Goal: Task Accomplishment & Management: Manage account settings

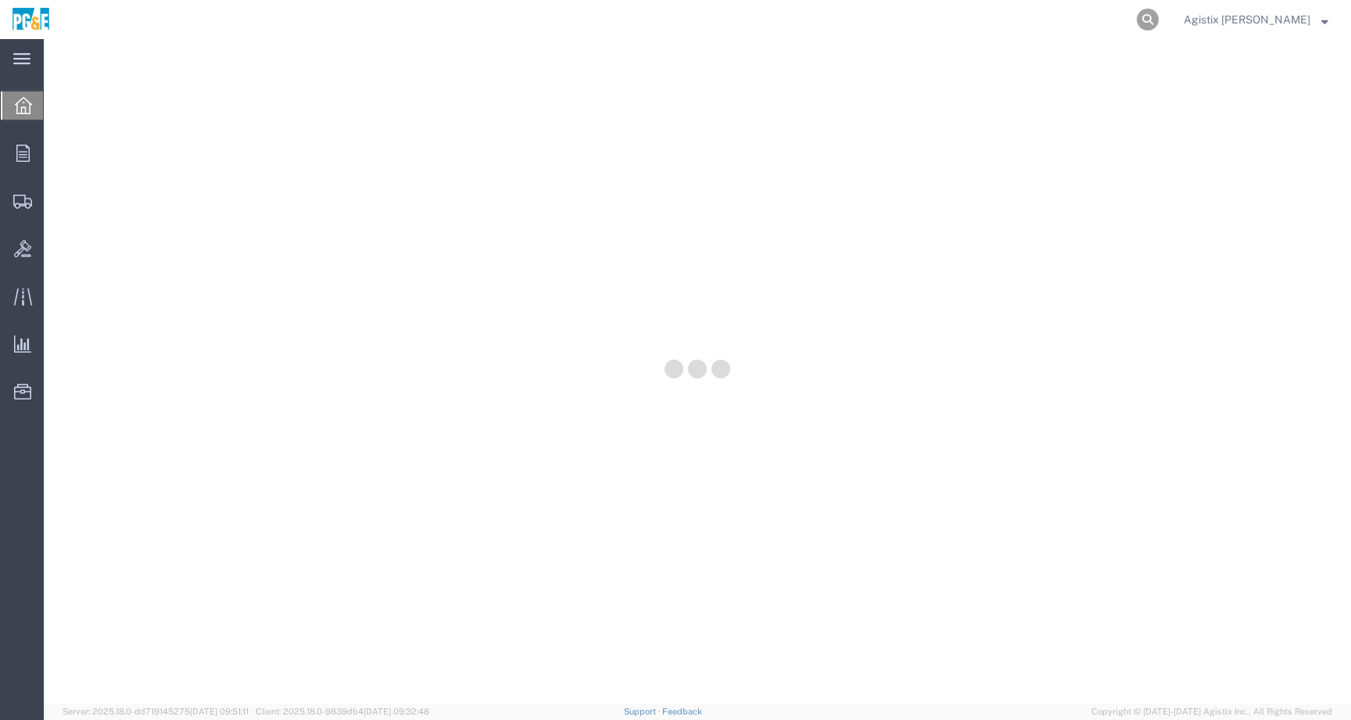
click at [1159, 16] on icon at bounding box center [1148, 20] width 22 height 22
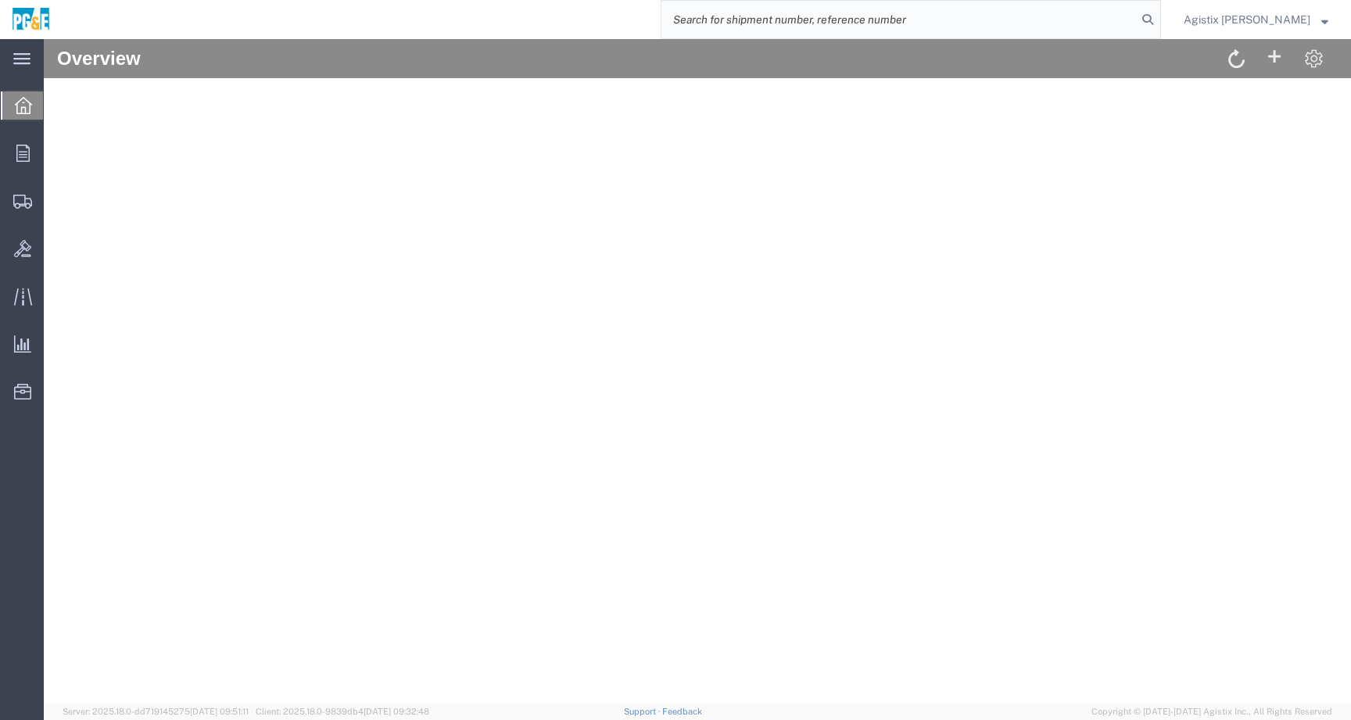
click at [1306, 26] on span "Agistix Foreman" at bounding box center [1247, 19] width 127 height 17
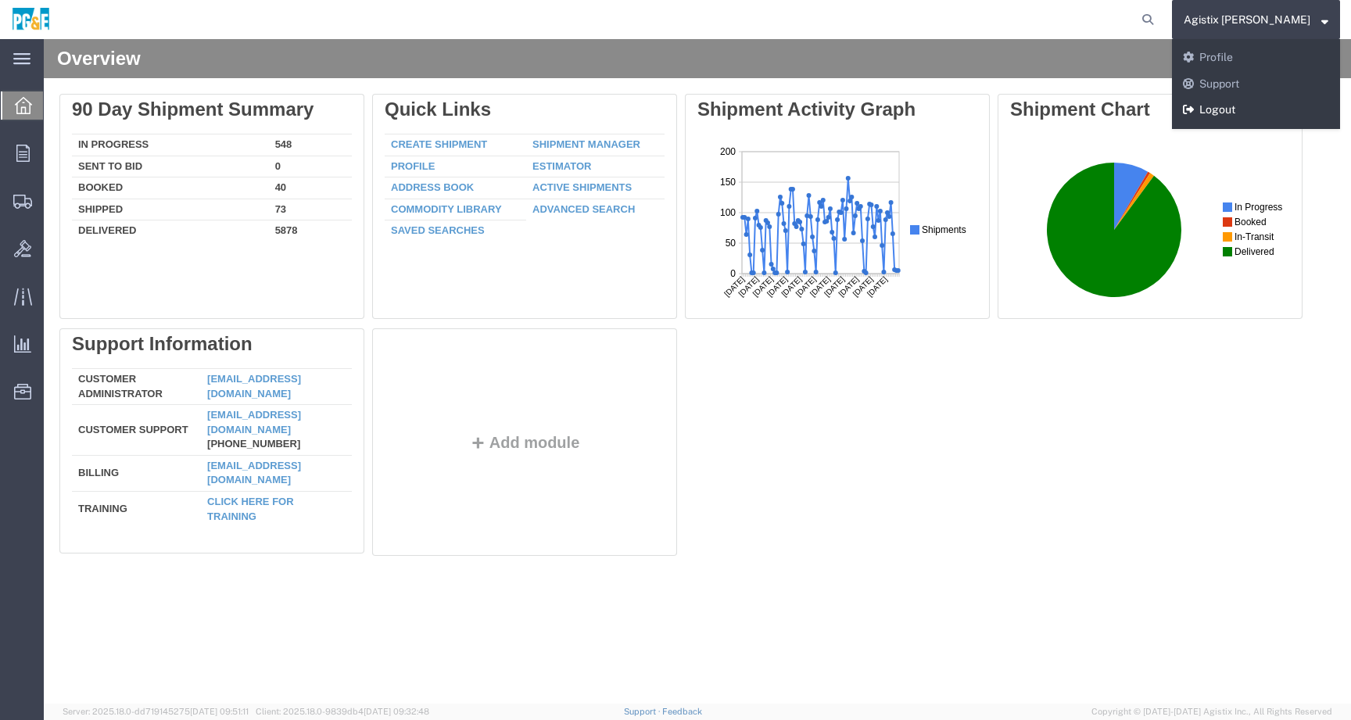
drag, startPoint x: 1270, startPoint y: 108, endPoint x: 1223, endPoint y: 69, distance: 61.7
click at [1270, 108] on link "Logout" at bounding box center [1256, 110] width 168 height 27
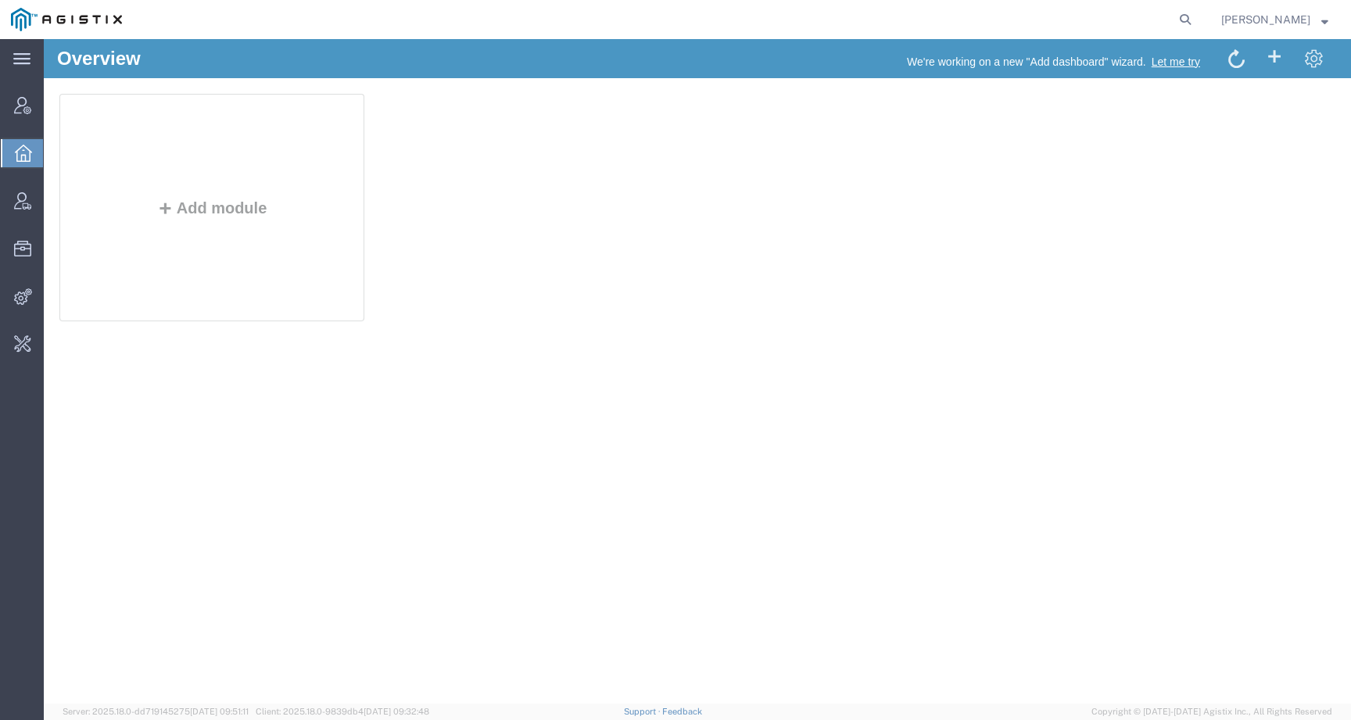
click at [1147, 21] on agx-global-search at bounding box center [948, 19] width 500 height 39
click at [1196, 20] on icon at bounding box center [1185, 20] width 22 height 22
click at [1154, 20] on input "search" at bounding box center [936, 20] width 475 height 38
paste input "56790069"
type input "56790069"
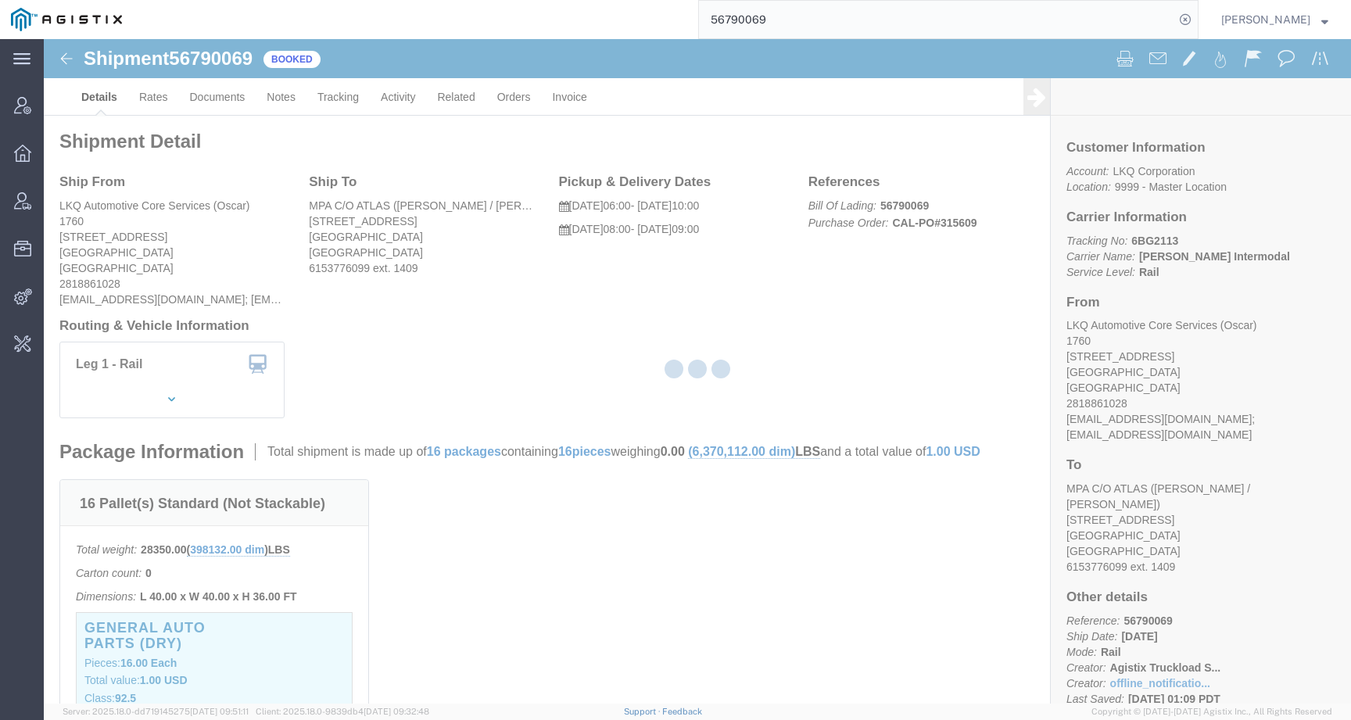
click at [400, 99] on div at bounding box center [697, 371] width 1307 height 665
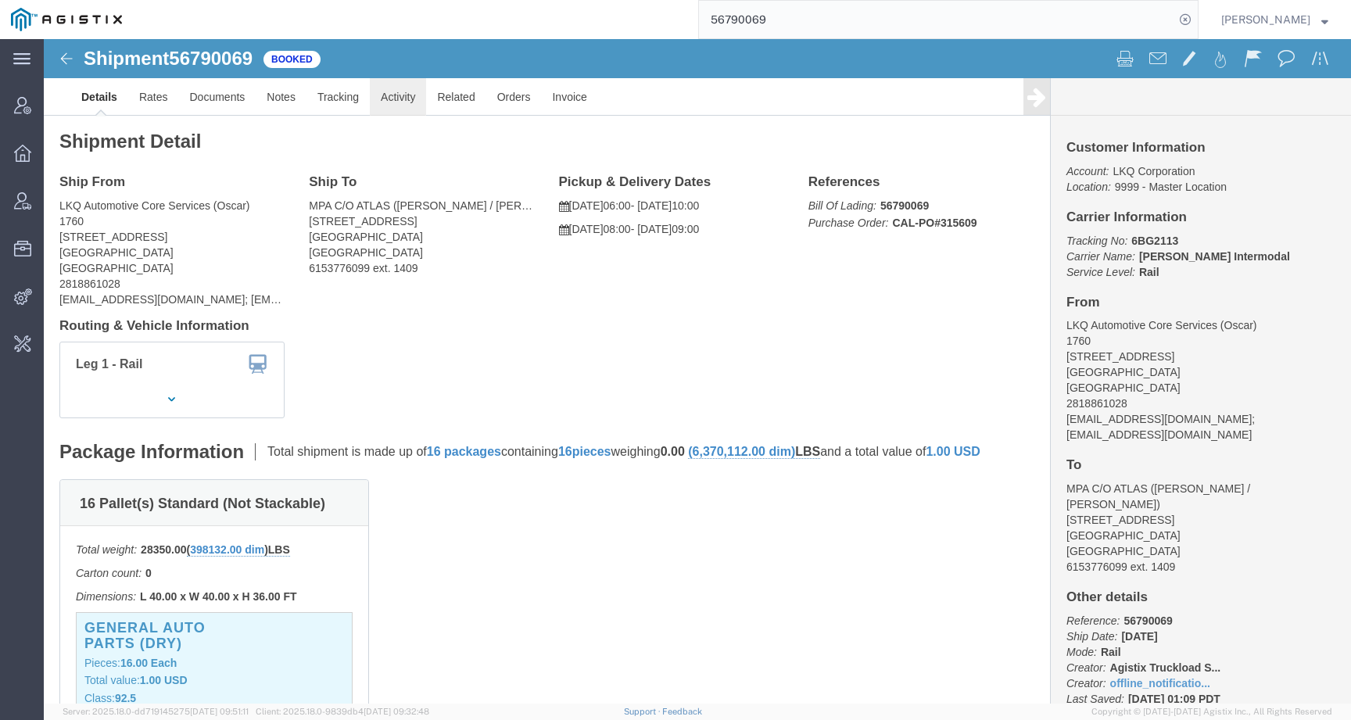
click link "Activity"
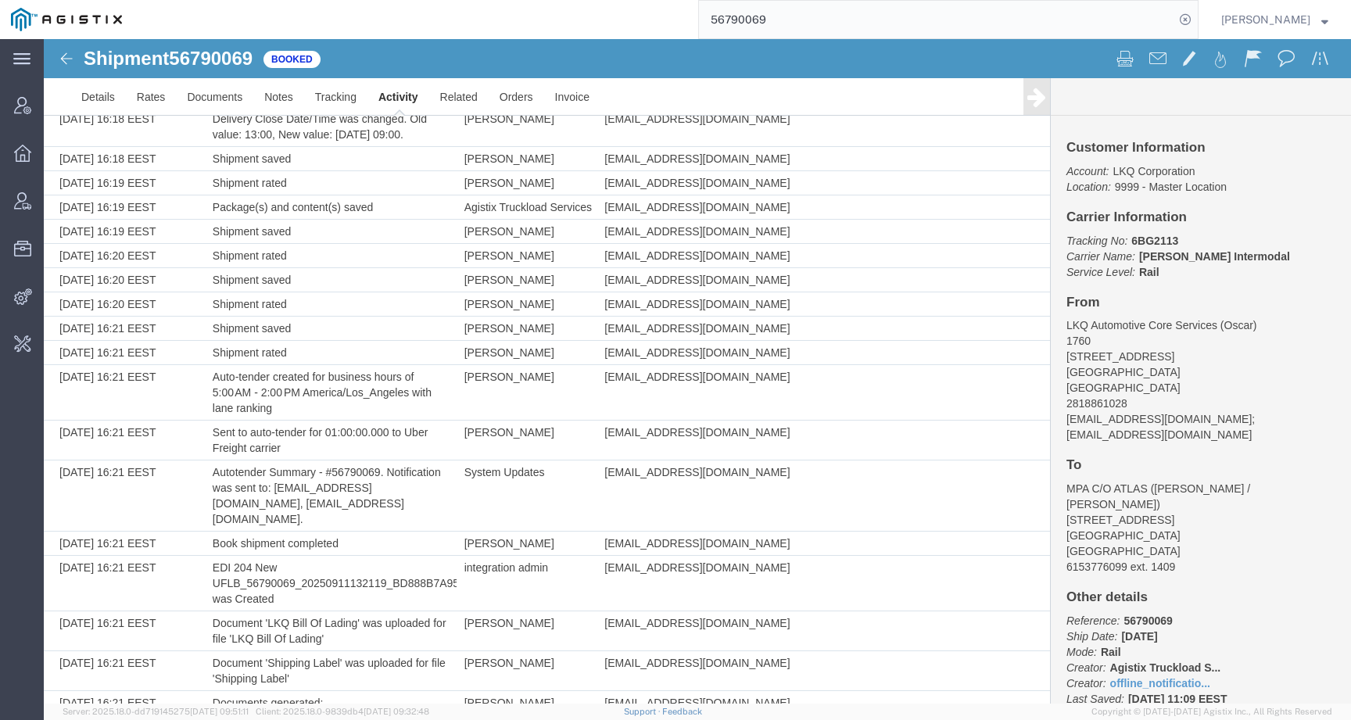
scroll to position [629, 0]
click at [1196, 20] on icon at bounding box center [1185, 20] width 22 height 22
click at [1196, 16] on icon at bounding box center [1185, 20] width 22 height 22
click at [1156, 16] on input "search" at bounding box center [936, 20] width 475 height 38
paste input "UFLB"
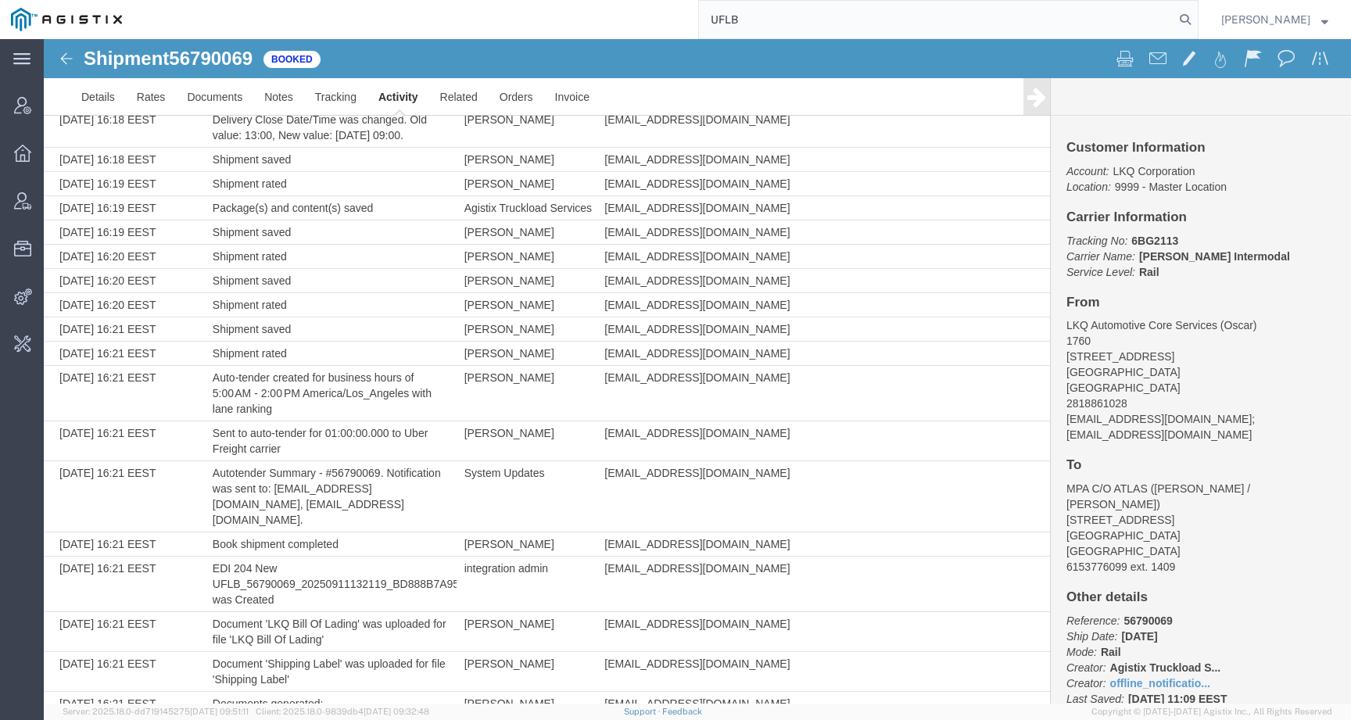
type input "UFLB"
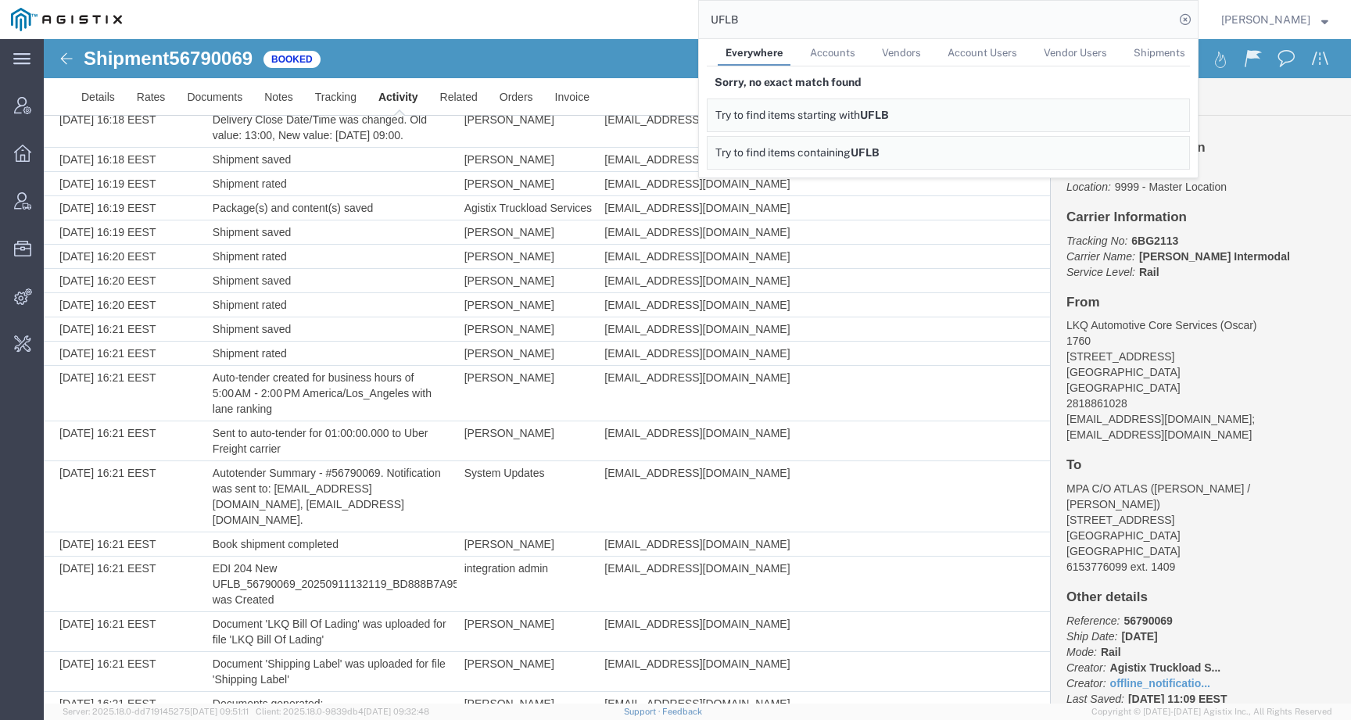
click at [854, 56] on span "Accounts" at bounding box center [832, 53] width 45 height 12
click at [919, 55] on span "Vendors" at bounding box center [899, 53] width 39 height 12
click at [967, 55] on span "Account Users" at bounding box center [981, 53] width 70 height 12
click at [1086, 53] on span "Vendor Users" at bounding box center [1073, 53] width 63 height 12
click at [1159, 51] on span "Shipments" at bounding box center [1159, 53] width 52 height 12
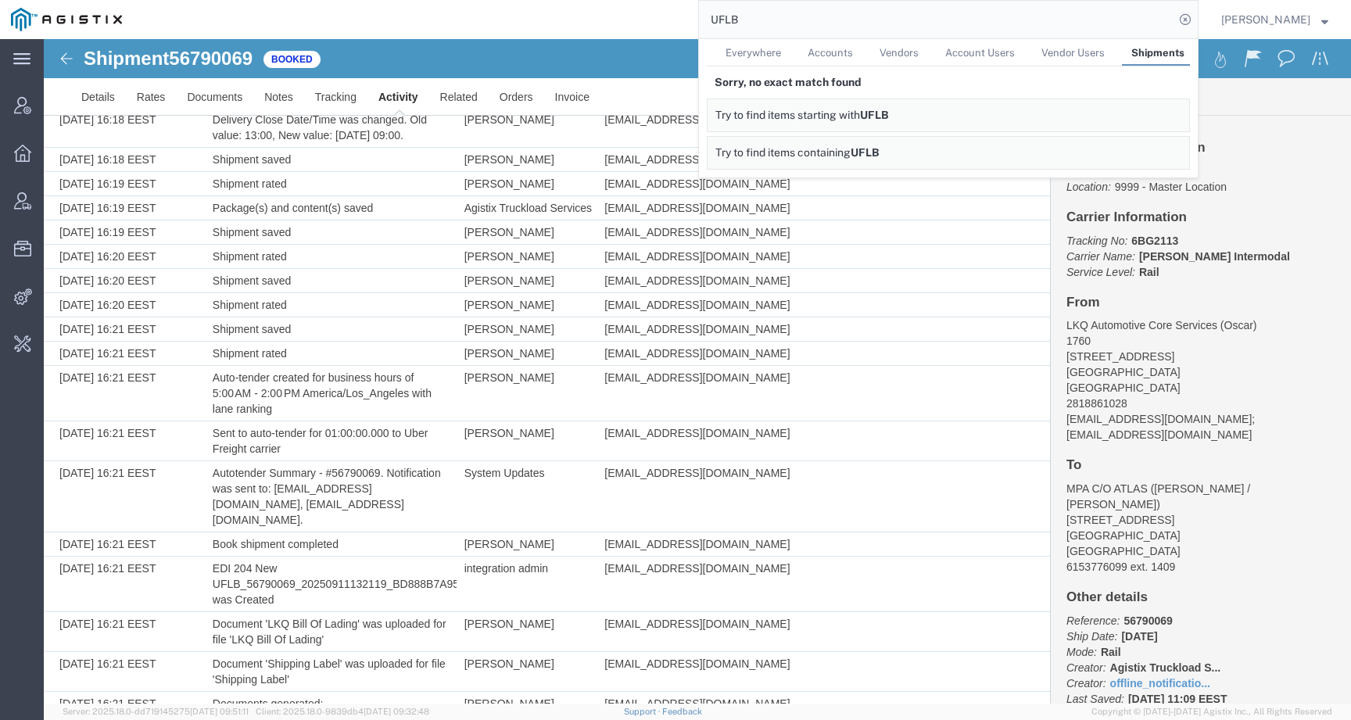
click at [756, 47] on span "Everywhere" at bounding box center [754, 53] width 56 height 12
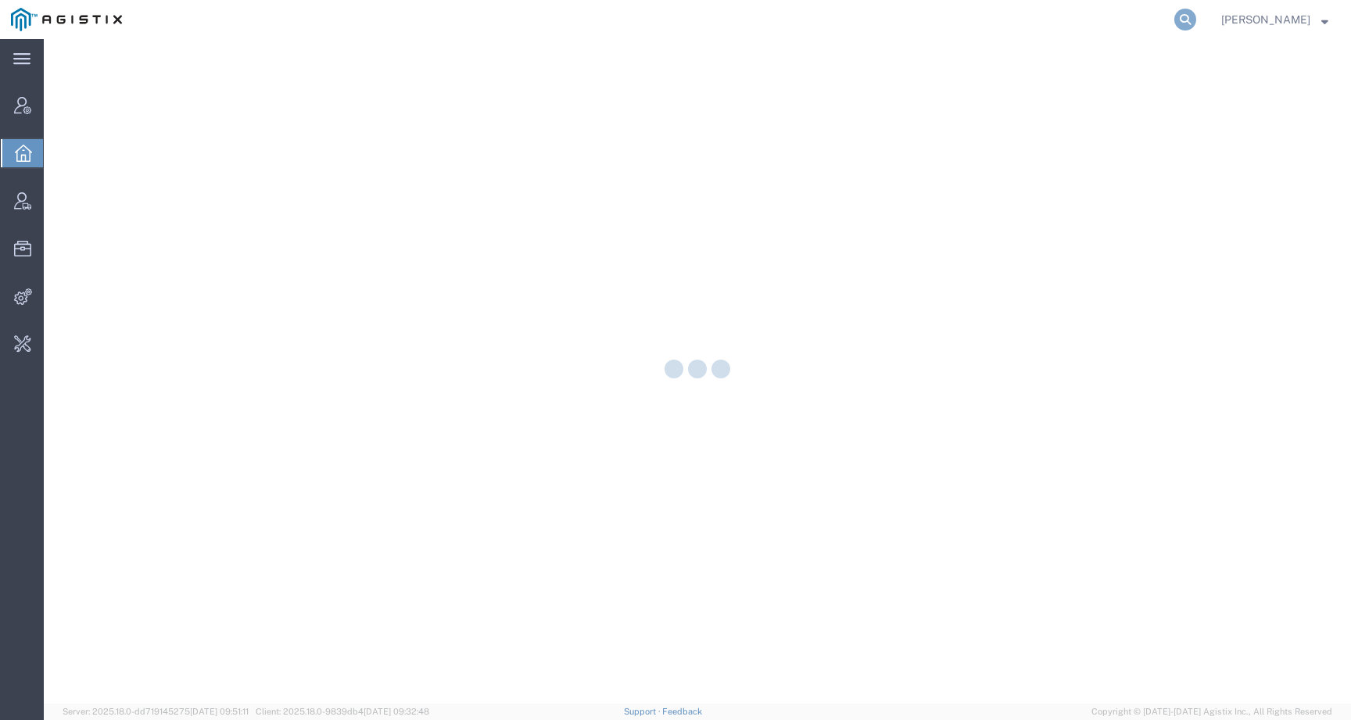
click at [1196, 13] on icon at bounding box center [1185, 20] width 22 height 22
click at [1109, 13] on input "search" at bounding box center [936, 20] width 475 height 38
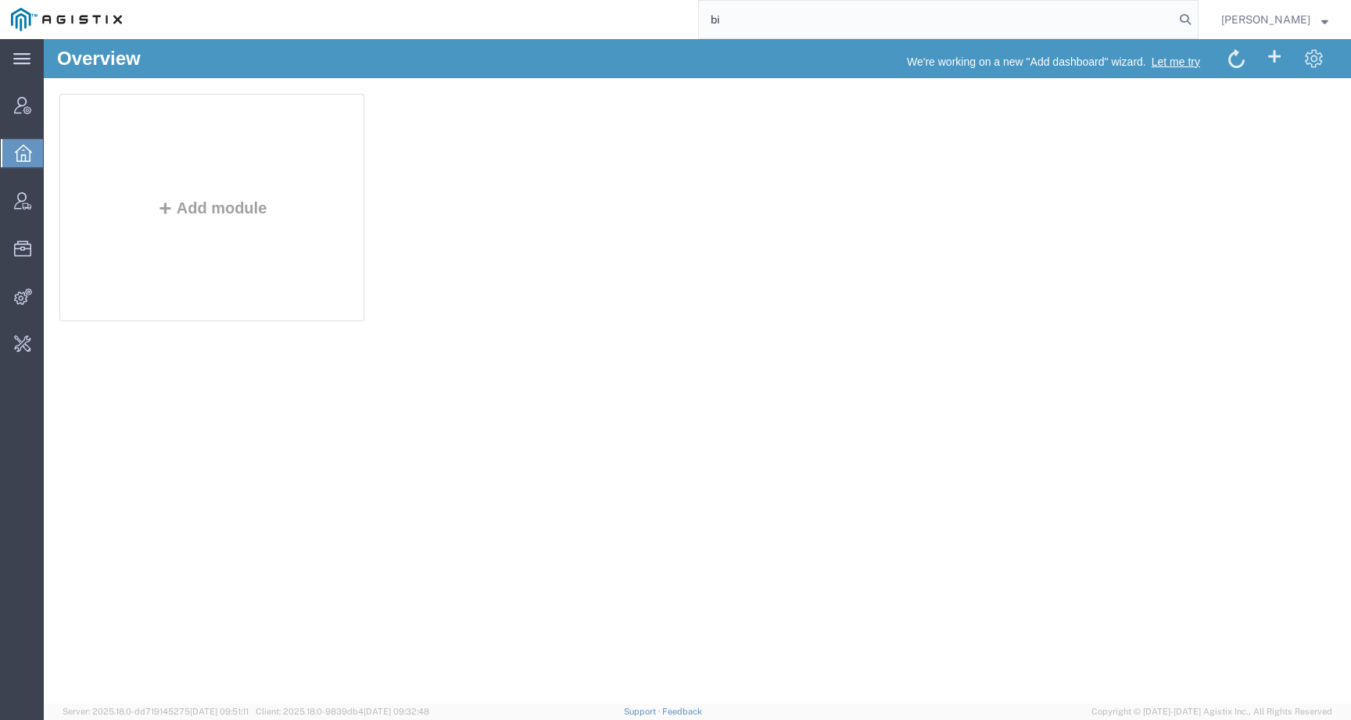
type input "b"
type input "offline@biomarin"
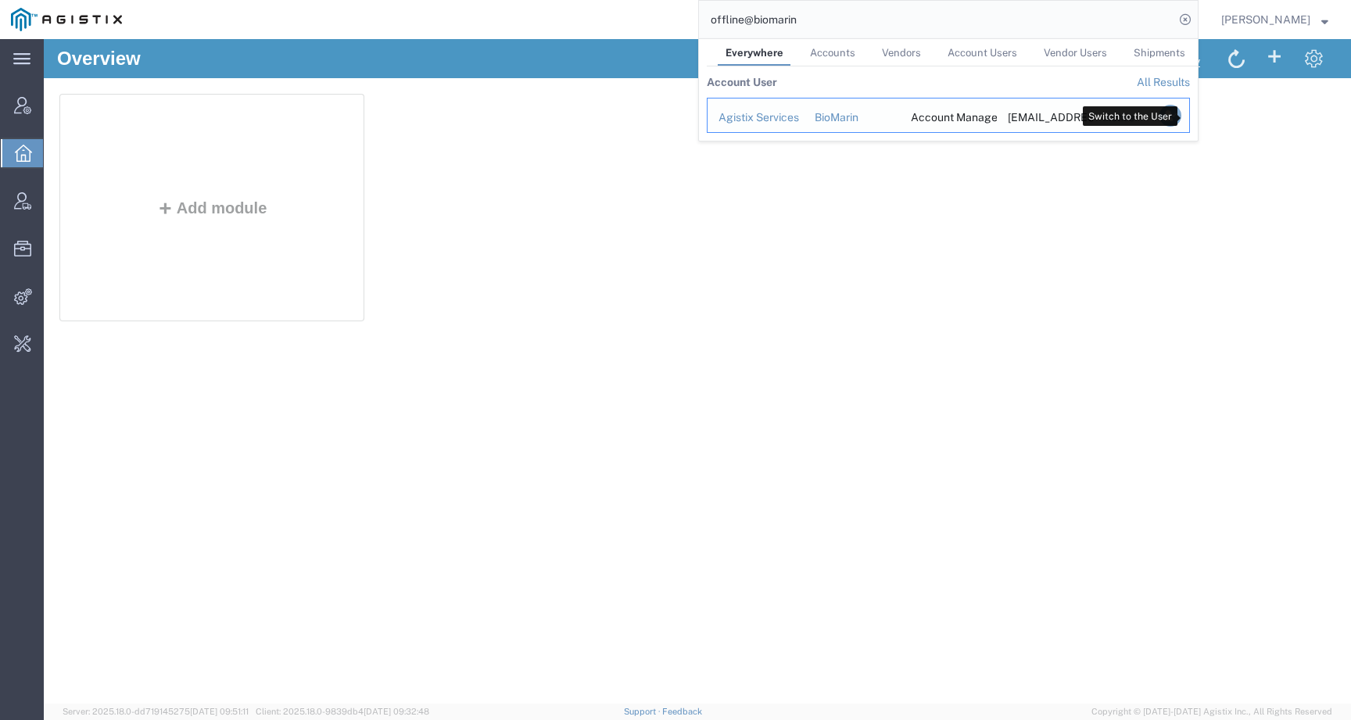
click at [1181, 114] on icon "Search Results" at bounding box center [1170, 116] width 22 height 22
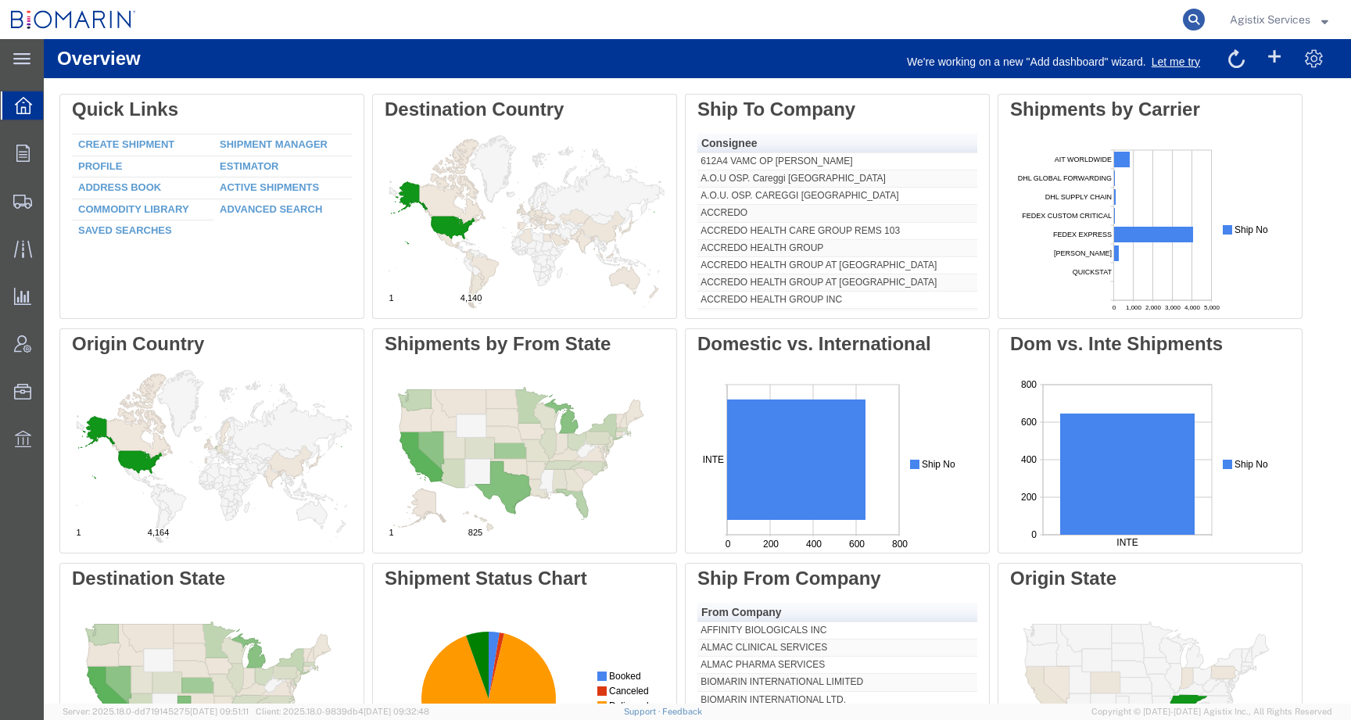
click at [1193, 15] on icon at bounding box center [1194, 20] width 22 height 22
click at [1134, 24] on input "search" at bounding box center [945, 20] width 475 height 38
paste input "55363501"
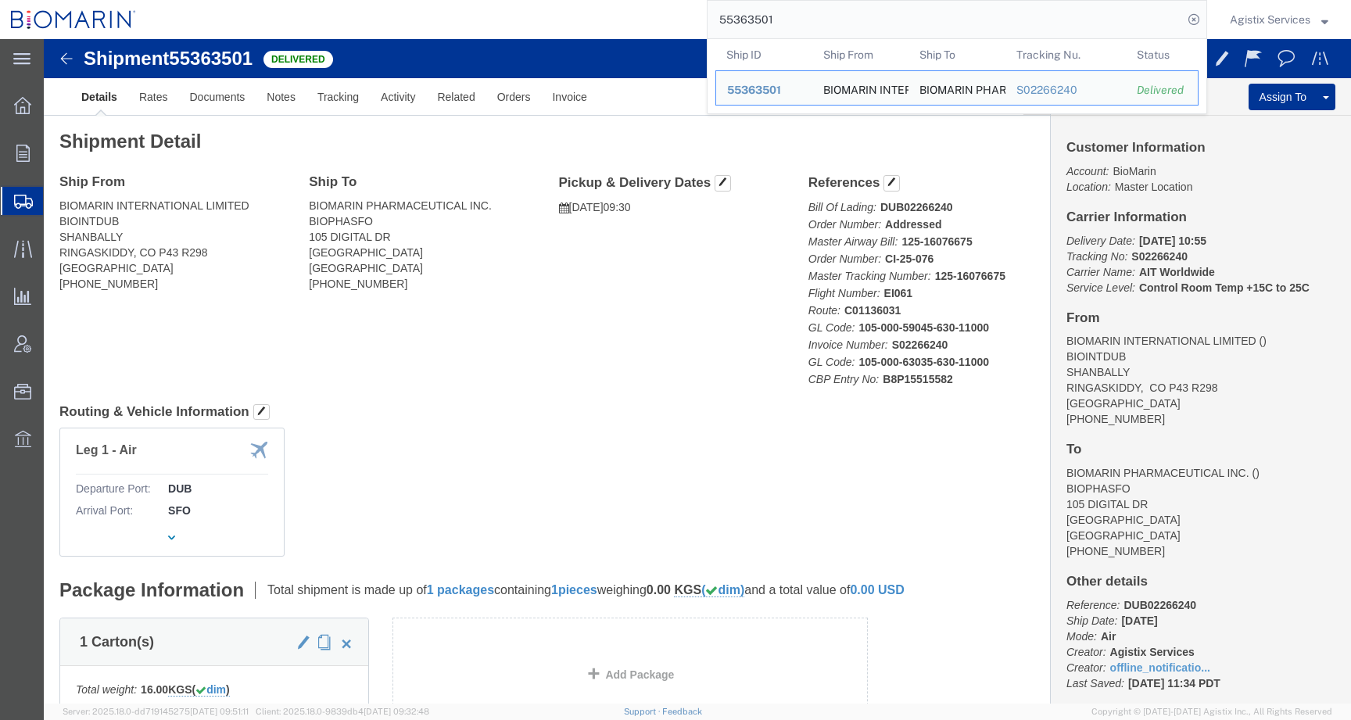
click div "Leg 1 - Air Departure Port: DUB Arrival Port: SFO"
drag, startPoint x: 789, startPoint y: 21, endPoint x: 678, endPoint y: 20, distance: 111.0
click at [679, 20] on div "55363501 Ship ID Ship From Ship To Tracking Nu. Status Ship ID 55363501 Ship Fr…" at bounding box center [677, 19] width 1060 height 39
paste input "488"
drag, startPoint x: 795, startPoint y: 27, endPoint x: 665, endPoint y: 9, distance: 131.8
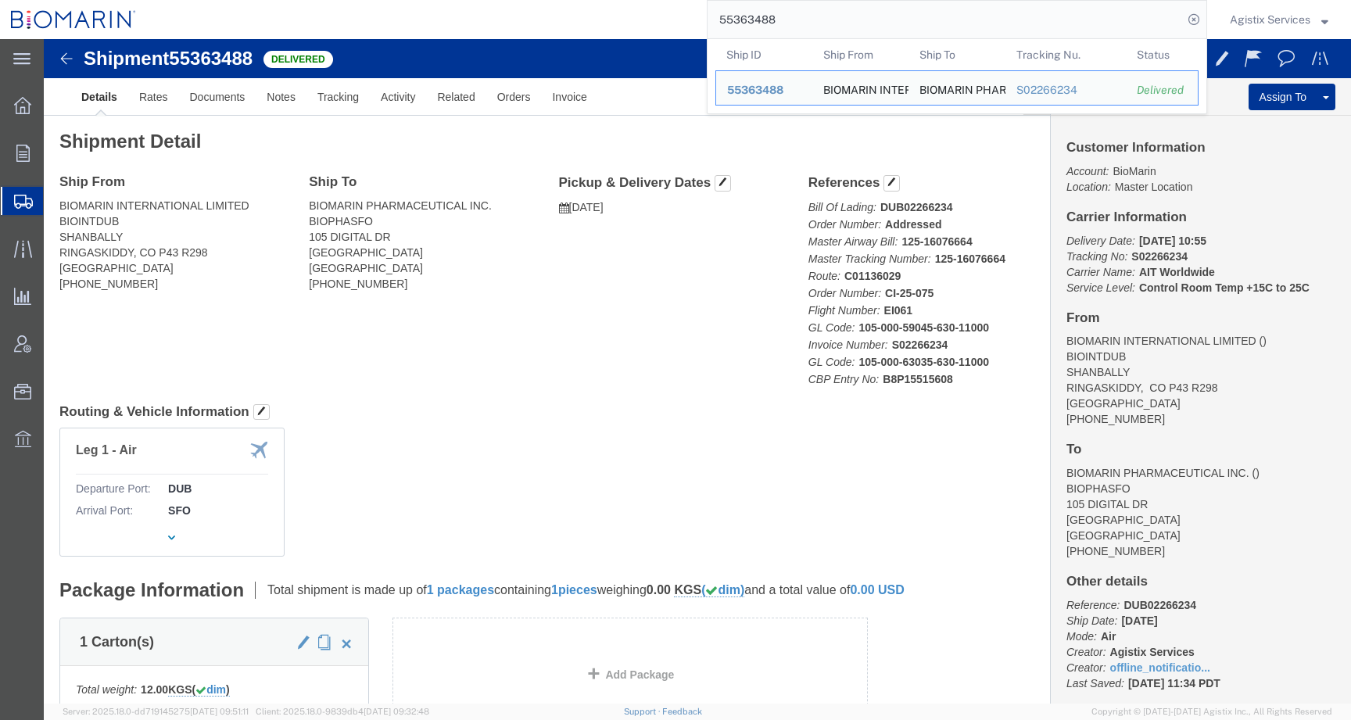
click at [665, 9] on div "55363488 Ship ID Ship From Ship To Tracking Nu. Status Ship ID 55363488 Ship Fr…" at bounding box center [677, 19] width 1060 height 39
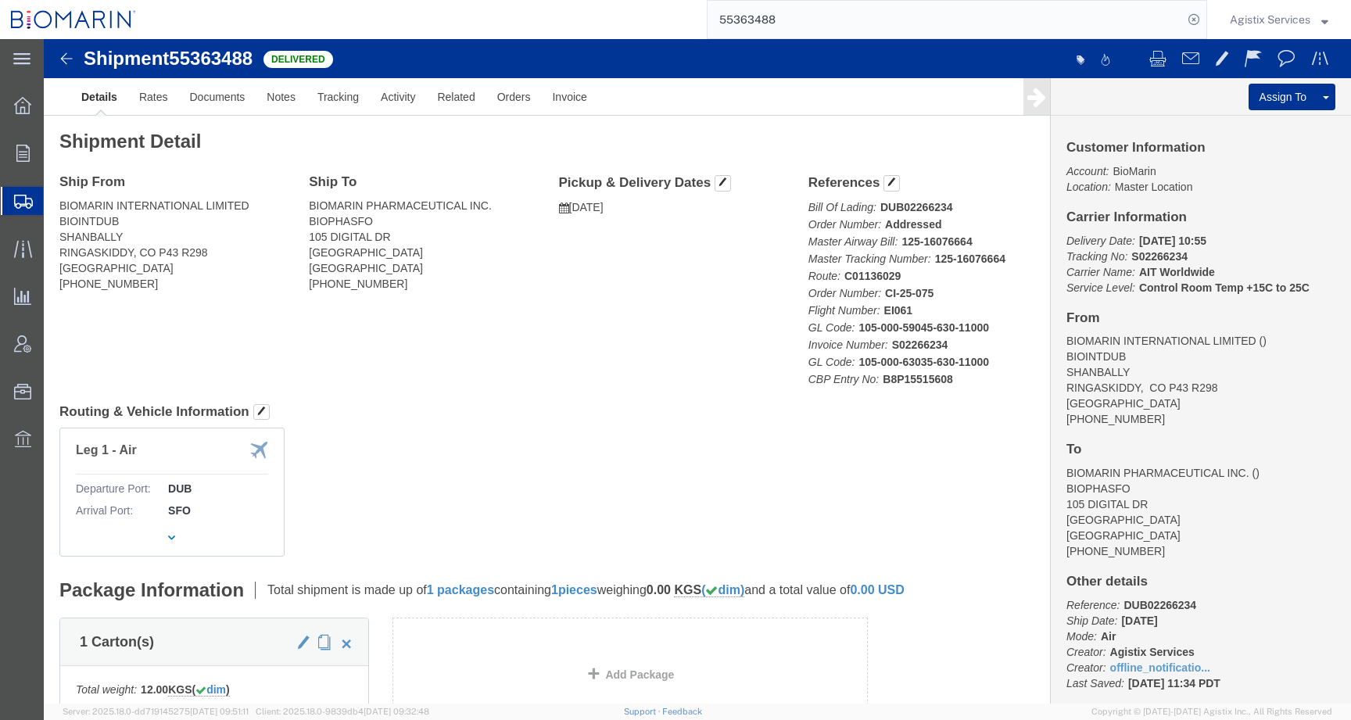
paste input "4095"
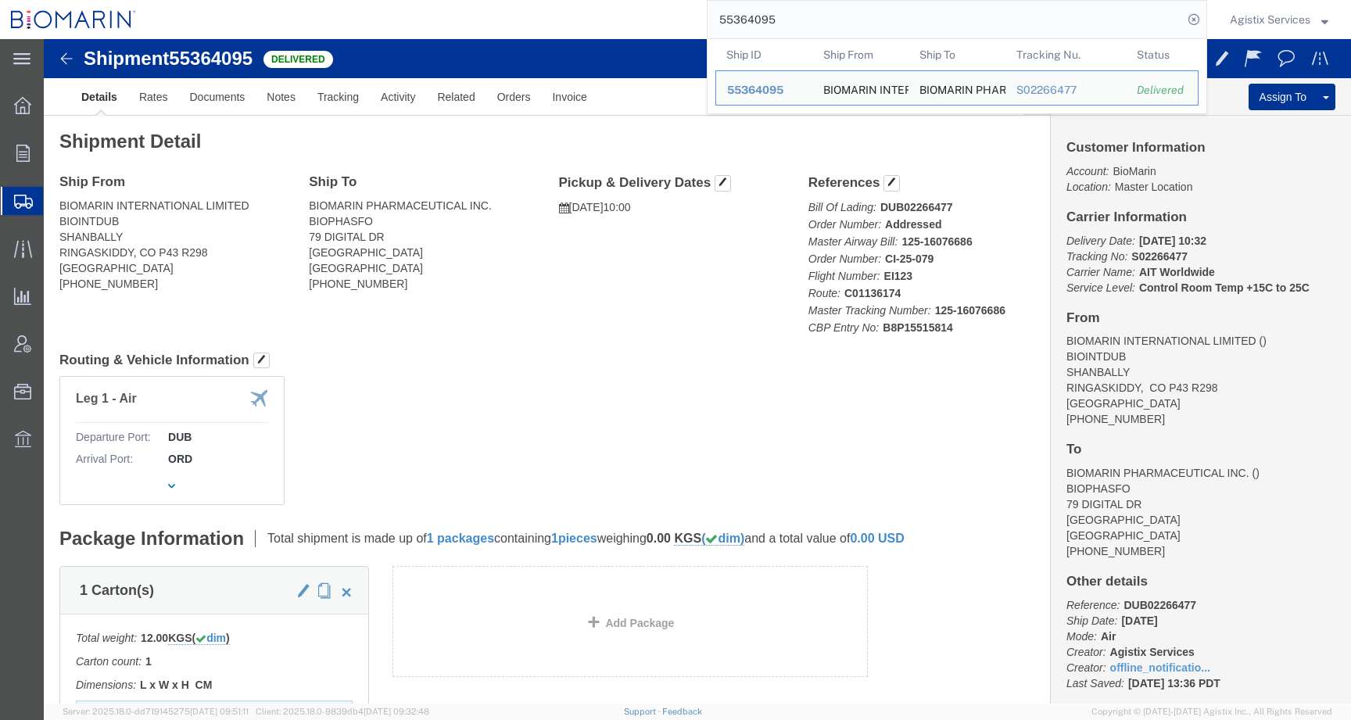
click div "Shipment Detail Ship From BIOMARIN INTERNATIONAL LIMITED BIOINTDUB SHANBALLY RI…"
drag, startPoint x: 790, startPoint y: 19, endPoint x: 625, endPoint y: 19, distance: 164.2
click at [625, 19] on div "55364095 Ship ID Ship From Ship To Tracking Nu. Status Ship ID 55364095 Ship Fr…" at bounding box center [677, 19] width 1060 height 39
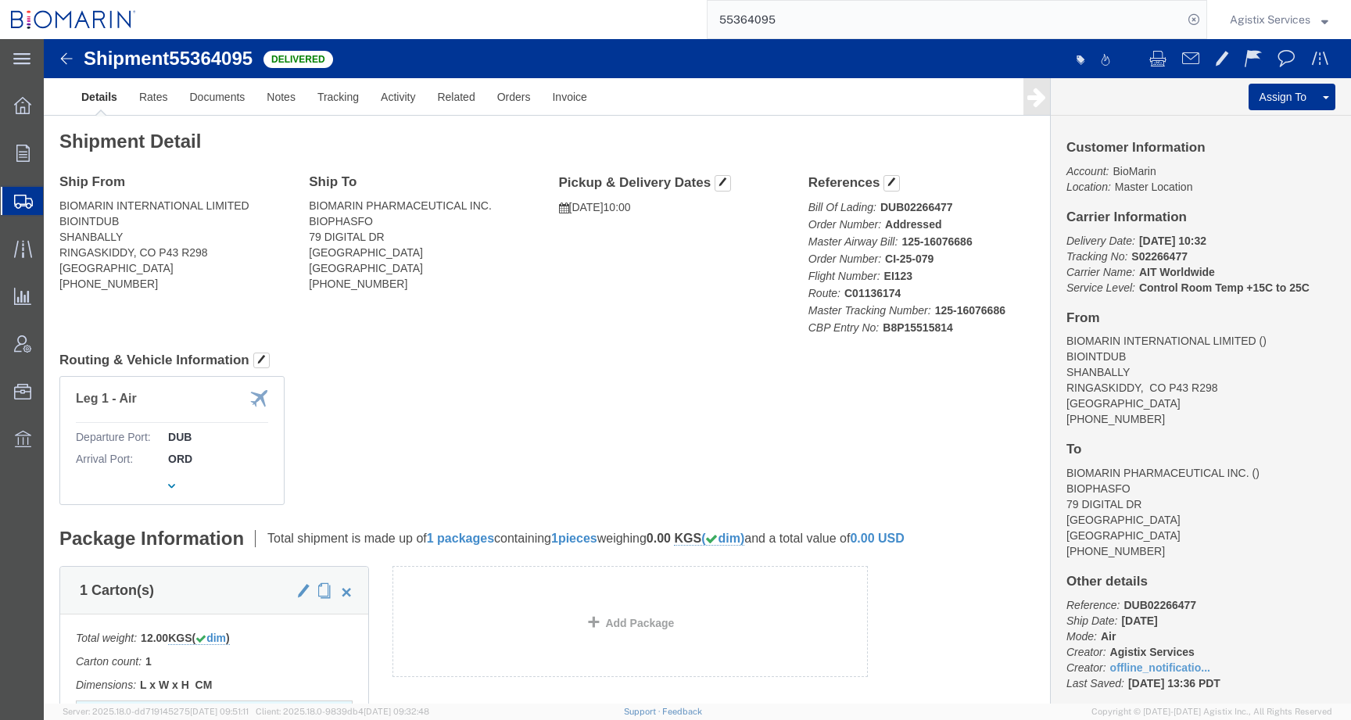
paste input "77676"
type input "55377676"
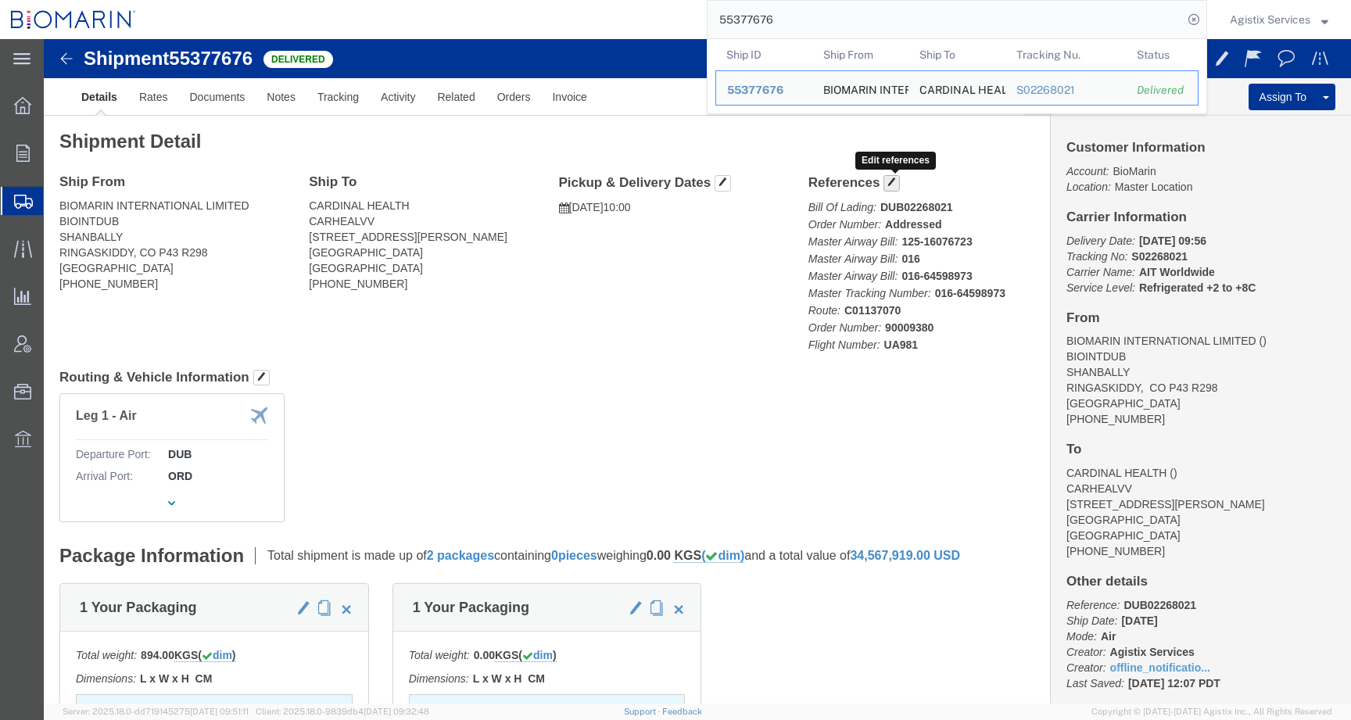
click span "button"
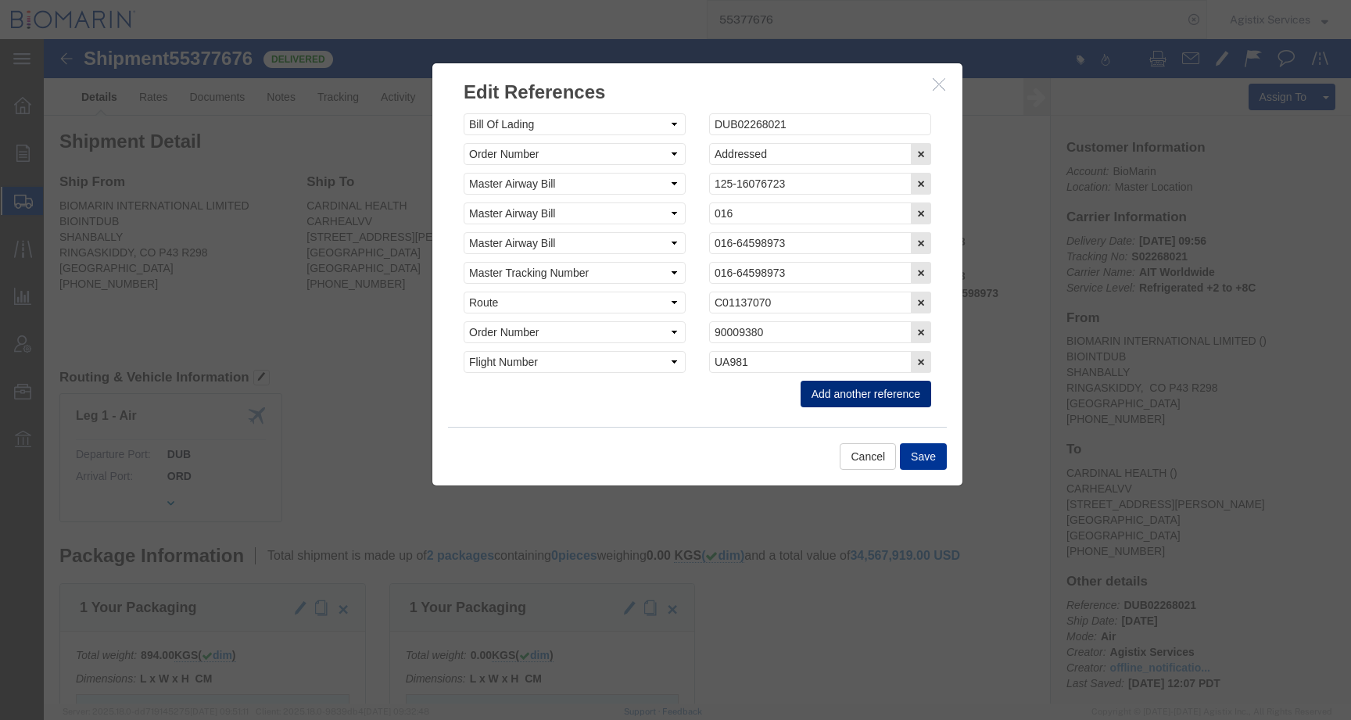
click button "Add another reference"
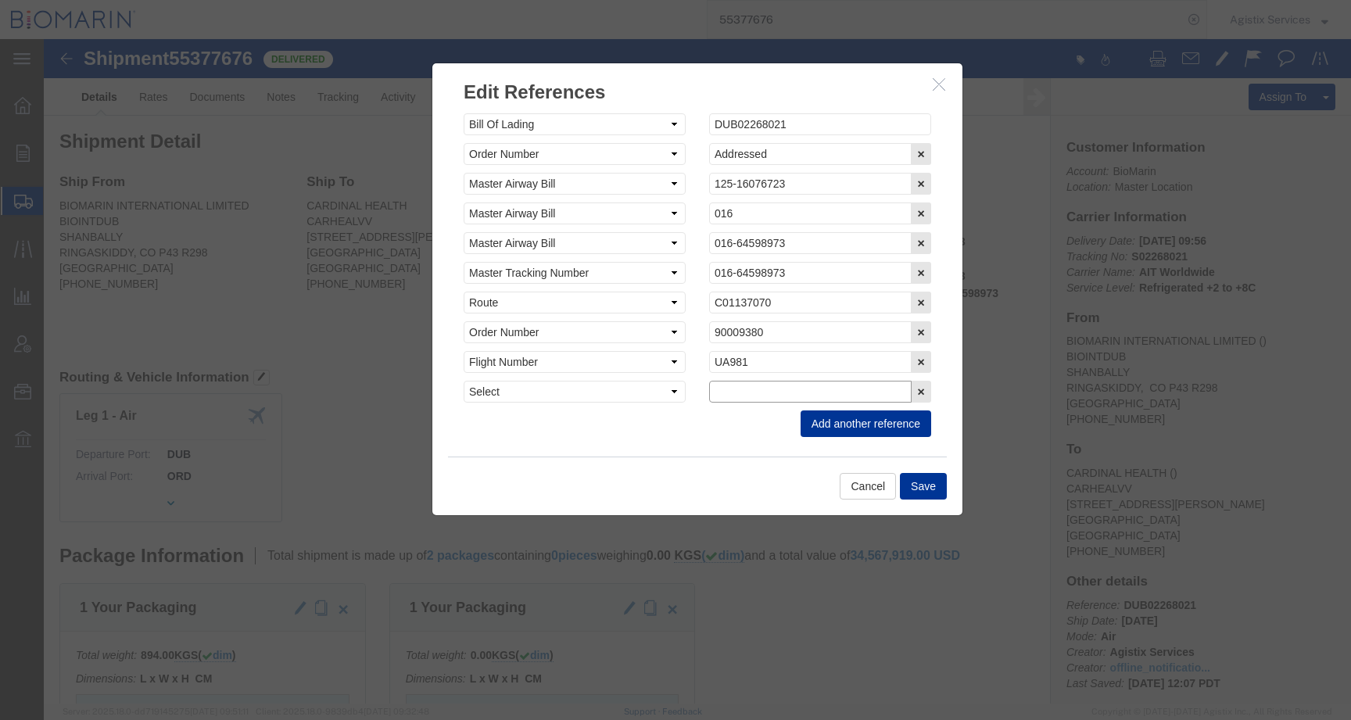
click input "text"
paste input "B8P15516564"
type input "B8P15516564"
click select "Select Account Type Activity ID Airline Appointment Number ASN Batch Request # …"
select select "CBPENTRY"
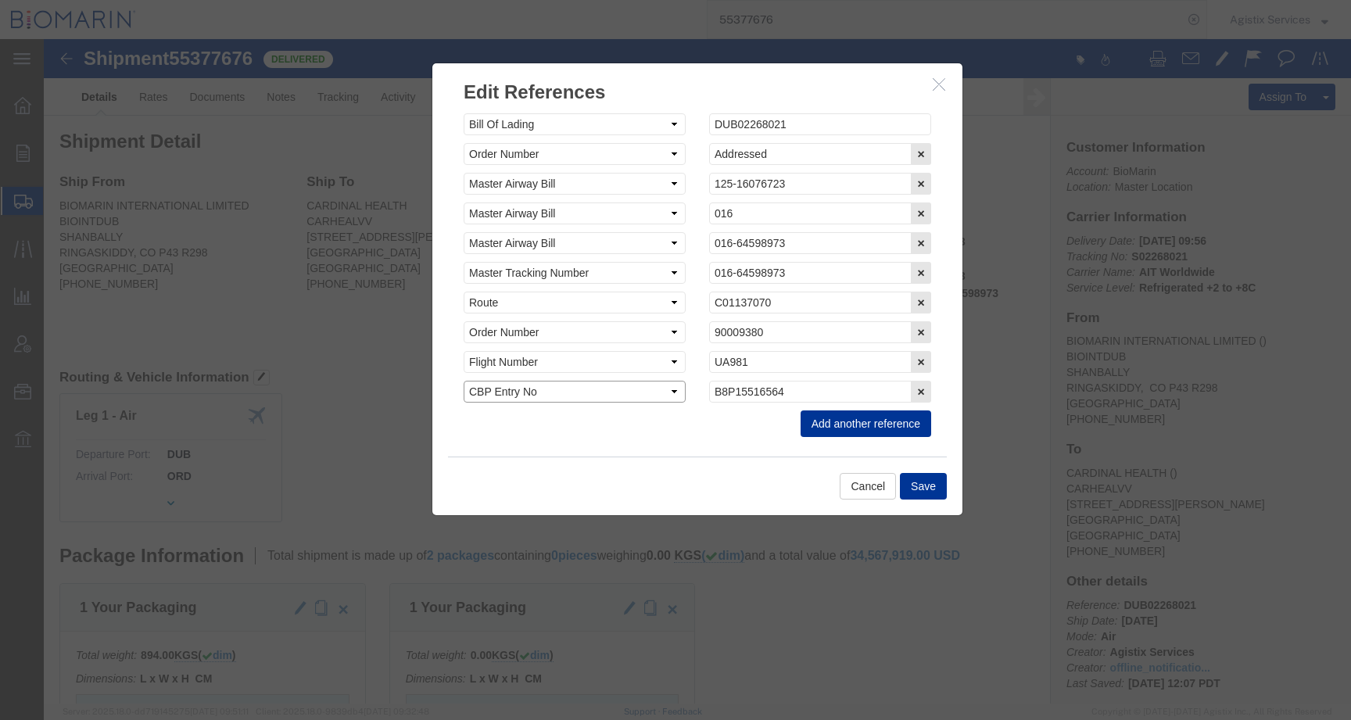
click select "Select Account Type Activity ID Airline Appointment Number ASN Batch Request # …"
click button "Save"
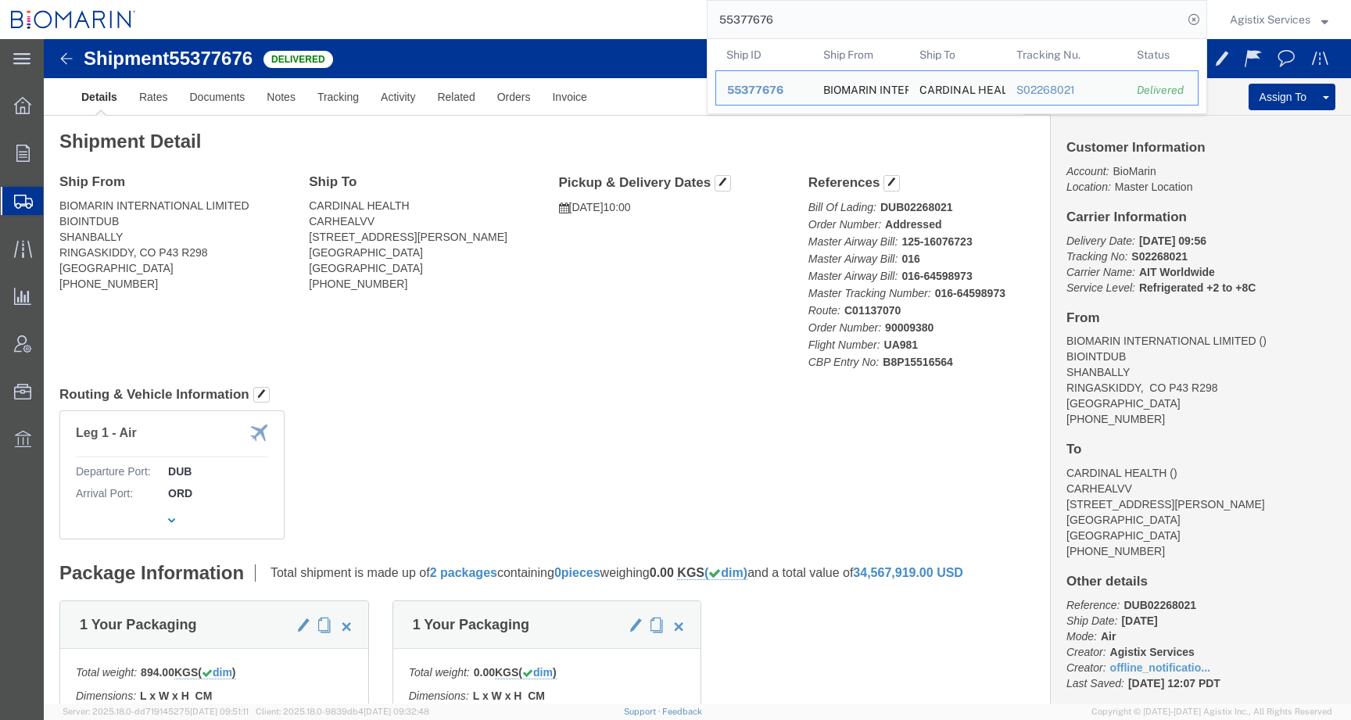
drag, startPoint x: 795, startPoint y: 20, endPoint x: 648, endPoint y: 20, distance: 147.0
click at [648, 20] on div "55377676 Ship ID Ship From Ship To Tracking Nu. Status Ship ID 55377676 Ship Fr…" at bounding box center [677, 19] width 1060 height 39
paste input "497"
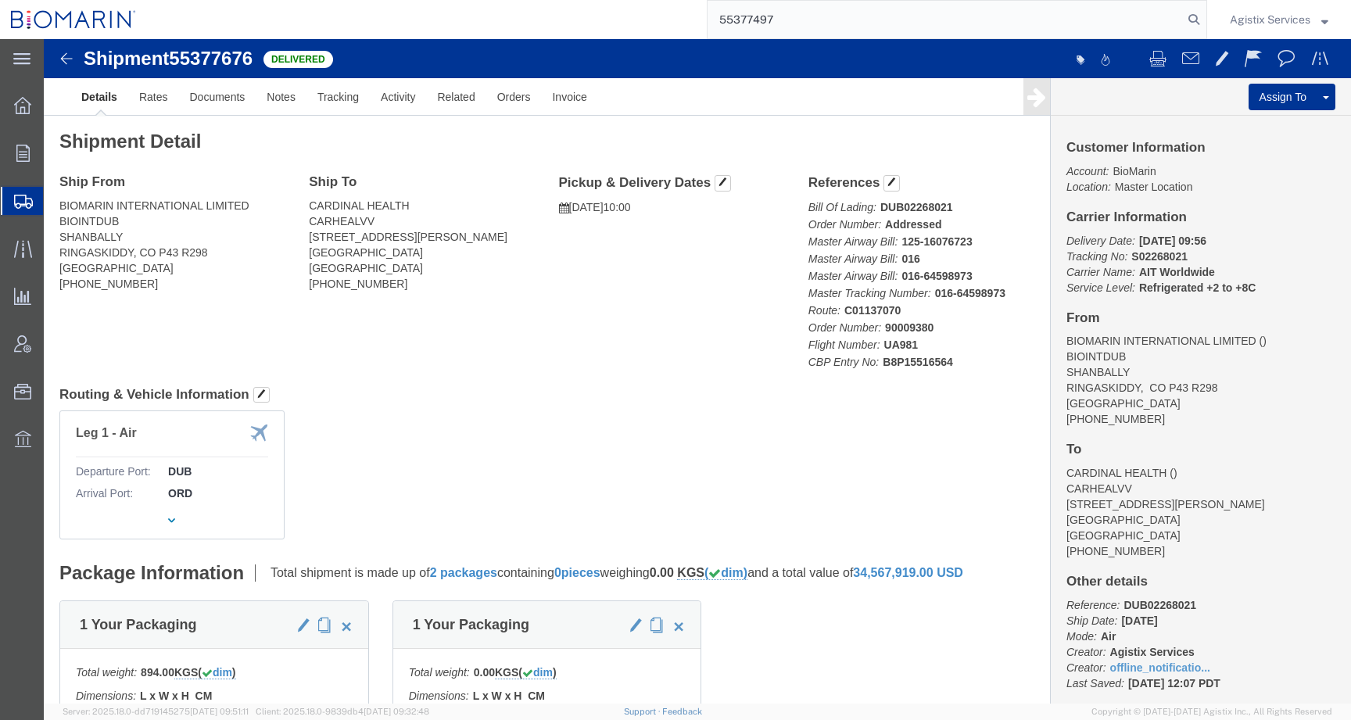
type input "55377497"
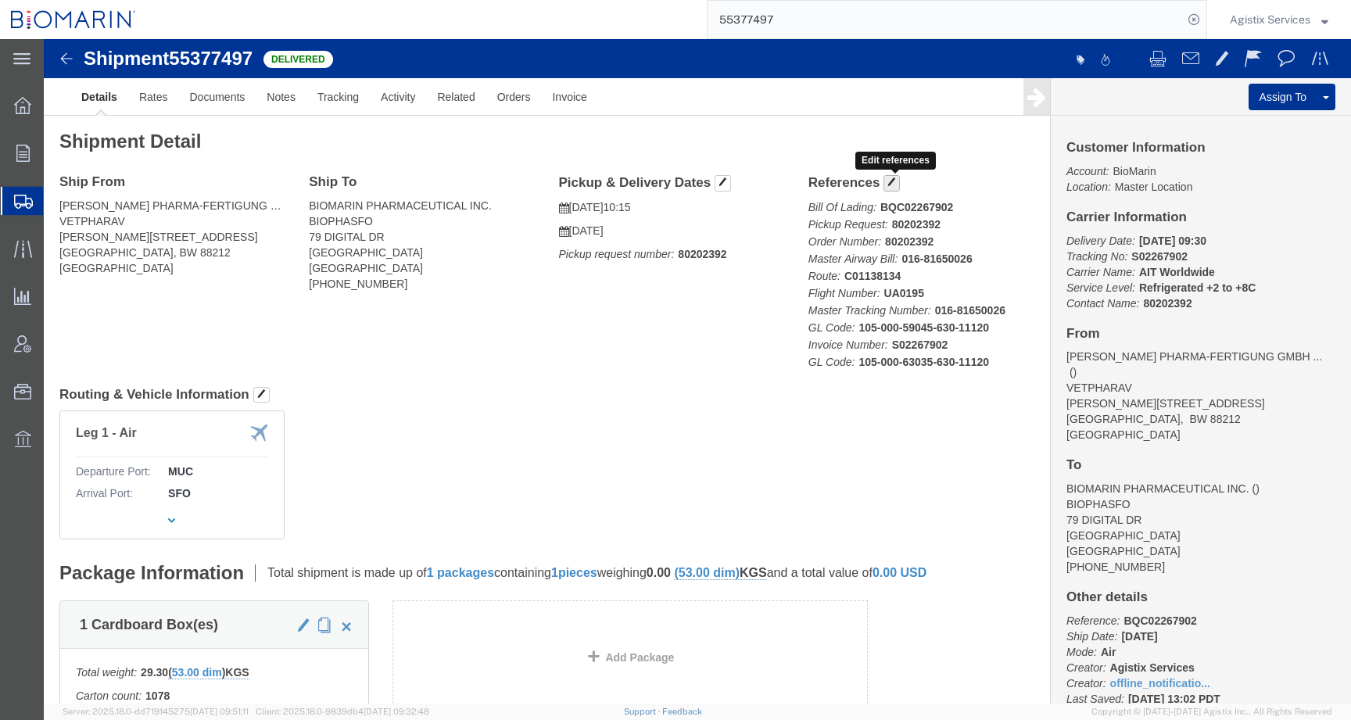
click span "button"
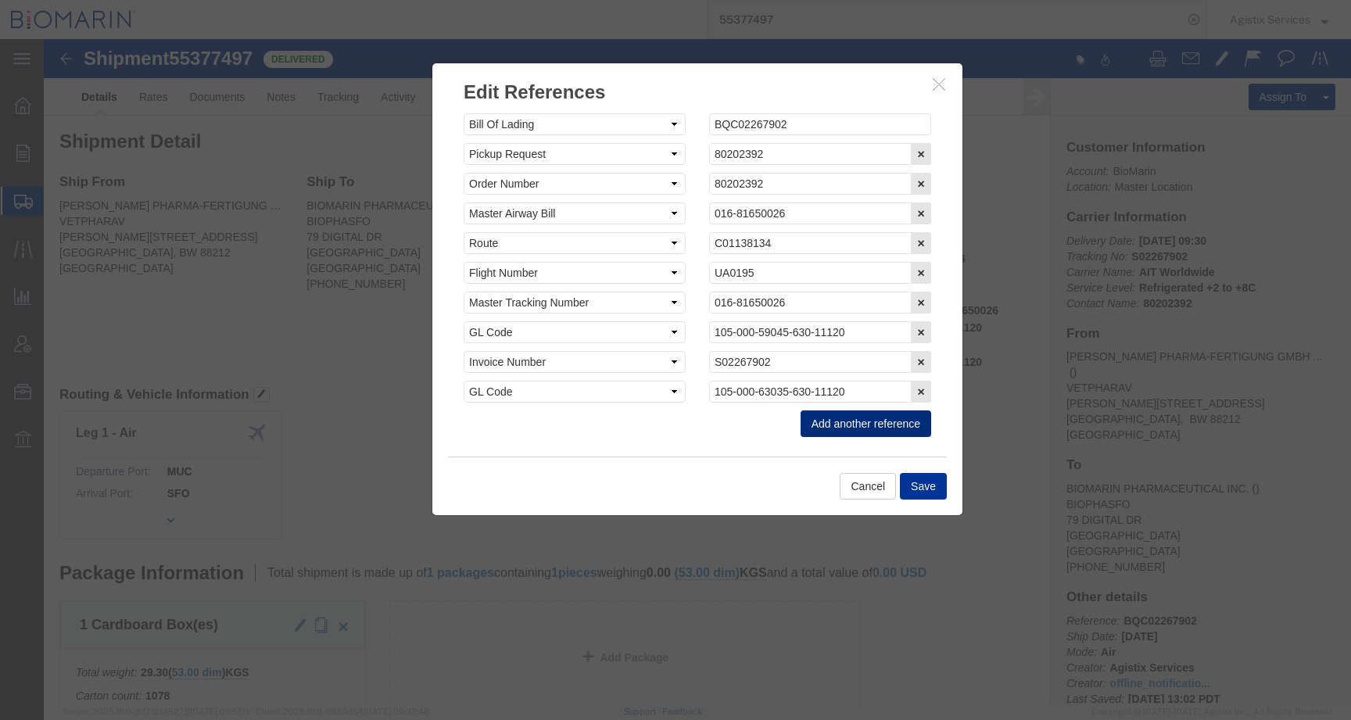
click button "Add another reference"
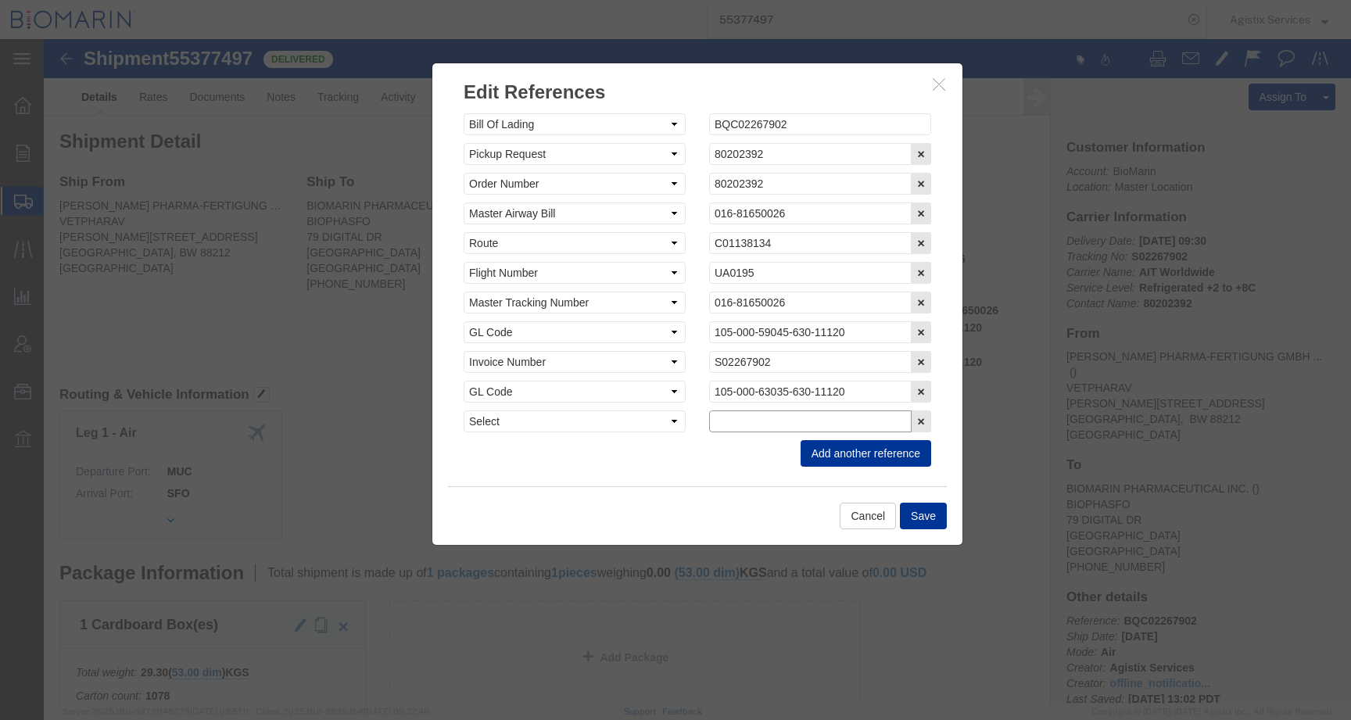
click input "text"
paste input "B8P15513538"
type input "B8P15513538"
click select "Select Account Type Activity ID Airline Appointment Number ASN Batch Request # …"
select select "CBPENTRY"
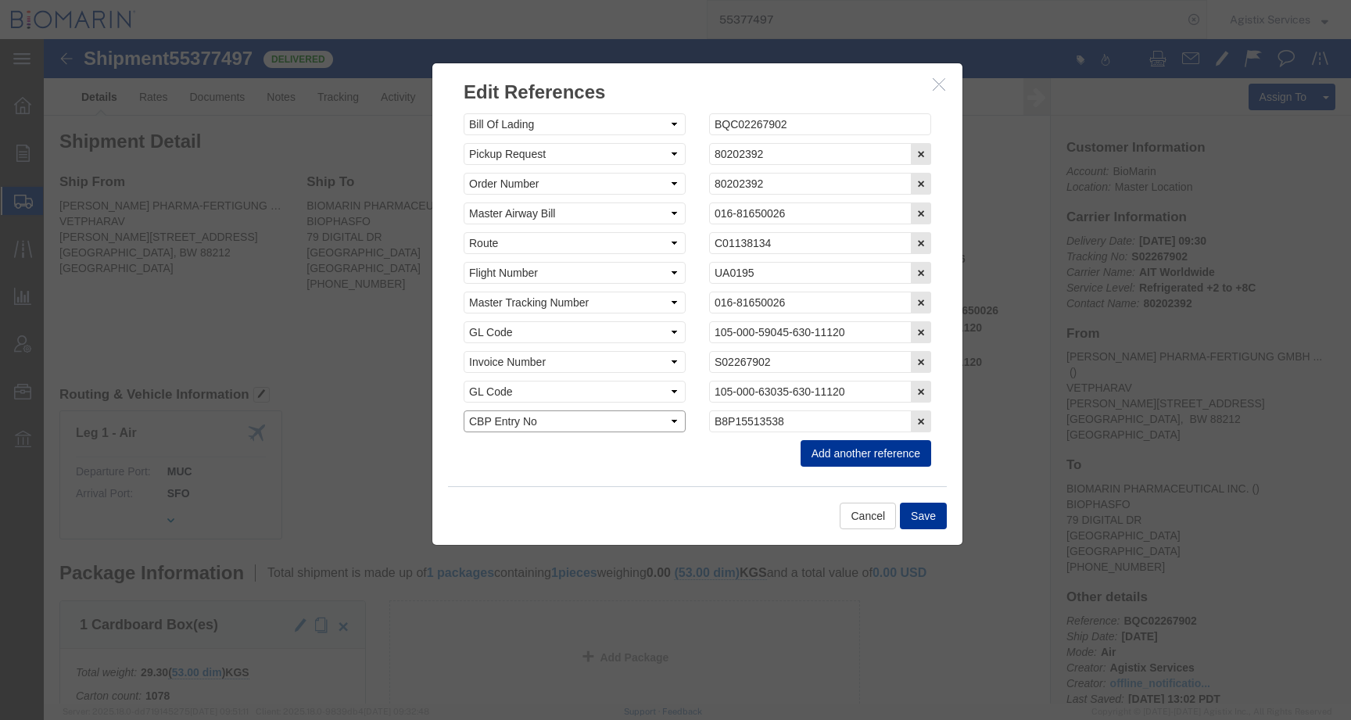
click select "Select Account Type Activity ID Airline Appointment Number ASN Batch Request # …"
click button "Save"
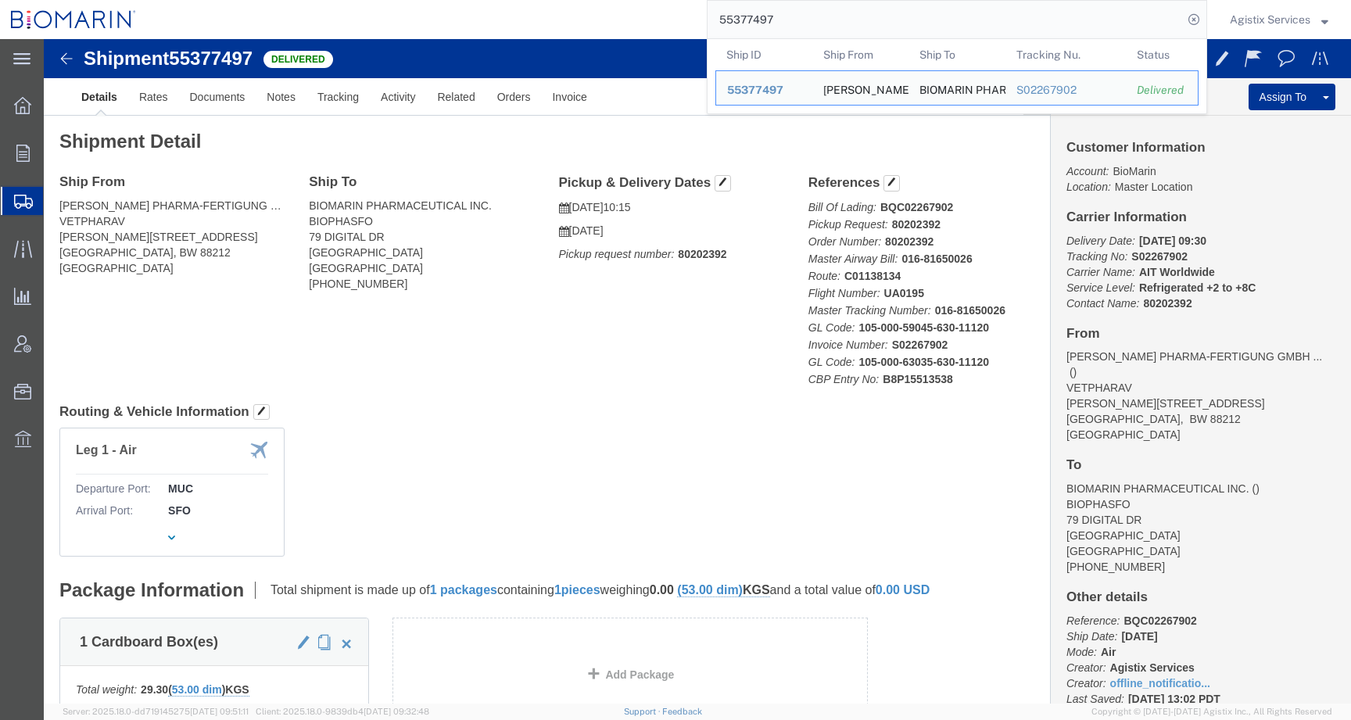
drag, startPoint x: 783, startPoint y: 20, endPoint x: 643, endPoint y: 20, distance: 139.9
click at [643, 20] on div "55377497 Ship ID Ship From Ship To Tracking Nu. Status Ship ID 55377497 Ship Fr…" at bounding box center [677, 19] width 1060 height 39
paste input "9092"
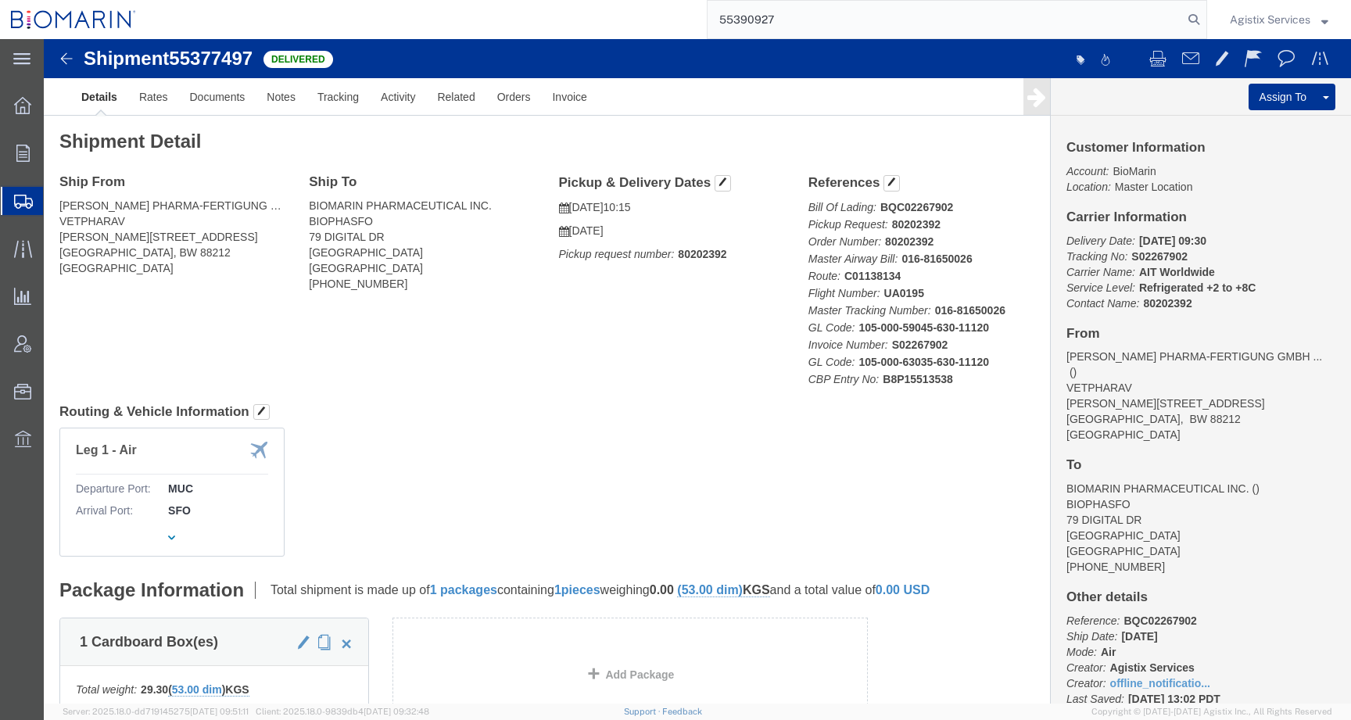
type input "55390927"
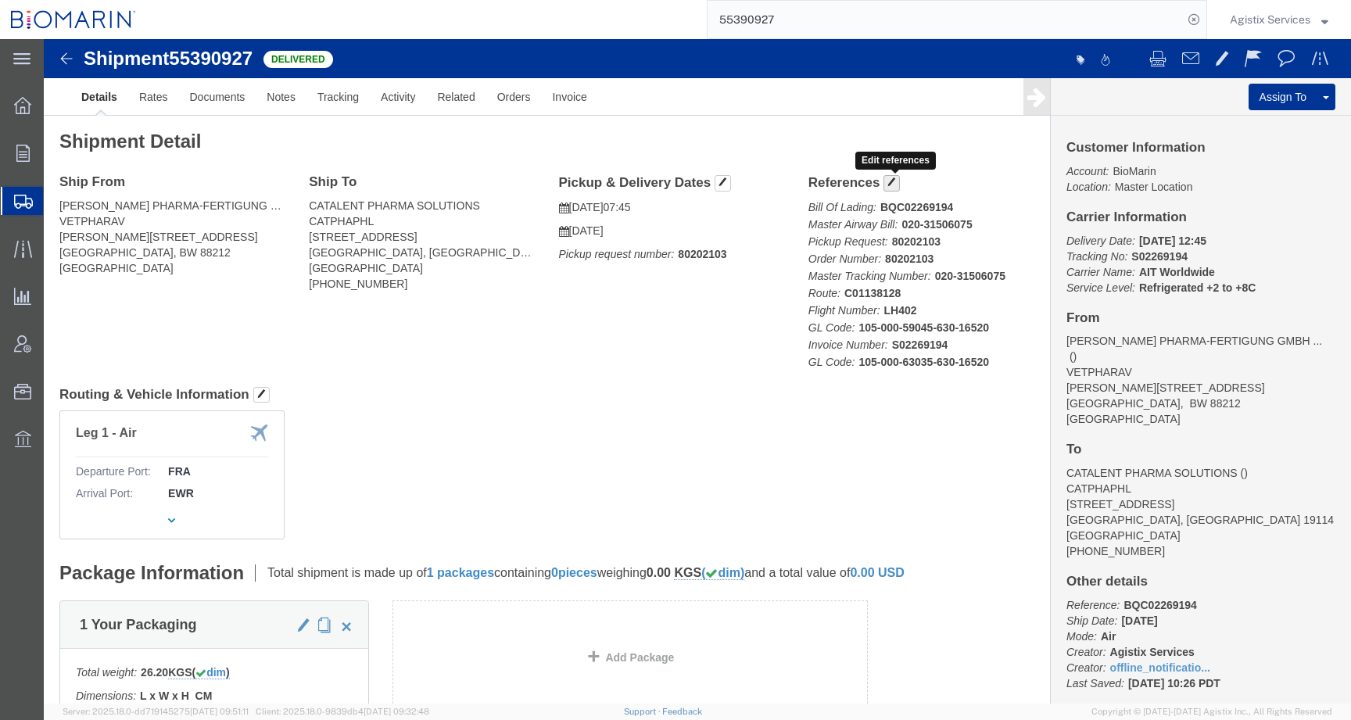
click span "button"
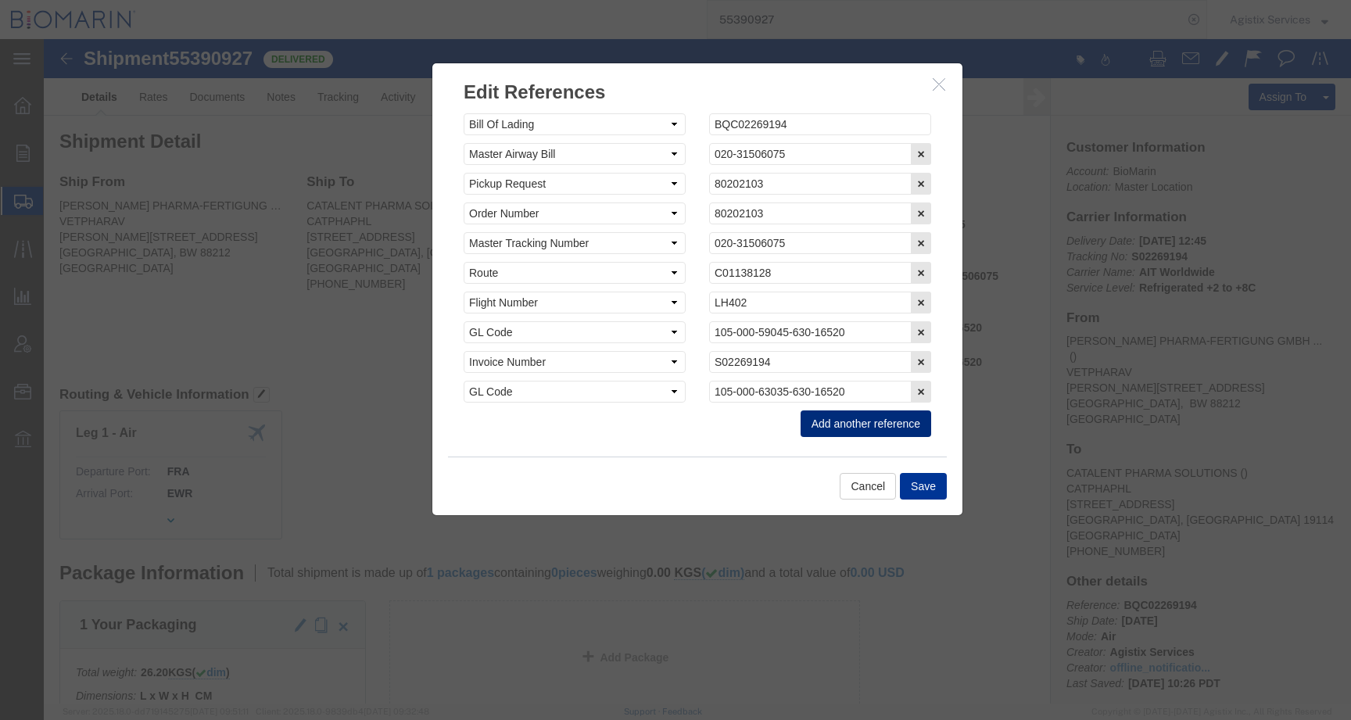
click button "Add another reference"
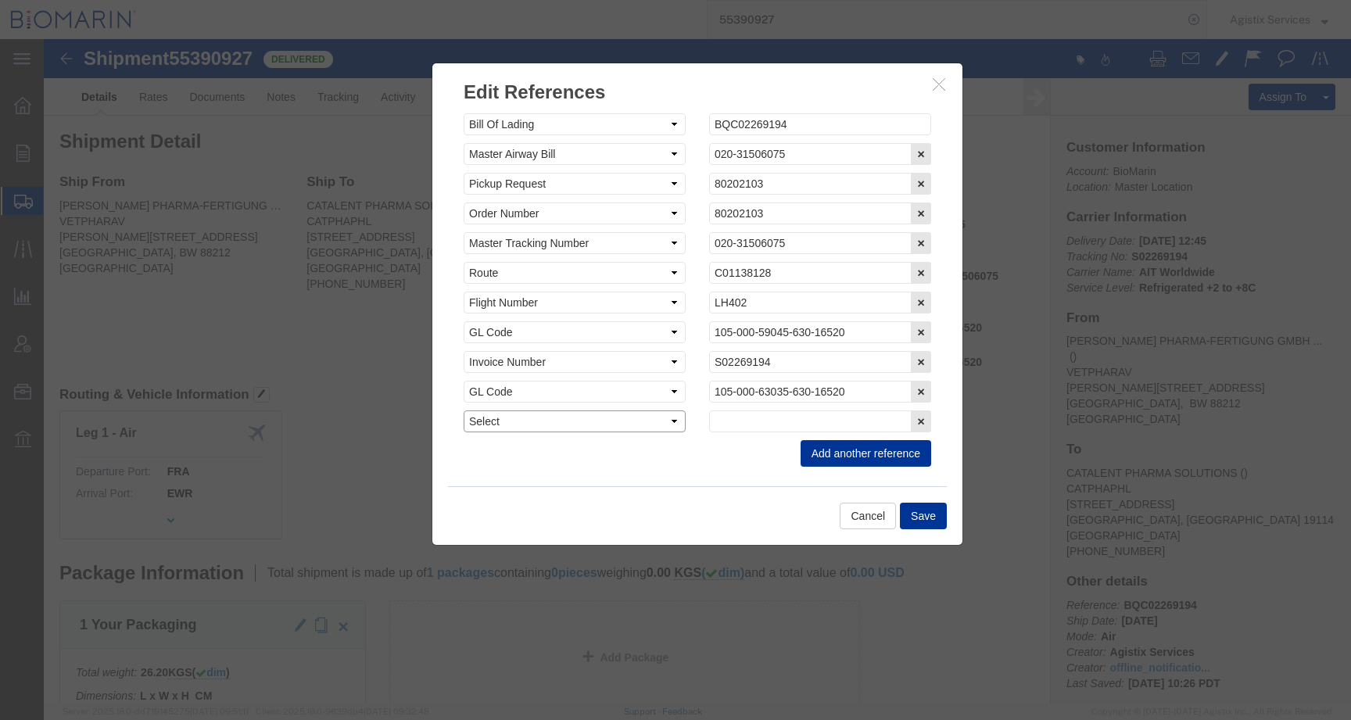
click select "Select Account Type Activity ID Airline Appointment Number ASN Batch Request # …"
select select "CBPENTRY"
click select "Select Account Type Activity ID Airline Appointment Number ASN Batch Request # …"
click input "text"
paste input "B8P15516002"
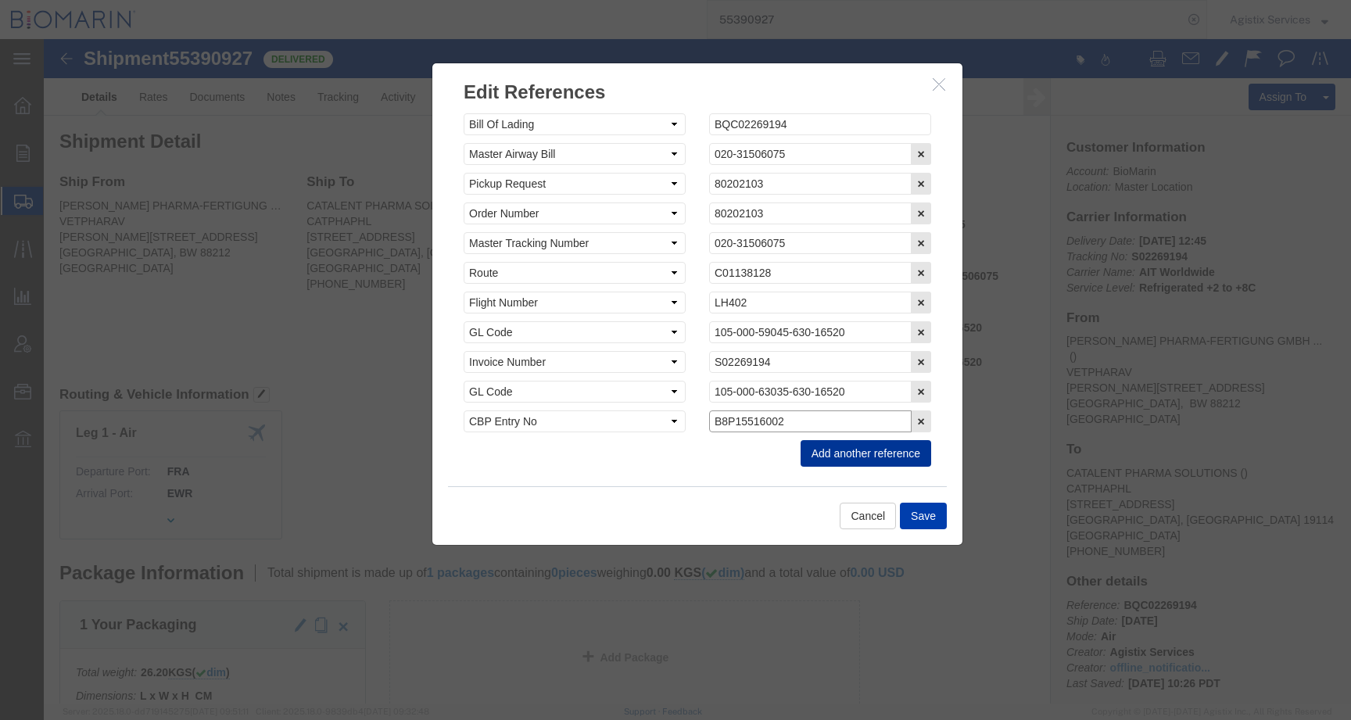
type input "B8P15516002"
click button "Save"
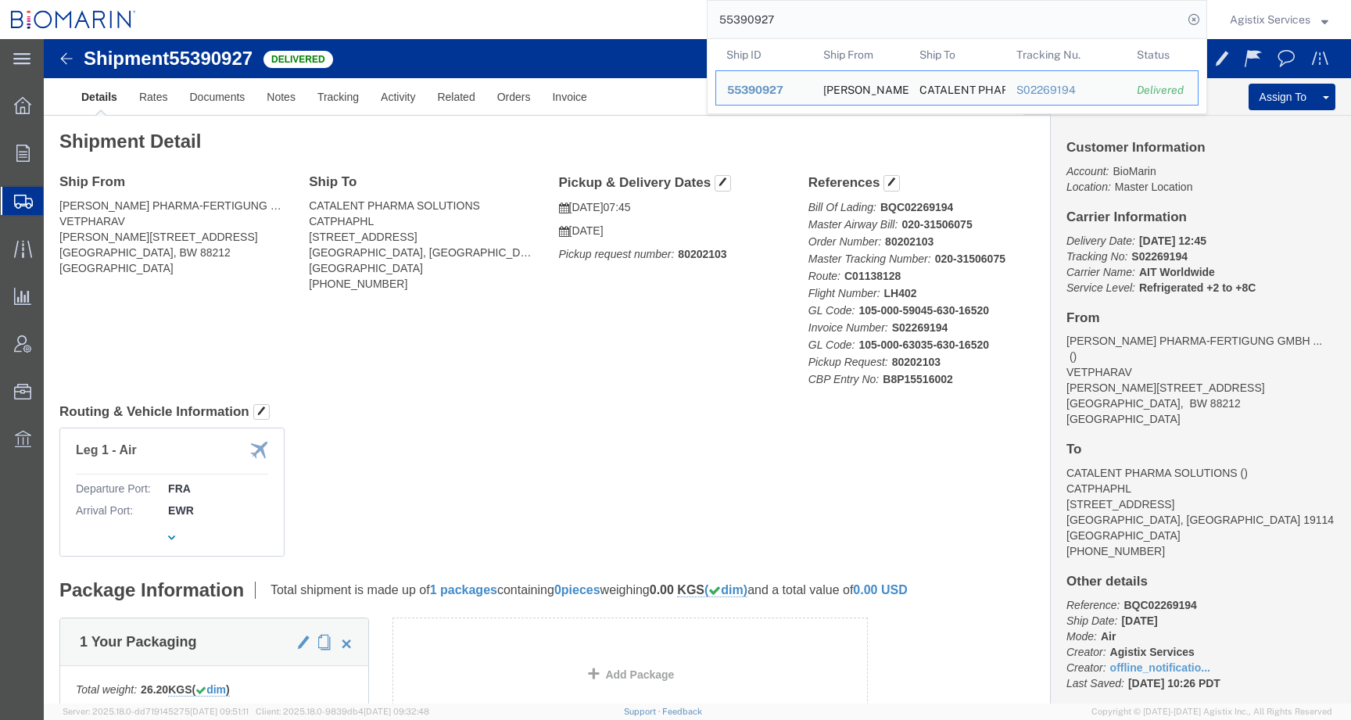
drag, startPoint x: 797, startPoint y: 22, endPoint x: 643, endPoint y: 20, distance: 154.0
click at [643, 20] on div "55390927 Ship ID Ship From Ship To Tracking Nu. Status Ship ID 55390927 Ship Fr…" at bounding box center [677, 19] width 1060 height 39
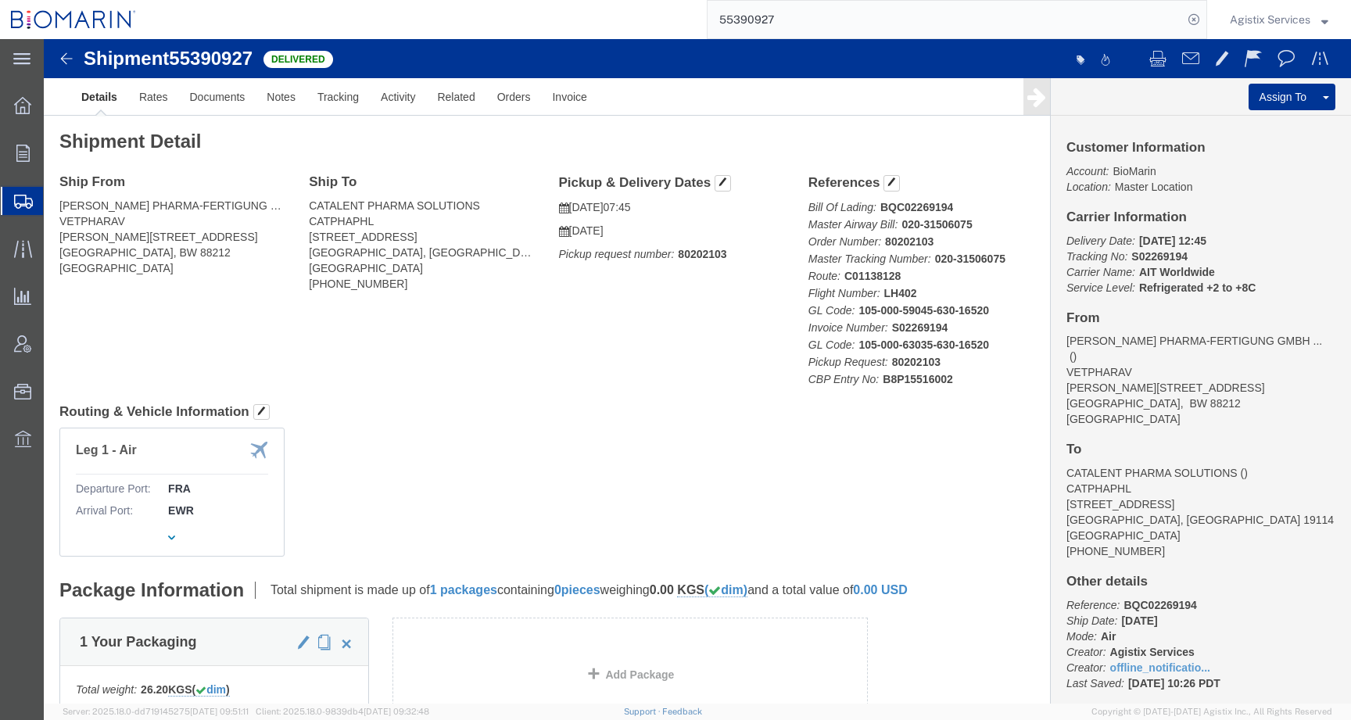
paste input "61"
type input "55390961"
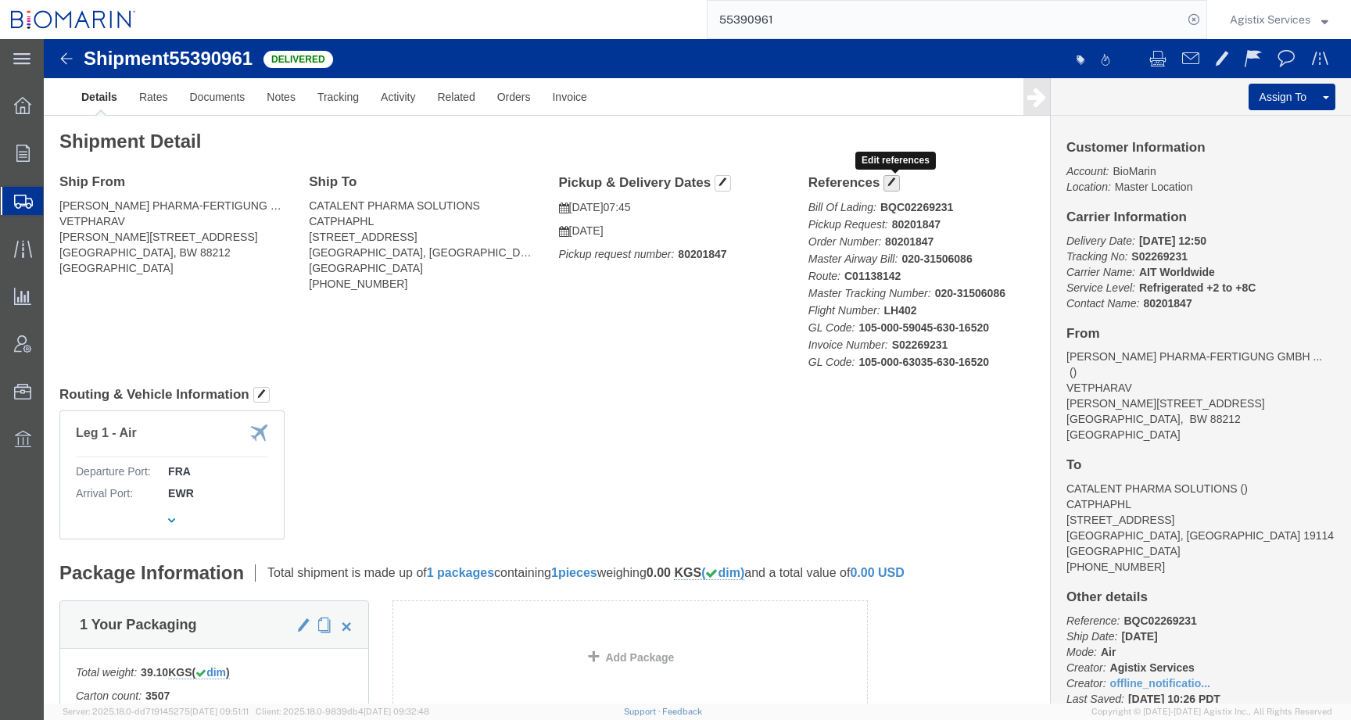
click span "button"
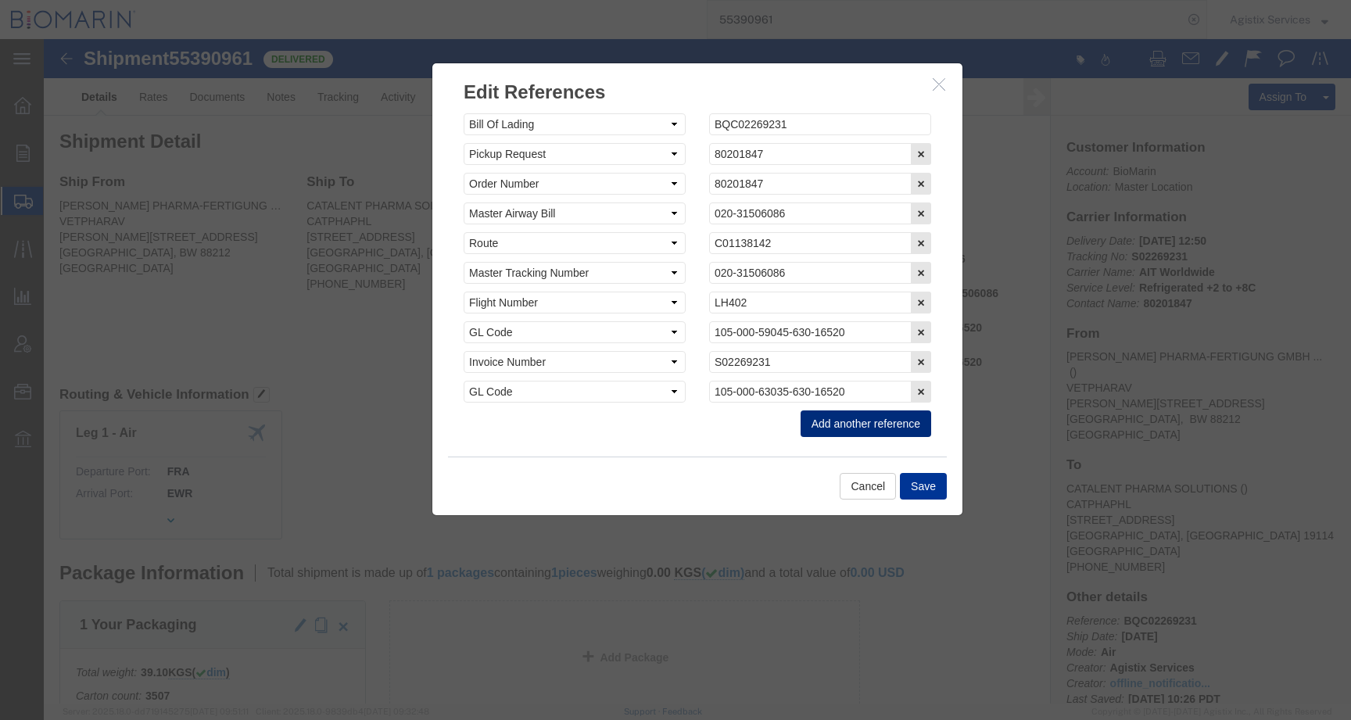
click button "Add another reference"
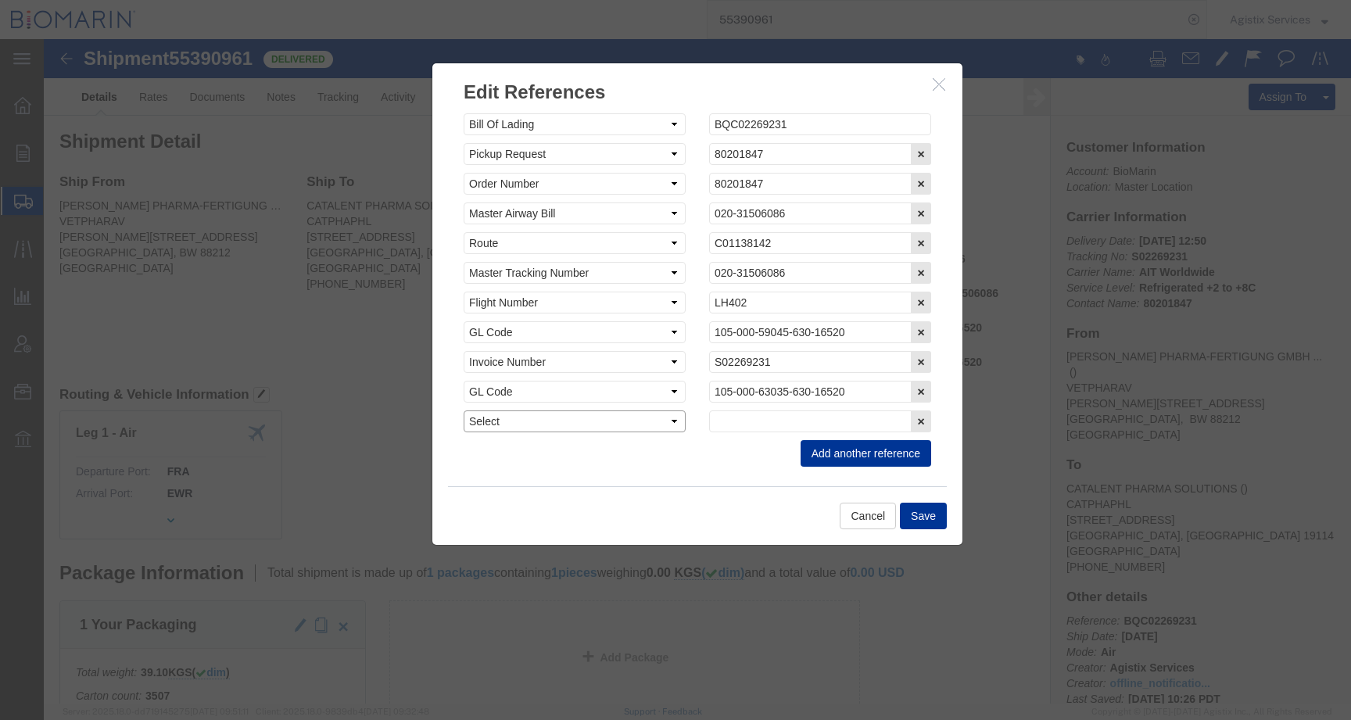
click select "Select Account Type Activity ID Airline Appointment Number ASN Batch Request # …"
select select "CBPENTRY"
click select "Select Account Type Activity ID Airline Appointment Number ASN Batch Request # …"
click input "text"
paste input "B8P15516069"
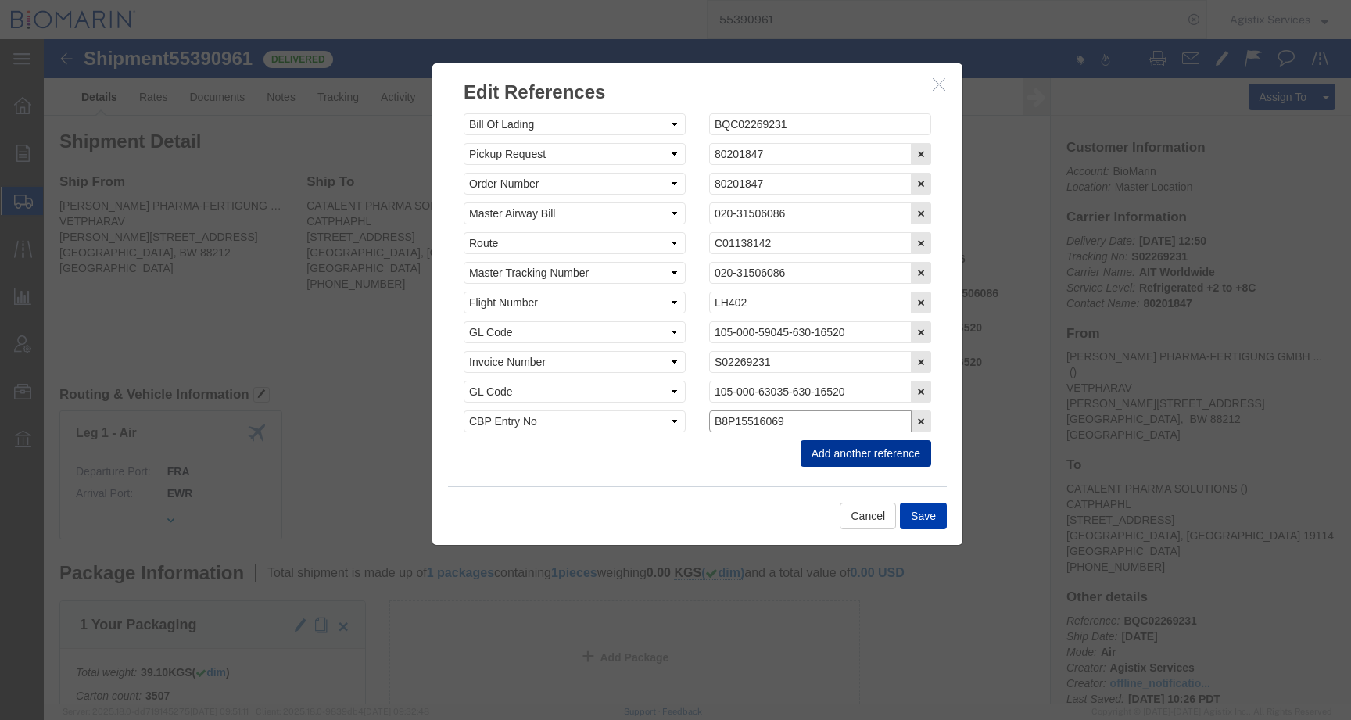
type input "B8P15516069"
click button "Save"
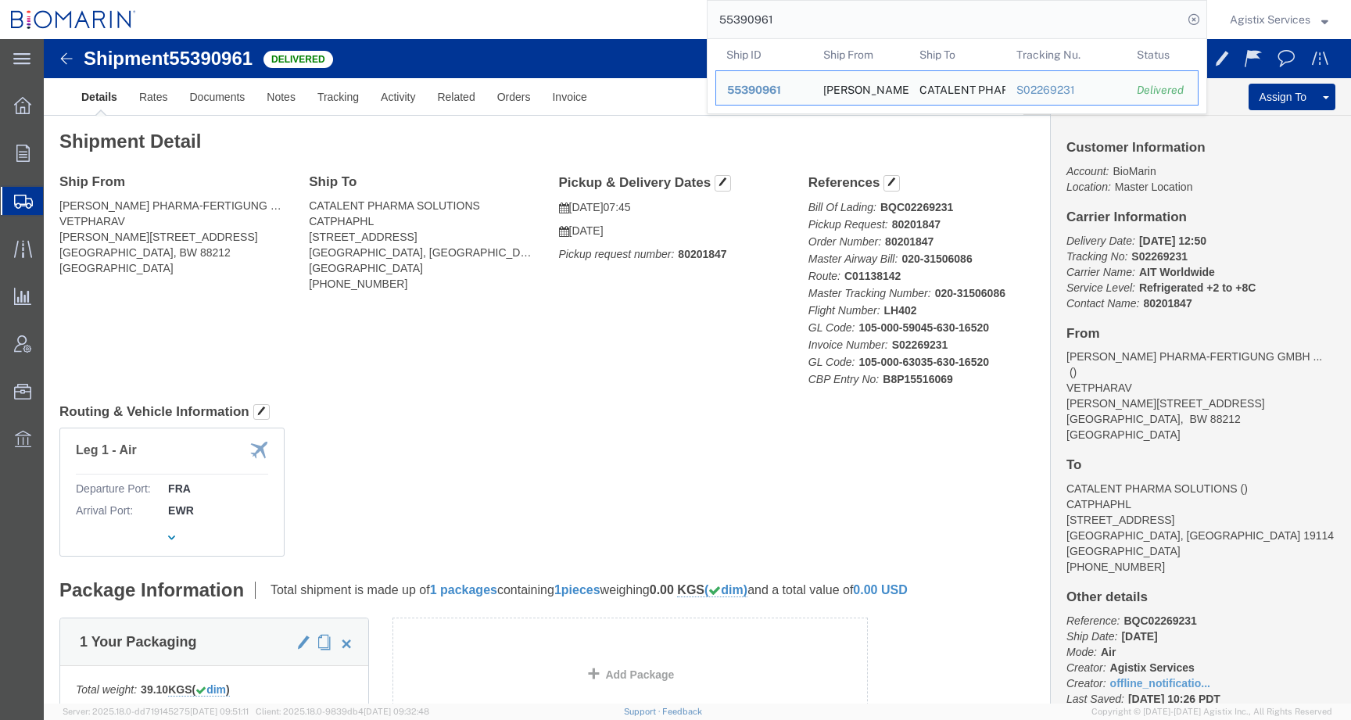
drag, startPoint x: 776, startPoint y: 16, endPoint x: 665, endPoint y: 16, distance: 111.0
click at [665, 16] on div "55390961 Ship ID Ship From Ship To Tracking Nu. Status Ship ID 55390961 Ship Fr…" at bounding box center [677, 19] width 1060 height 39
paste input "77676"
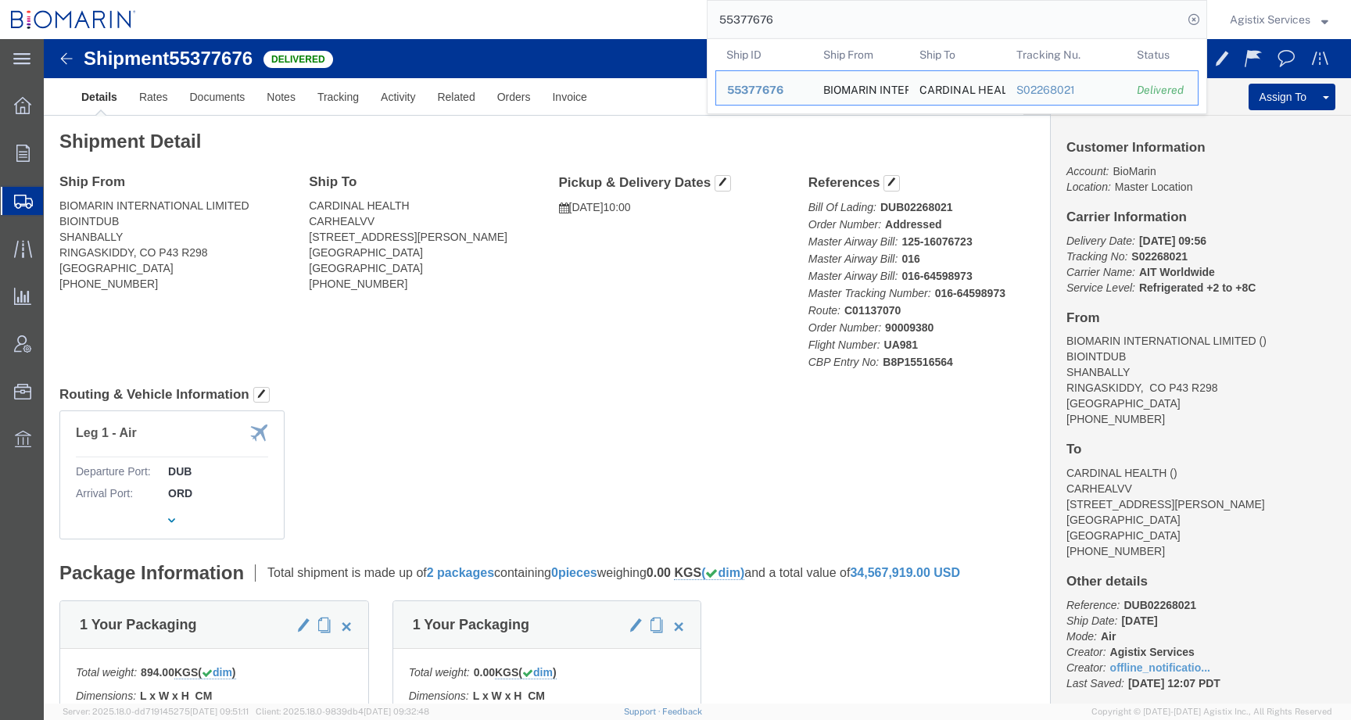
drag, startPoint x: 753, startPoint y: 17, endPoint x: 675, endPoint y: 16, distance: 77.4
click at [675, 16] on div "55377676 Ship ID Ship From Ship To Tracking Nu. Status Ship ID 55377676 Ship Fr…" at bounding box center [677, 19] width 1060 height 39
paste input "405462"
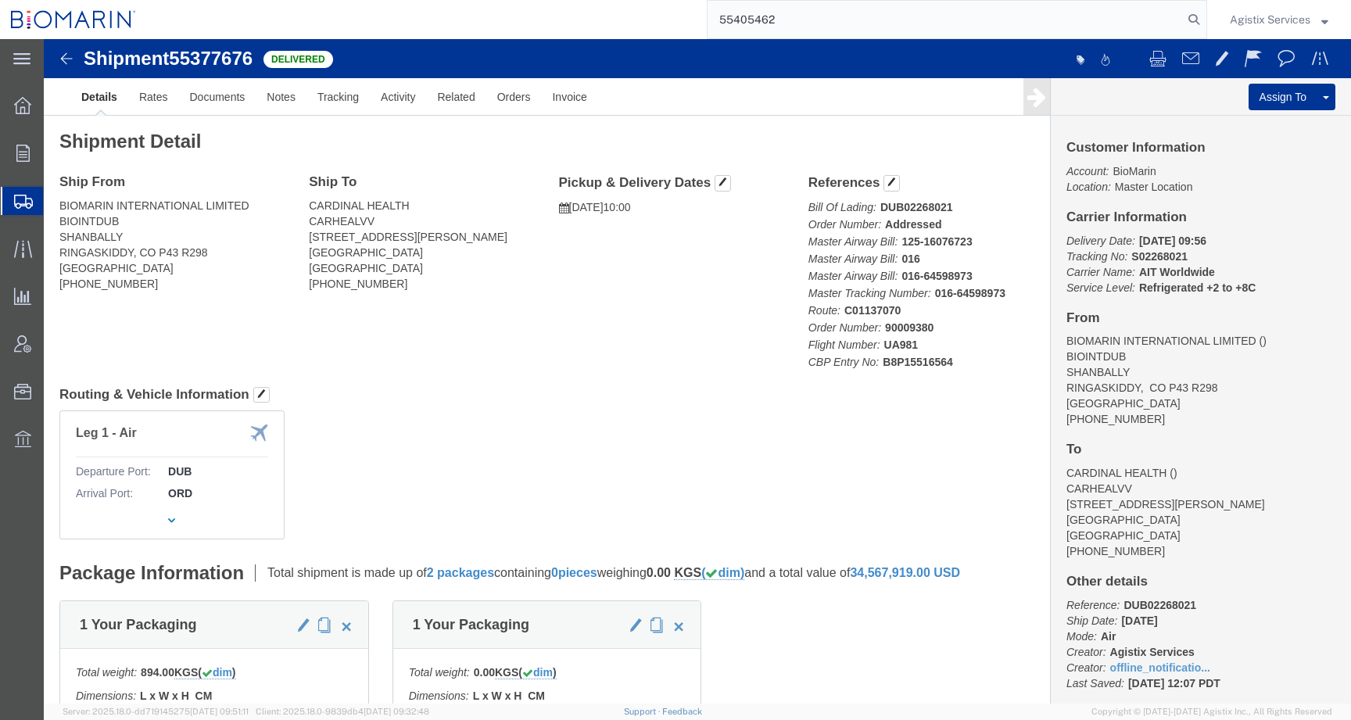
type input "55405462"
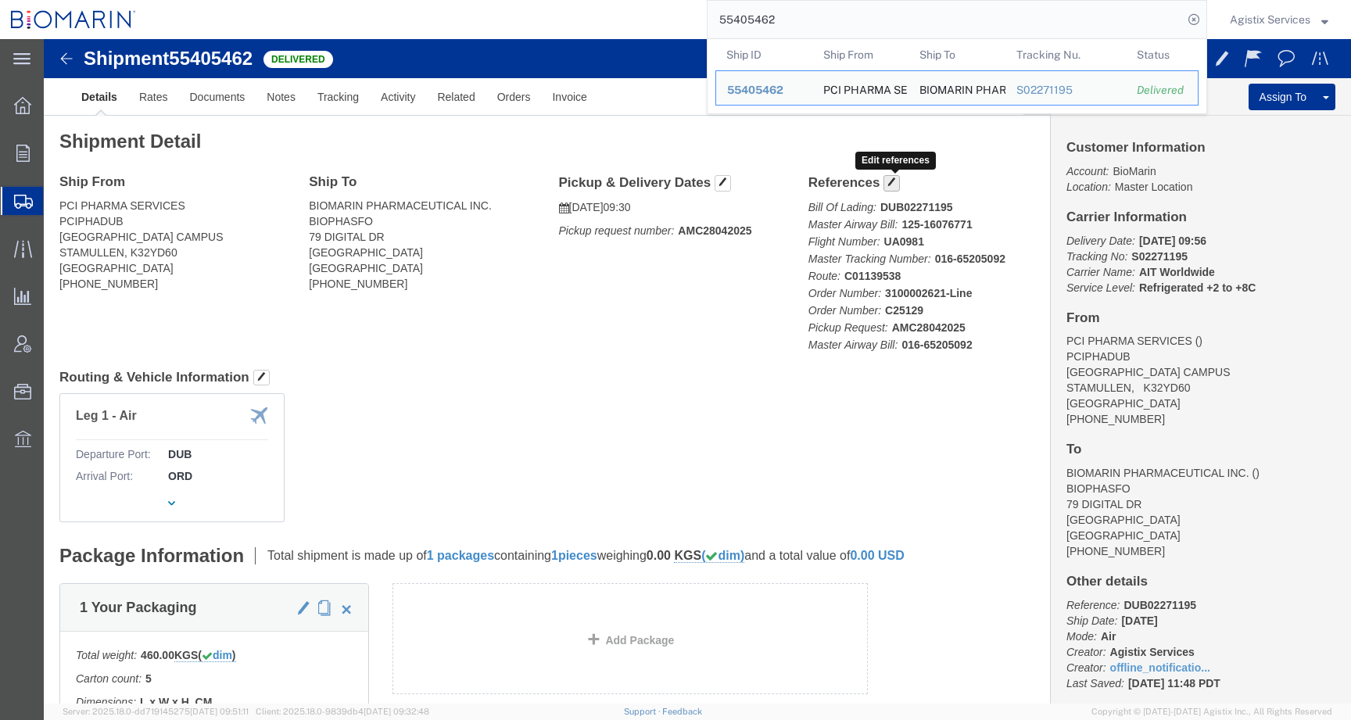
click span "button"
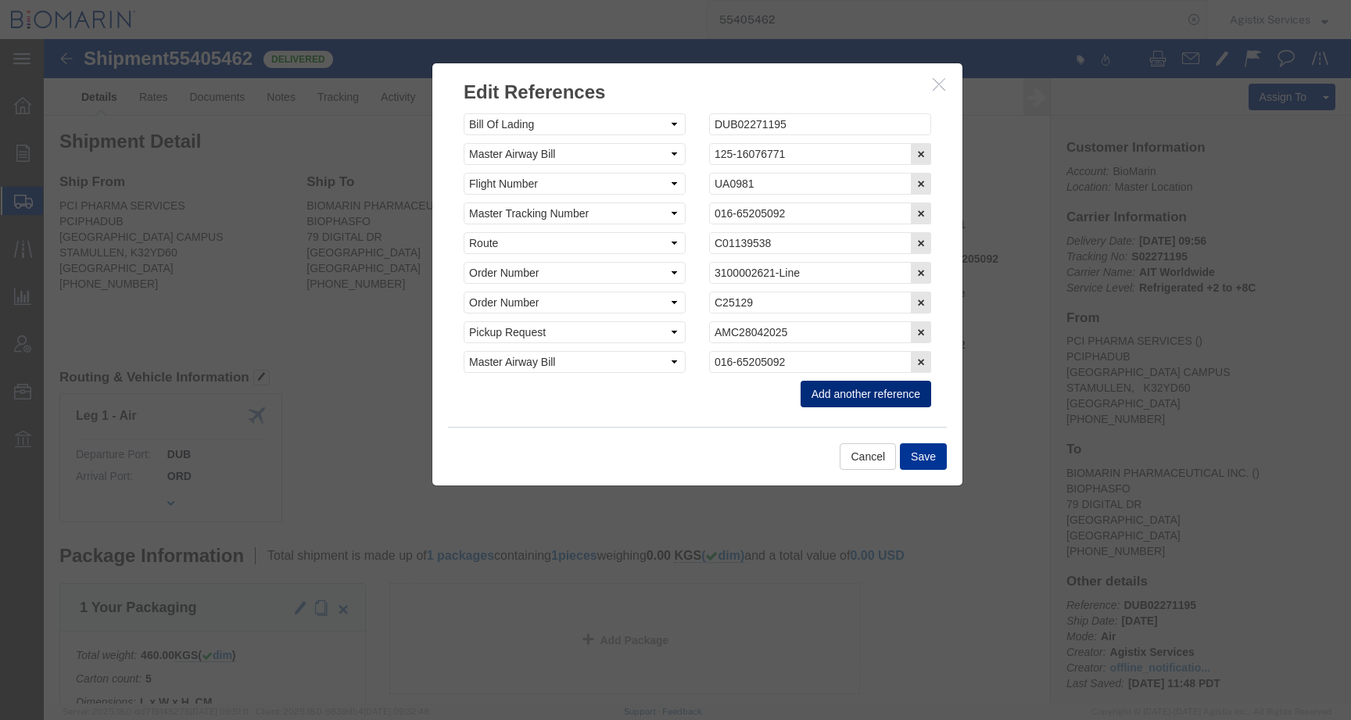
click button "Add another reference"
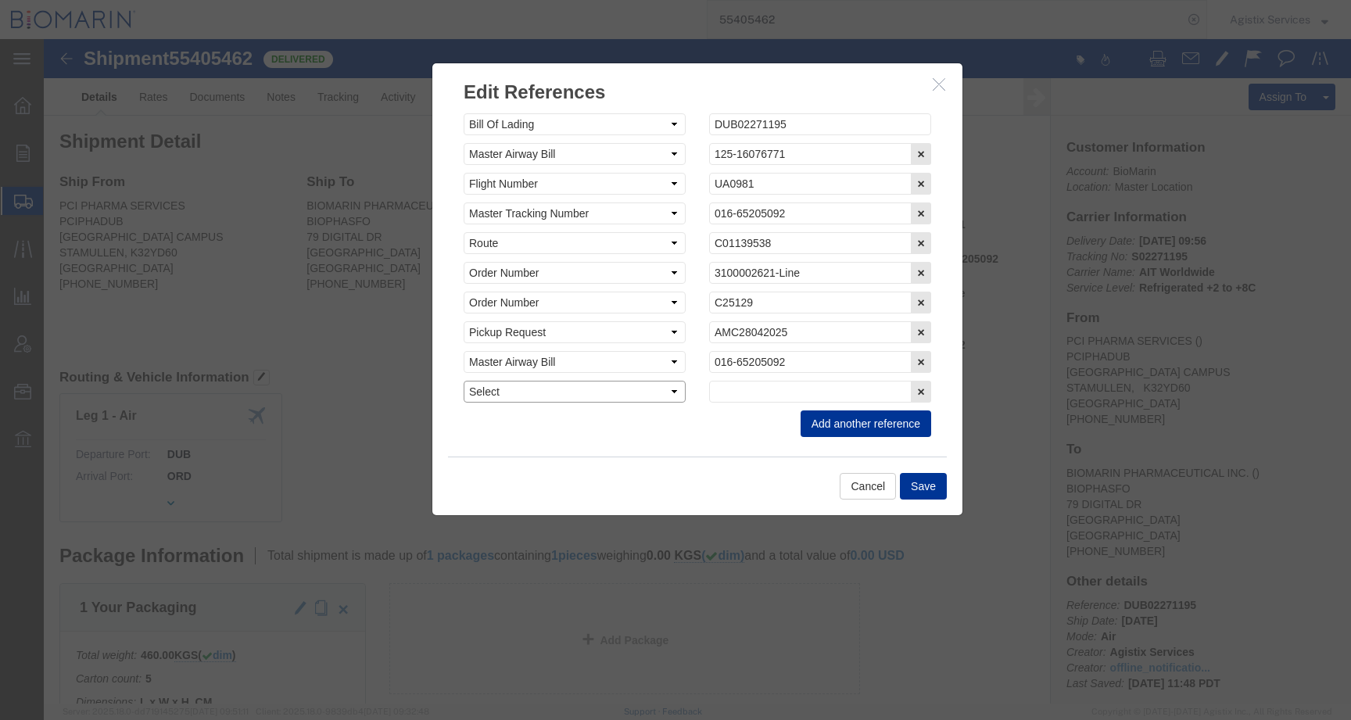
click select "Select Account Type Activity ID Airline Appointment Number ASN Batch Request # …"
select select "CBPENTRY"
click select "Select Account Type Activity ID Airline Appointment Number ASN Batch Request # …"
click input "text"
paste input "B8P15516622"
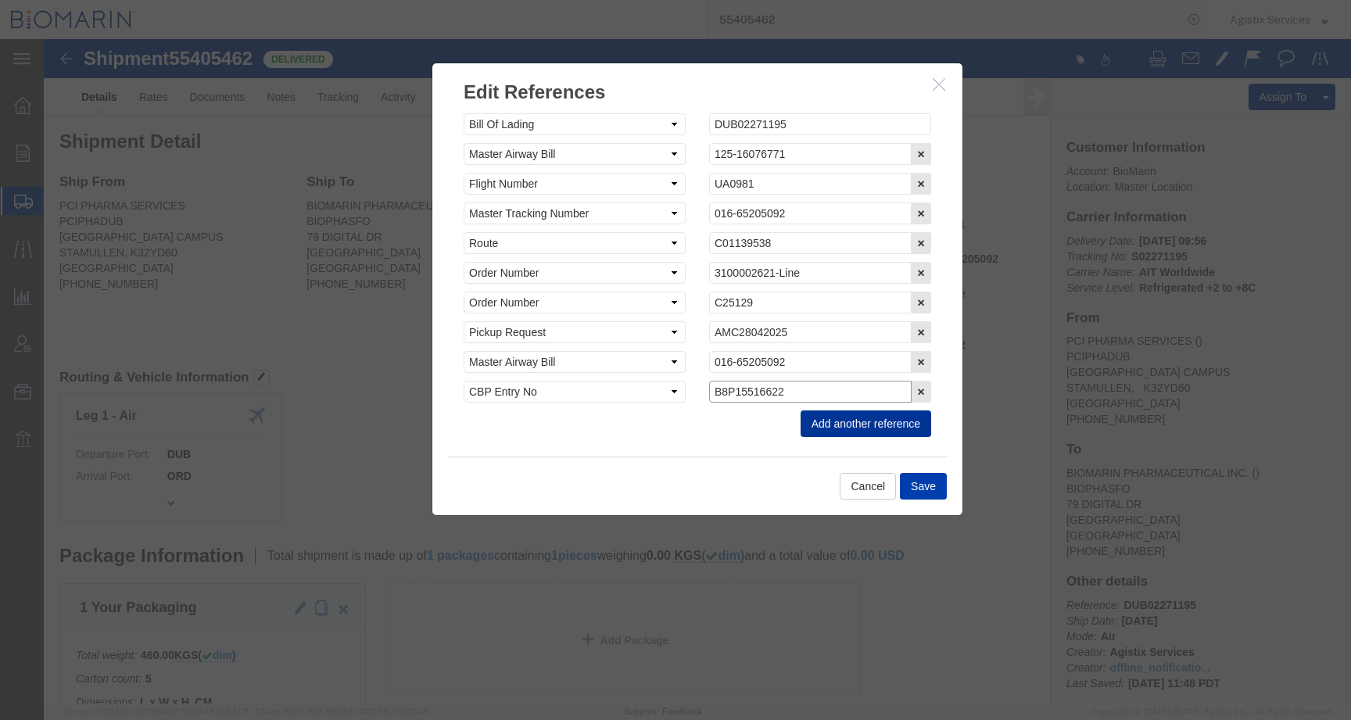
type input "B8P15516622"
click button "Save"
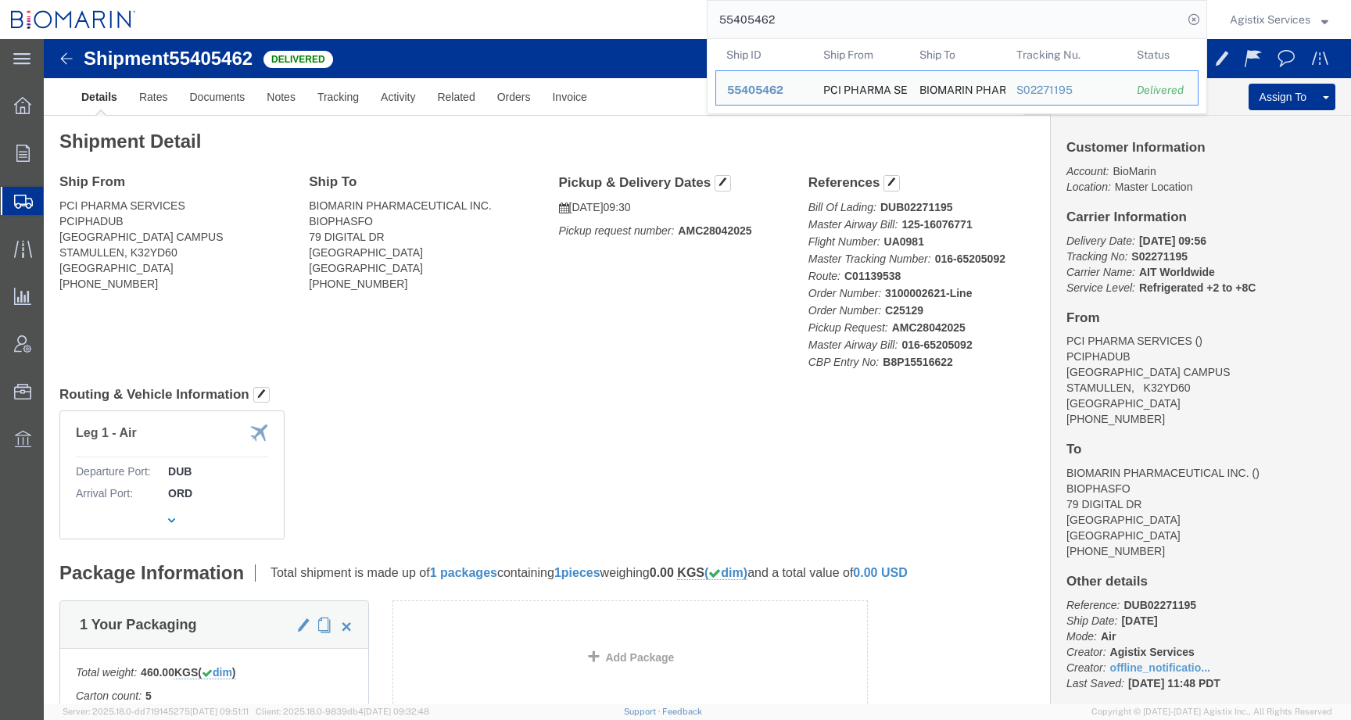
drag, startPoint x: 783, startPoint y: 23, endPoint x: 664, endPoint y: 21, distance: 118.8
click at [664, 21] on div "55405462 Ship ID Ship From Ship To Tracking Nu. Status Ship ID 55405462 Ship Fr…" at bounding box center [677, 19] width 1060 height 39
paste input "763"
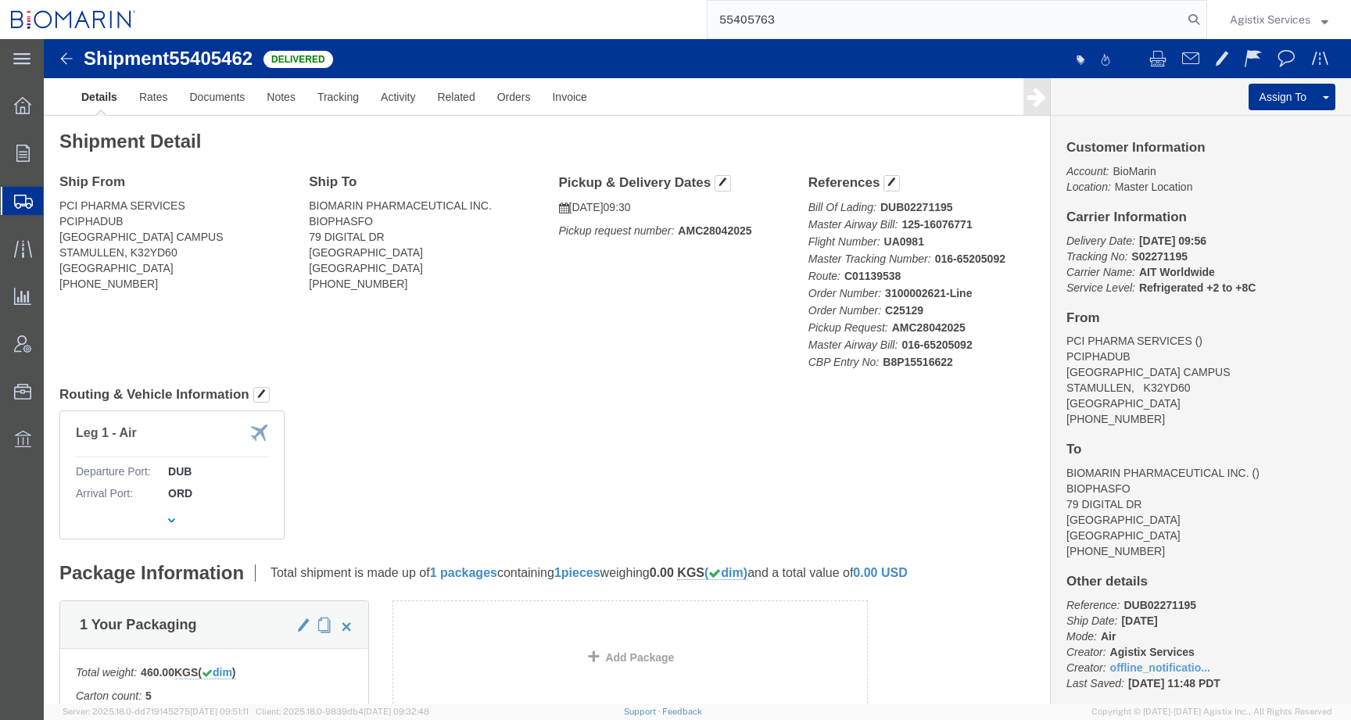
type input "55405763"
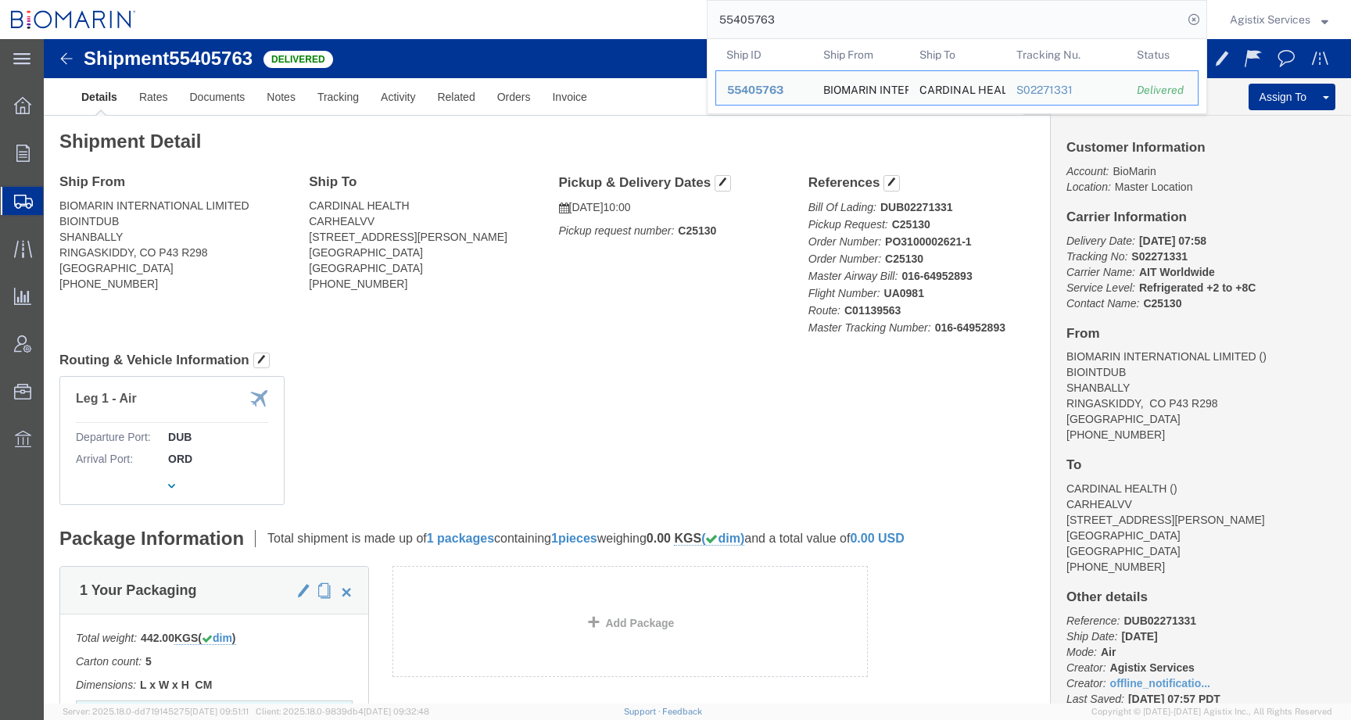
click div "Leg 1 - Air Departure Port: DUB Arrival Port: [GEOGRAPHIC_DATA]"
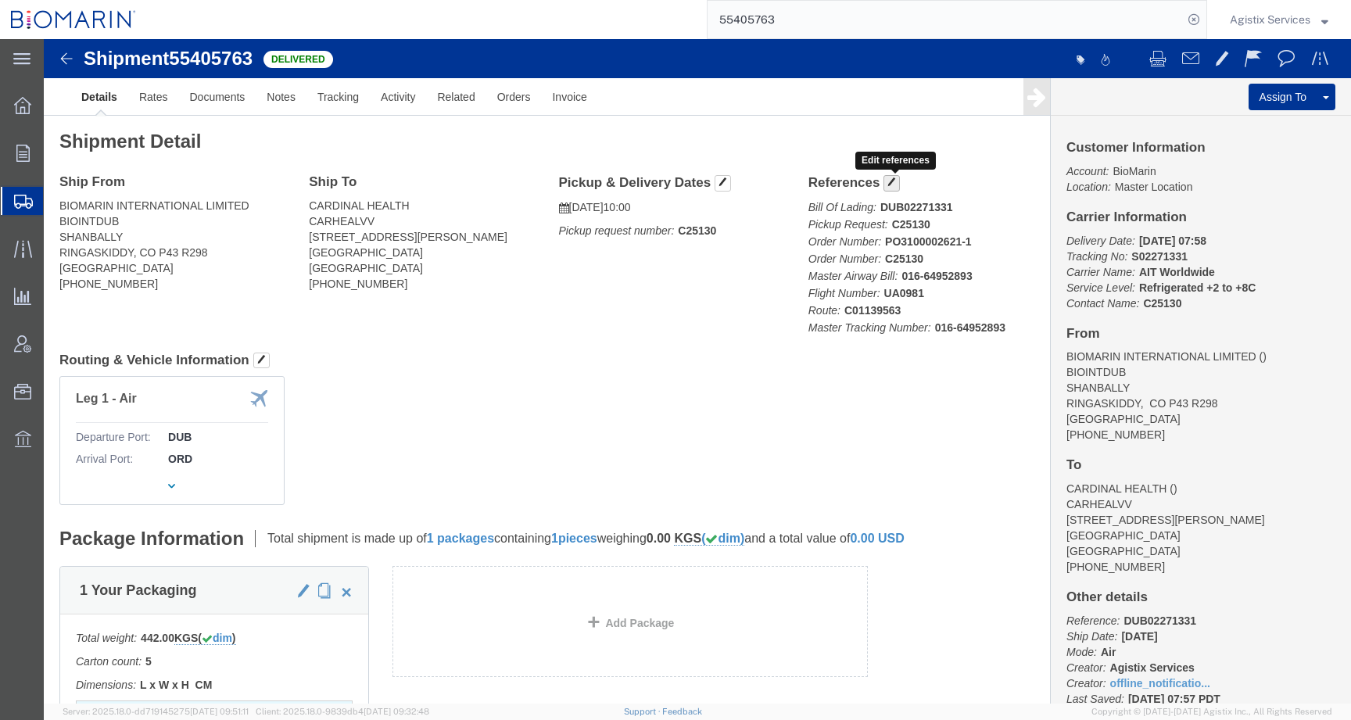
click button "button"
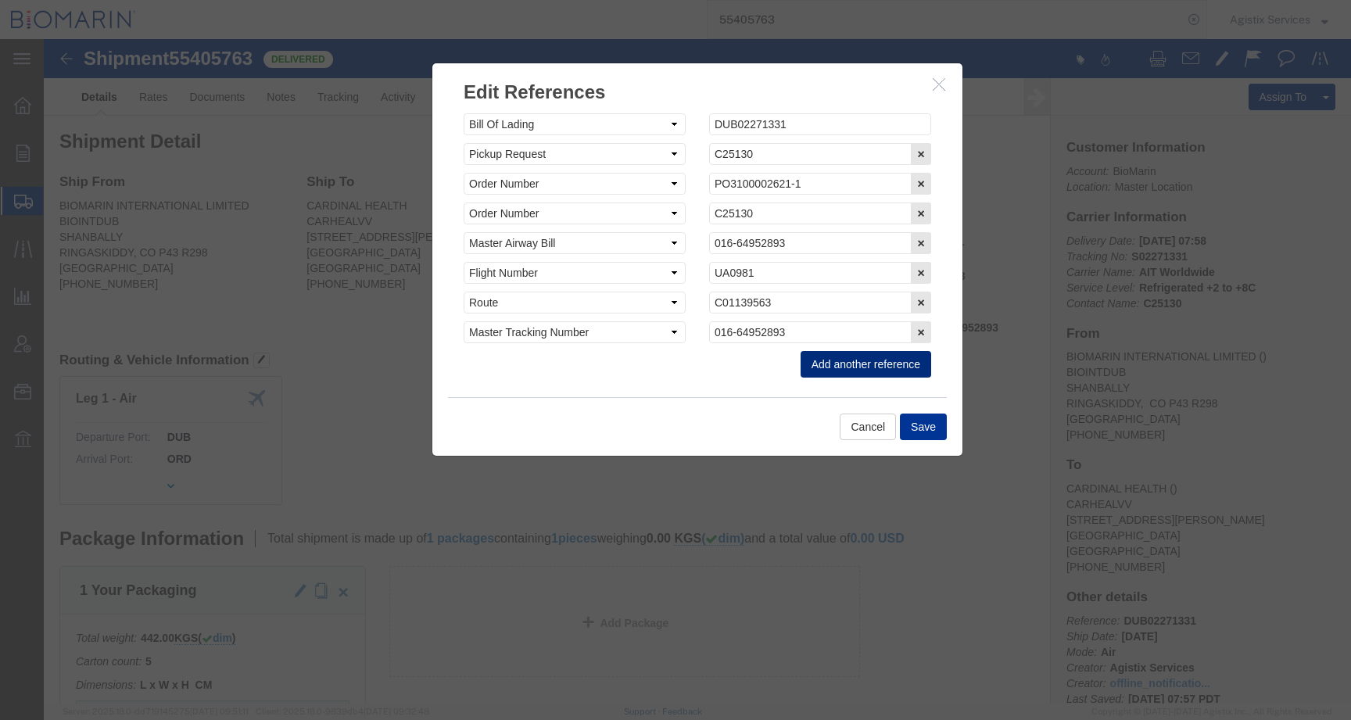
click button "Add another reference"
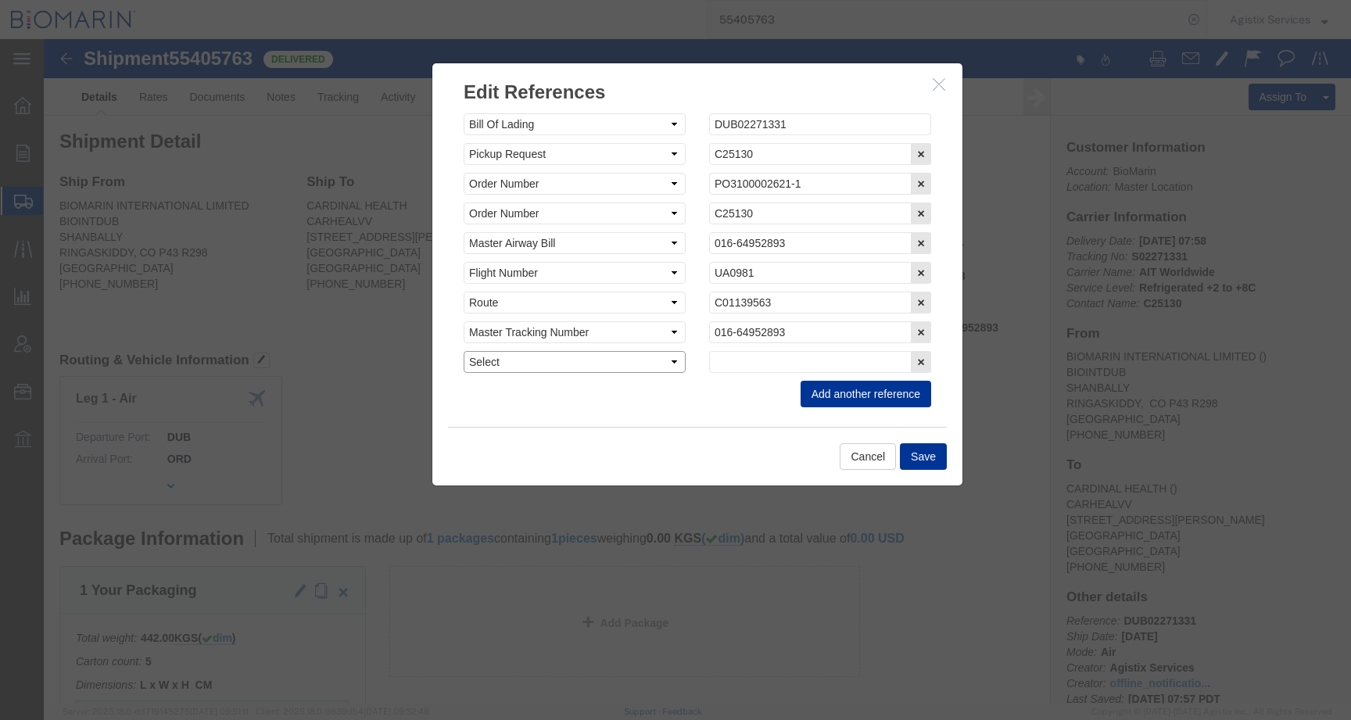
click select "Select Account Type Activity ID Airline Appointment Number ASN Batch Request # …"
select select "CBPENTRY"
click select "Select Account Type Activity ID Airline Appointment Number ASN Batch Request # …"
click input "text"
paste input "B8P15519170"
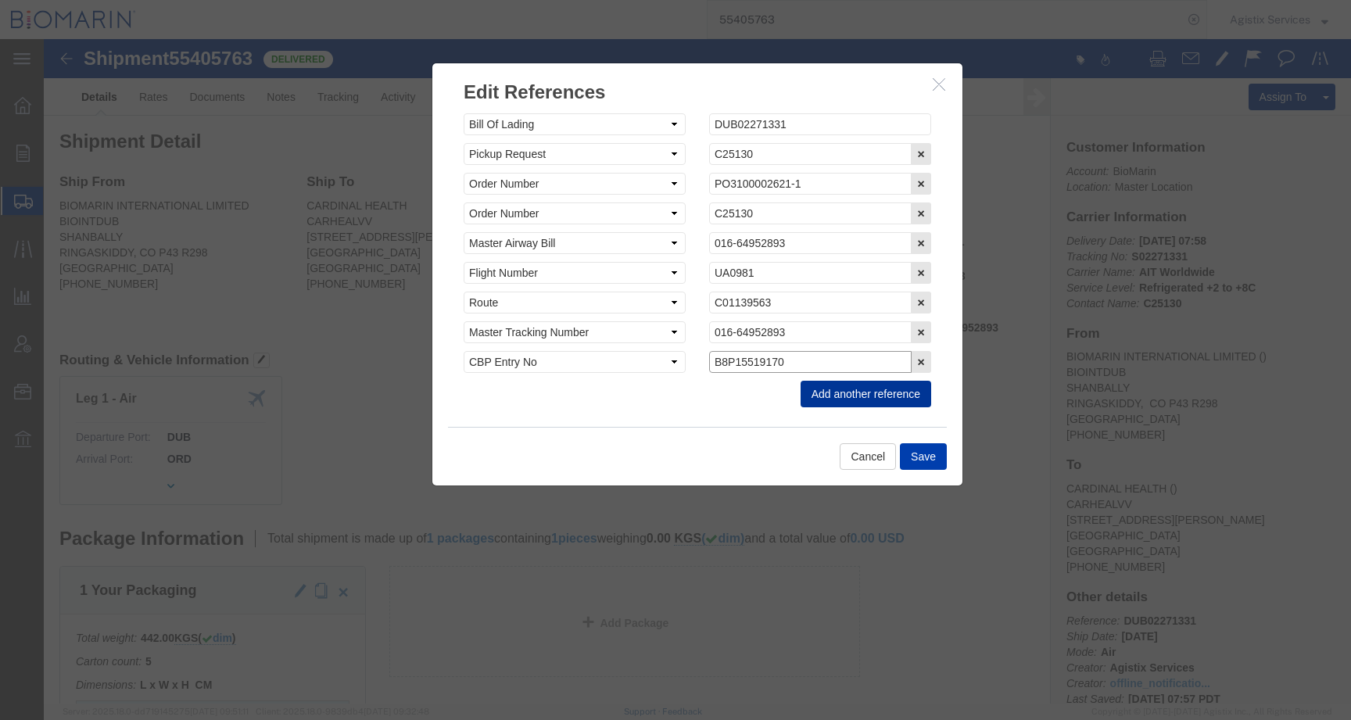
type input "B8P15519170"
click button "Save"
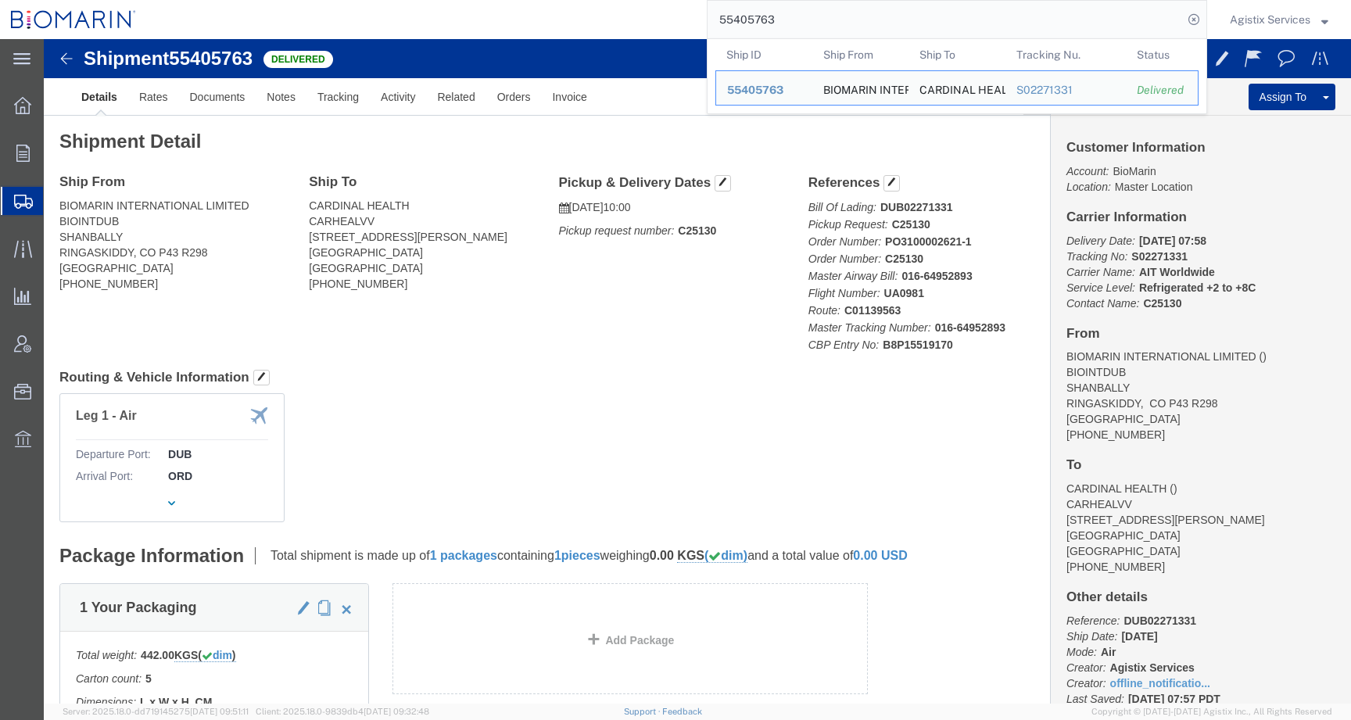
drag, startPoint x: 783, startPoint y: 20, endPoint x: 667, endPoint y: 20, distance: 115.7
click at [667, 20] on div "55405763 Ship ID Ship From Ship To Tracking Nu. Status Ship ID 55405763 Ship Fr…" at bounding box center [677, 19] width 1060 height 39
paste input "6309"
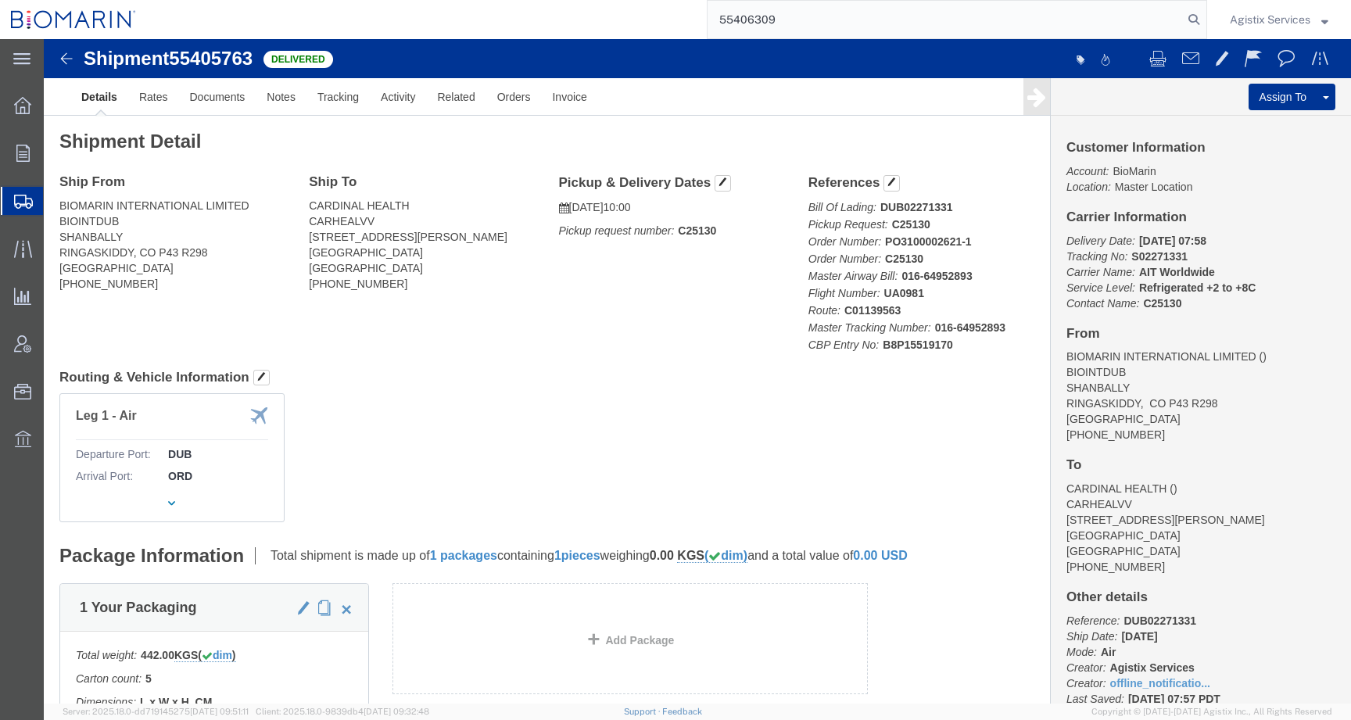
type input "55406309"
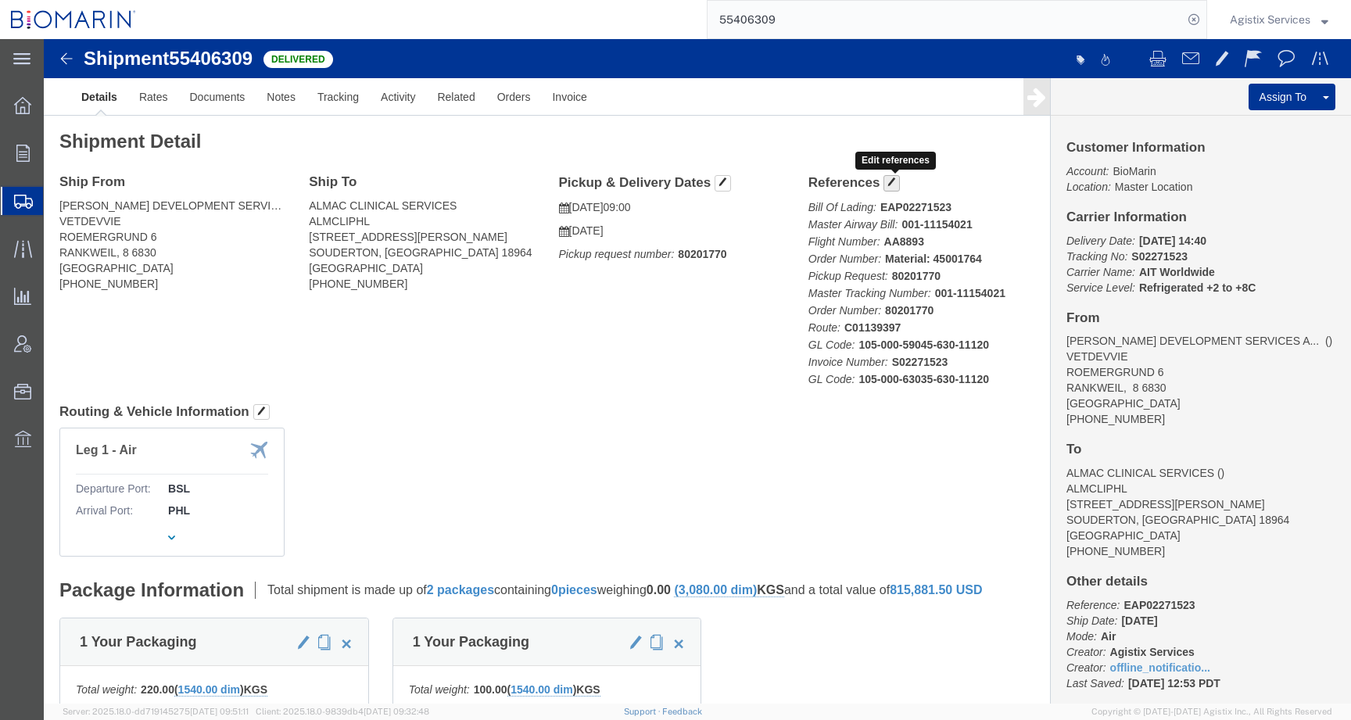
click span "button"
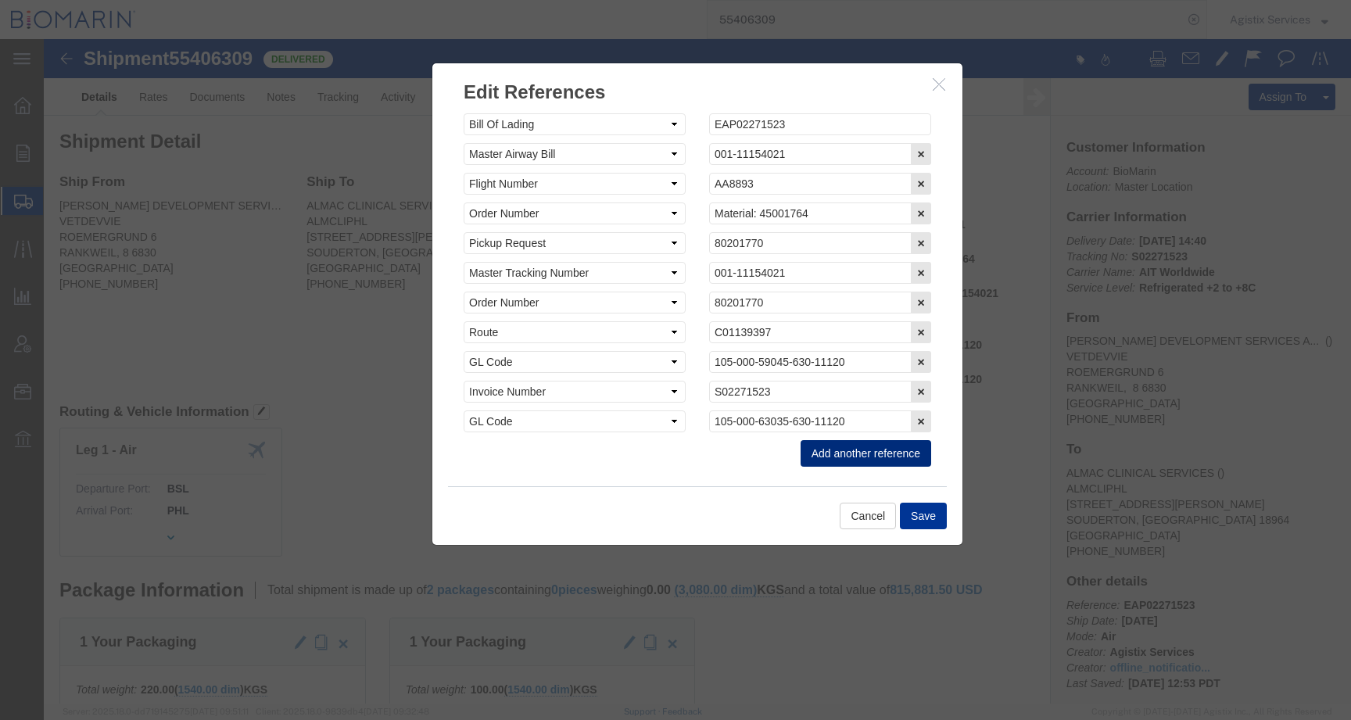
click button "Add another reference"
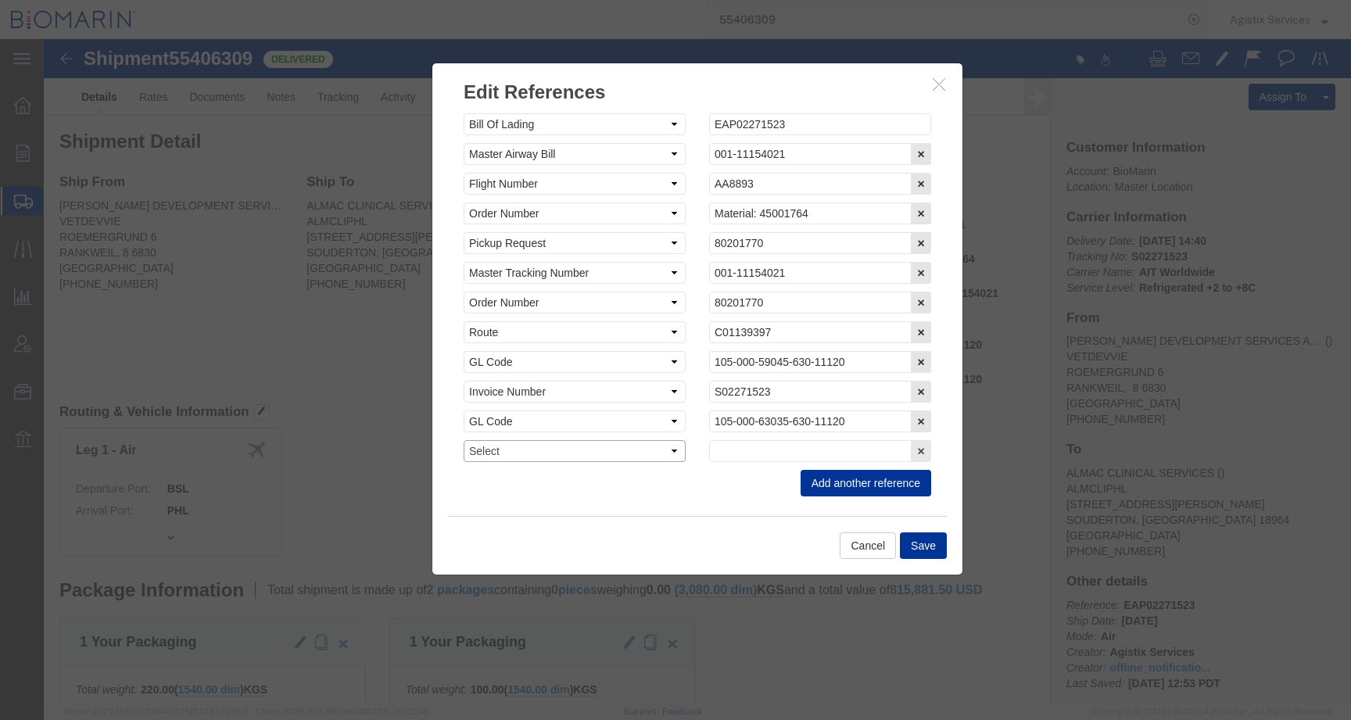
click select "Select Account Type Activity ID Airline Appointment Number ASN Batch Request # …"
select select "CBPENTRY"
click select "Select Account Type Activity ID Airline Appointment Number ASN Batch Request # …"
click input "text"
paste input "B8P15518693"
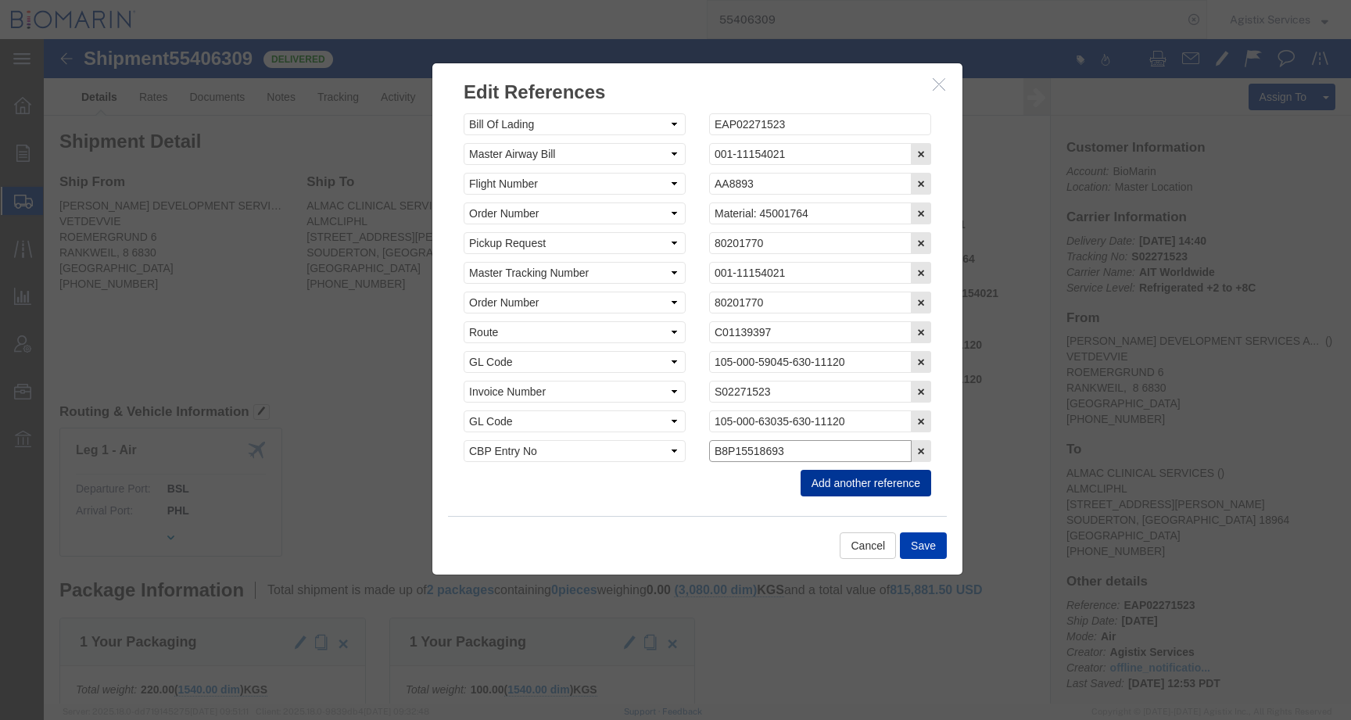
type input "B8P15518693"
click button "Save"
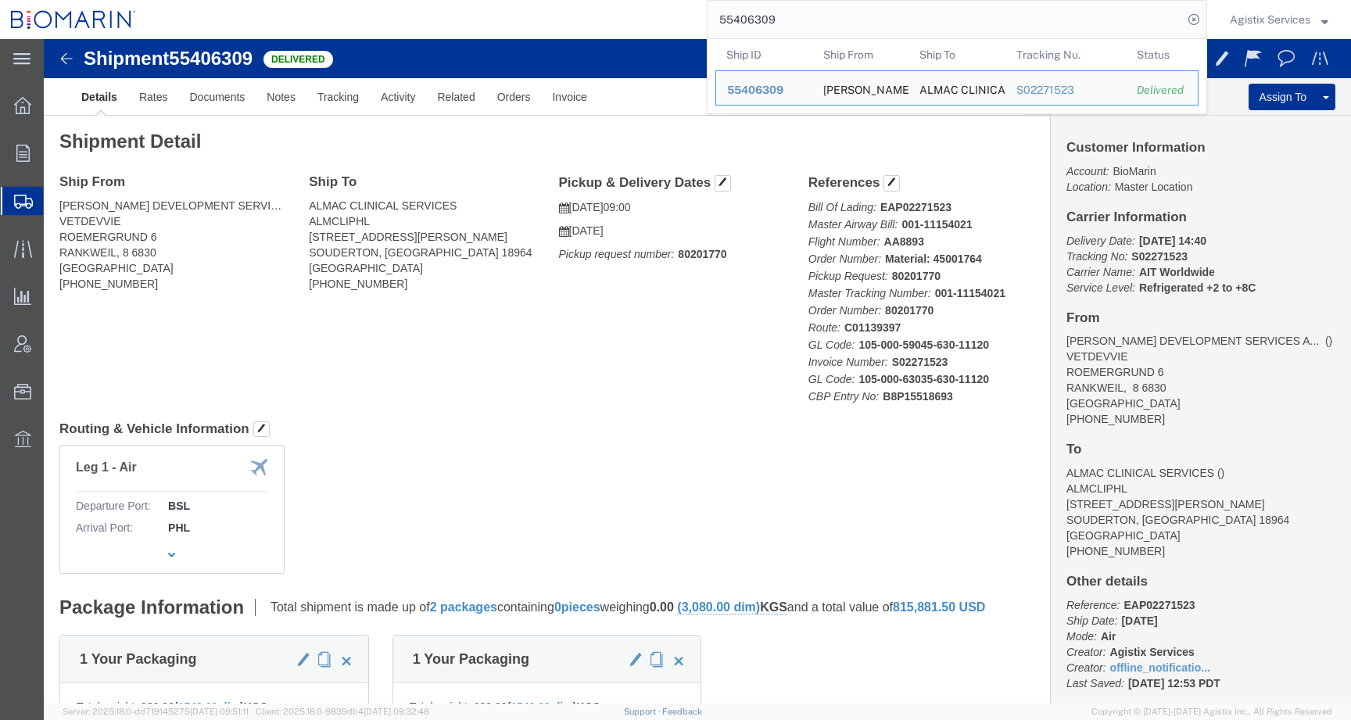
drag, startPoint x: 792, startPoint y: 21, endPoint x: 670, endPoint y: 20, distance: 122.0
click at [670, 21] on div "55406309 Ship ID Ship From Ship To Tracking Nu. Status Ship ID 55406309 Ship Fr…" at bounding box center [677, 19] width 1060 height 39
paste input "28590"
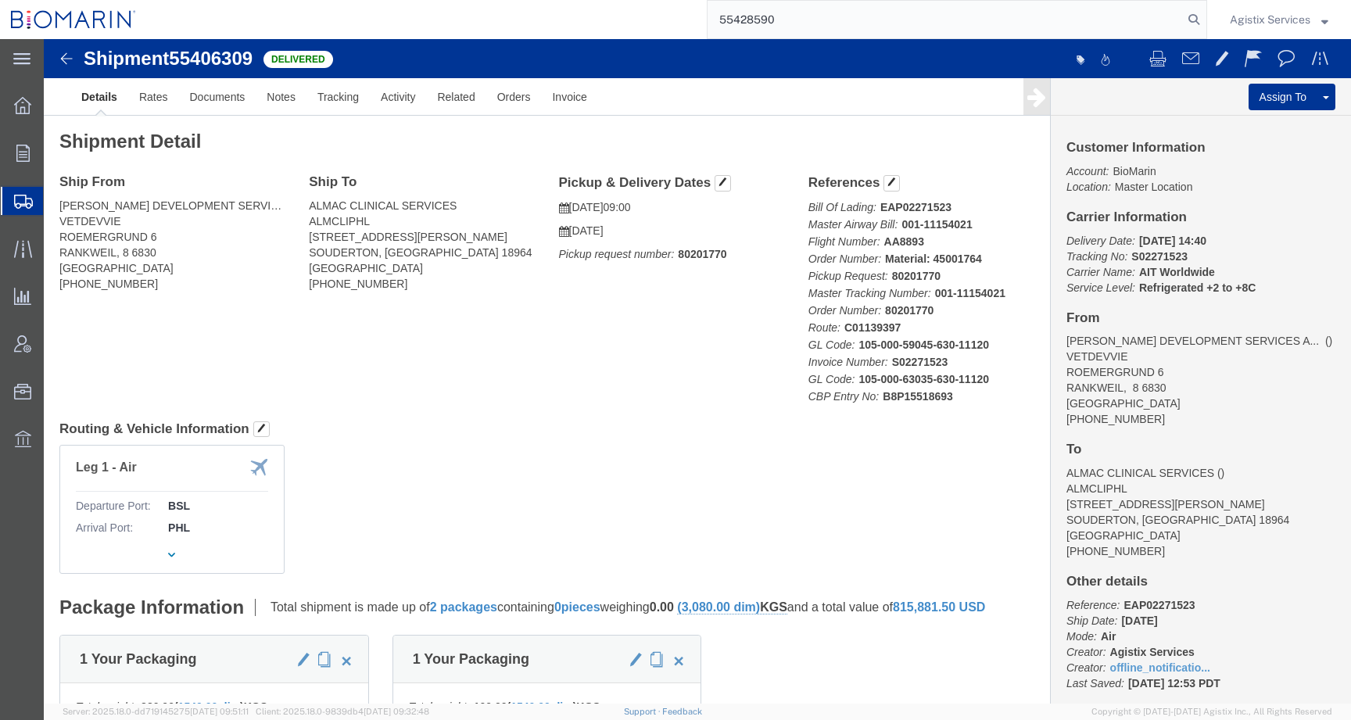
type input "55428590"
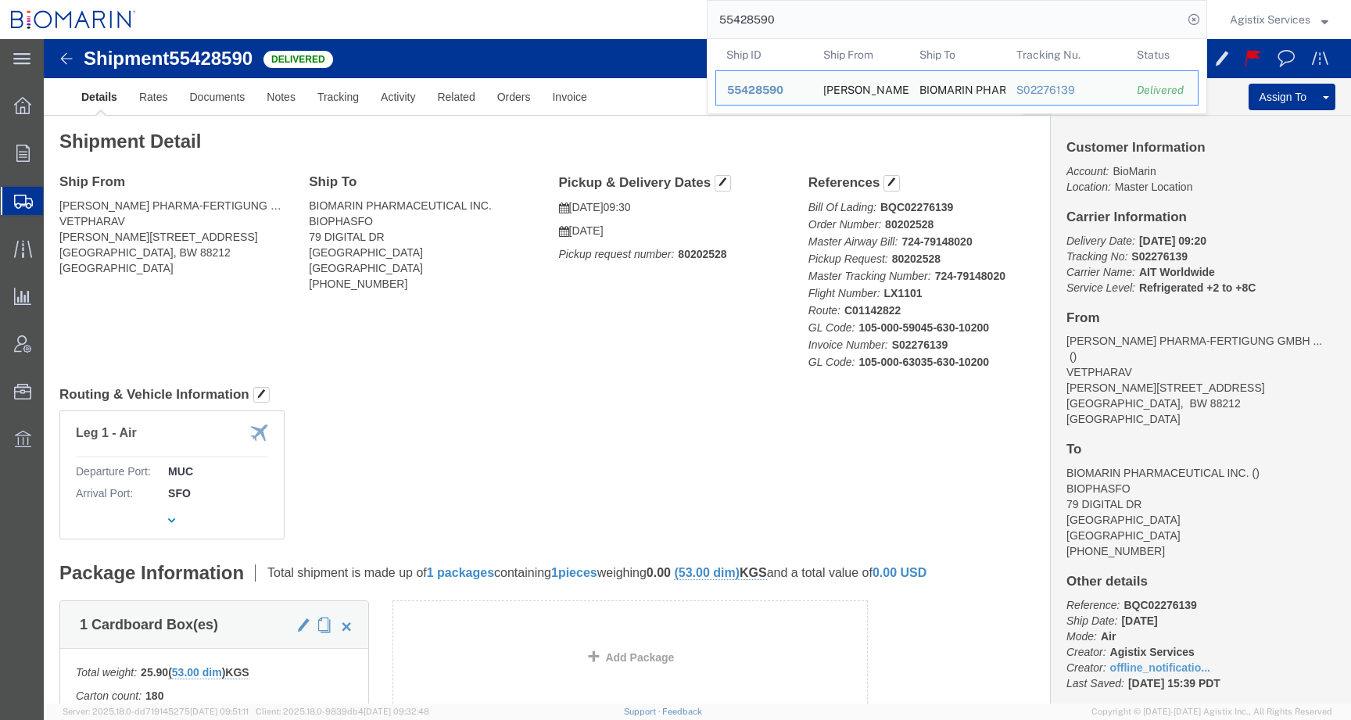
click div "Leg 1 - Air Departure Port: MUC Arrival Port: SFO"
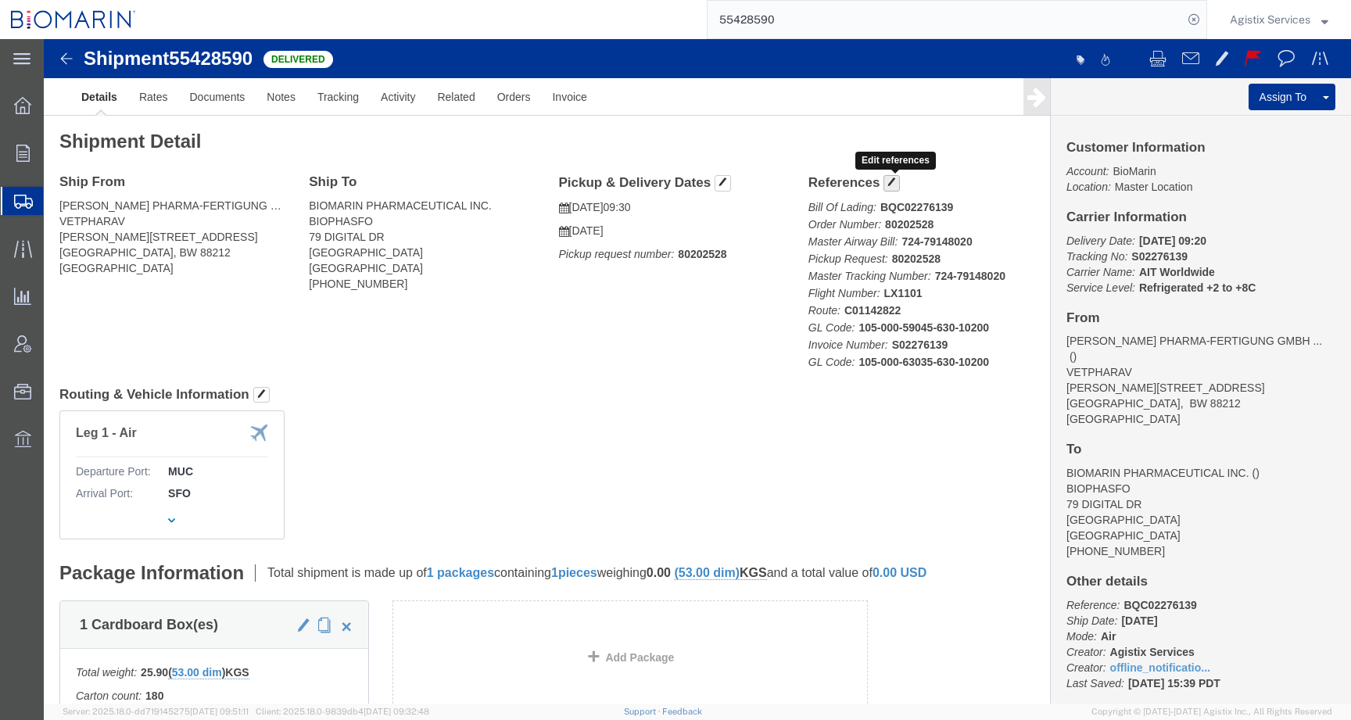
click button "button"
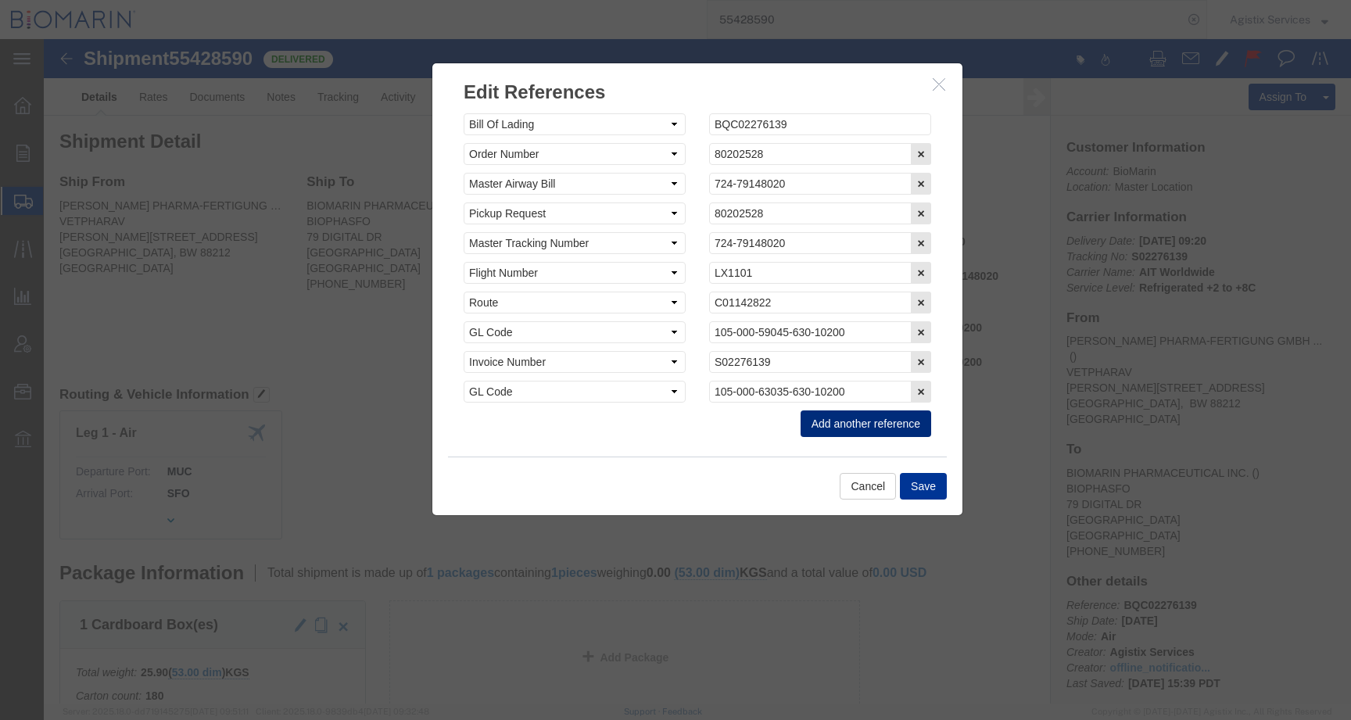
click button "Add another reference"
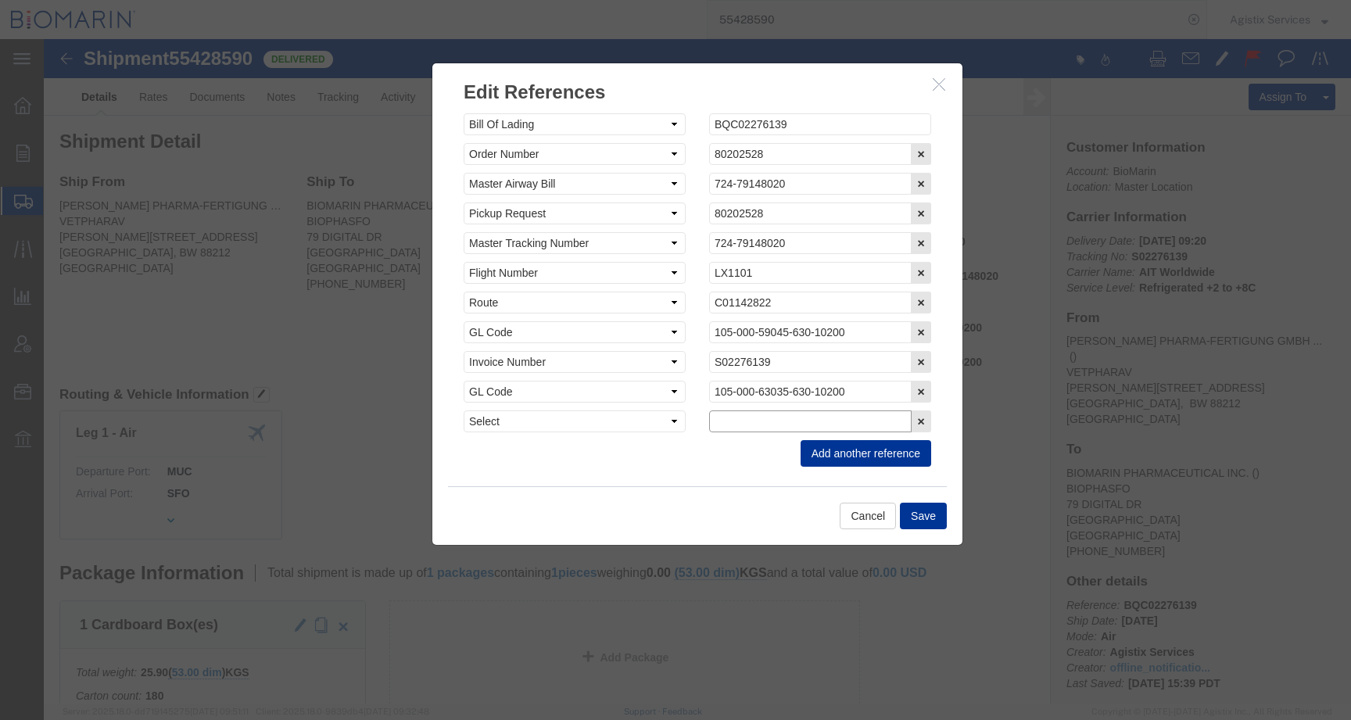
click input "text"
paste input "B8P15519188"
type input "B8P15519188"
click select "Select Account Type Activity ID Airline Appointment Number ASN Batch Request # …"
select select "CBPENTRY"
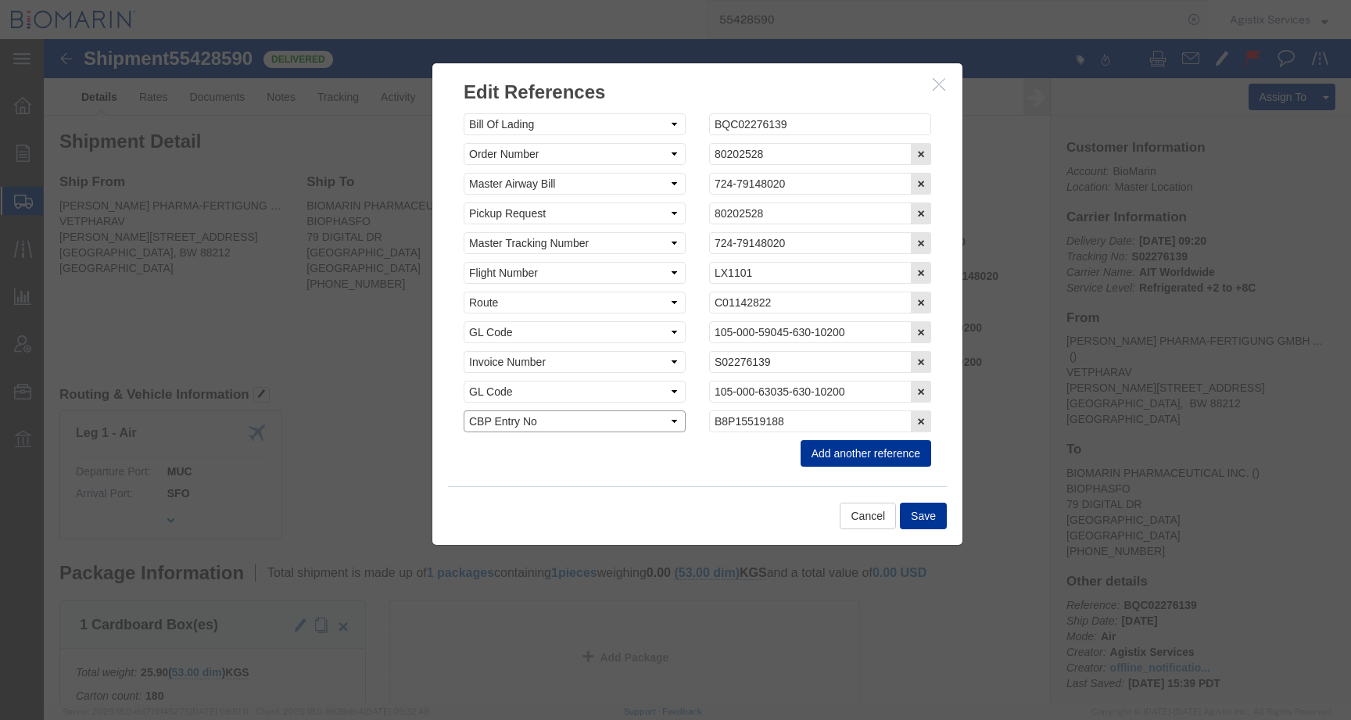
click select "Select Account Type Activity ID Airline Appointment Number ASN Batch Request # …"
click button "Save"
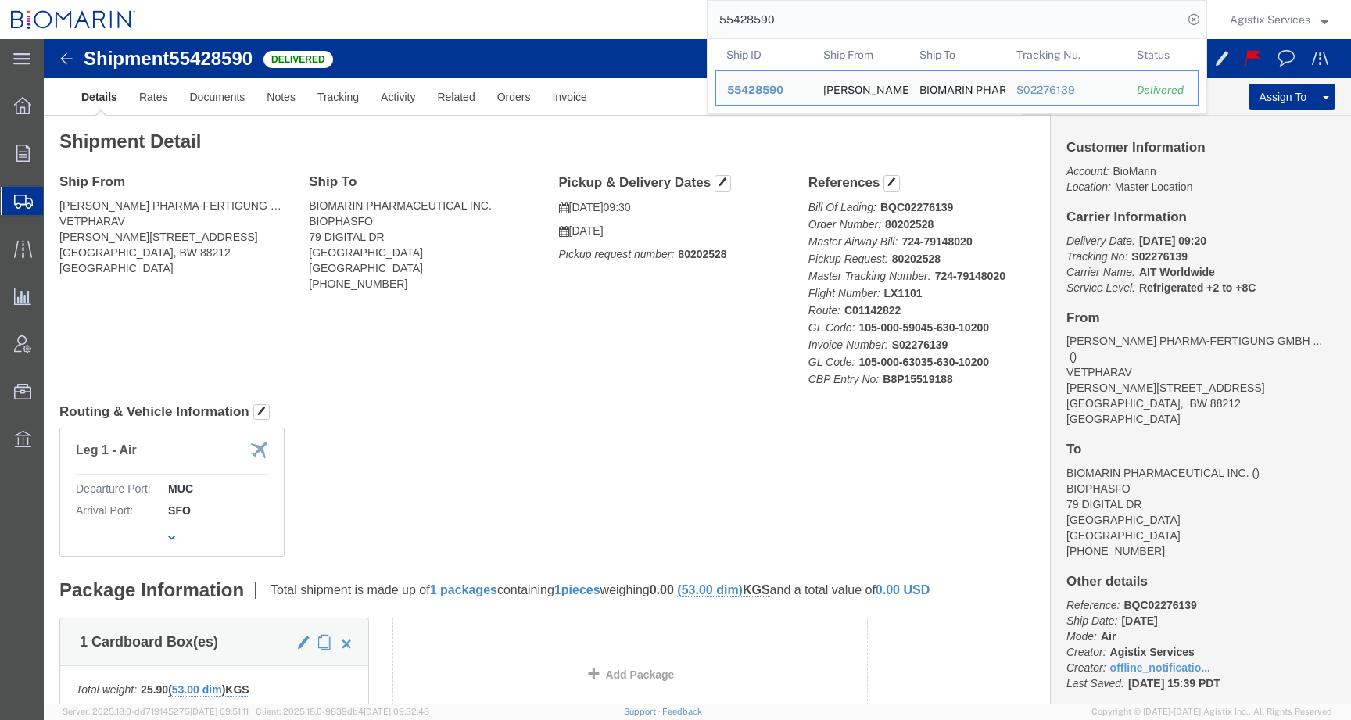
drag, startPoint x: 776, startPoint y: 20, endPoint x: 591, endPoint y: 20, distance: 184.5
click at [591, 20] on div "55428590 Ship ID Ship From Ship To Tracking Nu. Status Ship ID 55428590 Ship Fr…" at bounding box center [677, 19] width 1060 height 39
paste input "924"
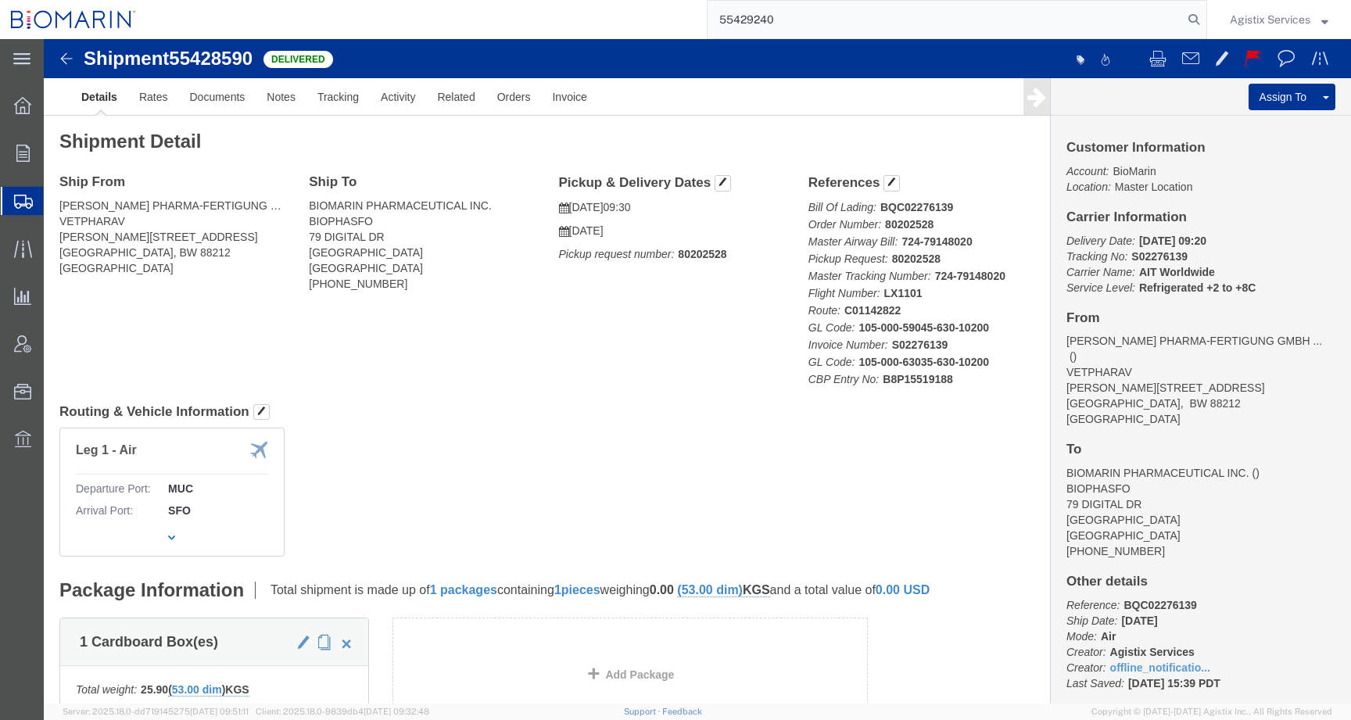
type input "55429240"
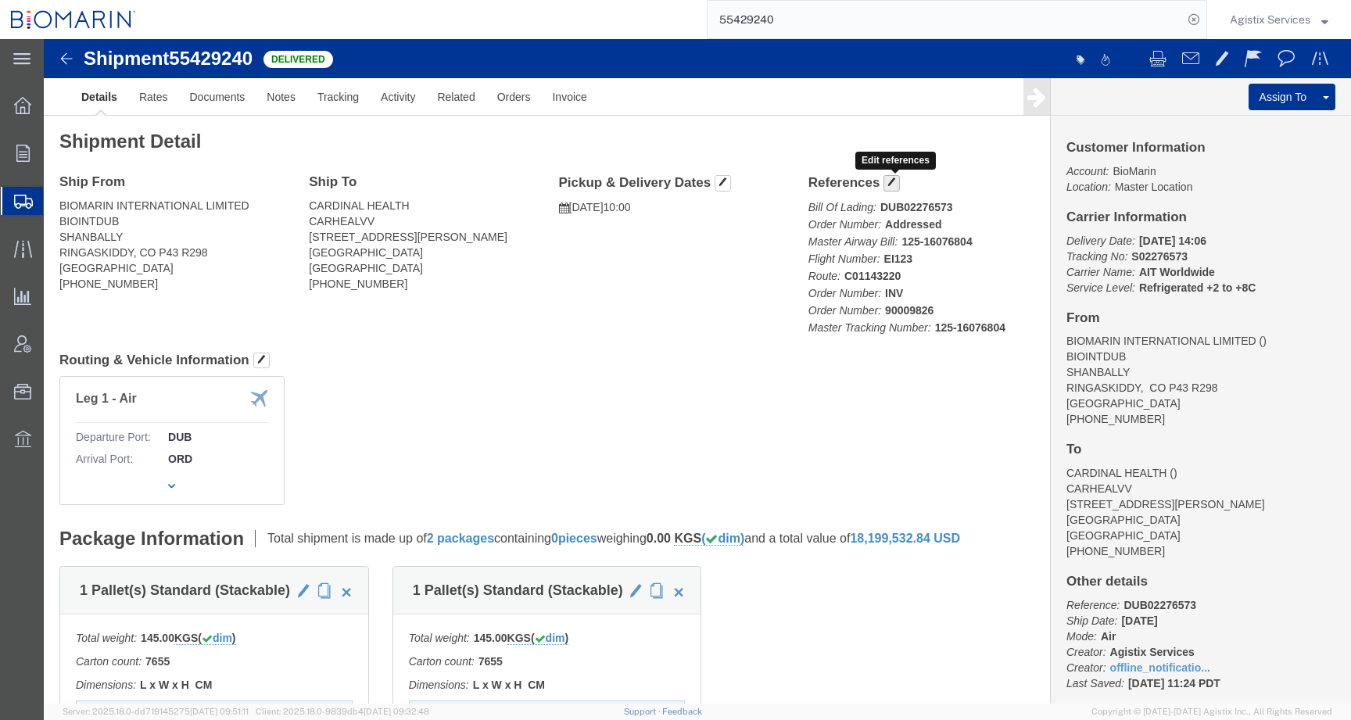
click span "button"
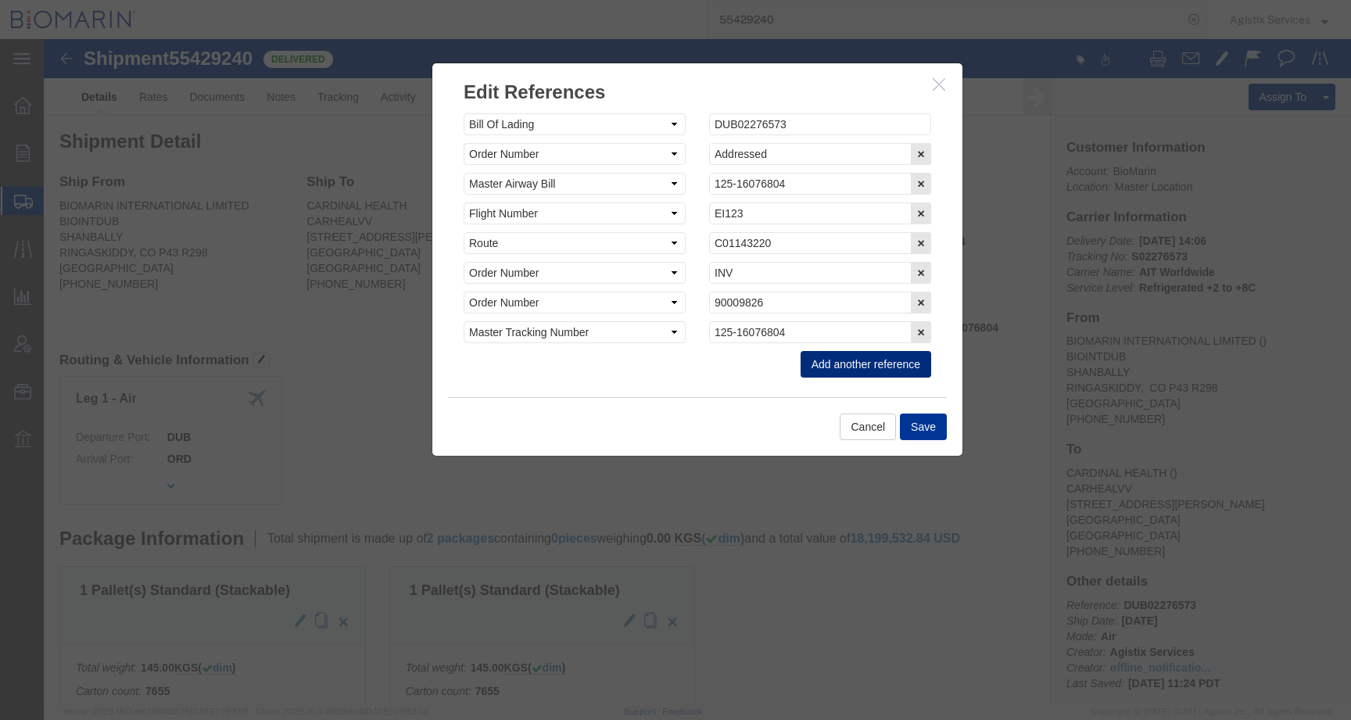
click button "Add another reference"
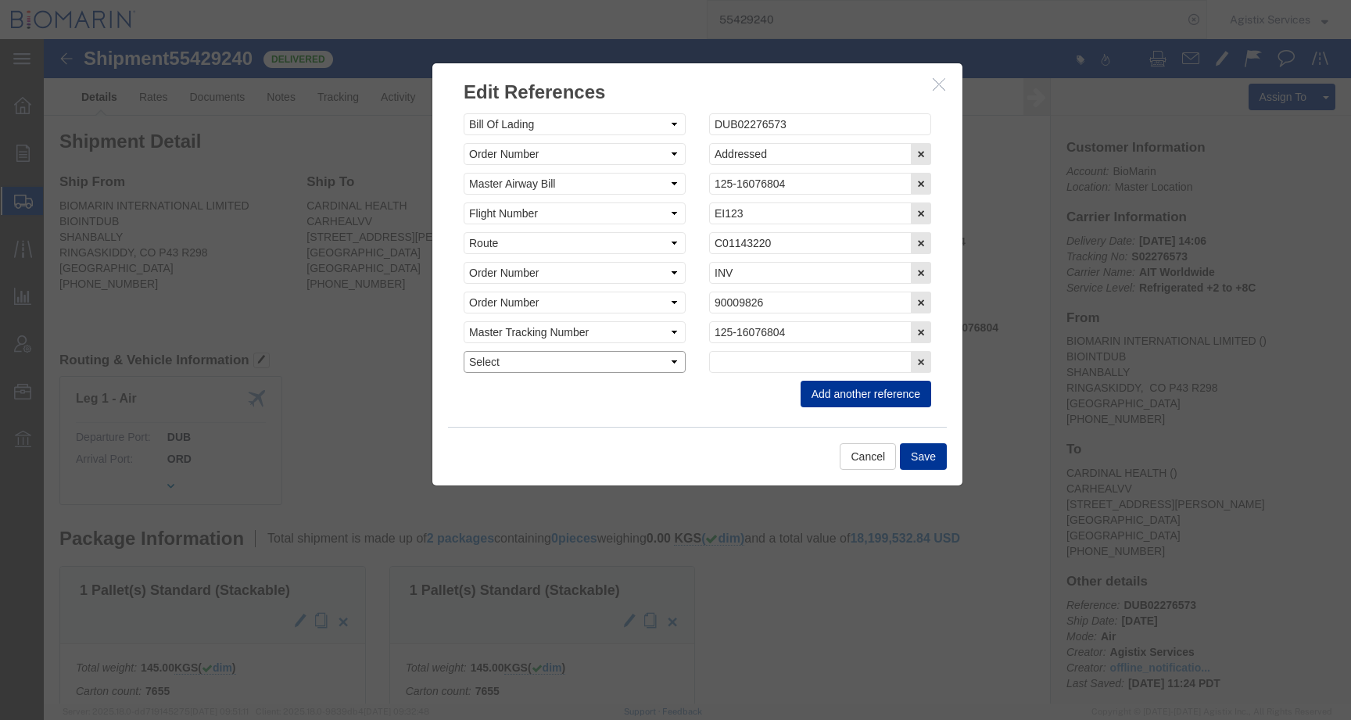
click select "Select Account Type Activity ID Airline Appointment Number ASN Batch Request # …"
select select "CBPENTRY"
click select "Select Account Type Activity ID Airline Appointment Number ASN Batch Request # …"
click input "text"
paste input "B8P15519253"
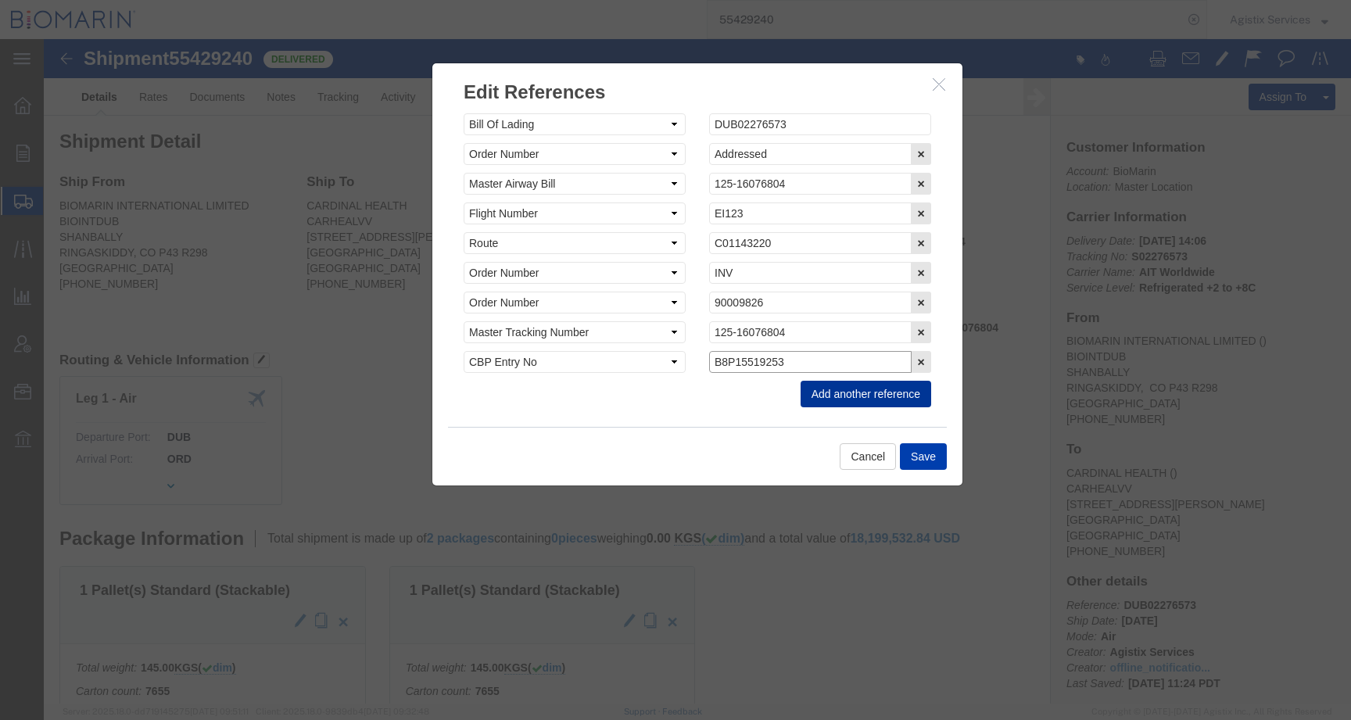
type input "B8P15519253"
click button "Save"
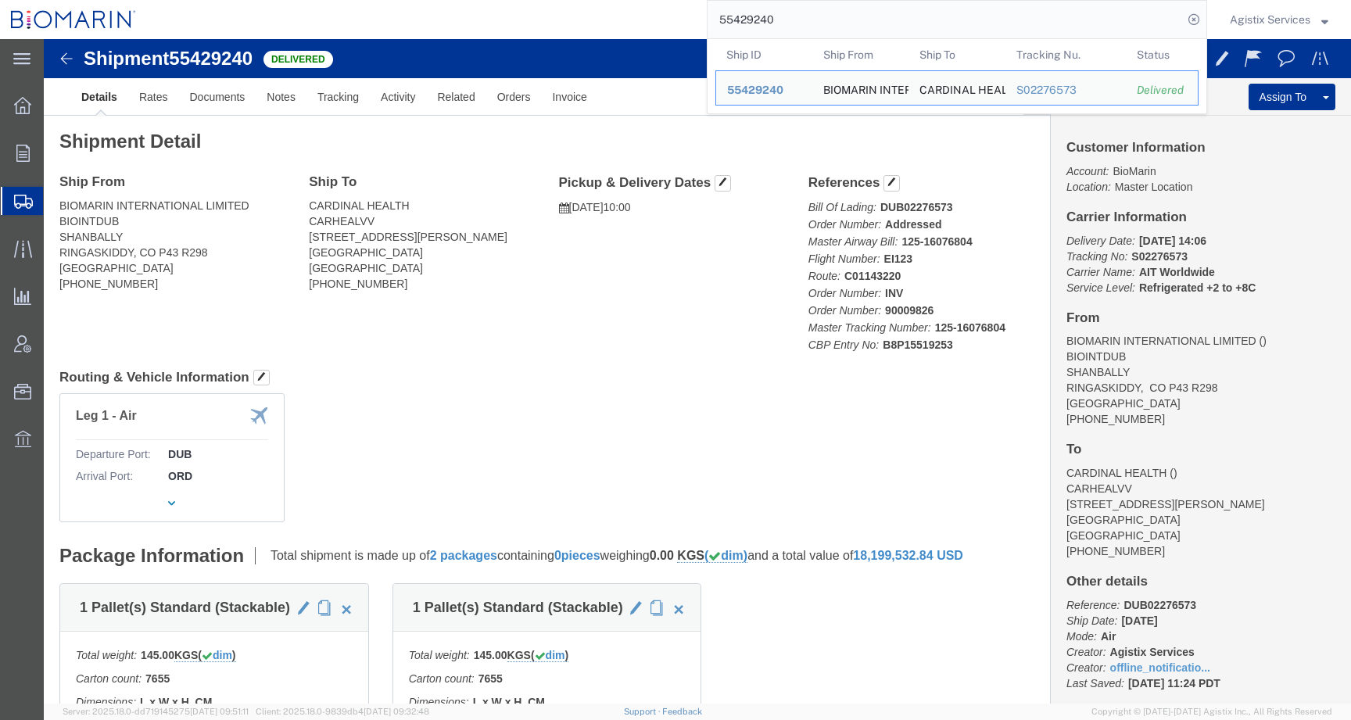
drag, startPoint x: 784, startPoint y: 24, endPoint x: 617, endPoint y: 23, distance: 167.3
click at [617, 23] on div "55429240 Ship ID Ship From Ship To Tracking Nu. Status Ship ID 55429240 Ship Fr…" at bounding box center [677, 19] width 1060 height 39
paste input "695711"
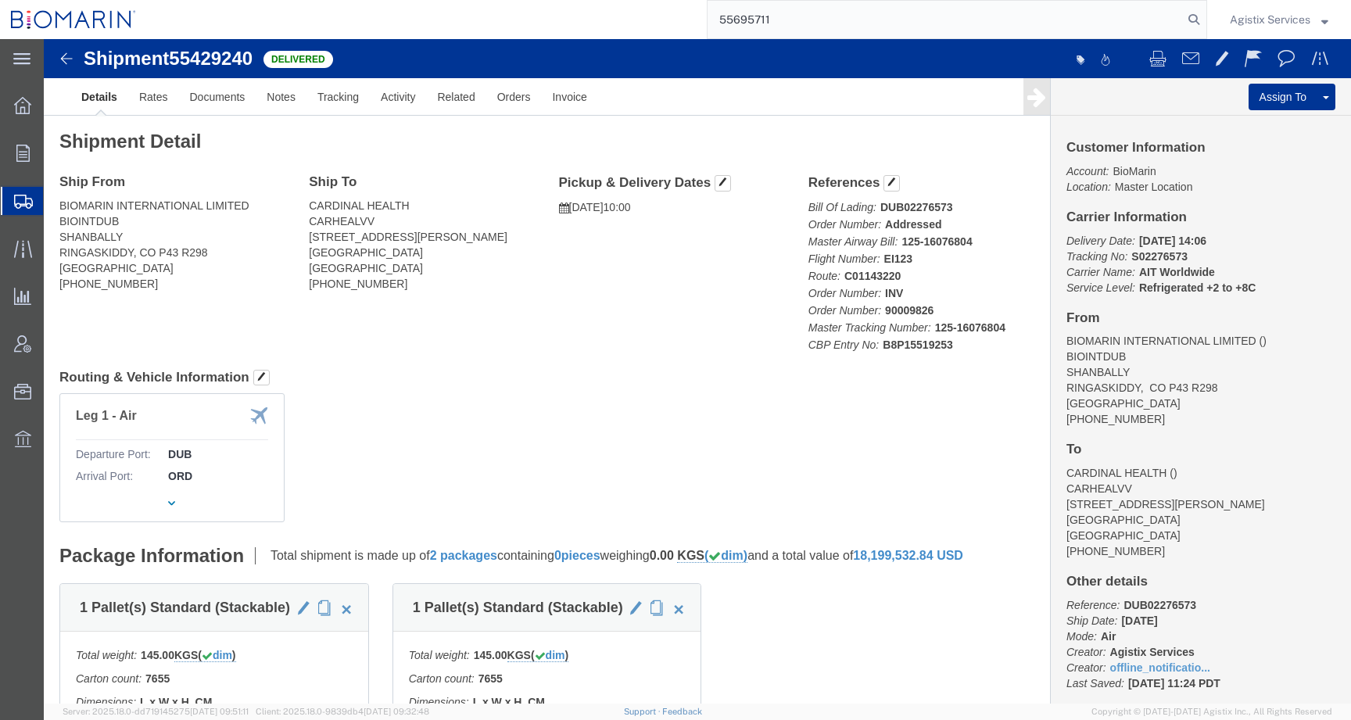
type input "55695711"
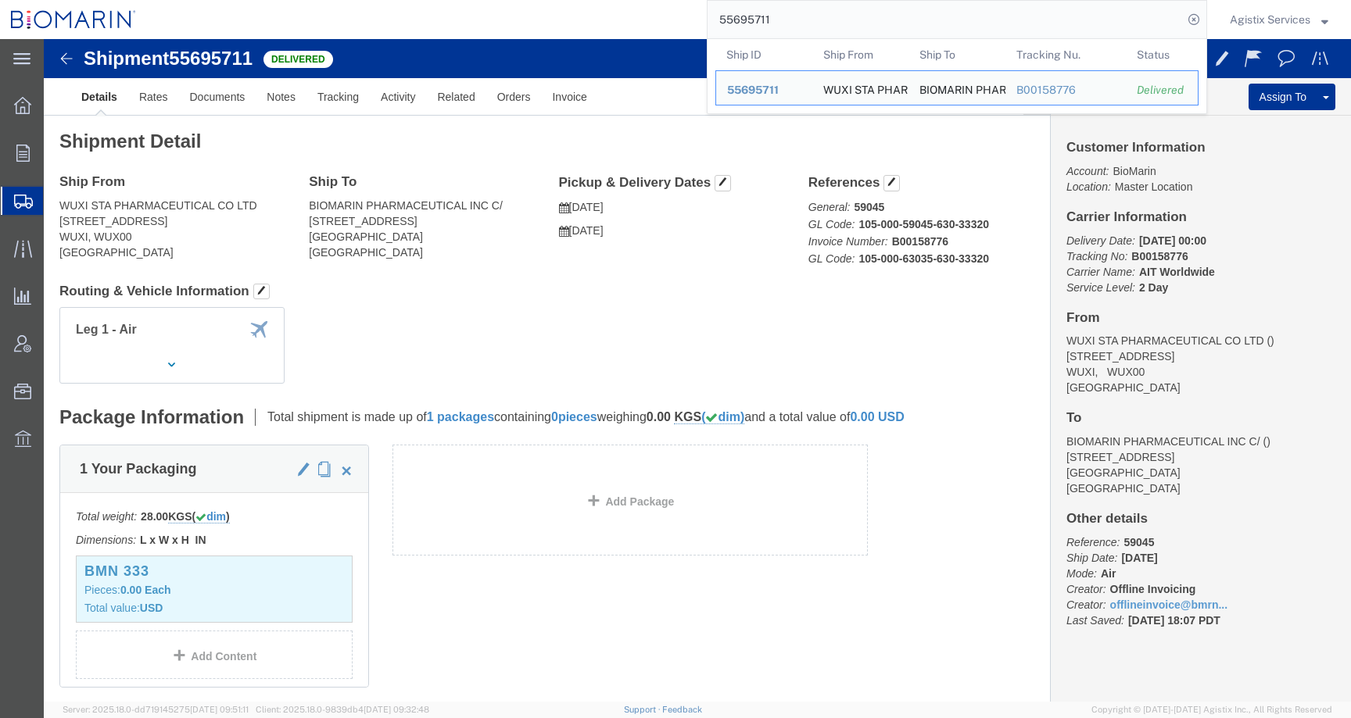
click div "Leg 1 - Air"
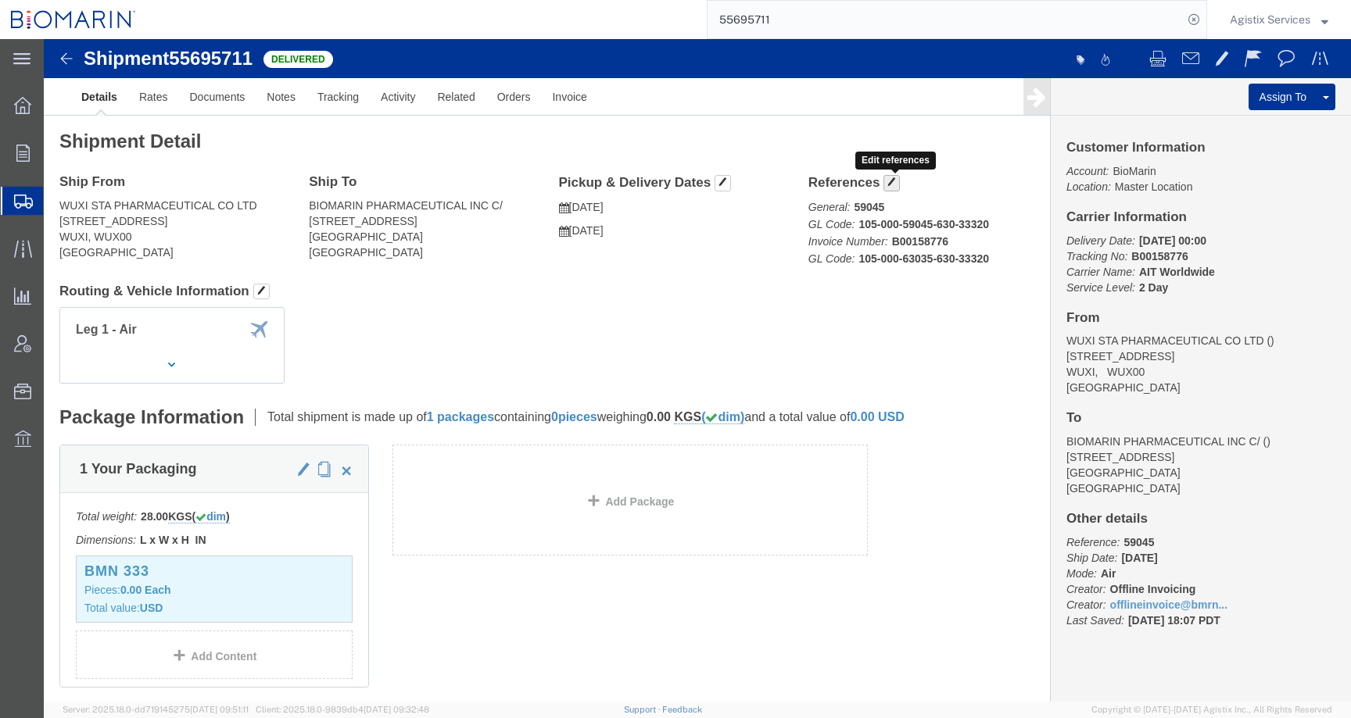
click span "button"
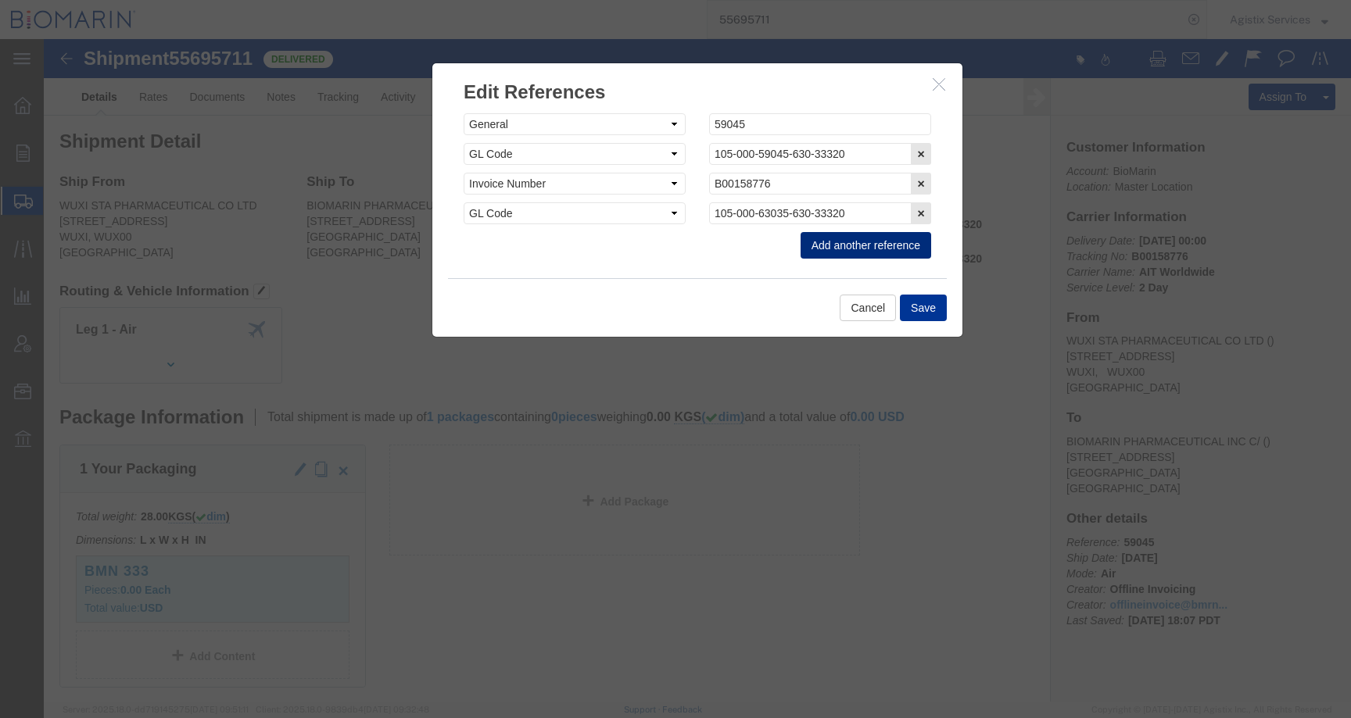
click button "Add another reference"
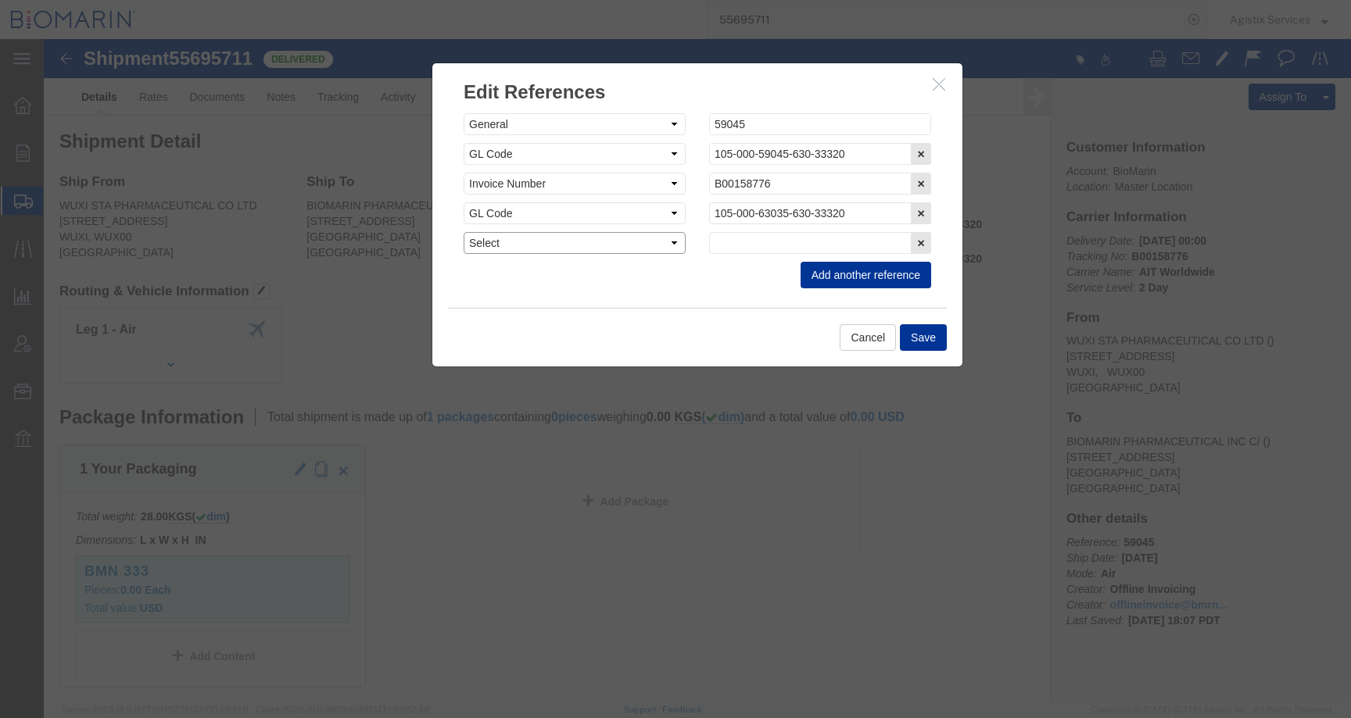
click select "Select Account Type Activity ID Airline Appointment Number ASN Batch Request # …"
select select "CBPENTRY"
click select "Select Account Type Activity ID Airline Appointment Number ASN Batch Request # …"
click input "text"
paste input "B8P15519873"
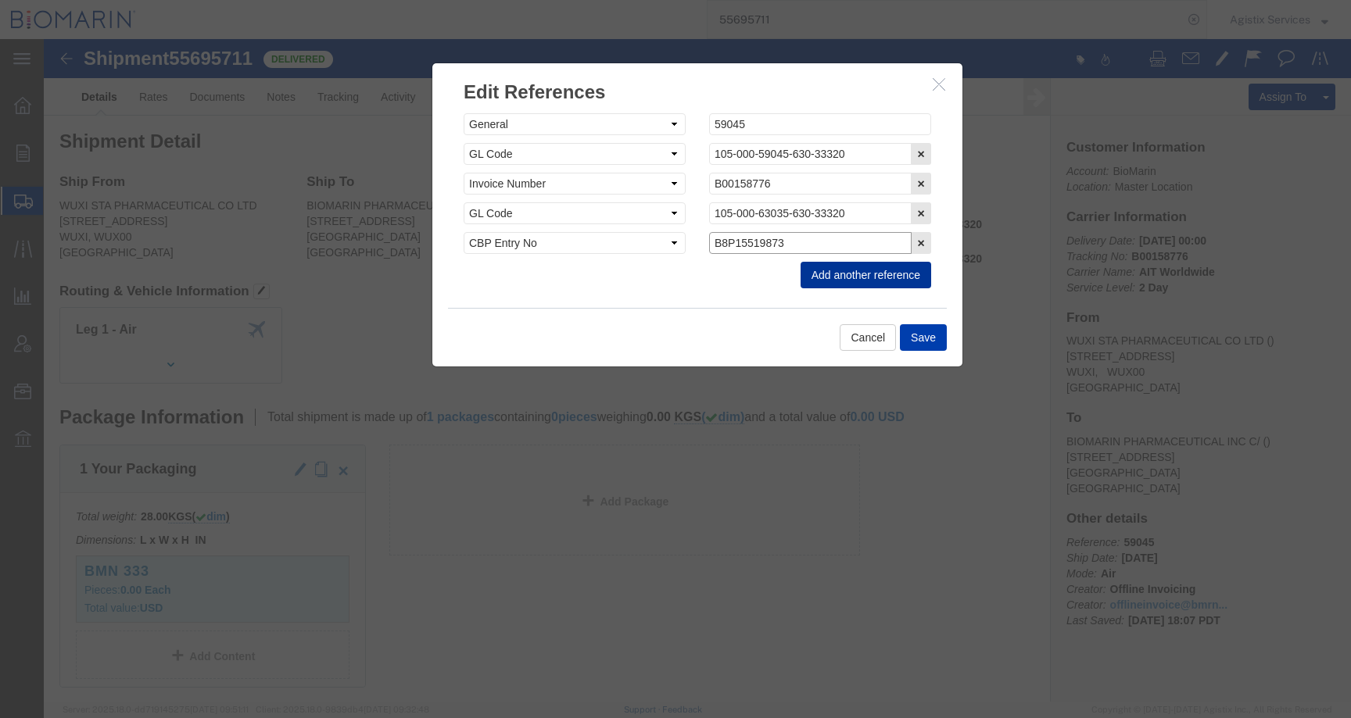
type input "B8P15519873"
click button "Save"
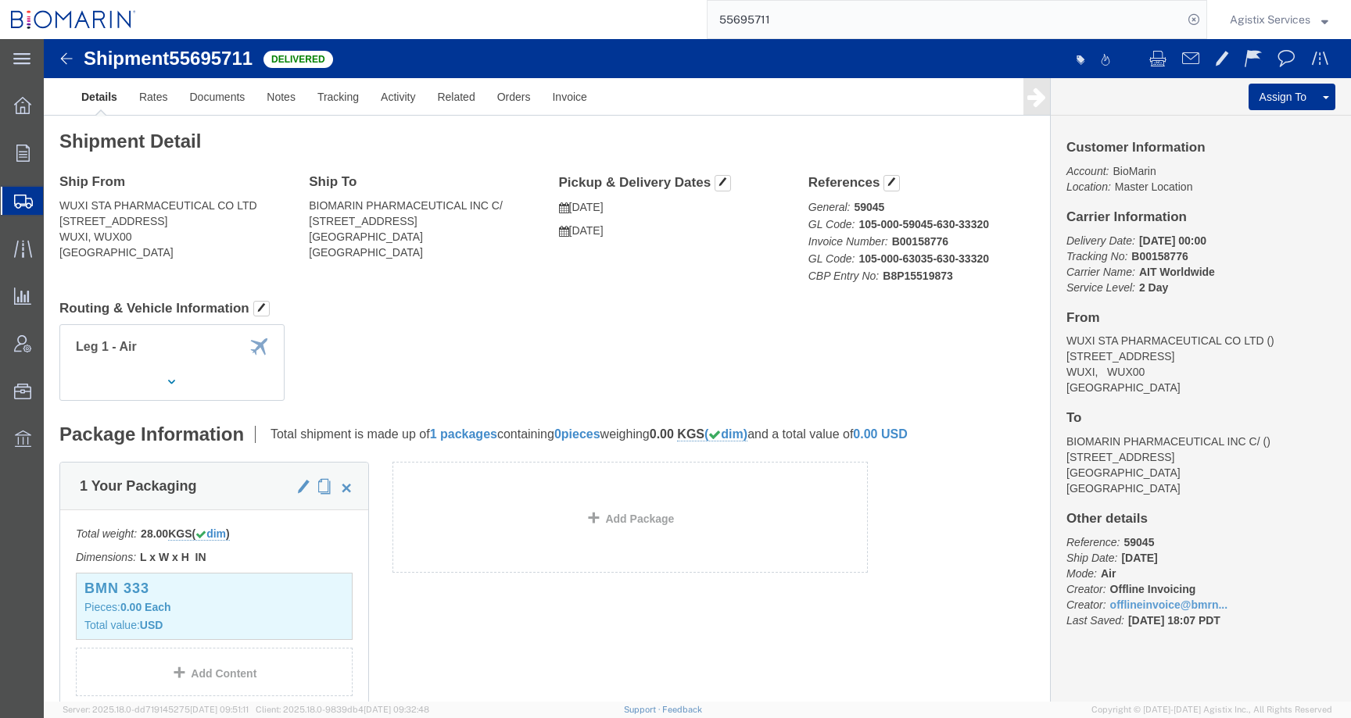
drag, startPoint x: 665, startPoint y: 9, endPoint x: 655, endPoint y: 9, distance: 9.4
click at [655, 9] on div "55695711" at bounding box center [677, 19] width 1060 height 39
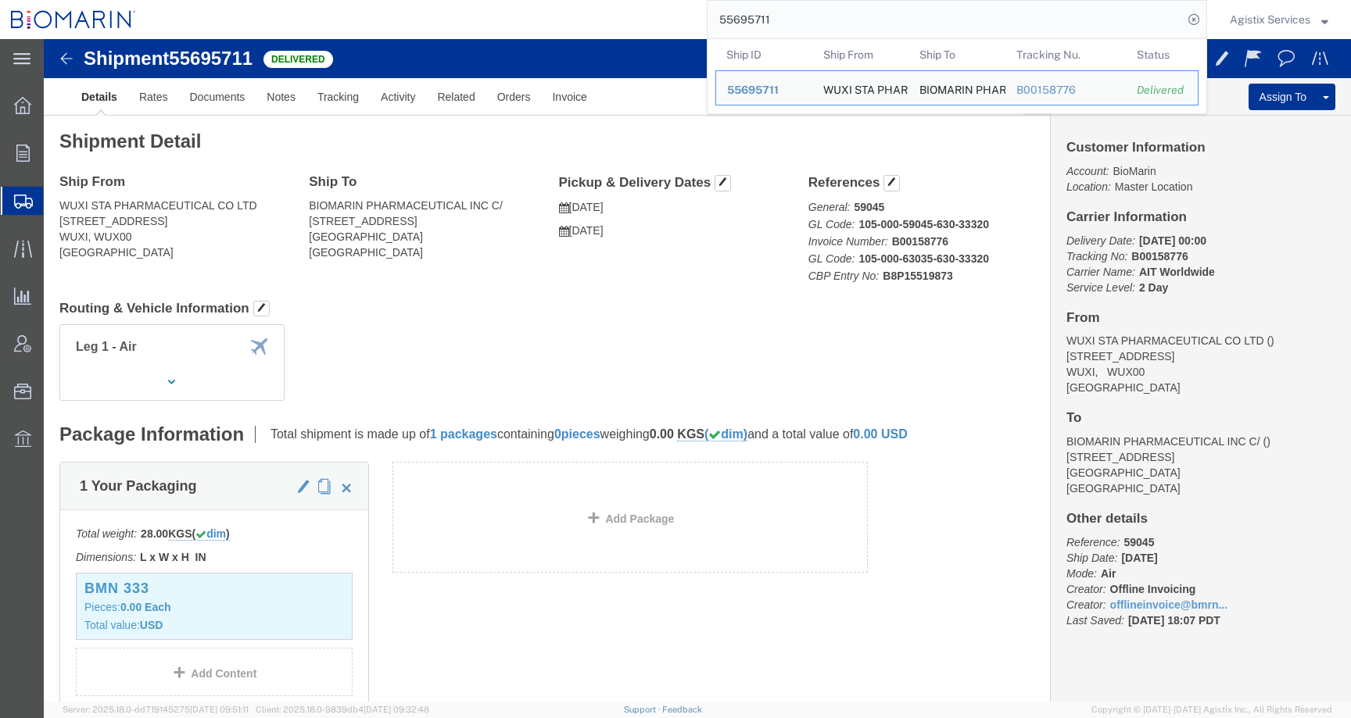
drag, startPoint x: 790, startPoint y: 11, endPoint x: 605, endPoint y: 12, distance: 184.5
click at [605, 12] on div "55695711 Ship ID Ship From Ship To Tracking Nu. Status Ship ID 55695711 Ship Fr…" at bounding box center [677, 19] width 1060 height 39
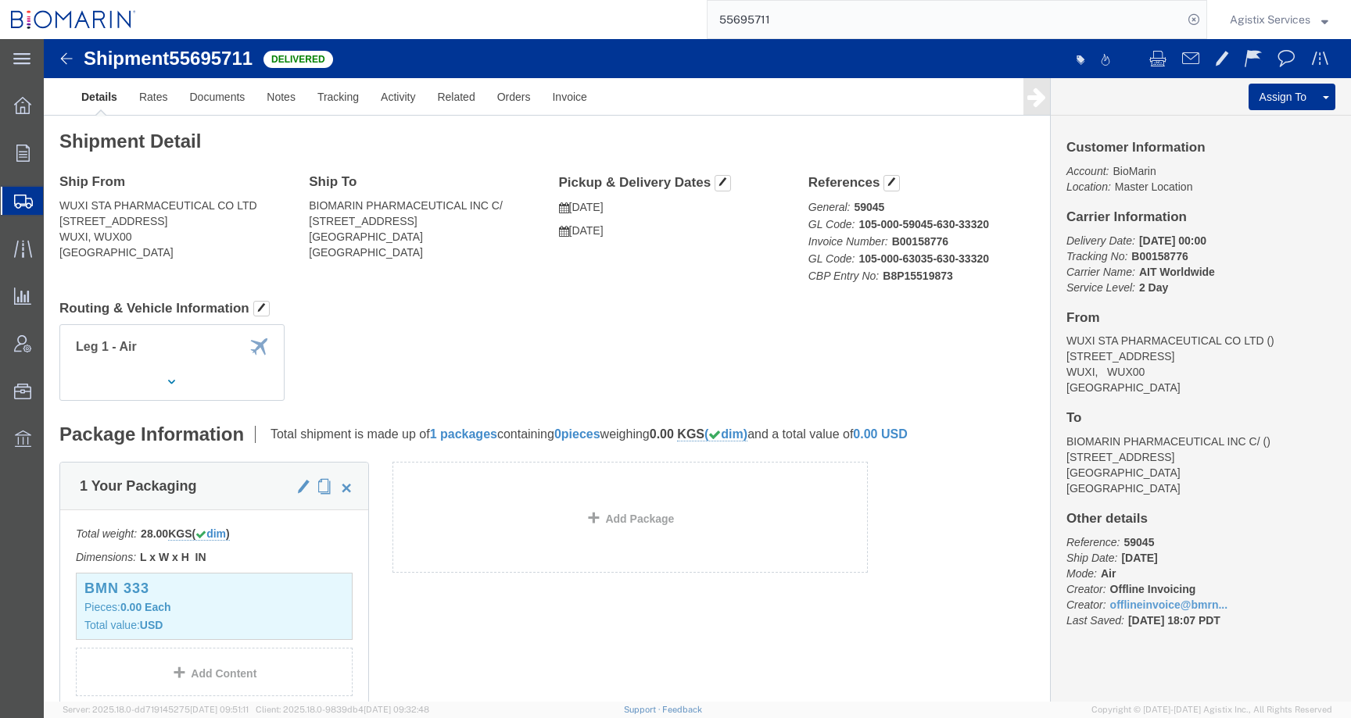
drag, startPoint x: 789, startPoint y: 11, endPoint x: 574, endPoint y: 12, distance: 215.0
click at [575, 13] on div "55695711" at bounding box center [677, 19] width 1060 height 39
click at [786, 8] on input "55695711" at bounding box center [945, 20] width 475 height 38
drag, startPoint x: 787, startPoint y: 20, endPoint x: 665, endPoint y: 20, distance: 122.7
click at [669, 20] on div "55695711" at bounding box center [677, 19] width 1060 height 39
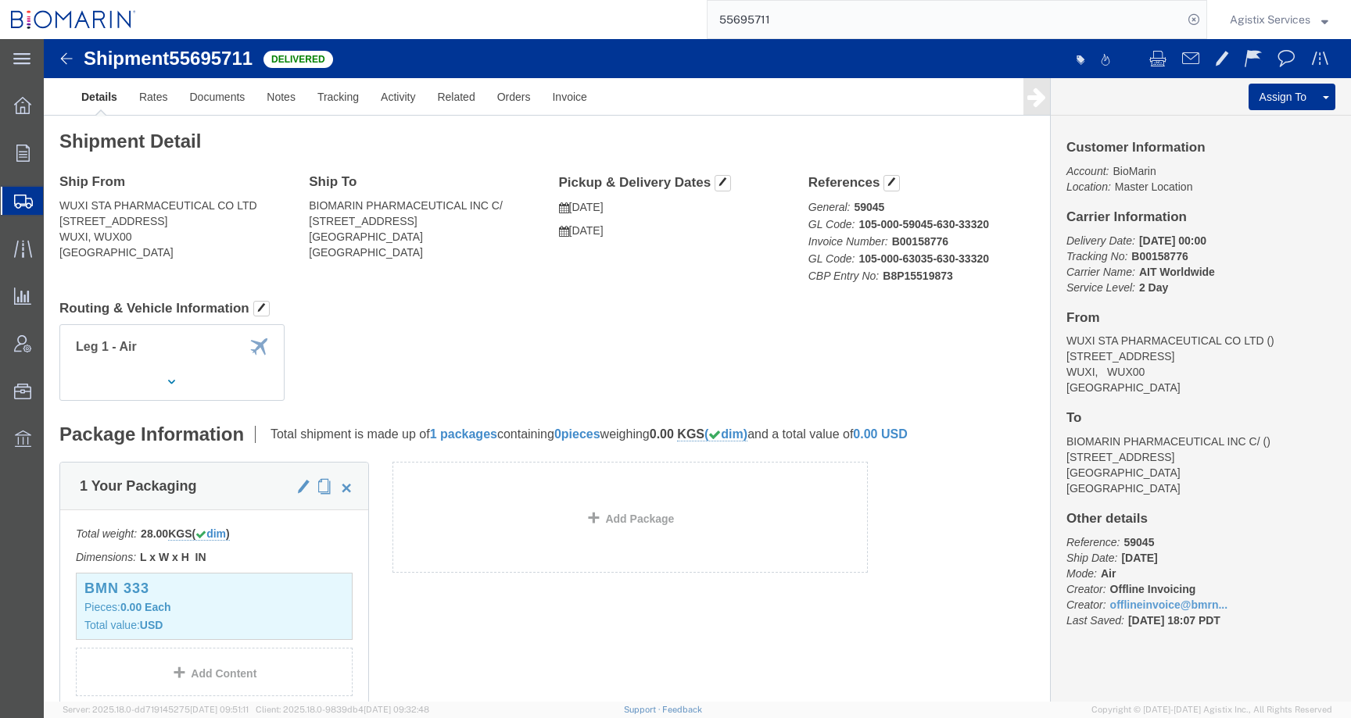
paste input "438407"
type input "55438407"
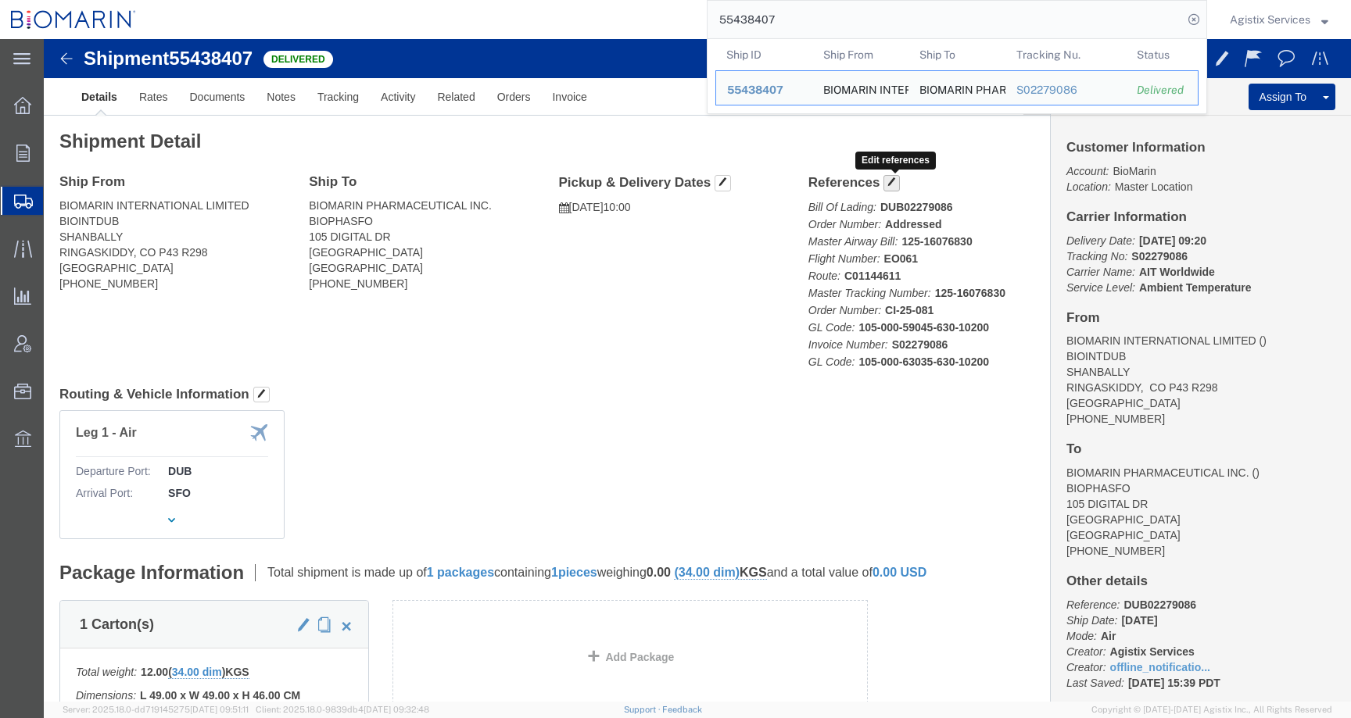
click span "button"
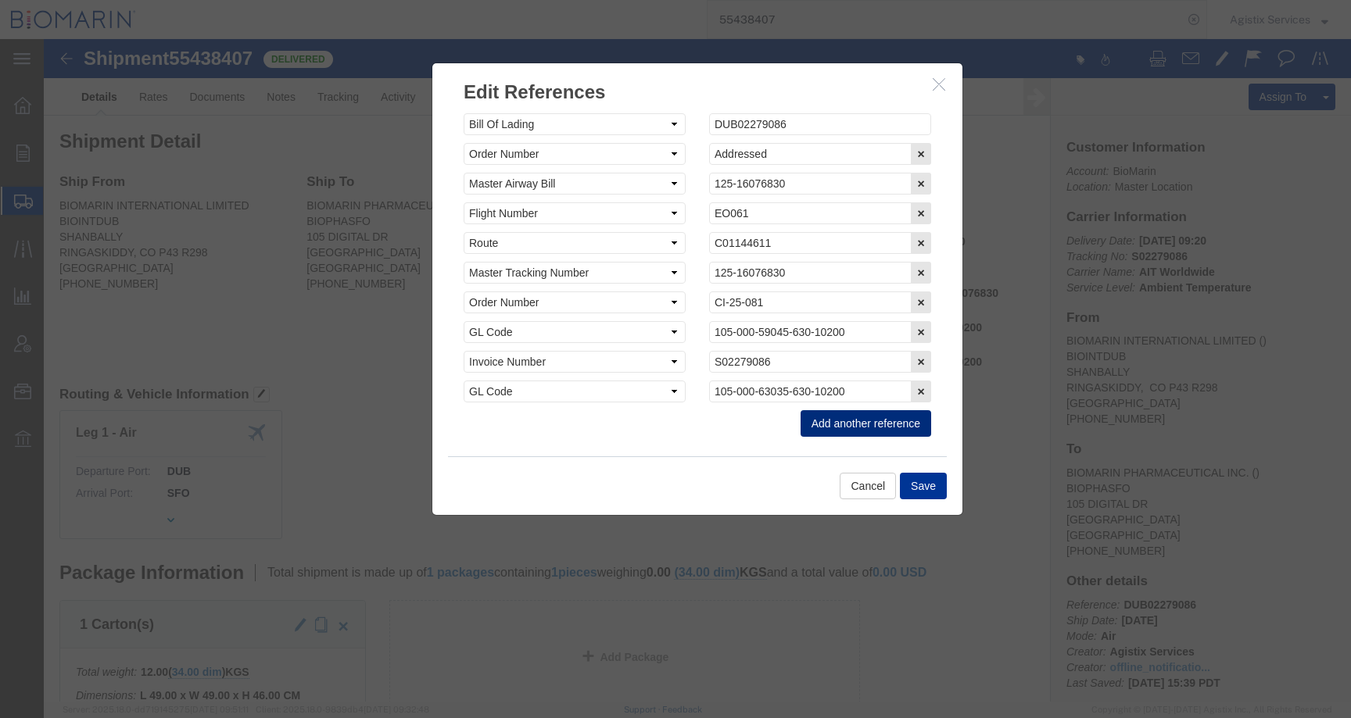
click button "Add another reference"
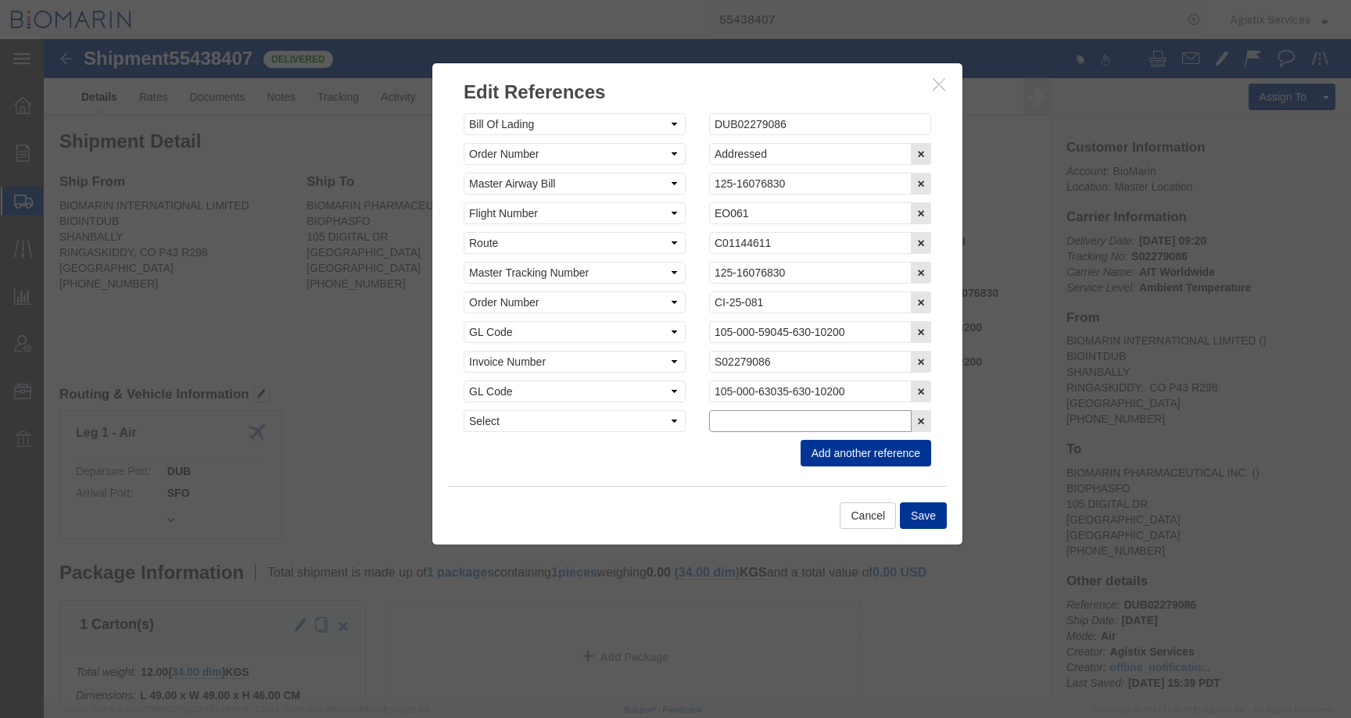
click input "text"
paste input "B8P15521499"
type input "B8P15521499"
click select "Select Account Type Activity ID Airline Appointment Number ASN Batch Request # …"
select select "CBPENTRY"
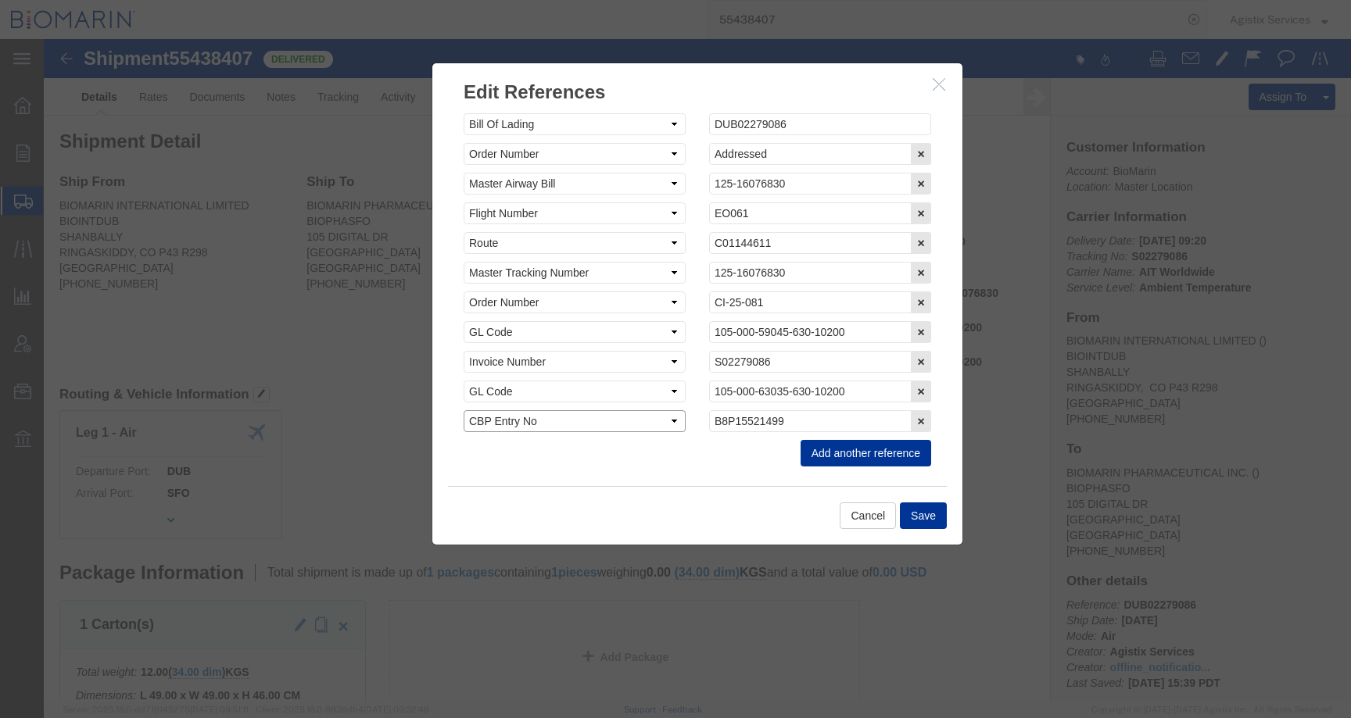
click select "Select Account Type Activity ID Airline Appointment Number ASN Batch Request # …"
click button "Save"
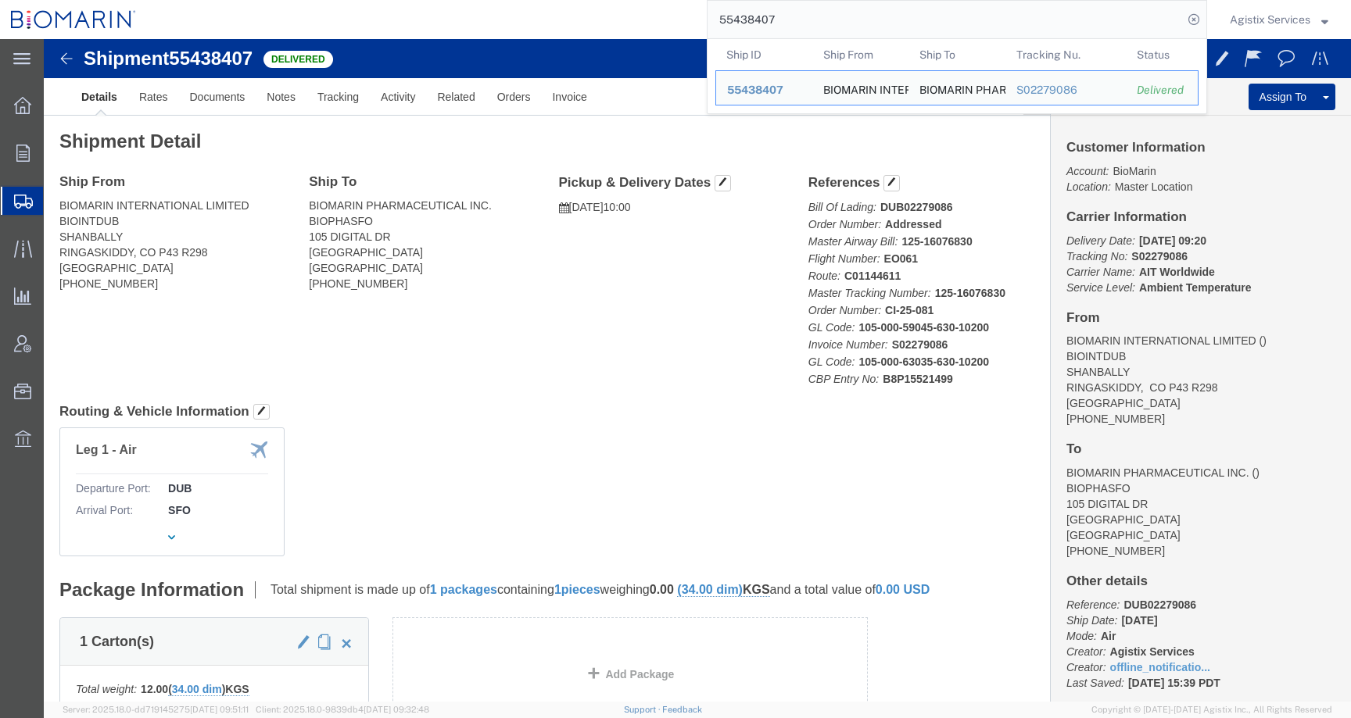
drag, startPoint x: 806, startPoint y: 19, endPoint x: 626, endPoint y: 18, distance: 179.8
click at [626, 19] on div "55438407 Ship ID Ship From Ship To Tracking Nu. Status Ship ID 55438407 Ship Fr…" at bounding box center [677, 19] width 1060 height 39
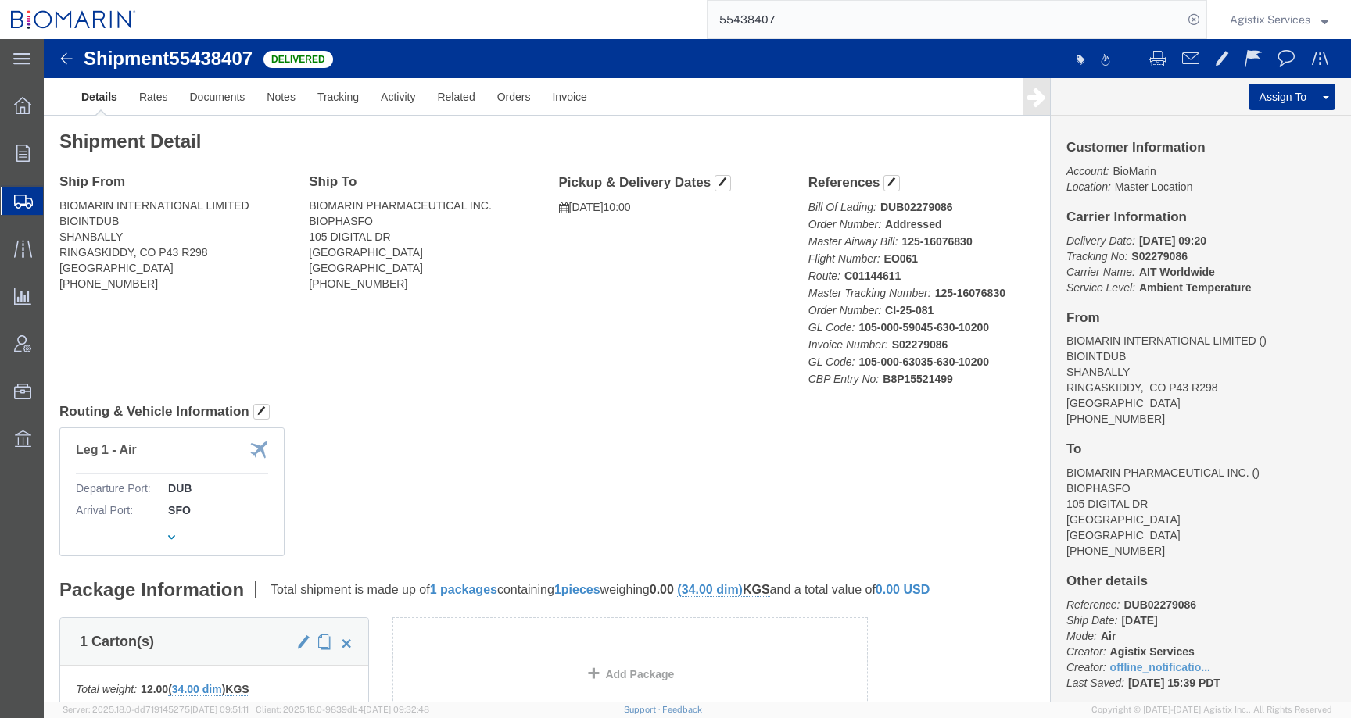
paste input "93749"
type input "55493749"
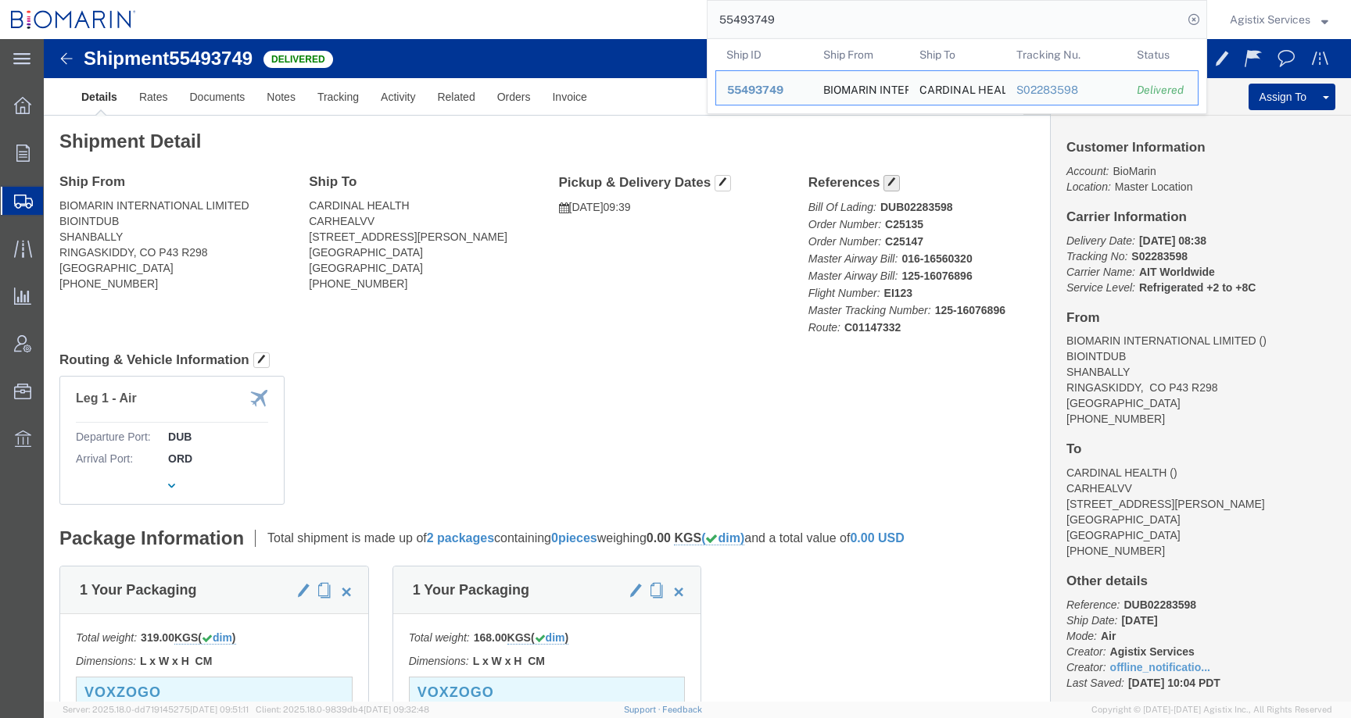
click span "button"
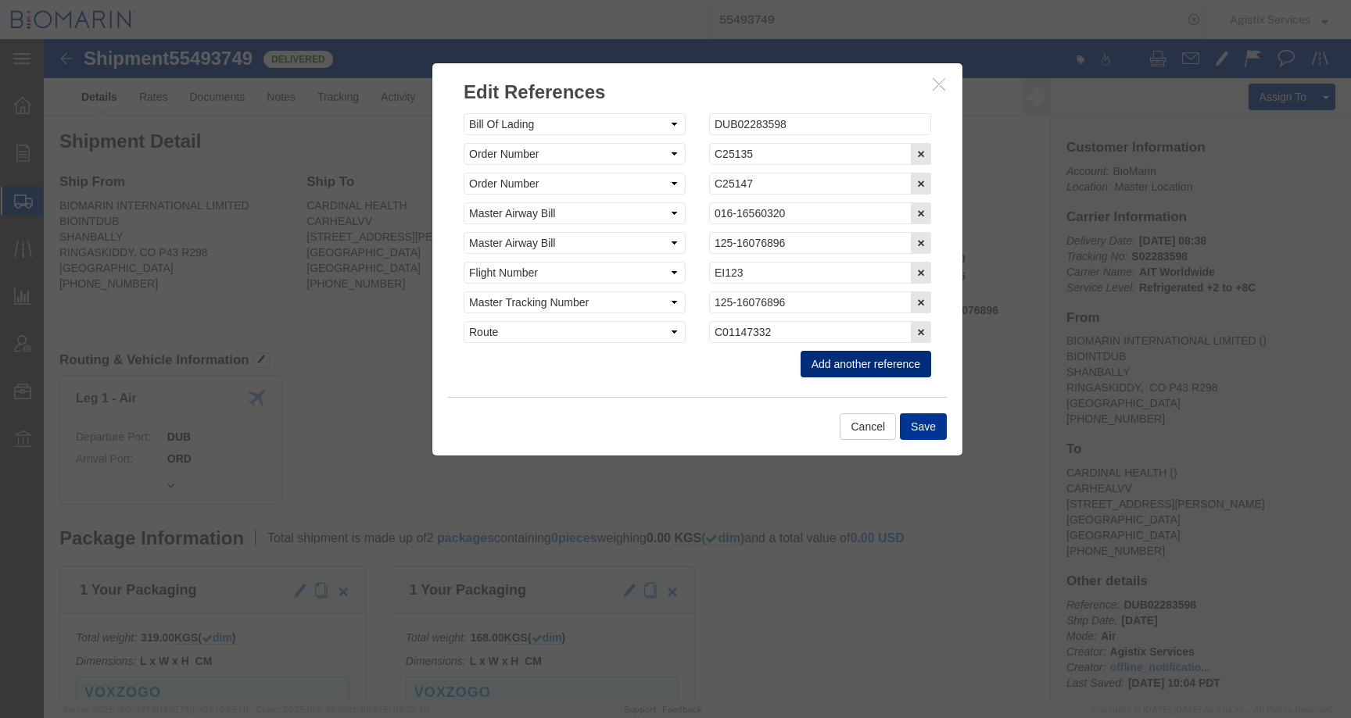
click button "Add another reference"
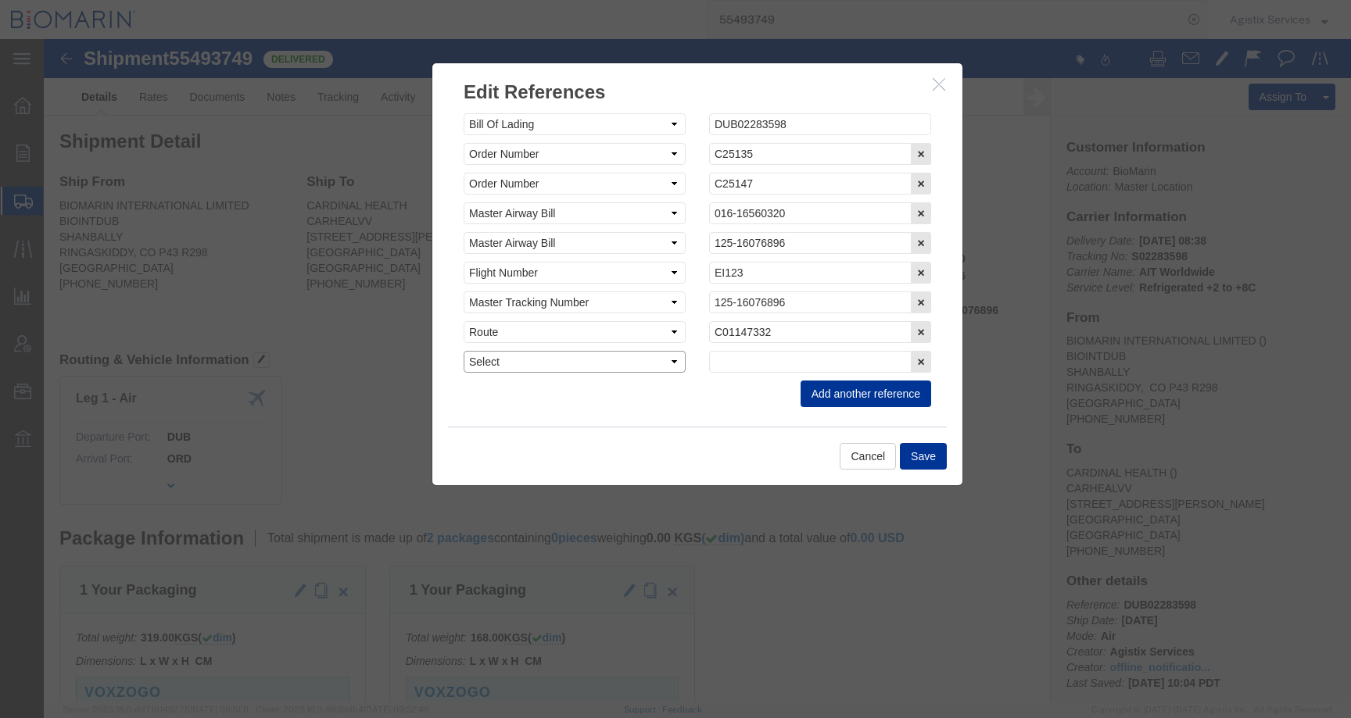
click select "Select Account Type Activity ID Airline Appointment Number ASN Batch Request # …"
select select "CBPENTRY"
click select "Select Account Type Activity ID Airline Appointment Number ASN Batch Request # …"
click input "text"
paste input "B8P15522547"
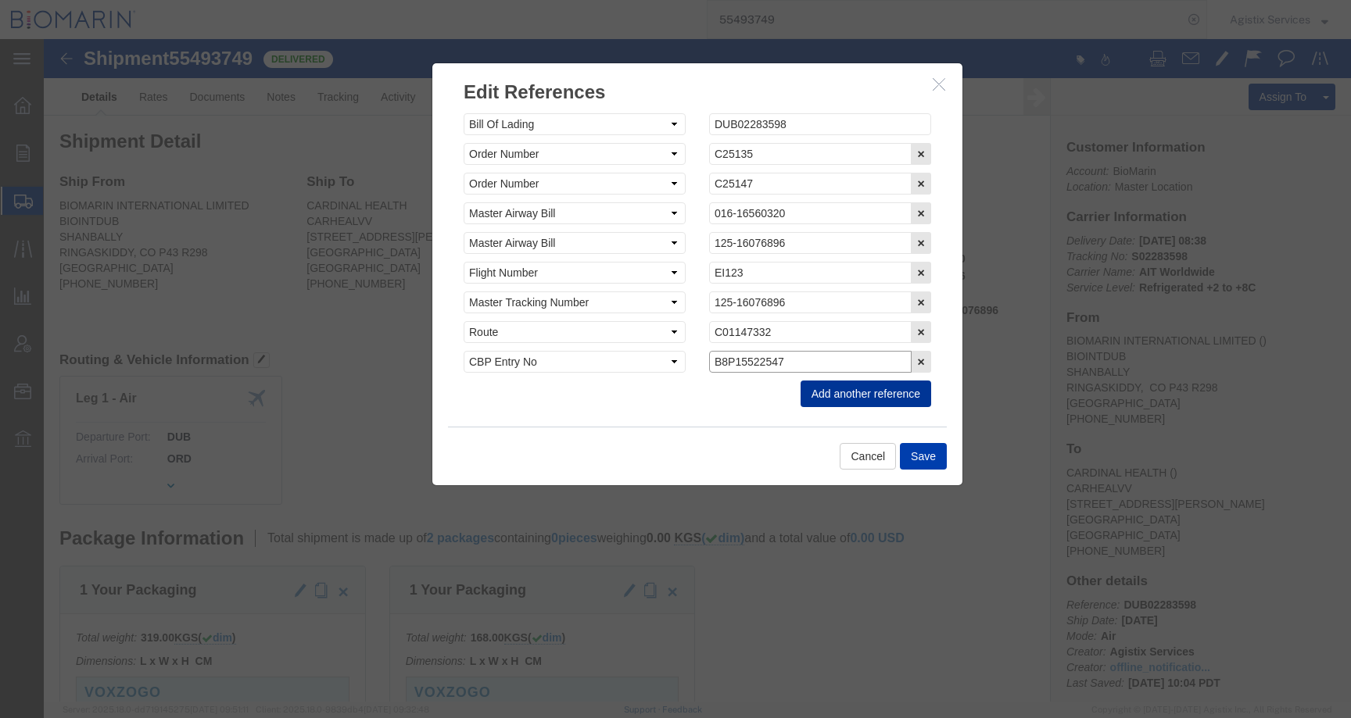
type input "B8P15522547"
click button "Save"
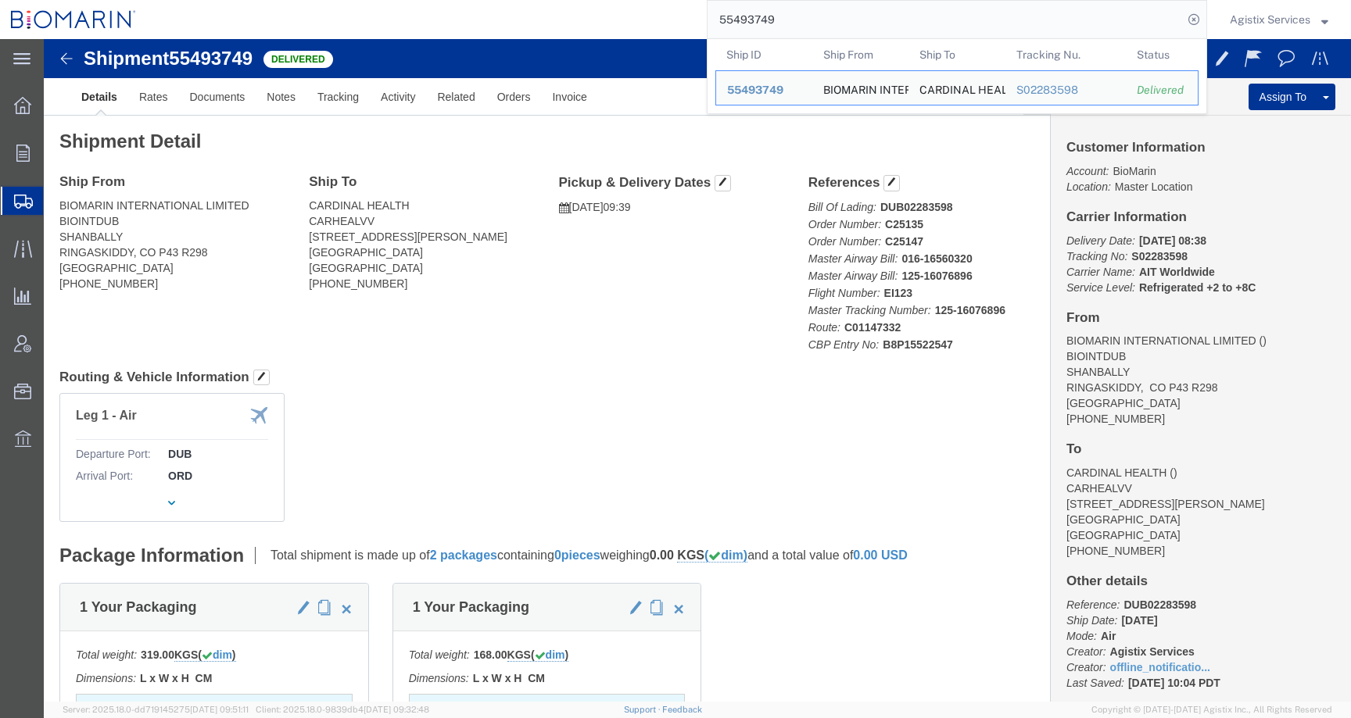
drag, startPoint x: 781, startPoint y: 20, endPoint x: 676, endPoint y: 20, distance: 104.8
click at [675, 20] on div "55493749 Ship ID Ship From Ship To Tracking Nu. Status Ship ID 55493749 Ship Fr…" at bounding box center [677, 19] width 1060 height 39
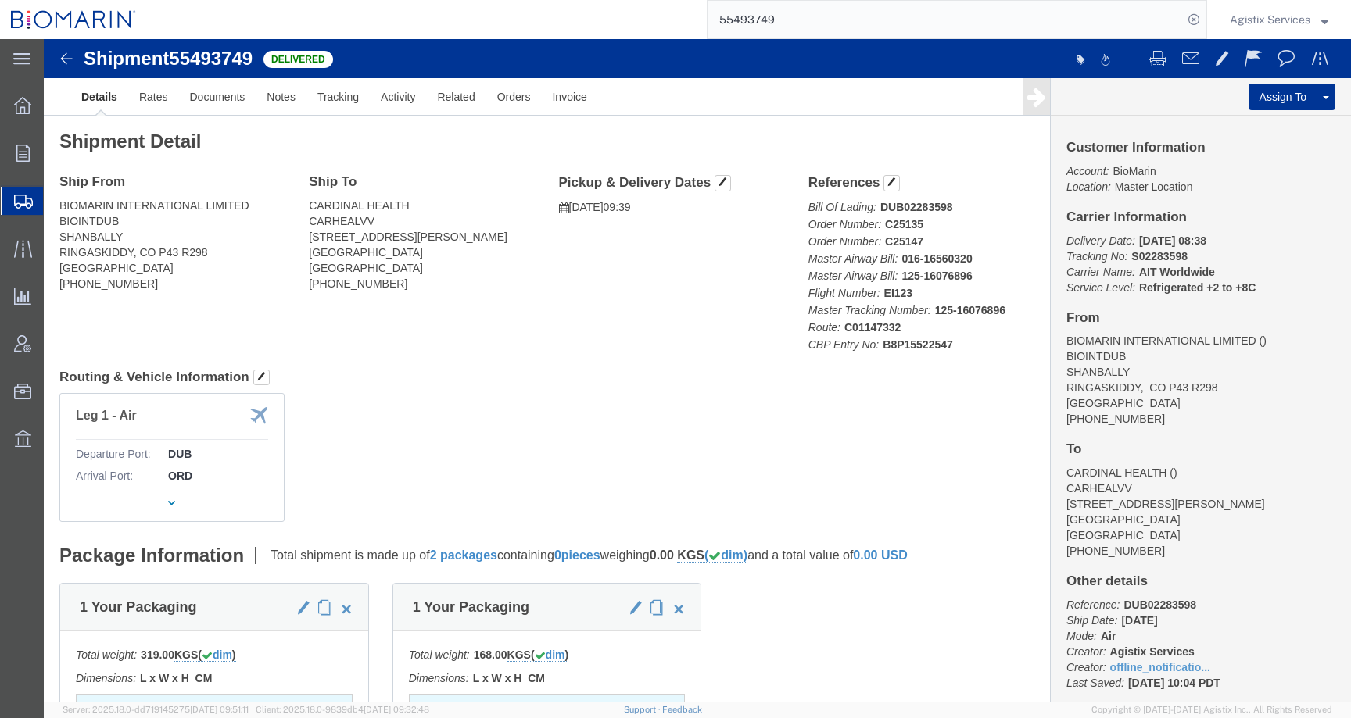
paste input "548667"
type input "55548667"
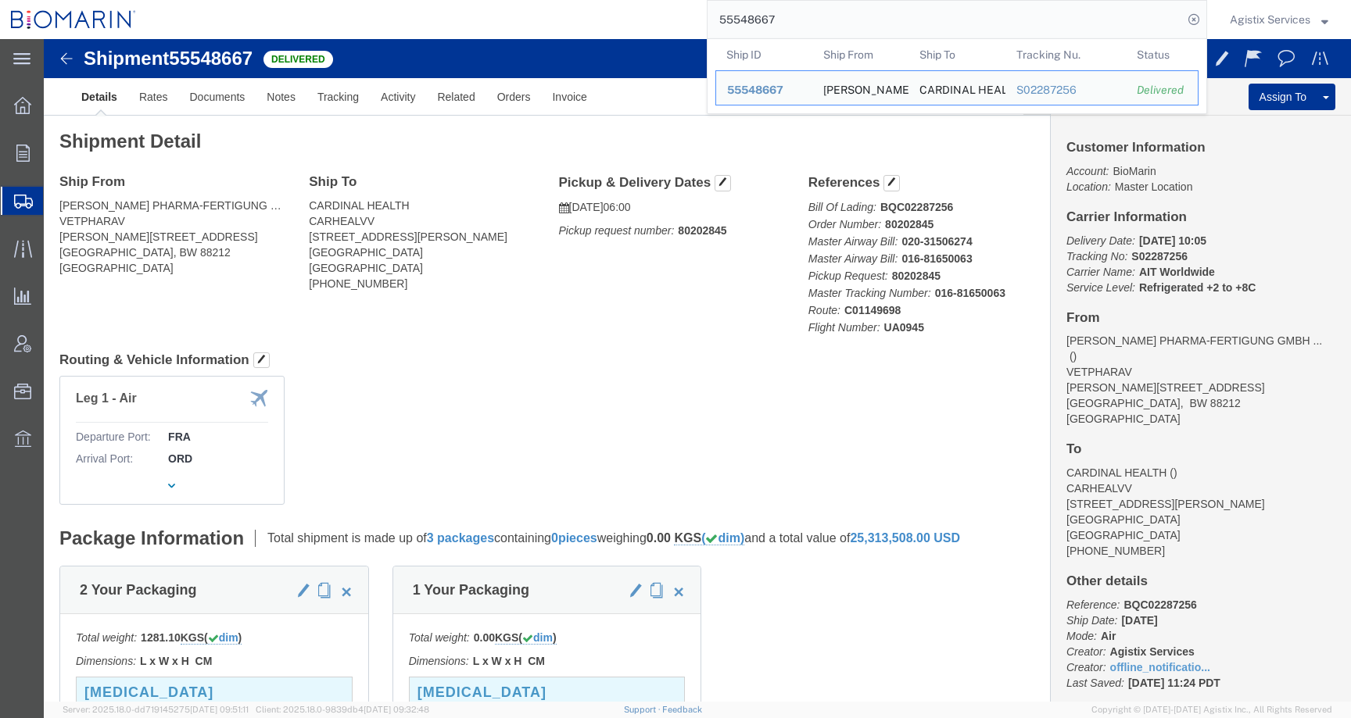
click h4 "Routing & Vehicle Information"
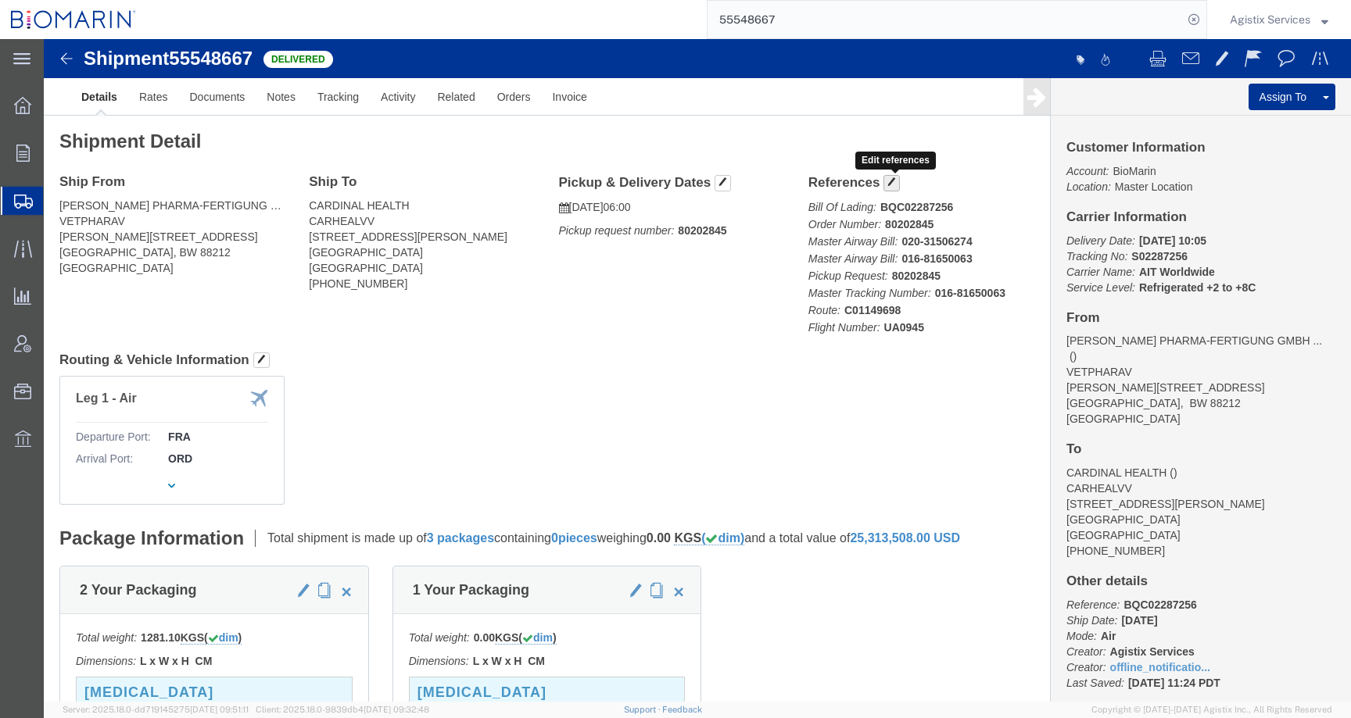
click button "button"
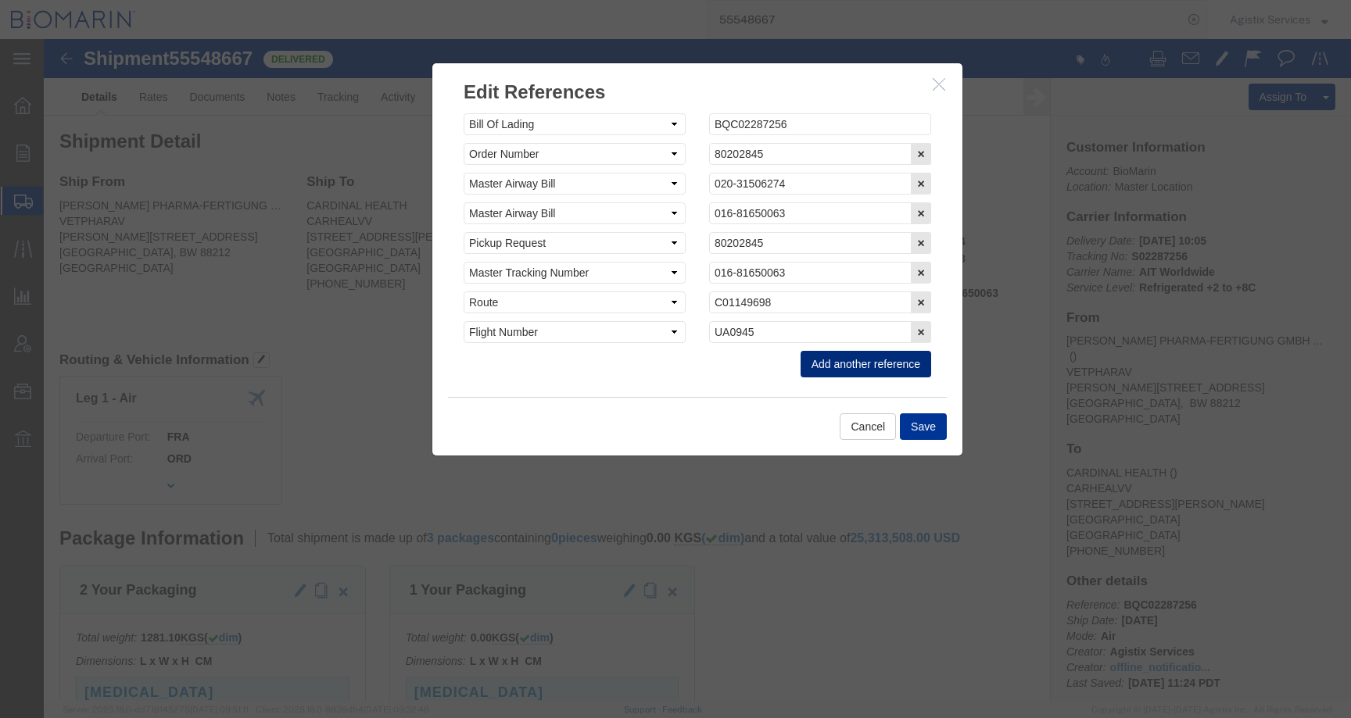
click button "Add another reference"
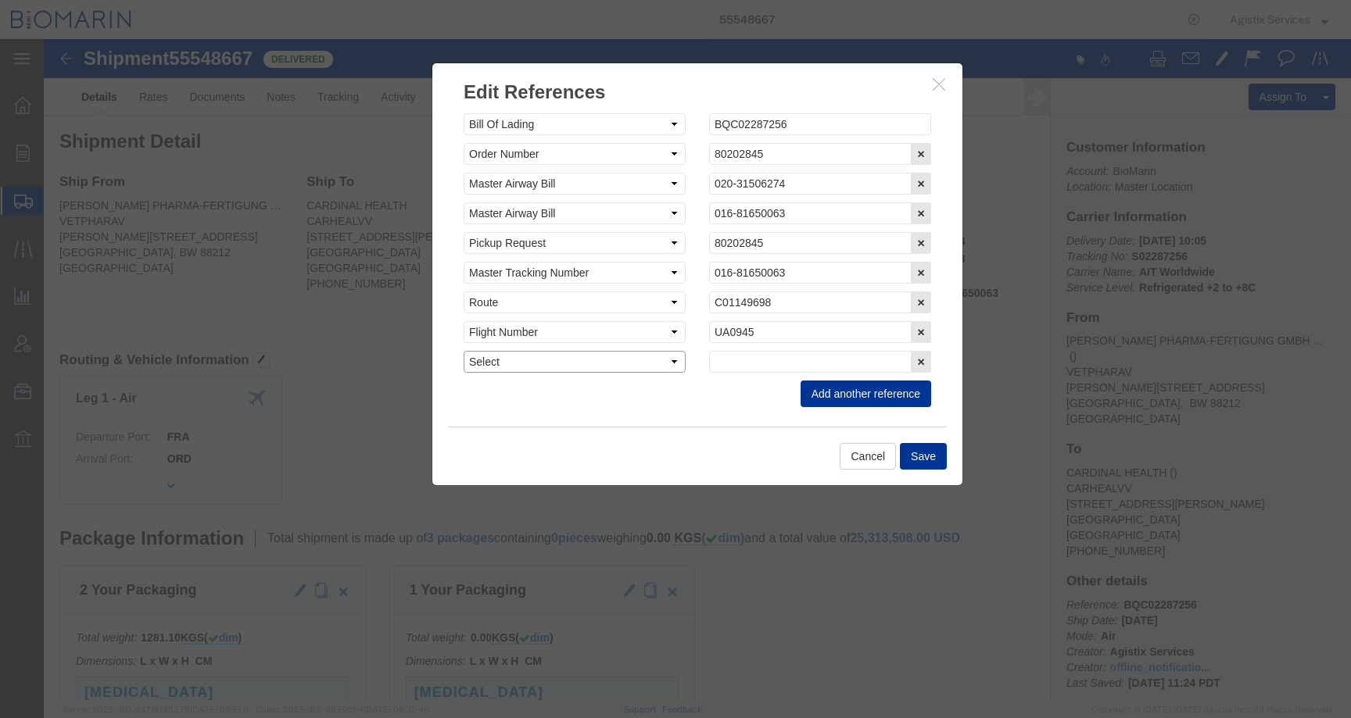
click select "Select Account Type Activity ID Airline Appointment Number ASN Batch Request # …"
select select "CBPENTRY"
click select "Select Account Type Activity ID Airline Appointment Number ASN Batch Request # …"
click input "text"
paste input "B8P15522638"
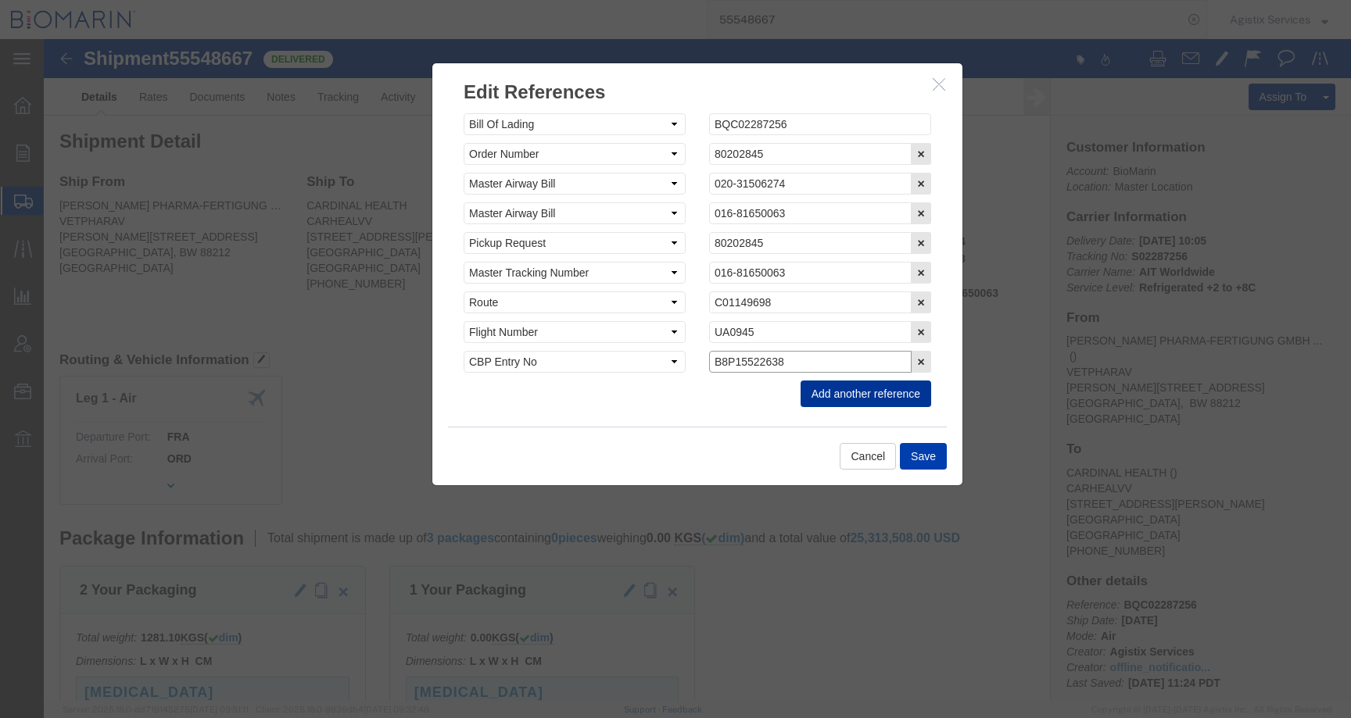
type input "B8P15522638"
click button "Save"
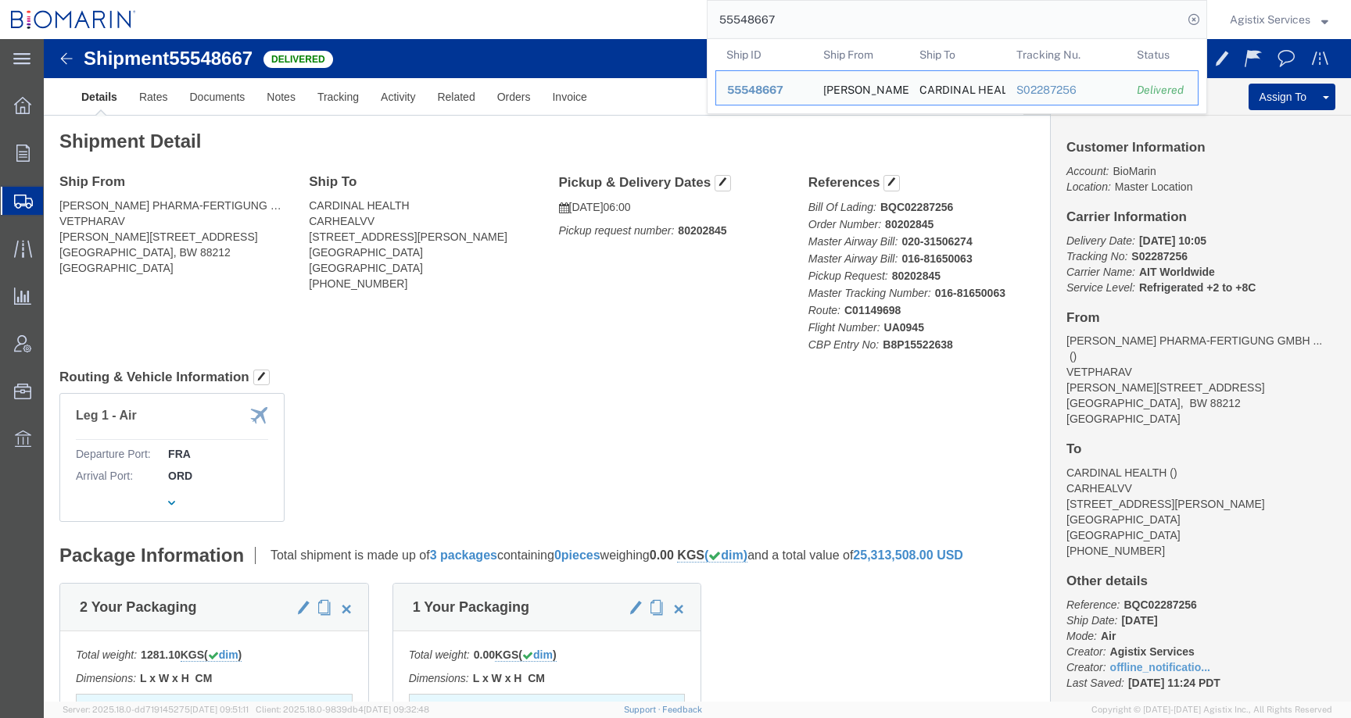
drag, startPoint x: 798, startPoint y: 18, endPoint x: 614, endPoint y: 17, distance: 184.5
click at [614, 17] on div "55548667 Ship ID Ship From Ship To Tracking Nu. Status Ship ID 55548667 Ship Fr…" at bounding box center [677, 19] width 1060 height 39
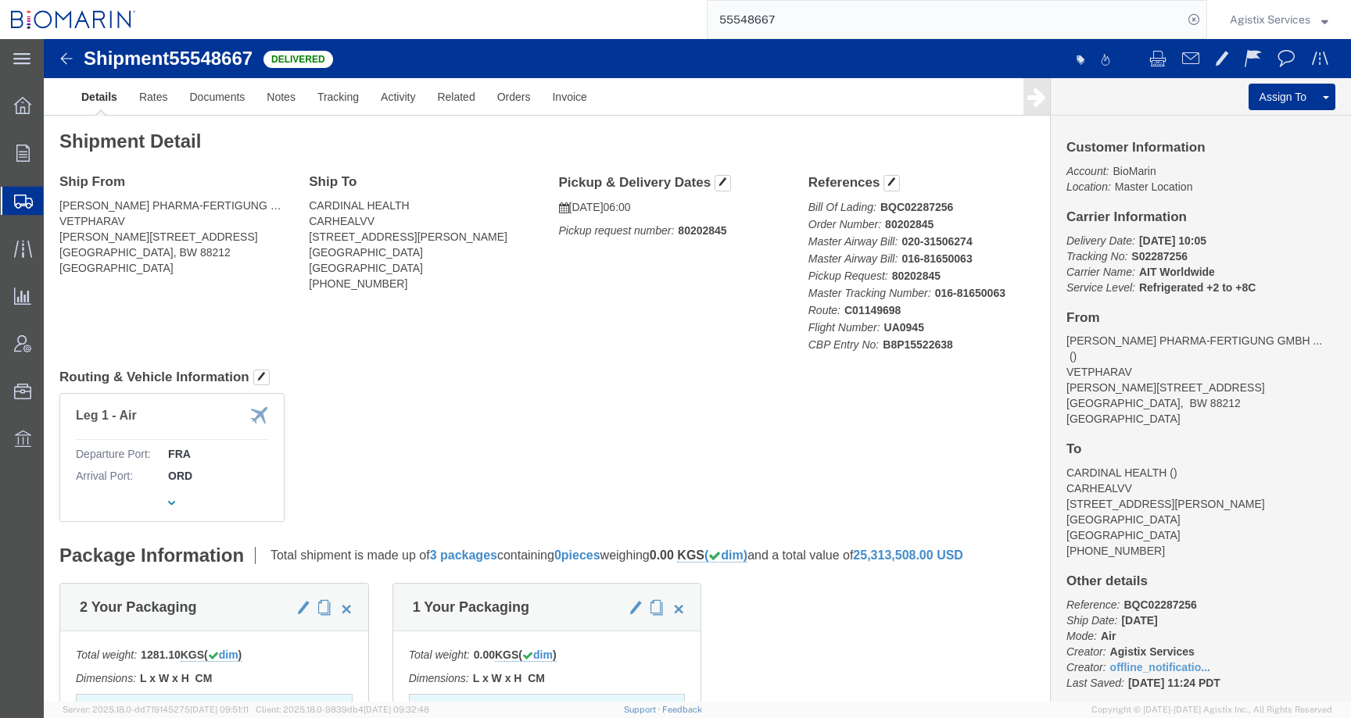
paste input "499558"
type input "55499558"
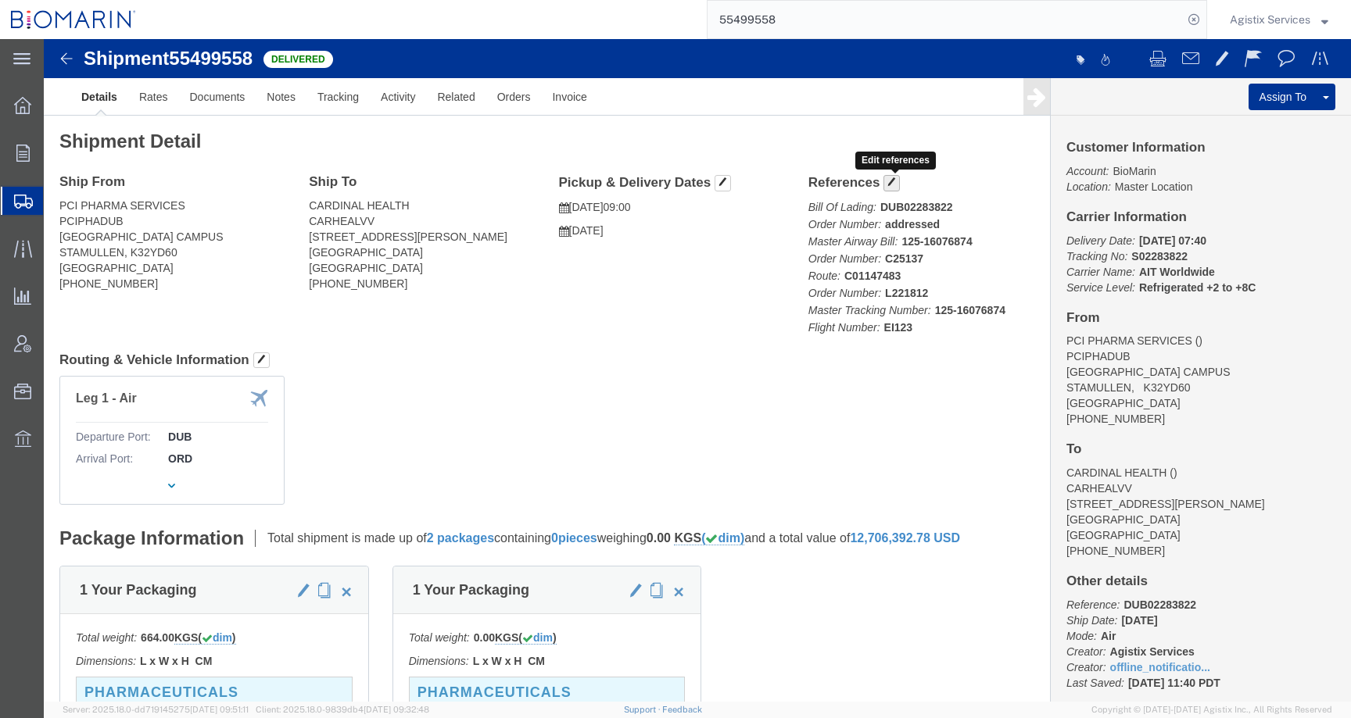
click button "button"
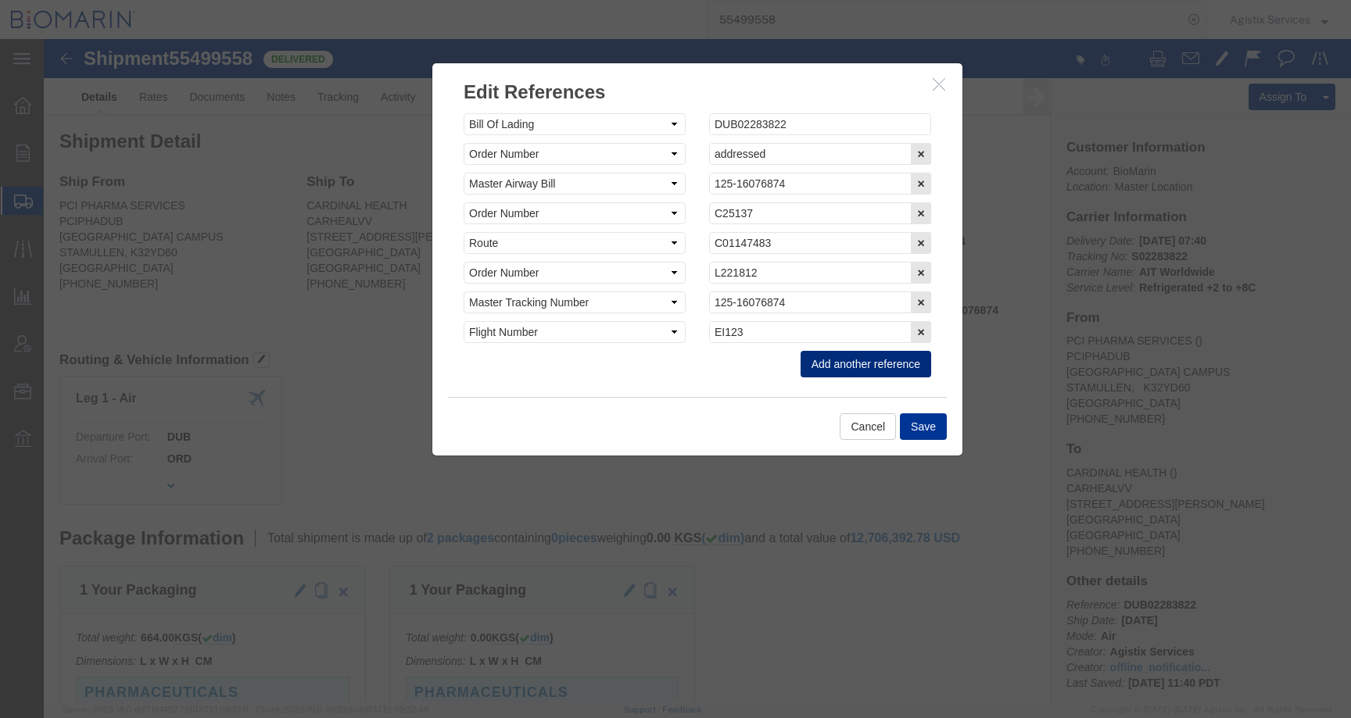
click button "Add another reference"
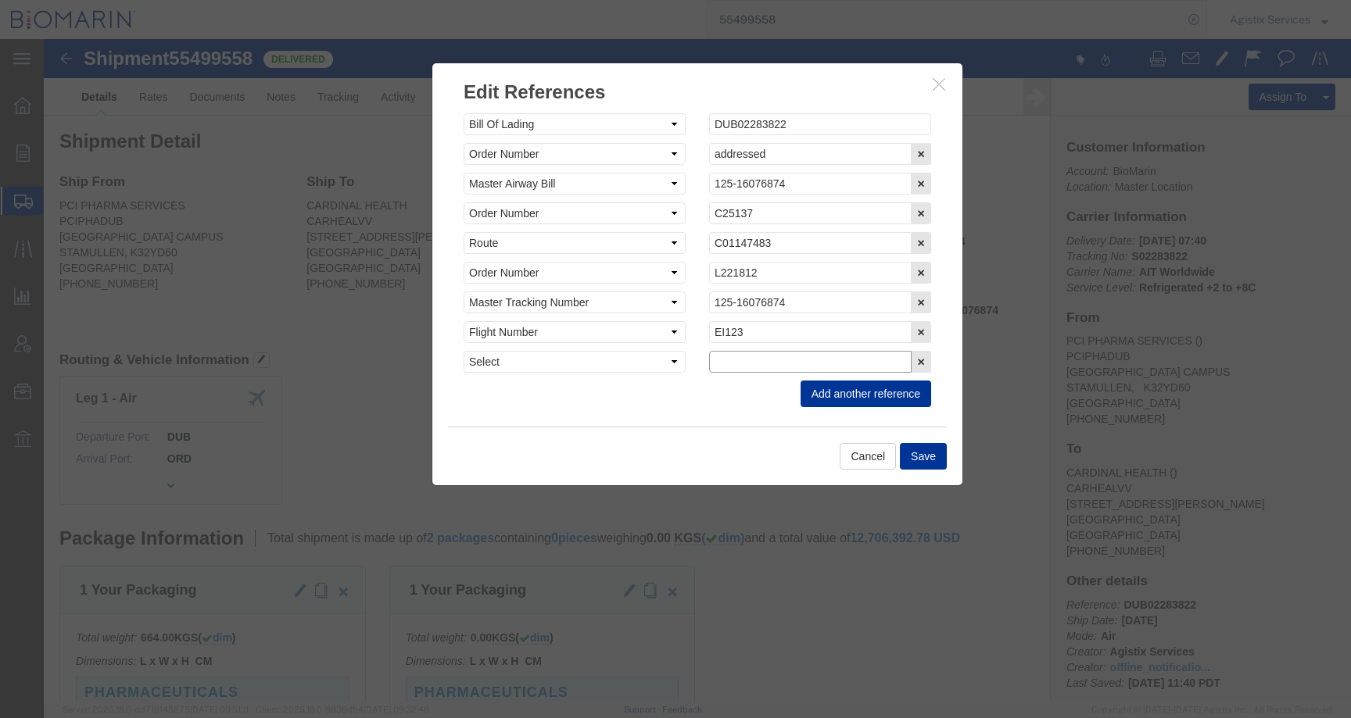
click input "text"
paste input "B8P15523883"
type input "B8P15523883"
click select "Select Account Type Activity ID Airline Appointment Number ASN Batch Request # …"
select select "CBPENTRY"
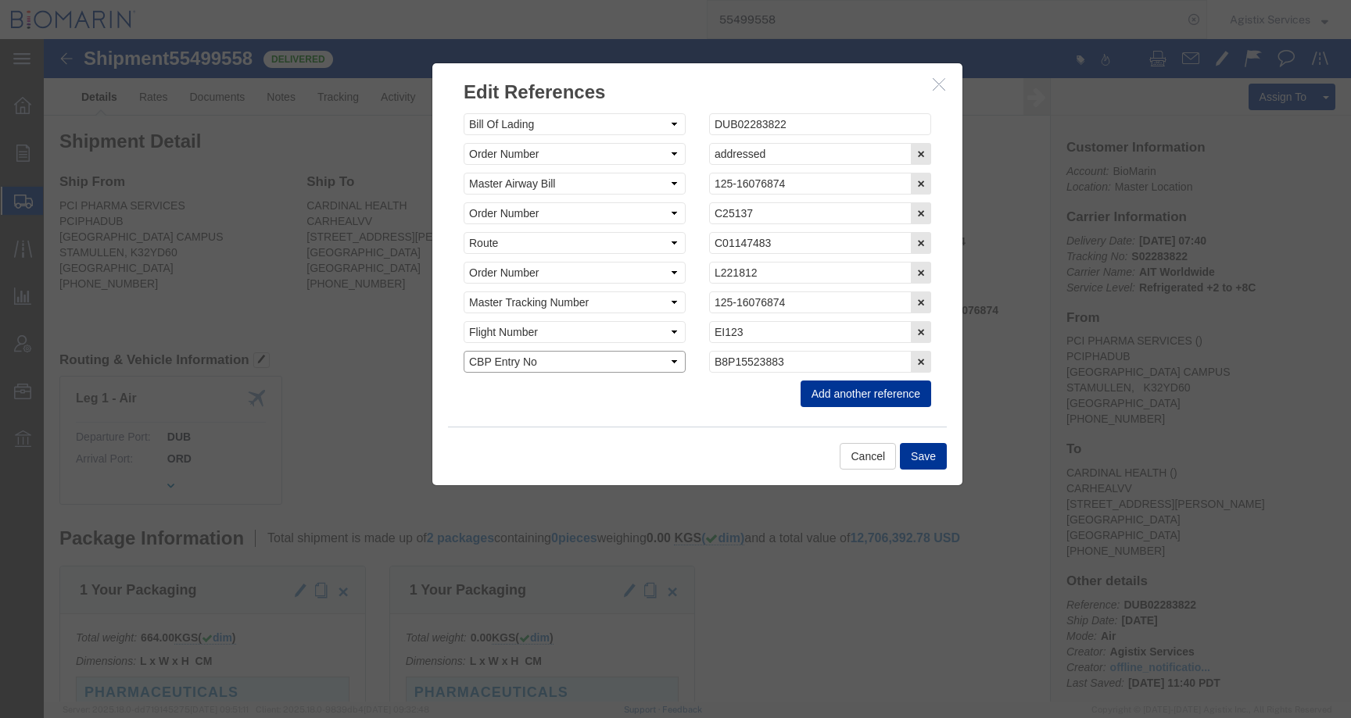
click select "Select Account Type Activity ID Airline Appointment Number ASN Batch Request # …"
click button "Save"
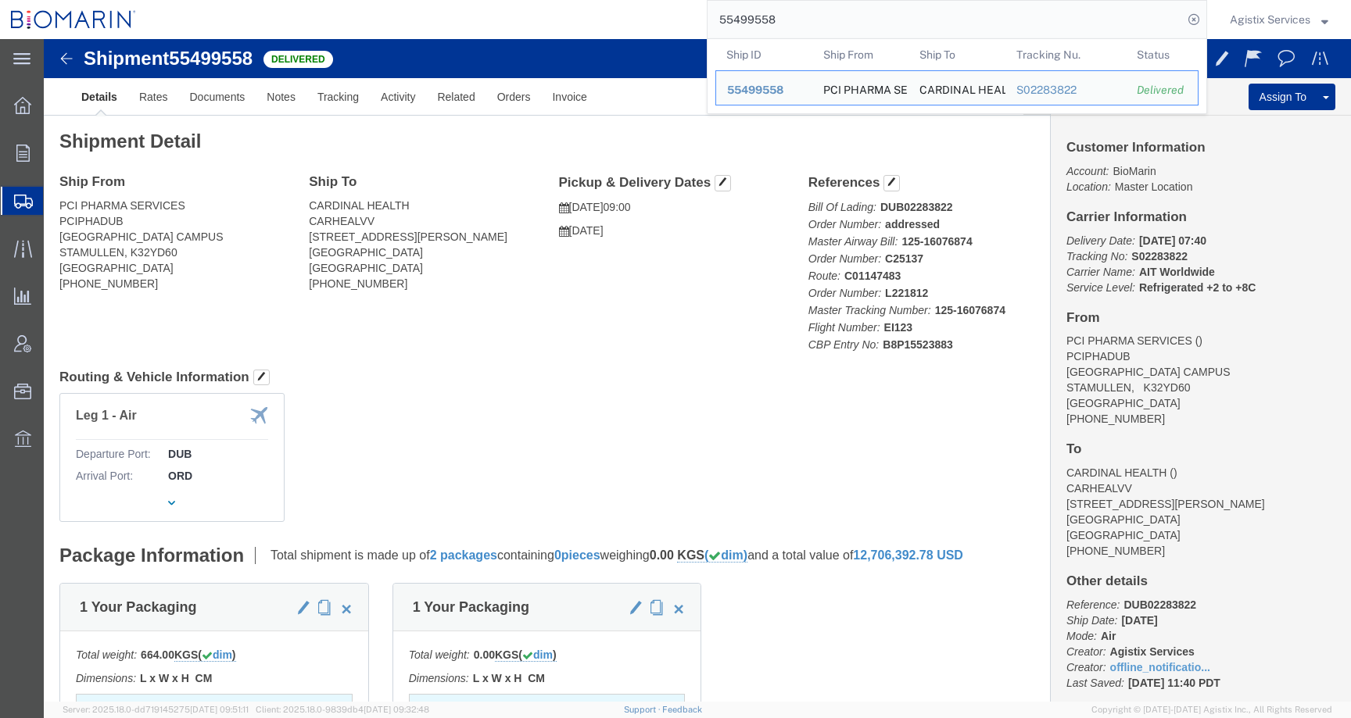
drag, startPoint x: 799, startPoint y: 20, endPoint x: 621, endPoint y: 20, distance: 178.3
click at [620, 20] on div "55499558 Ship ID Ship From Ship To Tracking Nu. Status Ship ID 55499558 Ship Fr…" at bounding box center [677, 19] width 1060 height 39
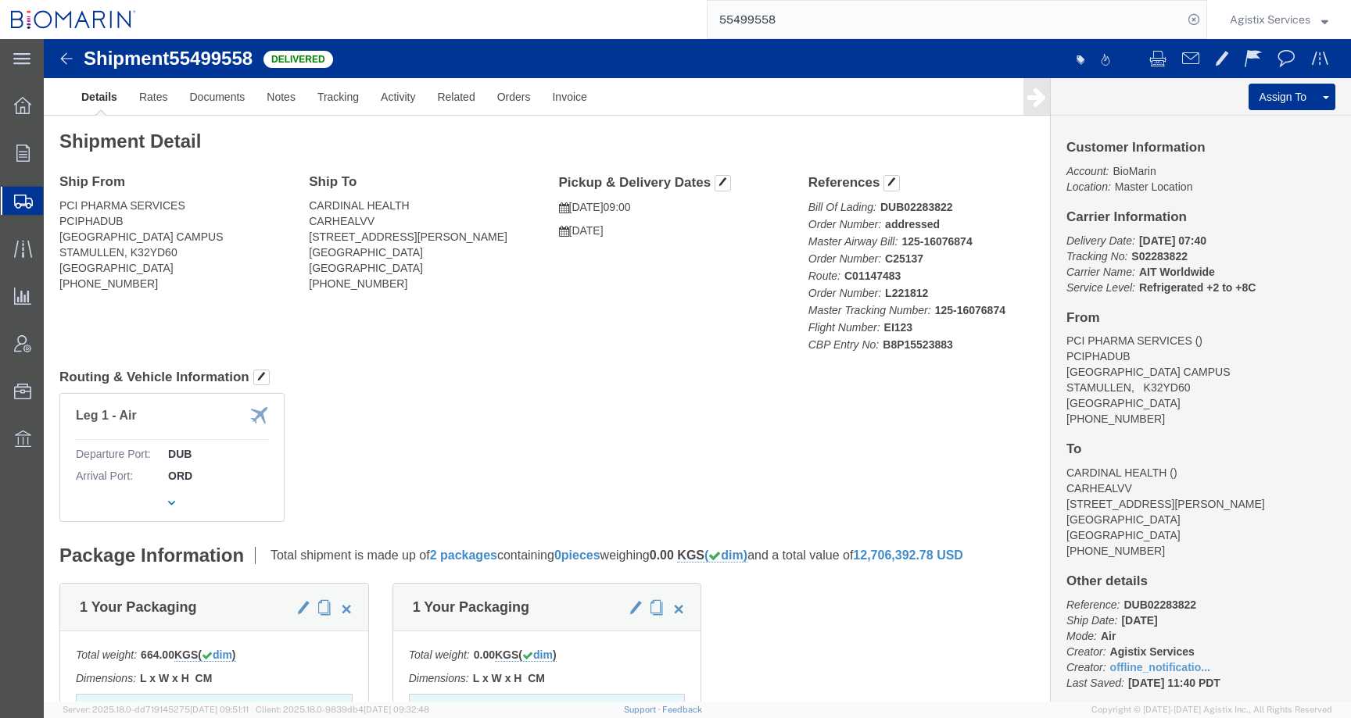
paste input "564644"
type input "55564644"
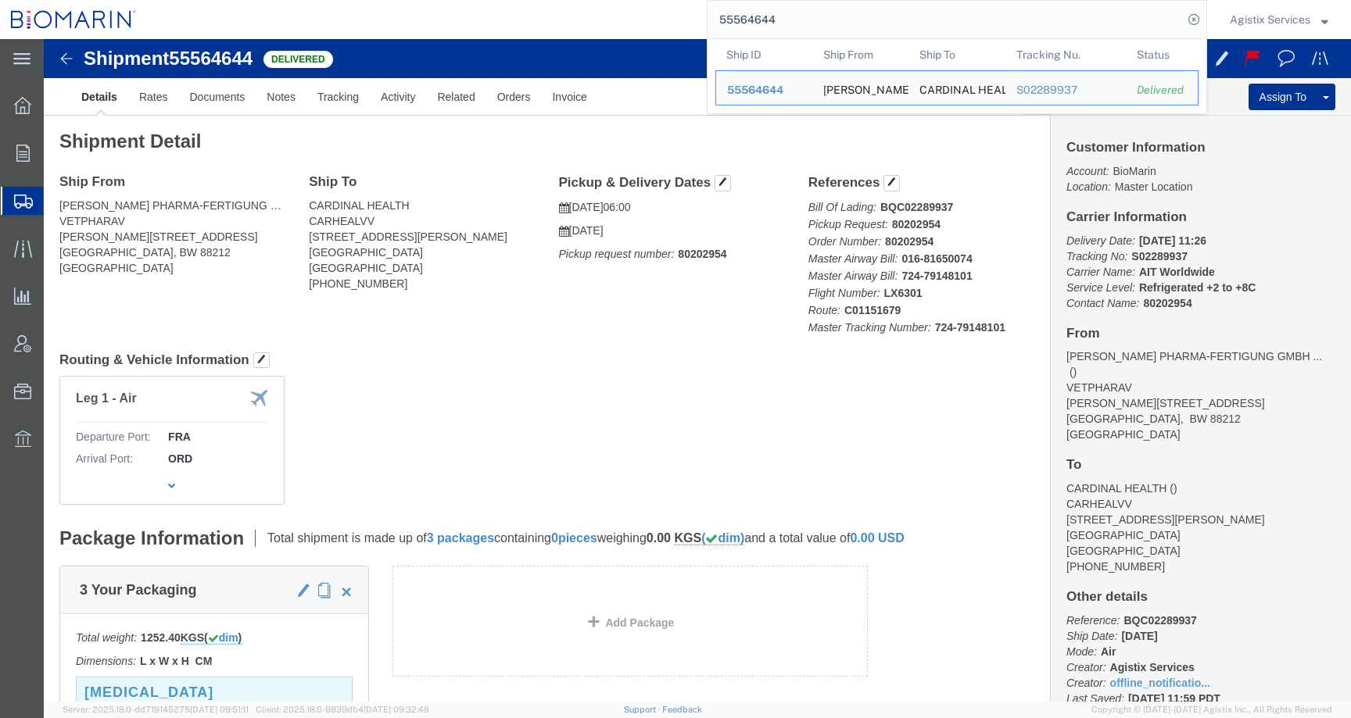
click div "References Bill Of Lading: BQC02289937 Pickup Request: 80202954 Order Number: 8…"
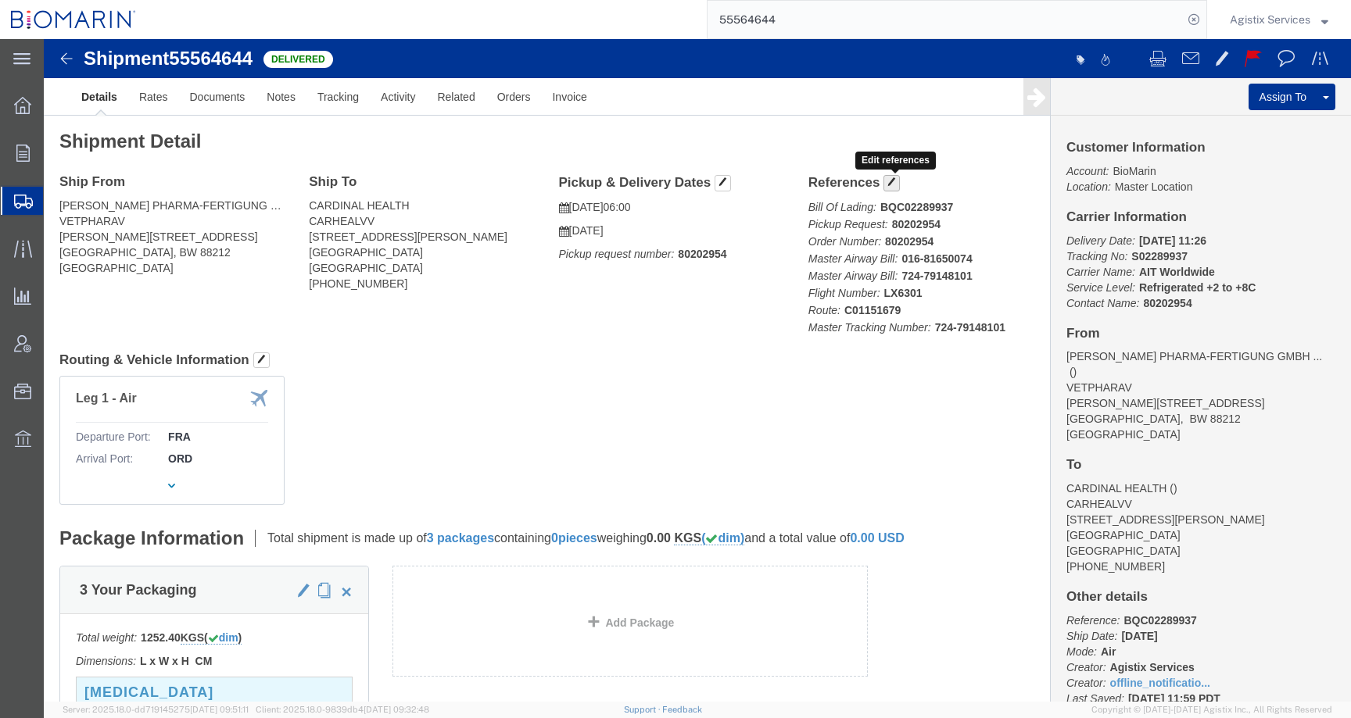
click span "button"
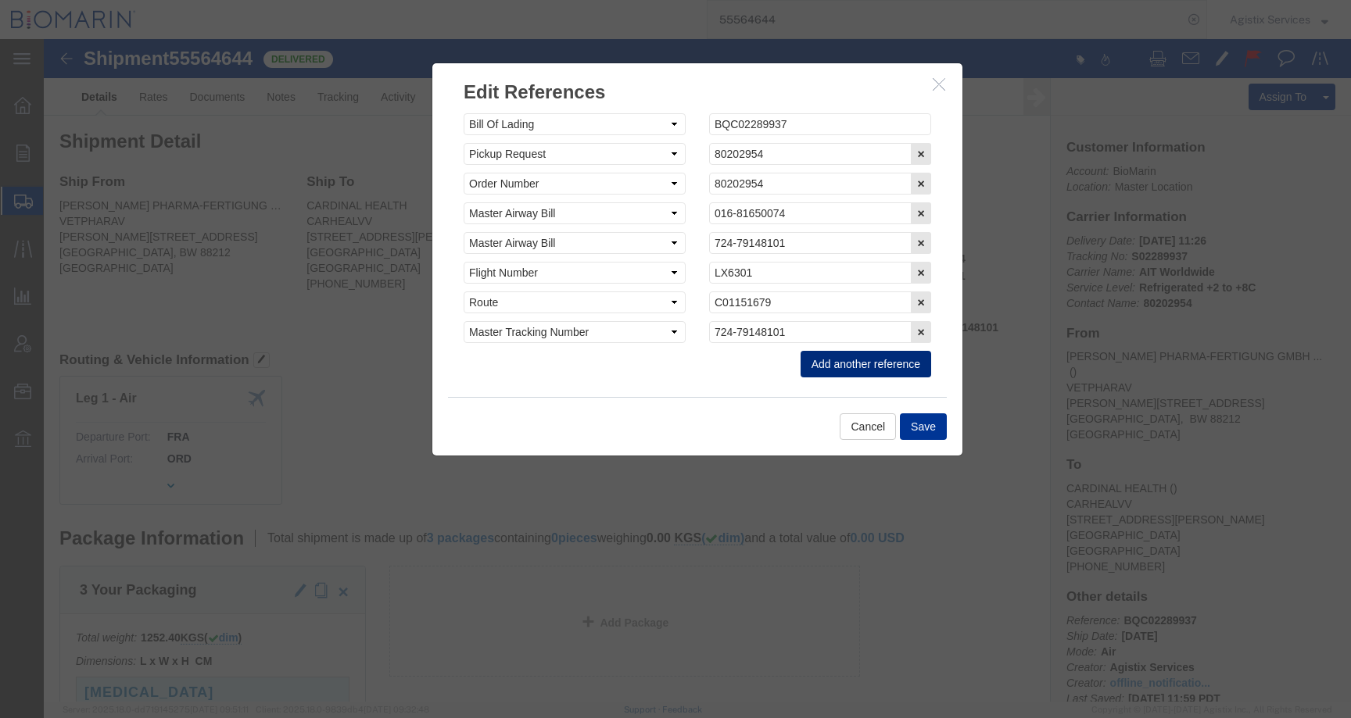
click button "Add another reference"
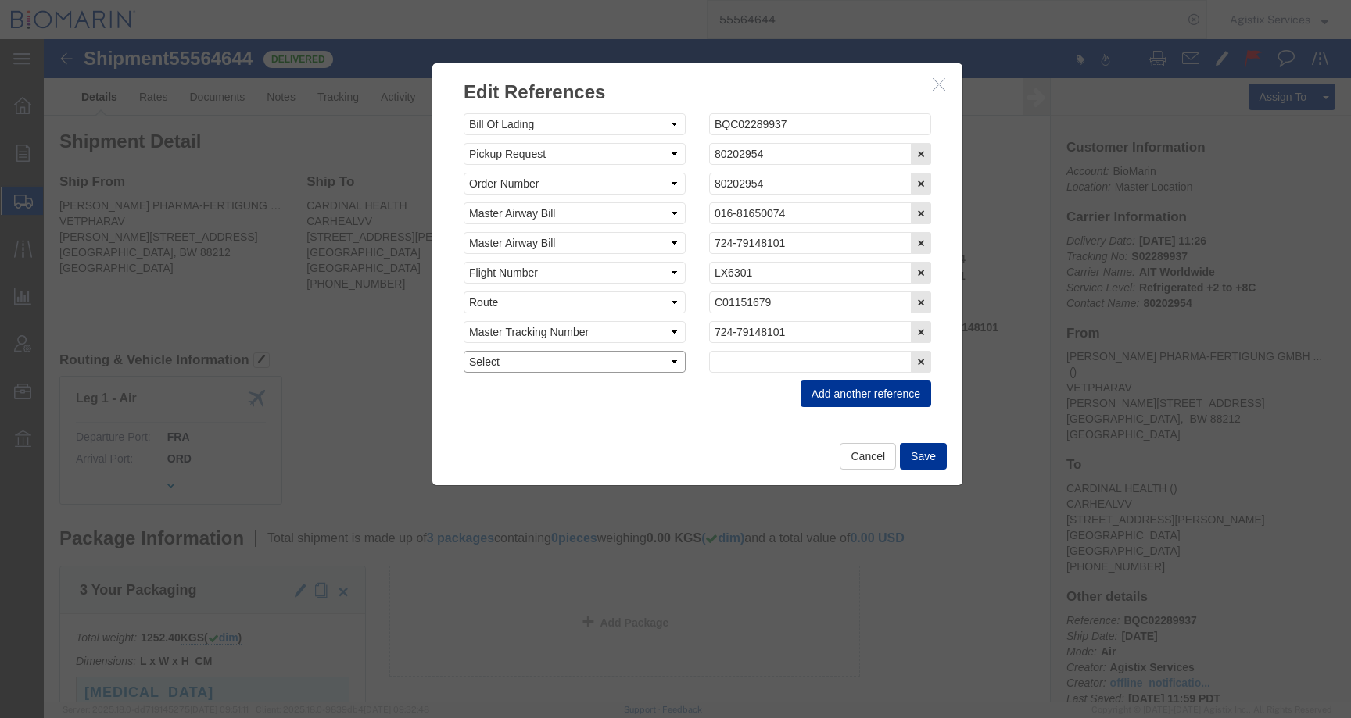
click select "Select Account Type Activity ID Airline Appointment Number ASN Batch Request # …"
select select "CBPENTRY"
click select "Select Account Type Activity ID Airline Appointment Number ASN Batch Request # …"
click input "text"
paste input "B8P15523859"
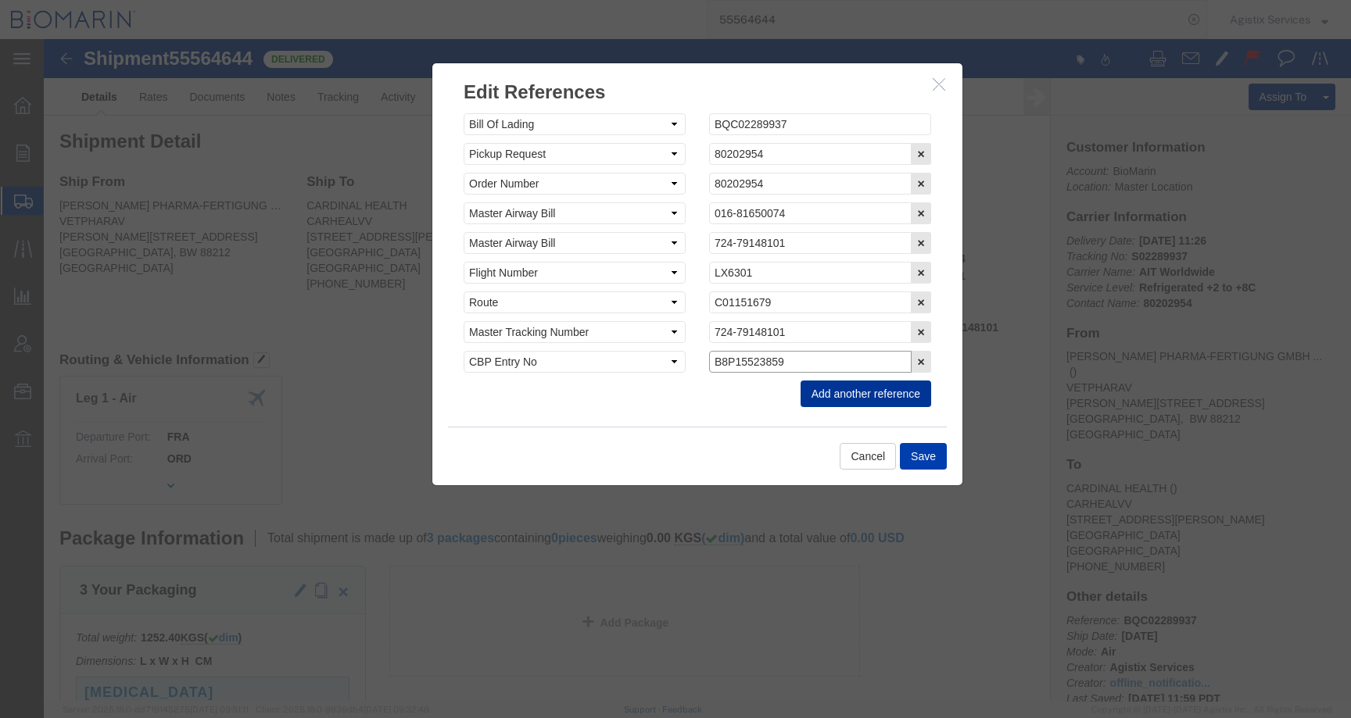
type input "B8P15523859"
click button "Save"
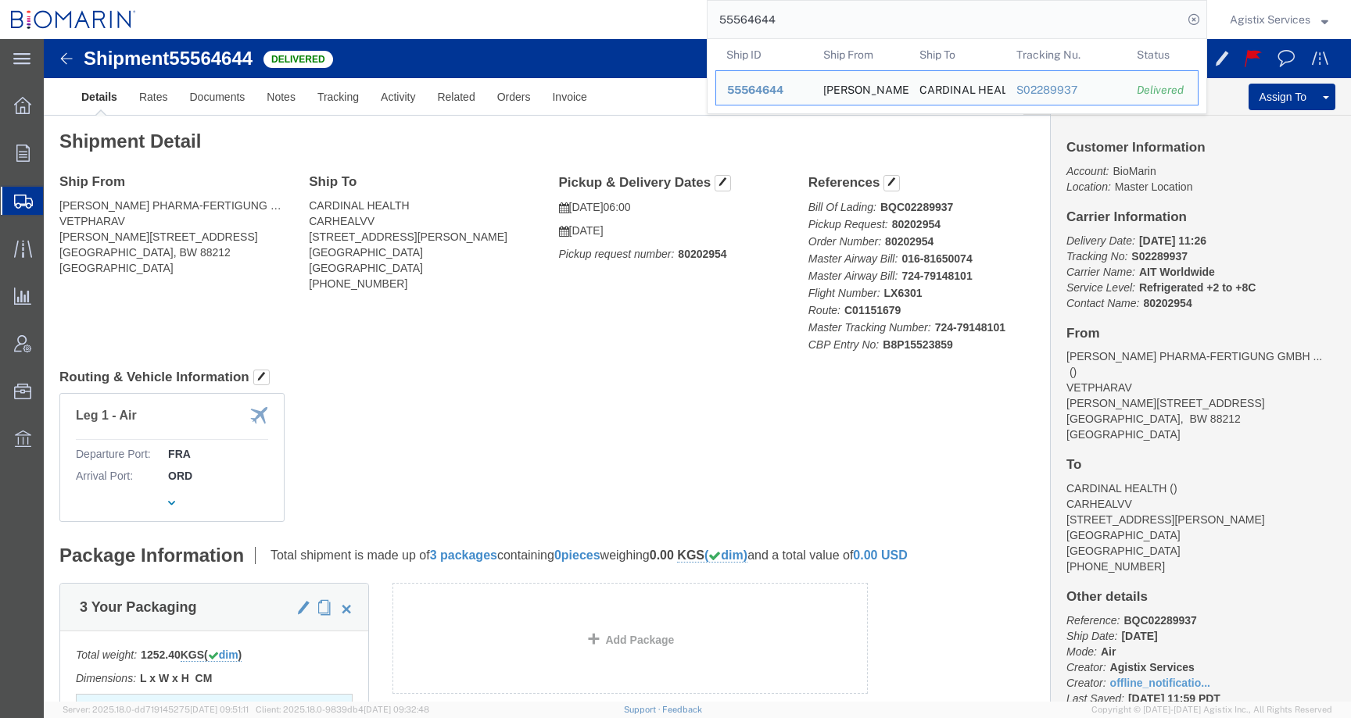
drag, startPoint x: 794, startPoint y: 28, endPoint x: 711, endPoint y: 26, distance: 82.9
click at [711, 26] on input "55564644" at bounding box center [945, 20] width 475 height 38
paste input "55499558"
drag, startPoint x: 815, startPoint y: 29, endPoint x: 655, endPoint y: 30, distance: 160.3
click at [655, 30] on div "55564644 Ship ID Ship From Ship To Tracking Nu. Status Ship ID 55564644 Ship Fr…" at bounding box center [677, 19] width 1060 height 39
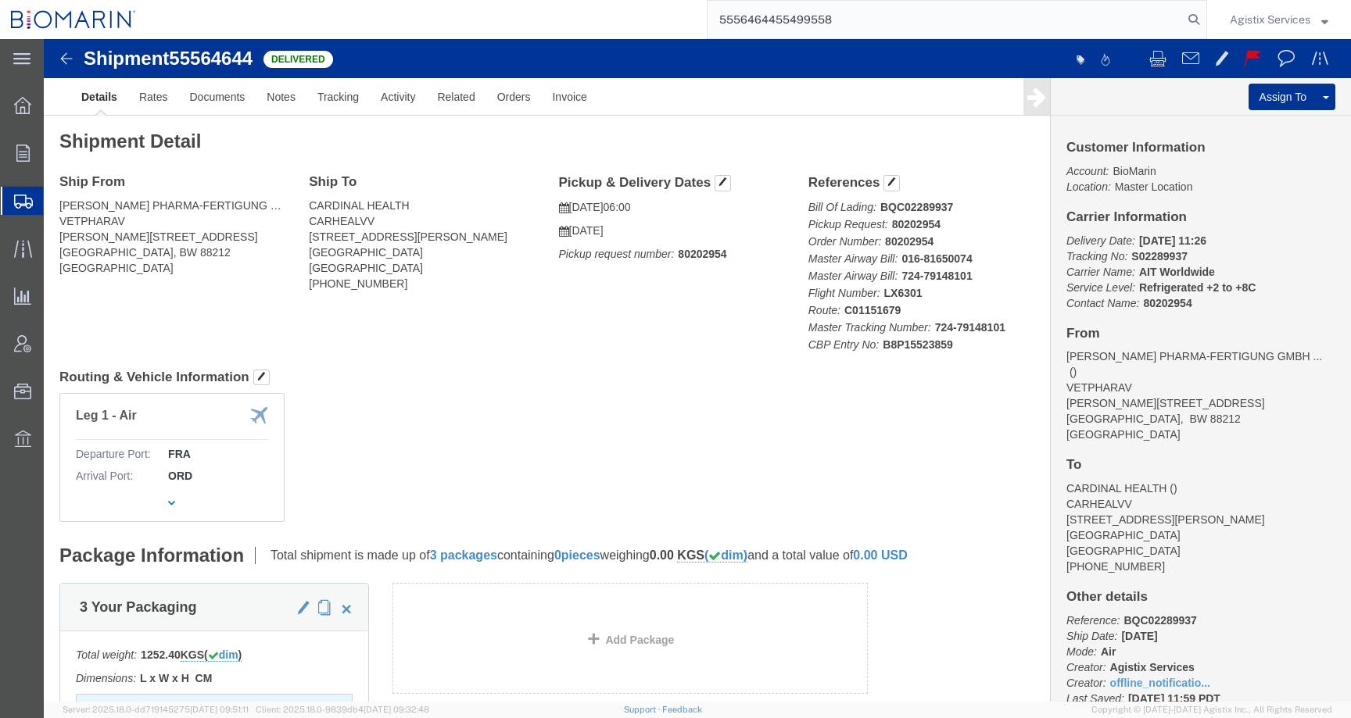
drag, startPoint x: 840, startPoint y: 23, endPoint x: 581, endPoint y: 16, distance: 258.9
click at [581, 16] on div "5556464455499558" at bounding box center [677, 19] width 1060 height 39
paste input "search"
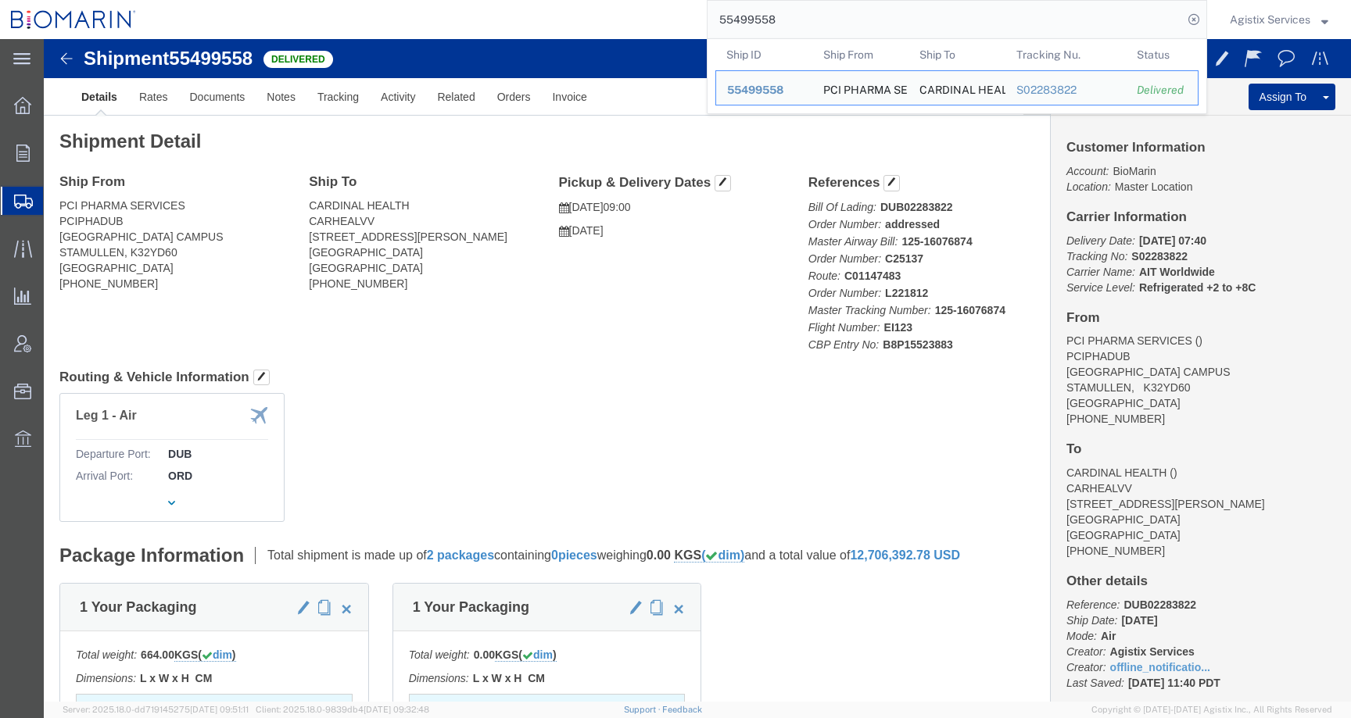
drag, startPoint x: 798, startPoint y: 26, endPoint x: 675, endPoint y: 19, distance: 123.7
click at [675, 19] on div "55499558 Ship ID Ship From Ship To Tracking Nu. Status Ship ID 55499558 Ship Fr…" at bounding box center [677, 19] width 1060 height 39
paste input "617235"
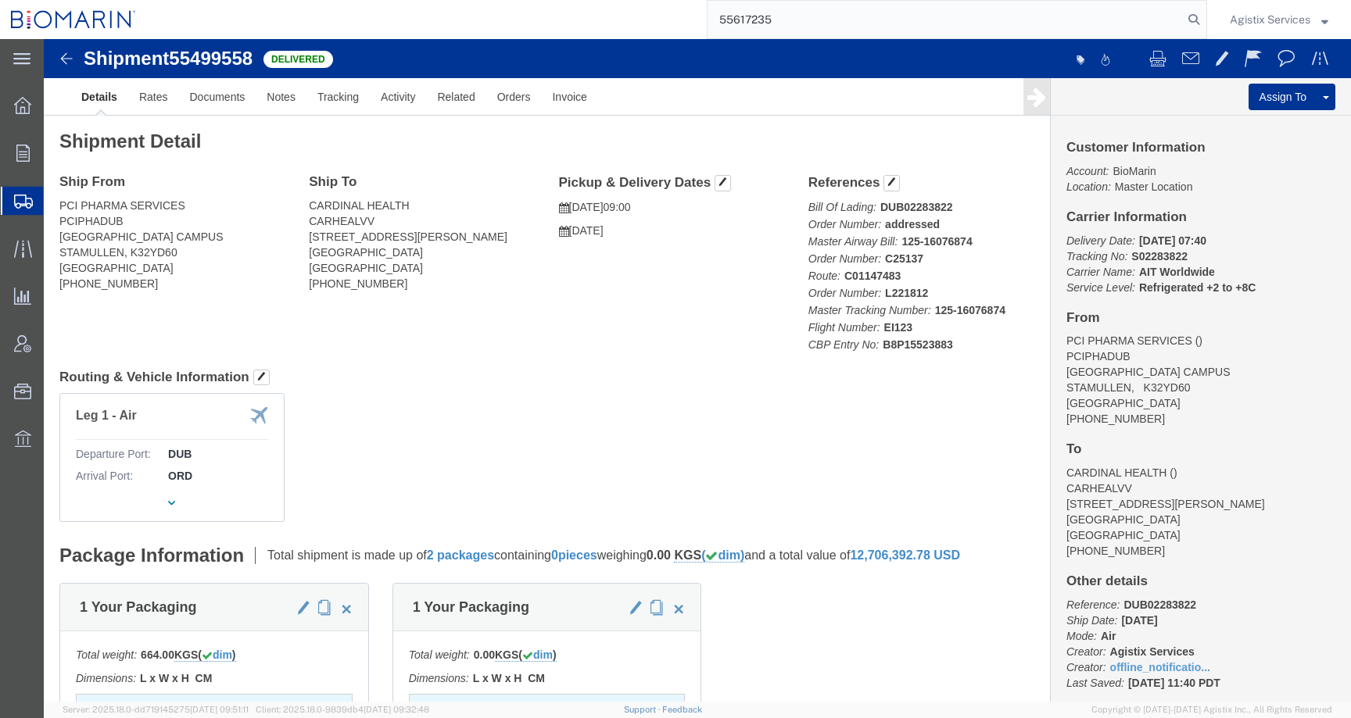
type input "55617235"
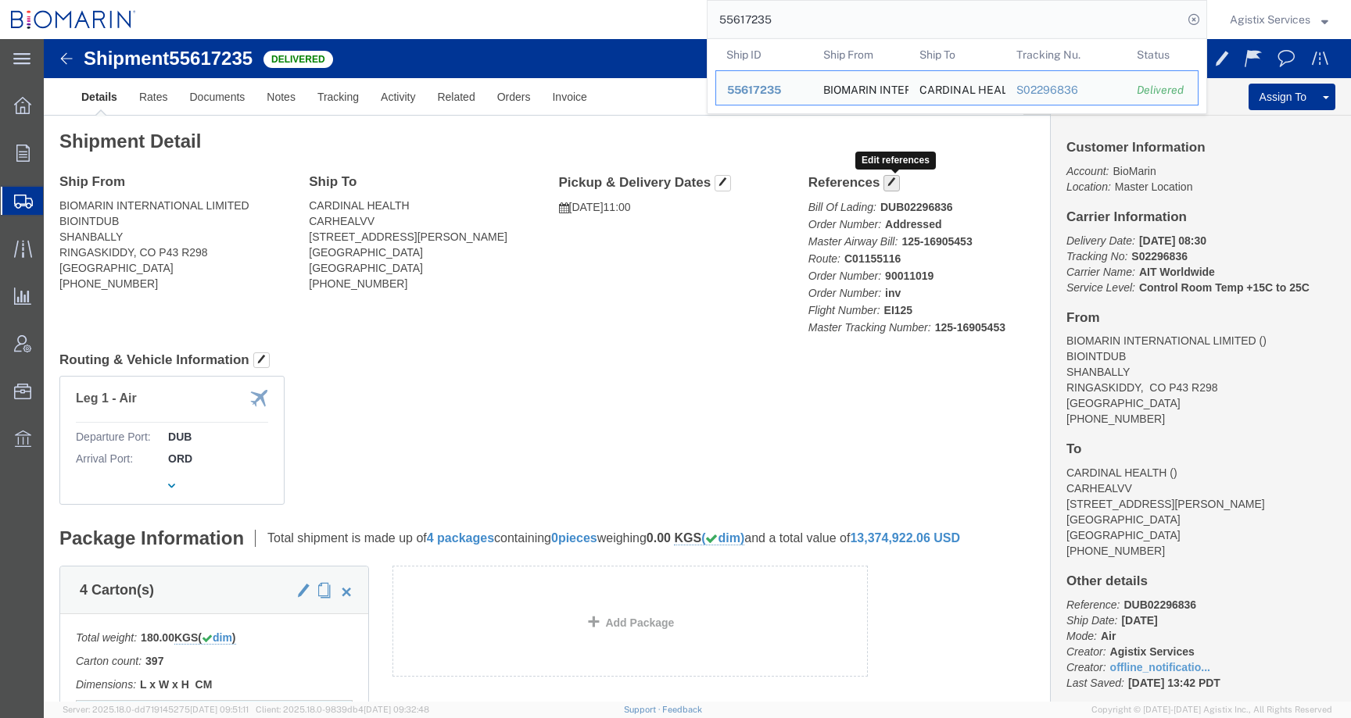
click span "button"
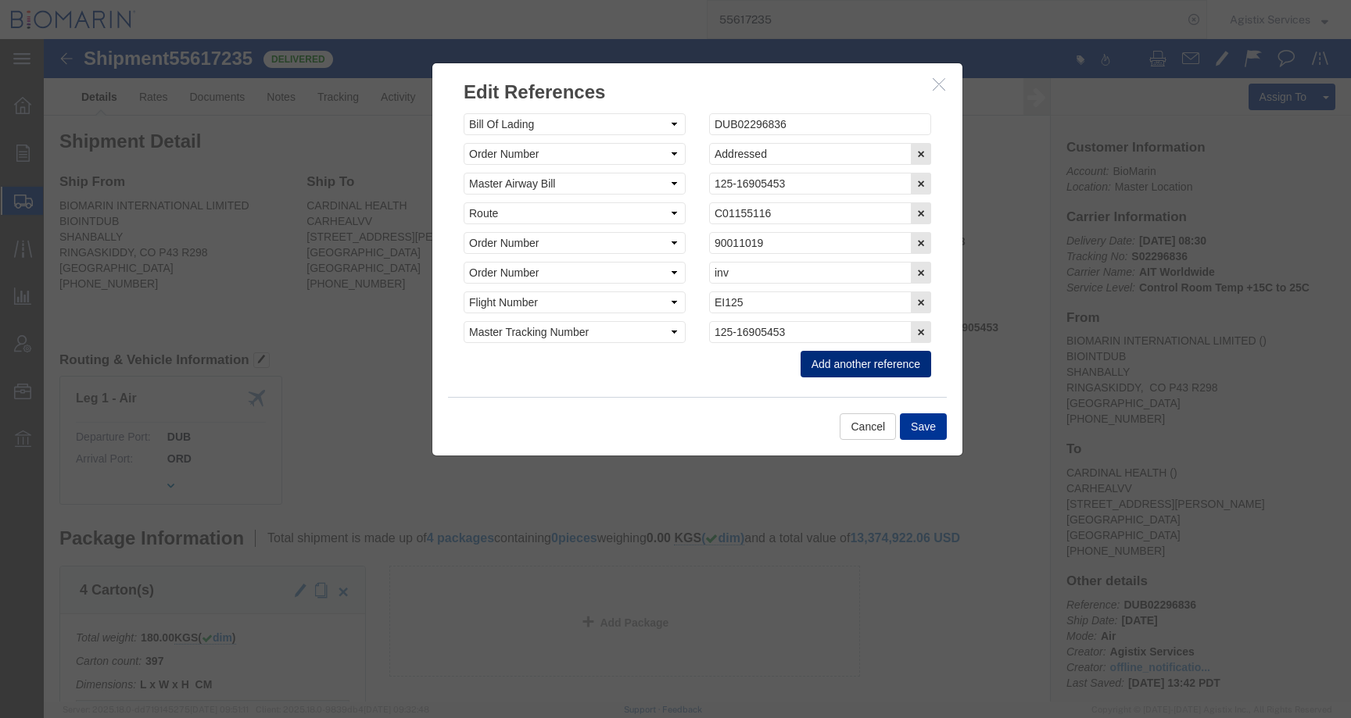
click button "Add another reference"
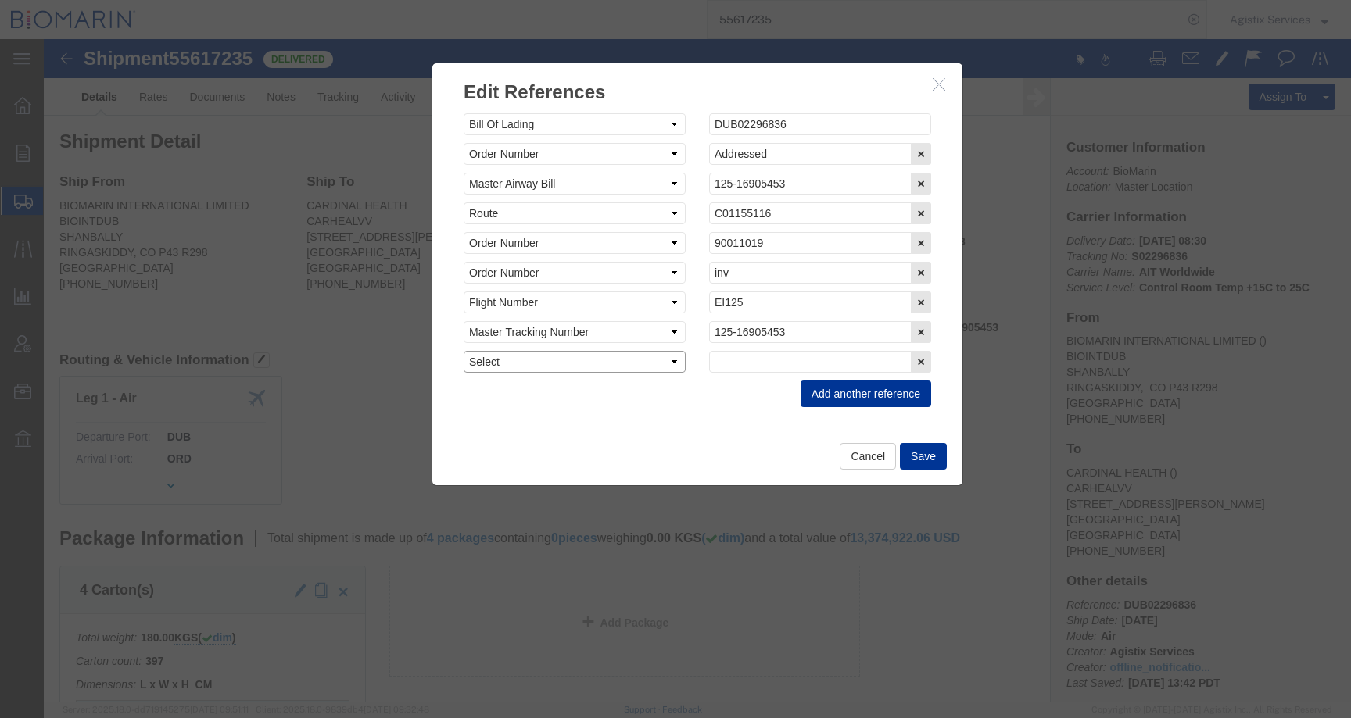
click select "Select Account Type Activity ID Airline Appointment Number ASN Batch Request # …"
select select "CBPENTRY"
click select "Select Account Type Activity ID Airline Appointment Number ASN Batch Request # …"
click input "text"
paste input "B8P15525938"
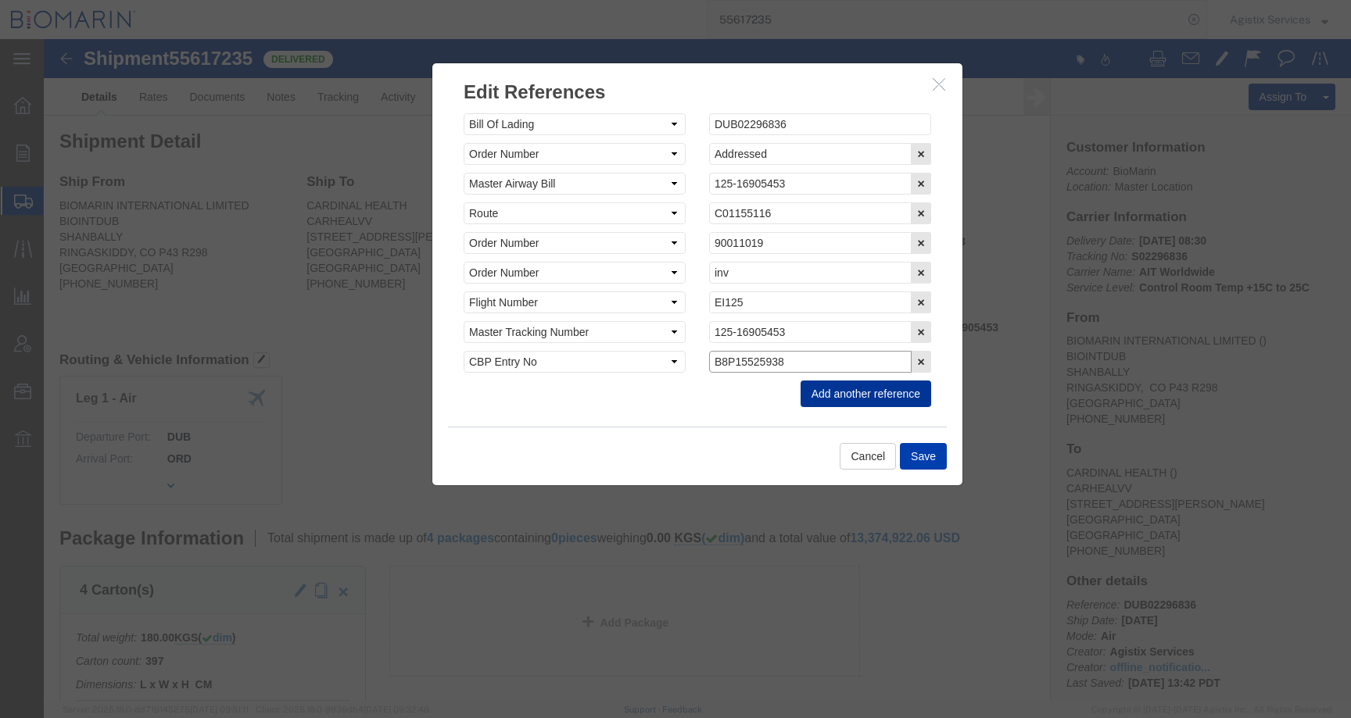
type input "B8P15525938"
click button "Save"
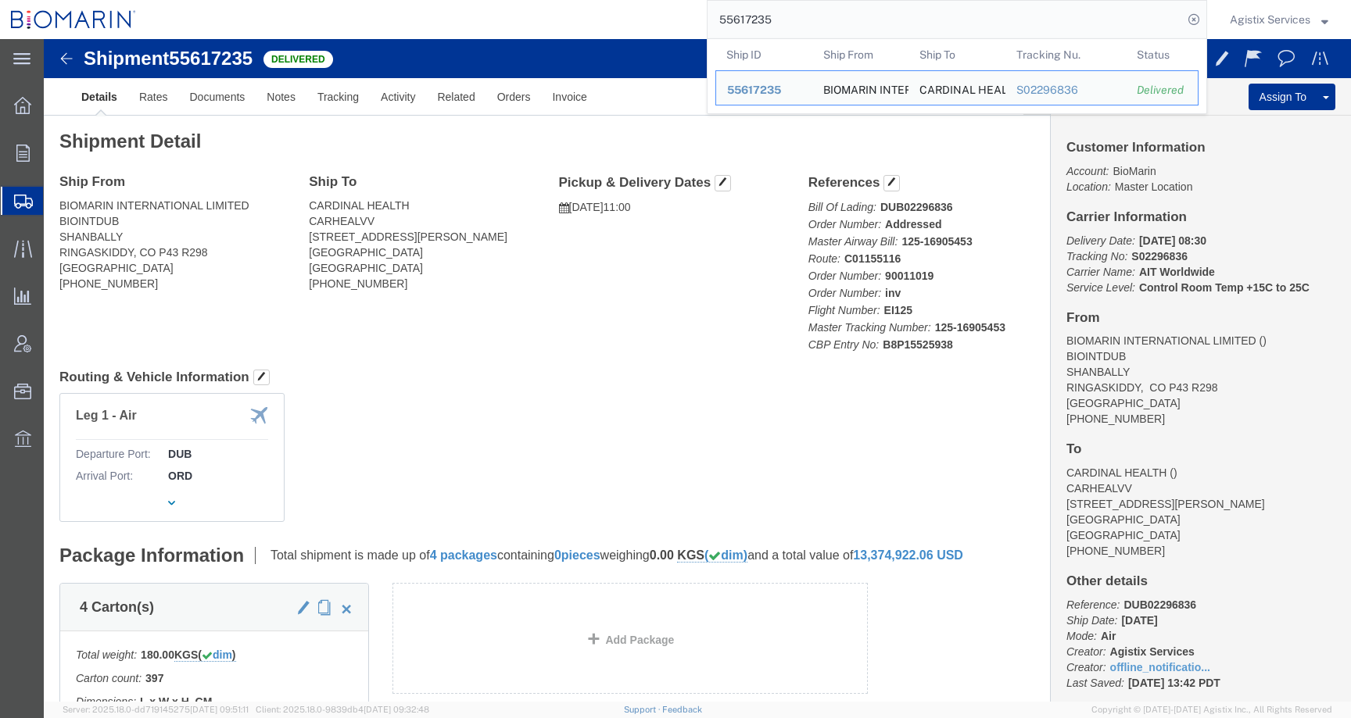
drag, startPoint x: 780, startPoint y: 22, endPoint x: 581, endPoint y: 21, distance: 199.4
click at [581, 21] on div "55617235 Ship ID Ship From Ship To Tracking Nu. Status Ship ID 55617235 Ship Fr…" at bounding box center [677, 19] width 1060 height 39
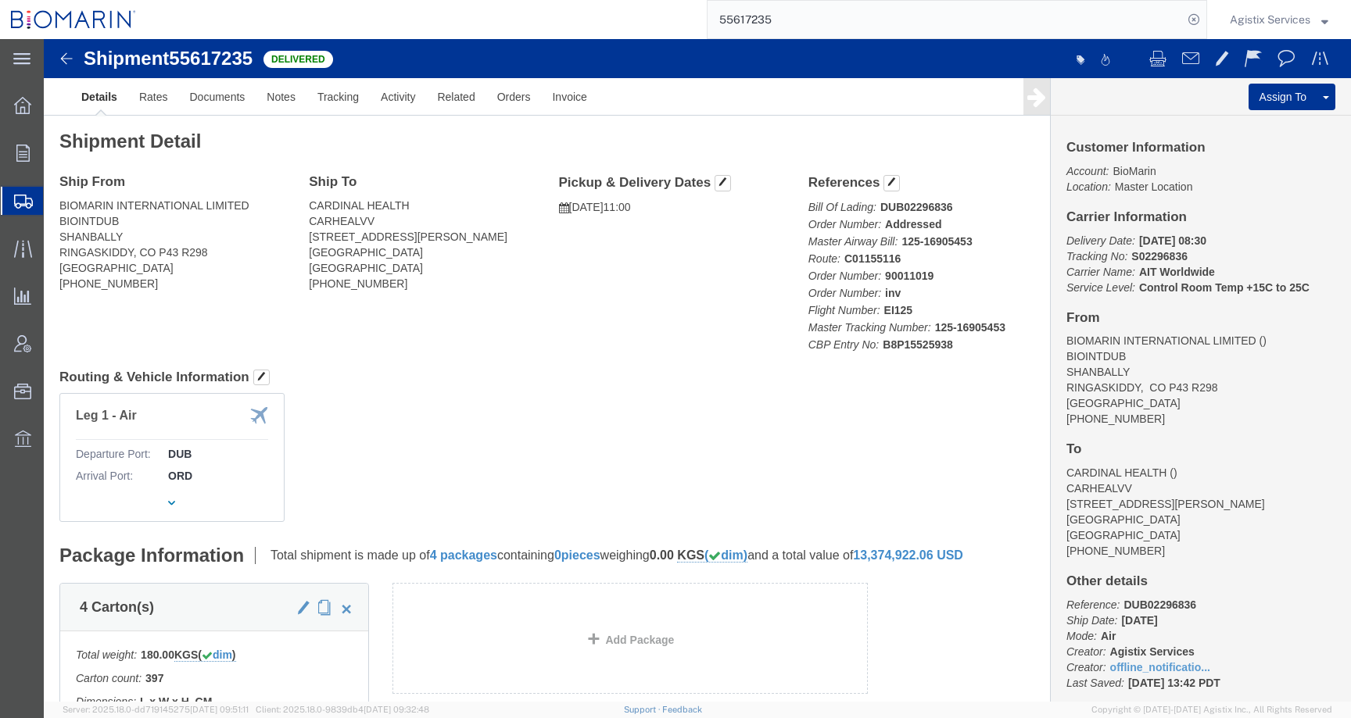
paste input "5872"
type input "55658725"
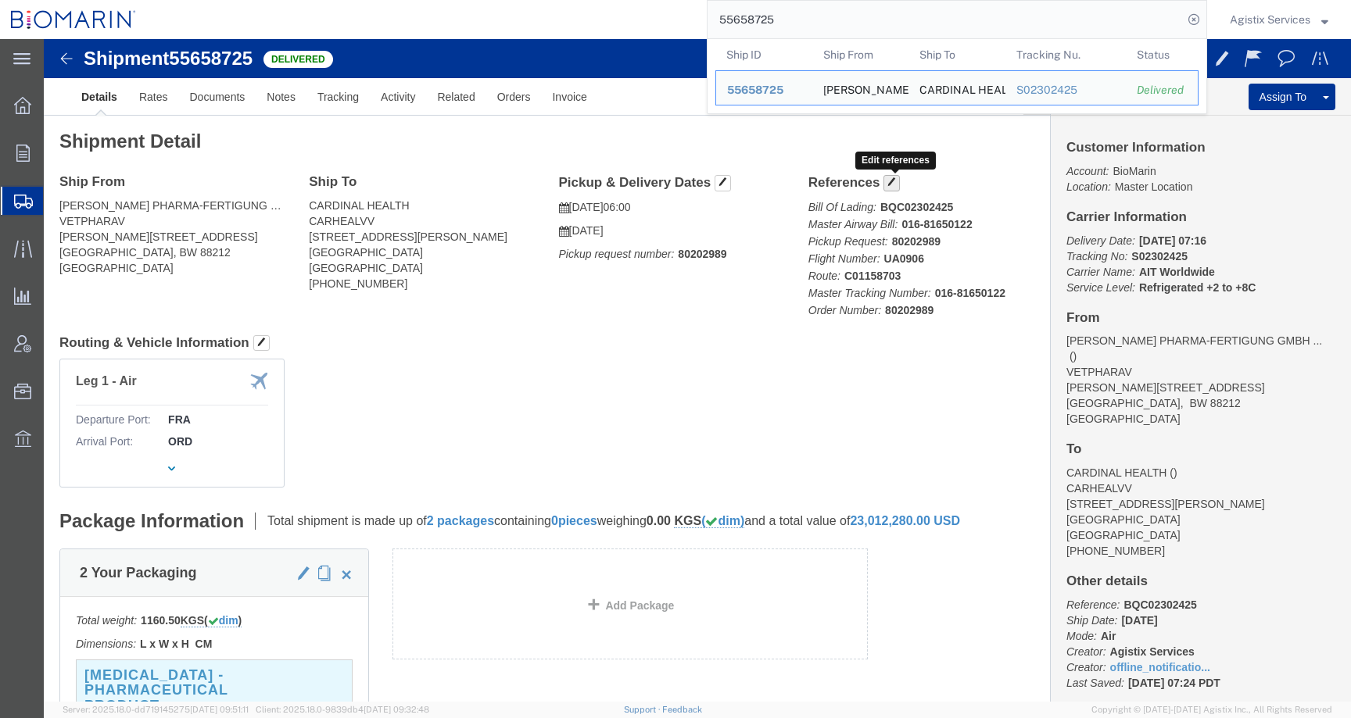
click span "button"
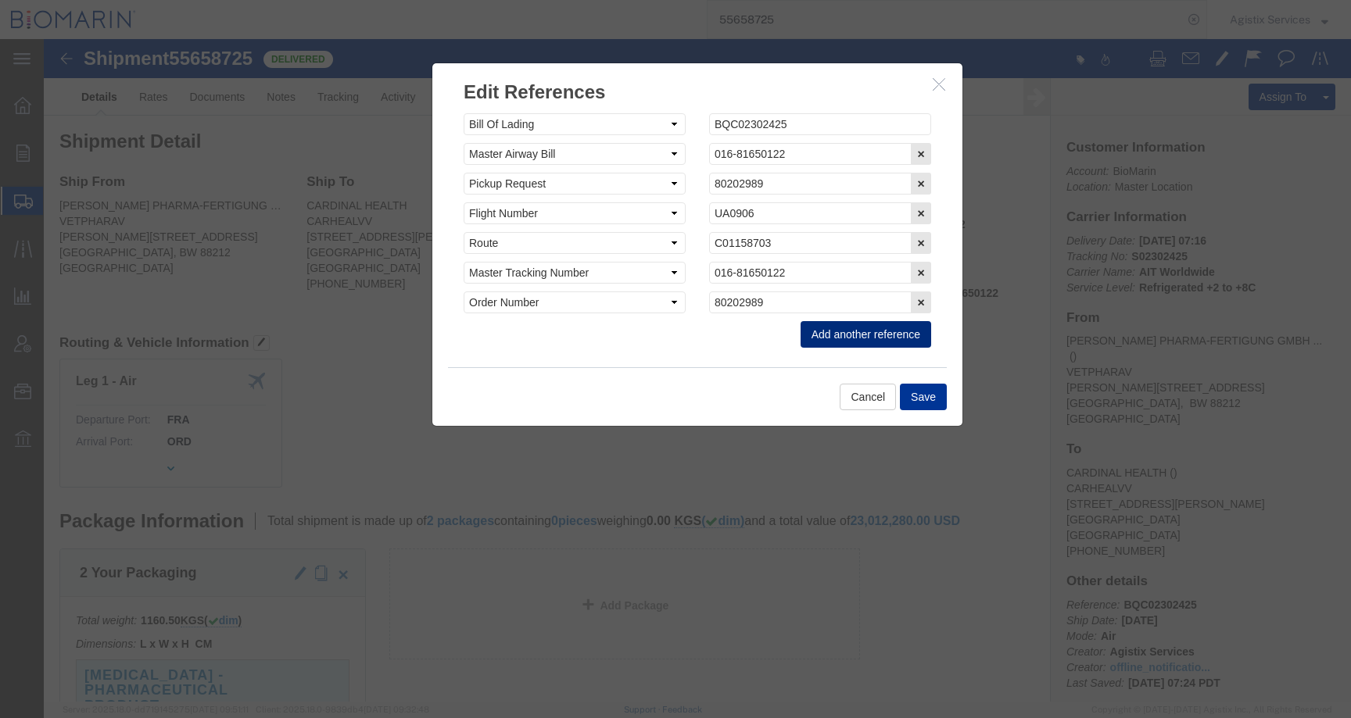
click button "Add another reference"
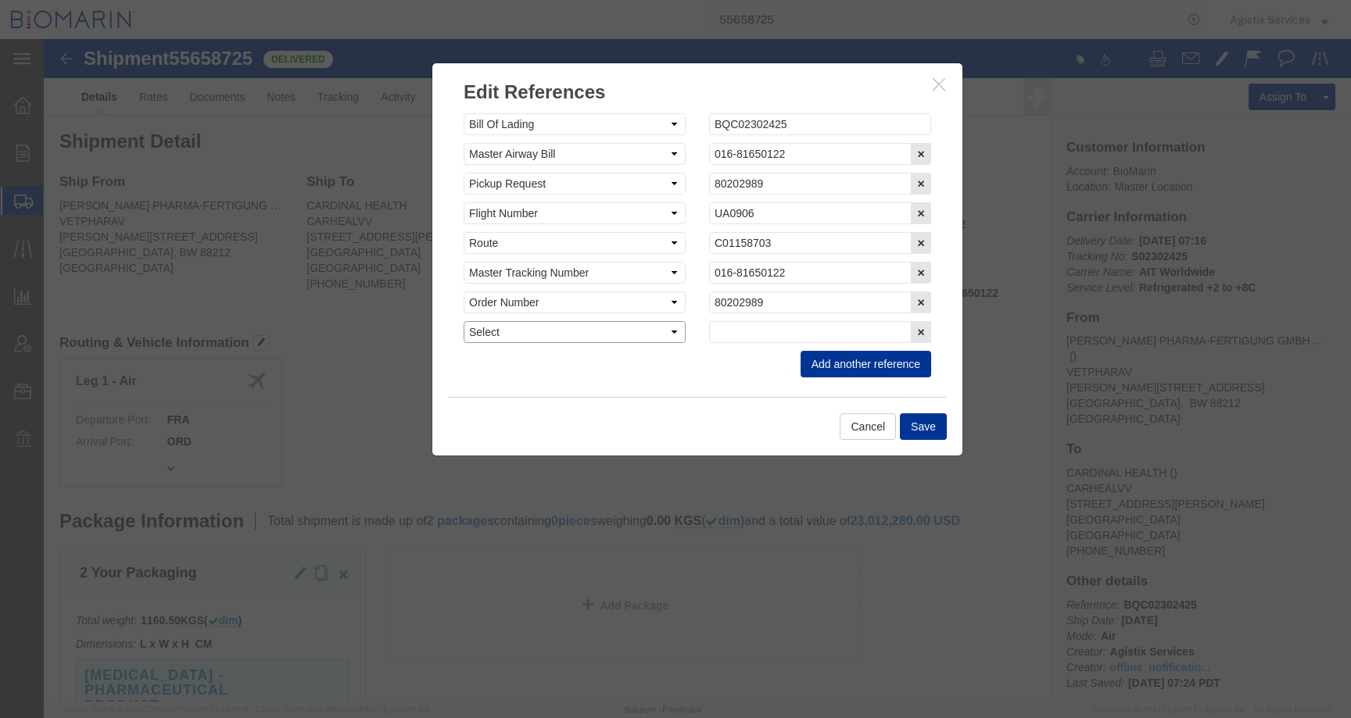
click select "Select Account Type Activity ID Airline Appointment Number ASN Batch Request # …"
select select "CBPENTRY"
click select "Select Account Type Activity ID Airline Appointment Number ASN Batch Request # …"
click input "text"
paste input "B8P15528593"
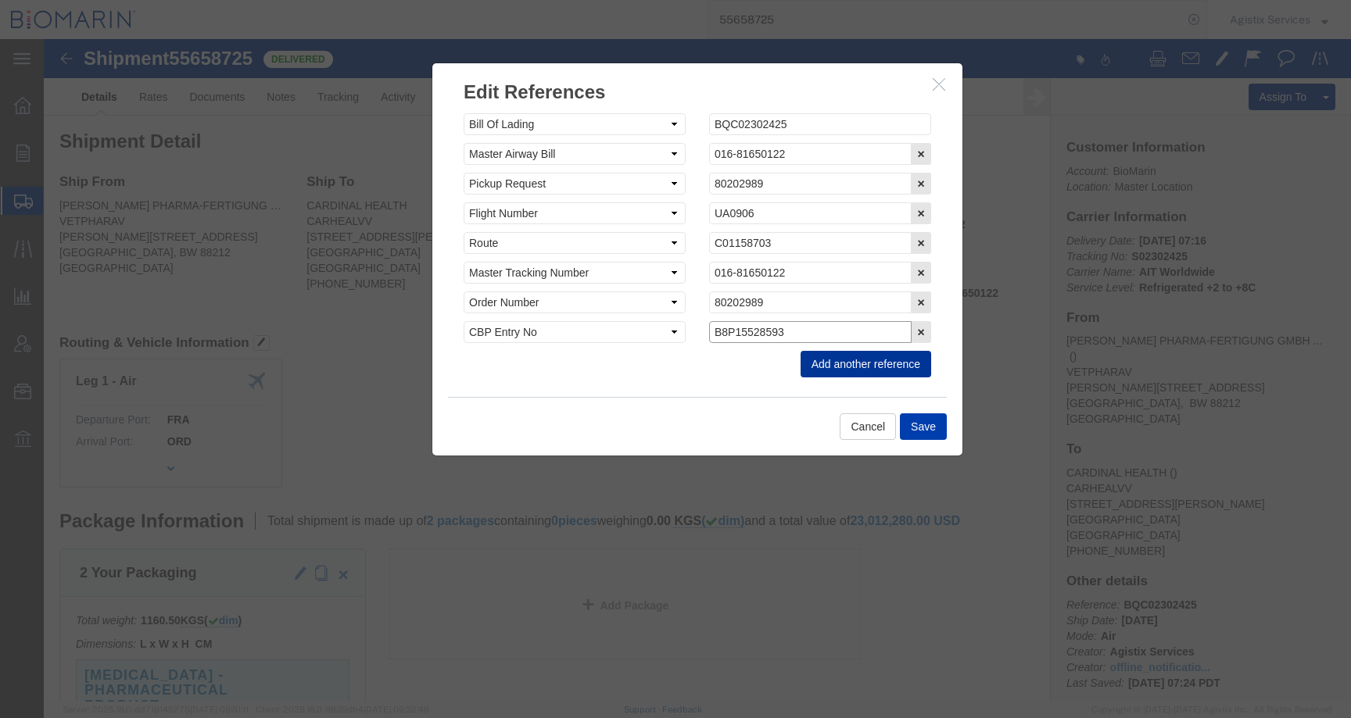
type input "B8P15528593"
click button "Save"
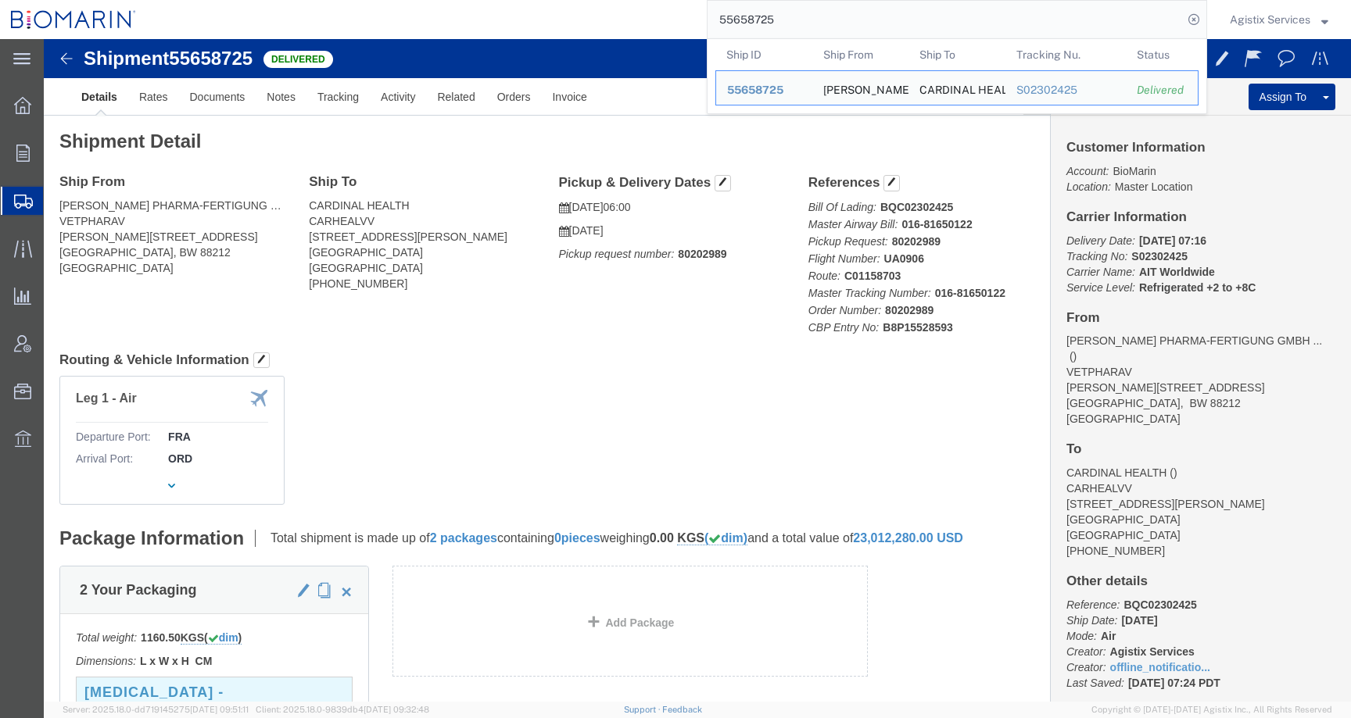
drag, startPoint x: 723, startPoint y: 16, endPoint x: 589, endPoint y: 16, distance: 134.5
click at [589, 16] on div "55658725 Ship ID Ship From Ship To Tracking Nu. Status Ship ID 55658725 Ship Fr…" at bounding box center [677, 19] width 1060 height 39
paste input "44587"
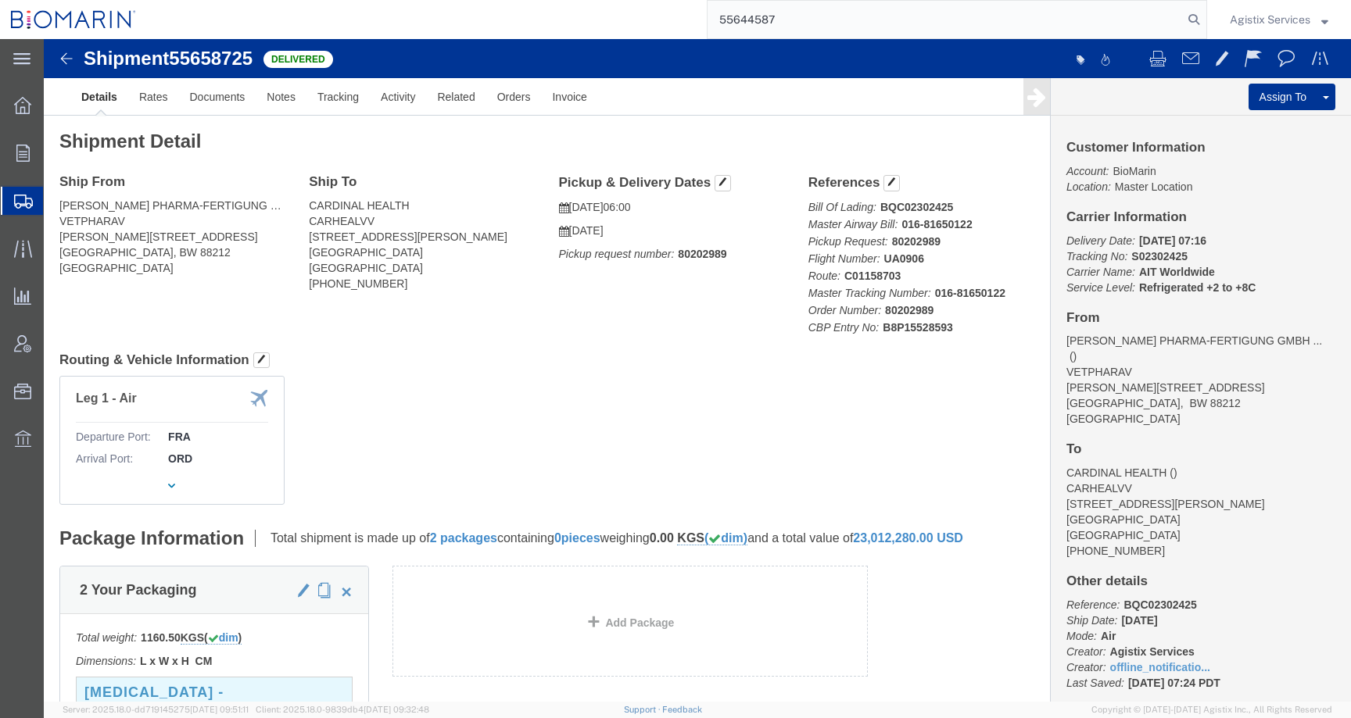
type input "55644587"
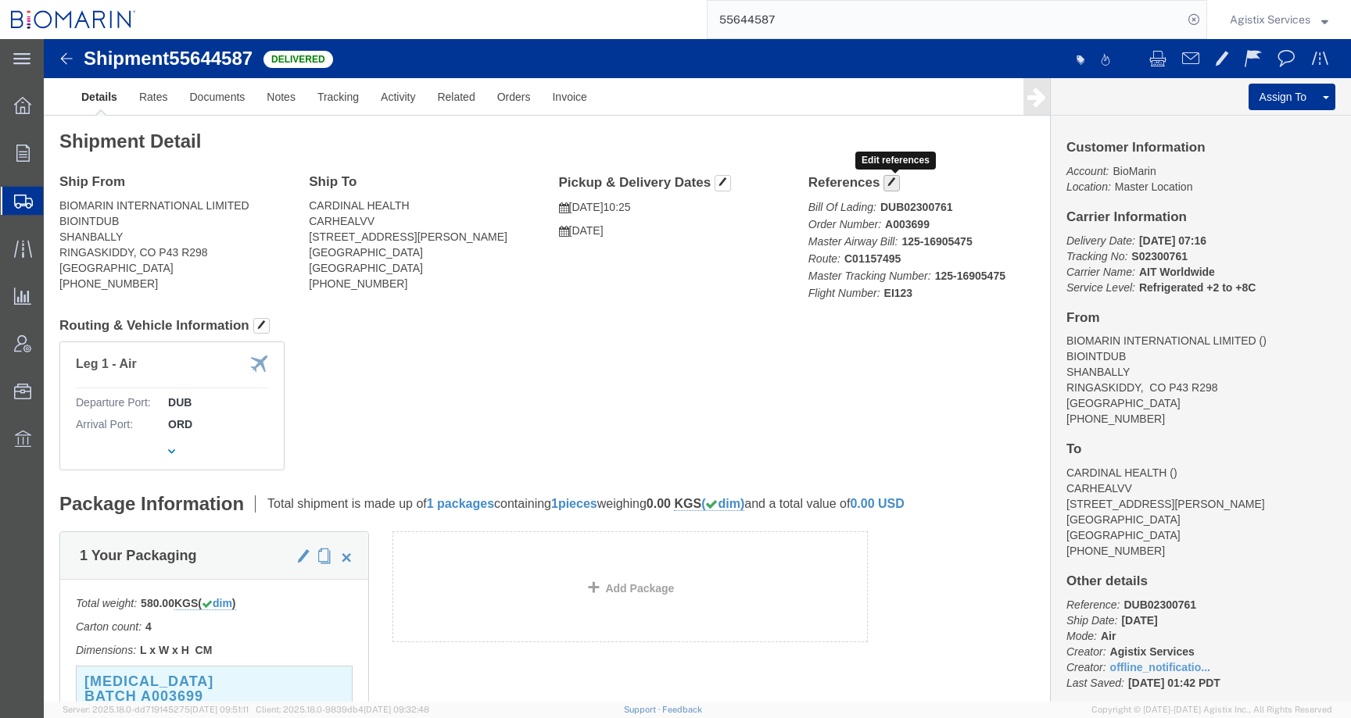
click span "button"
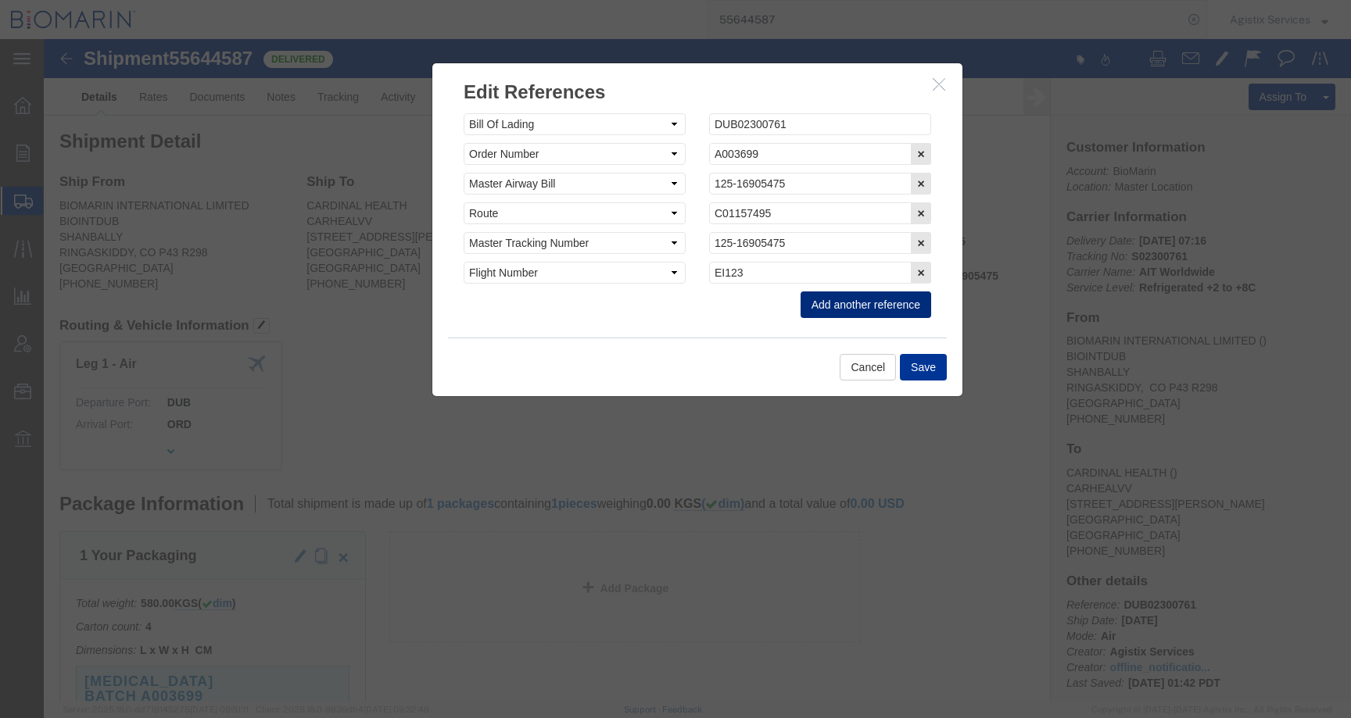
click button "Add another reference"
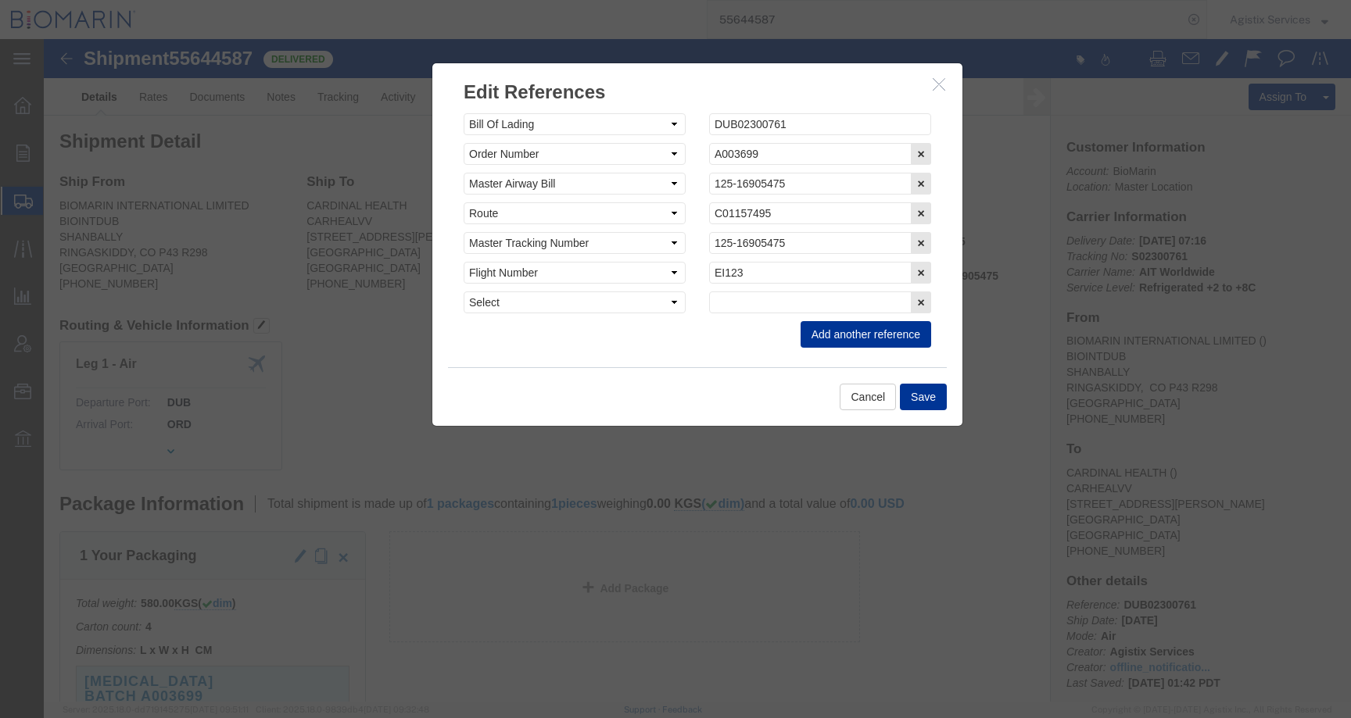
click div "Select Account Type Activity ID Airline Appointment Number ASN Batch Request # …"
click select "Select Account Type Activity ID Airline Appointment Number ASN Batch Request # …"
select select "CBPENTRY"
click select "Select Account Type Activity ID Airline Appointment Number ASN Batch Request # …"
click input "text"
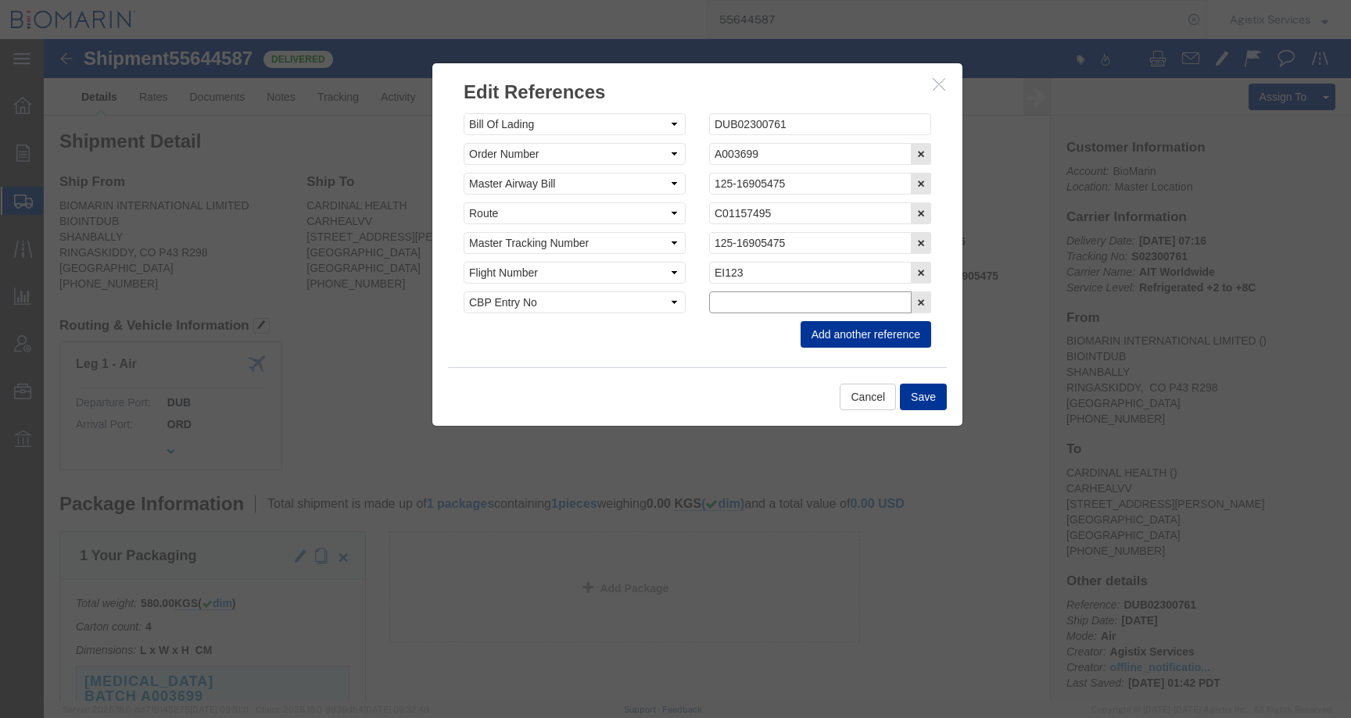
paste input "B8P15528668"
type input "B8P15528668"
click button "Save"
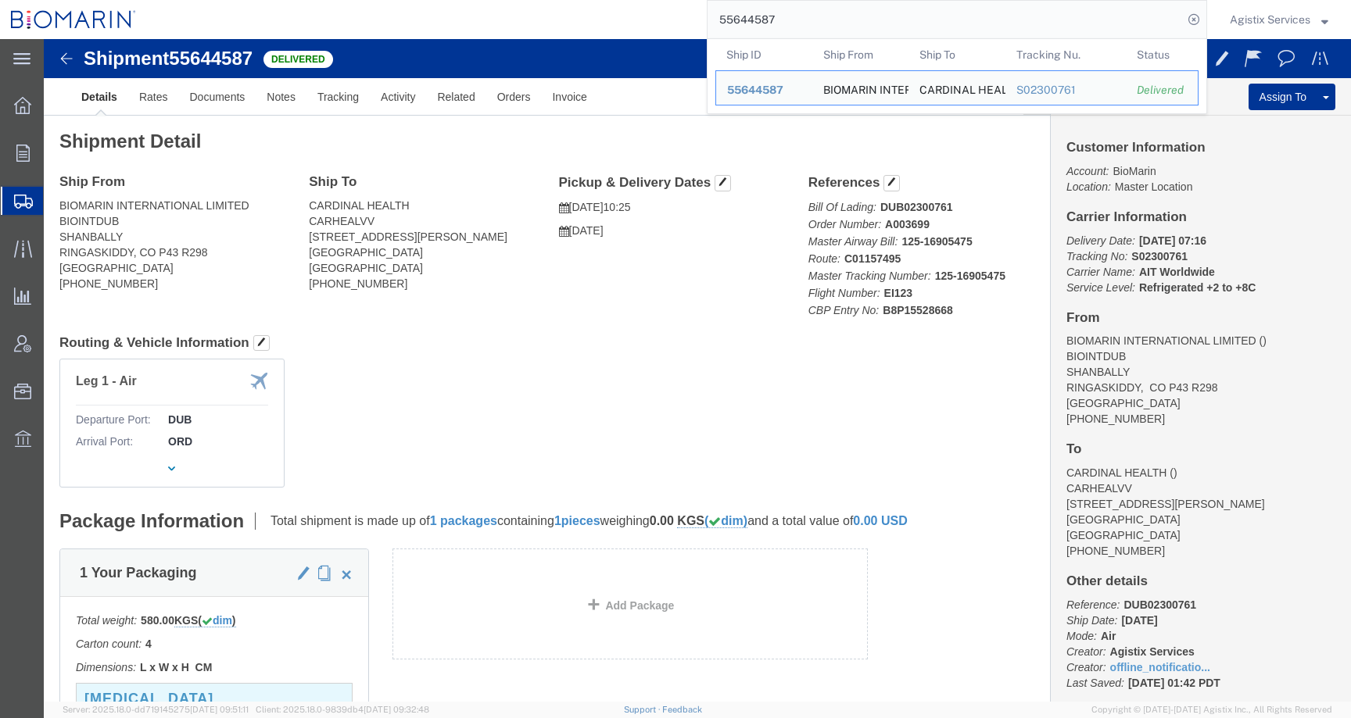
drag, startPoint x: 795, startPoint y: 23, endPoint x: 598, endPoint y: 23, distance: 197.0
click at [598, 23] on div "55644587 Ship ID Ship From Ship To Tracking Nu. Status Ship ID 55644587 Ship Fr…" at bounding box center [677, 19] width 1060 height 39
paste input "58725"
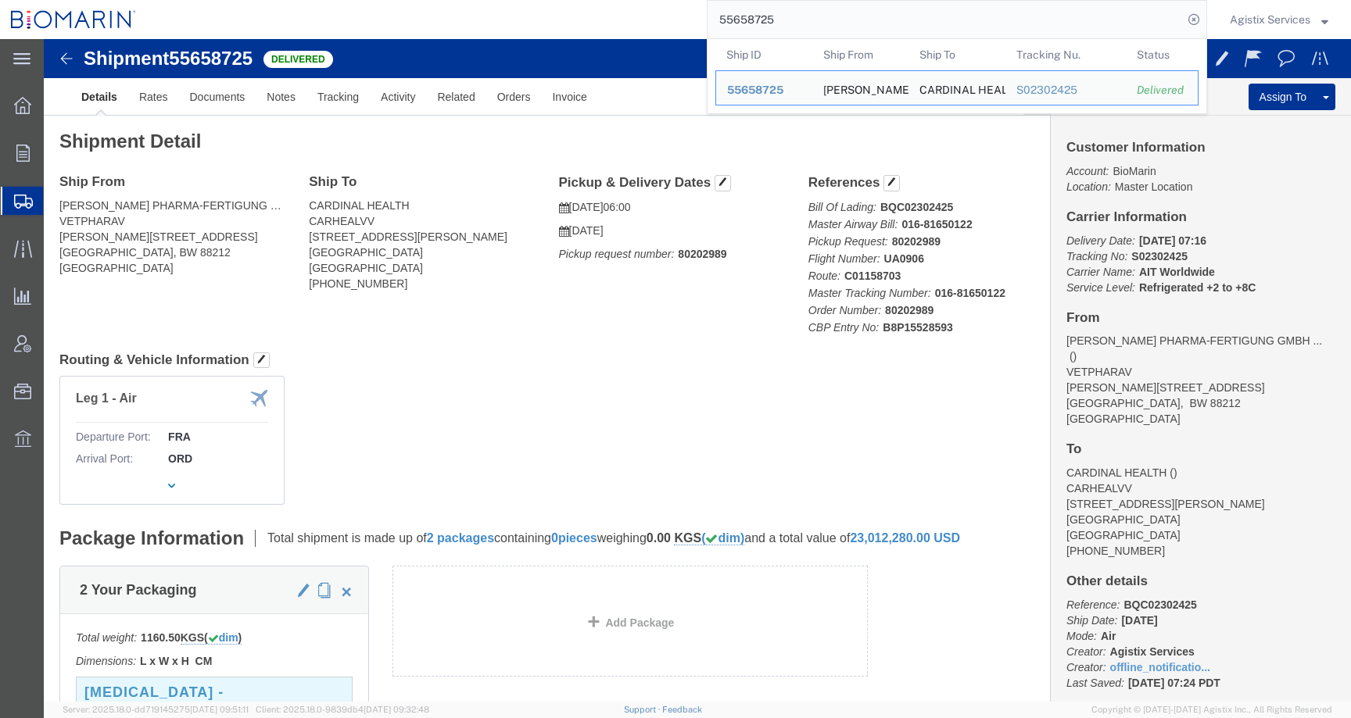
drag, startPoint x: 779, startPoint y: 23, endPoint x: 650, endPoint y: 20, distance: 129.0
click at [650, 20] on div "55658725 Ship ID Ship From Ship To Tracking Nu. Status Ship ID 55658725 Ship Fr…" at bounding box center [677, 19] width 1060 height 39
paste input "44587"
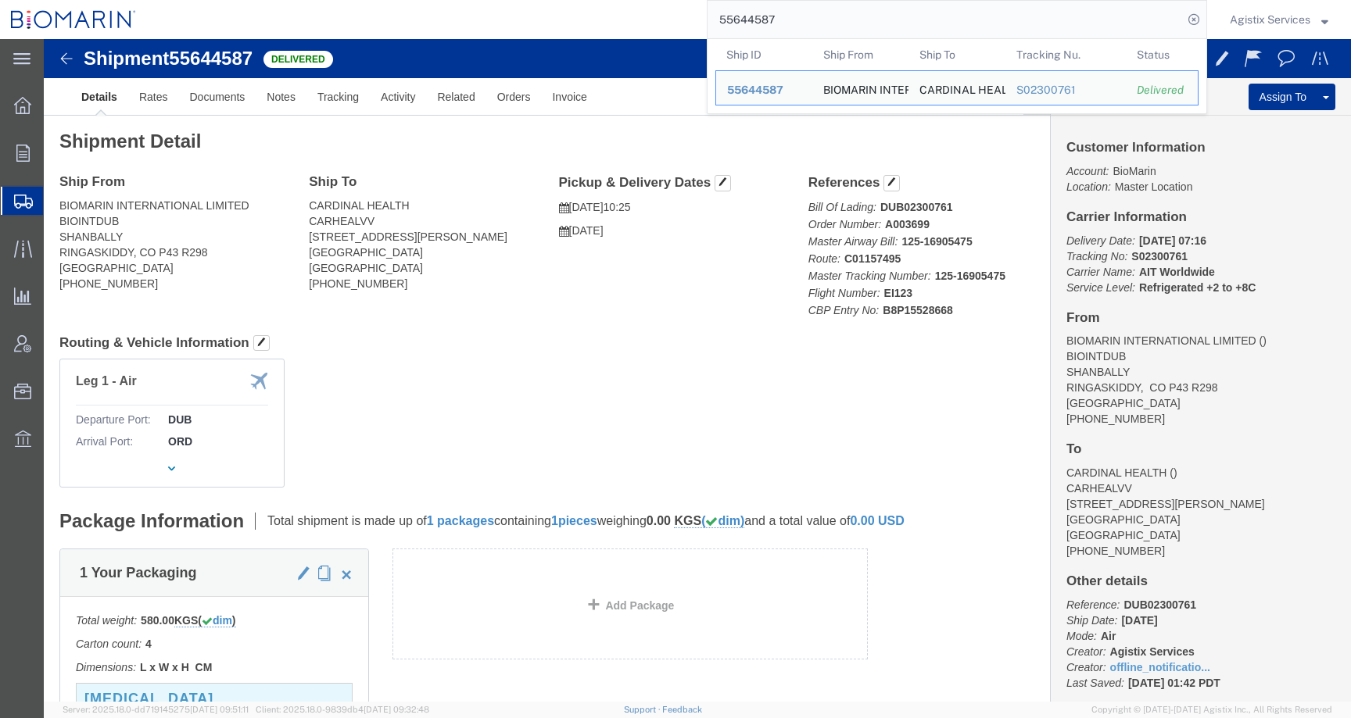
drag, startPoint x: 786, startPoint y: 17, endPoint x: 672, endPoint y: 17, distance: 114.1
click at [672, 17] on div "55644587 Ship ID Ship From Ship To Tracking Nu. Status Ship ID 55644587 Ship Fr…" at bounding box center [677, 19] width 1060 height 39
paste input "613"
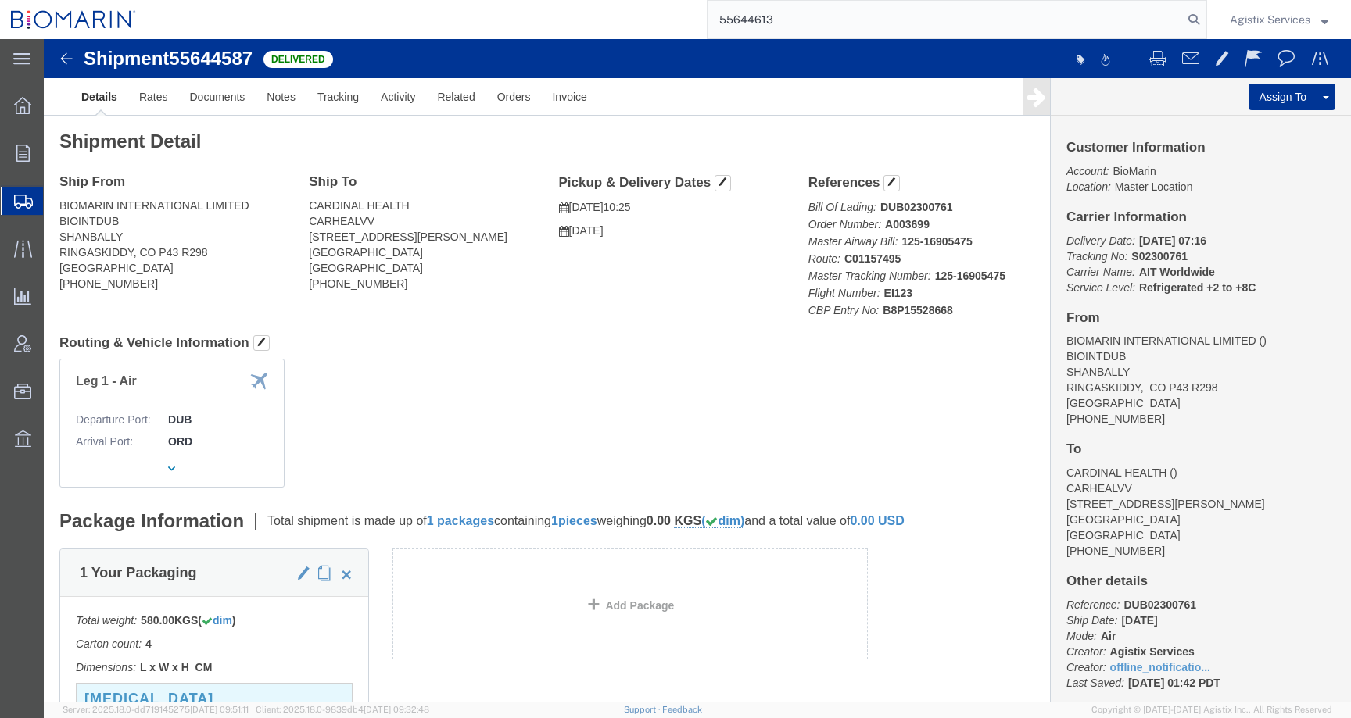
type input "55644613"
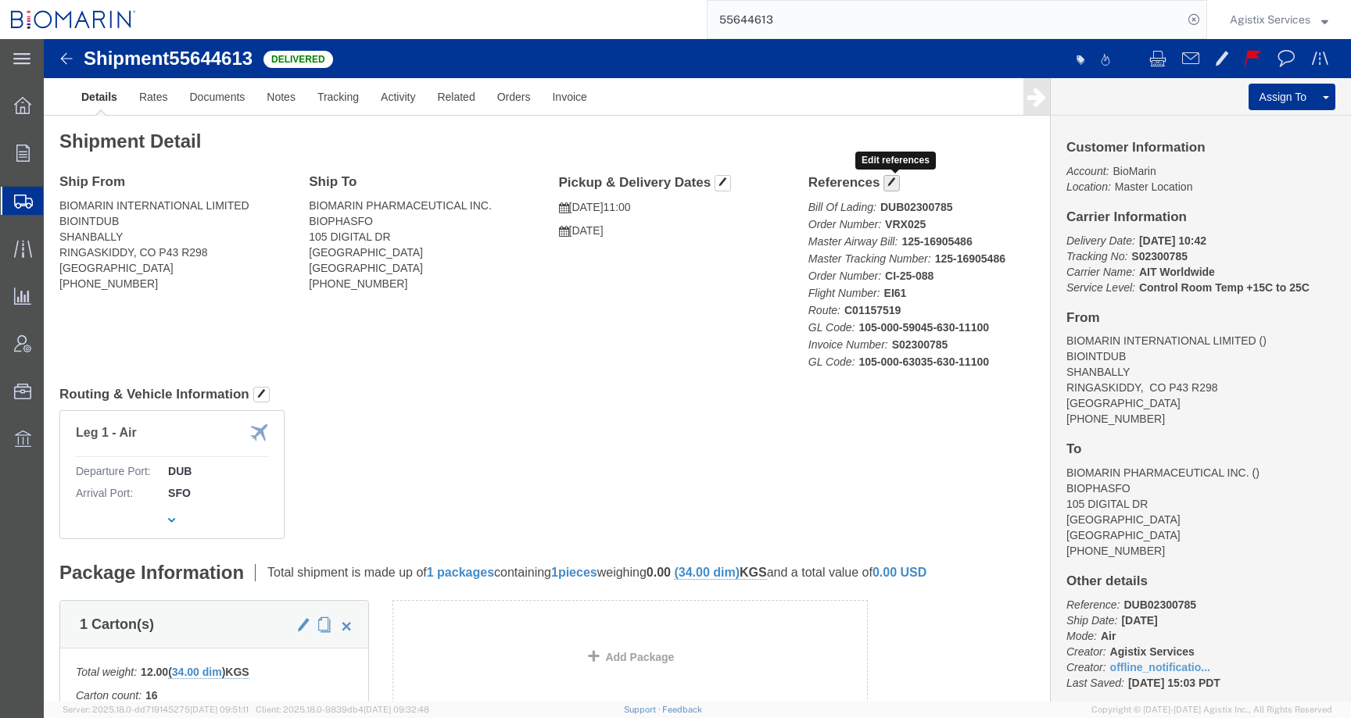
click span "button"
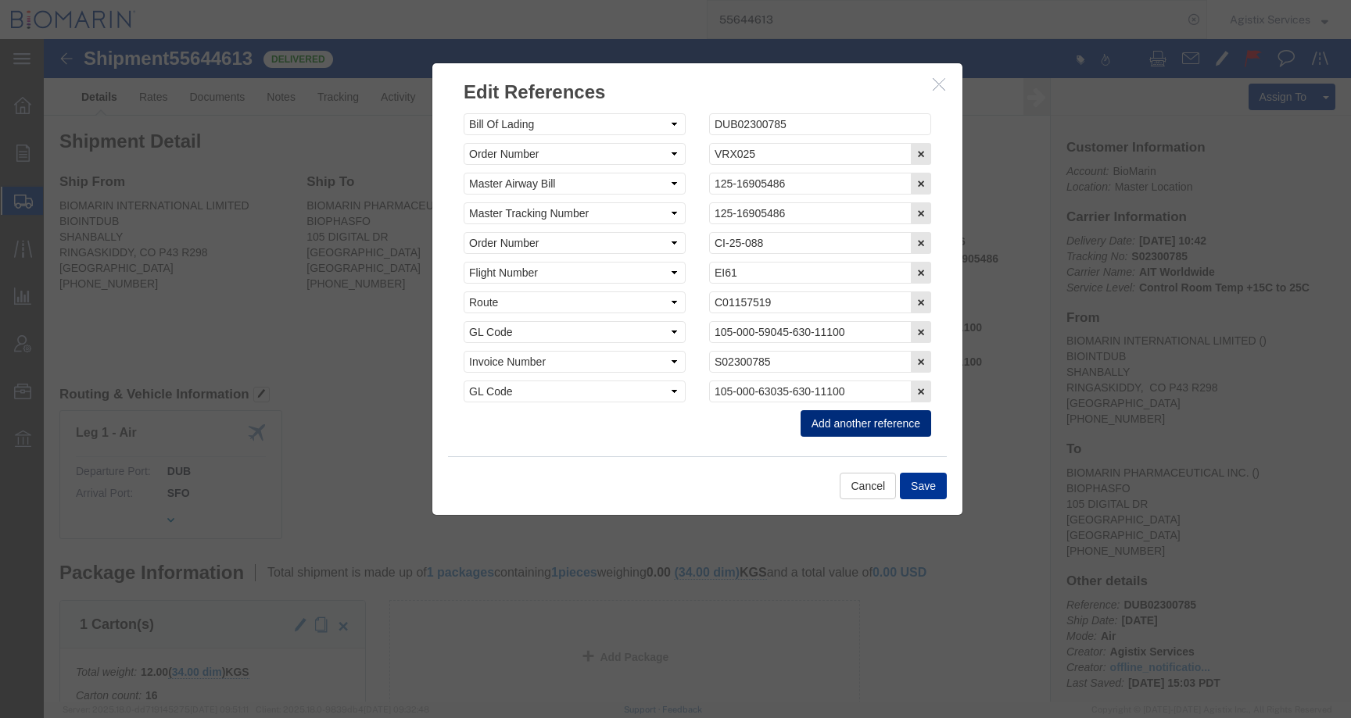
click button "Add another reference"
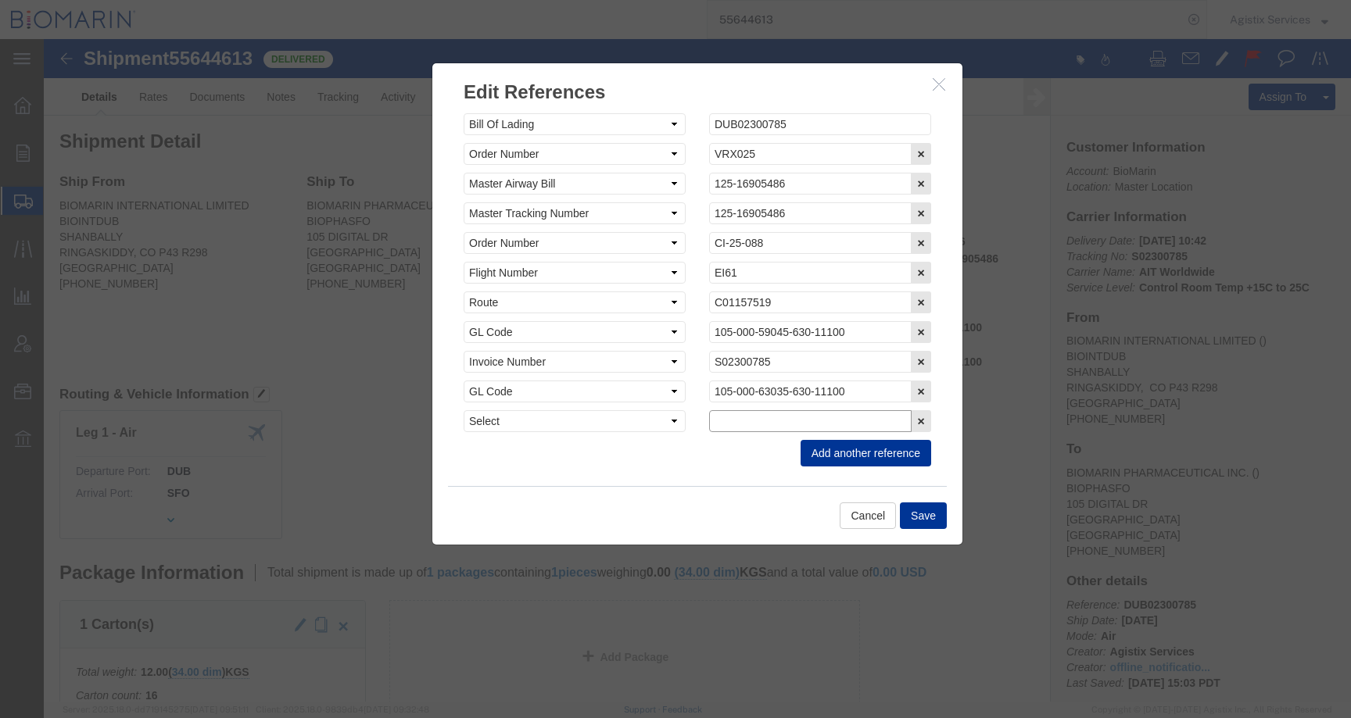
click input "text"
paste input "B8P15529138"
type input "B8P15529138"
click select "Select Account Type Activity ID Airline Appointment Number ASN Batch Request # …"
select select "CBPENTRY"
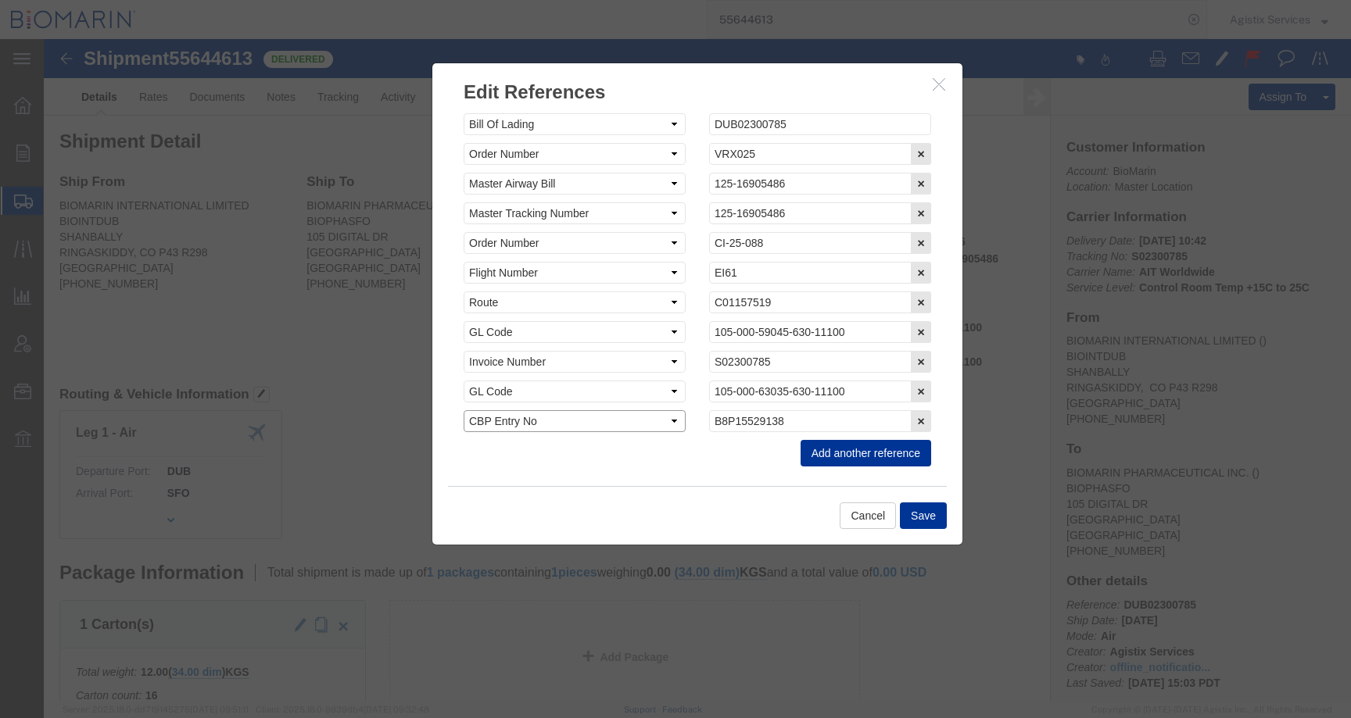
click select "Select Account Type Activity ID Airline Appointment Number ASN Batch Request # …"
click button "Save"
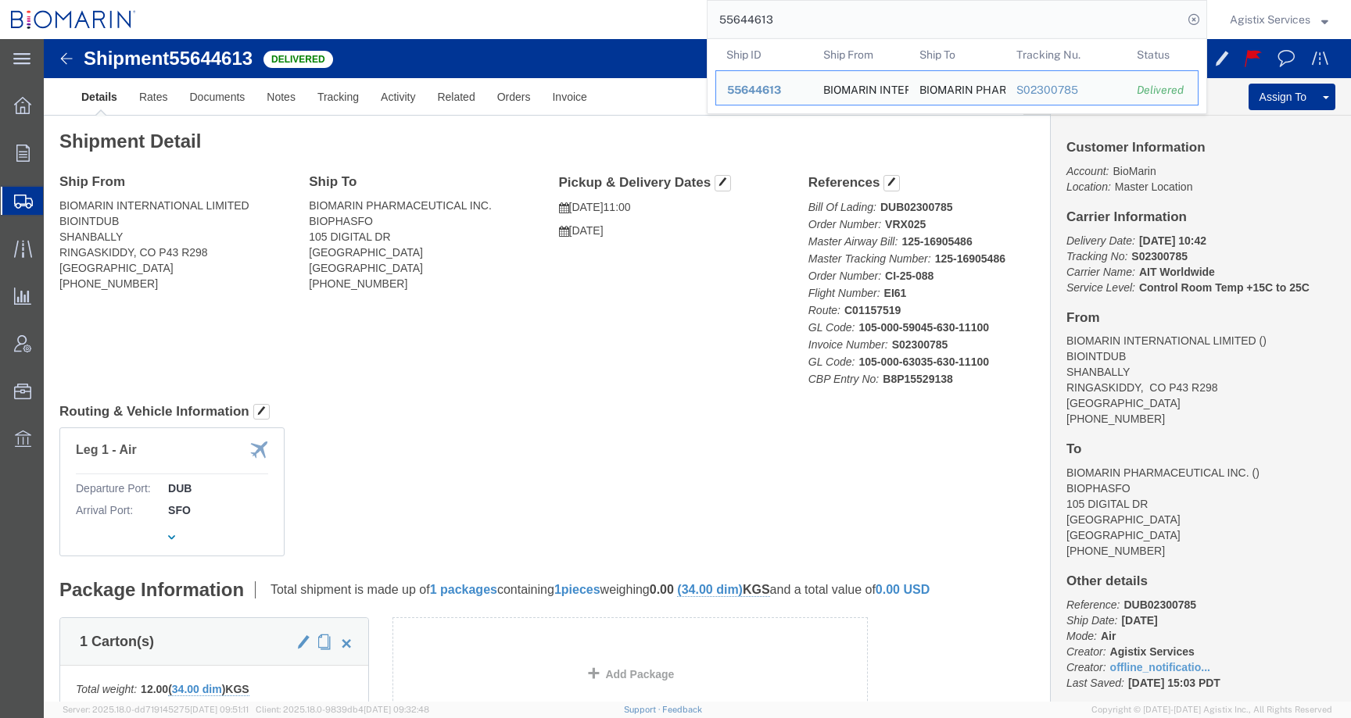
drag, startPoint x: 759, startPoint y: 15, endPoint x: 597, endPoint y: 14, distance: 162.6
click at [597, 14] on div "55644613 Ship ID Ship From Ship To Tracking Nu. Status Ship ID 55644613 Ship Fr…" at bounding box center [677, 19] width 1060 height 39
paste input "75"
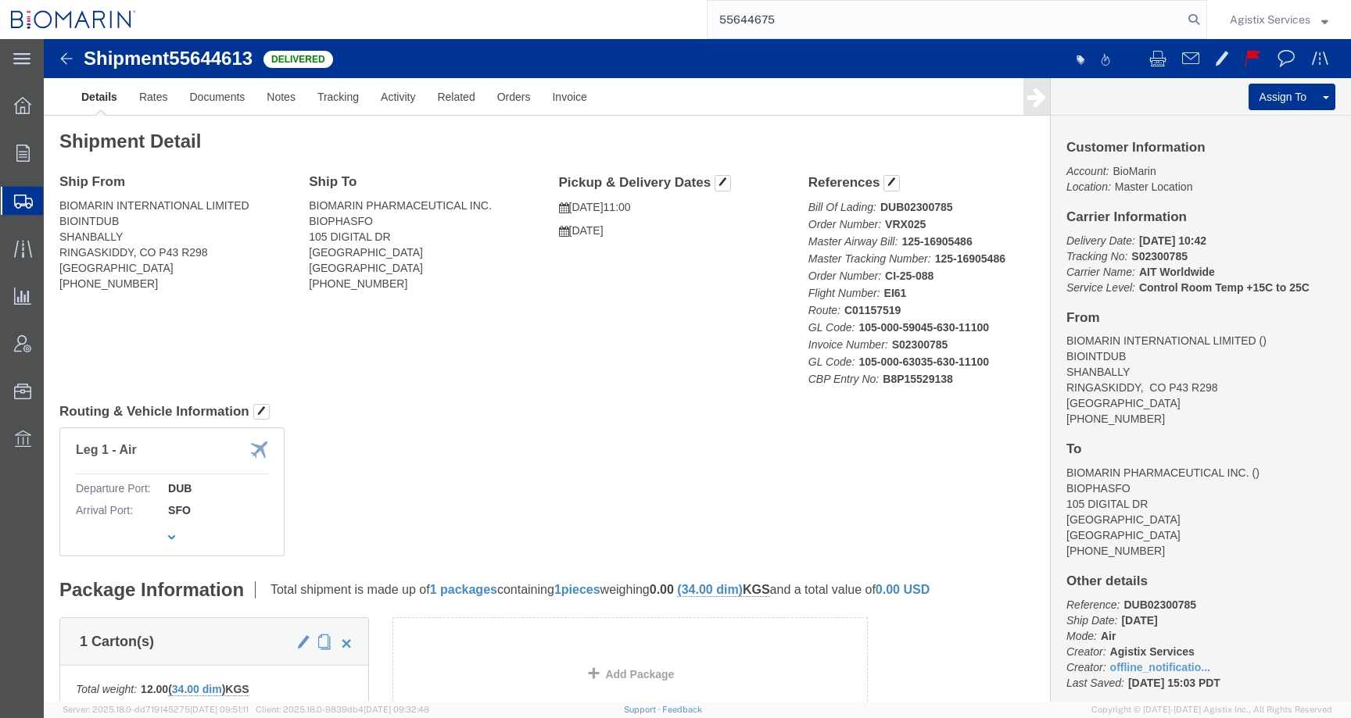
type input "55644675"
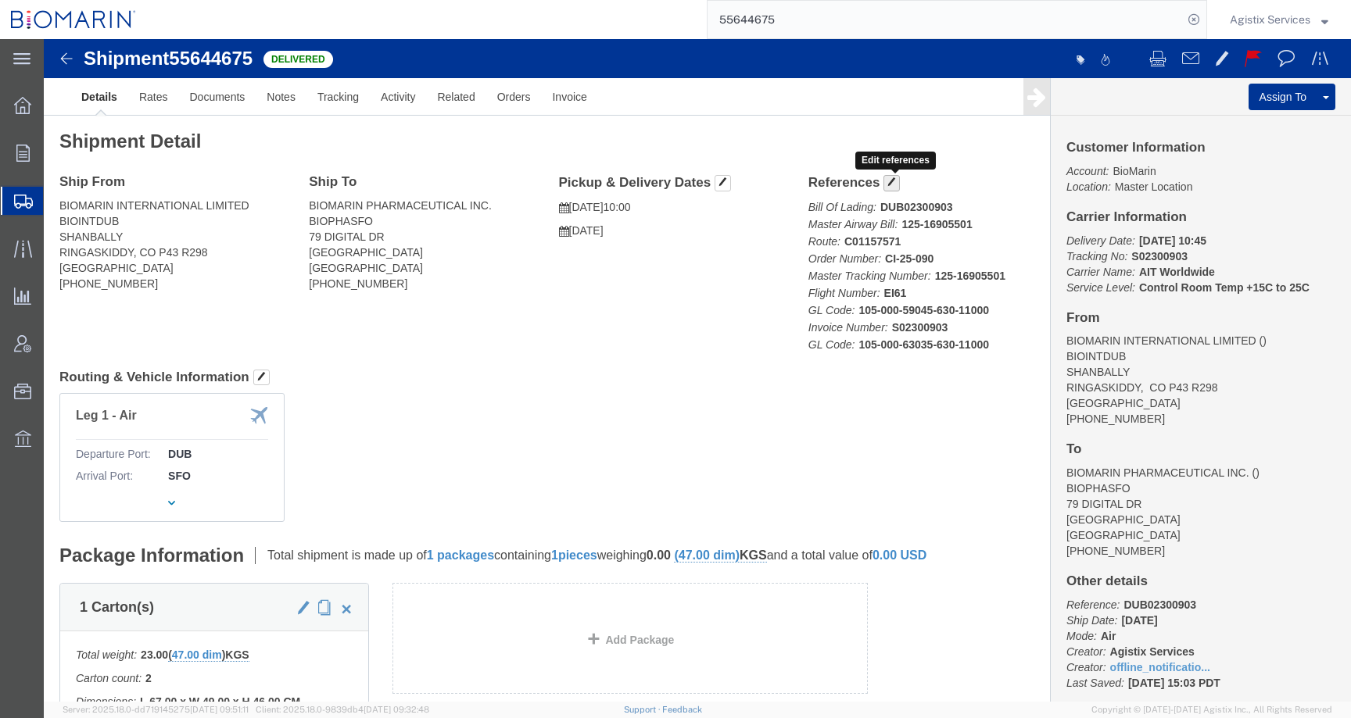
click span "button"
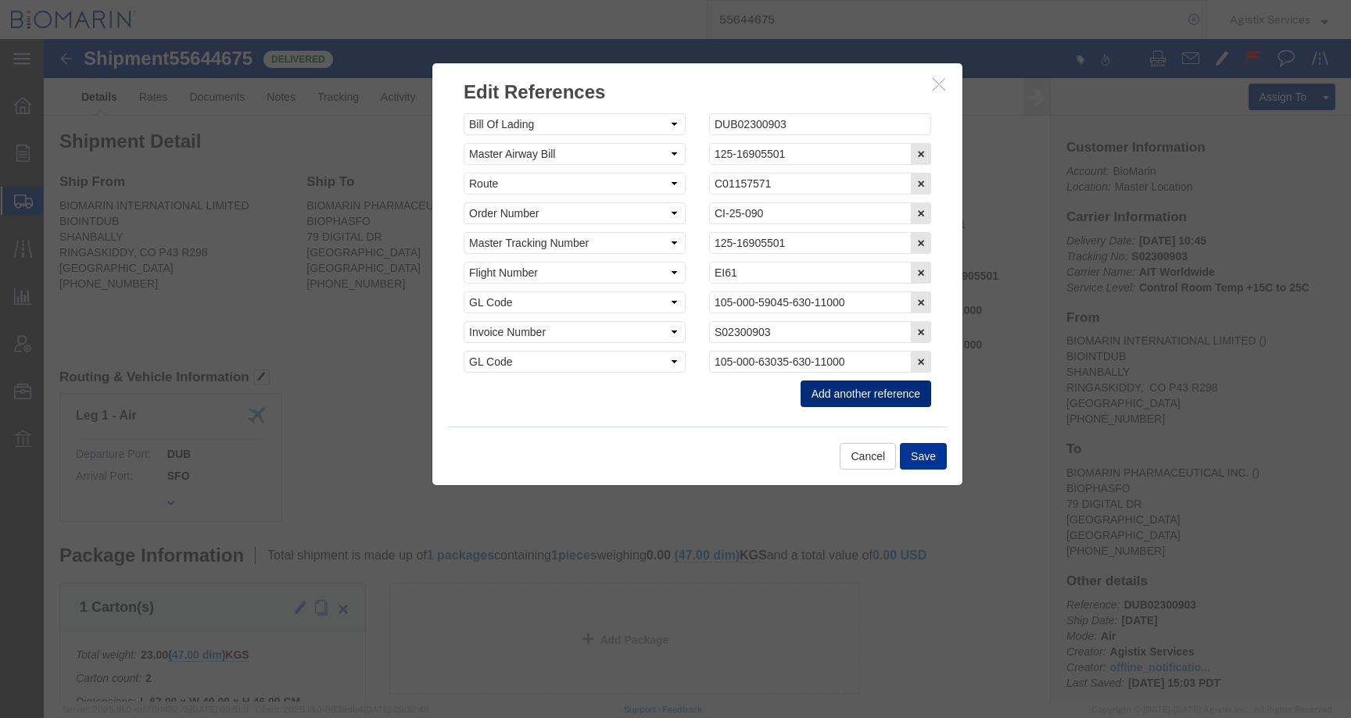
click button "Add another reference"
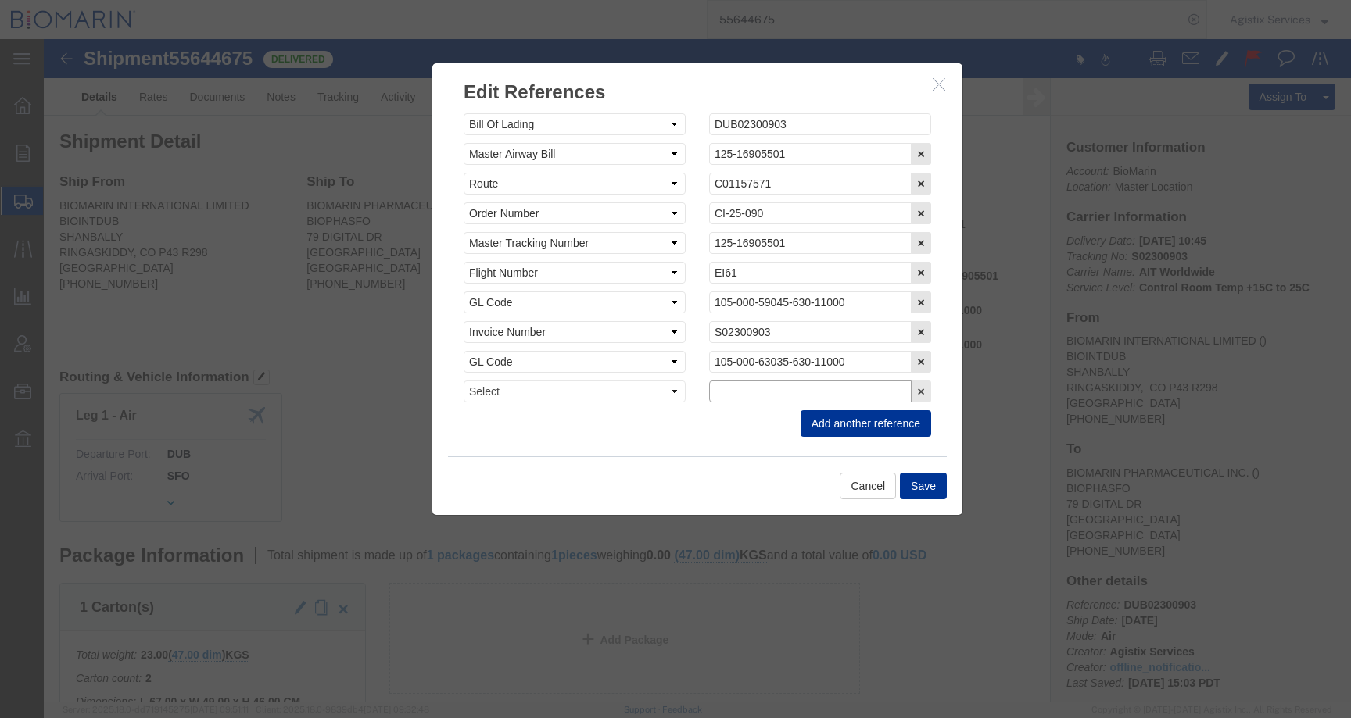
click input "text"
paste input "B8P15529070"
type input "B8P15529070"
click select "Select Account Type Activity ID Airline Appointment Number ASN Batch Request # …"
select select "CBPENTRY"
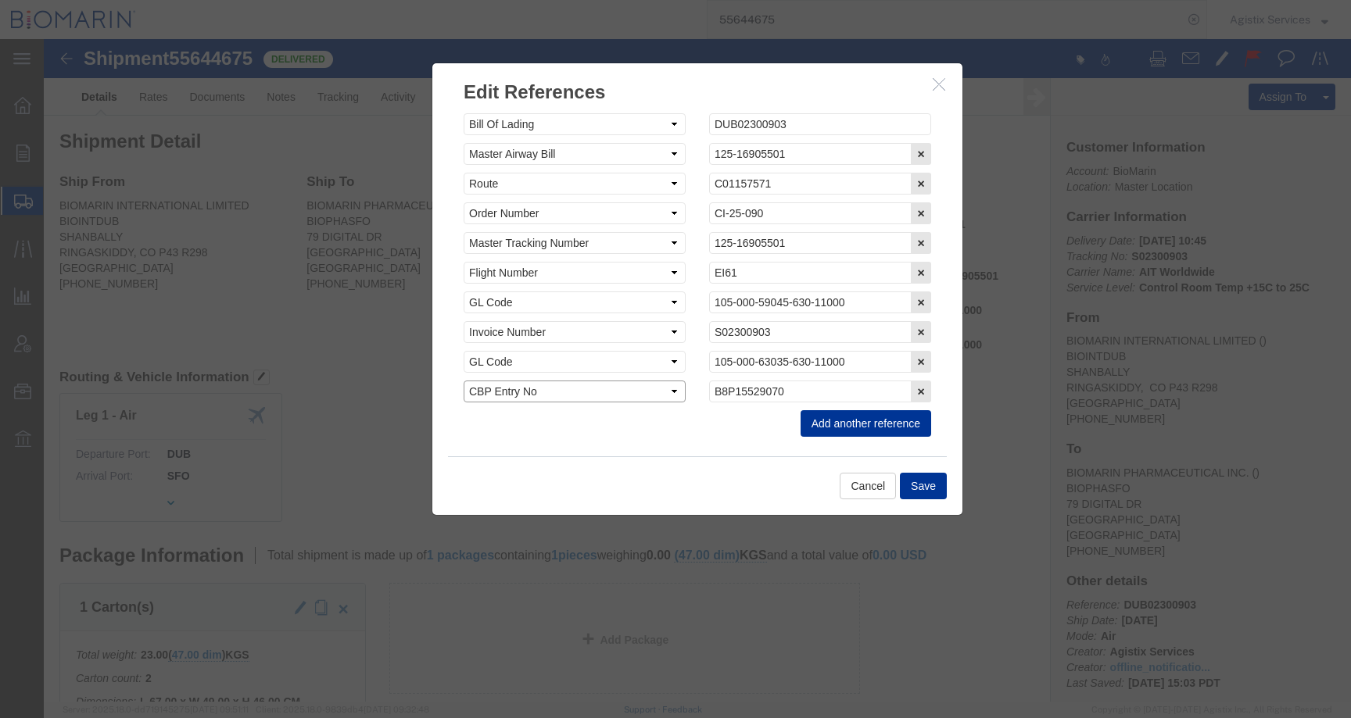
click select "Select Account Type Activity ID Airline Appointment Number ASN Batch Request # …"
click button "Save"
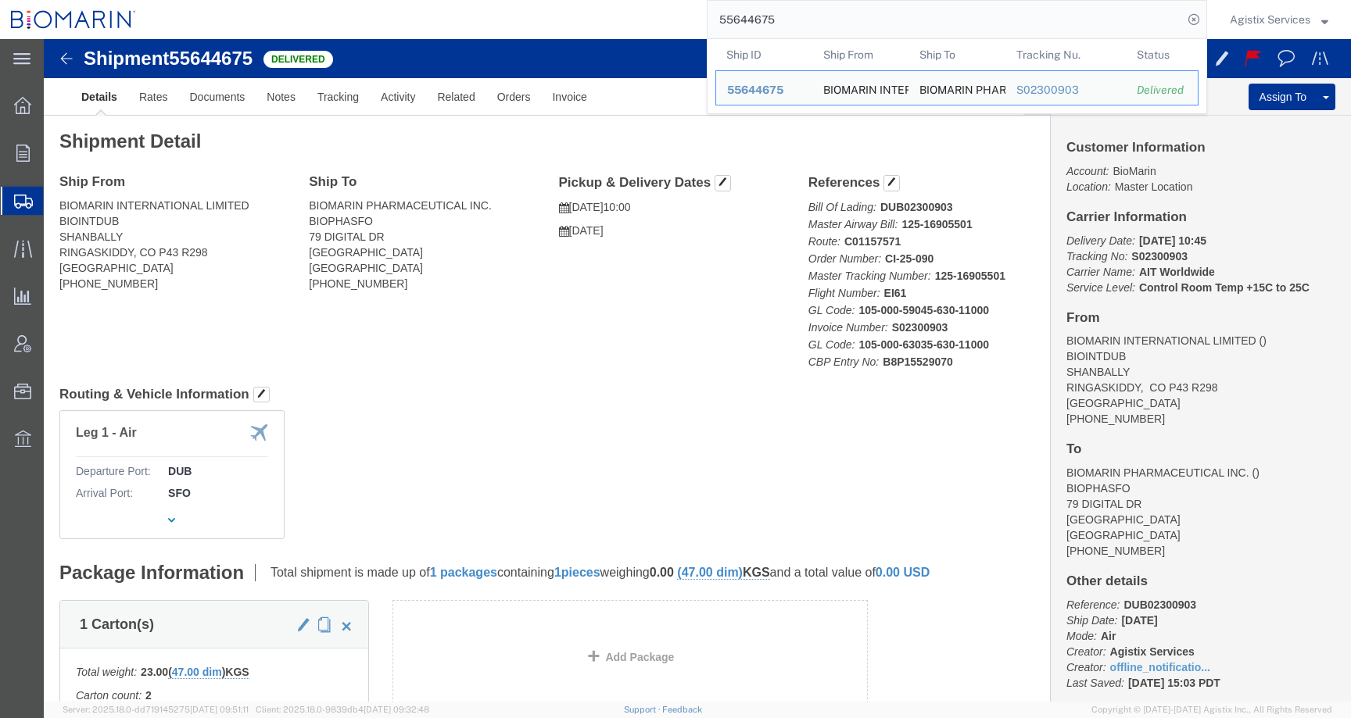
drag, startPoint x: 795, startPoint y: 23, endPoint x: 675, endPoint y: 21, distance: 119.6
click at [675, 21] on div "55644675 Ship ID Ship From Ship To Tracking Nu. Status Ship ID 55644675 Ship Fr…" at bounding box center [677, 19] width 1060 height 39
paste input "8"
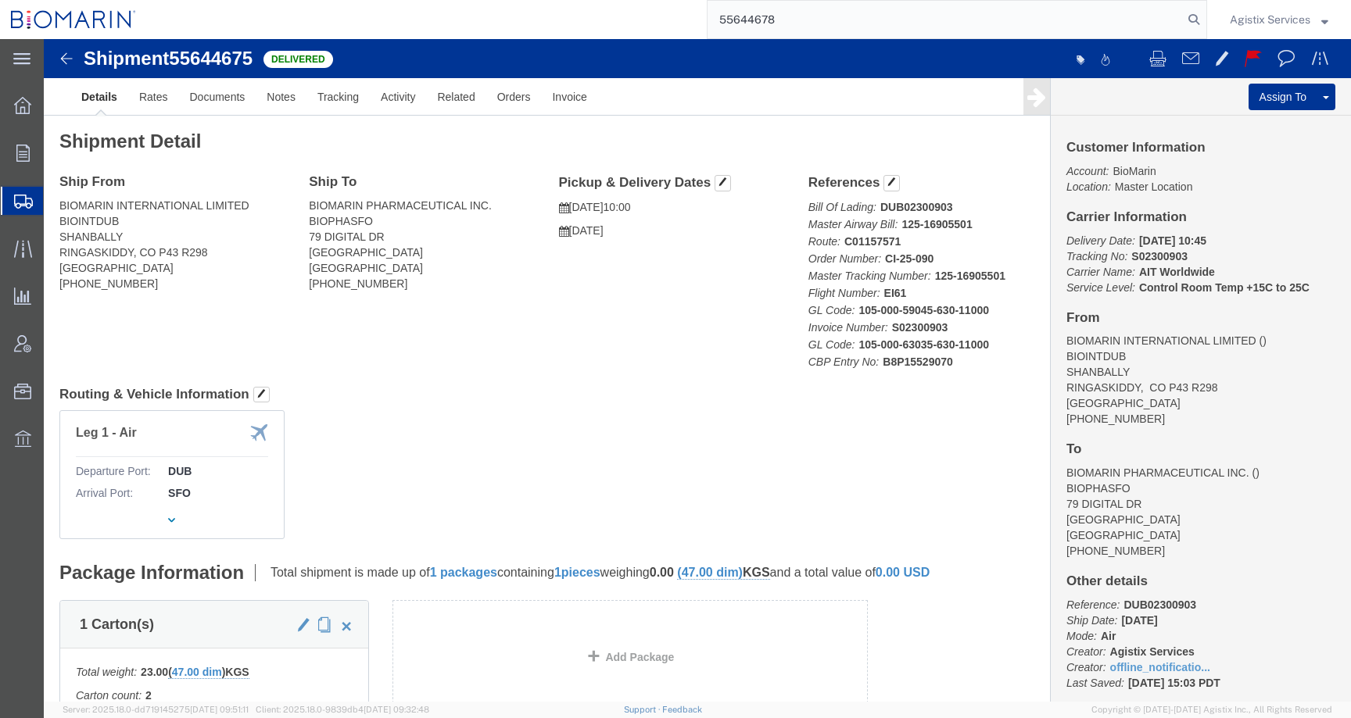
type input "55644678"
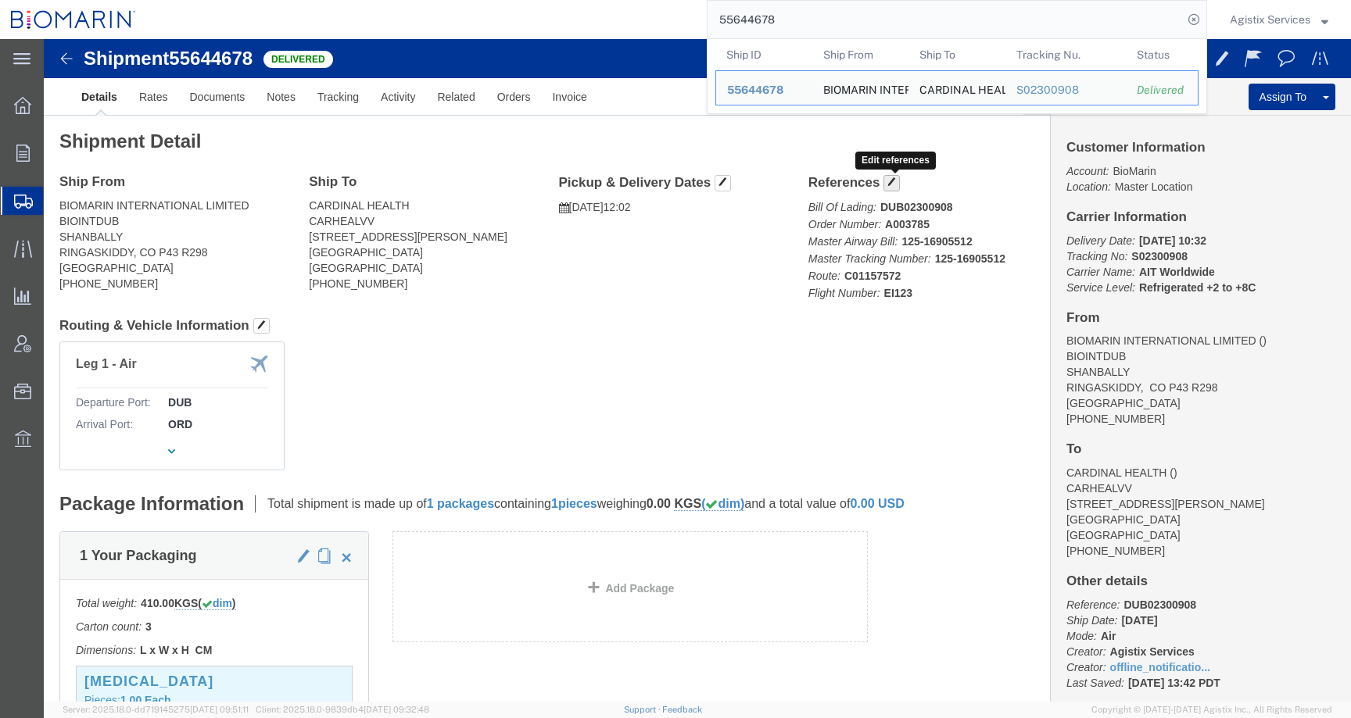
click button "button"
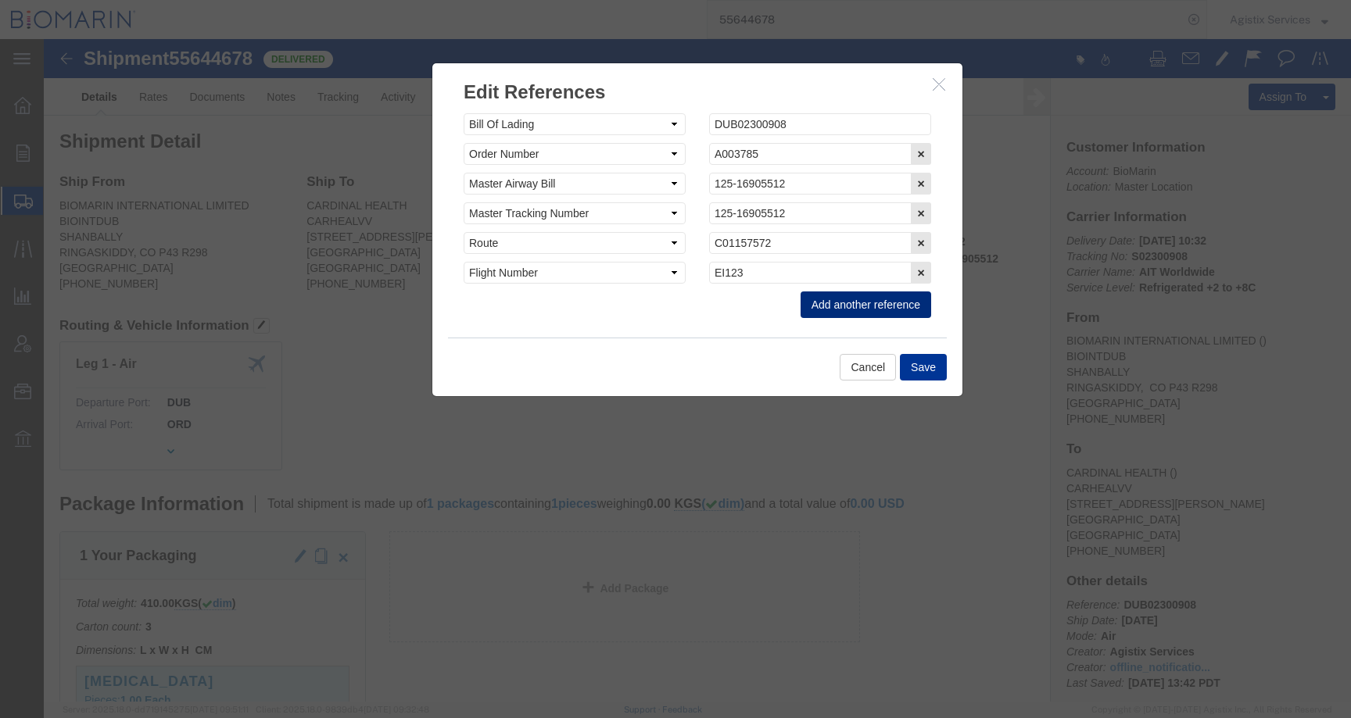
click button "Add another reference"
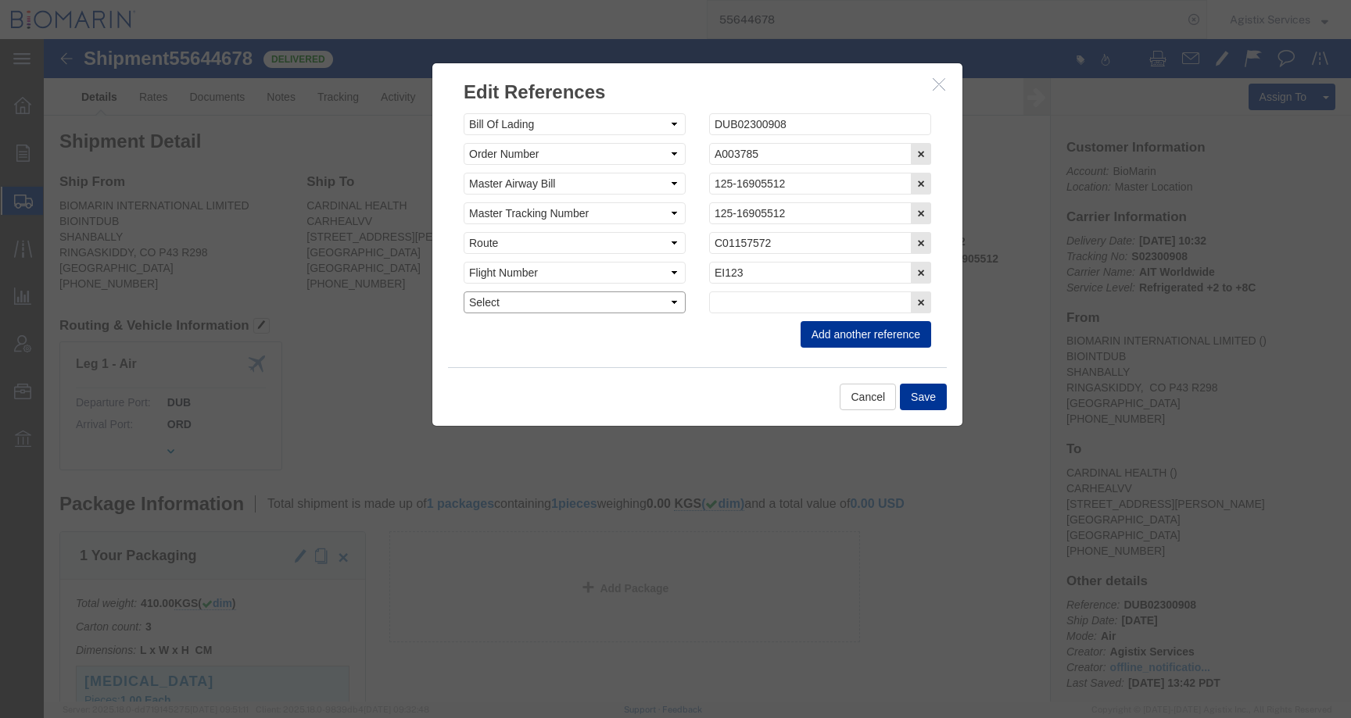
click select "Select Account Type Activity ID Airline Appointment Number ASN Batch Request # …"
select select "CBPENTRY"
click select "Select Account Type Activity ID Airline Appointment Number ASN Batch Request # …"
click input "text"
paste input "B8P15530268"
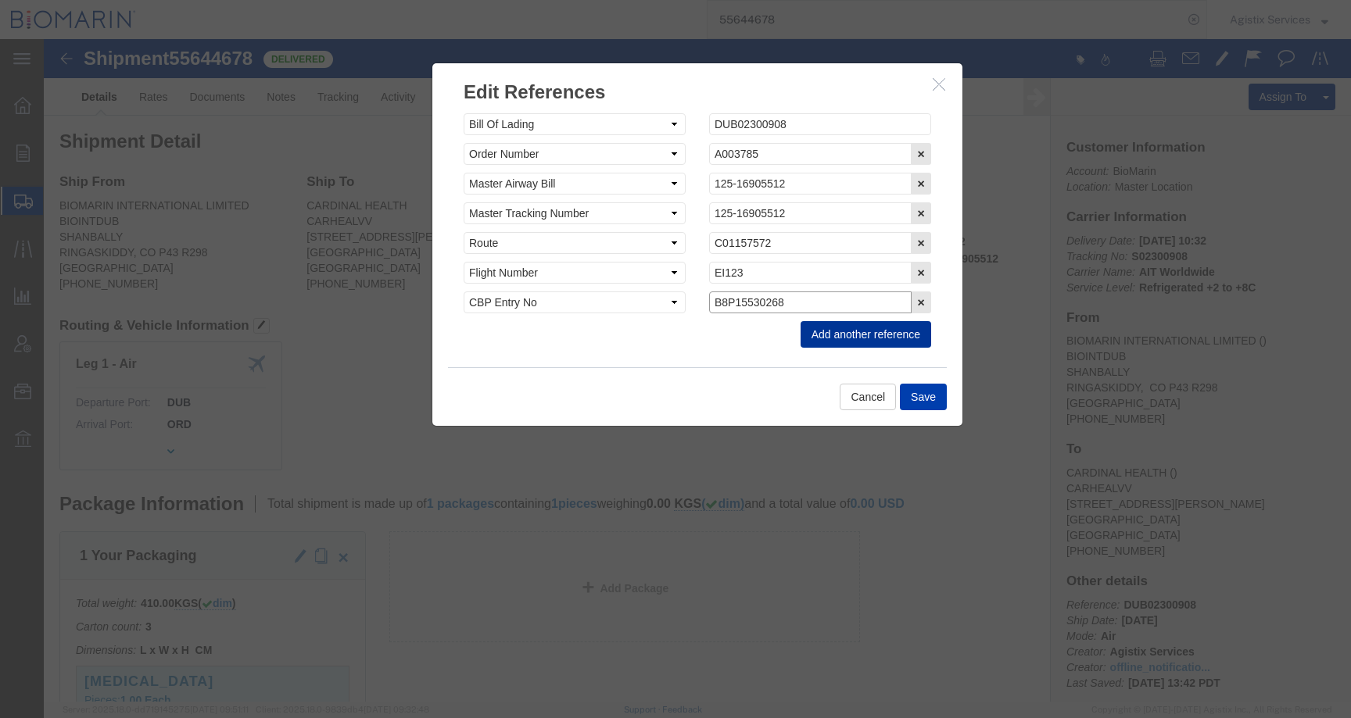
type input "B8P15530268"
click button "Save"
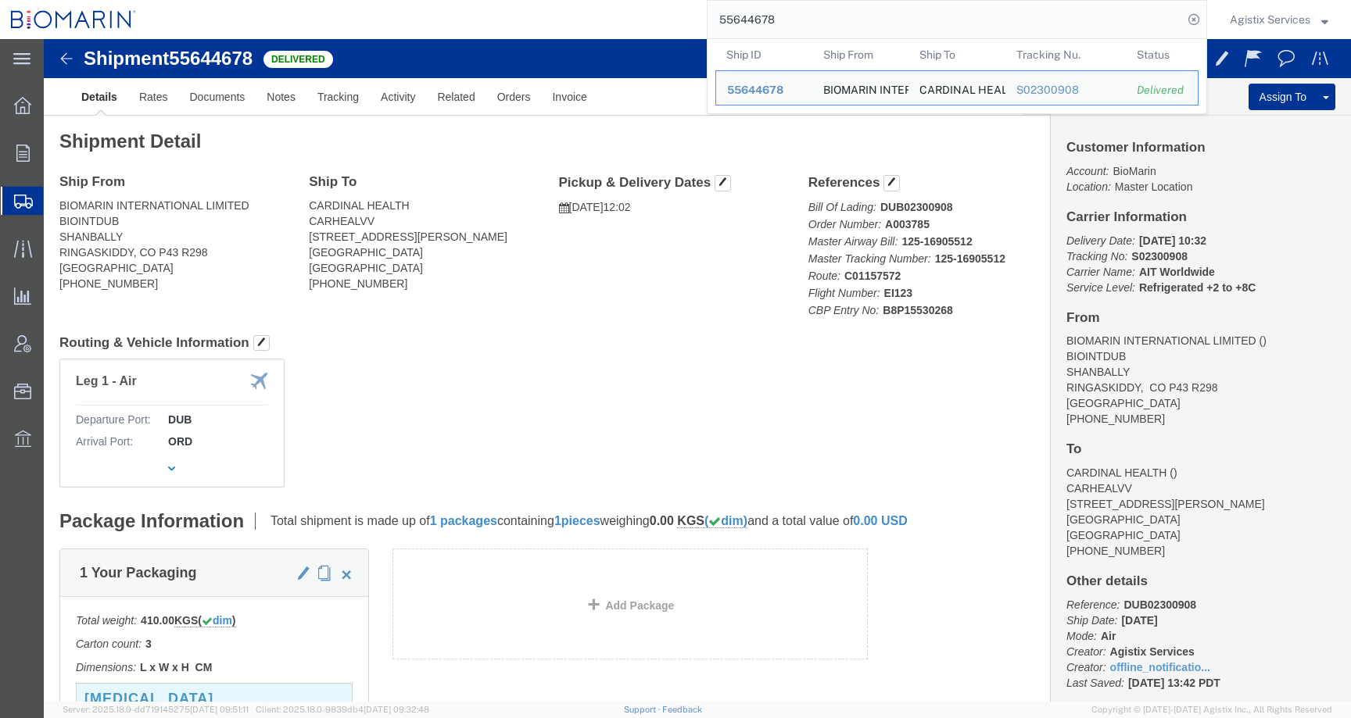
drag, startPoint x: 787, startPoint y: 27, endPoint x: 681, endPoint y: 19, distance: 106.7
click at [681, 19] on div "55644678 Ship ID Ship From Ship To Tracking Nu. Status Ship ID 55644678 Ship Fr…" at bounding box center [677, 19] width 1060 height 39
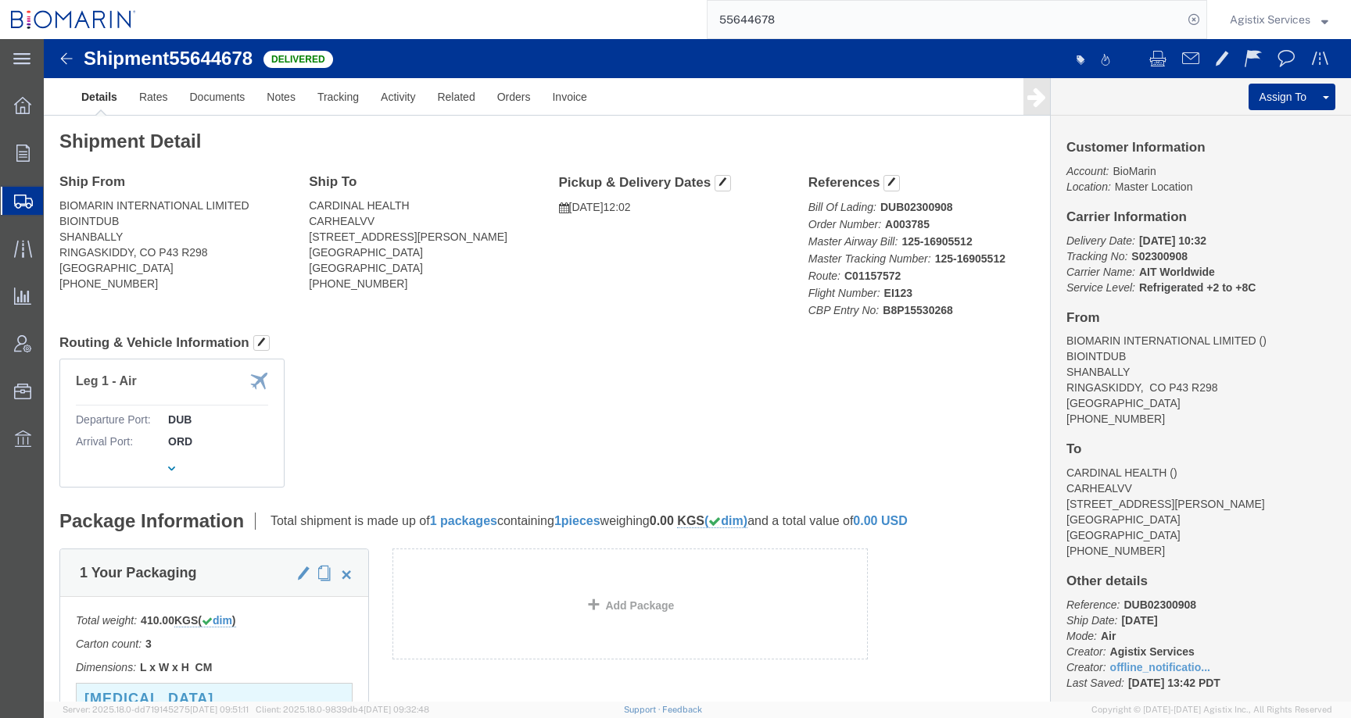
paste input "31391"
type input "55631391"
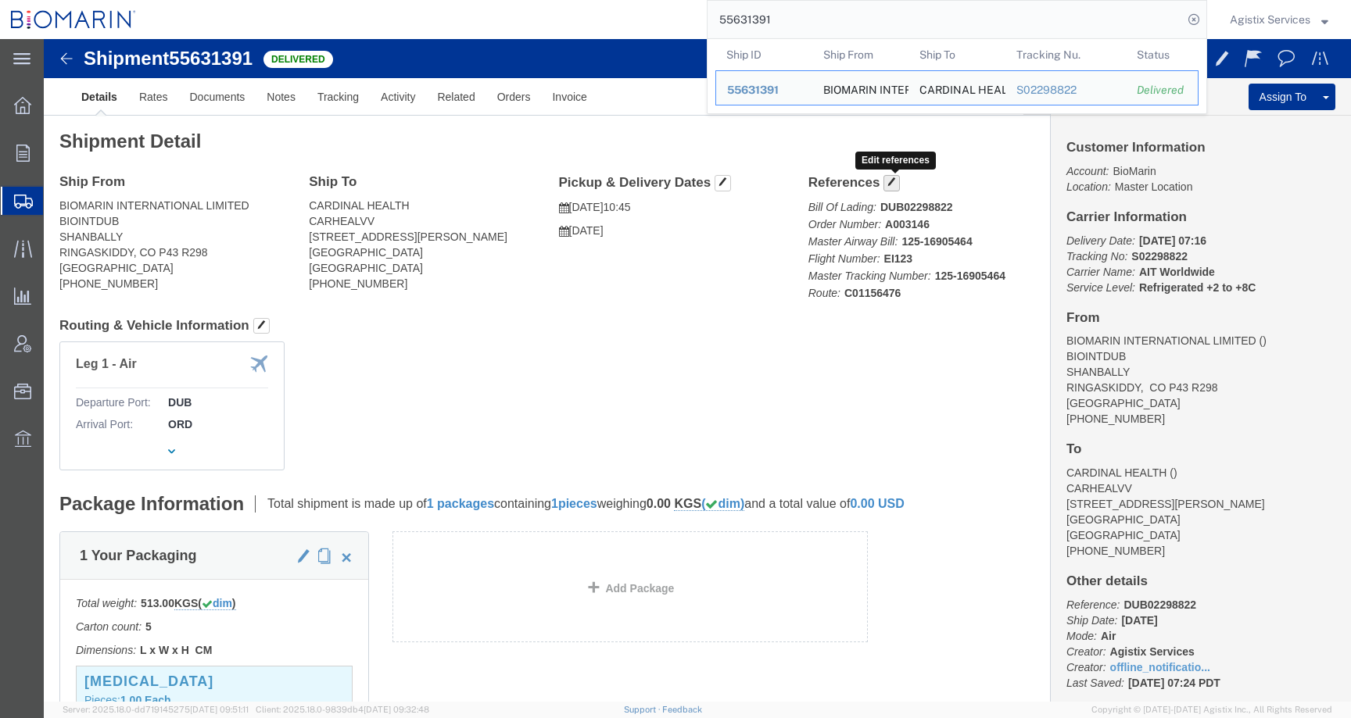
click button "button"
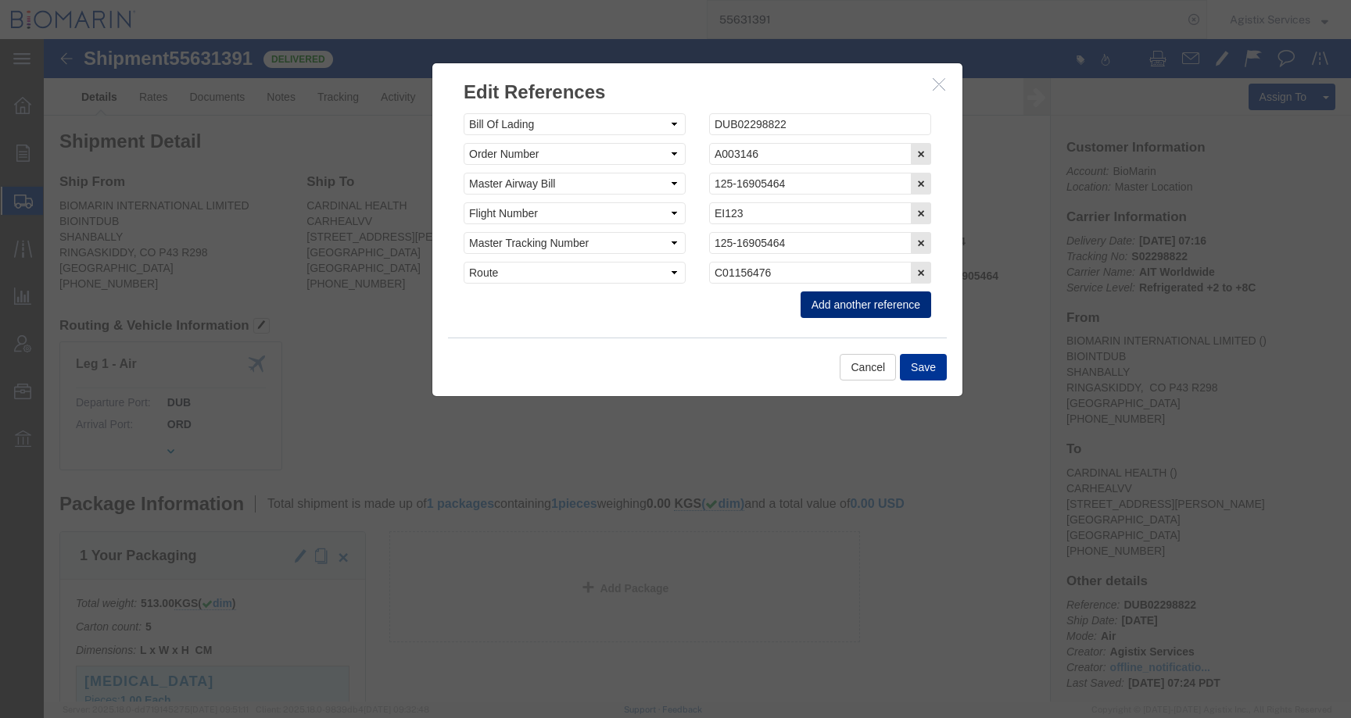
click button "Add another reference"
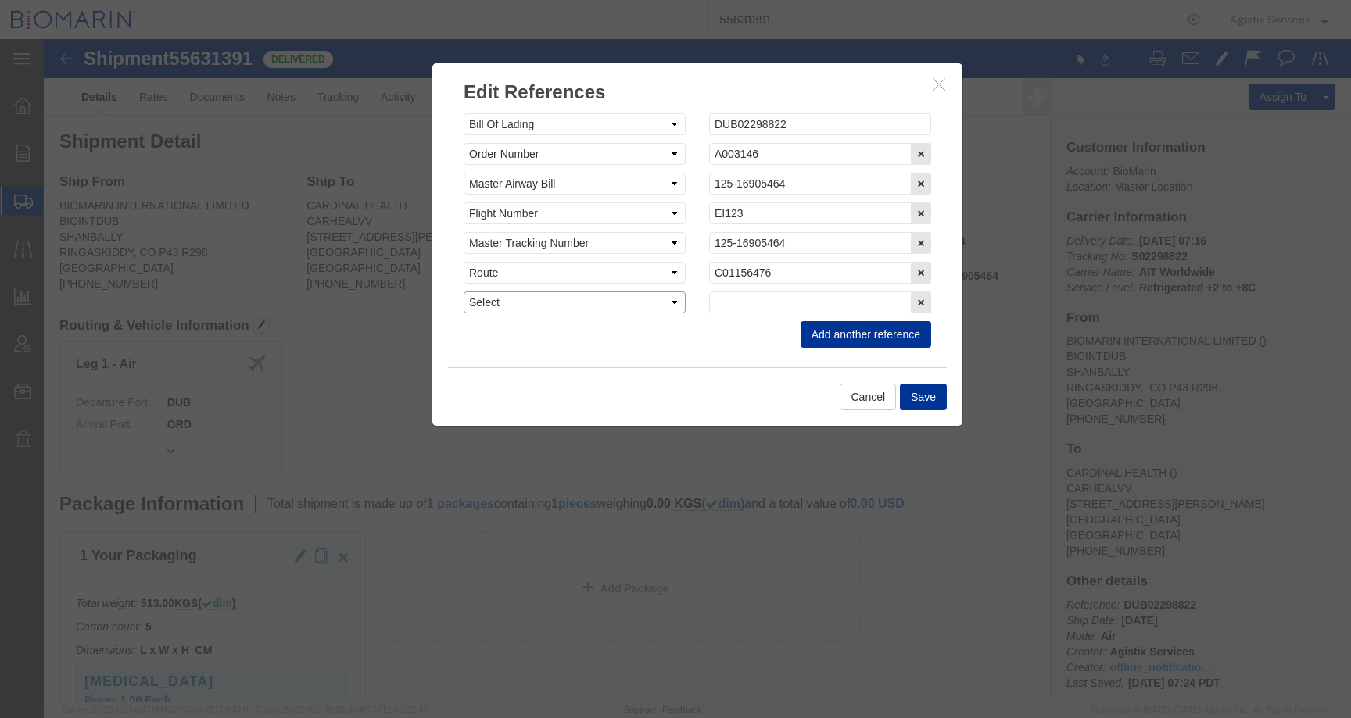
click select "Select Account Type Activity ID Airline Appointment Number ASN Batch Request # …"
select select "CBPENTRY"
click select "Select Account Type Activity ID Airline Appointment Number ASN Batch Request # …"
click input "text"
paste input "B8P15529591"
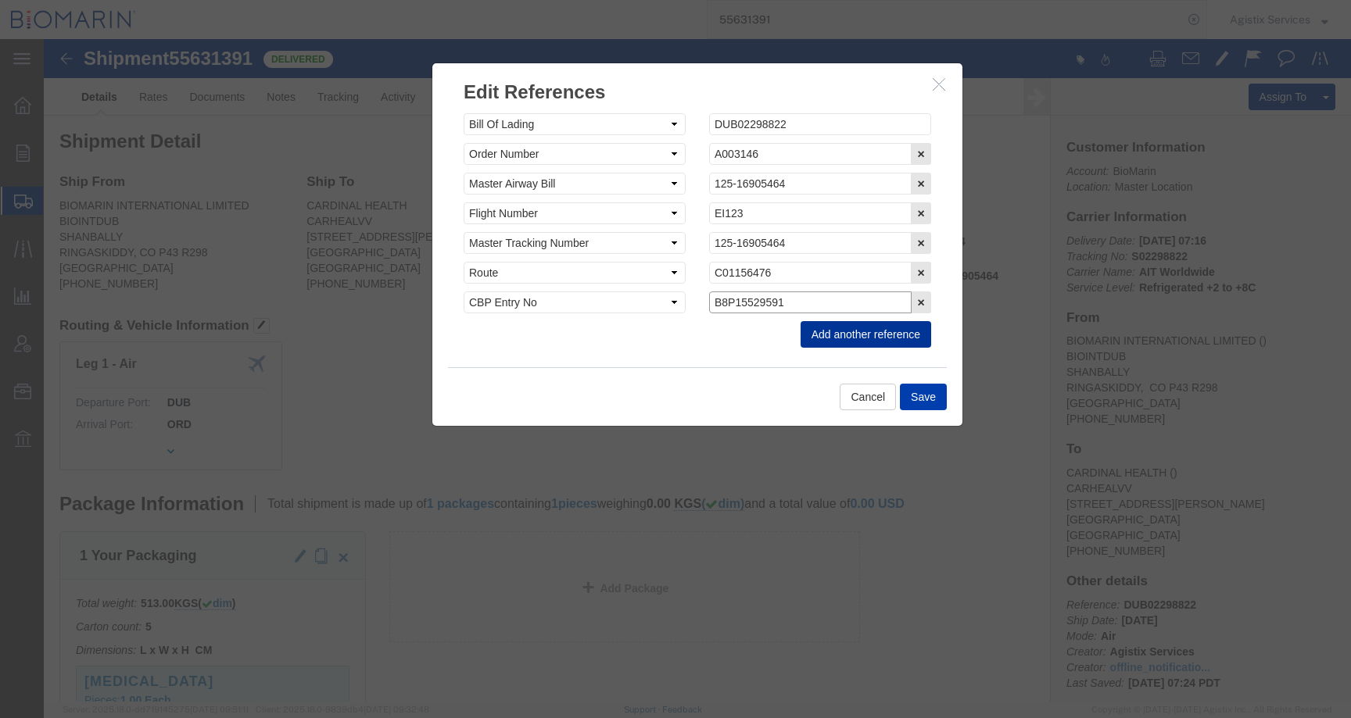
type input "B8P15529591"
click button "Save"
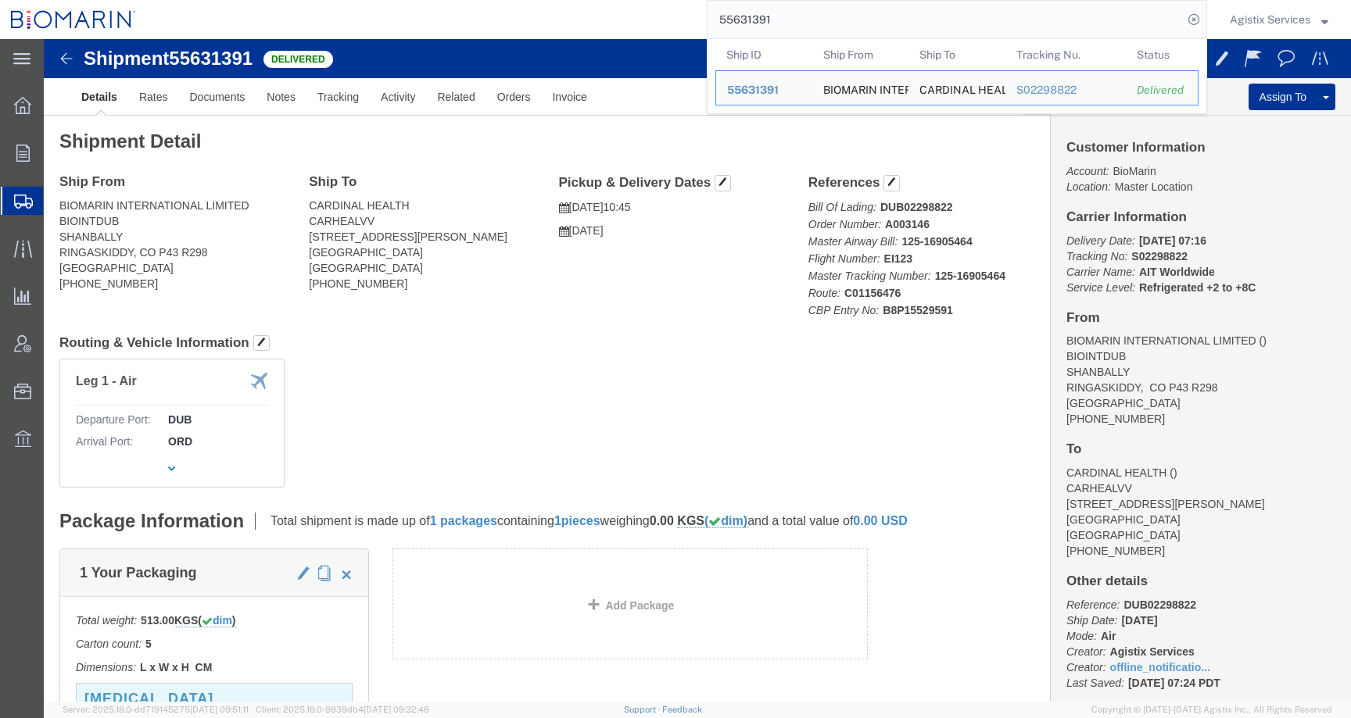
drag, startPoint x: 697, startPoint y: 13, endPoint x: 632, endPoint y: 13, distance: 64.9
click at [632, 13] on div "55631391 Ship ID Ship From Ship To Tracking Nu. Status Ship ID 55631391 Ship Fr…" at bounding box center [677, 19] width 1060 height 39
paste input "72294"
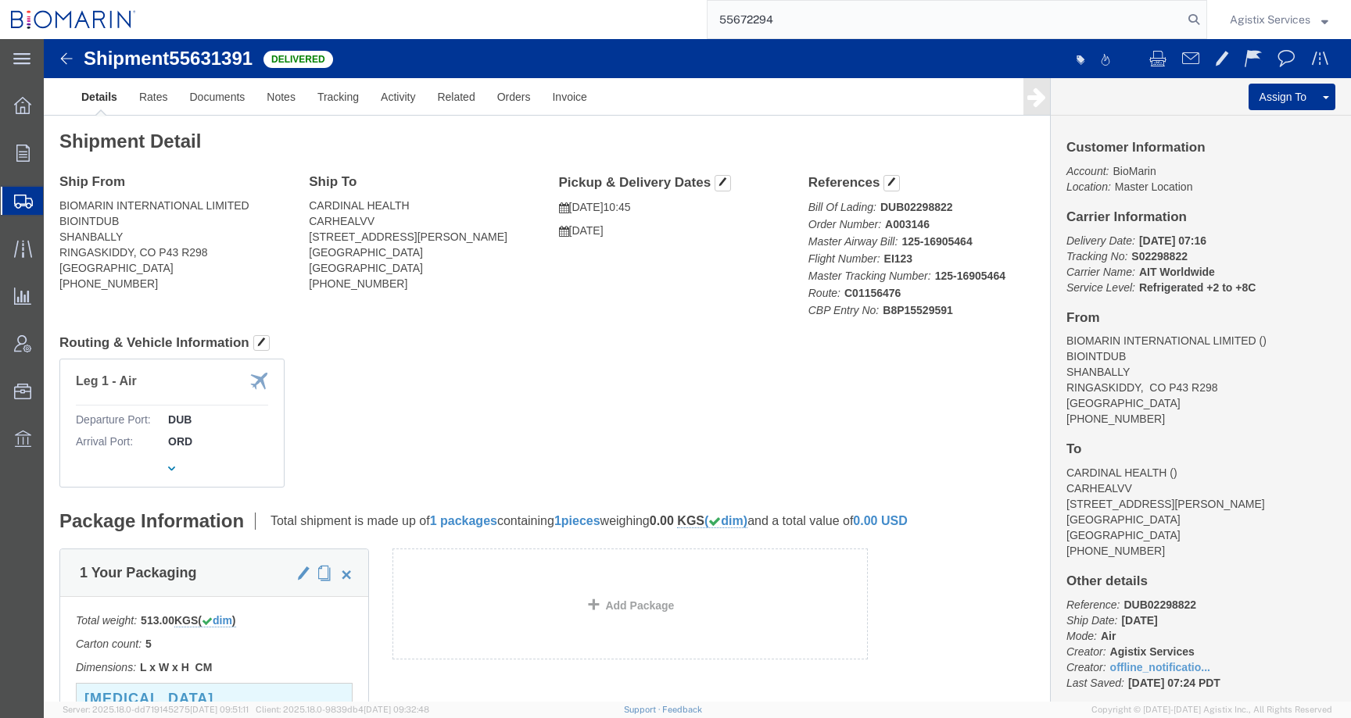
type input "55672294"
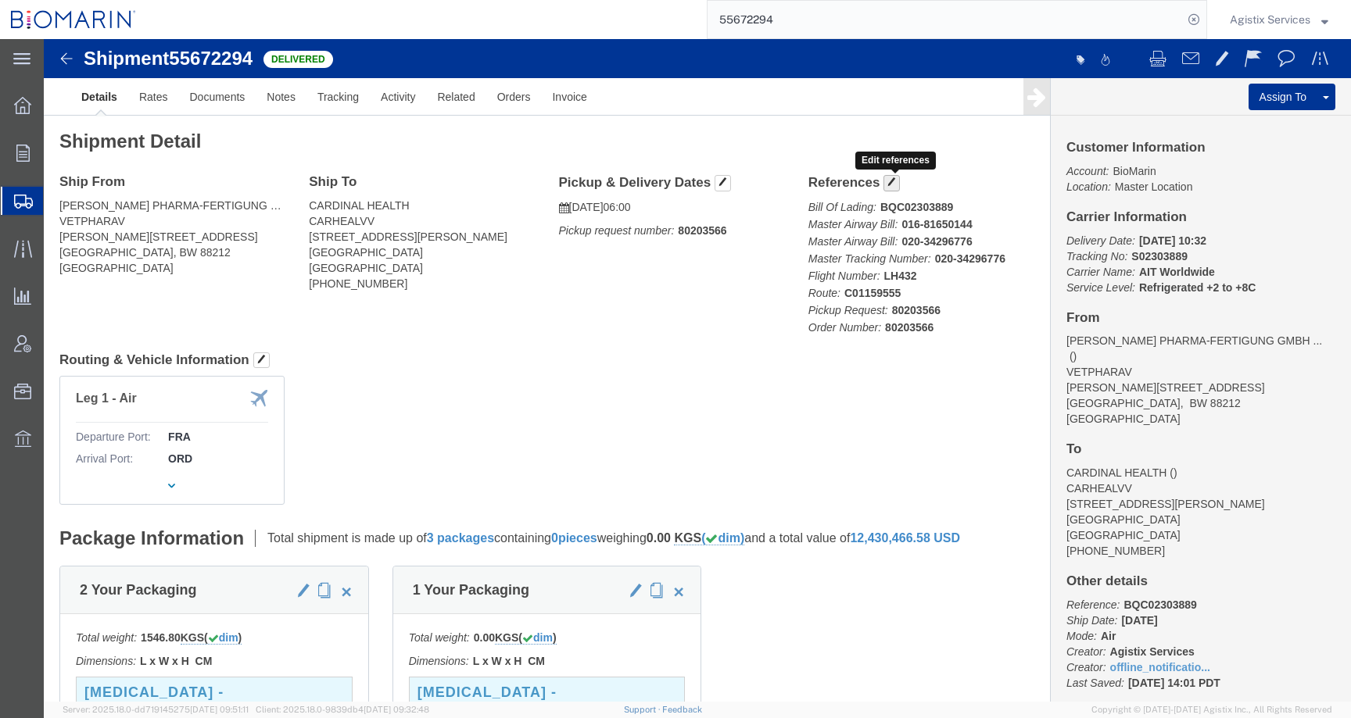
click span "button"
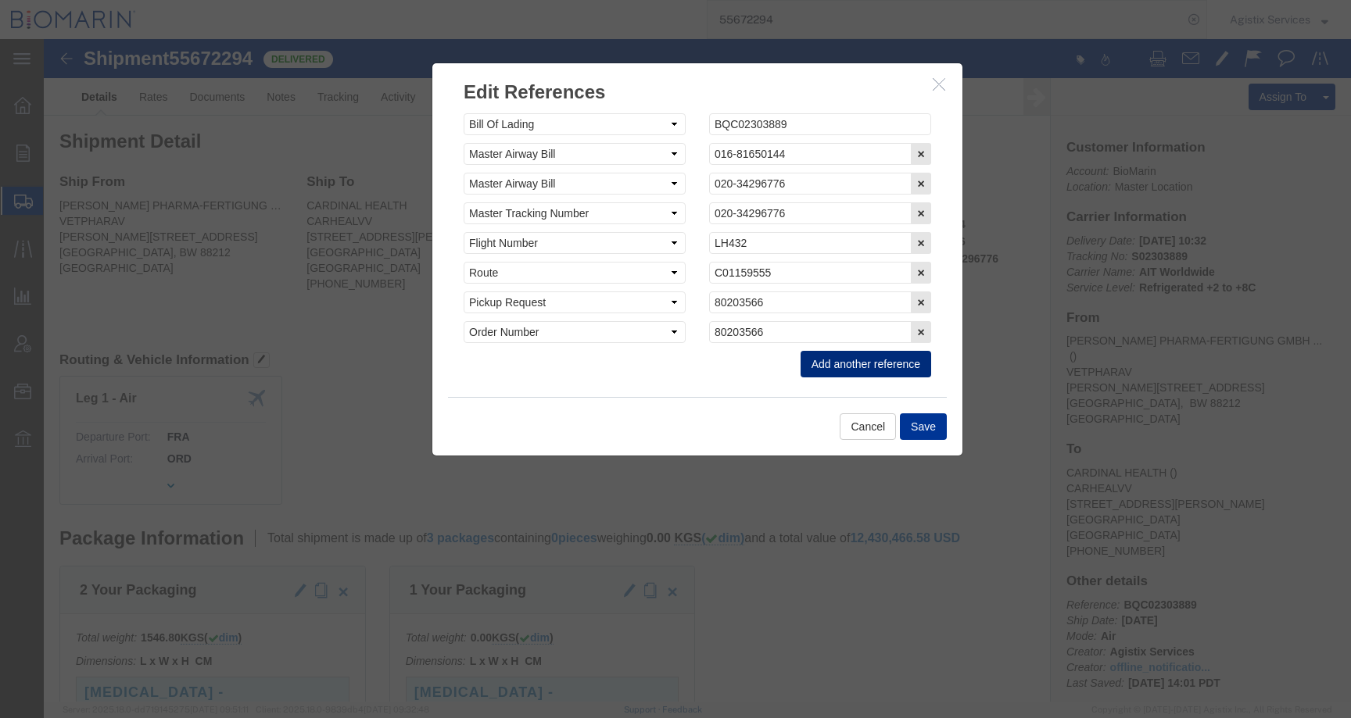
click button "Add another reference"
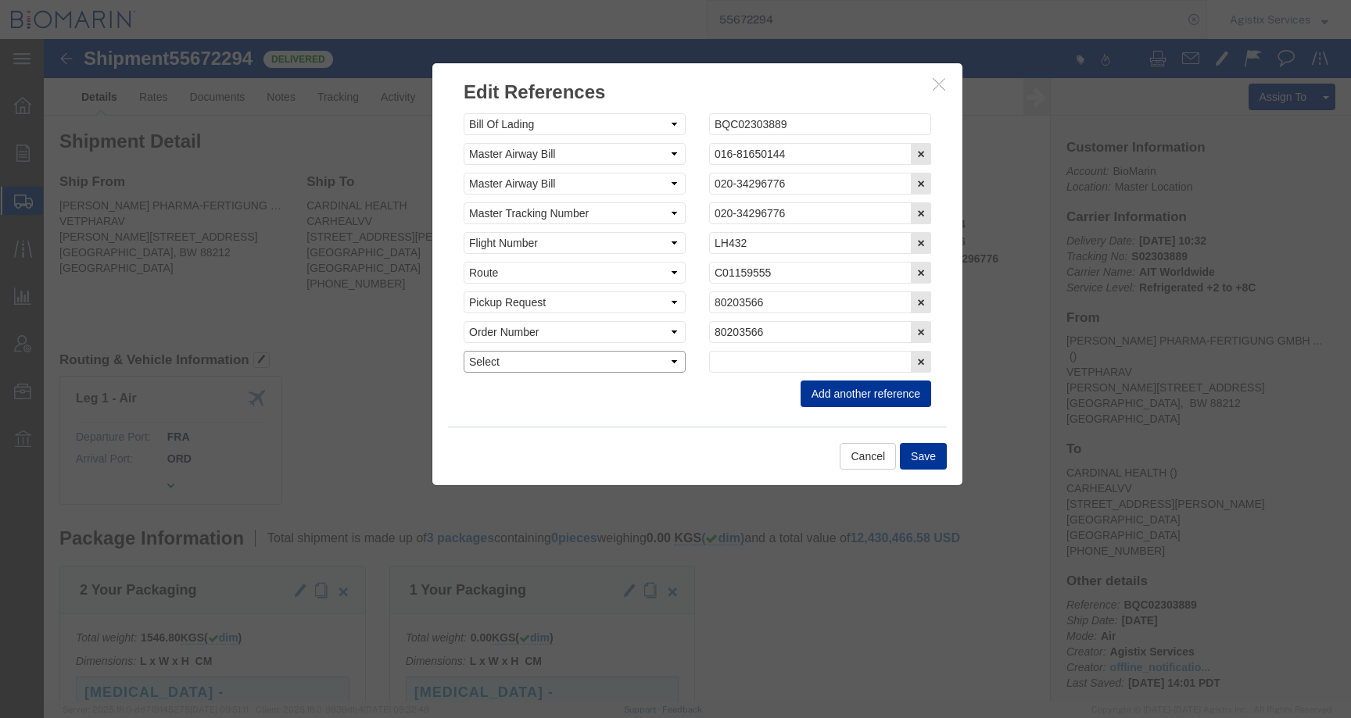
click select "Select Account Type Activity ID Airline Appointment Number ASN Batch Request # …"
select select "CBPENTRY"
click select "Select Account Type Activity ID Airline Appointment Number ASN Batch Request # …"
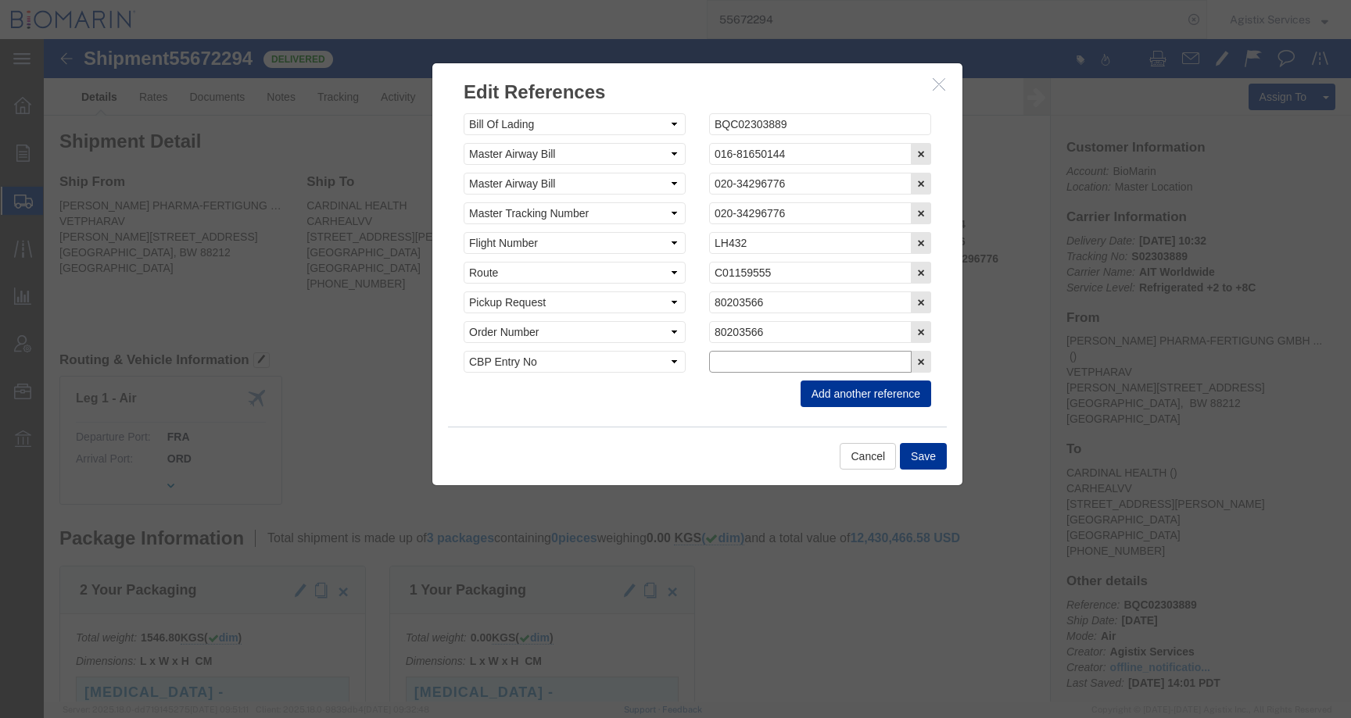
click input "text"
paste input "B8P15530185"
type input "B8P15530185"
click button "Save"
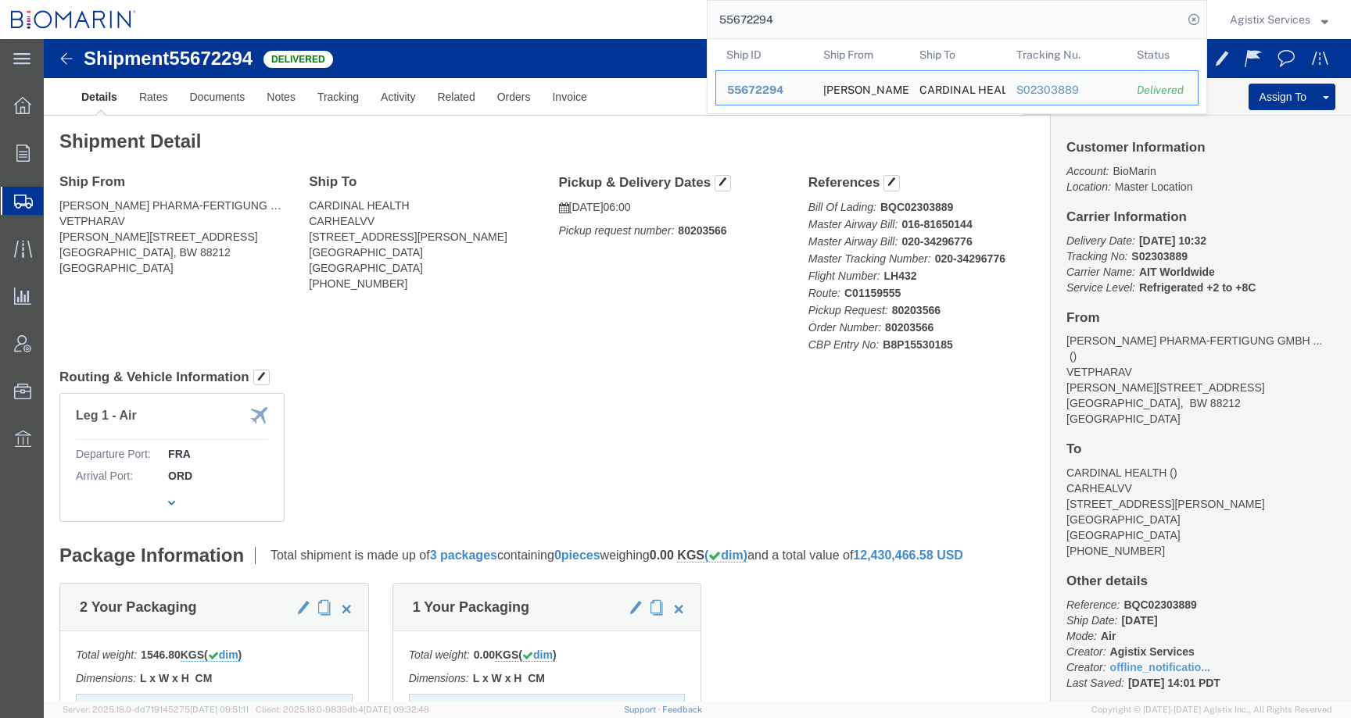
drag, startPoint x: 790, startPoint y: 21, endPoint x: 594, endPoint y: 21, distance: 195.5
click at [594, 21] on div "55672294 Ship ID Ship From Ship To Tracking Nu. Status Ship ID 55672294 Ship Fr…" at bounding box center [677, 19] width 1060 height 39
paste input "58798"
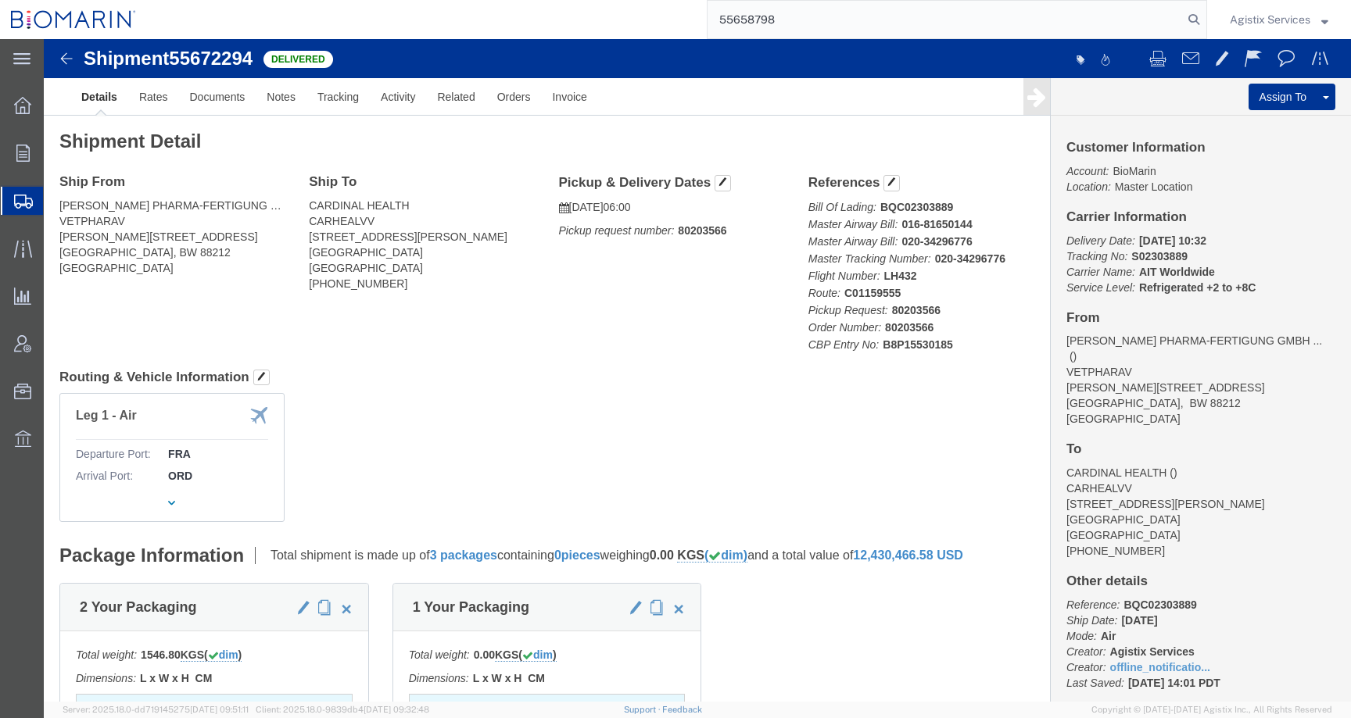
type input "55658798"
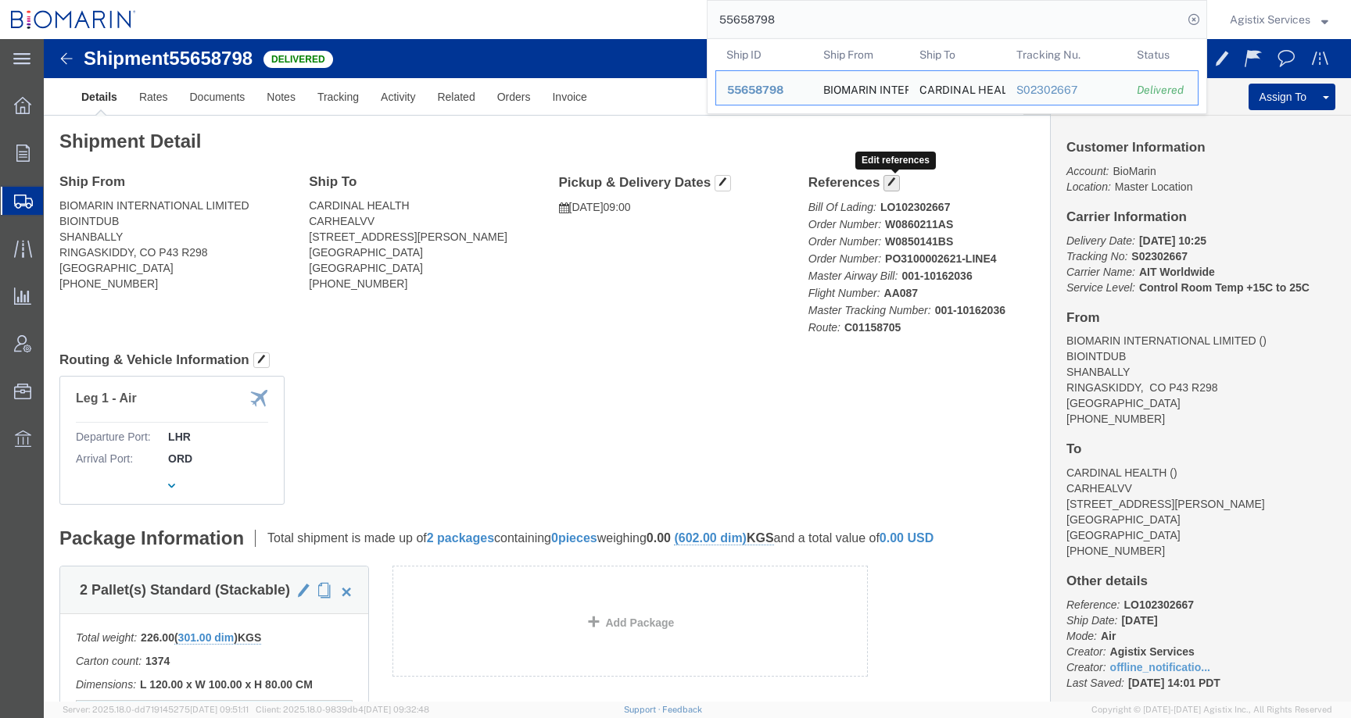
click span "button"
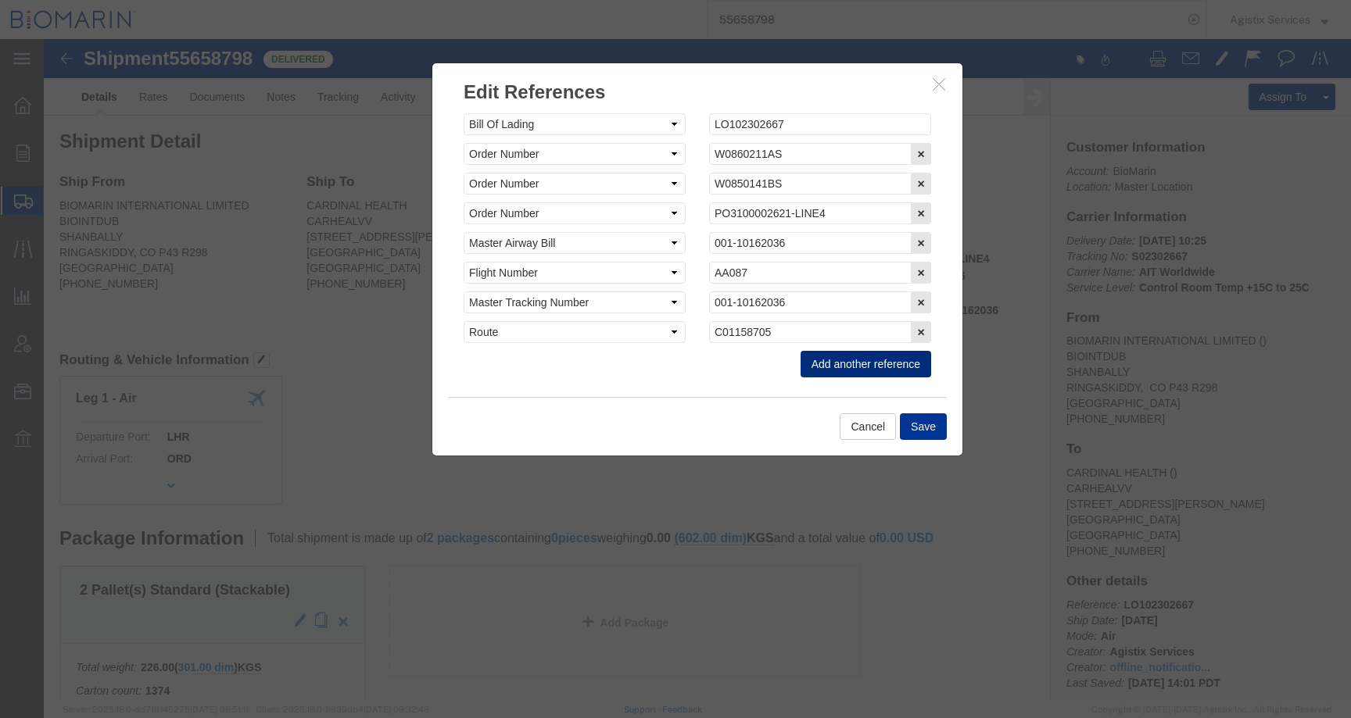
click button "Add another reference"
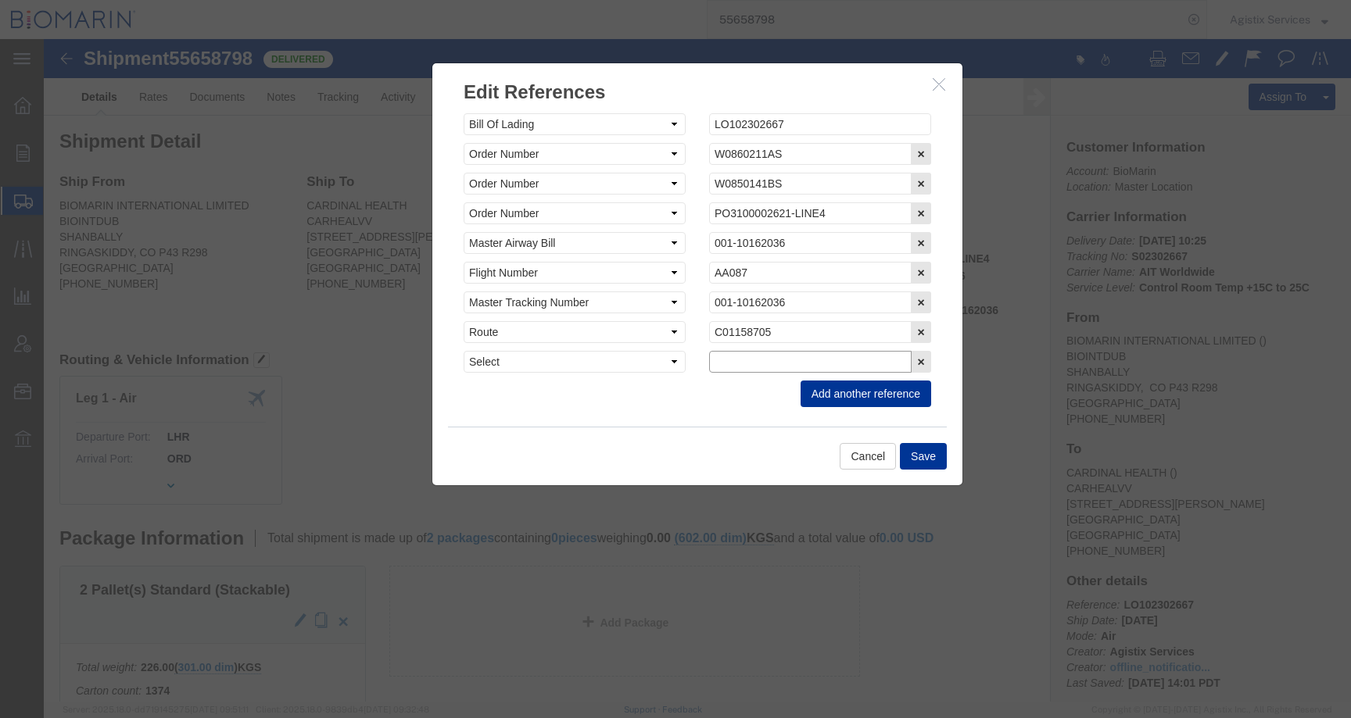
click input "text"
paste input "B8P15531761"
type input "B8P15531761"
click select "Select Account Type Activity ID Airline Appointment Number ASN Batch Request # …"
select select "CBPENTRY"
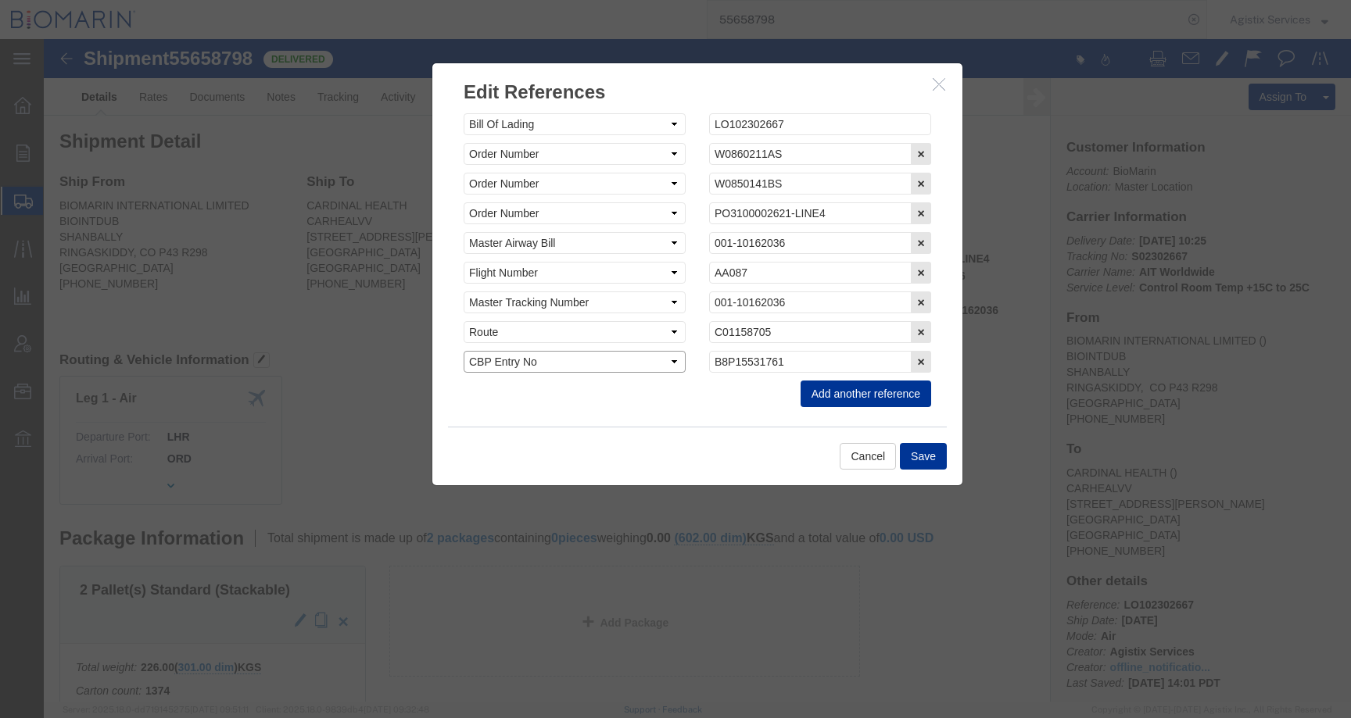
click select "Select Account Type Activity ID Airline Appointment Number ASN Batch Request # …"
click button "Save"
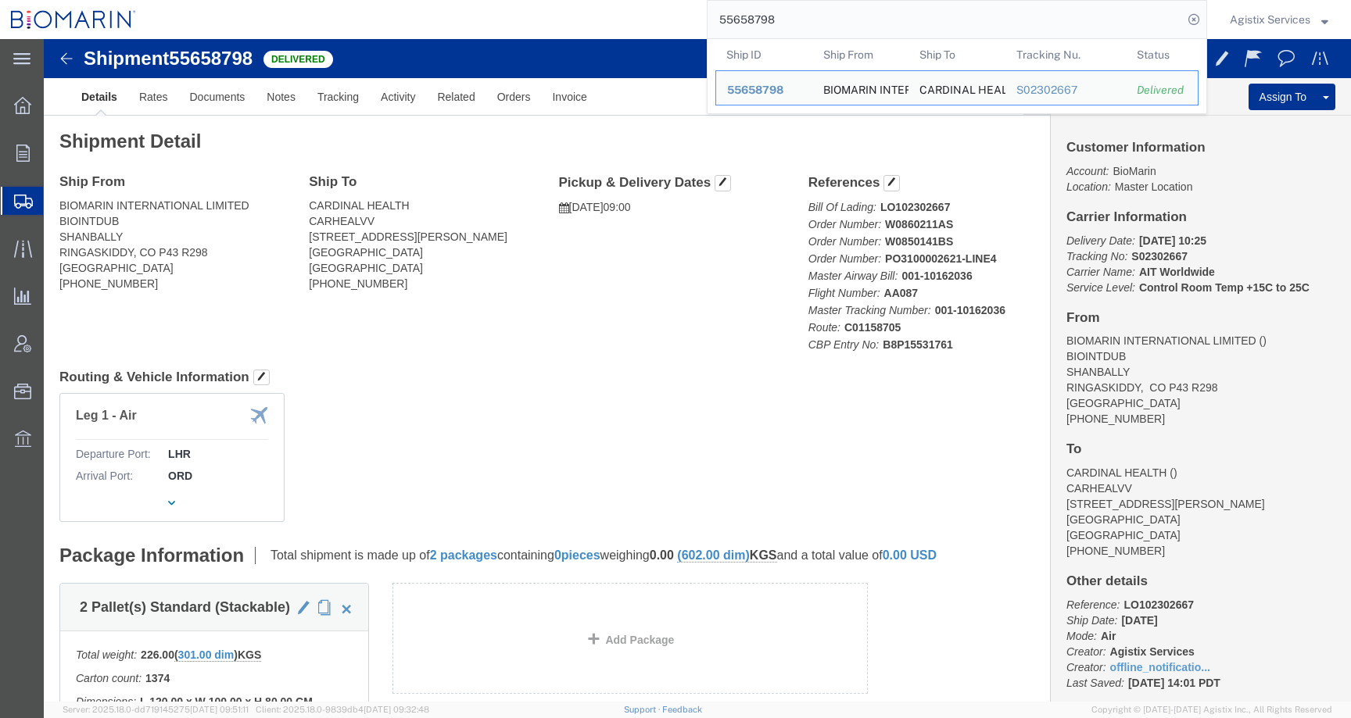
drag, startPoint x: 791, startPoint y: 16, endPoint x: 625, endPoint y: 16, distance: 166.5
click at [625, 16] on div "55658798 Ship ID Ship From Ship To Tracking Nu. Status Ship ID 55658798 Ship Fr…" at bounding box center [677, 19] width 1060 height 39
paste input "732112"
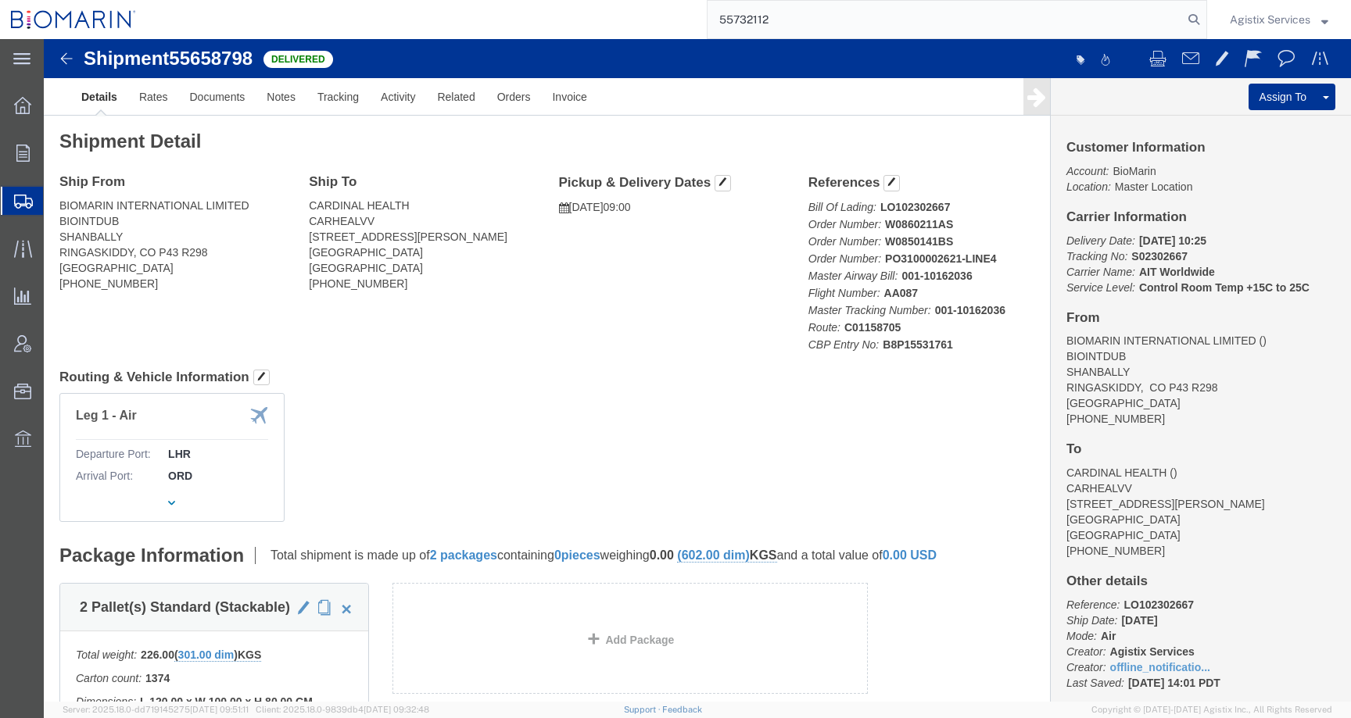
type input "55732112"
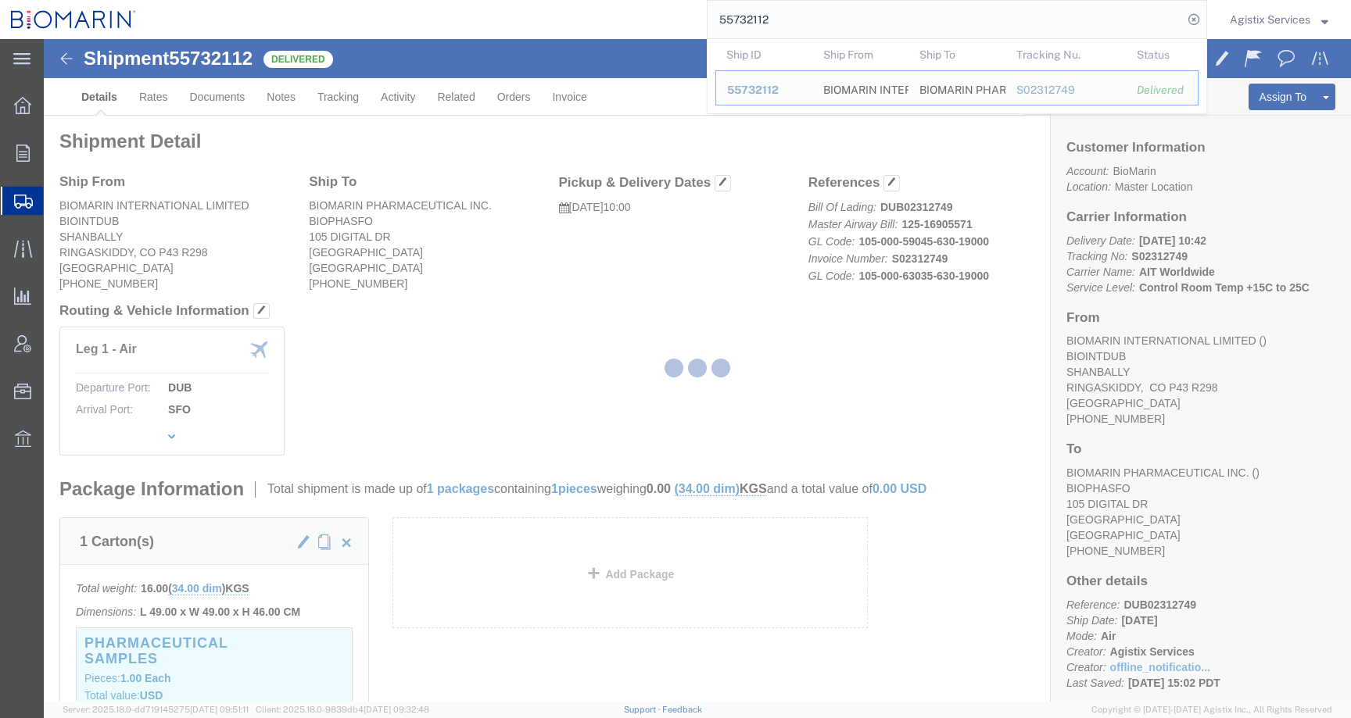
click at [887, 185] on div at bounding box center [697, 370] width 1307 height 663
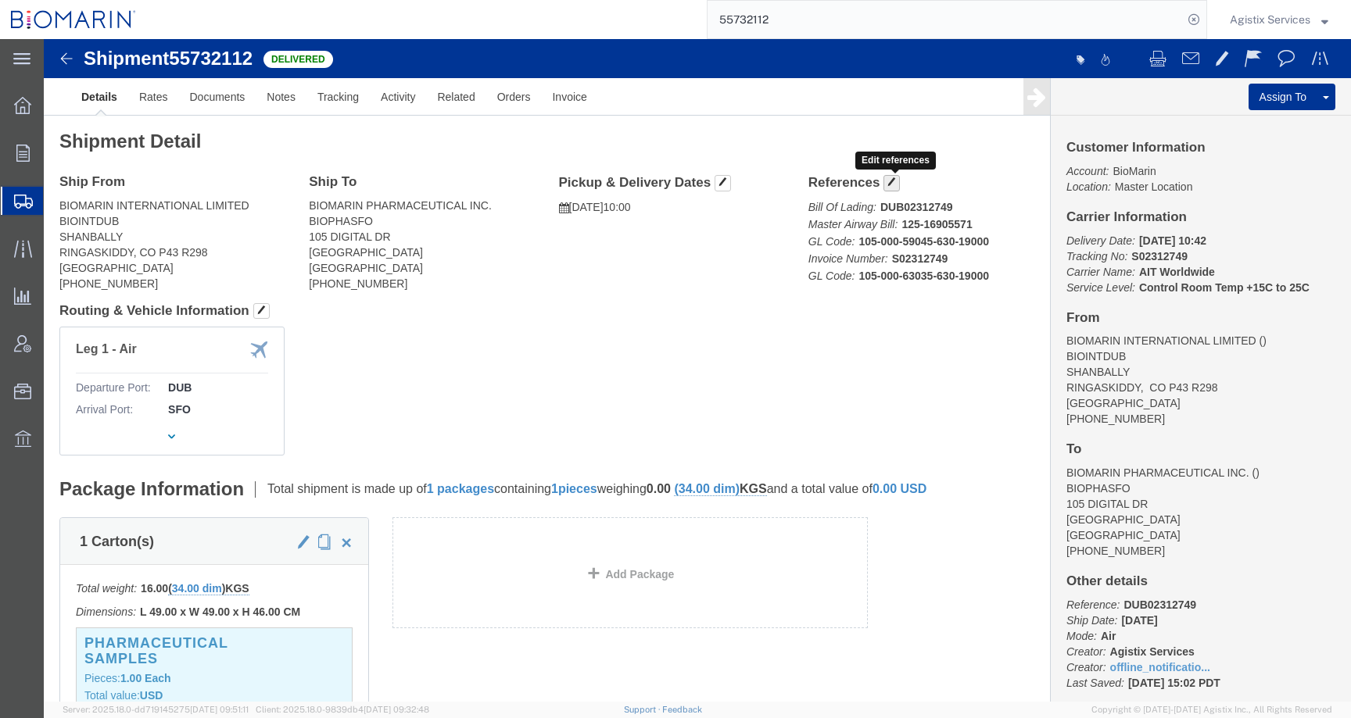
click span "button"
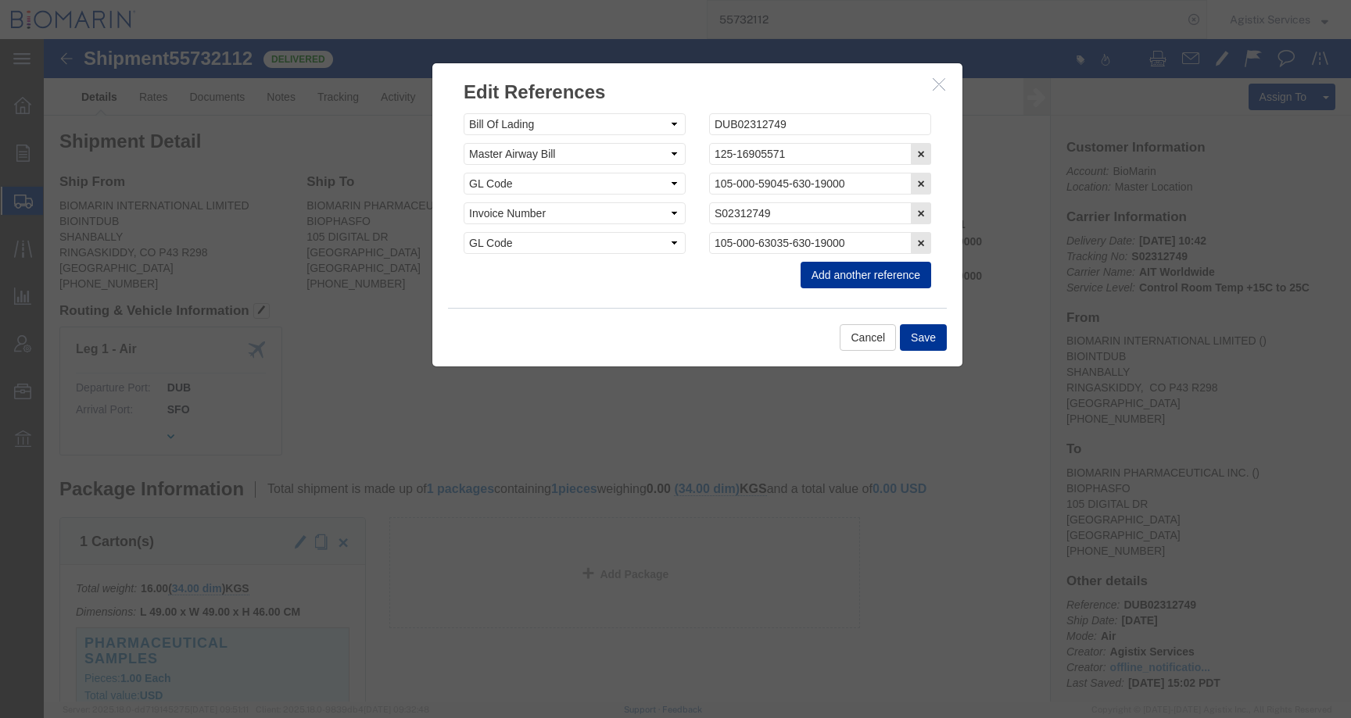
click div "Select Account Type Activity ID Airline Appointment Number ASN Batch Request # …"
click button "Add another reference"
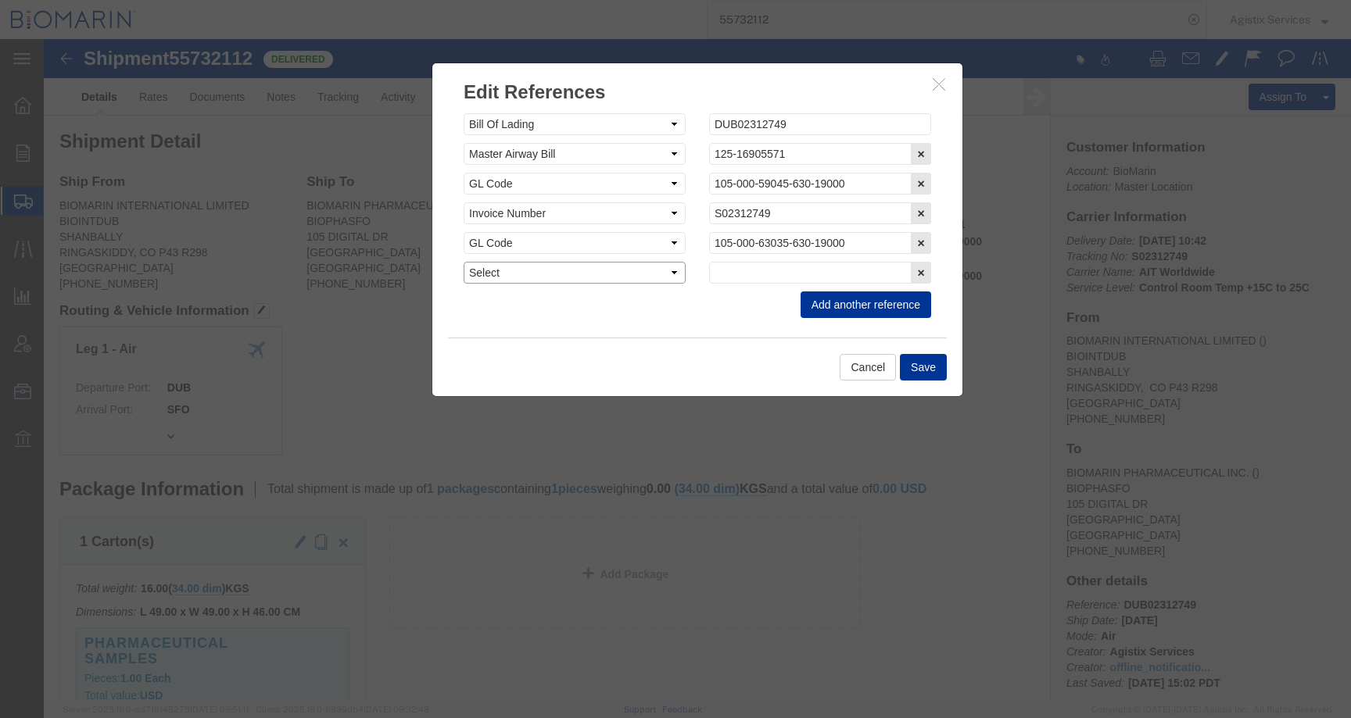
click select "Select Account Type Activity ID Airline Appointment Number ASN Batch Request # …"
select select "CBPENTRY"
click select "Select Account Type Activity ID Airline Appointment Number ASN Batch Request # …"
click input "text"
paste input "B8P15533858"
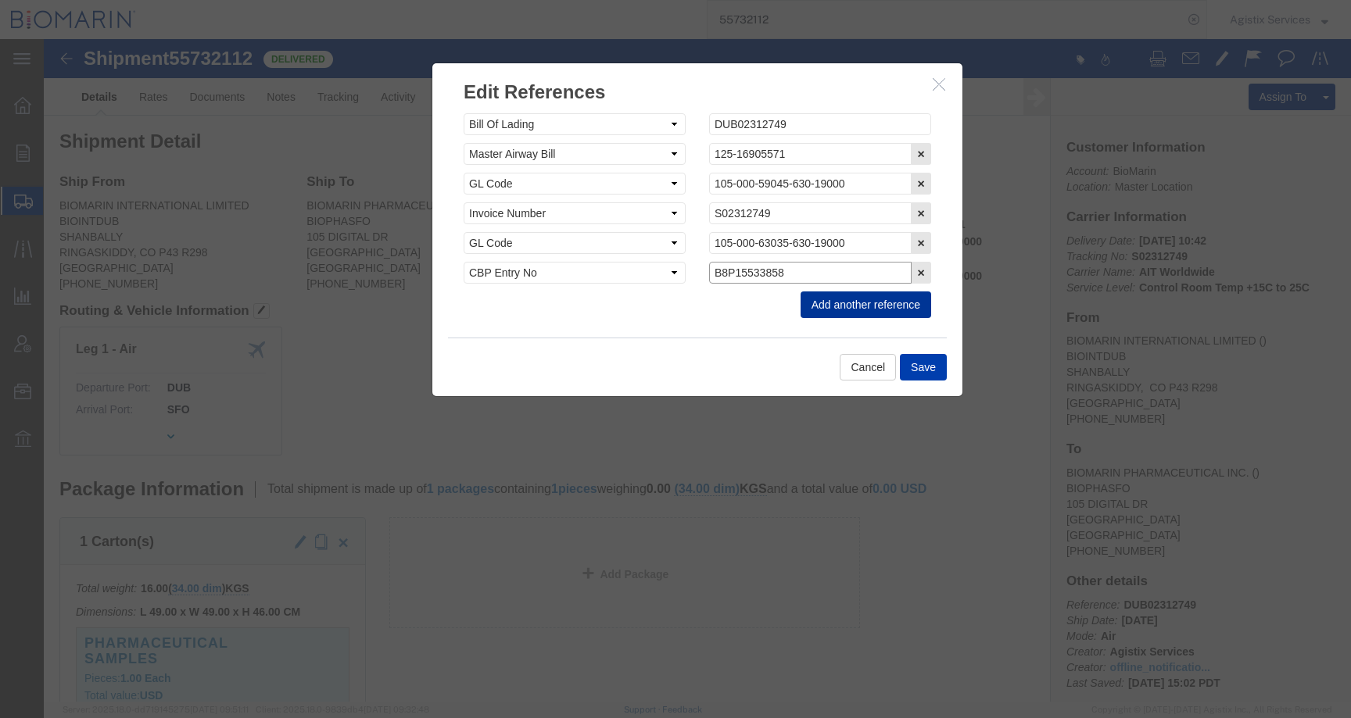
type input "B8P15533858"
click button "Save"
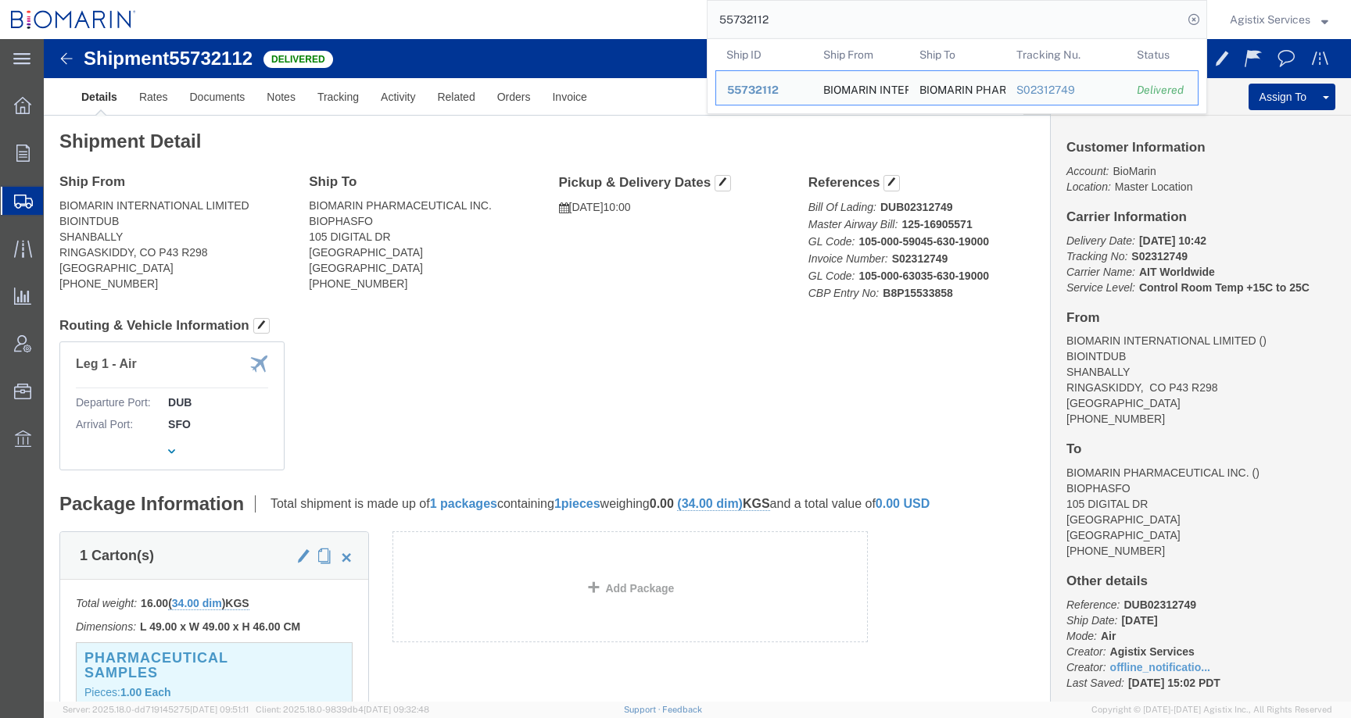
drag, startPoint x: 788, startPoint y: 20, endPoint x: 651, endPoint y: 20, distance: 136.8
click at [651, 20] on div "55732112 Ship ID Ship From Ship To Tracking Nu. Status Ship ID 55732112 Ship Fr…" at bounding box center [677, 19] width 1060 height 39
paste input "02756"
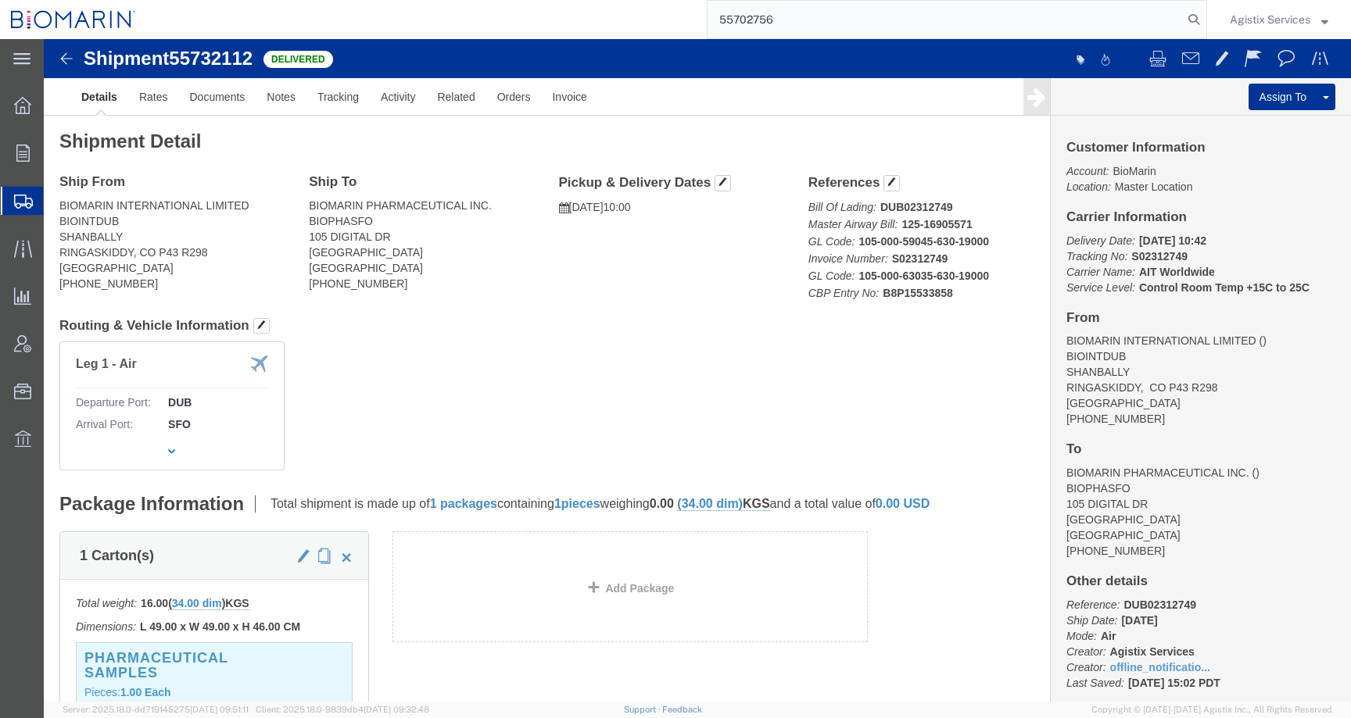
type input "55702756"
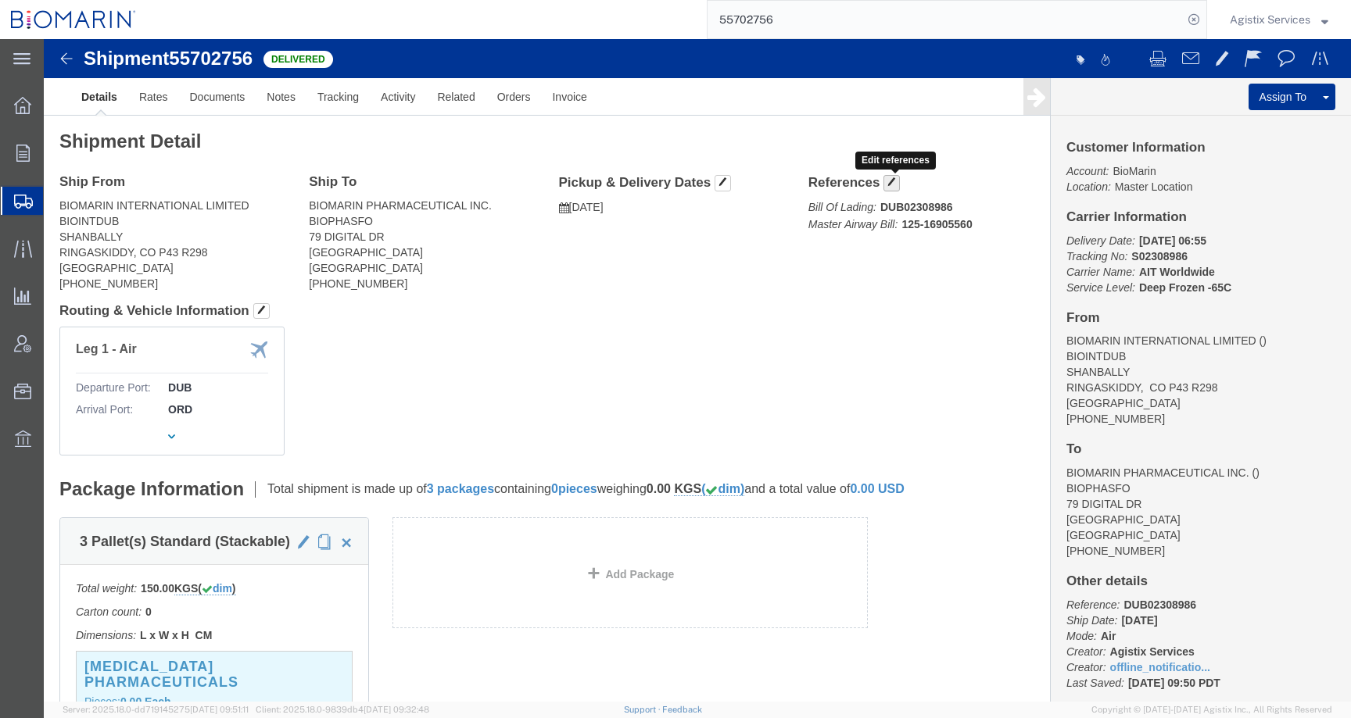
click span "button"
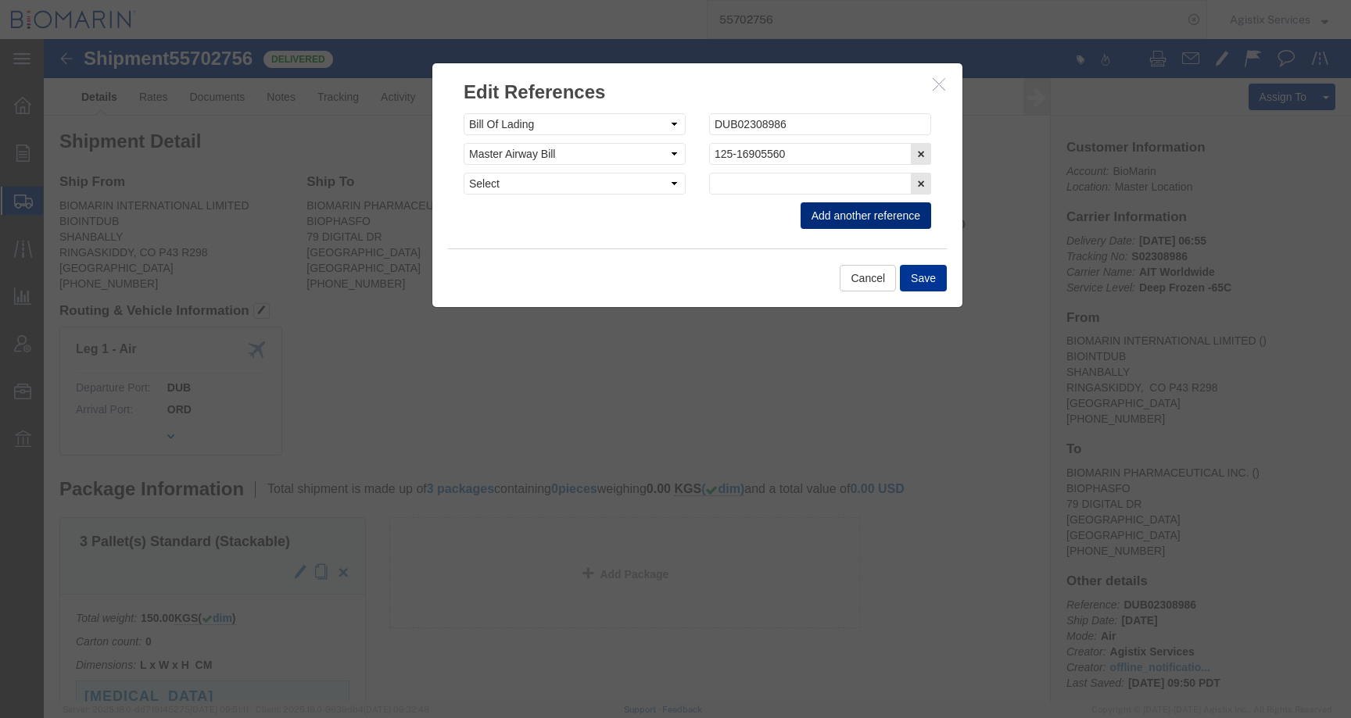
click button "Add another reference"
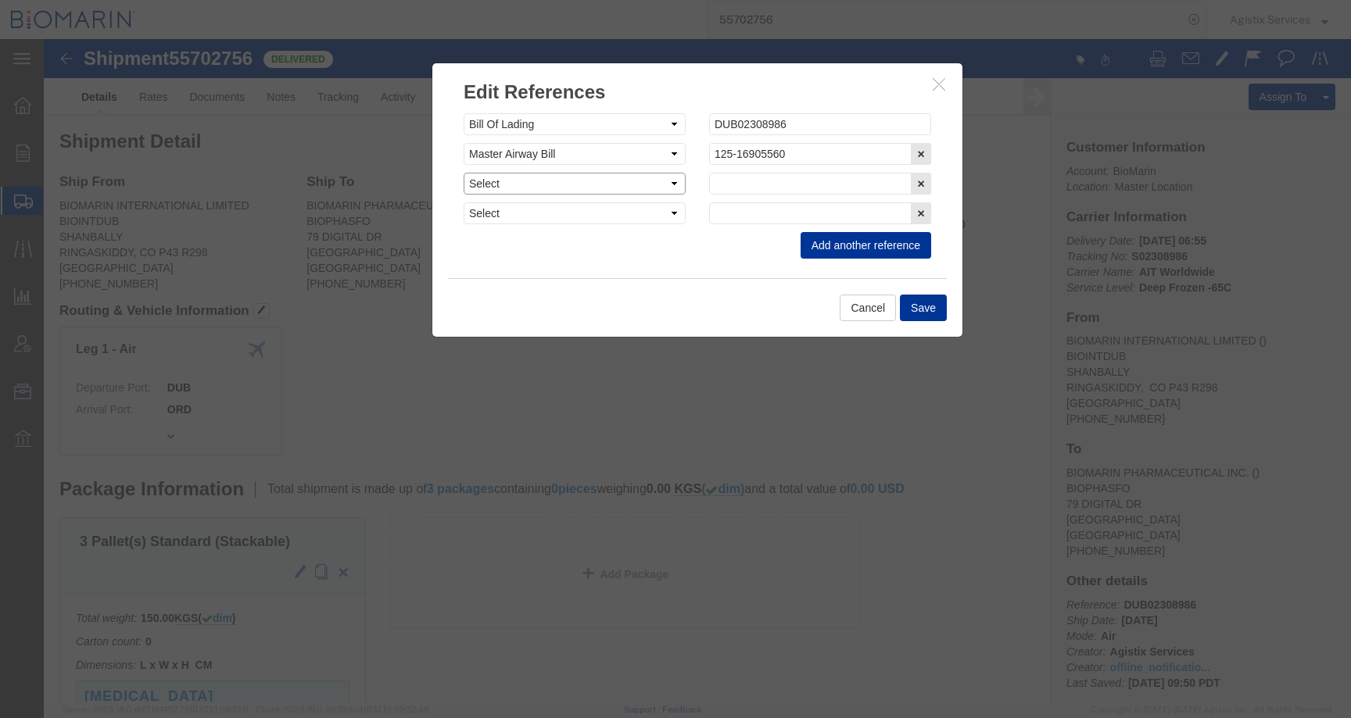
click select "Select Account Type Activity ID Airline Appointment Number ASN Batch Request # …"
select select "CBPENTRY"
click select "Select Account Type Activity ID Airline Appointment Number ASN Batch Request # …"
click input "text"
paste input "B8P15533734"
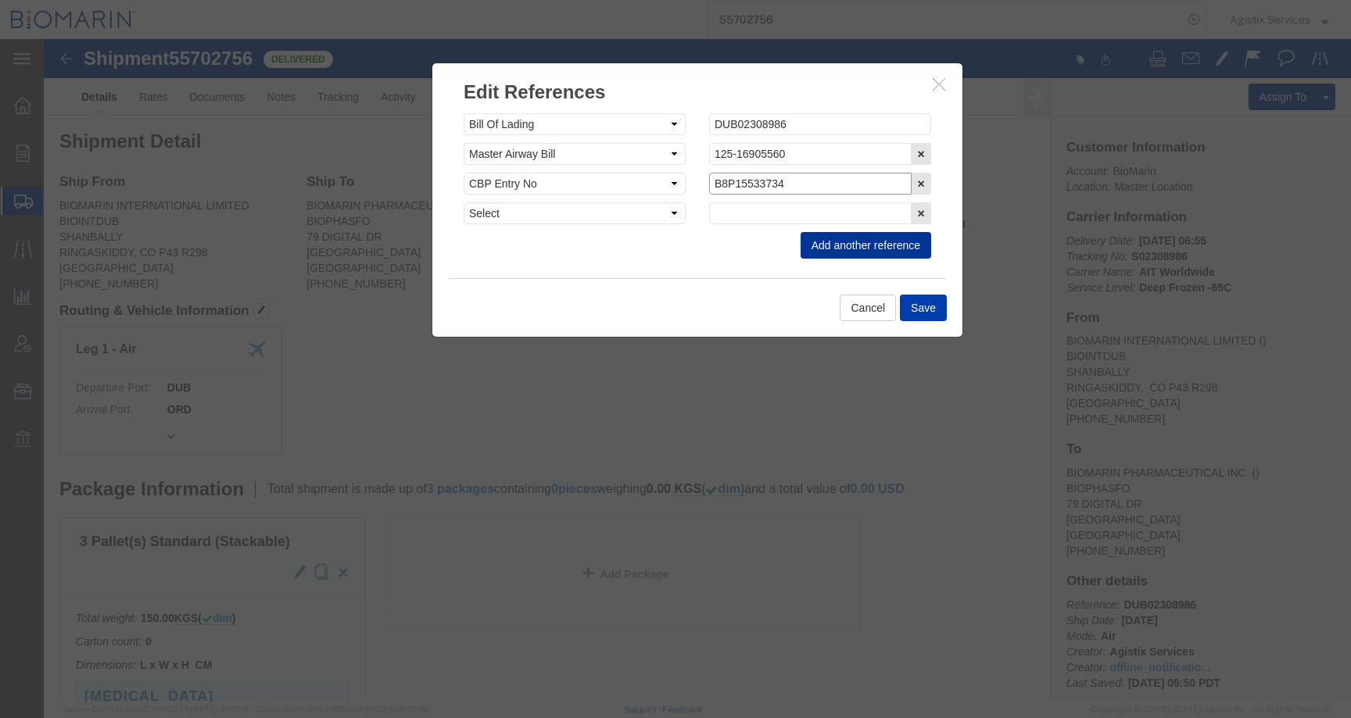
type input "B8P15533734"
click button "Save"
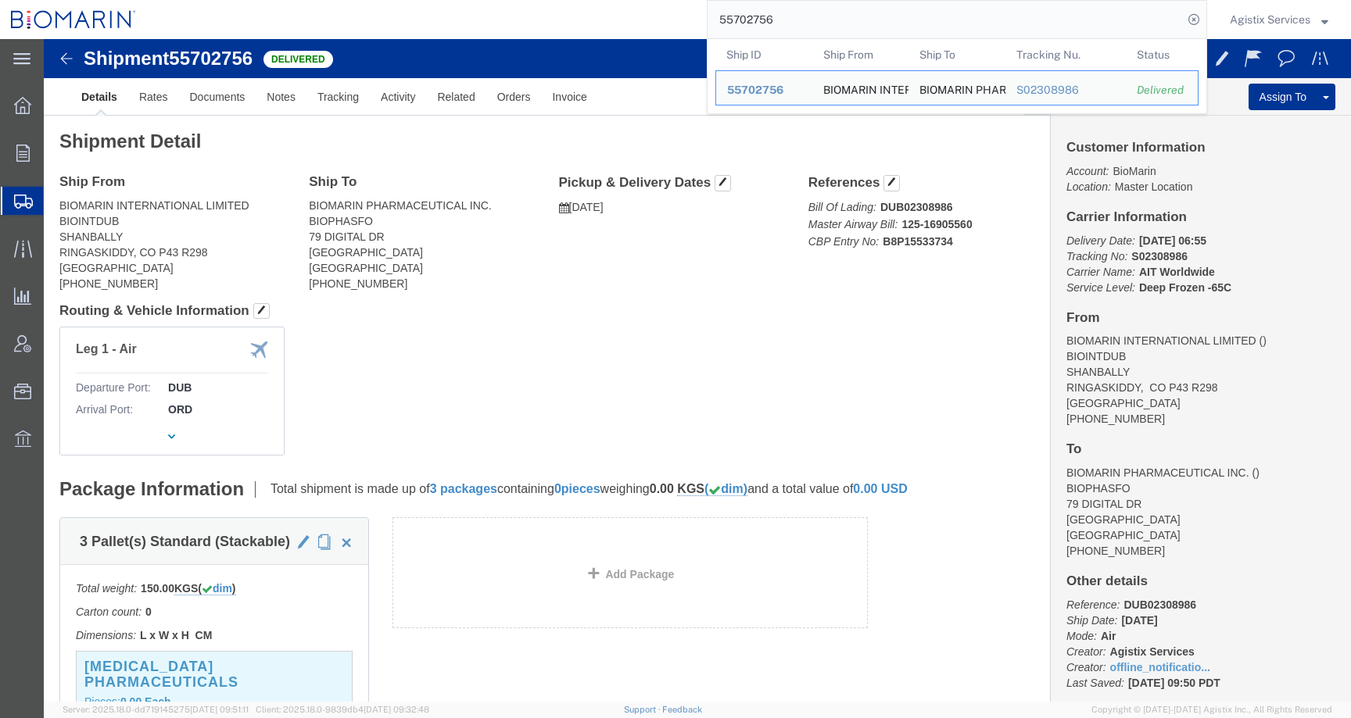
drag, startPoint x: 765, startPoint y: 27, endPoint x: 603, endPoint y: 22, distance: 162.7
click at [603, 22] on div "55702756 Ship ID Ship From Ship To Tracking Nu. Status Ship ID 55702756 Ship Fr…" at bounding box center [677, 19] width 1060 height 39
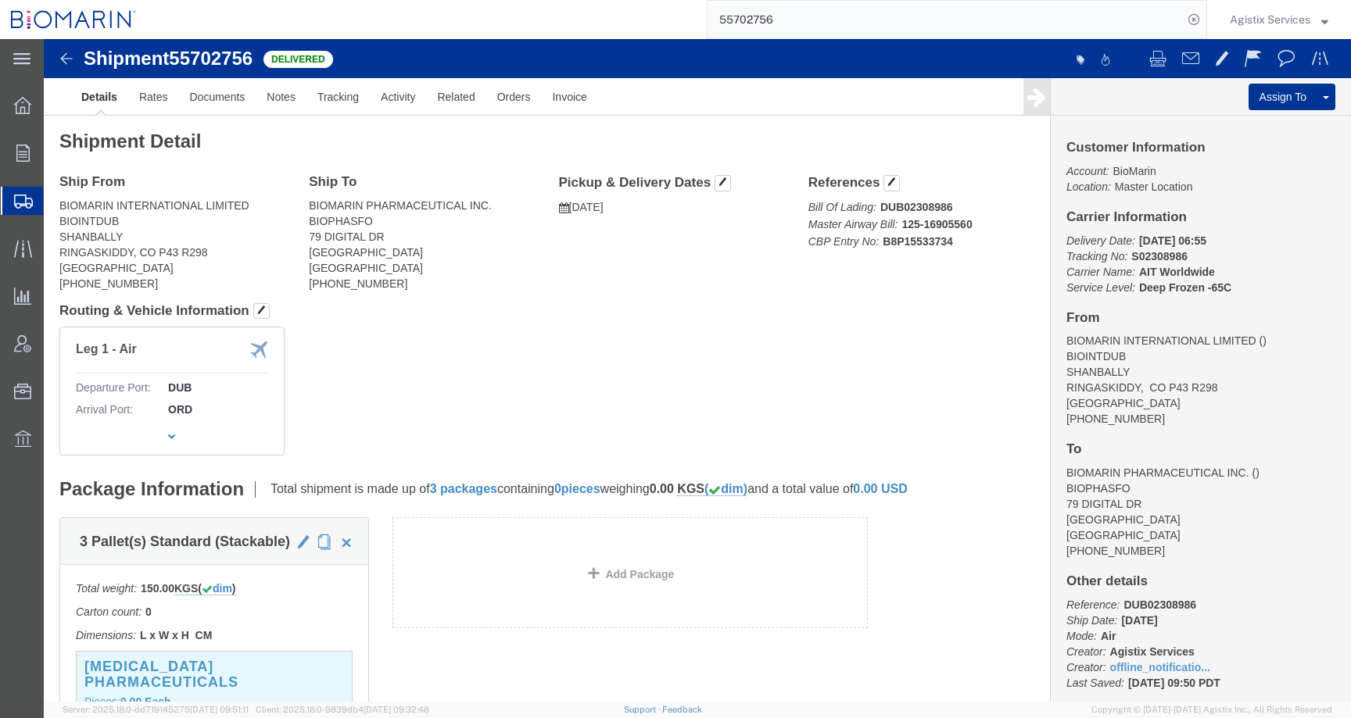
paste input "17388"
type input "55717388"
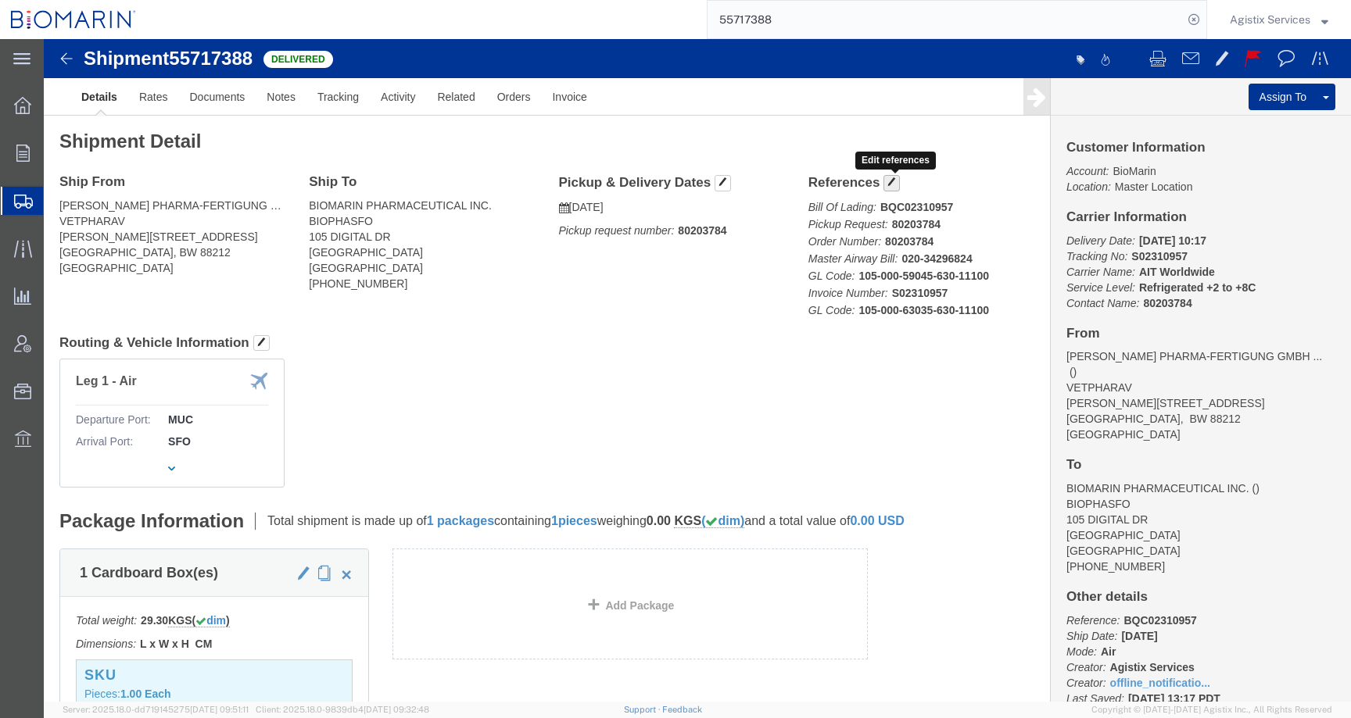
click span "button"
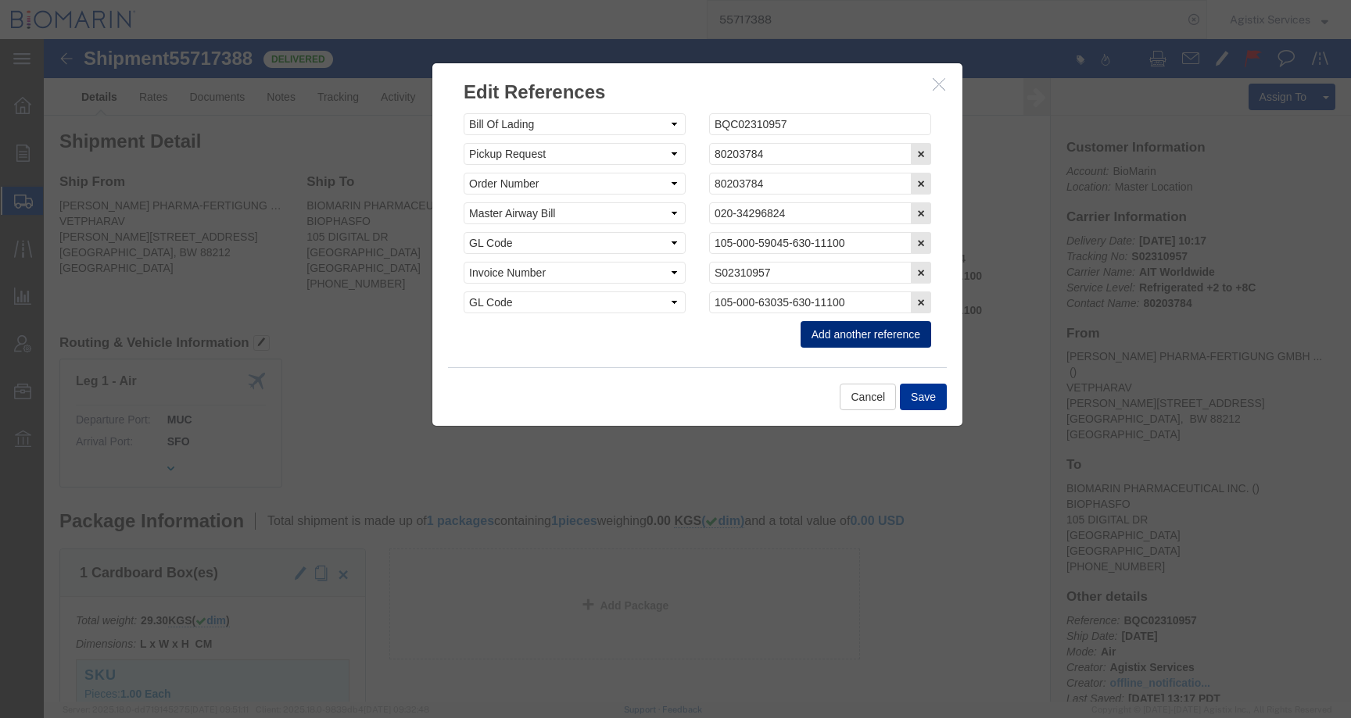
click button "Add another reference"
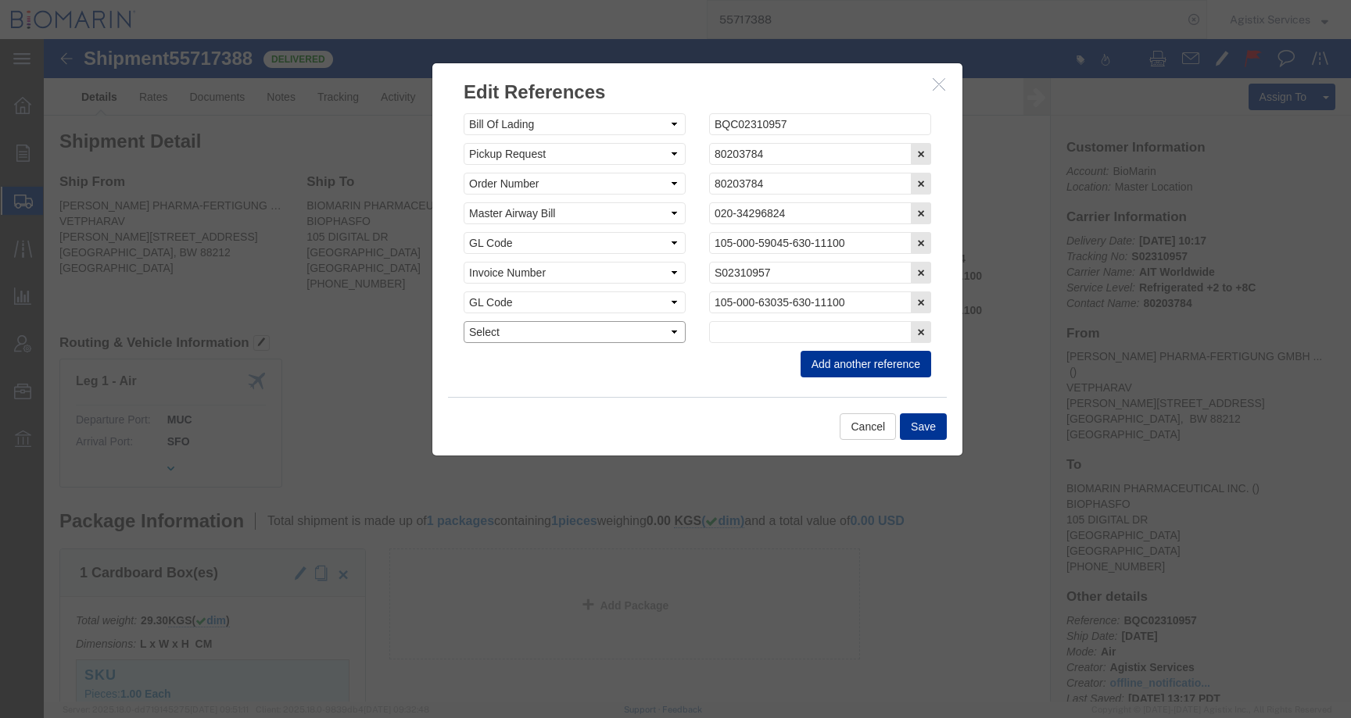
click select "Select Account Type Activity ID Airline Appointment Number ASN Batch Request # …"
select select "CBPENTRY"
click select "Select Account Type Activity ID Airline Appointment Number ASN Batch Request # …"
click input "text"
paste input "B8P15534153"
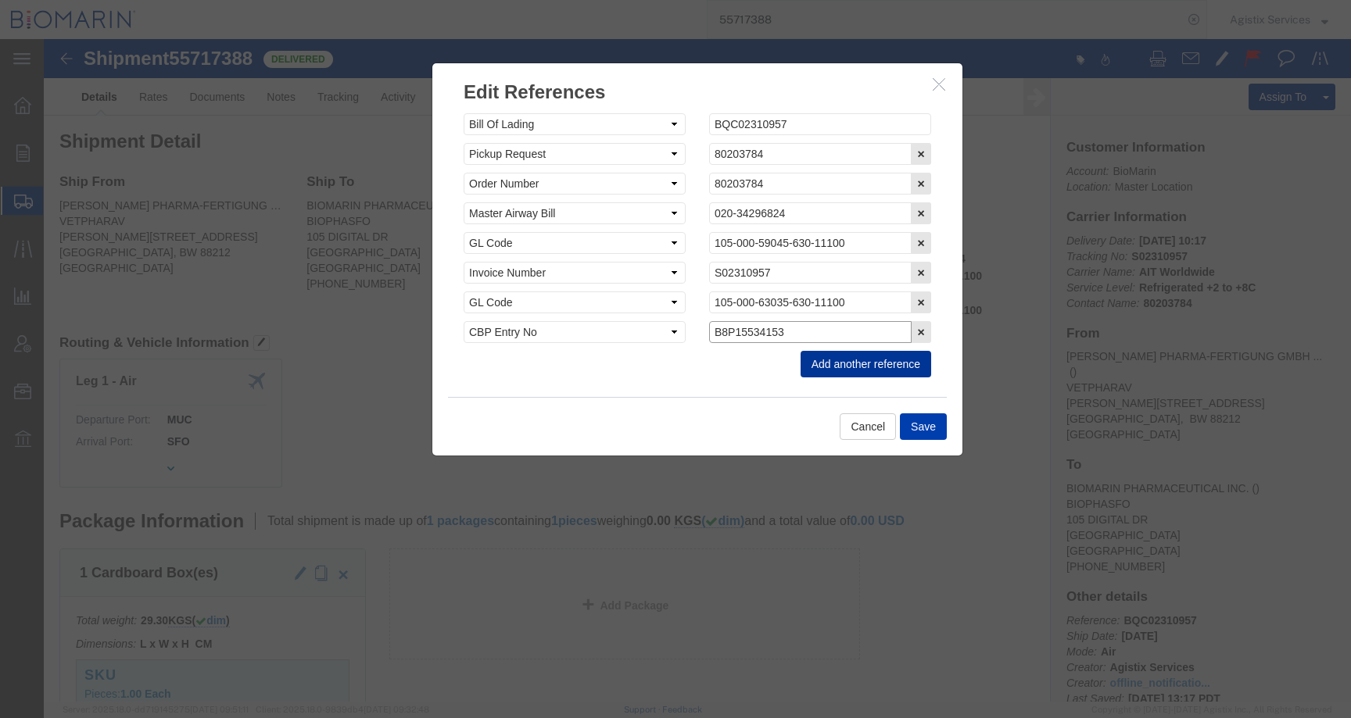
type input "B8P15534153"
click button "Save"
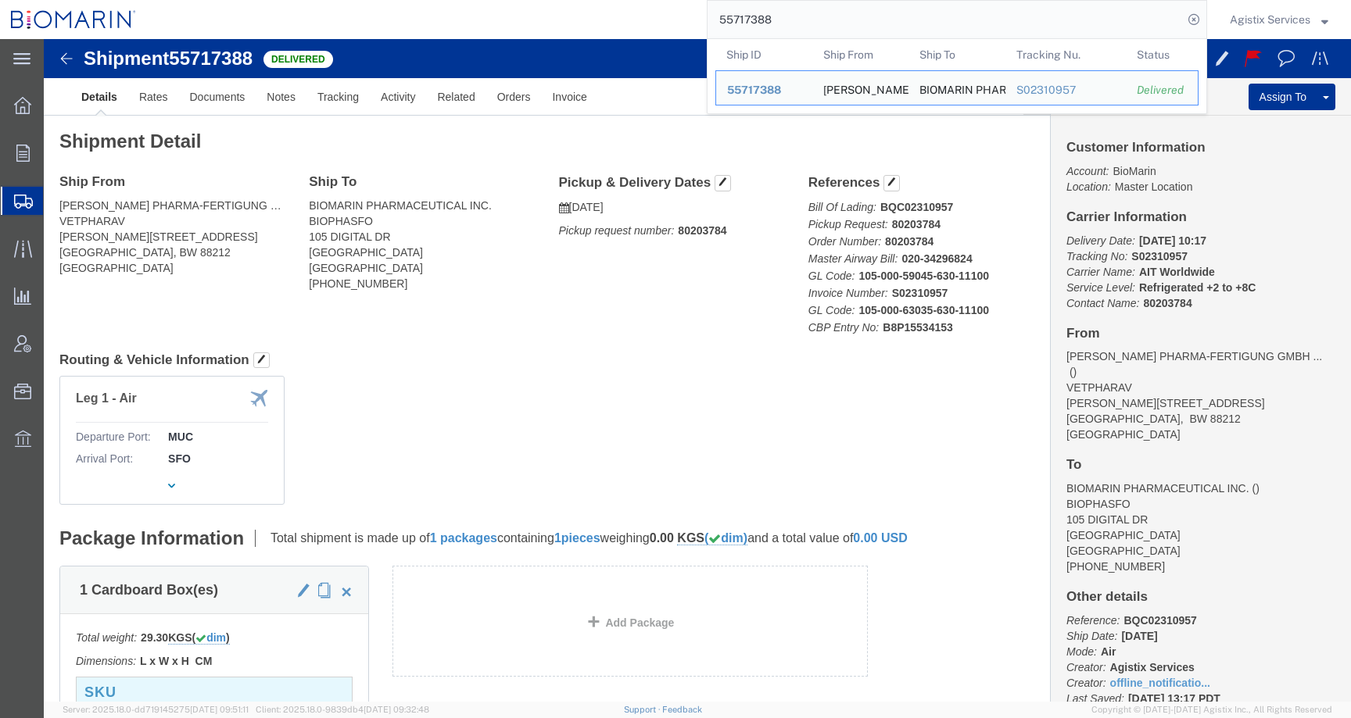
drag, startPoint x: 790, startPoint y: 20, endPoint x: 629, endPoint y: 20, distance: 160.3
click at [629, 20] on div "55717388 Ship ID Ship From Ship To Tracking Nu. Status Ship ID 55717388 Ship Fr…" at bounding box center [677, 19] width 1060 height 39
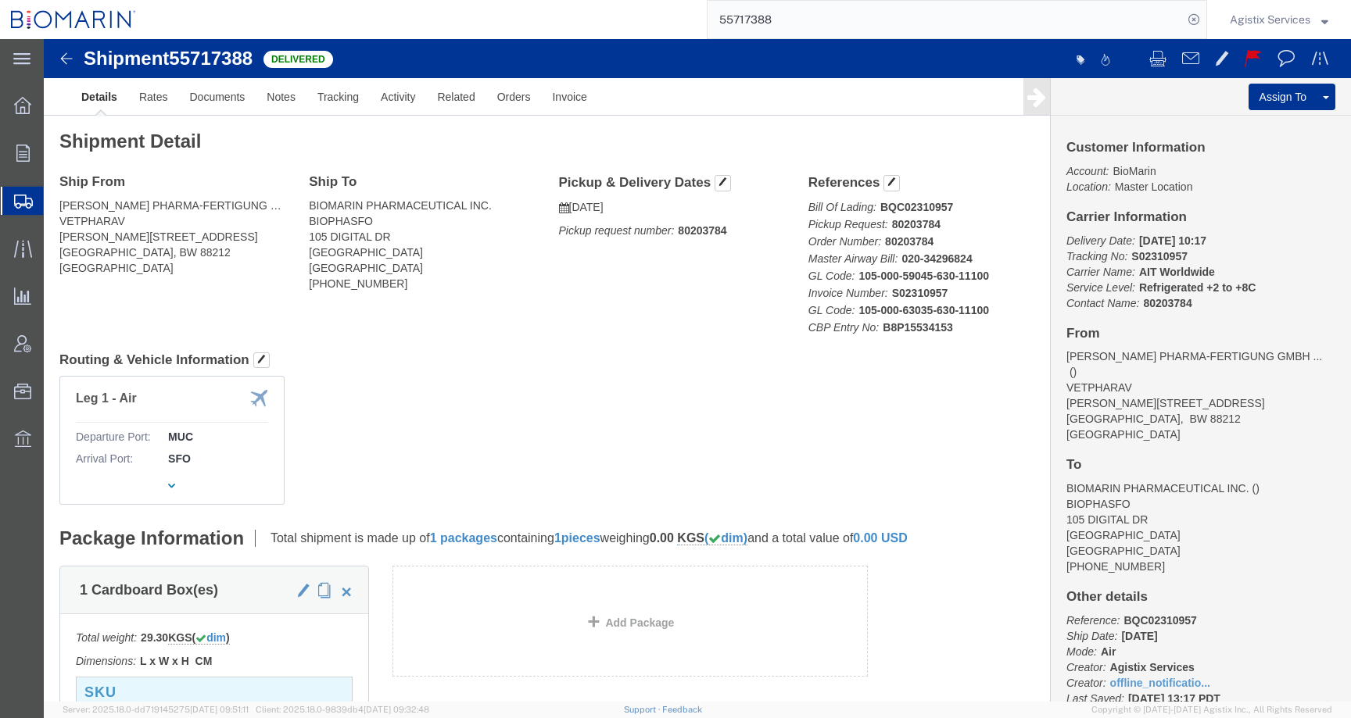
paste input "32719"
type input "55732719"
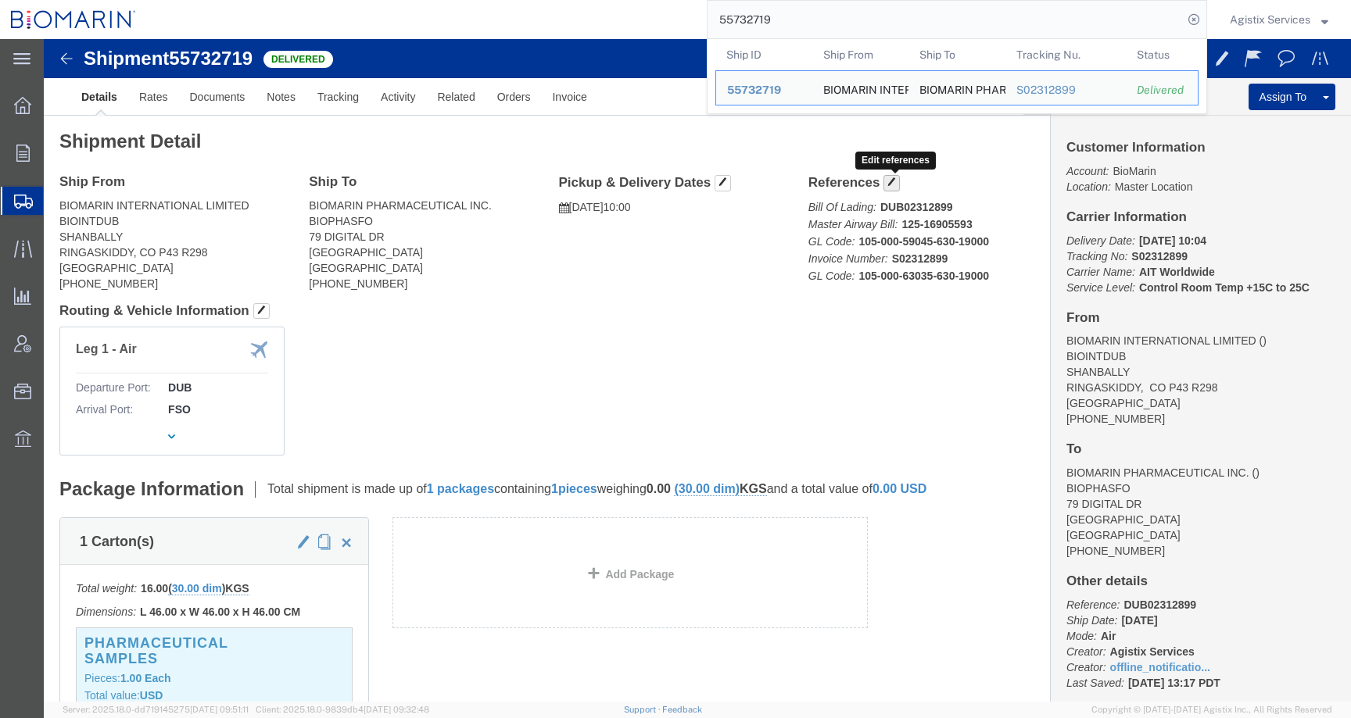
click span "button"
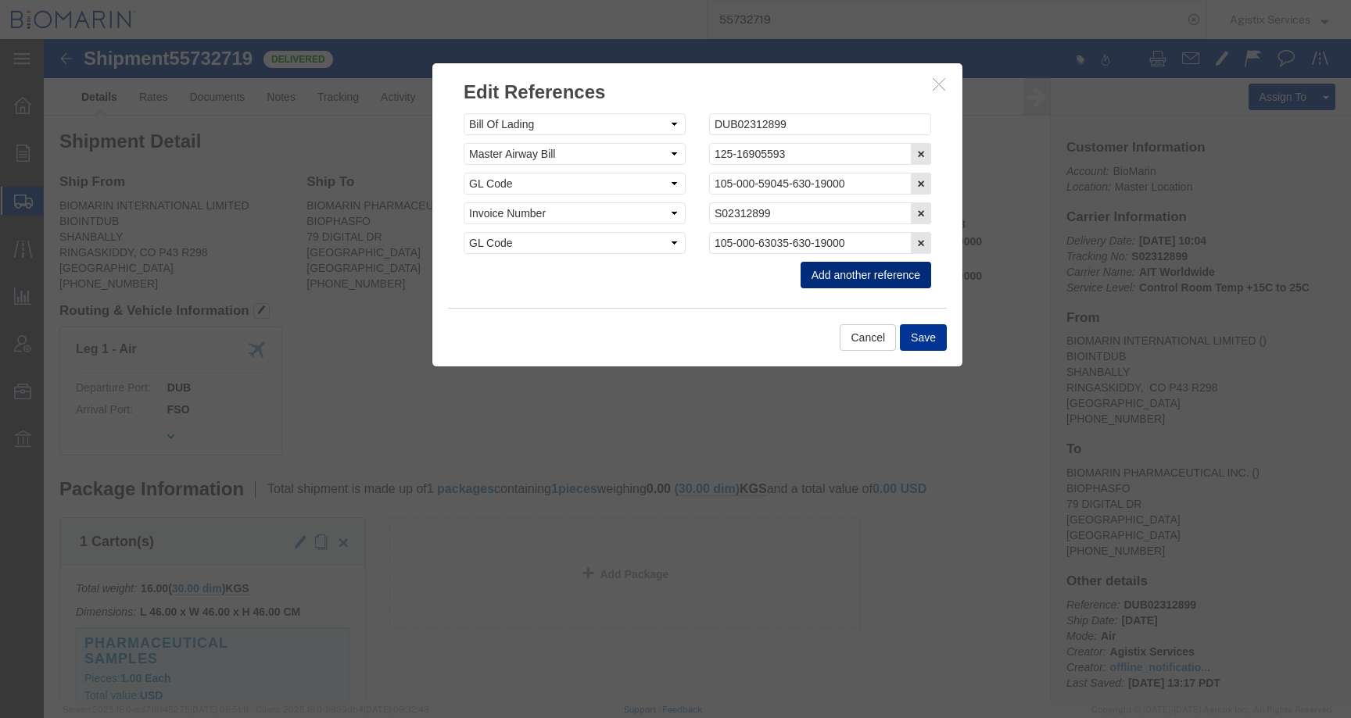
click button "Add another reference"
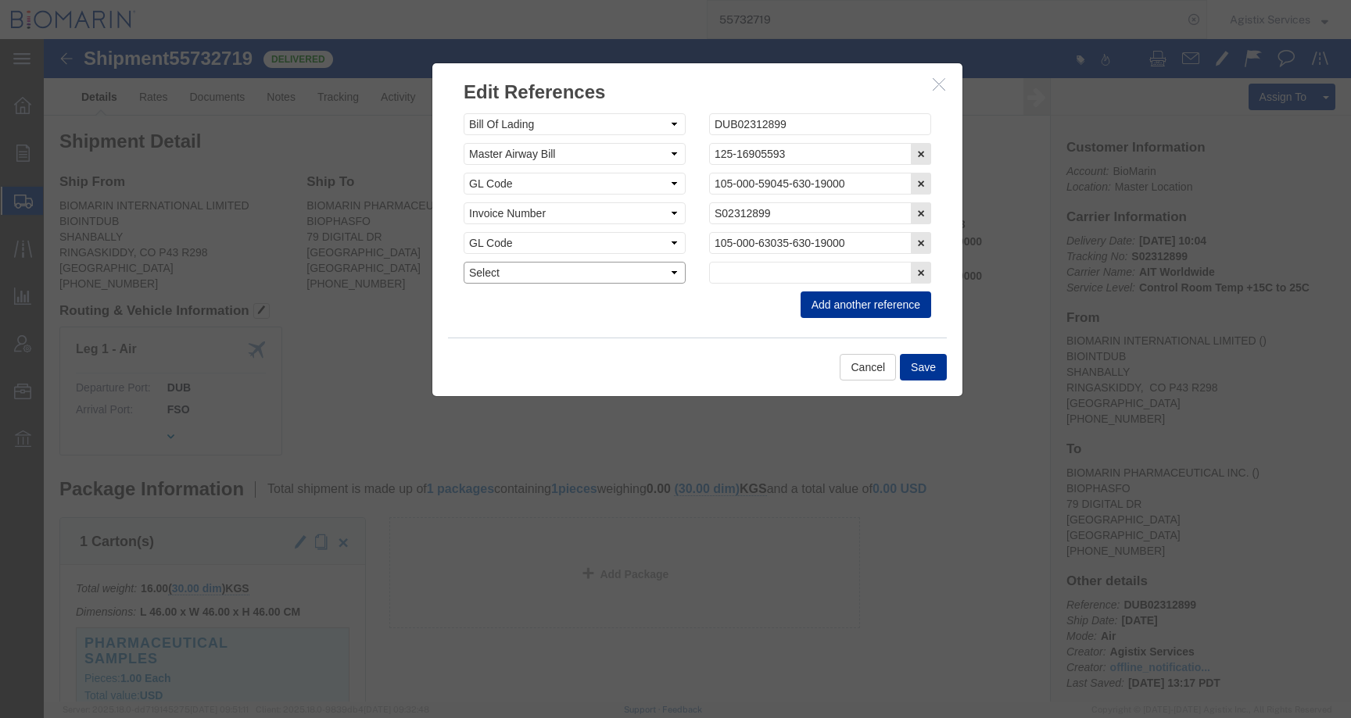
click select "Select Account Type Activity ID Airline Appointment Number ASN Batch Request # …"
select select "CBPENTRY"
click select "Select Account Type Activity ID Airline Appointment Number ASN Batch Request # …"
click input "text"
paste input "B8P15534336"
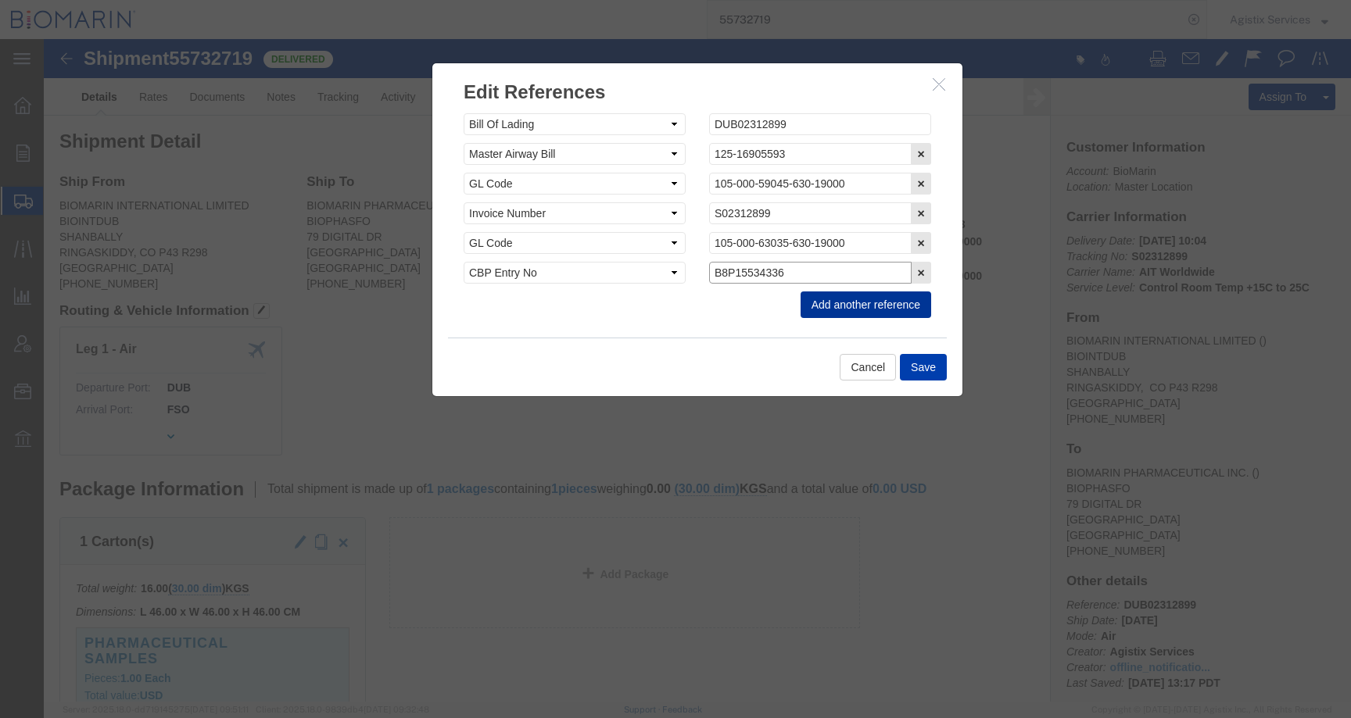
type input "B8P15534336"
click button "Save"
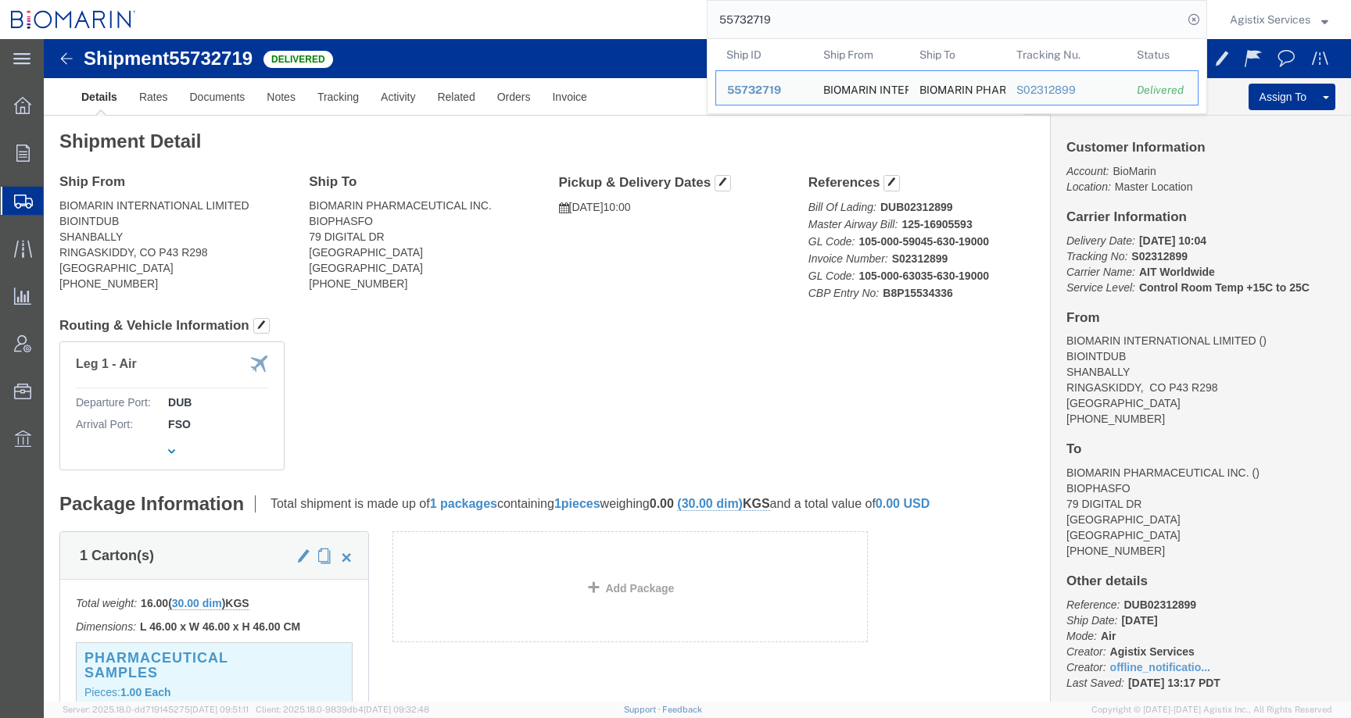
drag, startPoint x: 748, startPoint y: 24, endPoint x: 668, endPoint y: 24, distance: 80.5
click at [668, 24] on div "55732719 Ship ID Ship From Ship To Tracking Nu. Status Ship ID 55732719 Ship Fr…" at bounding box center [677, 19] width 1060 height 39
paste input "46961"
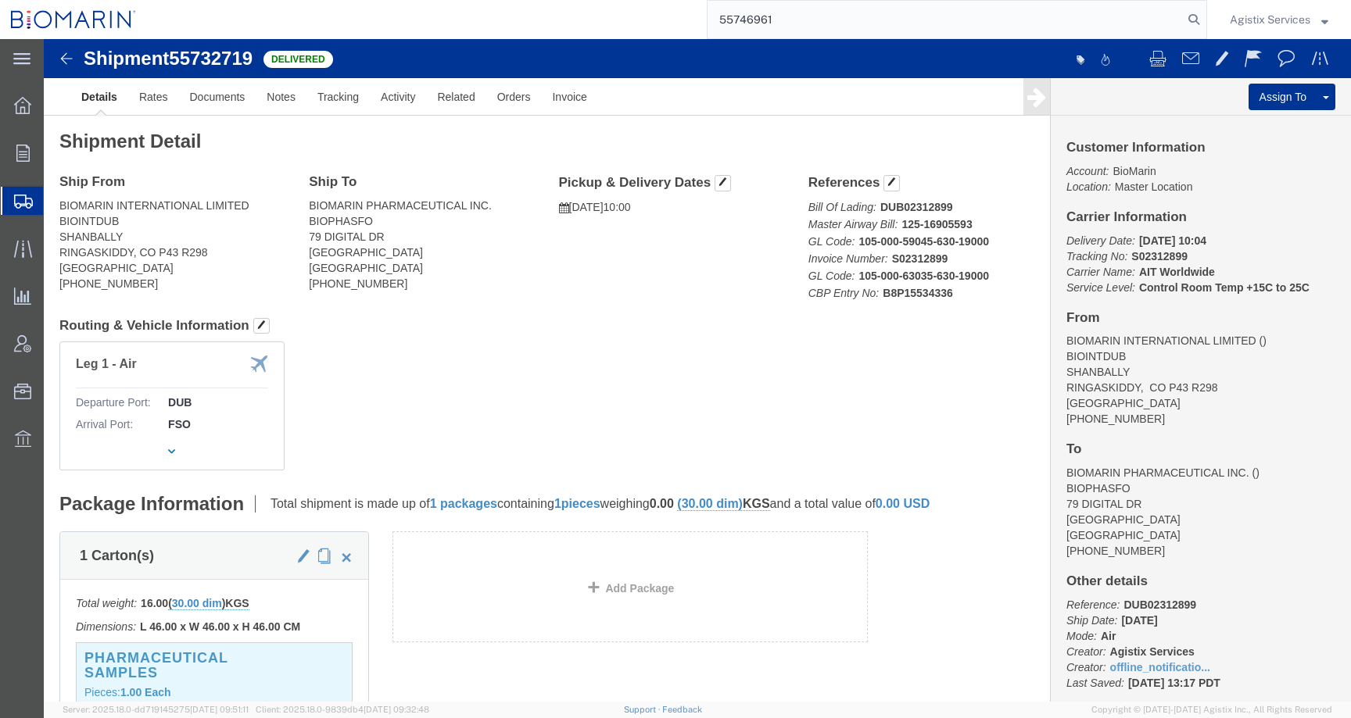
type input "55746961"
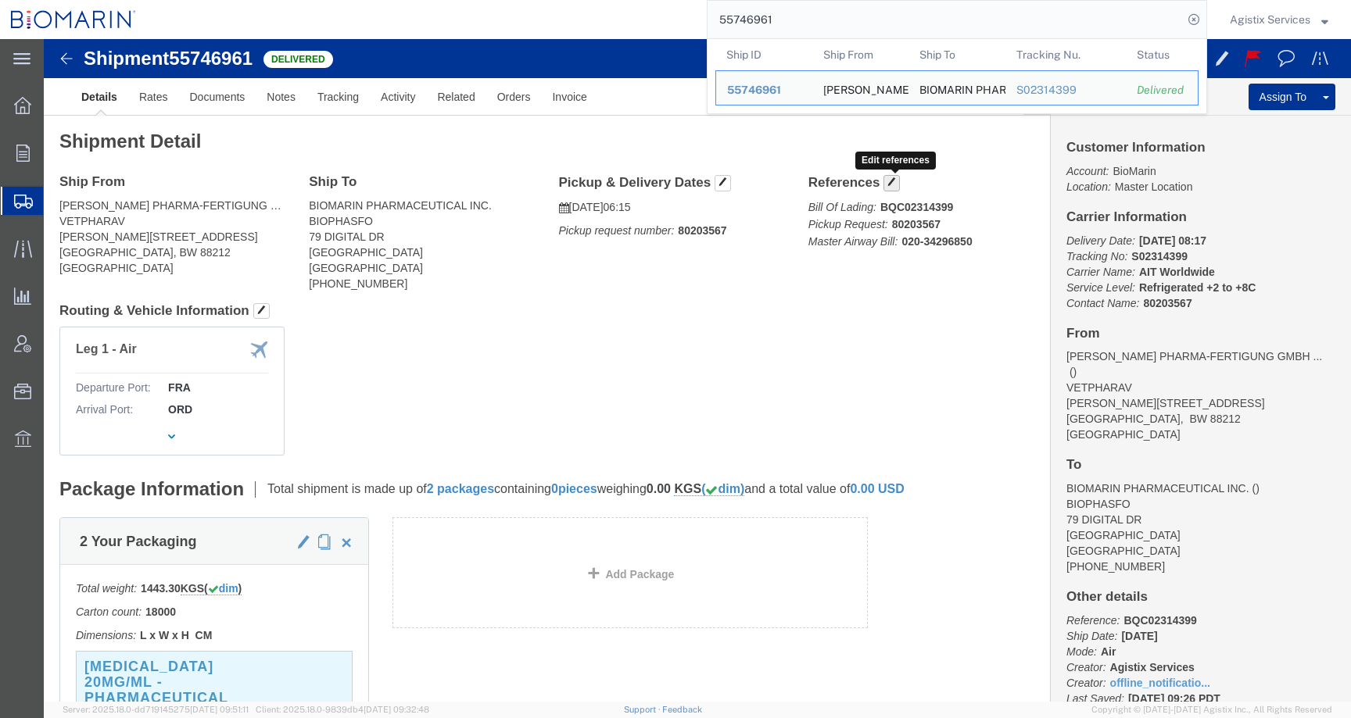
click span "button"
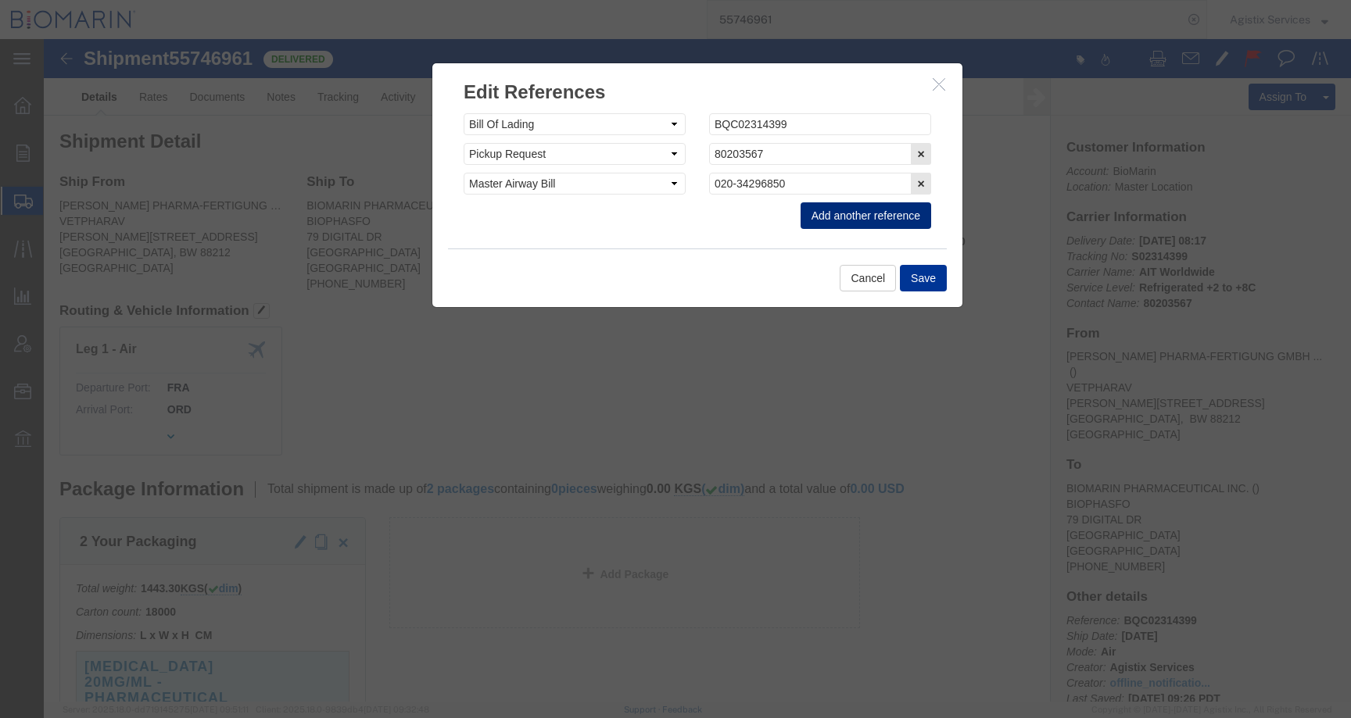
click button "Add another reference"
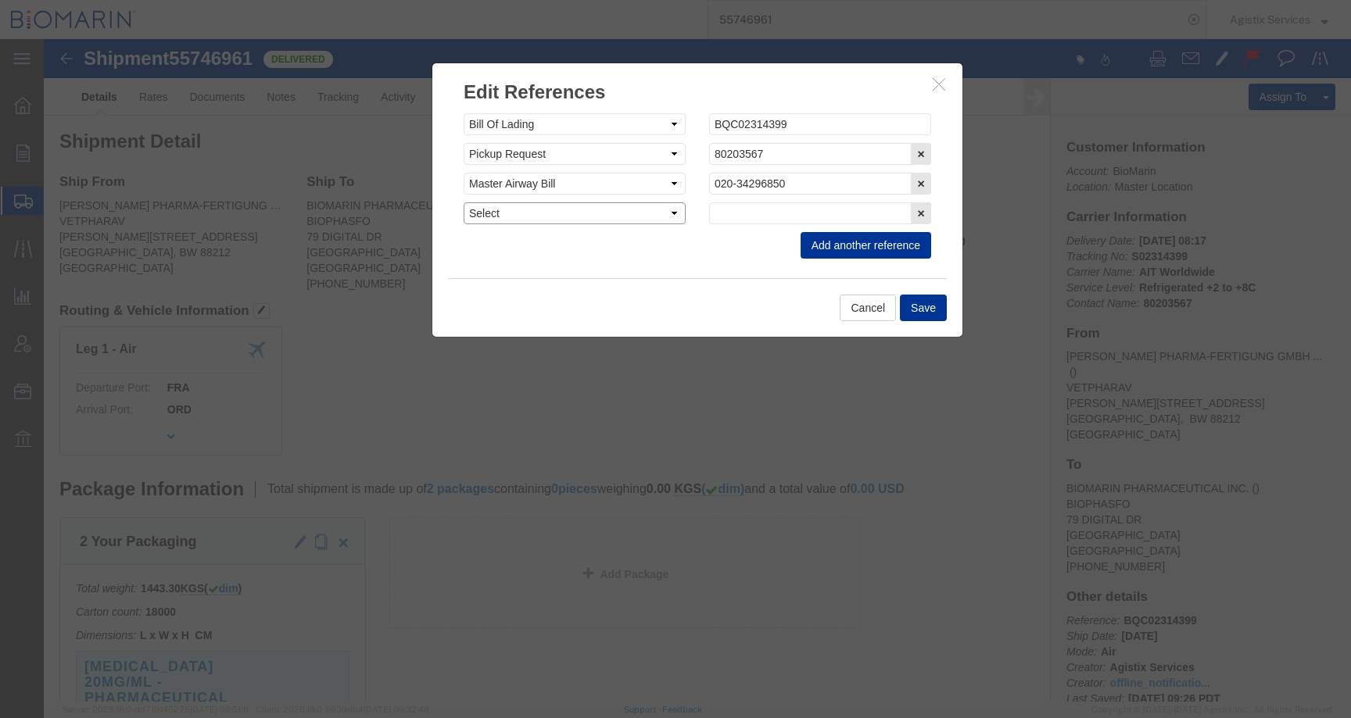
click select "Select Account Type Activity ID Airline Appointment Number ASN Batch Request # …"
select select "CBPENTRY"
click select "Select Account Type Activity ID Airline Appointment Number ASN Batch Request # …"
click input "text"
paste input "B8P15534823"
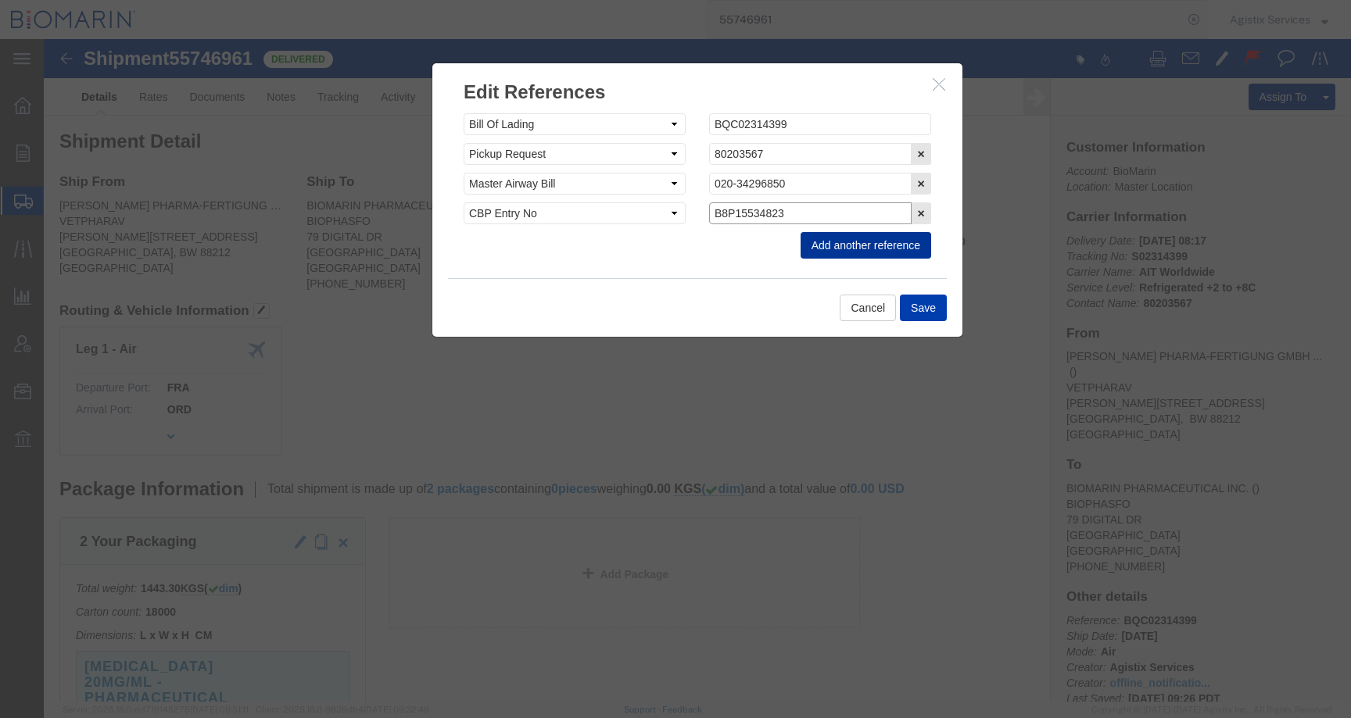
type input "B8P15534823"
click button "Save"
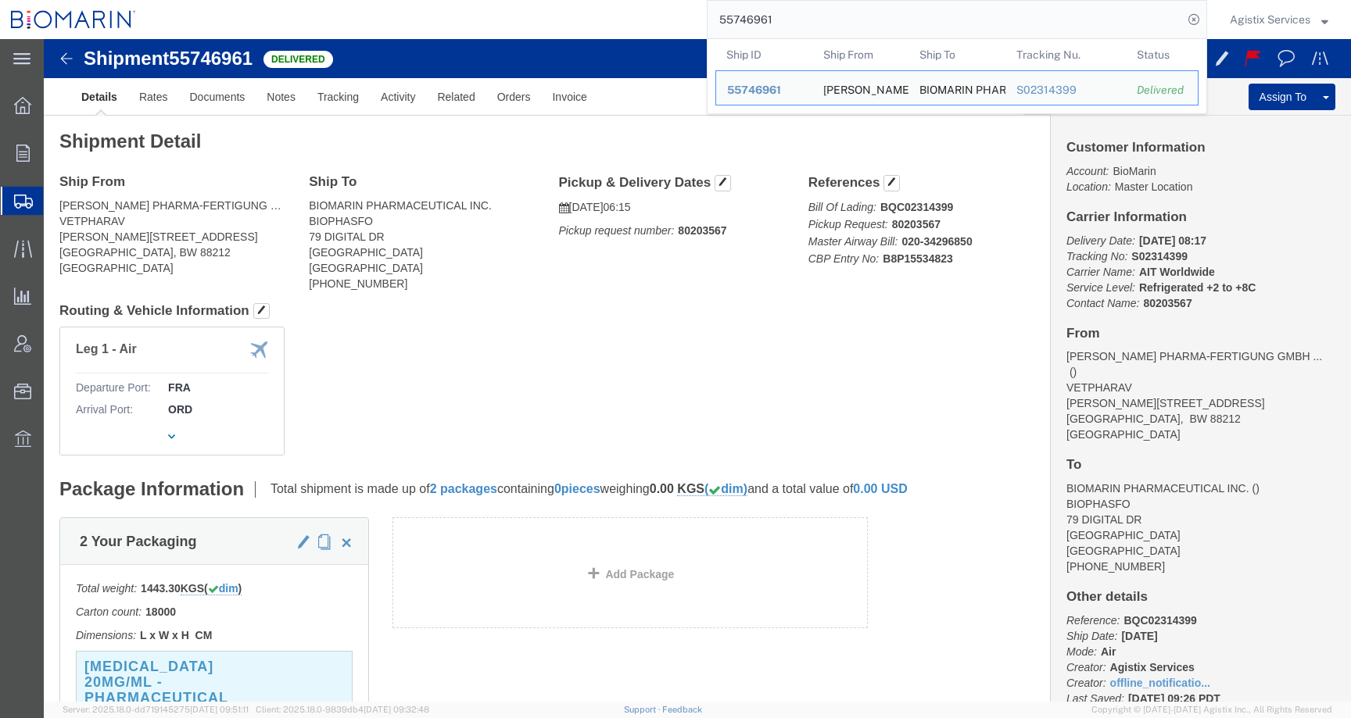
drag, startPoint x: 804, startPoint y: 15, endPoint x: 624, endPoint y: 15, distance: 180.6
click at [624, 15] on div "55746961 Ship ID Ship From Ship To Tracking Nu. Status Ship ID 55746961 Ship Fr…" at bounding box center [677, 19] width 1060 height 39
paste input "7116"
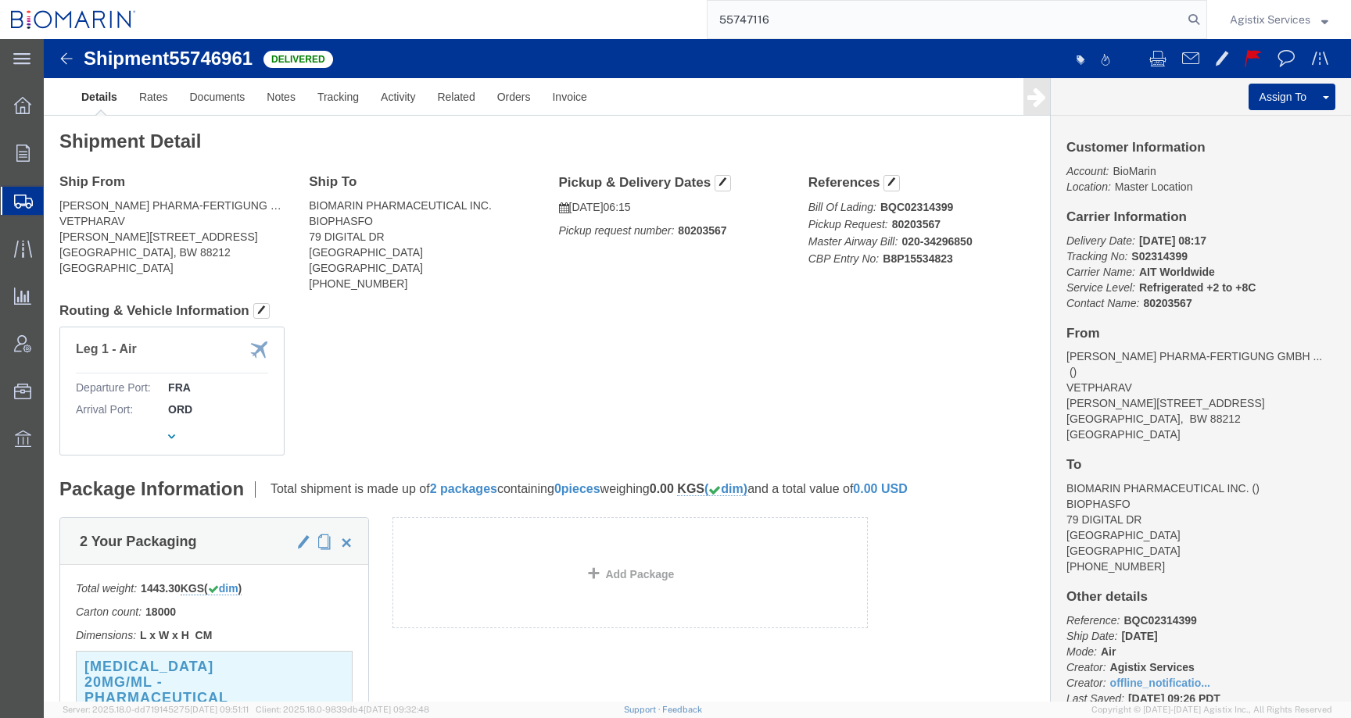
type input "55747116"
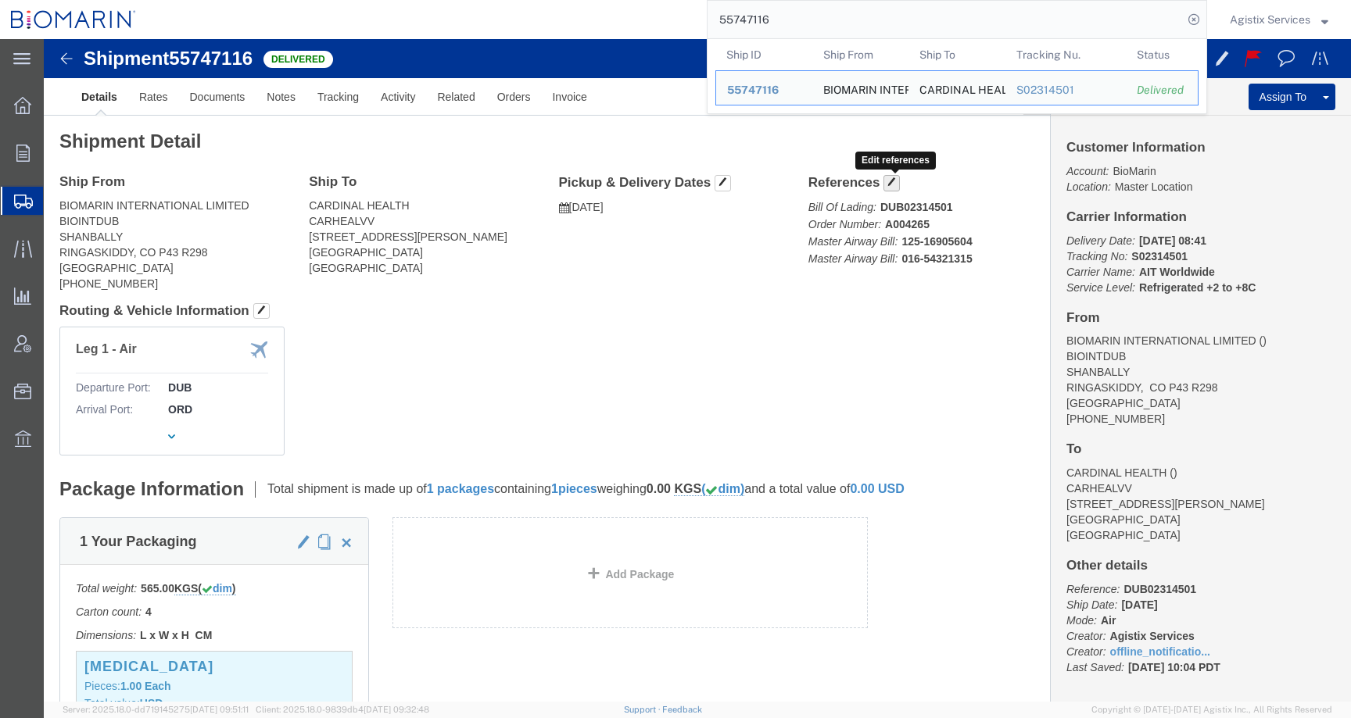
click button "button"
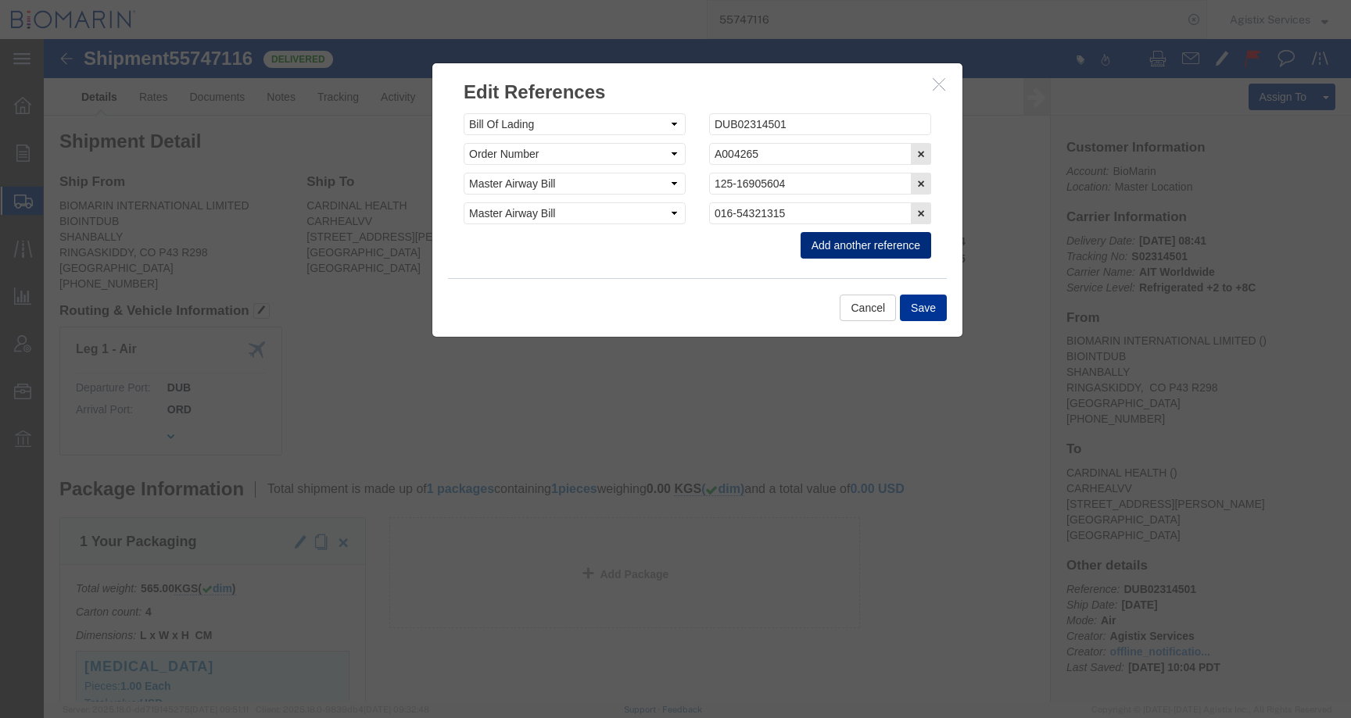
click button "Add another reference"
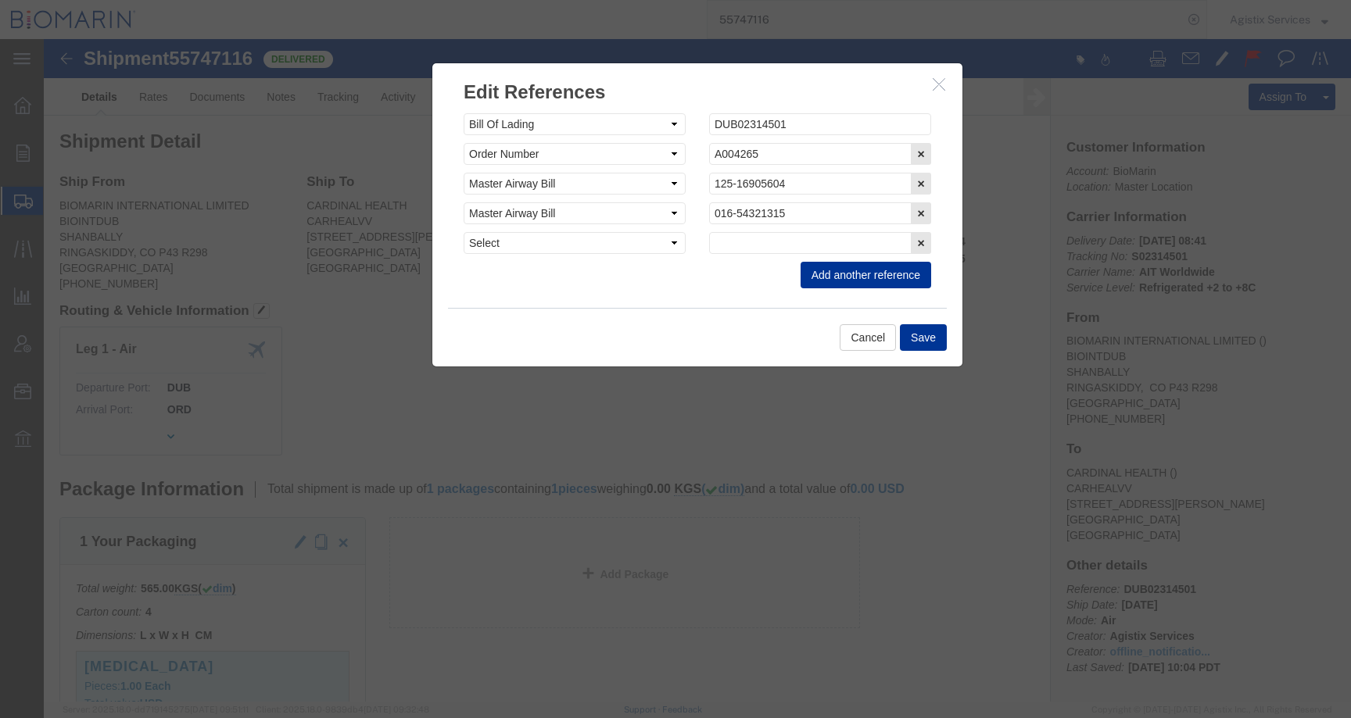
click div "Select Account Type Activity ID Airline Appointment Number ASN Batch Request # …"
click select "Select Account Type Activity ID Airline Appointment Number ASN Batch Request # …"
select select "CBPENTRY"
click select "Select Account Type Activity ID Airline Appointment Number ASN Batch Request # …"
click input "text"
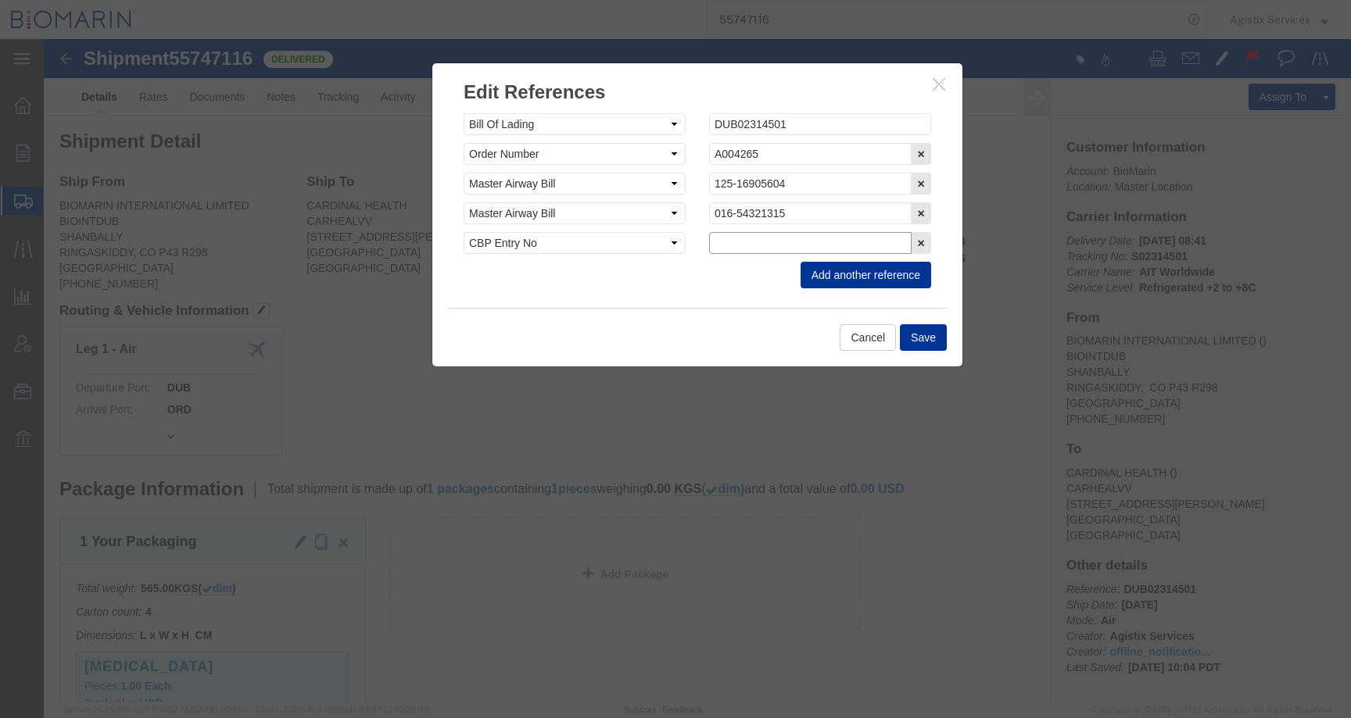
paste input "B8P15534856"
type input "B8P15534856"
click button "Save"
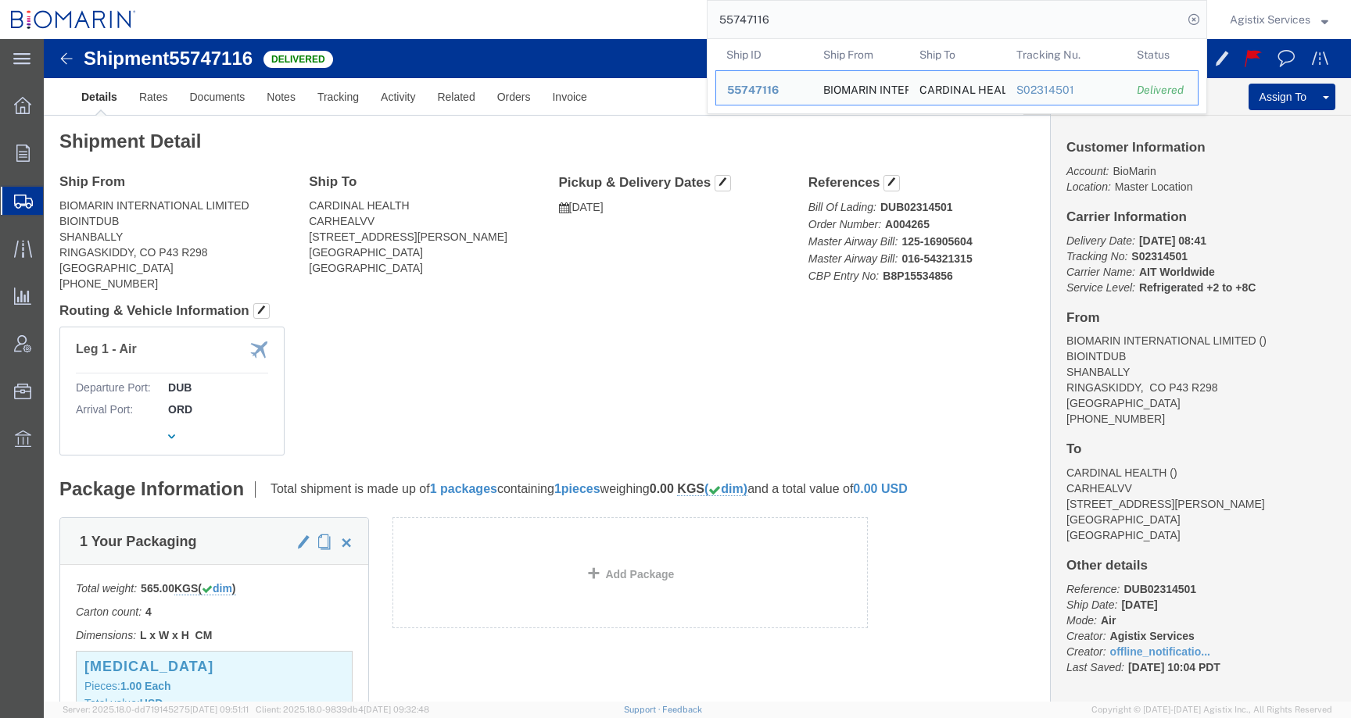
drag, startPoint x: 810, startPoint y: 16, endPoint x: 561, endPoint y: 16, distance: 249.4
click at [561, 16] on div "55747116 Ship ID Ship From Ship To Tracking Nu. Status Ship ID 55747116 Ship Fr…" at bounding box center [677, 19] width 1060 height 39
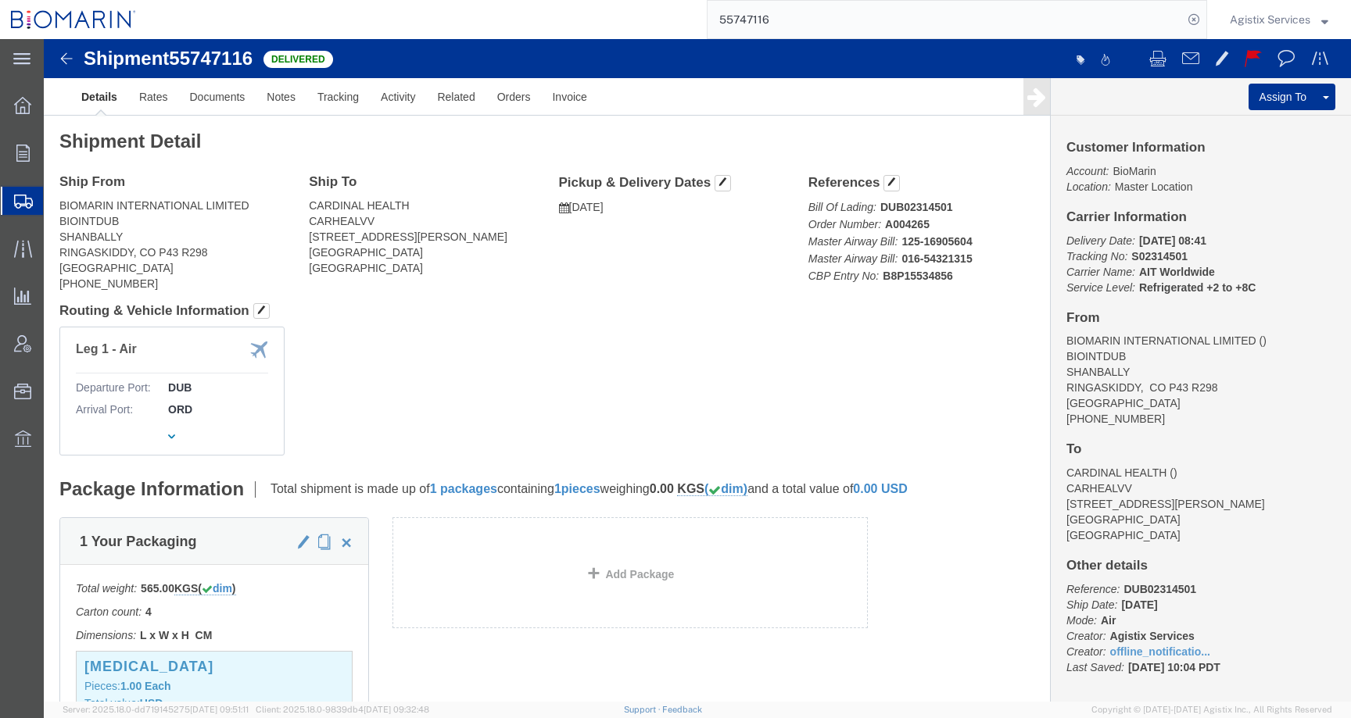
paste input "6961"
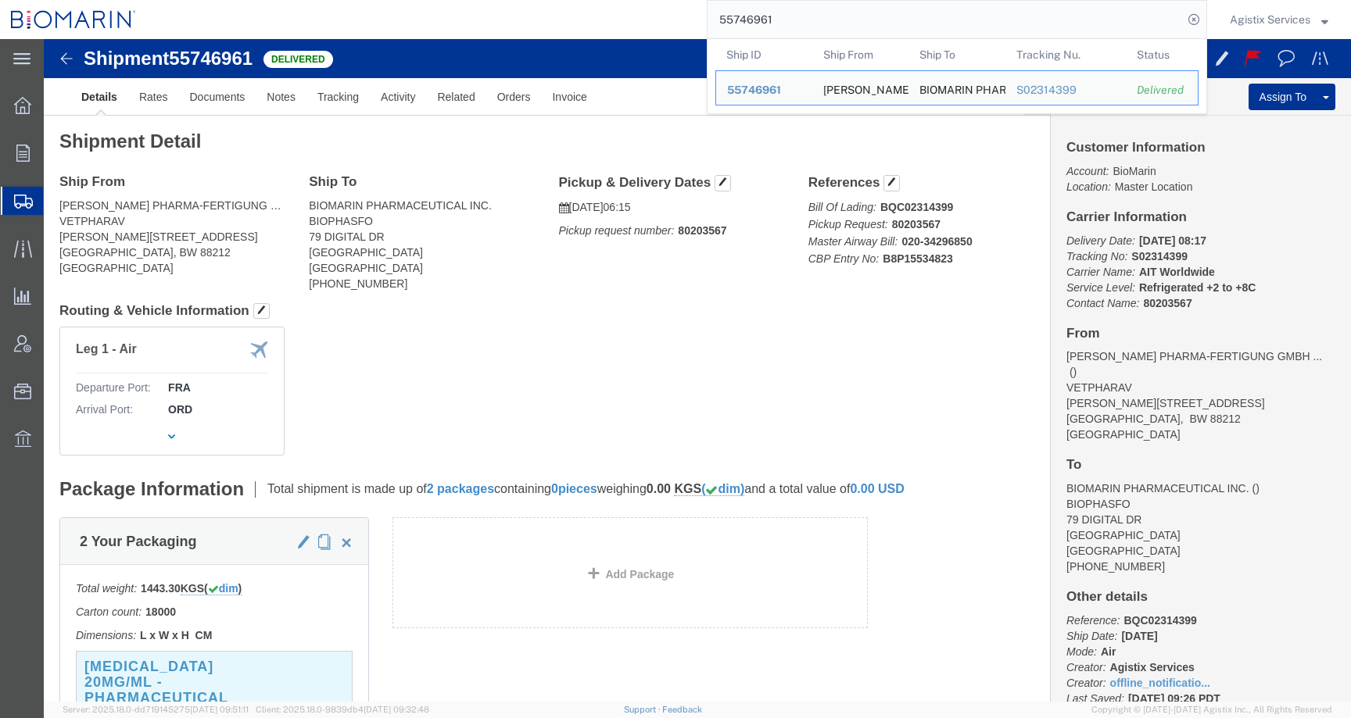
drag, startPoint x: 778, startPoint y: 23, endPoint x: 628, endPoint y: 23, distance: 150.1
click at [628, 23] on div "55746961 Ship ID Ship From Ship To Tracking Nu. Status Ship ID 55746961 Ship Fr…" at bounding box center [677, 19] width 1060 height 39
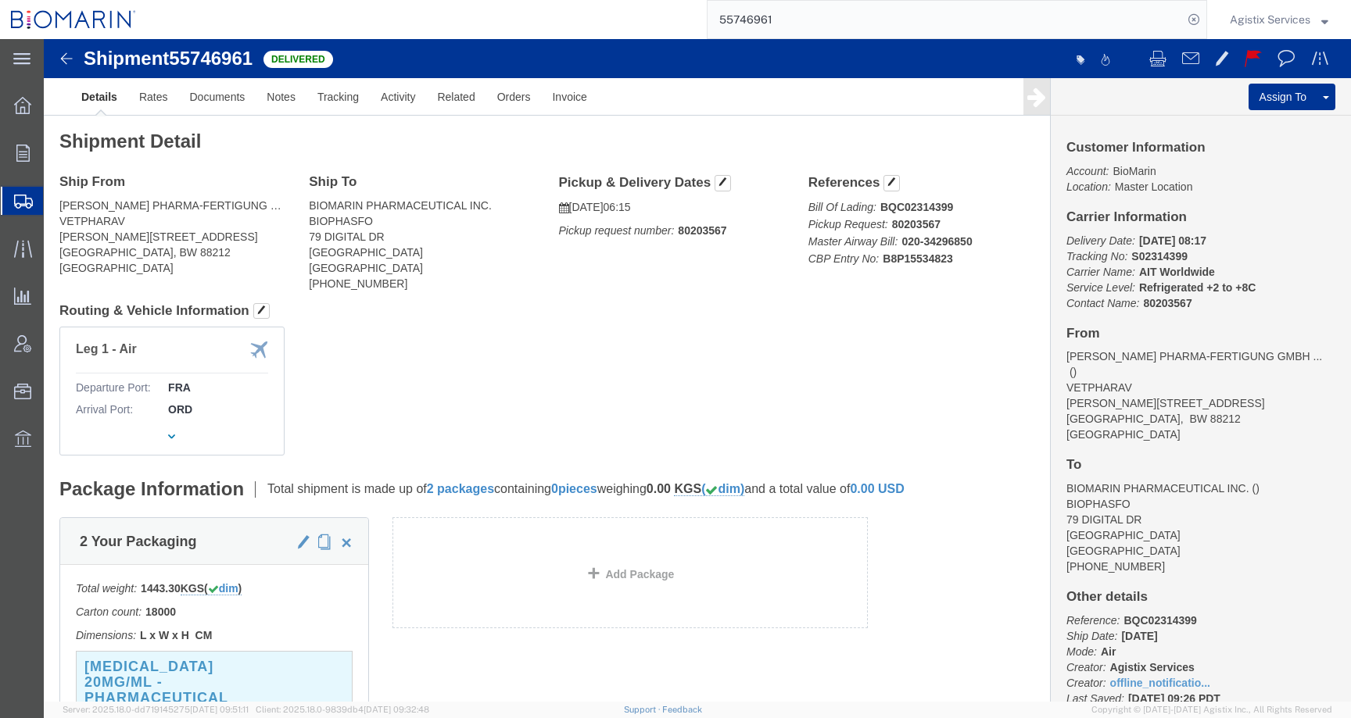
paste input "7116"
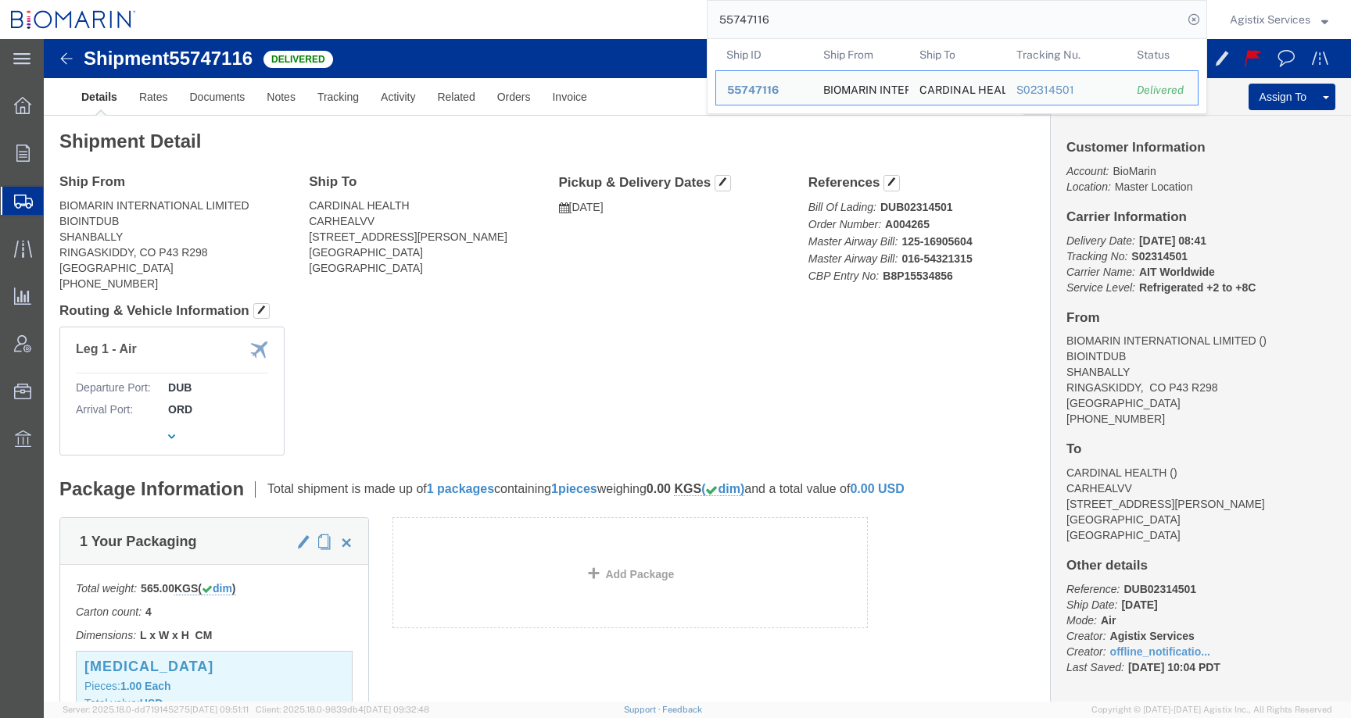
drag, startPoint x: 798, startPoint y: 26, endPoint x: 622, endPoint y: 20, distance: 176.8
click at [622, 20] on div "55747116 Ship ID Ship From Ship To Tracking Nu. Status Ship ID 55747116 Ship Fr…" at bounding box center [677, 19] width 1060 height 39
paste input "61765"
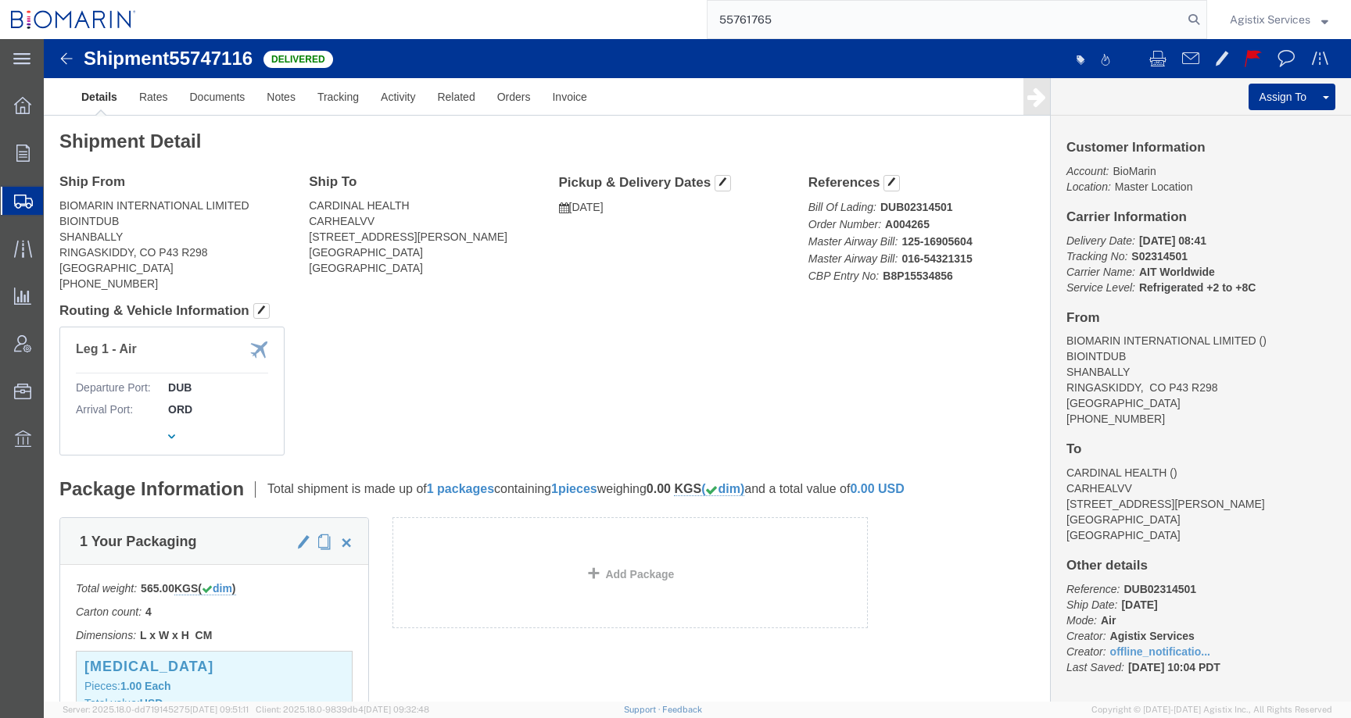
type input "55761765"
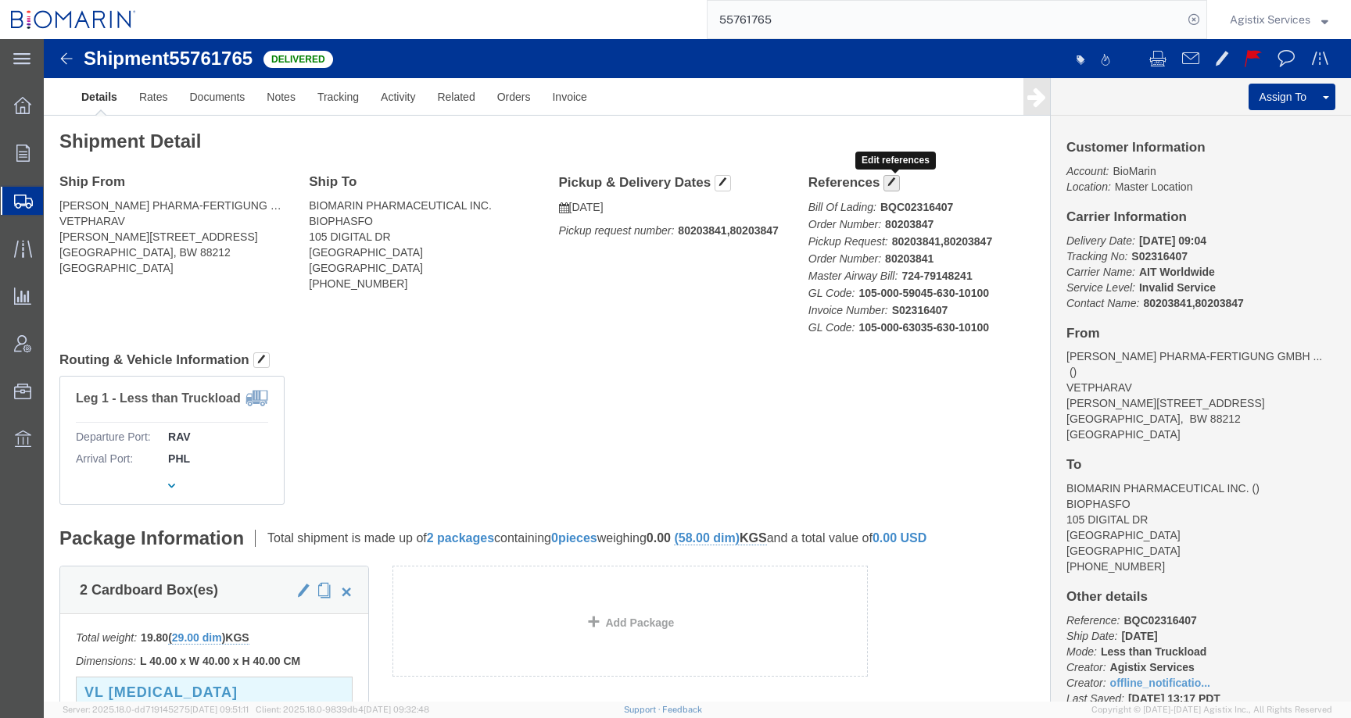
click h4 "References Edit references"
click button "button"
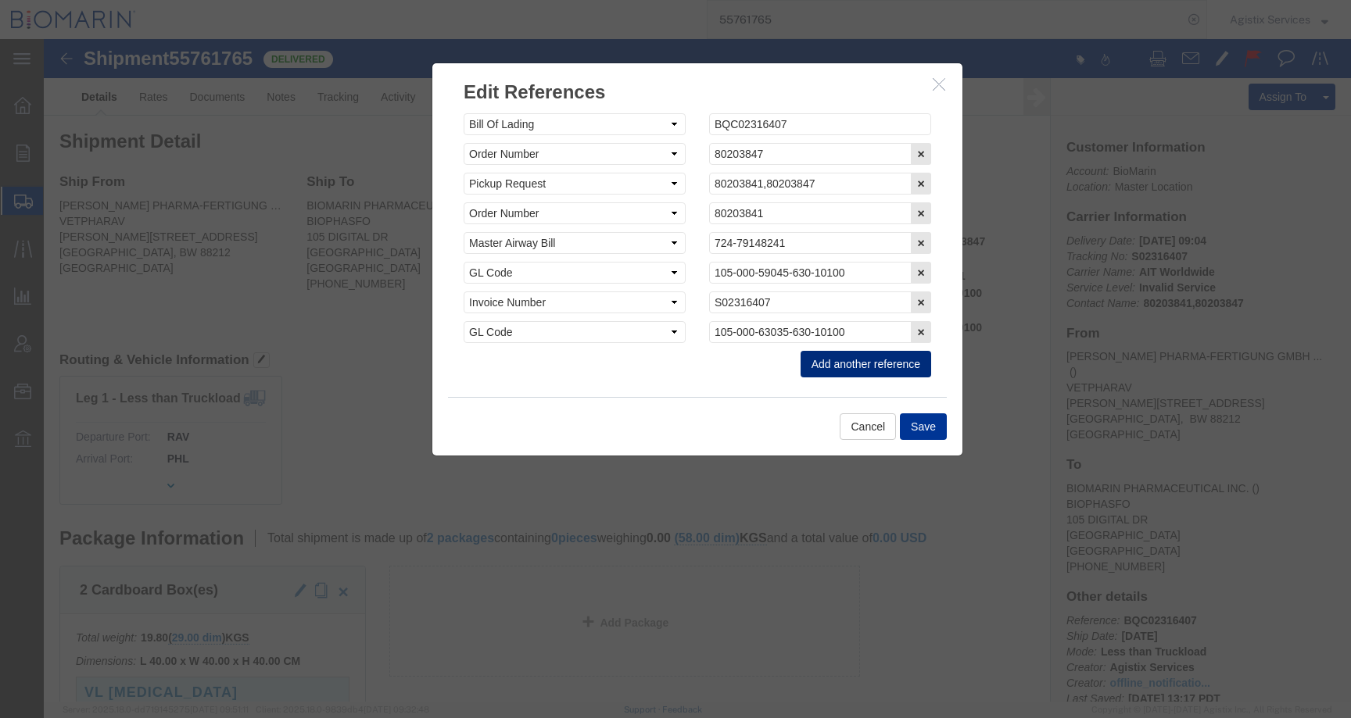
click button "Add another reference"
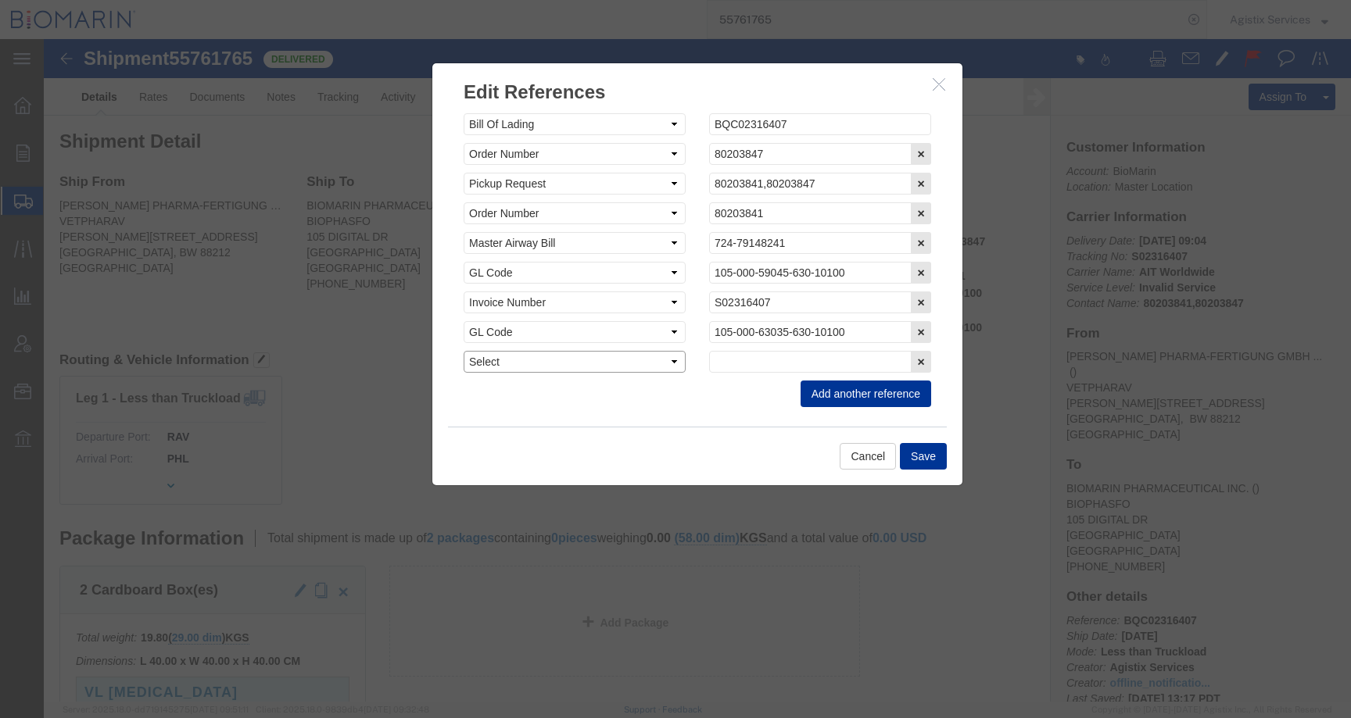
click select "Select Account Type Activity ID Airline Appointment Number ASN Batch Request # …"
select select "CBPENTRY"
click select "Select Account Type Activity ID Airline Appointment Number ASN Batch Request # …"
click input "text"
paste input "B8P15535374"
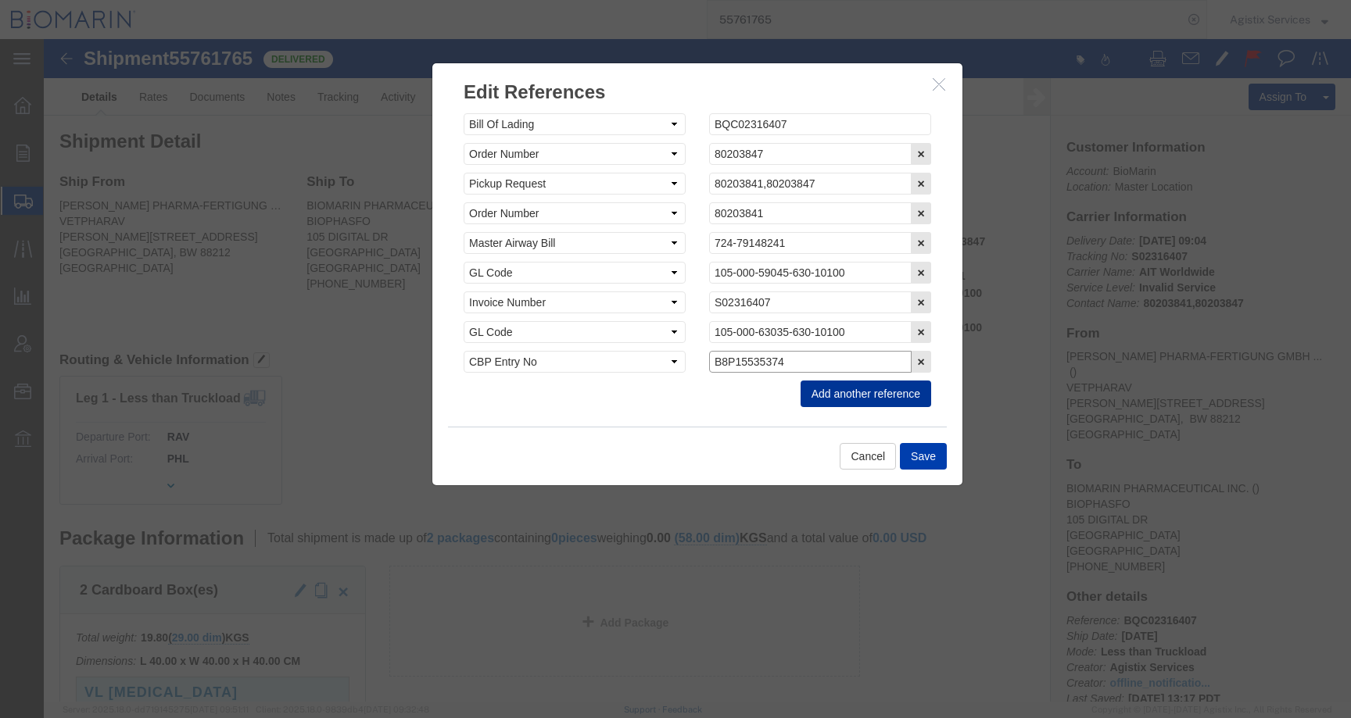
type input "B8P15535374"
click button "Save"
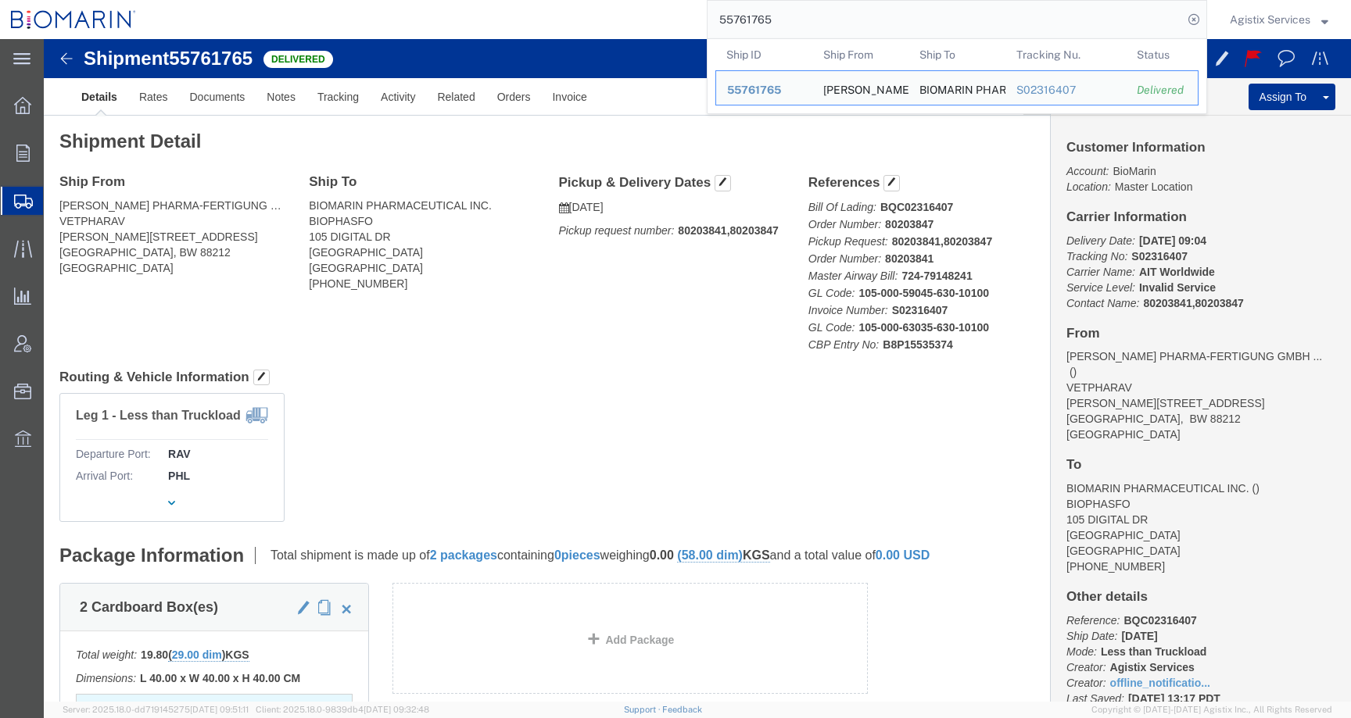
drag, startPoint x: 792, startPoint y: 21, endPoint x: 641, endPoint y: 21, distance: 150.9
click at [641, 21] on div "55761765 Ship ID Ship From Ship To Tracking Nu. Status Ship ID 55761765 Ship Fr…" at bounding box center [677, 19] width 1060 height 39
paste input "852"
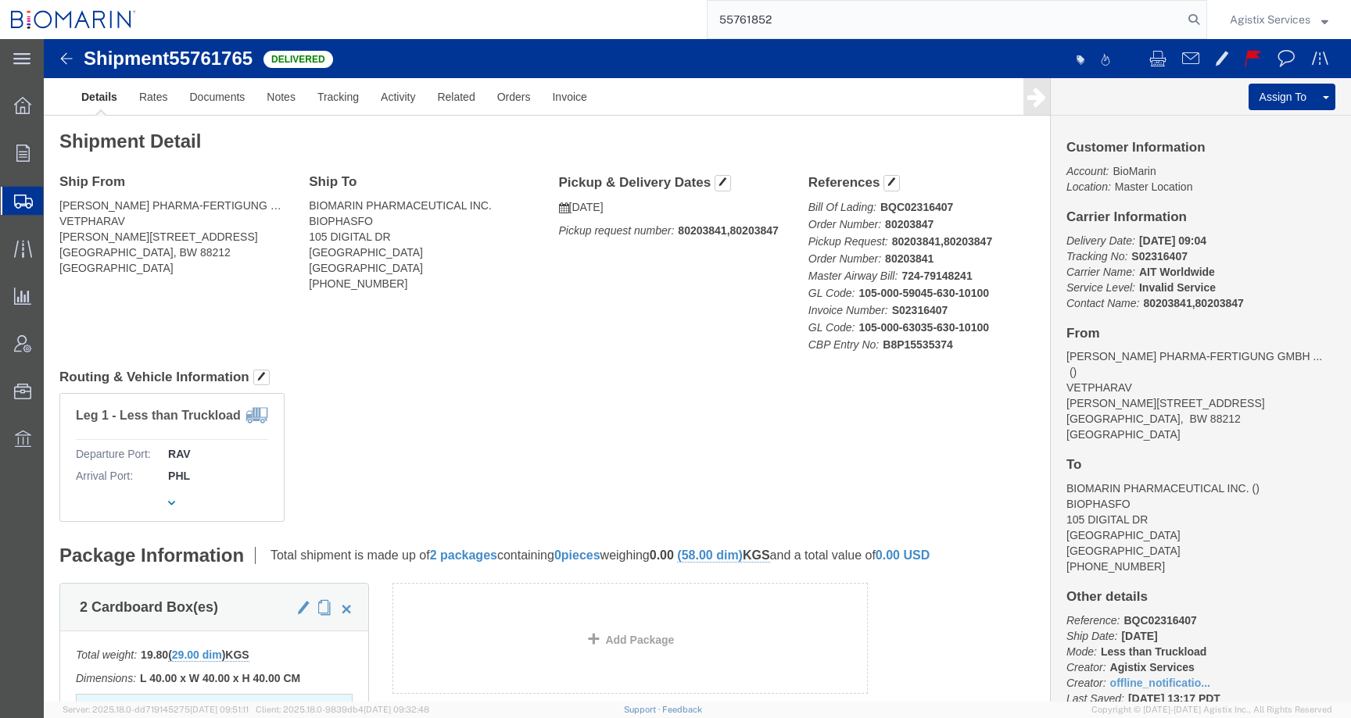
type input "55761852"
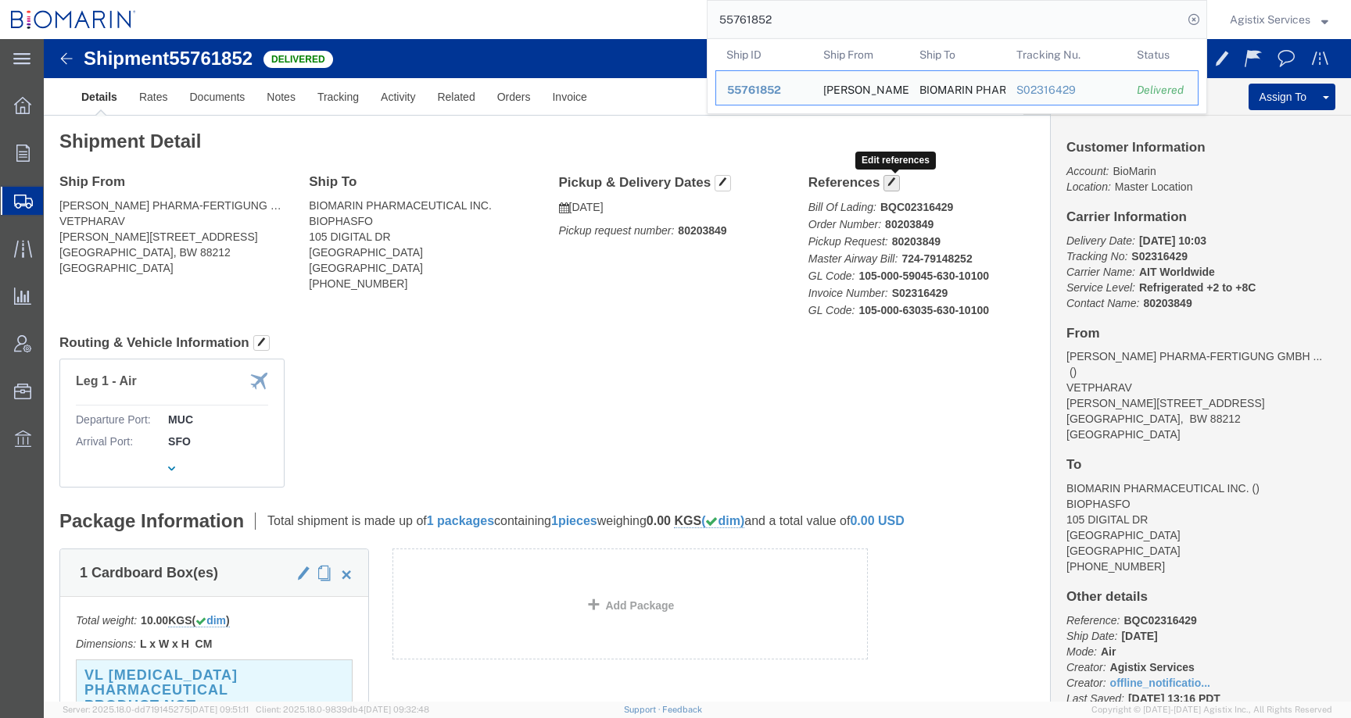
click span "button"
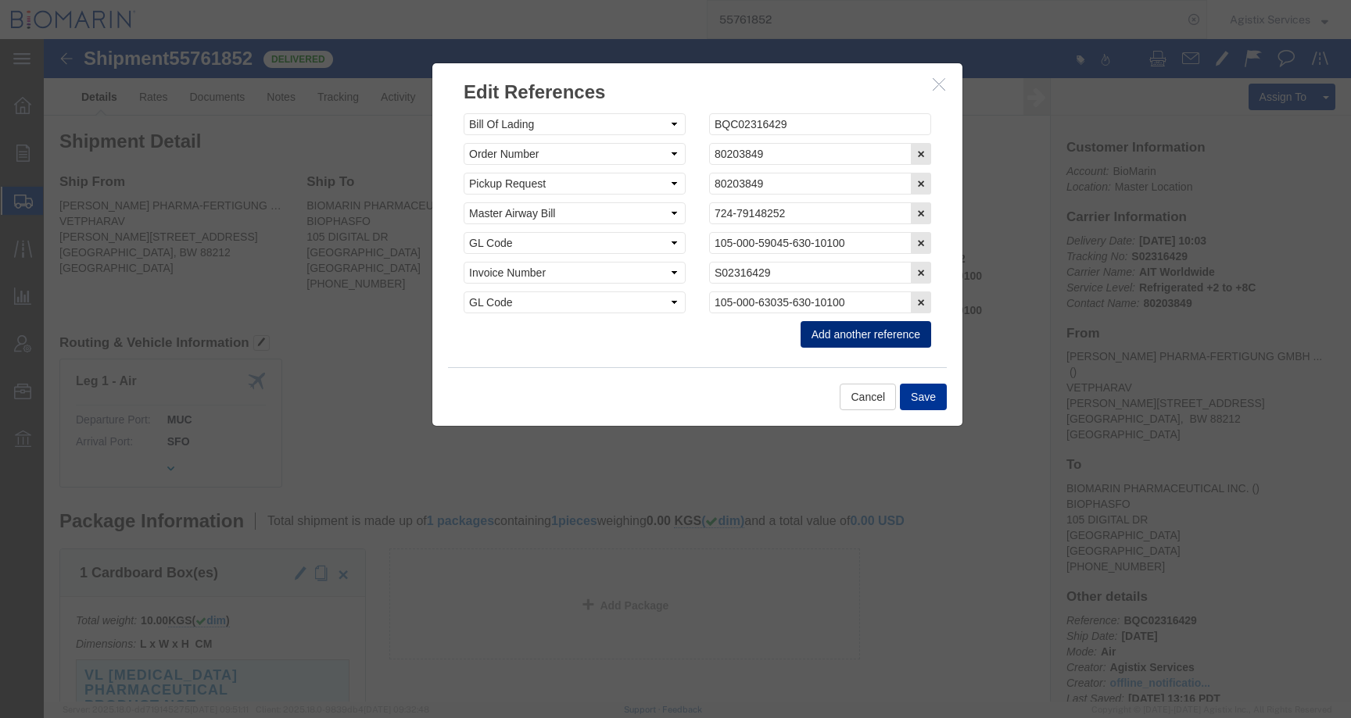
click button "Add another reference"
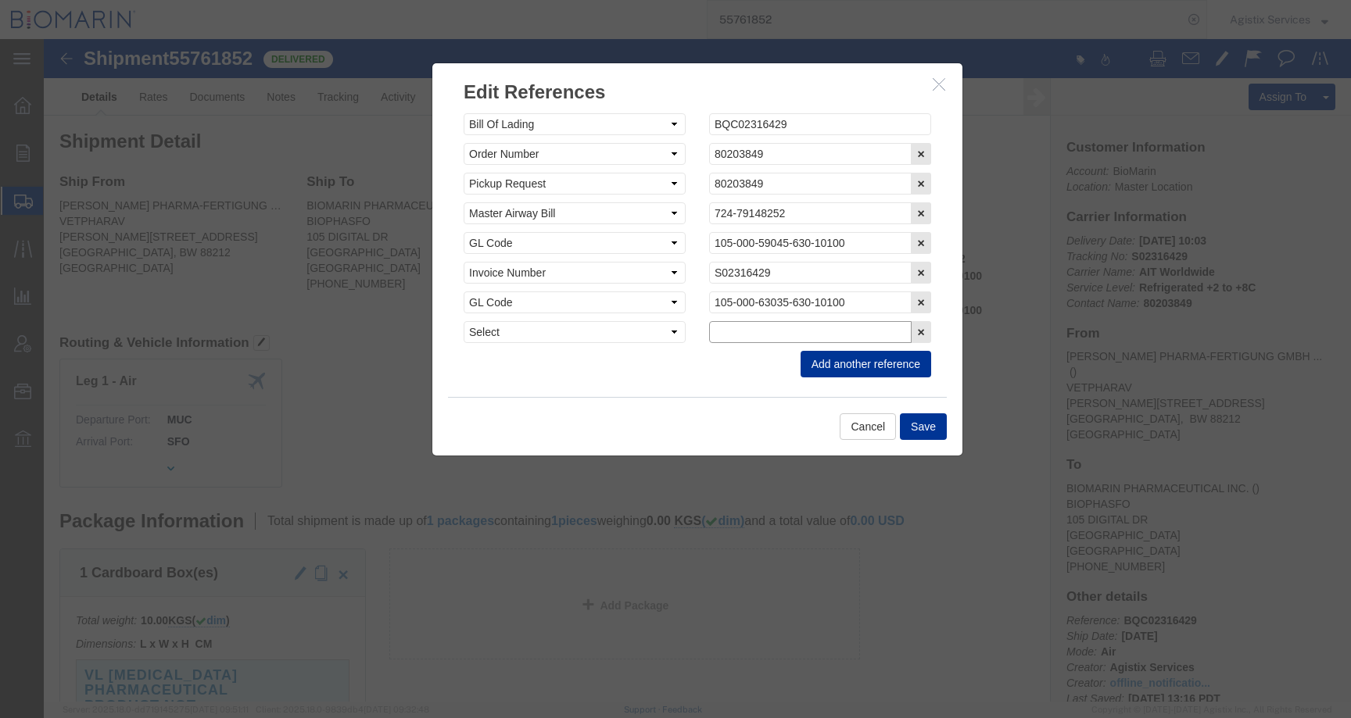
click input "text"
paste input "B8P15535408"
type input "B8P15535408"
click select "Select Account Type Activity ID Airline Appointment Number ASN Batch Request # …"
select select "CBPENTRY"
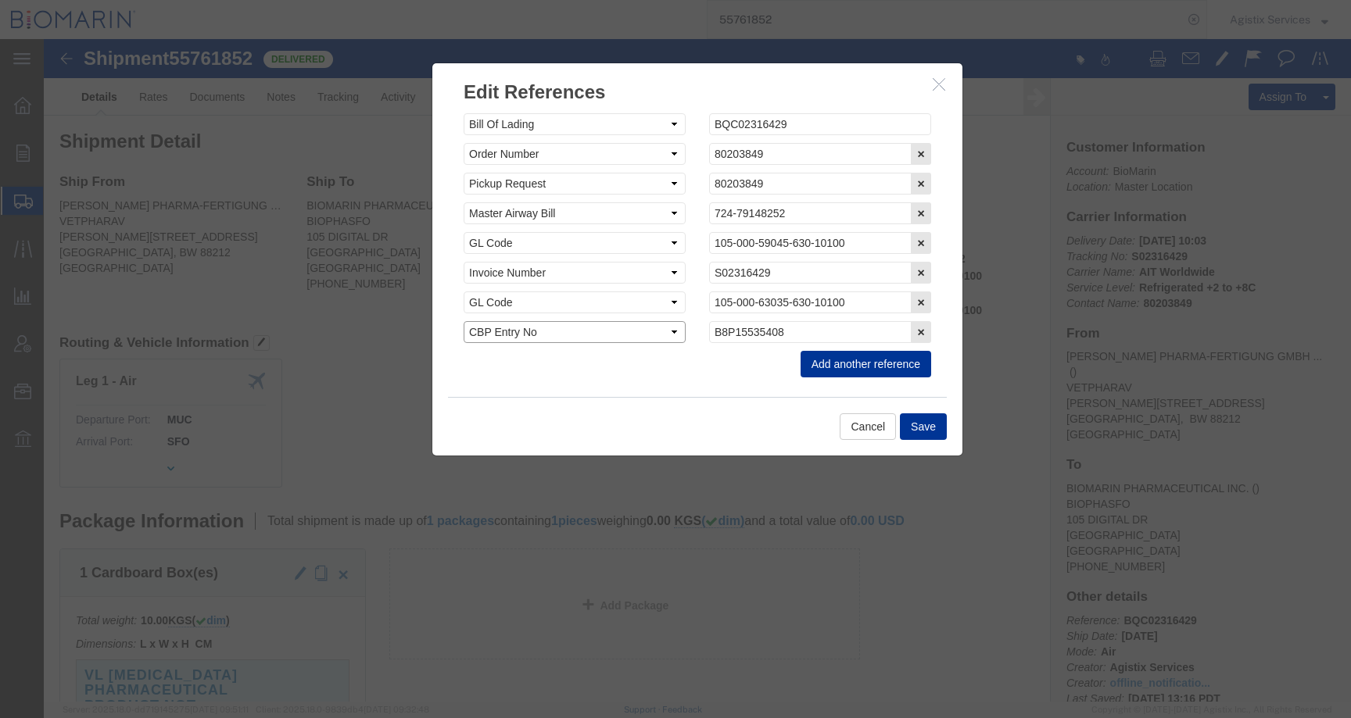
click select "Select Account Type Activity ID Airline Appointment Number ASN Batch Request # …"
click button "Save"
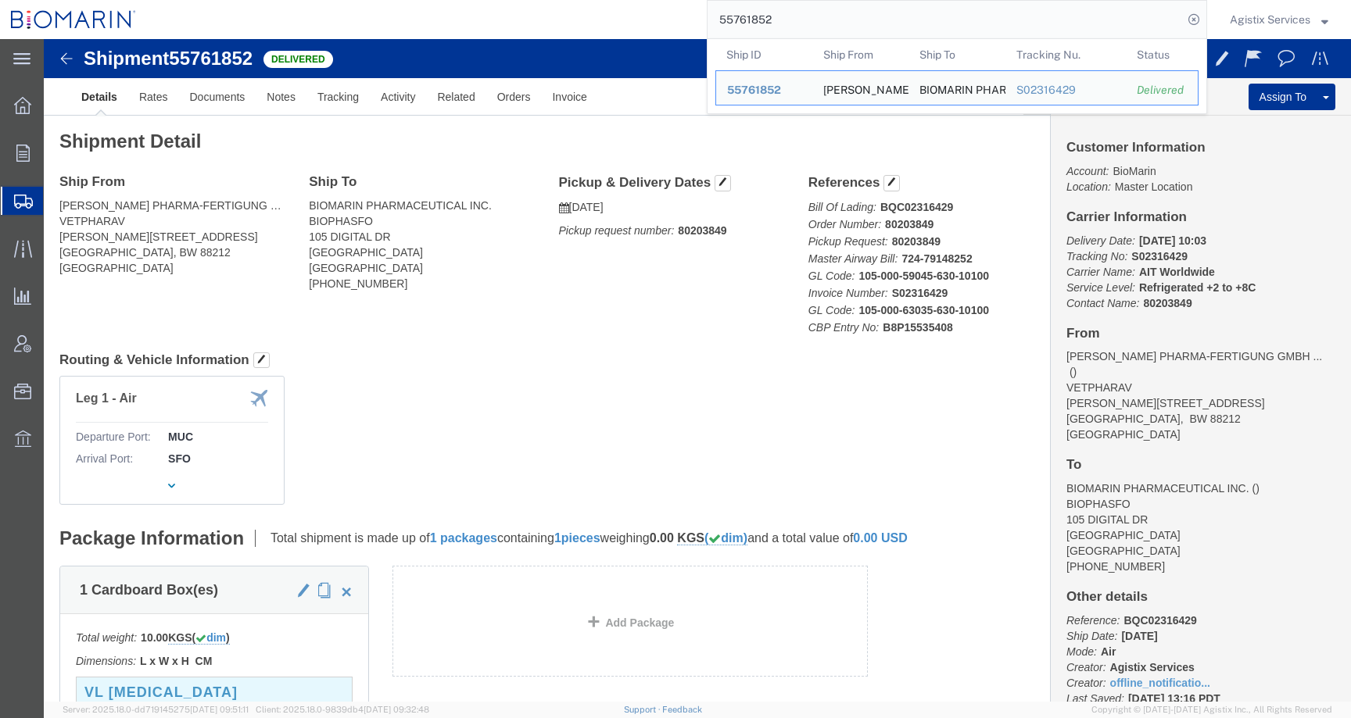
drag, startPoint x: 787, startPoint y: 23, endPoint x: 647, endPoint y: 23, distance: 139.9
click at [647, 23] on div "55761852 Ship ID Ship From Ship To Tracking Nu. Status Ship ID 55761852 Ship Fr…" at bounding box center [677, 19] width 1060 height 39
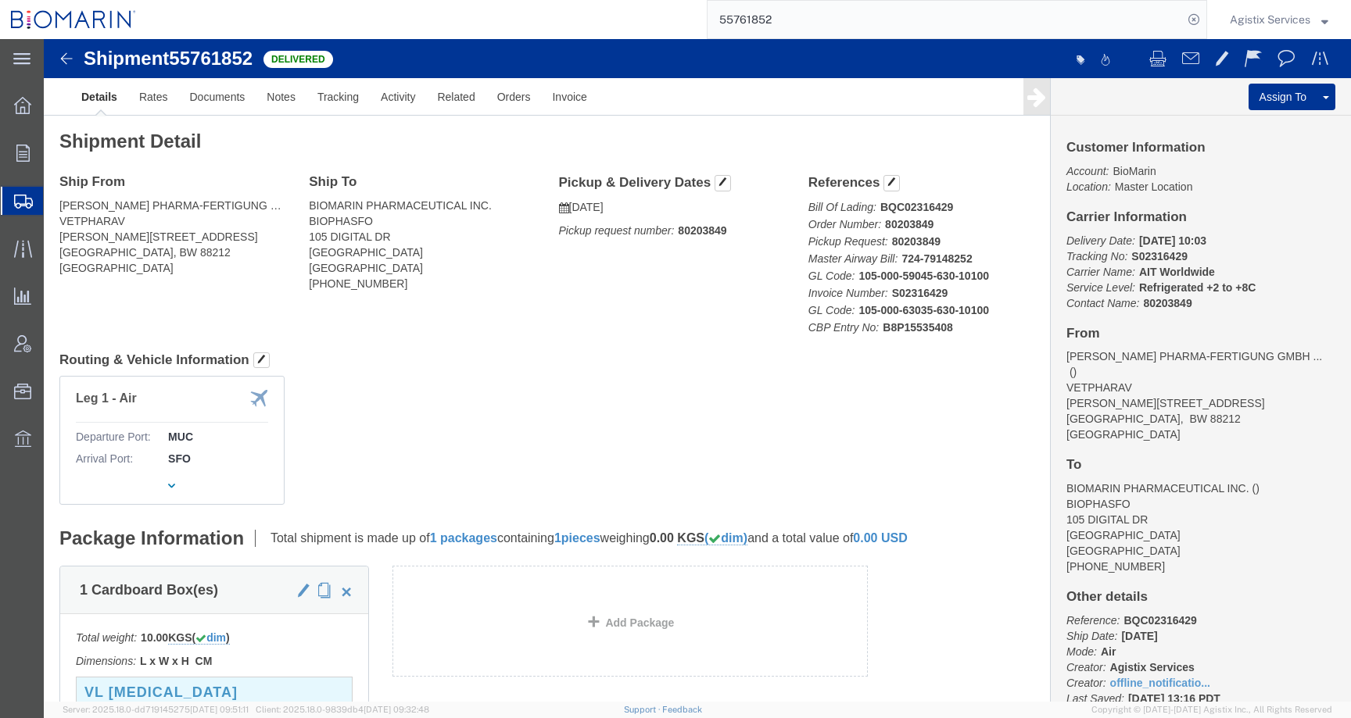
paste input "17650"
type input "55717650"
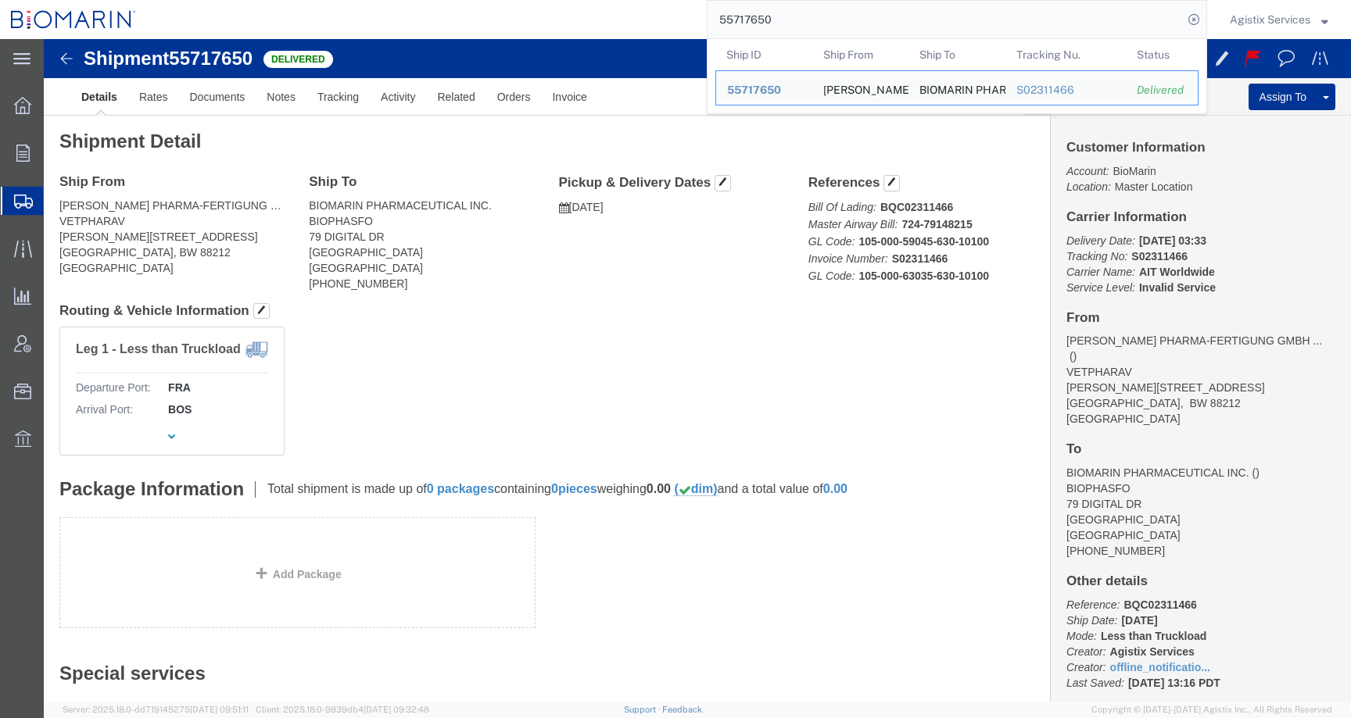
click h4 "Routing & Vehicle Information"
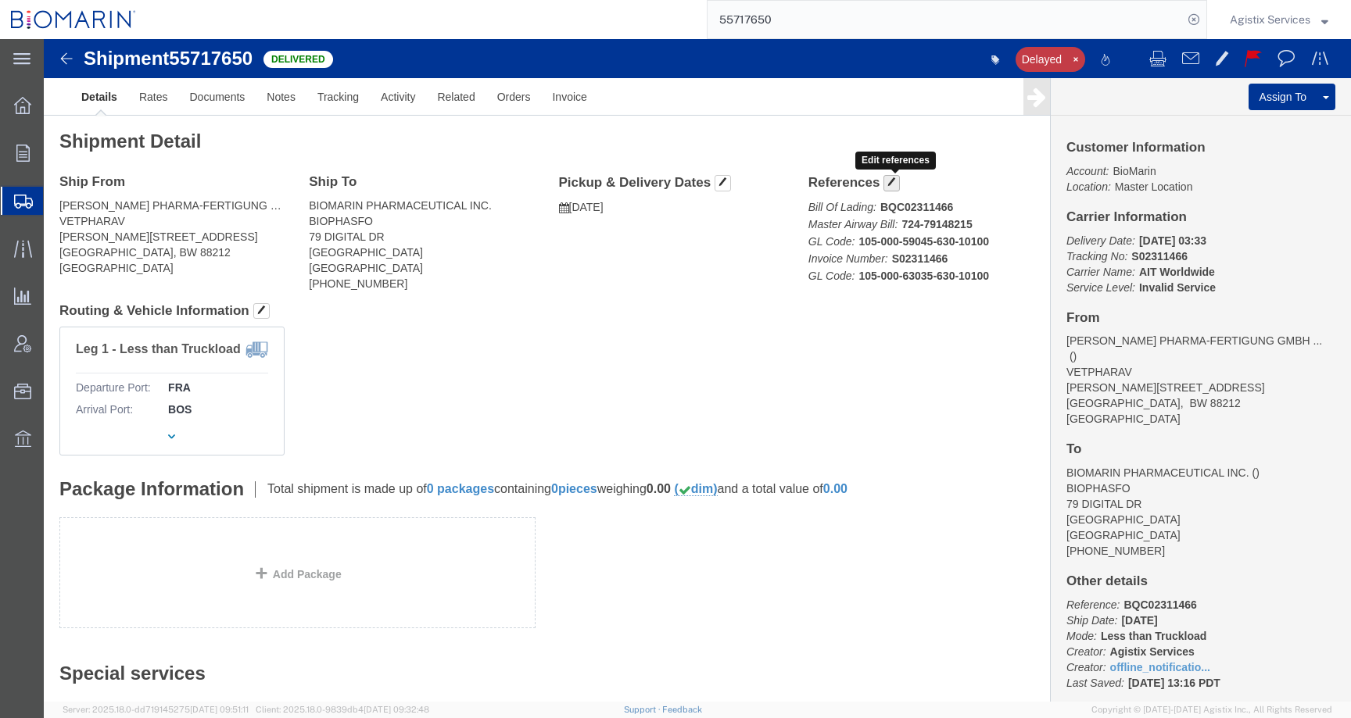
click span "button"
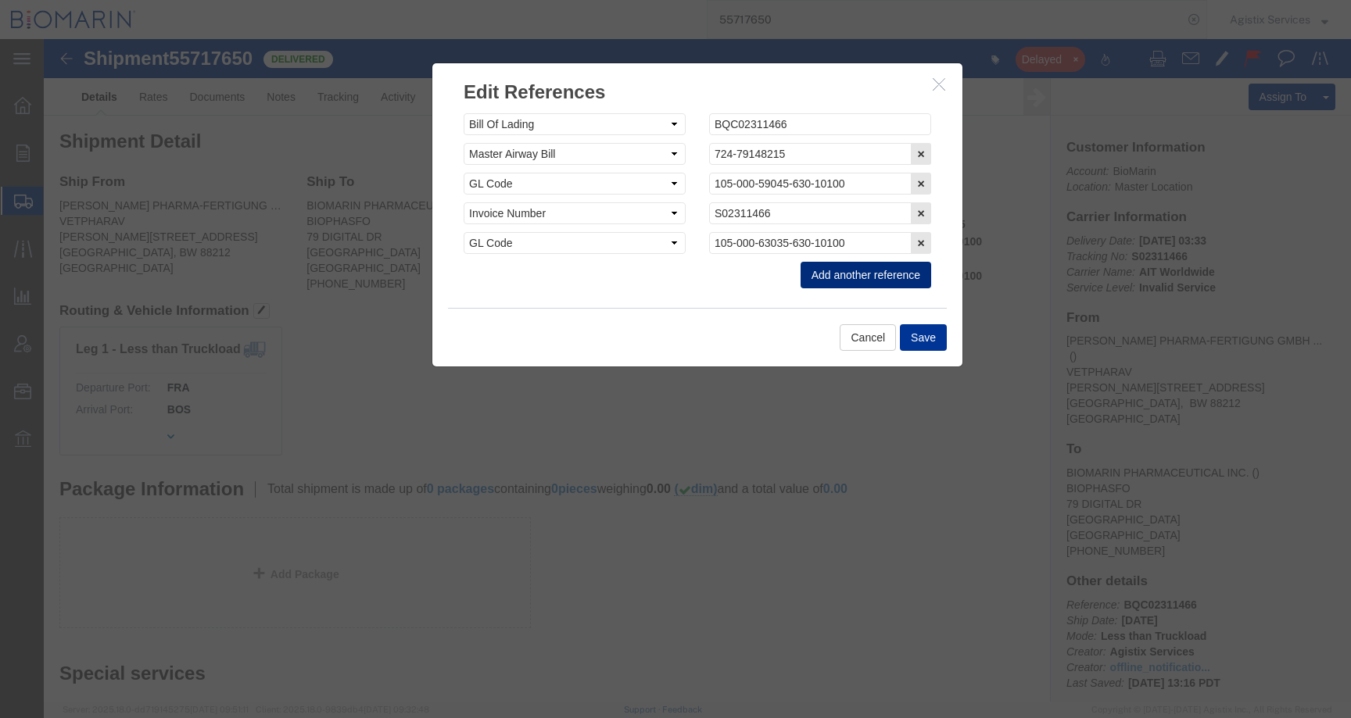
click button "Add another reference"
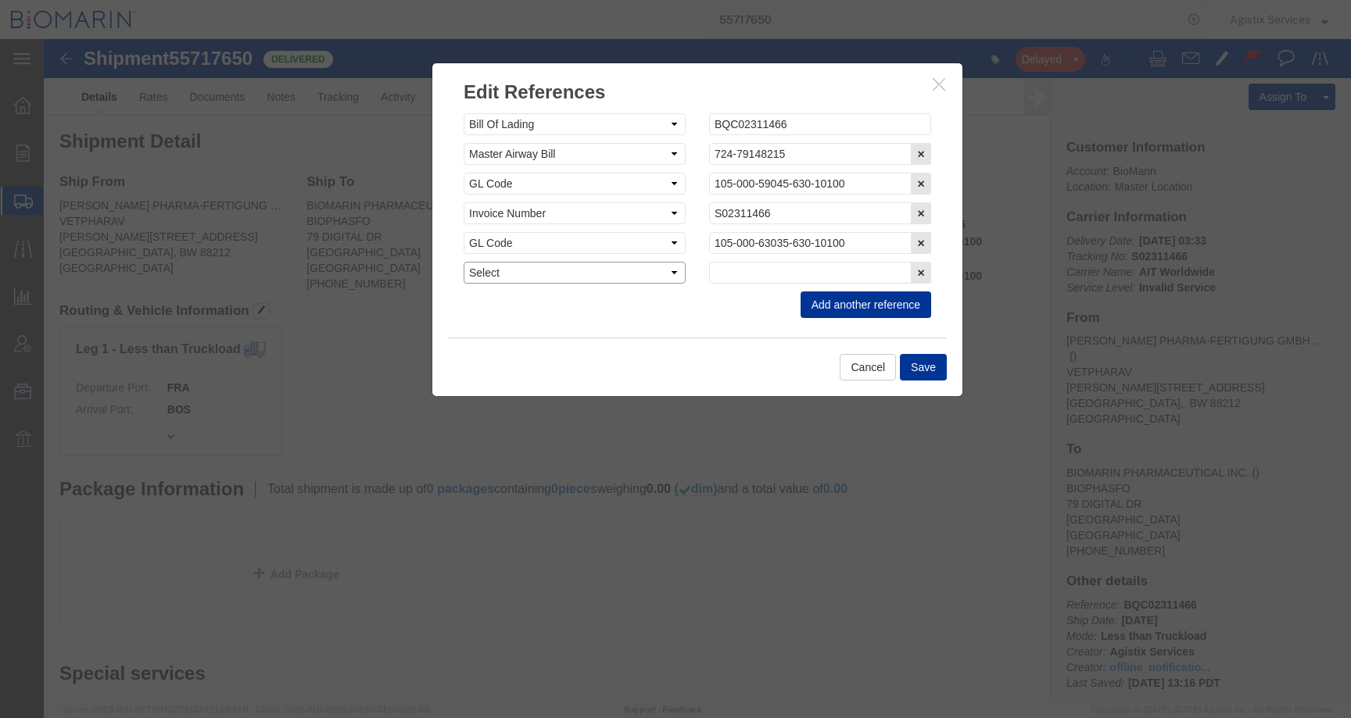
click select "Select Account Type Activity ID Airline Appointment Number ASN Batch Request # …"
select select "CBPENTRY"
click select "Select Account Type Activity ID Airline Appointment Number ASN Batch Request # …"
click input "text"
paste input "B8P15535606"
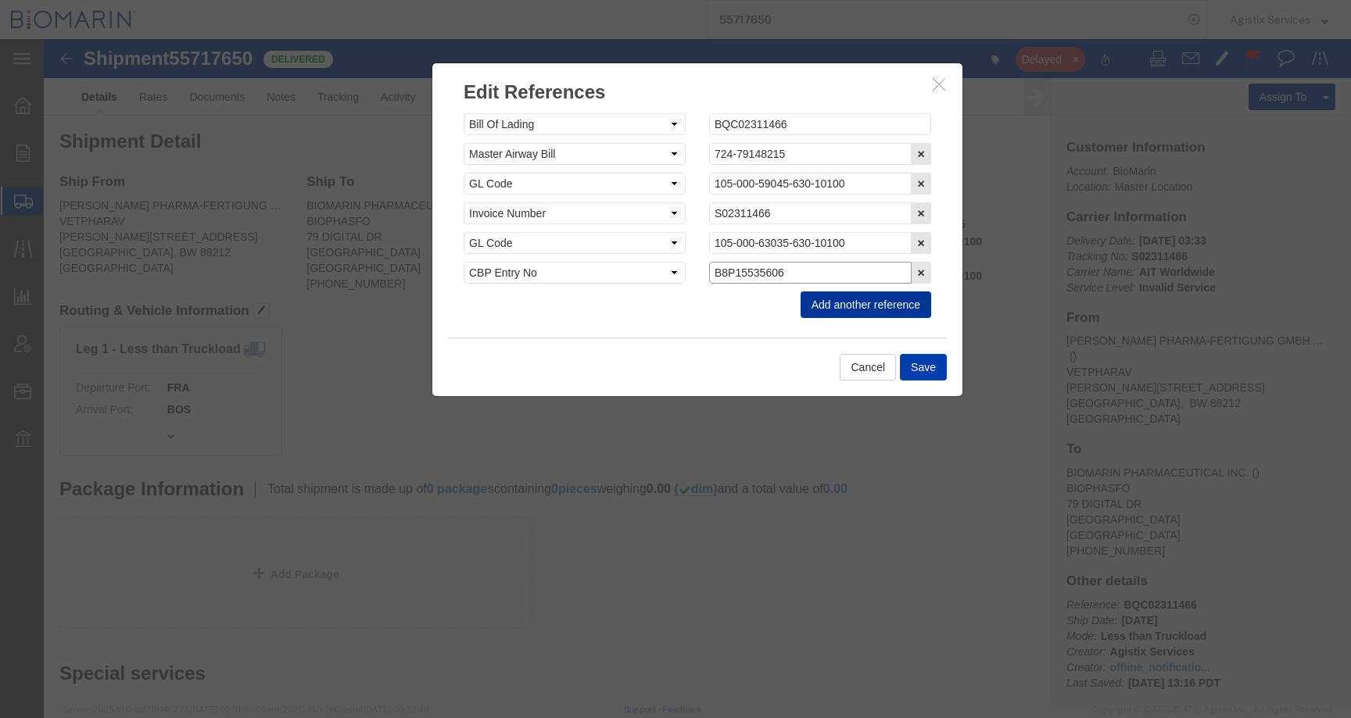
type input "B8P15535606"
click button "Save"
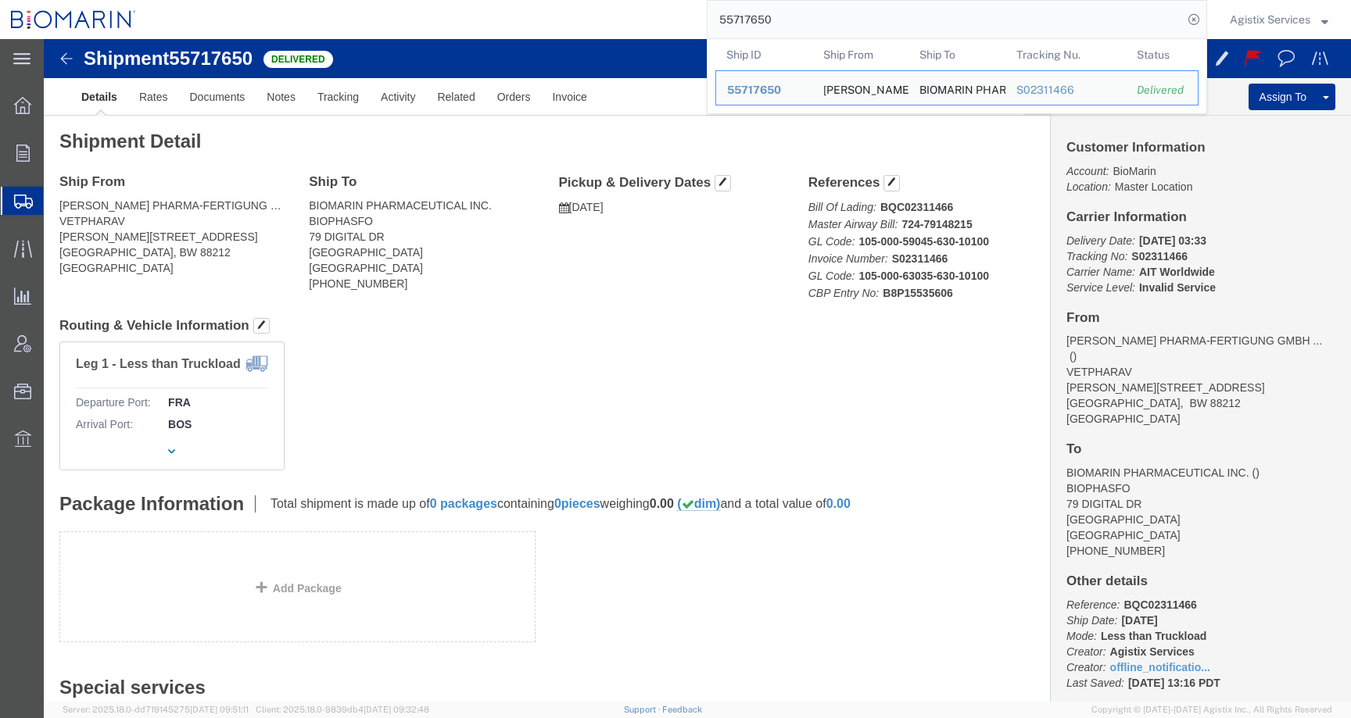
drag, startPoint x: 796, startPoint y: 23, endPoint x: 599, endPoint y: 21, distance: 197.0
click at [598, 21] on div "55717650 Ship ID Ship From Ship To Tracking Nu. Status Ship ID 55717650 Ship Fr…" at bounding box center [677, 19] width 1060 height 39
paste input "50046"
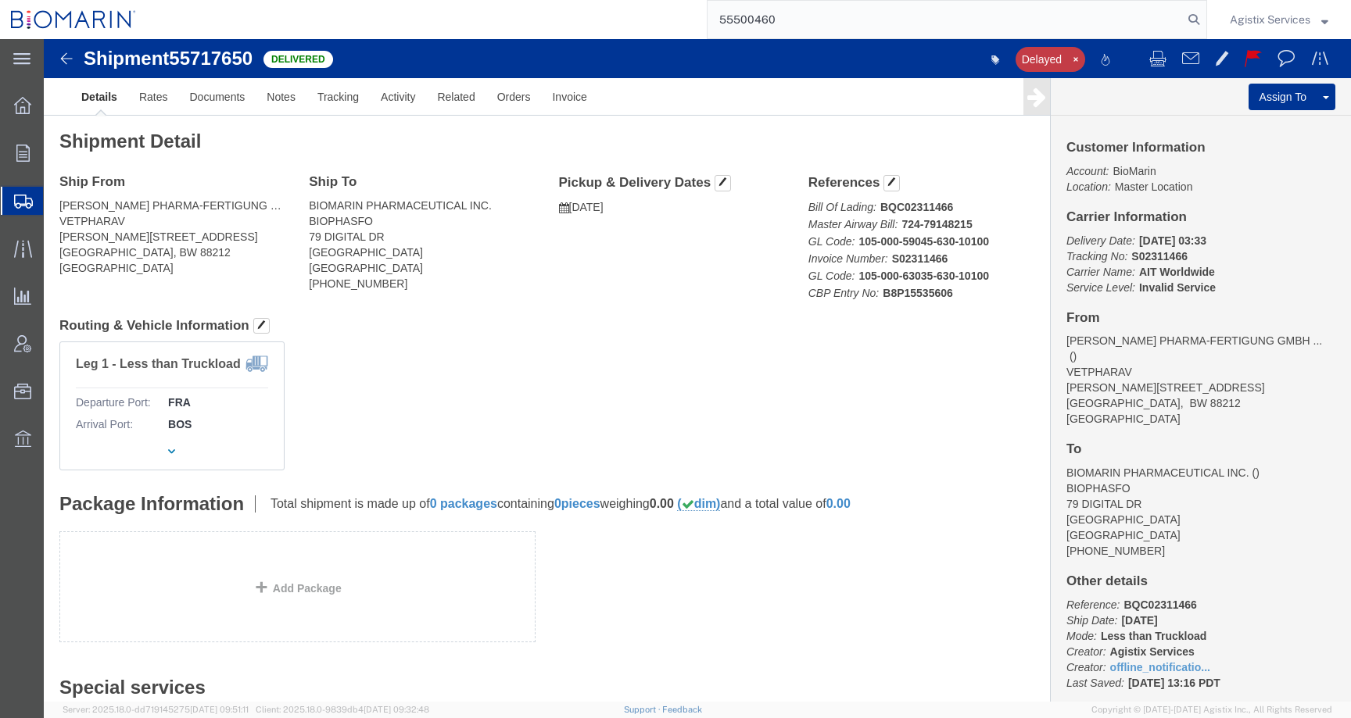
type input "55500460"
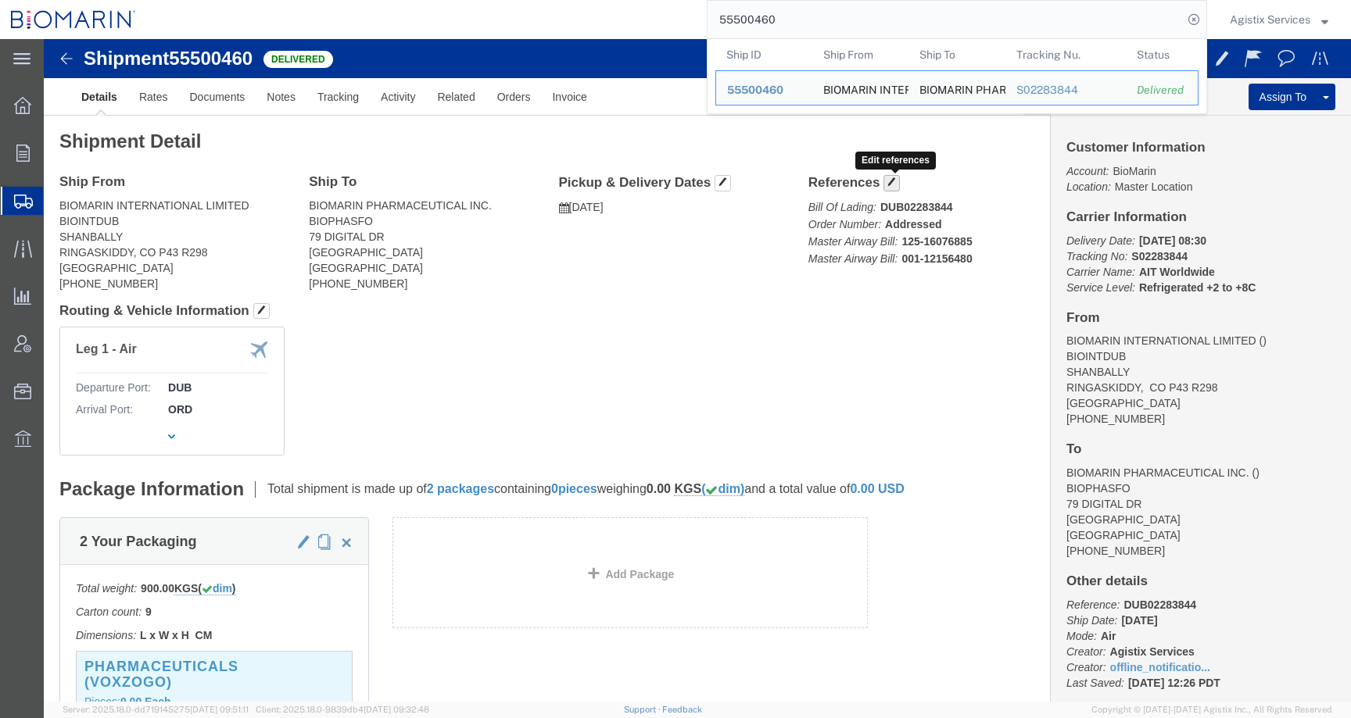
click button "button"
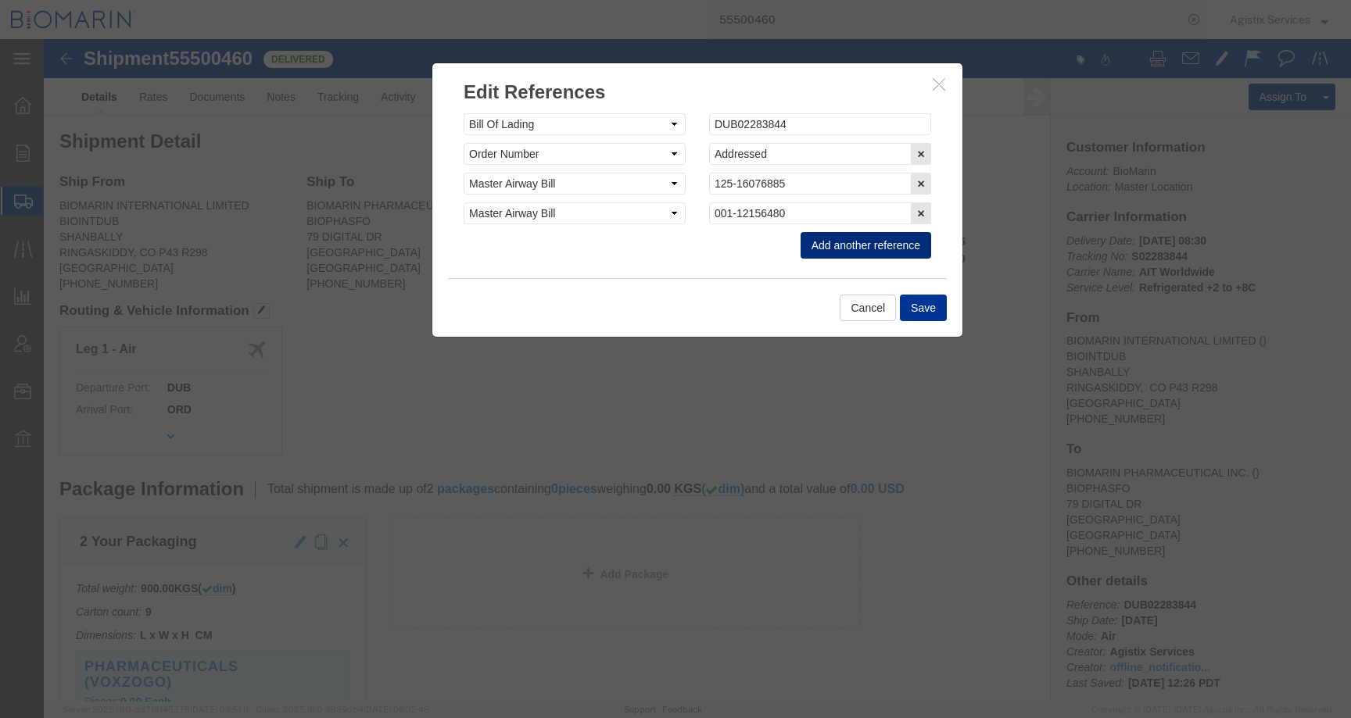
click button "Add another reference"
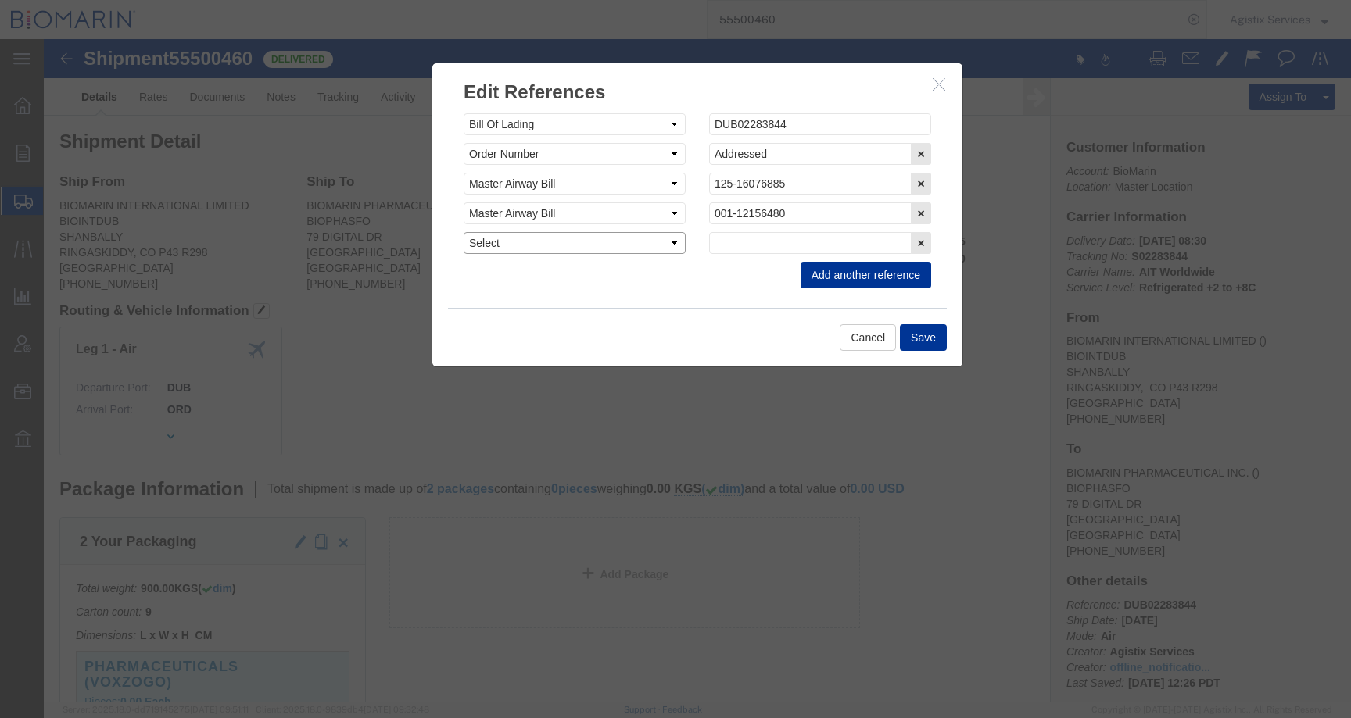
click select "Select Account Type Activity ID Airline Appointment Number ASN Batch Request # …"
select select "CBPENTRY"
click select "Select Account Type Activity ID Airline Appointment Number ASN Batch Request # …"
click input "text"
paste input "B8P15537479"
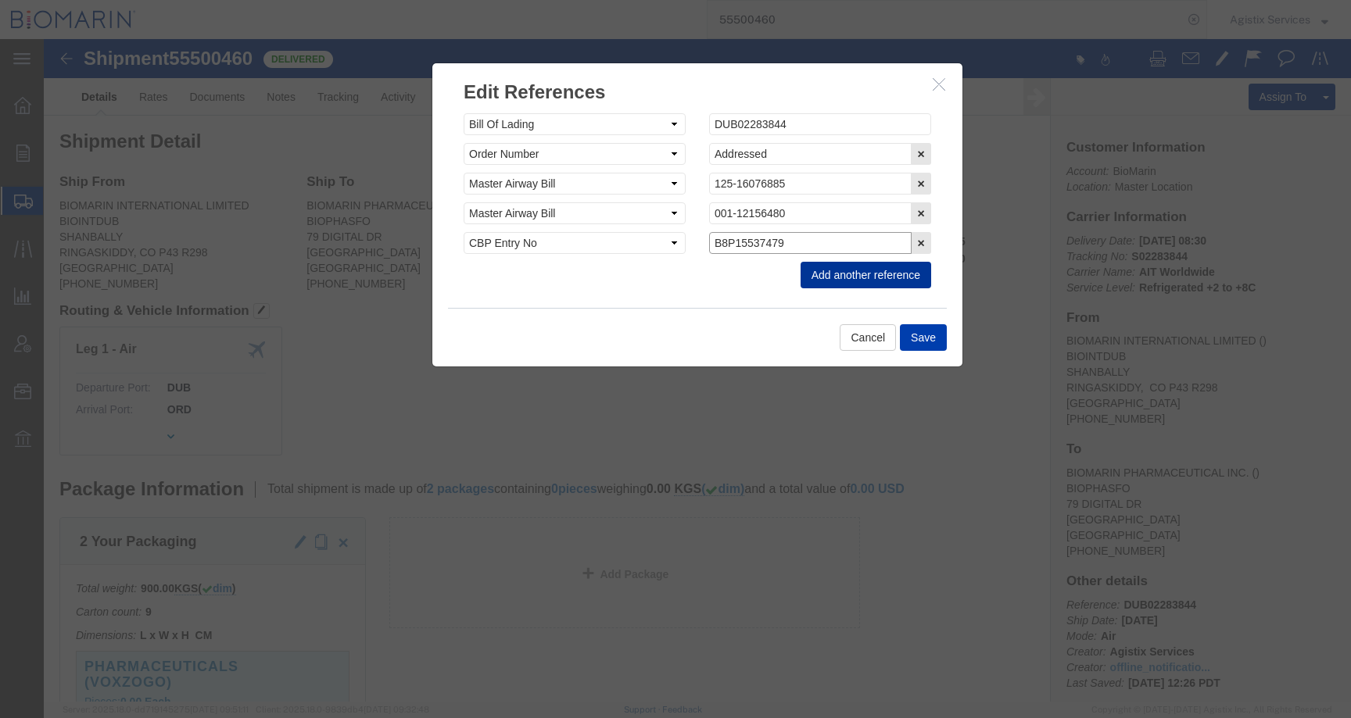
type input "B8P15537479"
click button "Save"
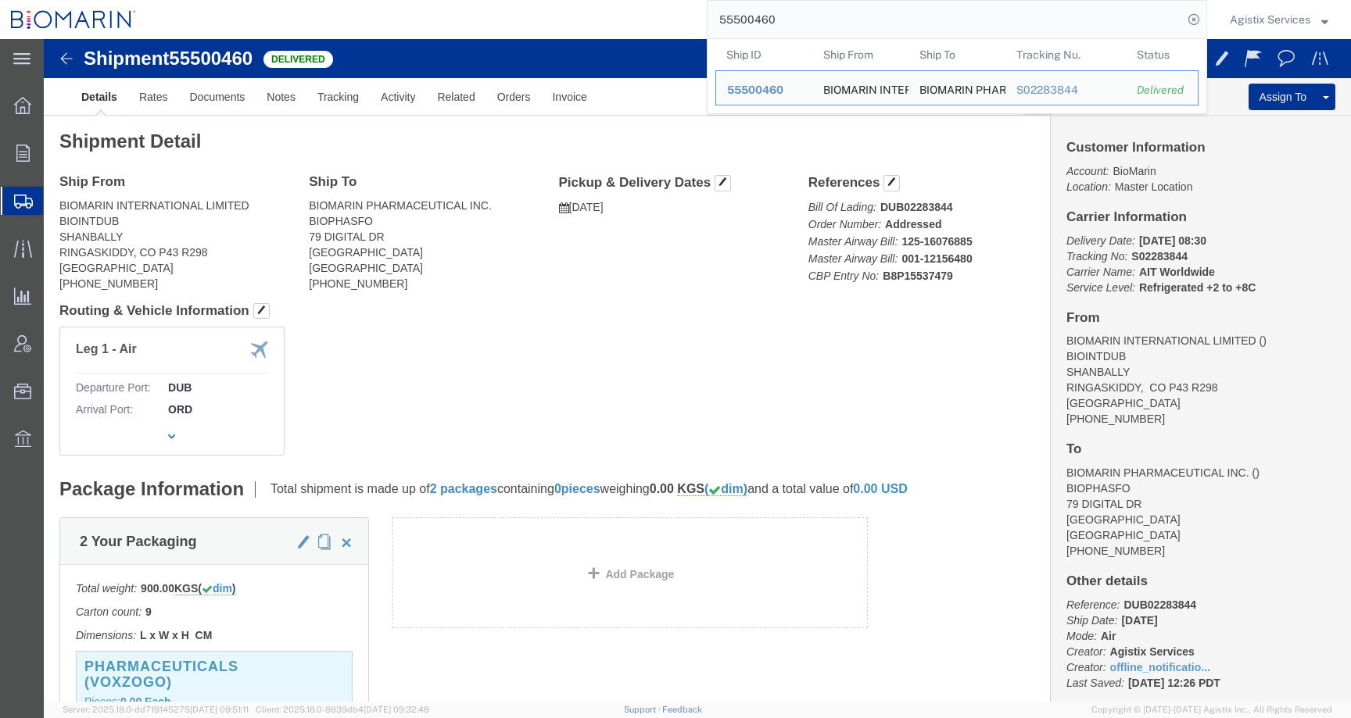
drag, startPoint x: 790, startPoint y: 25, endPoint x: 689, endPoint y: 14, distance: 101.4
click at [688, 14] on div "55500460 Ship ID Ship From Ship To Tracking Nu. Status Ship ID 55500460 Ship Fr…" at bounding box center [677, 19] width 1060 height 39
paste input "746986"
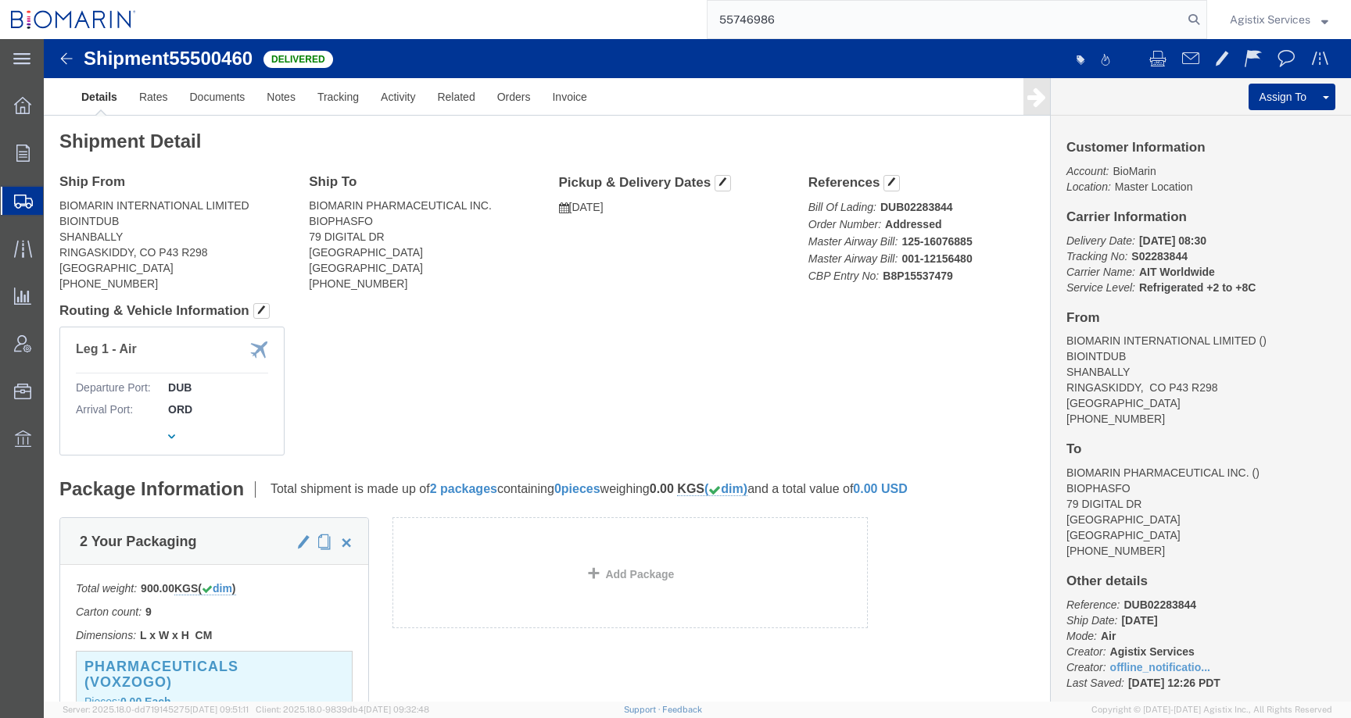
type input "55746986"
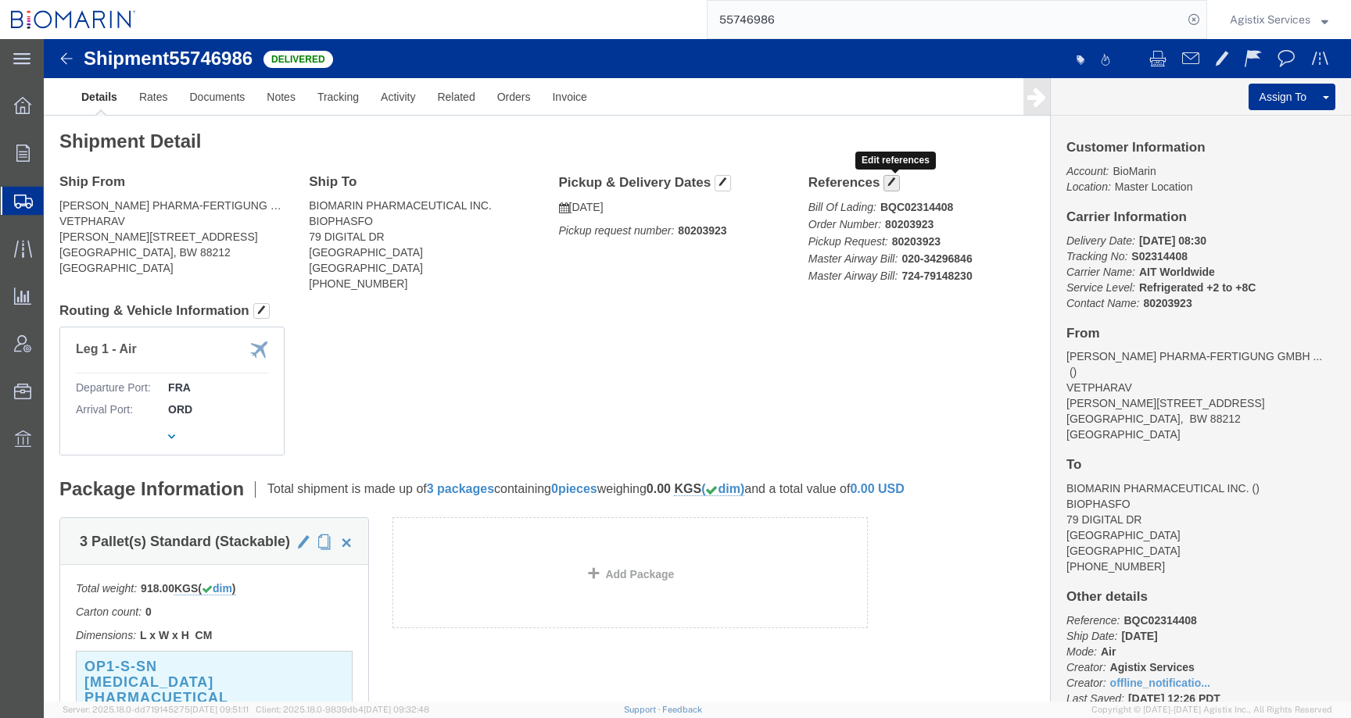
click span "button"
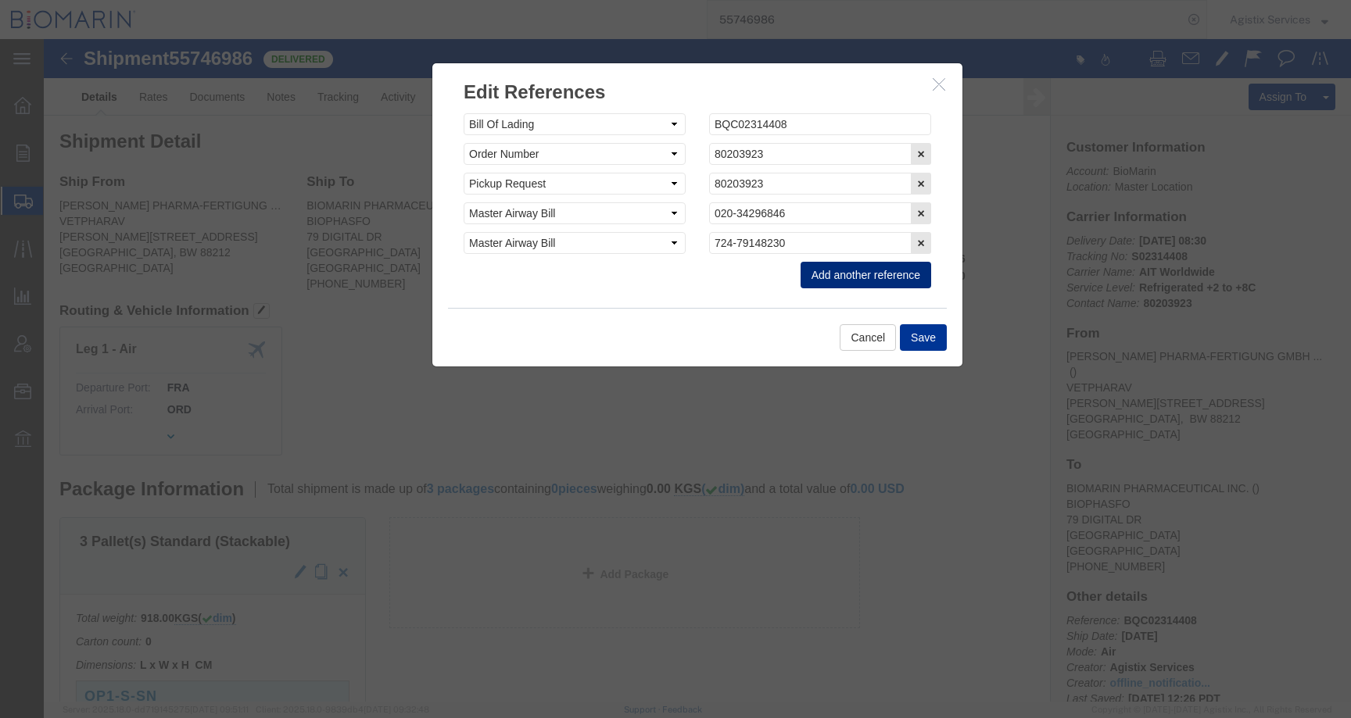
click button "Add another reference"
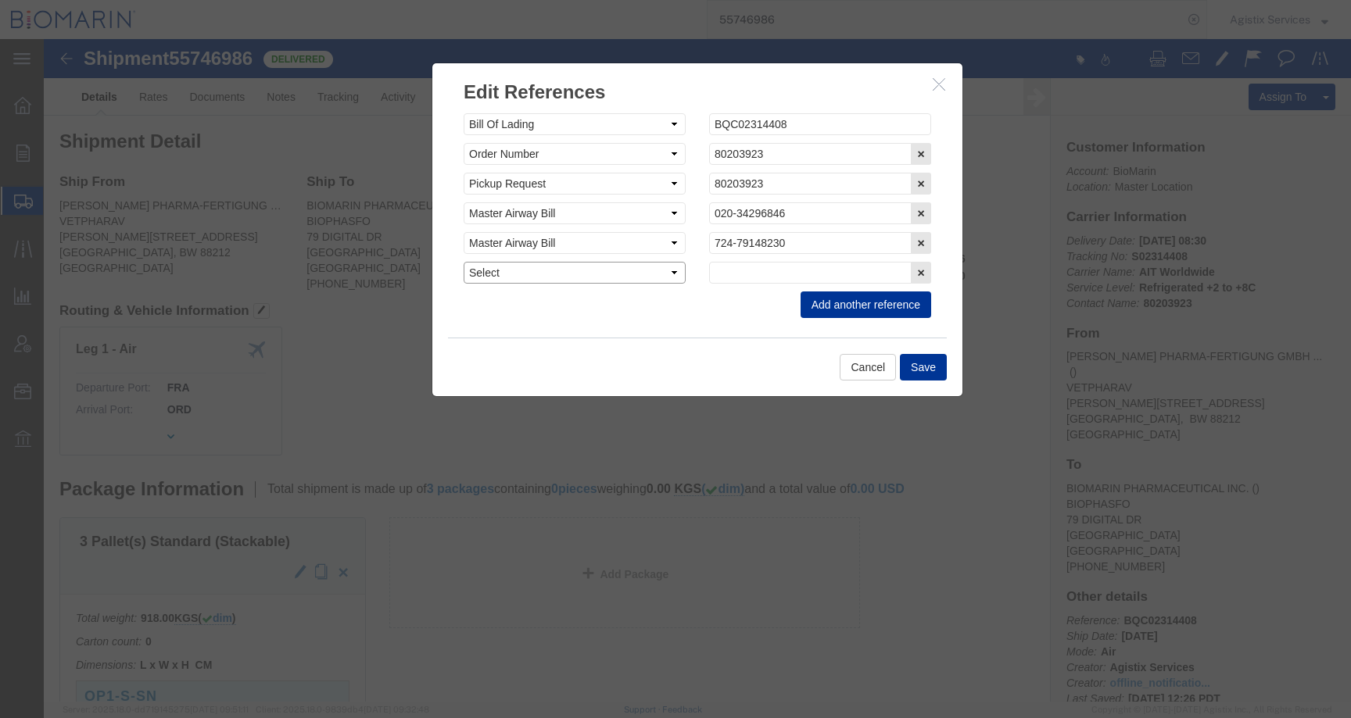
click select "Select Account Type Activity ID Airline Appointment Number ASN Batch Request # …"
select select "CBPENTRY"
click select "Select Account Type Activity ID Airline Appointment Number ASN Batch Request # …"
click input "text"
paste input "B8P15538188"
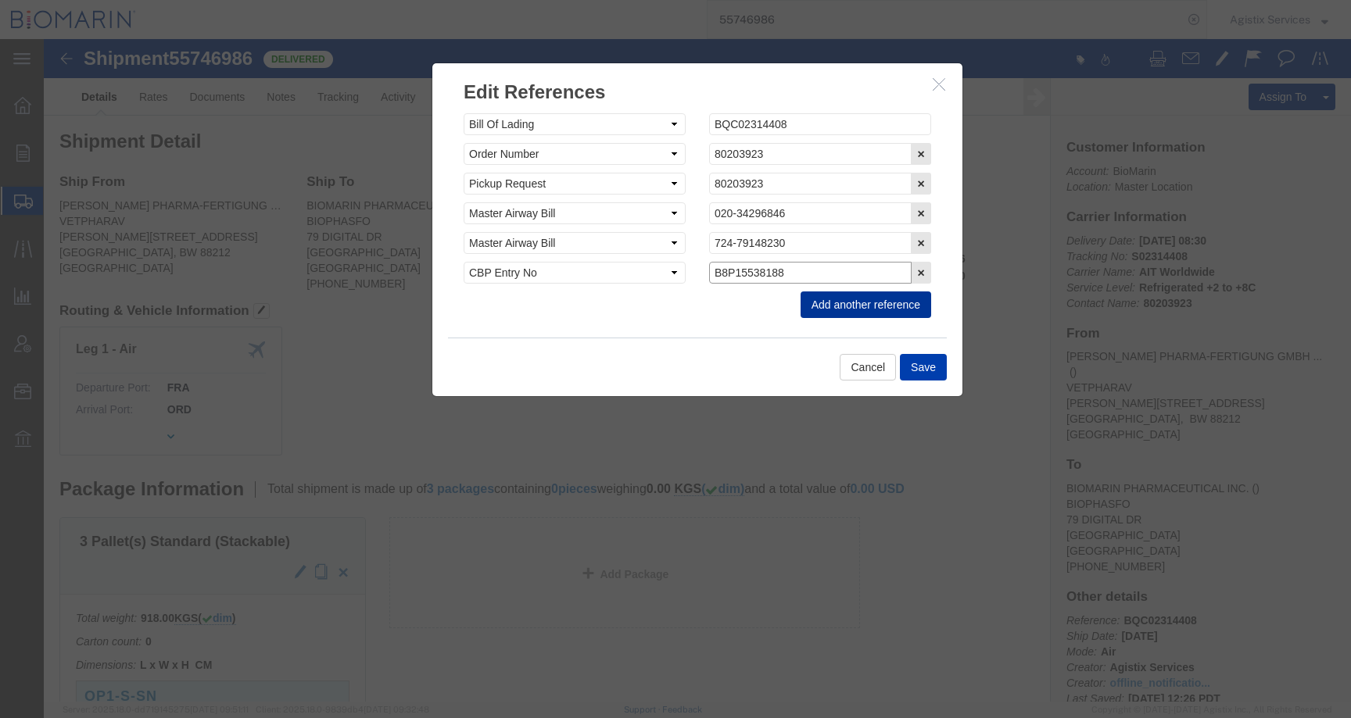
type input "B8P15538188"
click button "Save"
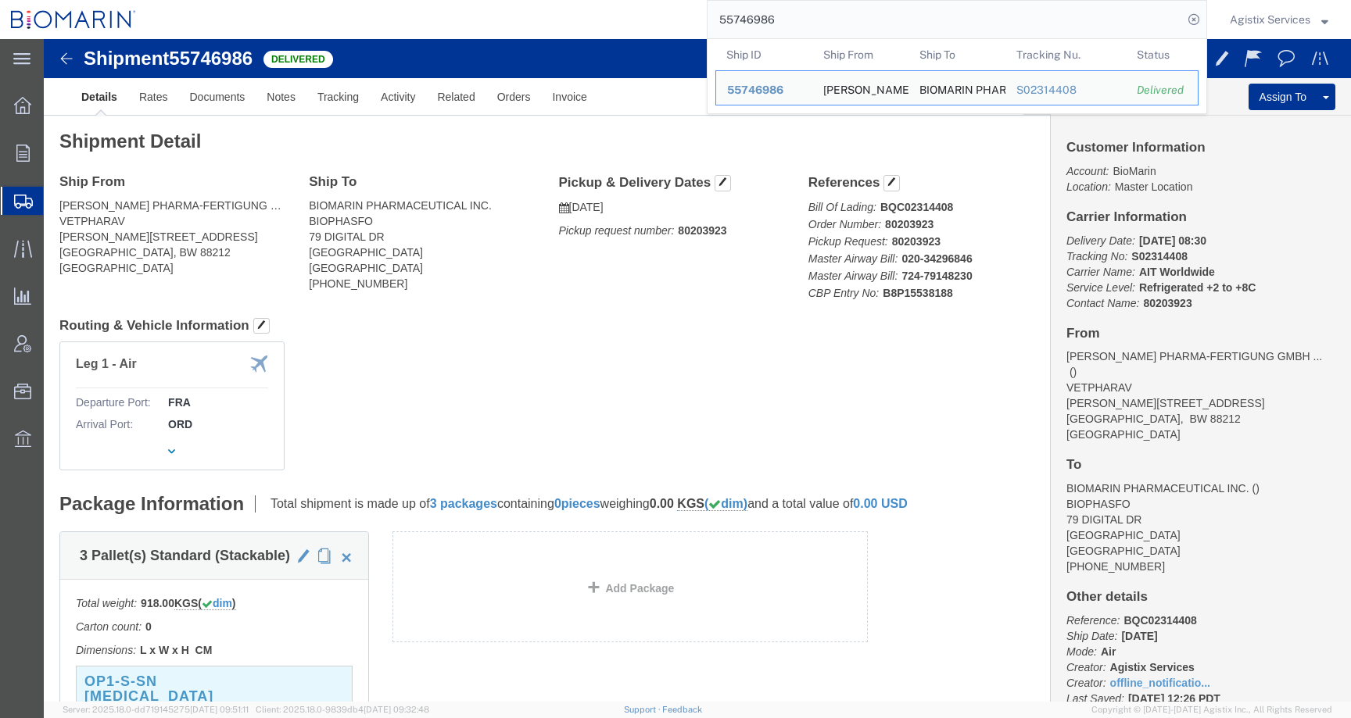
drag, startPoint x: 741, startPoint y: 23, endPoint x: 629, endPoint y: 21, distance: 111.8
click at [629, 22] on div "55746986 Ship ID Ship From Ship To Tracking Nu. Status Ship ID 55746986 Ship Fr…" at bounding box center [677, 19] width 1060 height 39
paste input "820444"
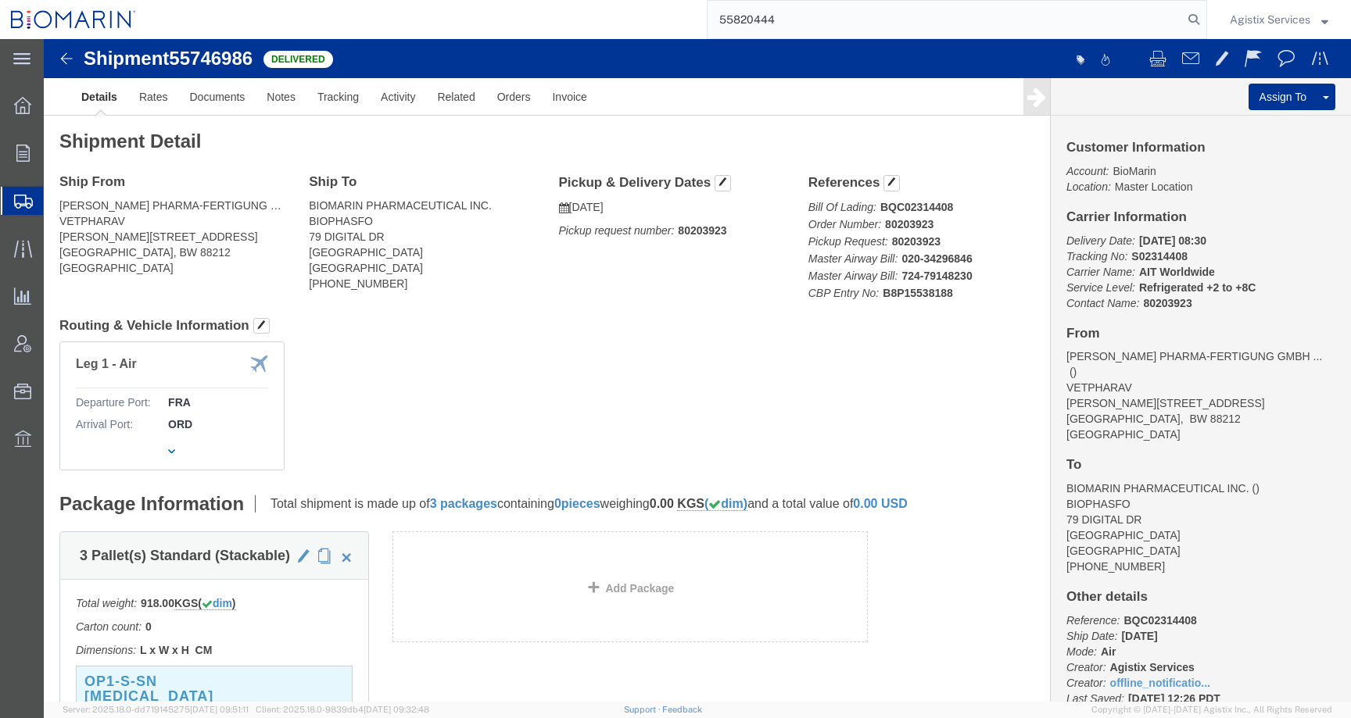
type input "55820444"
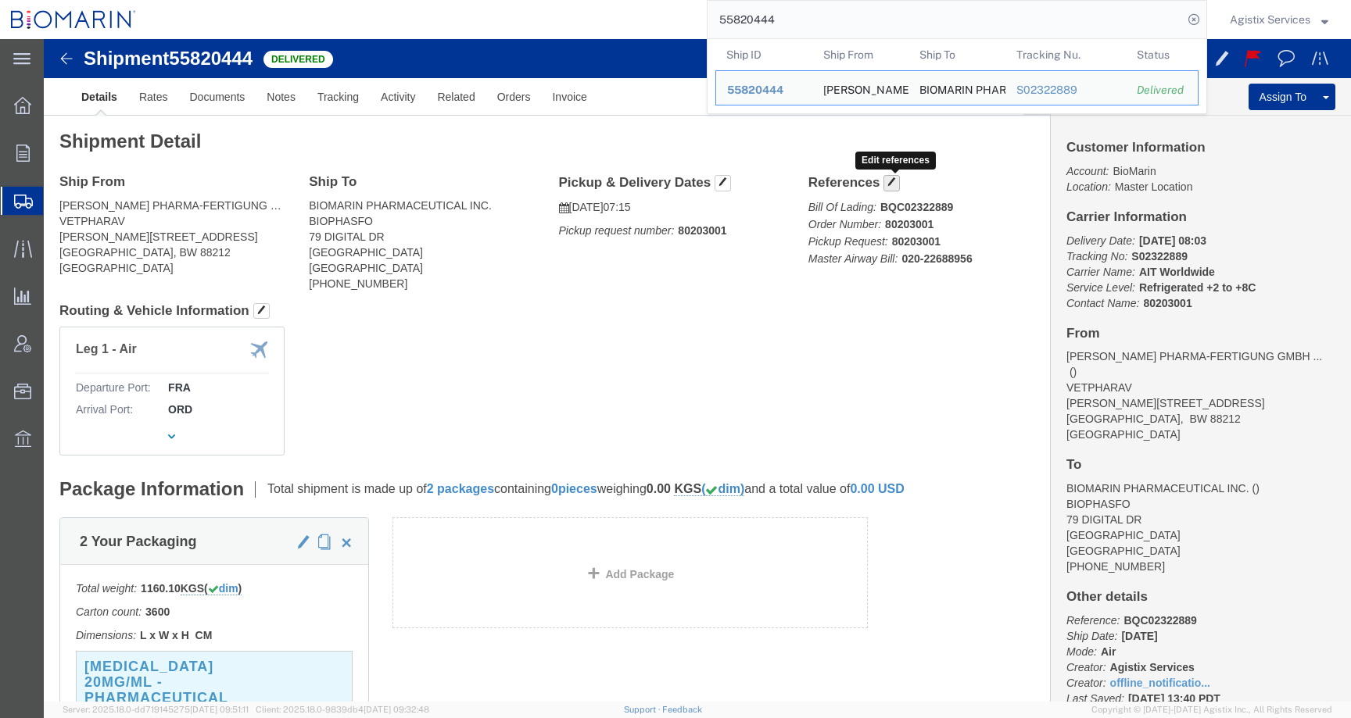
click span "button"
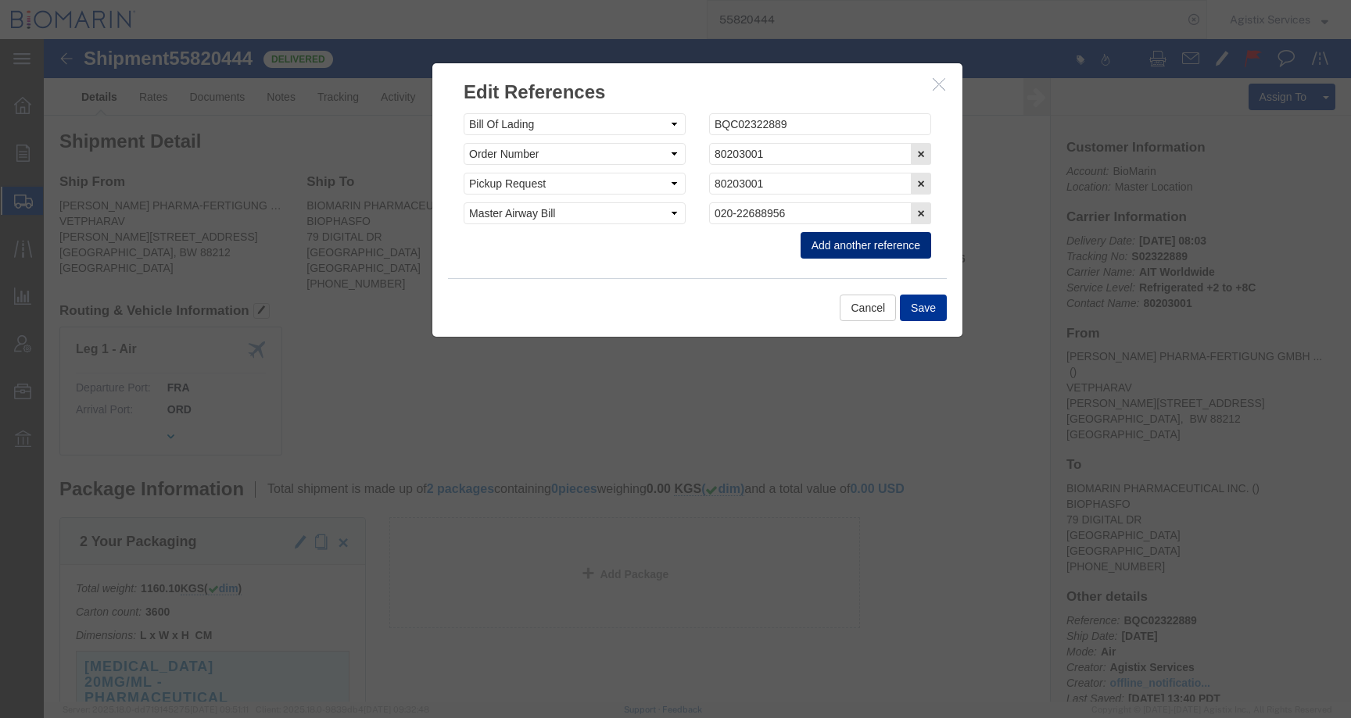
click button "Add another reference"
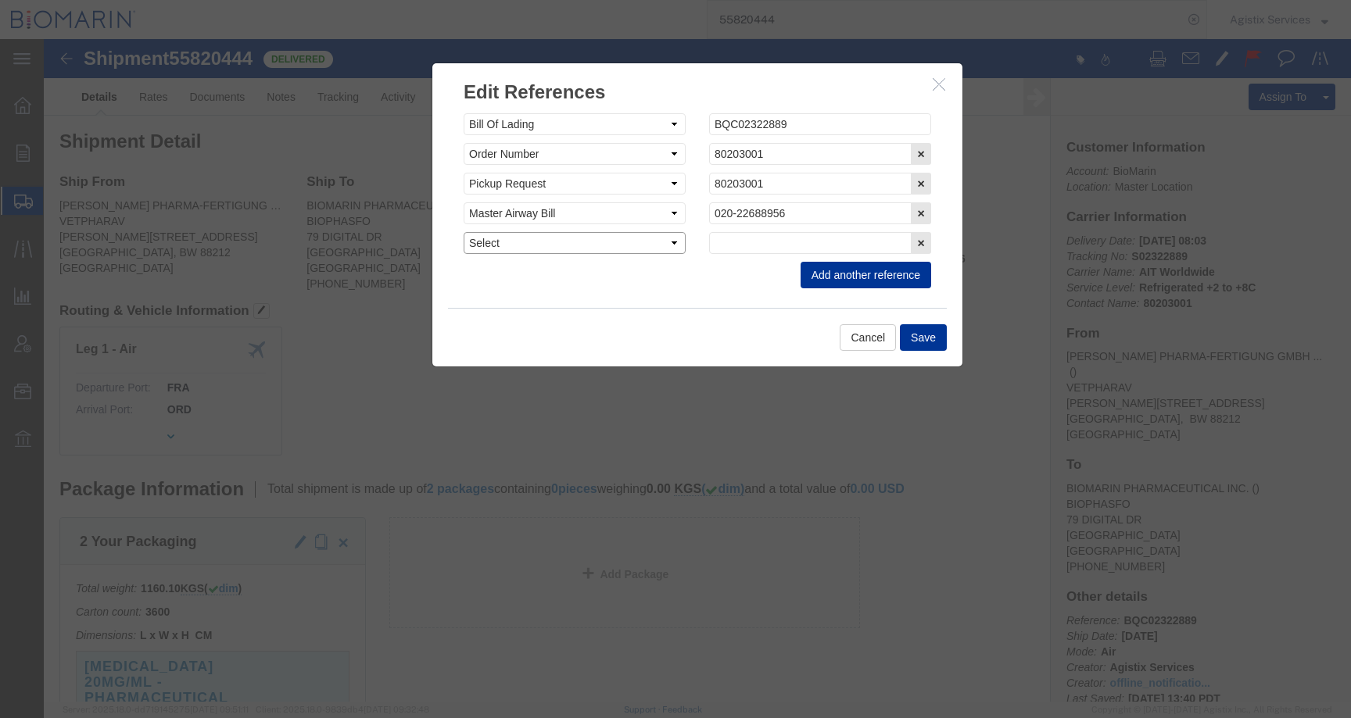
click select "Select Account Type Activity ID Airline Appointment Number ASN Batch Request # …"
select select "CBPENTRY"
click select "Select Account Type Activity ID Airline Appointment Number ASN Batch Request # …"
click input "text"
paste input "B8P15538501"
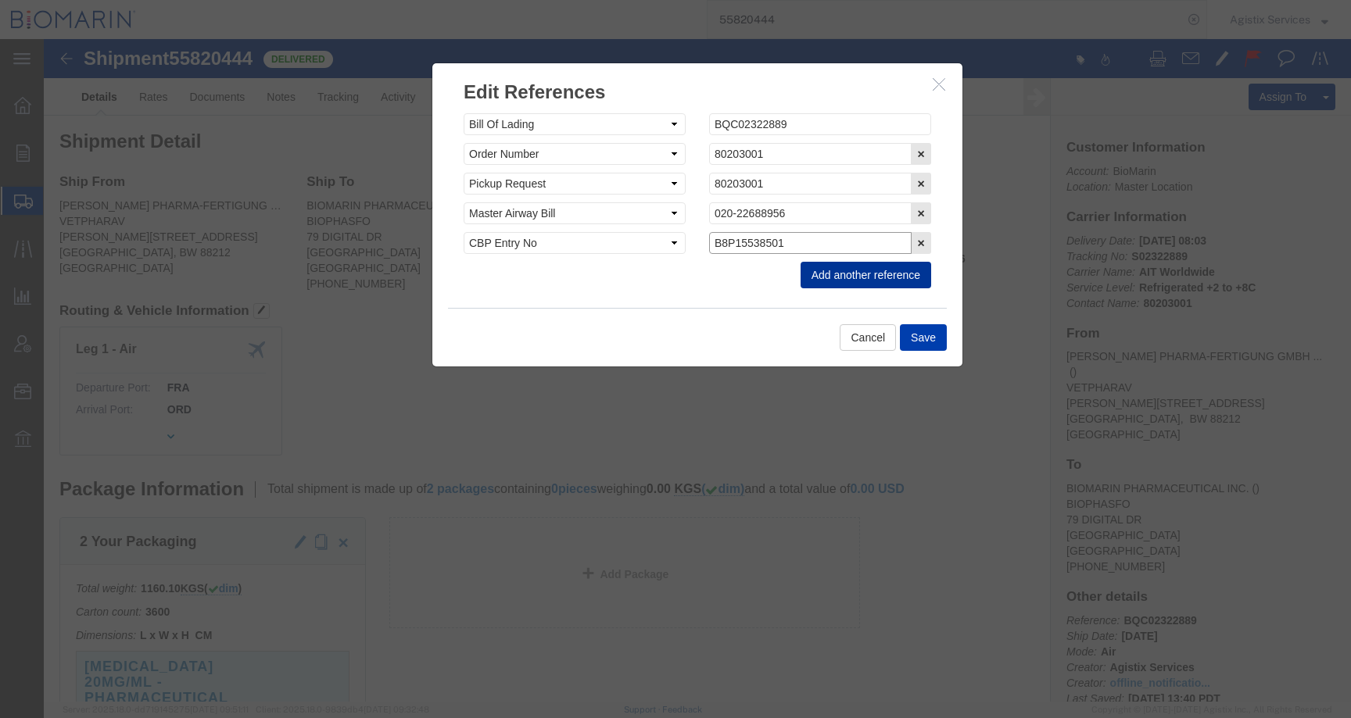
type input "B8P15538501"
click button "Save"
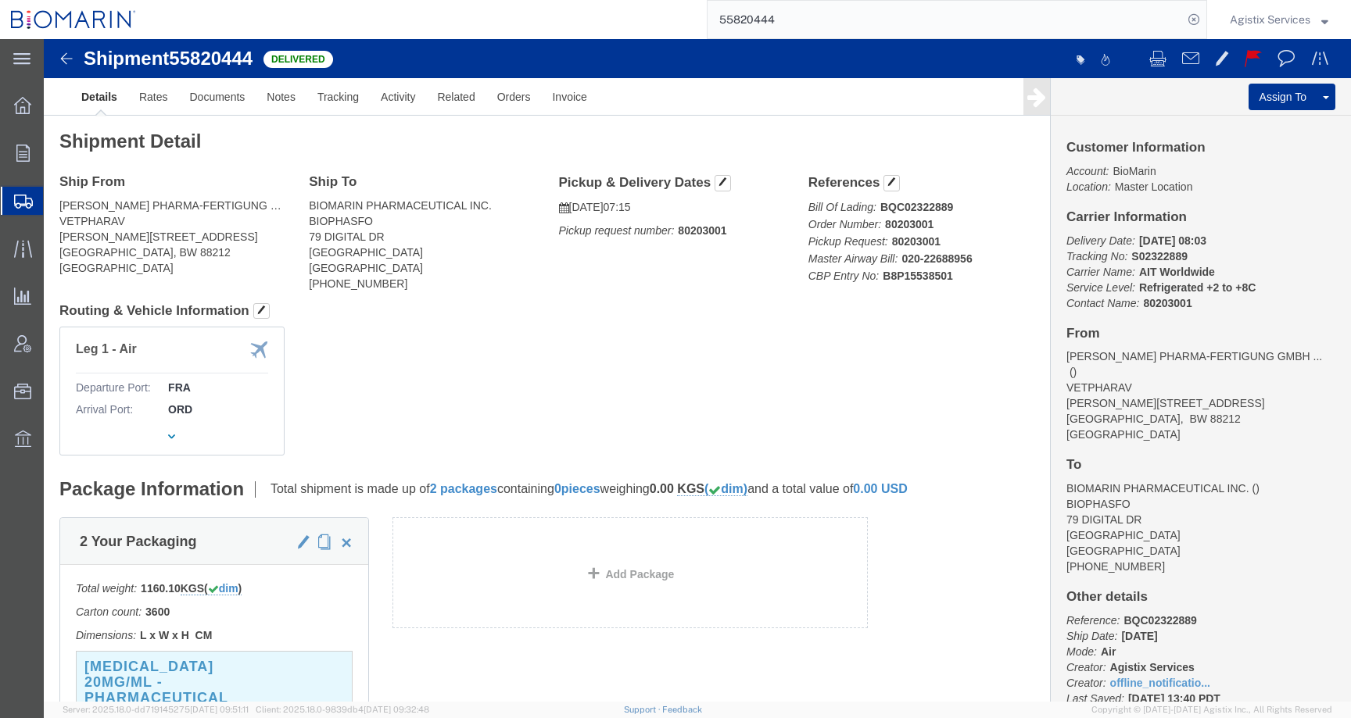
click at [787, 9] on input "55820444" at bounding box center [945, 20] width 475 height 38
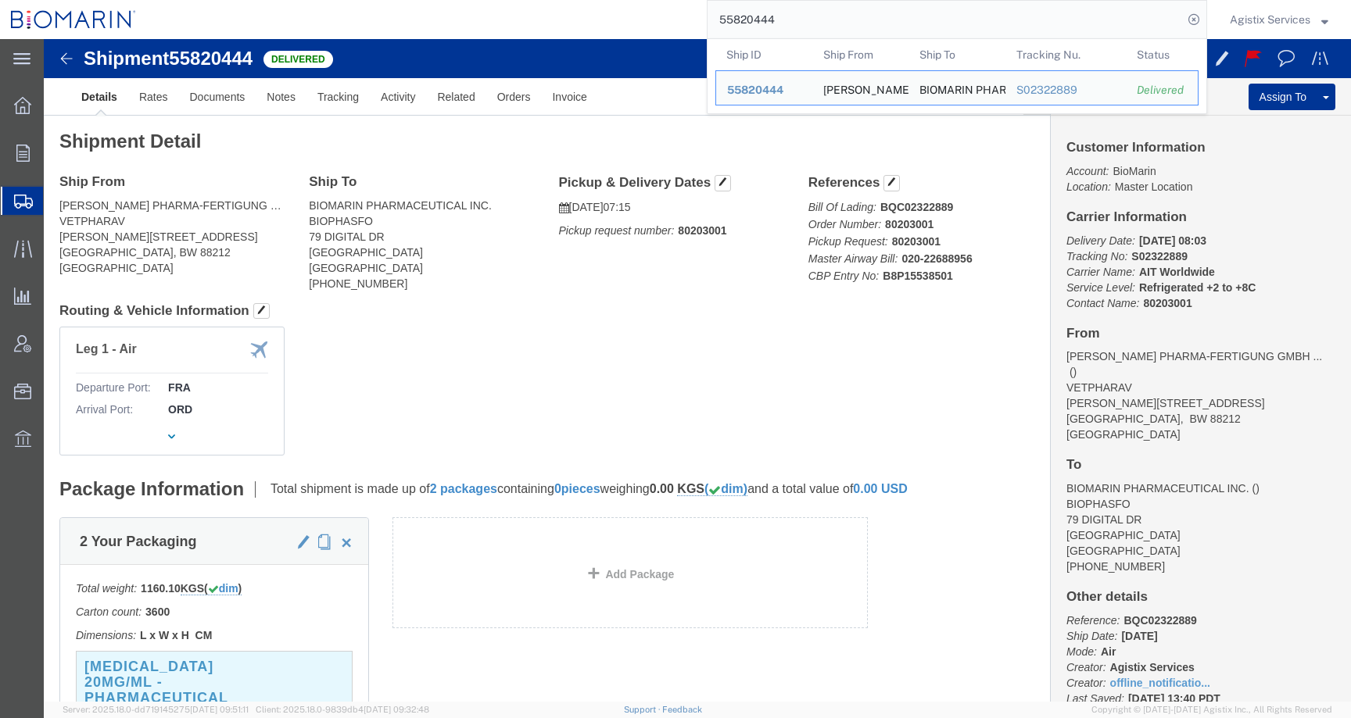
drag, startPoint x: 787, startPoint y: 18, endPoint x: 597, endPoint y: 18, distance: 190.0
click at [597, 18] on div "55820444 Ship ID Ship From Ship To Tracking Nu. Status Ship ID 55820444 Ship Fr…" at bounding box center [677, 19] width 1060 height 39
paste input "07142"
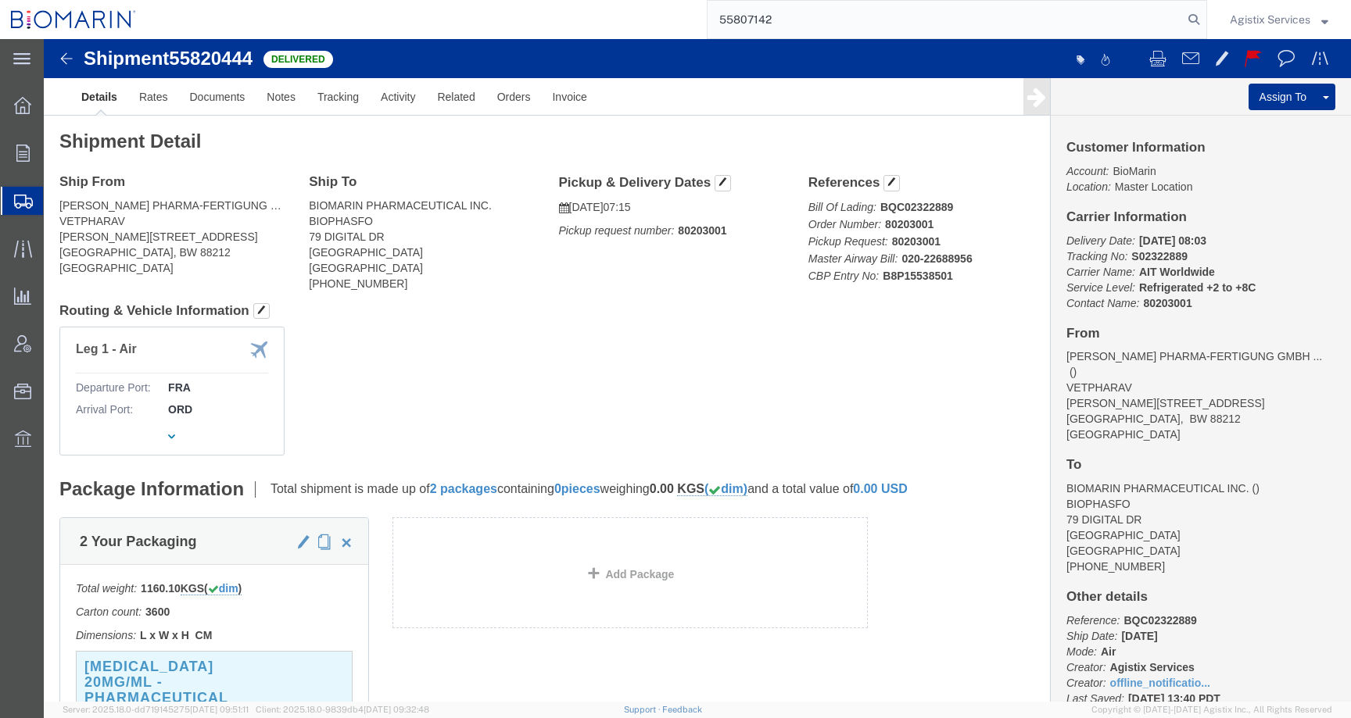
type input "55807142"
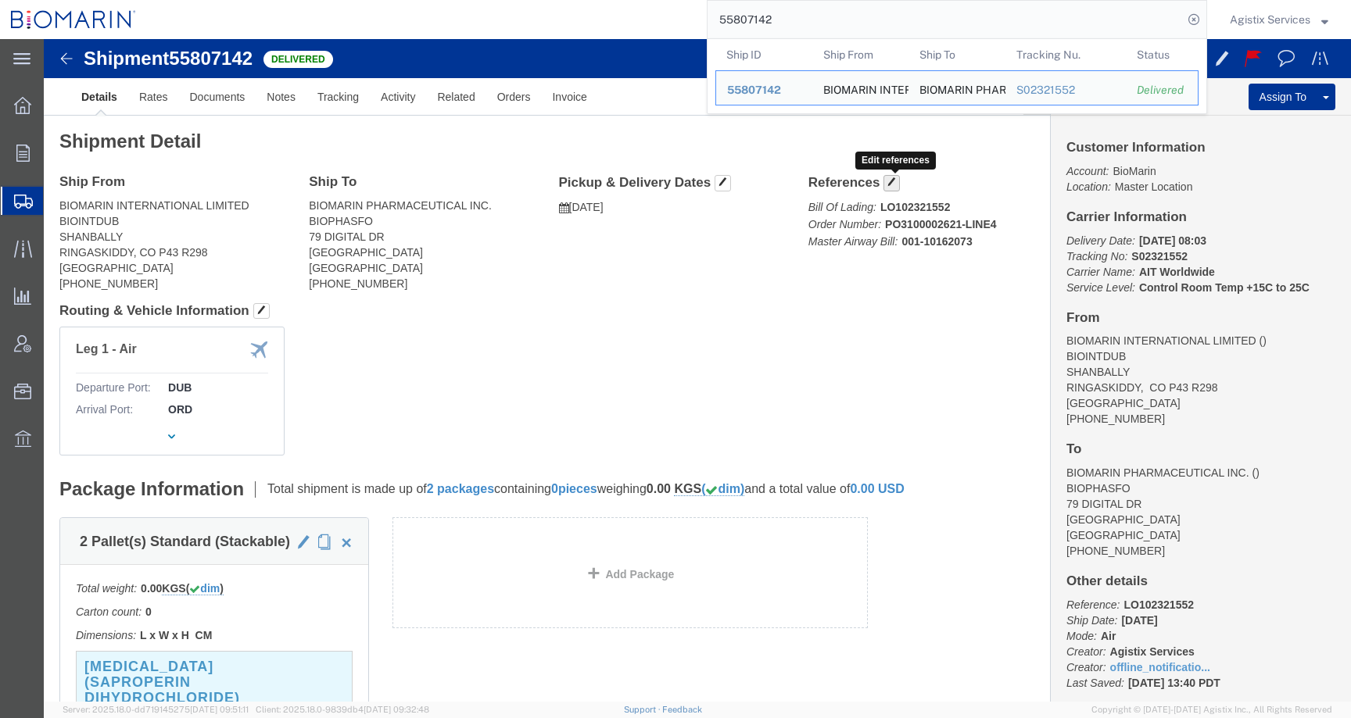
click span "button"
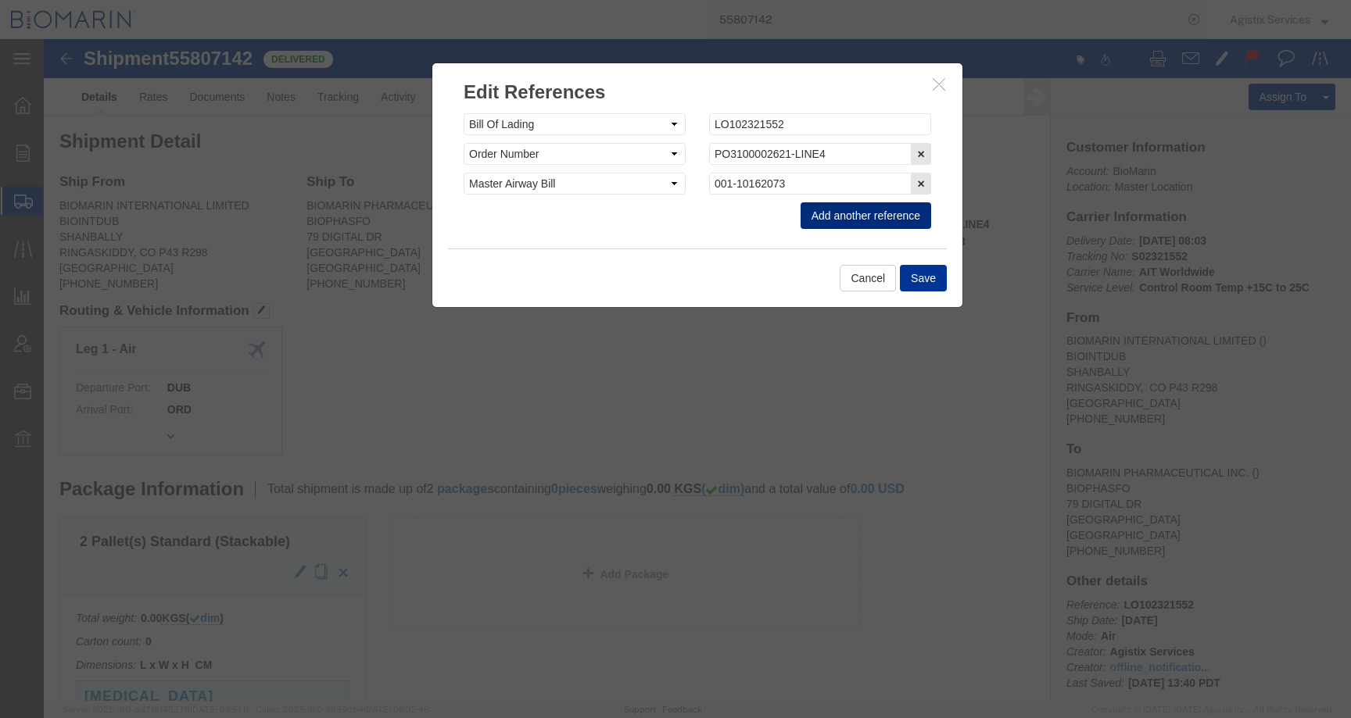
click button "Add another reference"
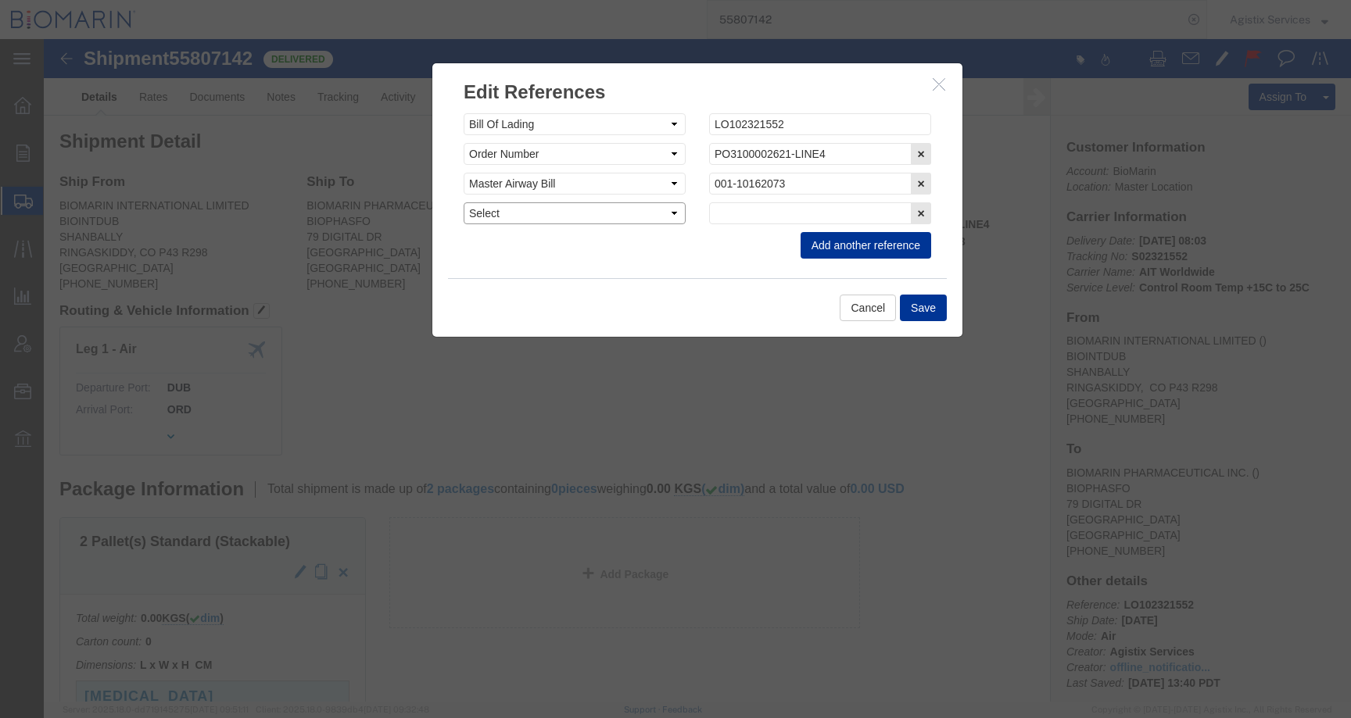
click select "Select Account Type Activity ID Airline Appointment Number ASN Batch Request # …"
select select "CBPENTRY"
click select "Select Account Type Activity ID Airline Appointment Number ASN Batch Request # …"
click input "text"
paste input "B8P15538519"
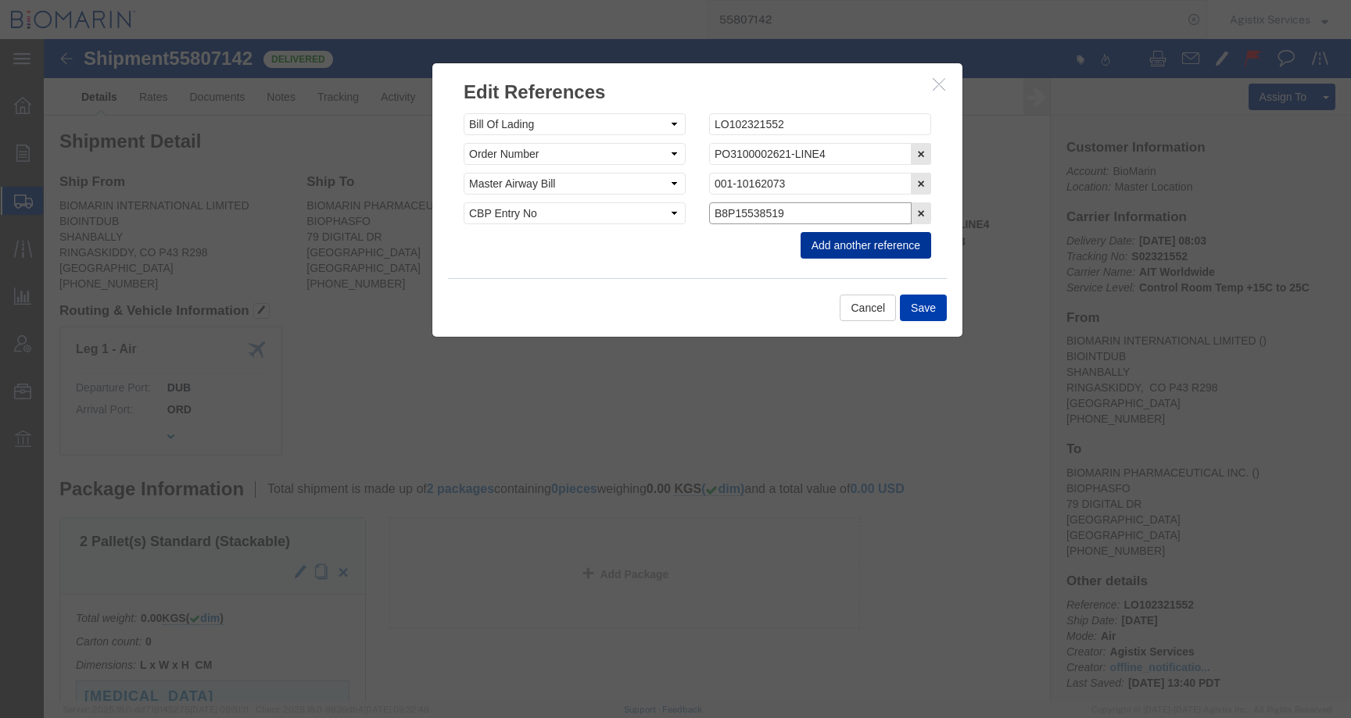
type input "B8P15538519"
click button "Save"
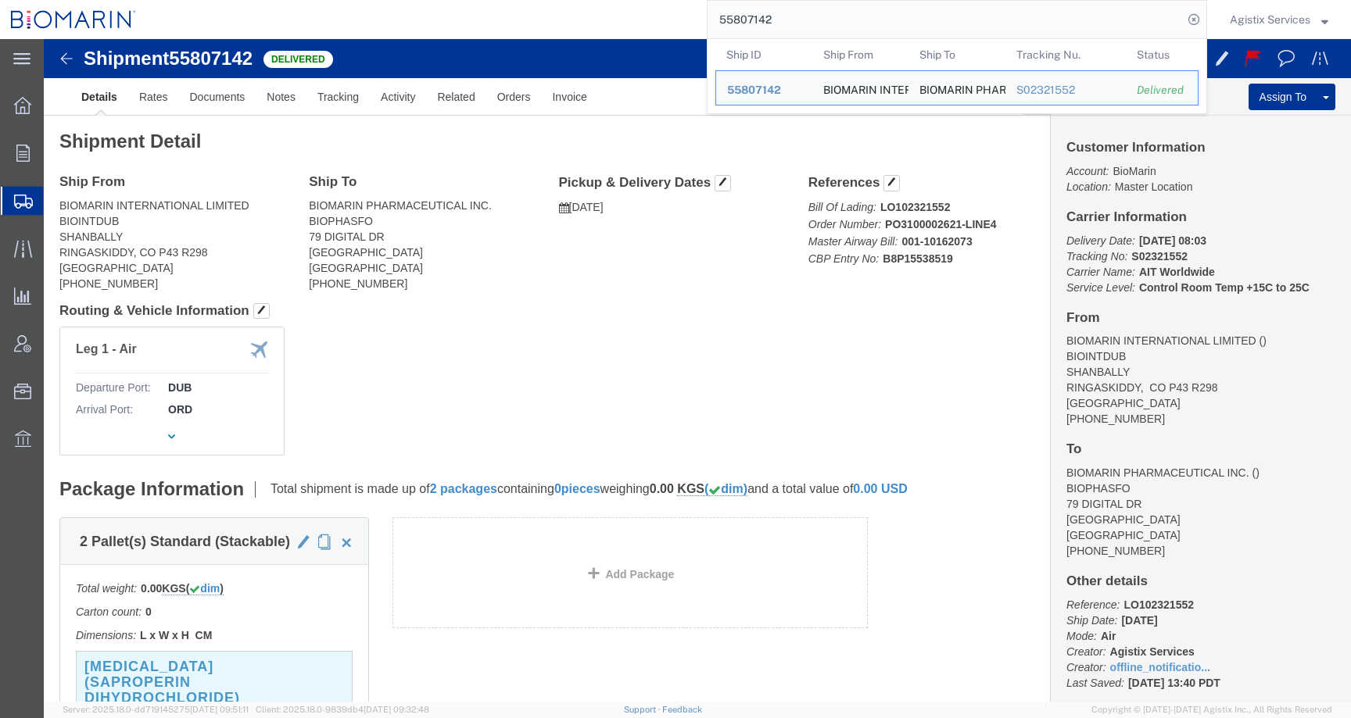
drag, startPoint x: 778, startPoint y: 20, endPoint x: 650, endPoint y: 20, distance: 128.2
click at [650, 20] on div "55807142 Ship ID Ship From Ship To Tracking Nu. Status Ship ID 55807142 Ship Fr…" at bounding box center [677, 19] width 1060 height 39
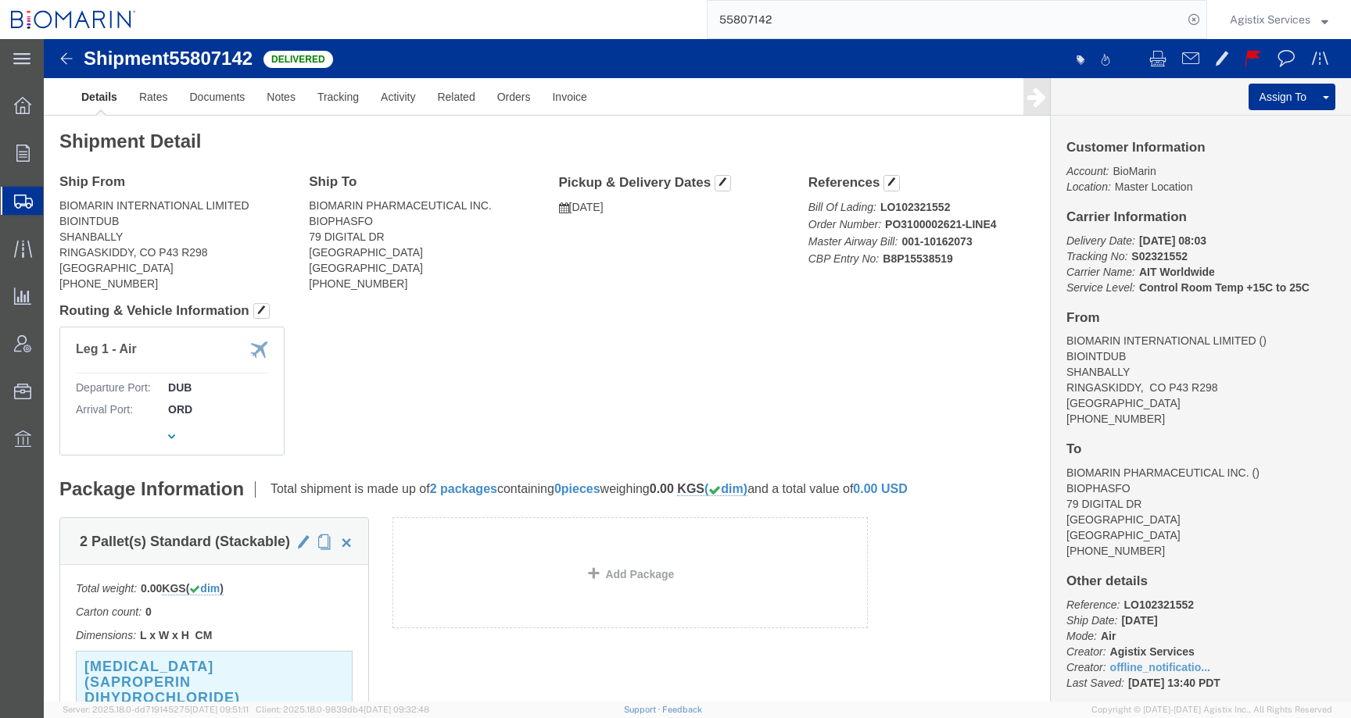
paste input "21429"
type input "55821429"
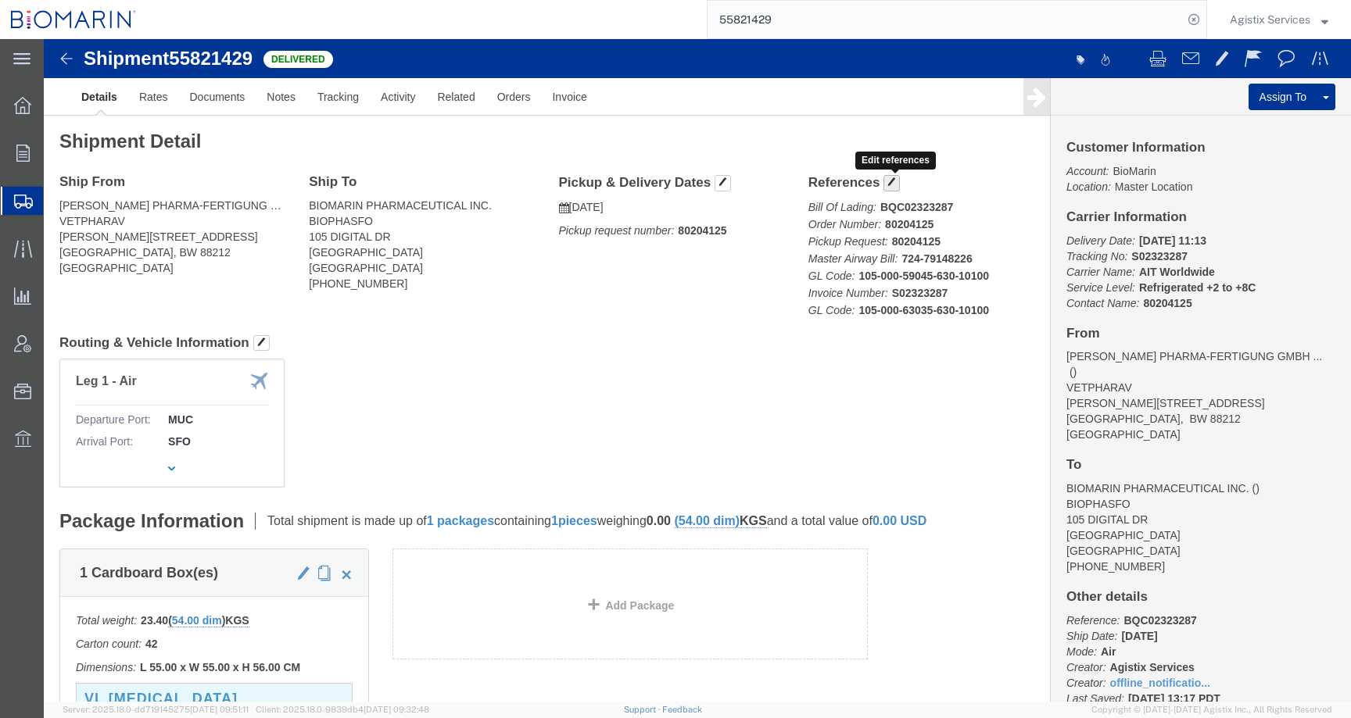
click button "button"
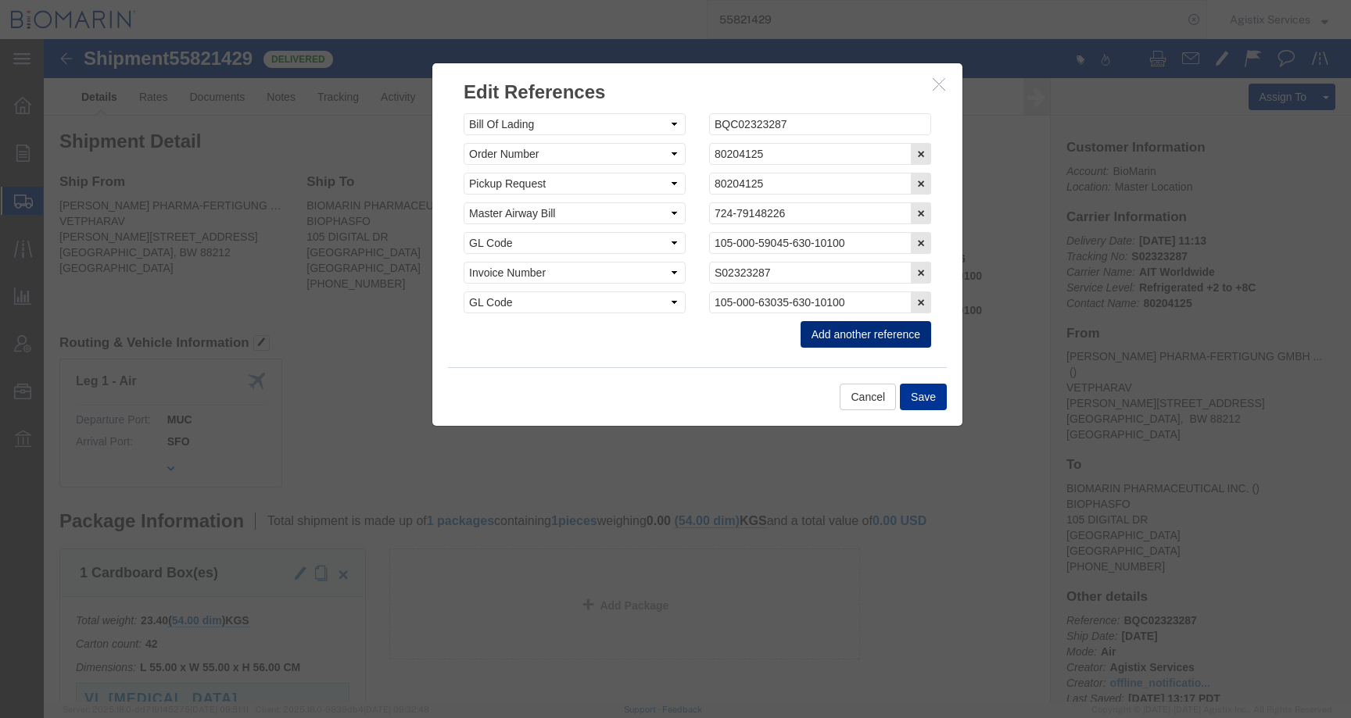
click button "Add another reference"
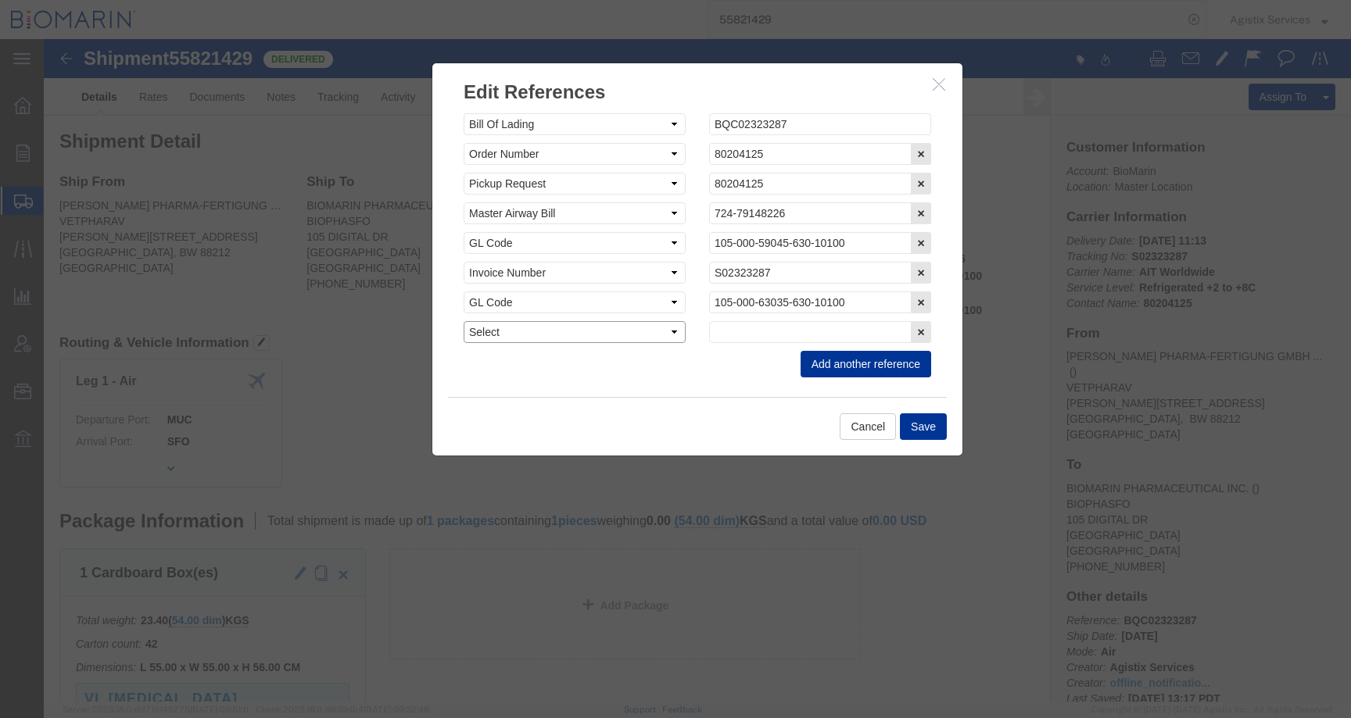
click select "Select Account Type Activity ID Airline Appointment Number ASN Batch Request # …"
select select "CBPENTRY"
click select "Select Account Type Activity ID Airline Appointment Number ASN Batch Request # …"
click input "text"
paste input "B8P15539194"
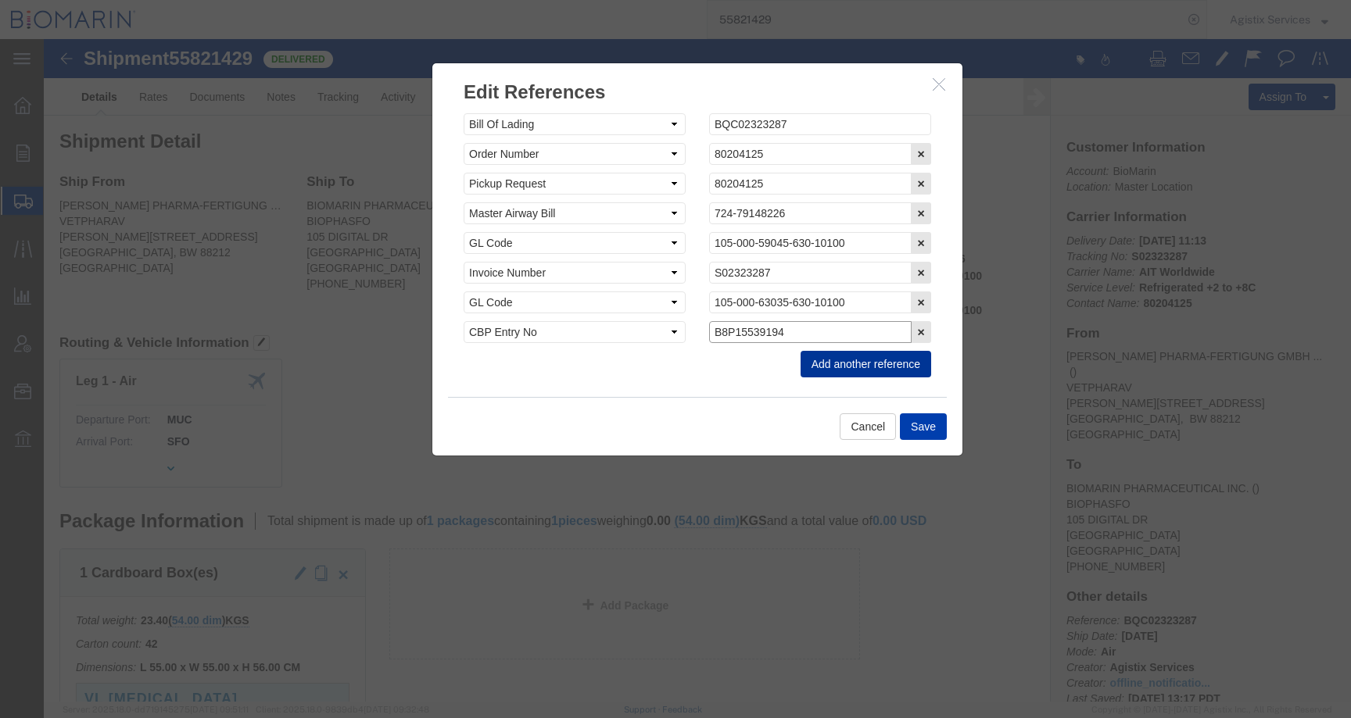
type input "B8P15539194"
click button "Save"
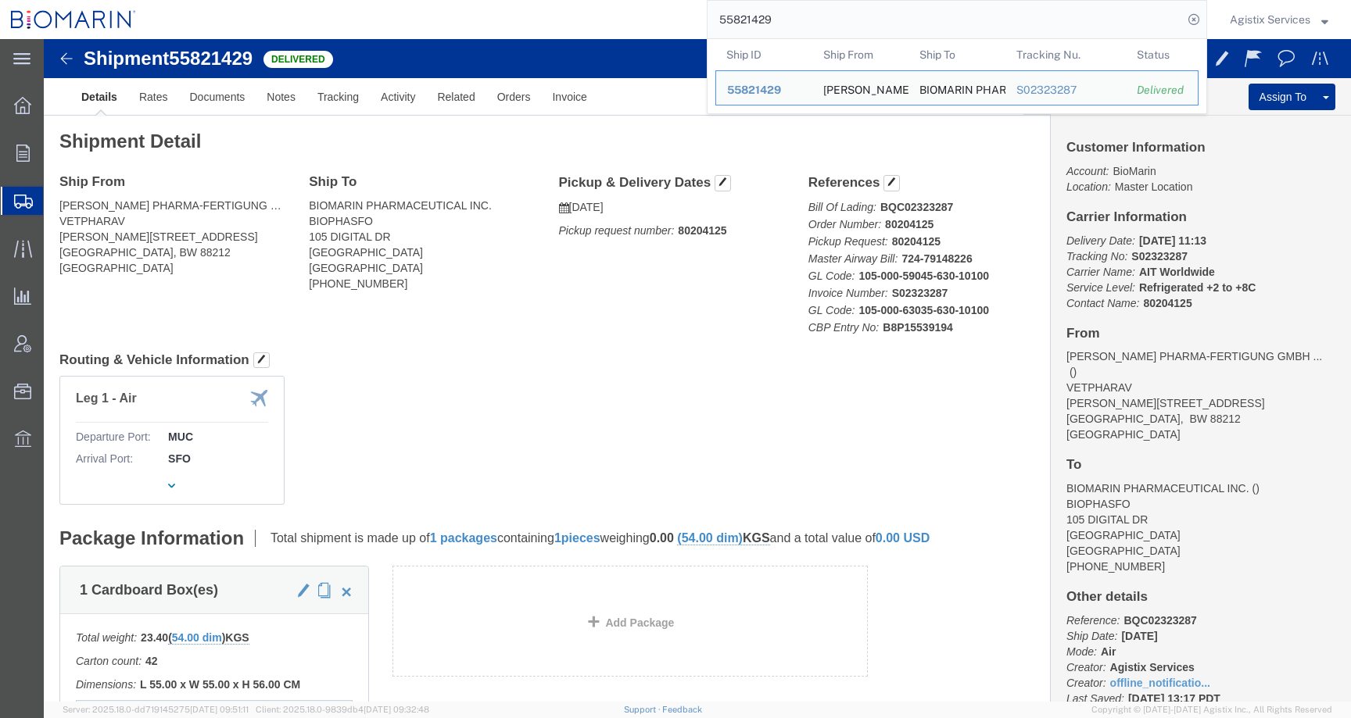
drag, startPoint x: 774, startPoint y: 24, endPoint x: 676, endPoint y: 23, distance: 97.7
click at [676, 23] on div "55821429 Ship ID Ship From Ship To Tracking Nu. Status Ship ID 55821429 Ship Fr…" at bounding box center [677, 19] width 1060 height 39
paste input "755"
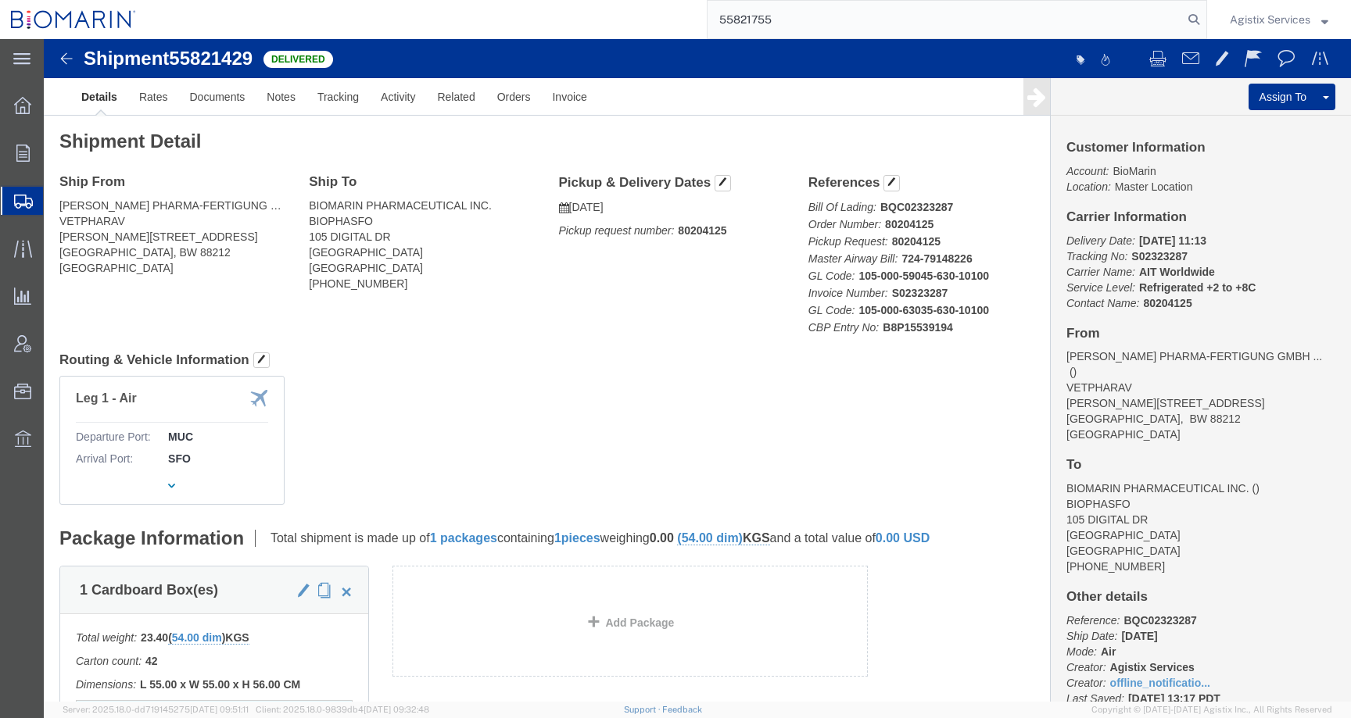
type input "55821755"
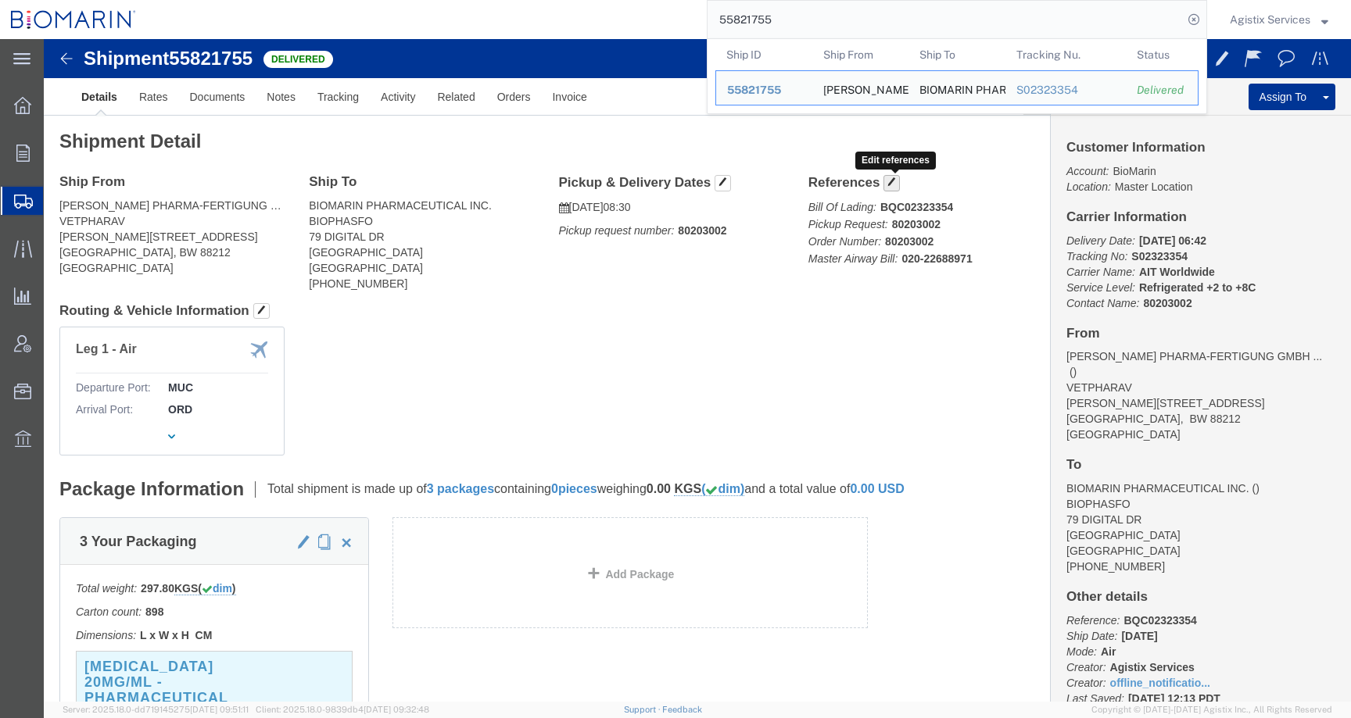
click span "button"
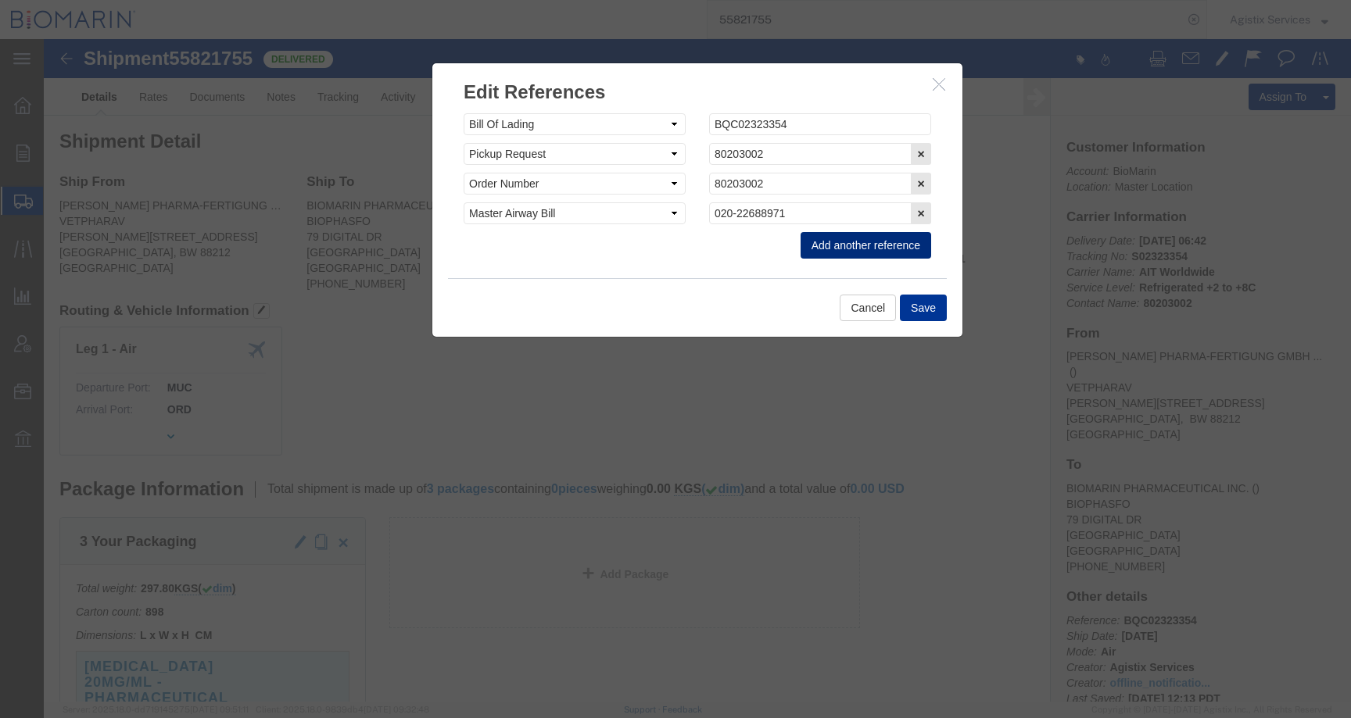
click button "Add another reference"
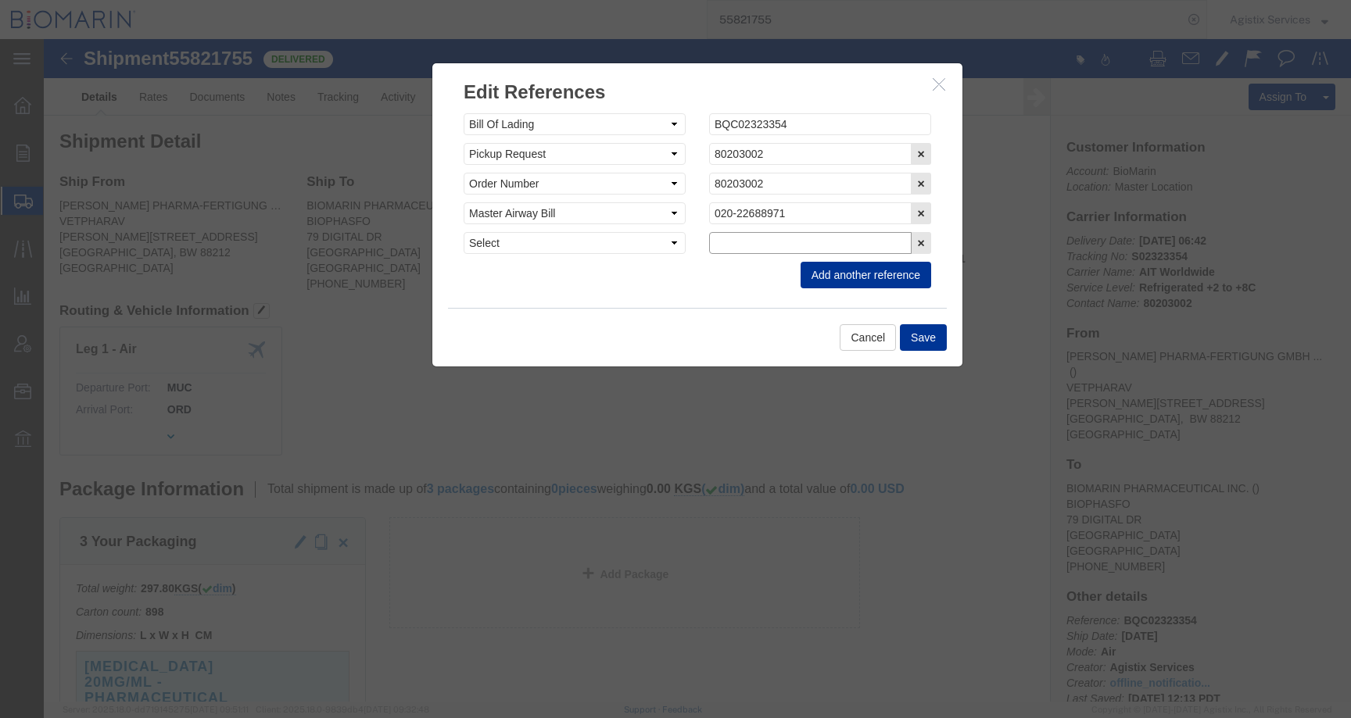
click input "text"
paste input "B8P15540184"
type input "B8P15540184"
click select "Select Account Type Activity ID Airline Appointment Number ASN Batch Request # …"
select select "CBPENTRY"
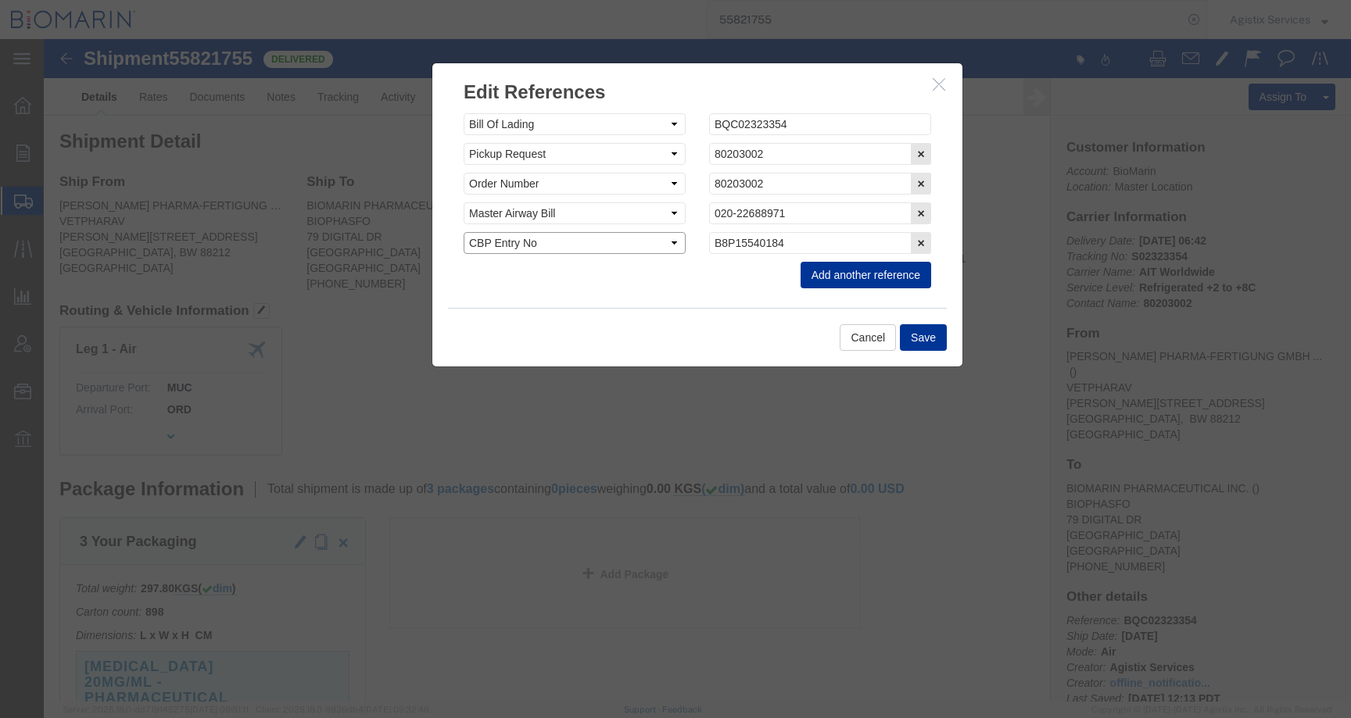
click select "Select Account Type Activity ID Airline Appointment Number ASN Batch Request # …"
click button "Save"
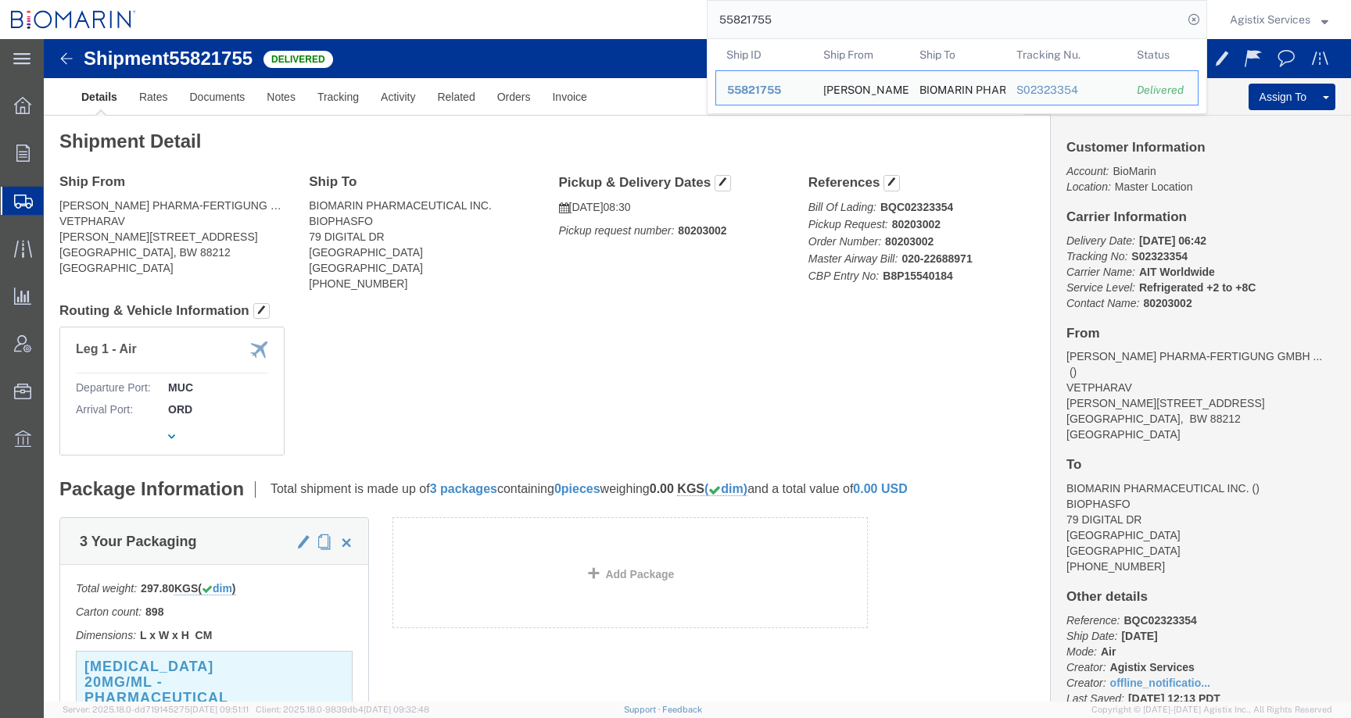
drag, startPoint x: 792, startPoint y: 16, endPoint x: 671, endPoint y: 15, distance: 121.2
click at [671, 15] on div "55821755 Ship ID Ship From Ship To Tracking Nu. Status Ship ID 55821755 Ship Fr…" at bounding box center [677, 19] width 1060 height 39
paste input "49918"
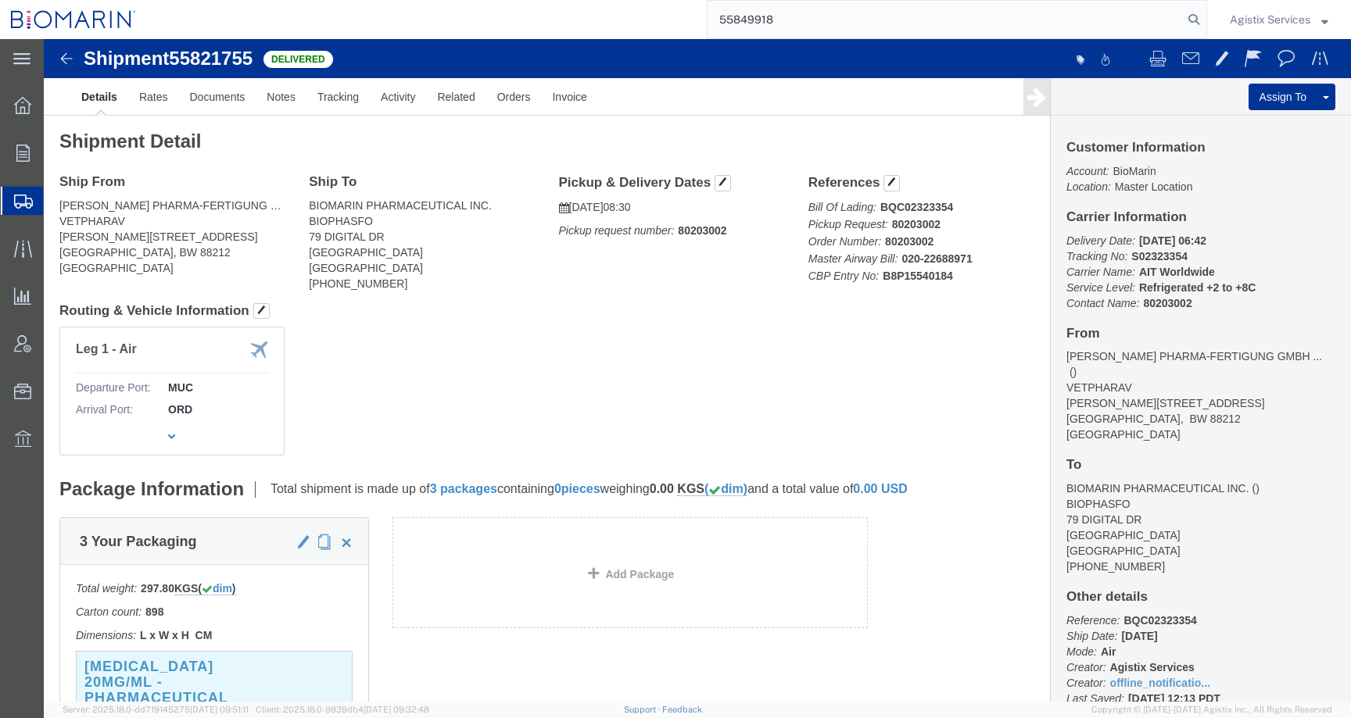
type input "55849918"
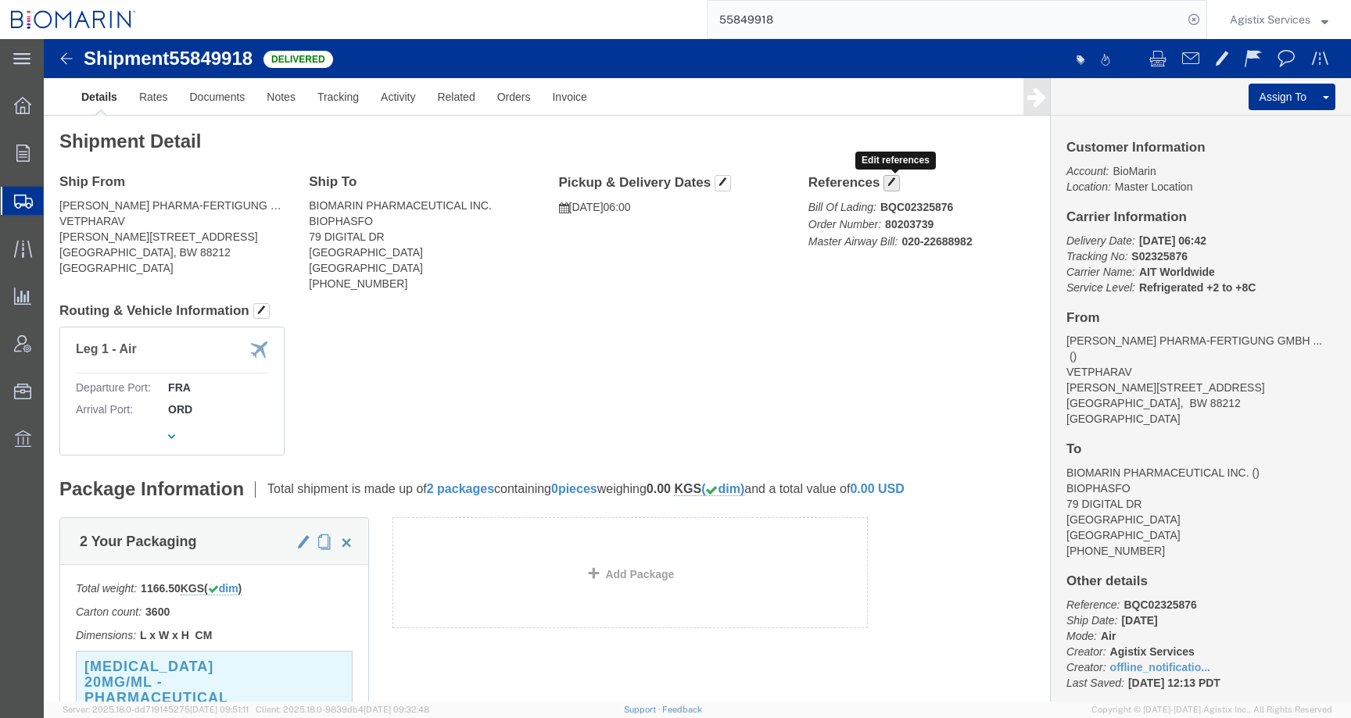
click span "button"
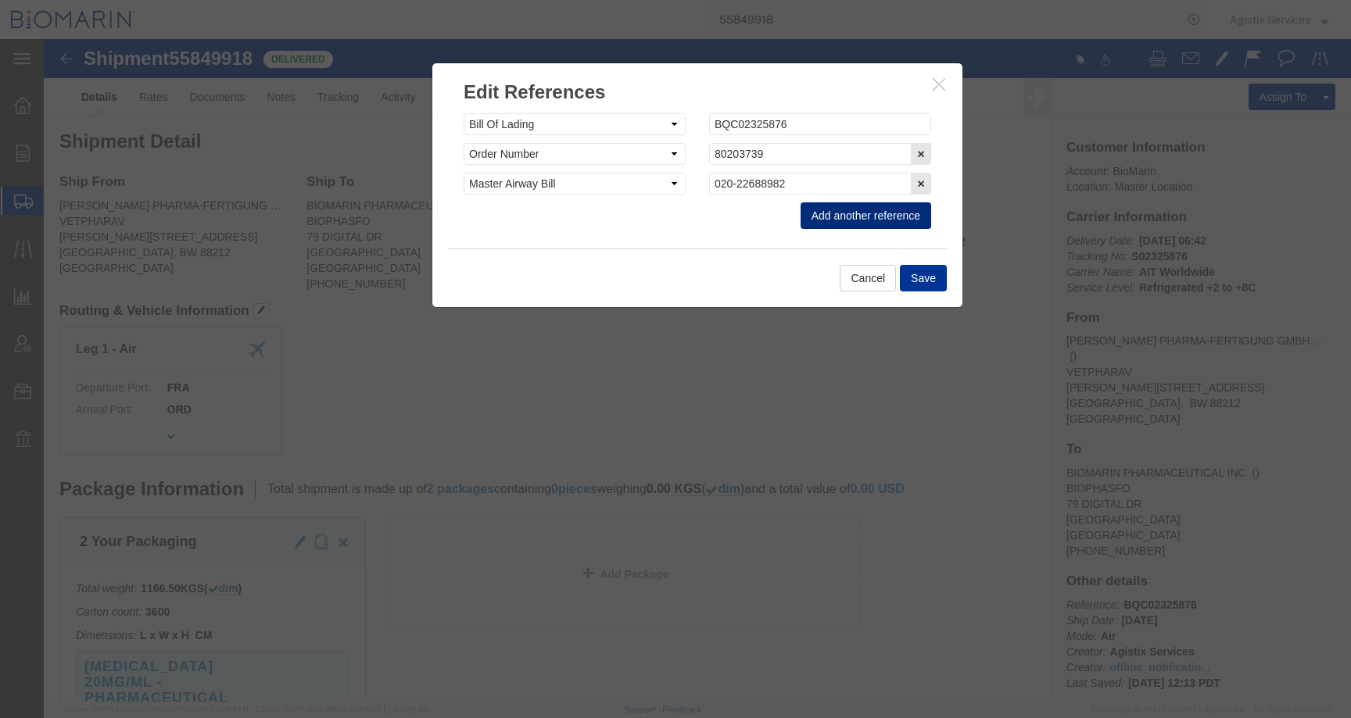
click button "Add another reference"
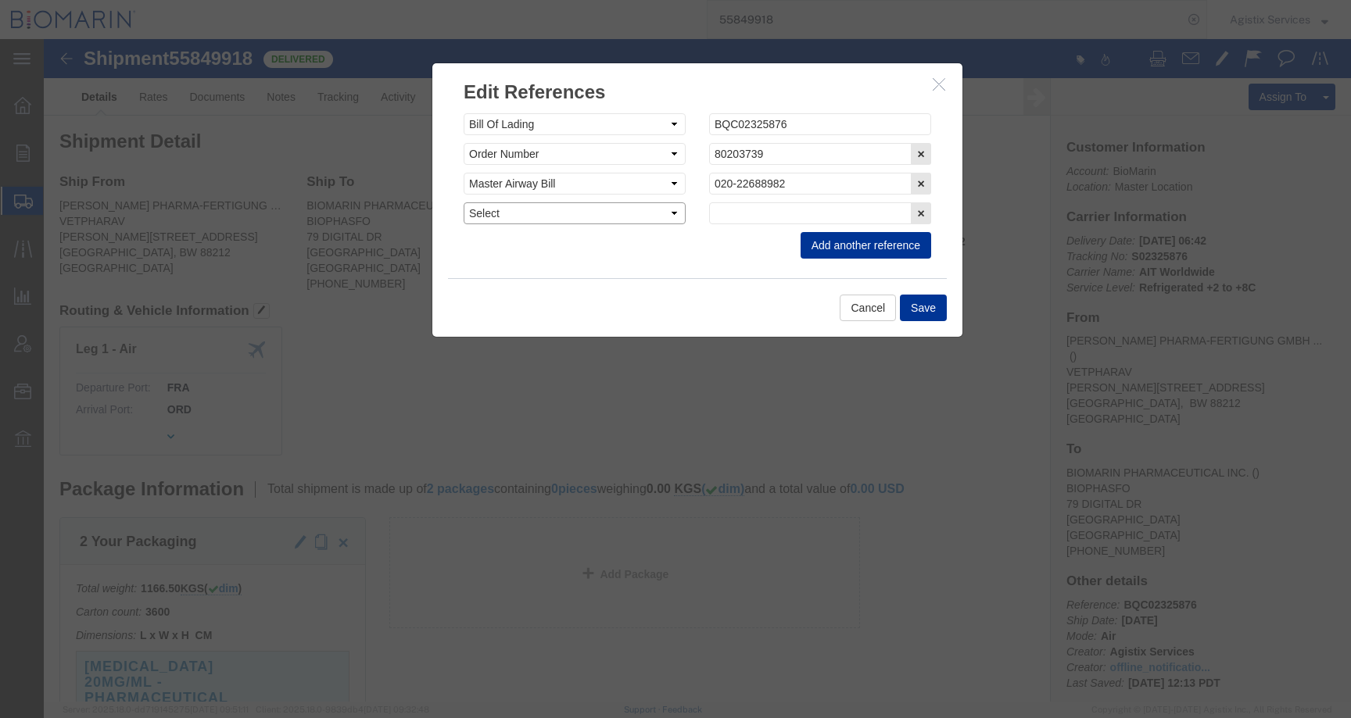
click select "Select Account Type Activity ID Airline Appointment Number ASN Batch Request # …"
select select "CBPENTRY"
click select "Select Account Type Activity ID Airline Appointment Number ASN Batch Request # …"
click input "text"
paste input "B8P15540606"
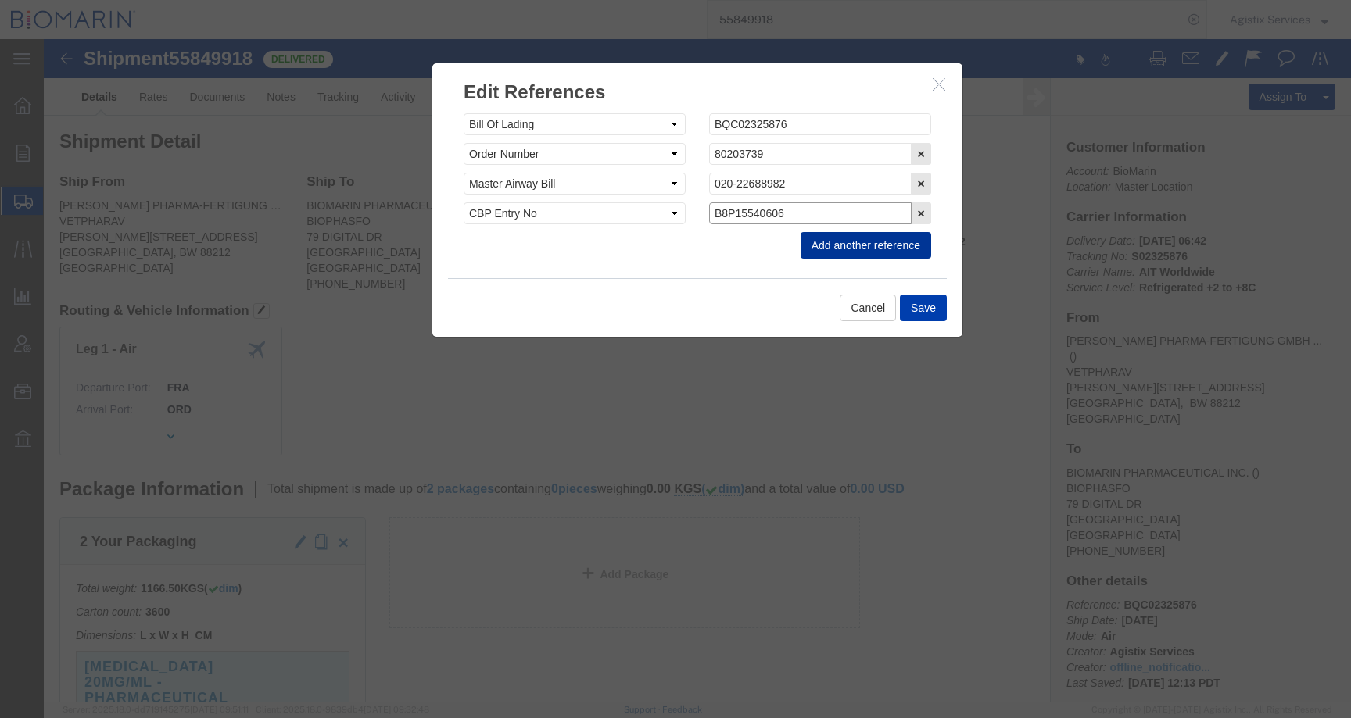
type input "B8P15540606"
click button "Save"
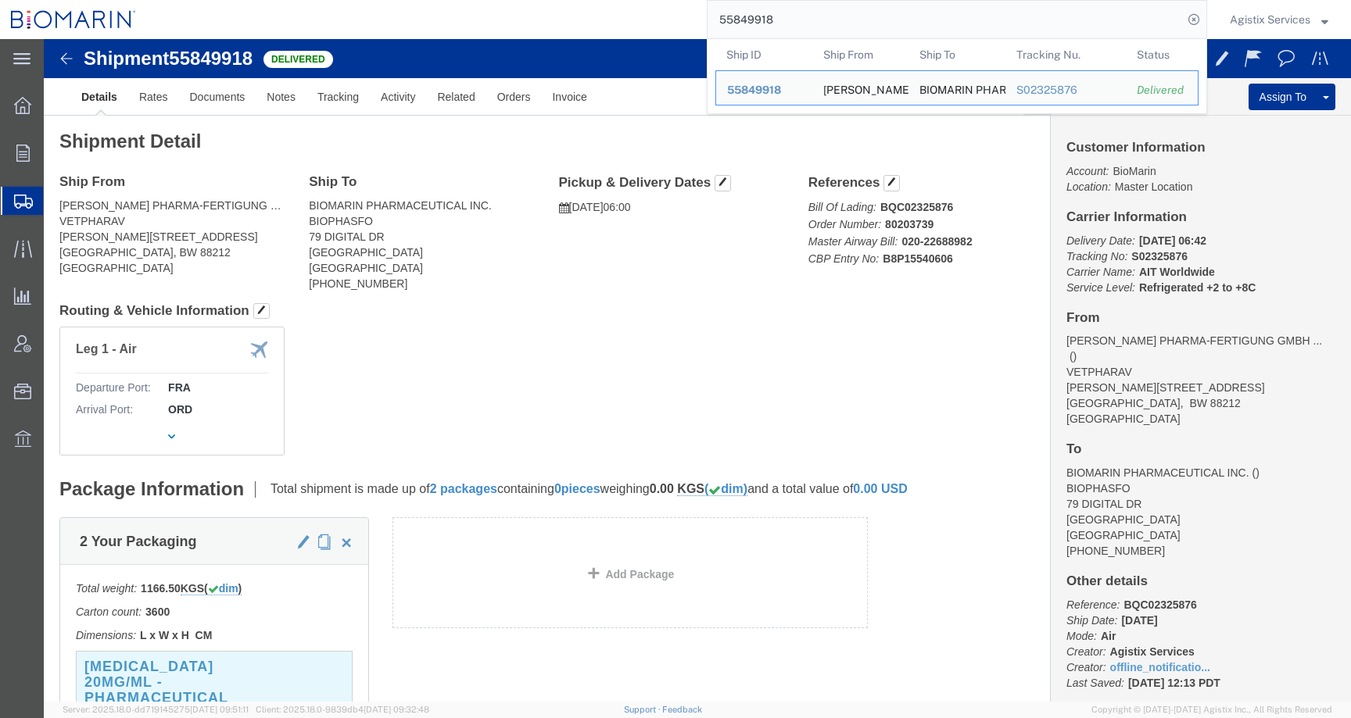
drag, startPoint x: 790, startPoint y: 9, endPoint x: 789, endPoint y: 19, distance: 10.3
click at [790, 19] on input "55849918" at bounding box center [945, 20] width 475 height 38
paste input "35"
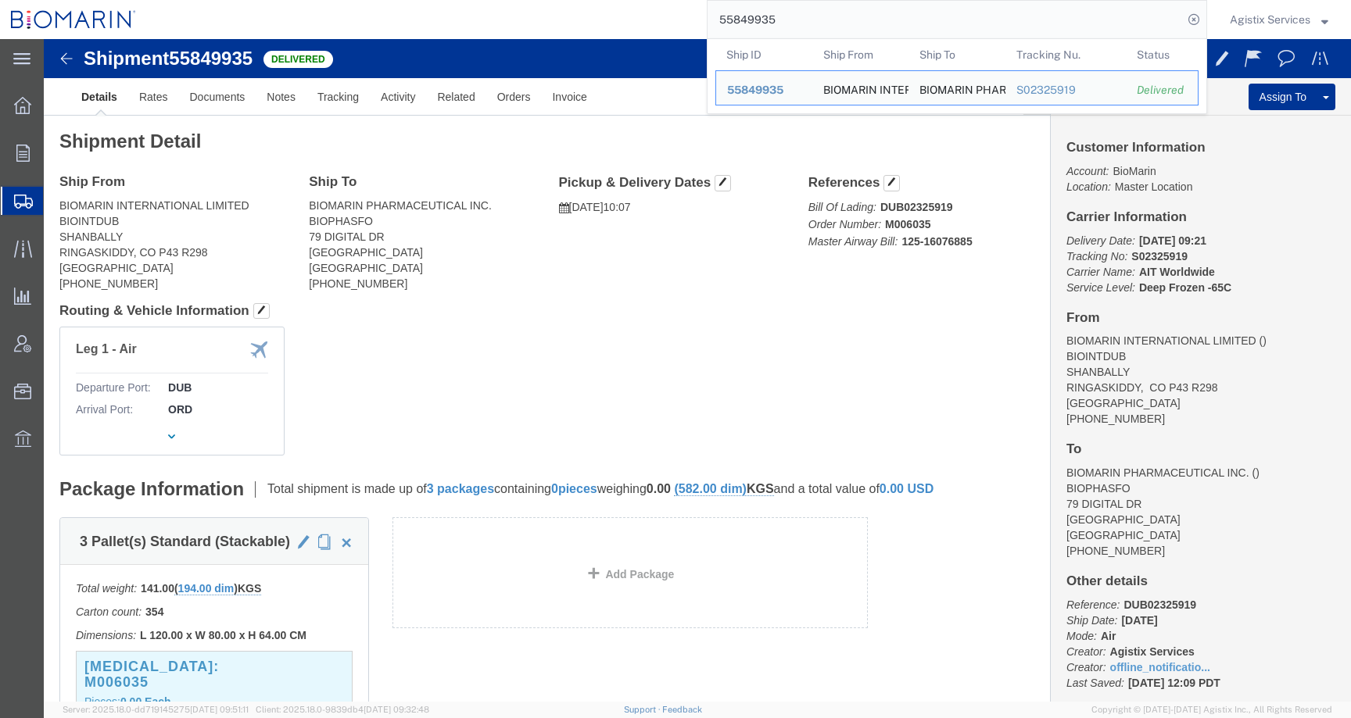
drag, startPoint x: 783, startPoint y: 16, endPoint x: 650, endPoint y: 18, distance: 132.9
click at [650, 18] on div "55849935 Ship ID Ship From Ship To Tracking Nu. Status Ship ID 55849935 Ship Fr…" at bounding box center [677, 19] width 1060 height 39
paste input "B8P15540226"
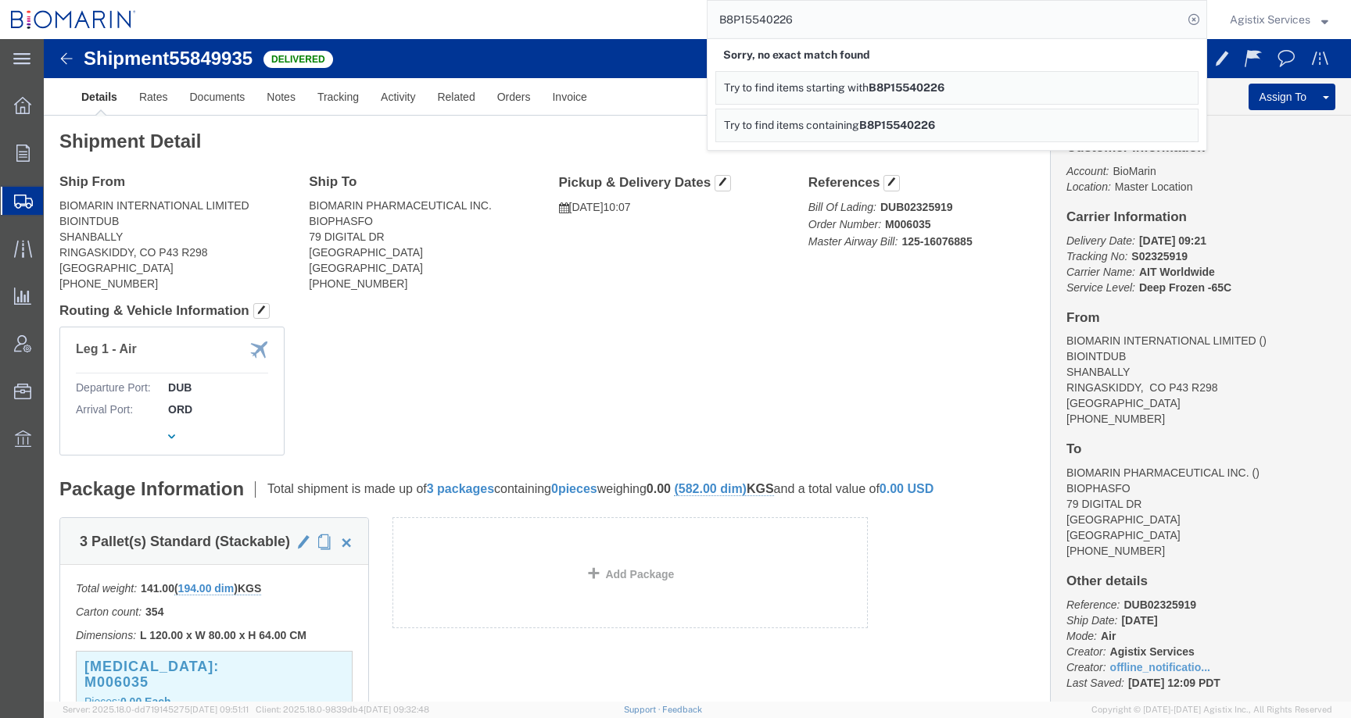
click div "Leg 1 - Air Departure Port: DUB Arrival Port: [GEOGRAPHIC_DATA]"
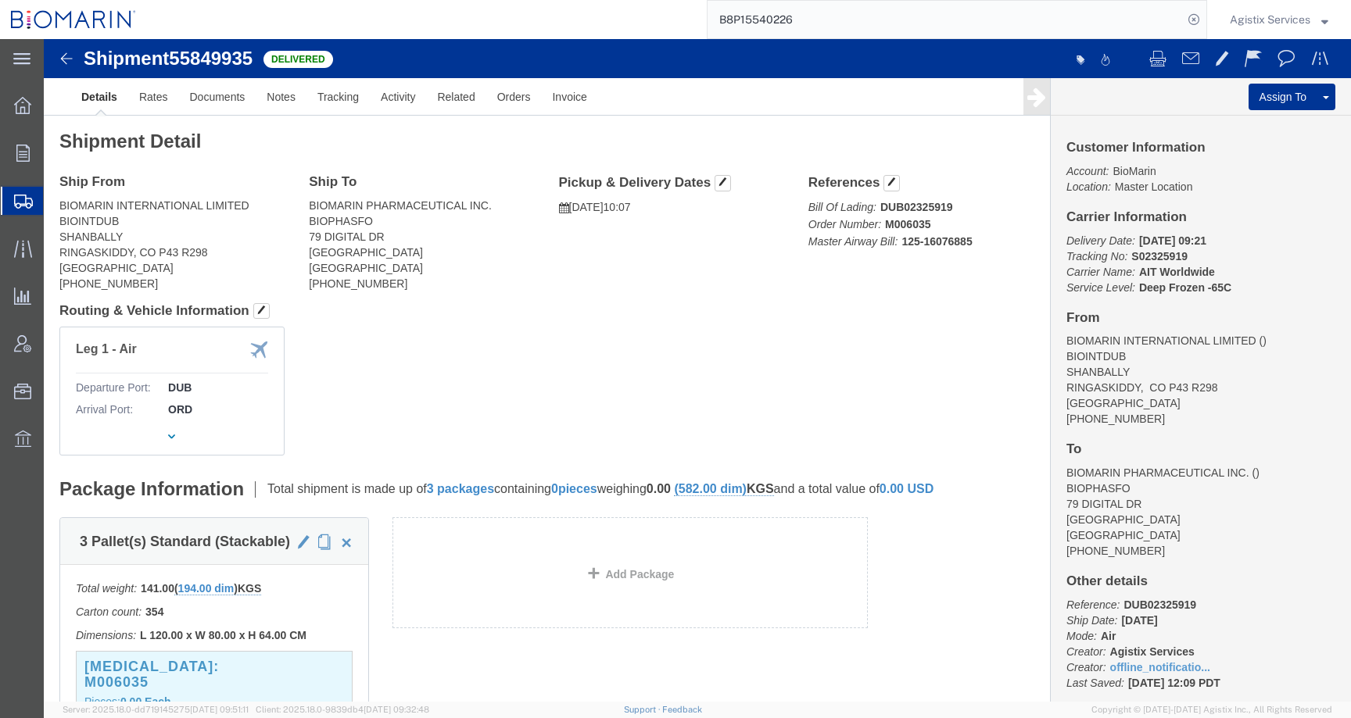
drag, startPoint x: 745, startPoint y: 16, endPoint x: 606, endPoint y: 16, distance: 139.2
click at [606, 16] on div "B8P15540226" at bounding box center [677, 19] width 1060 height 39
paste input "55849935"
type input "55849935"
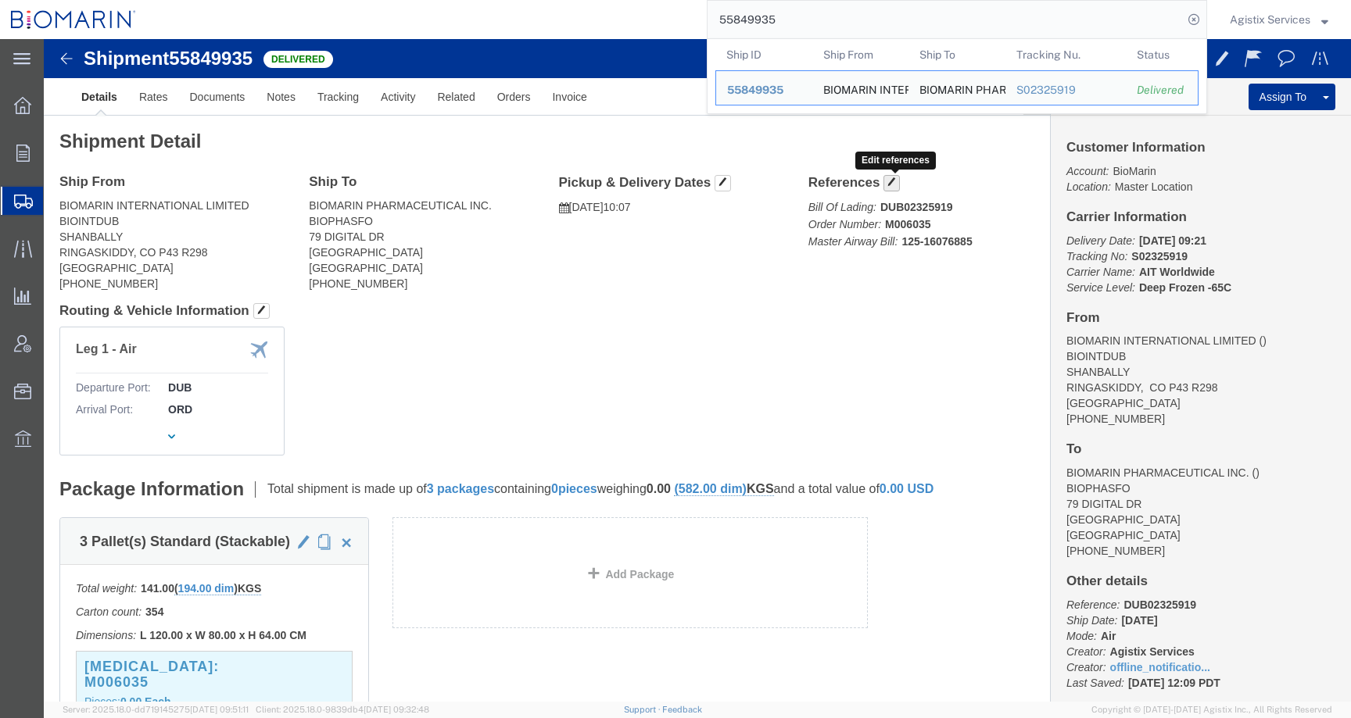
click span "button"
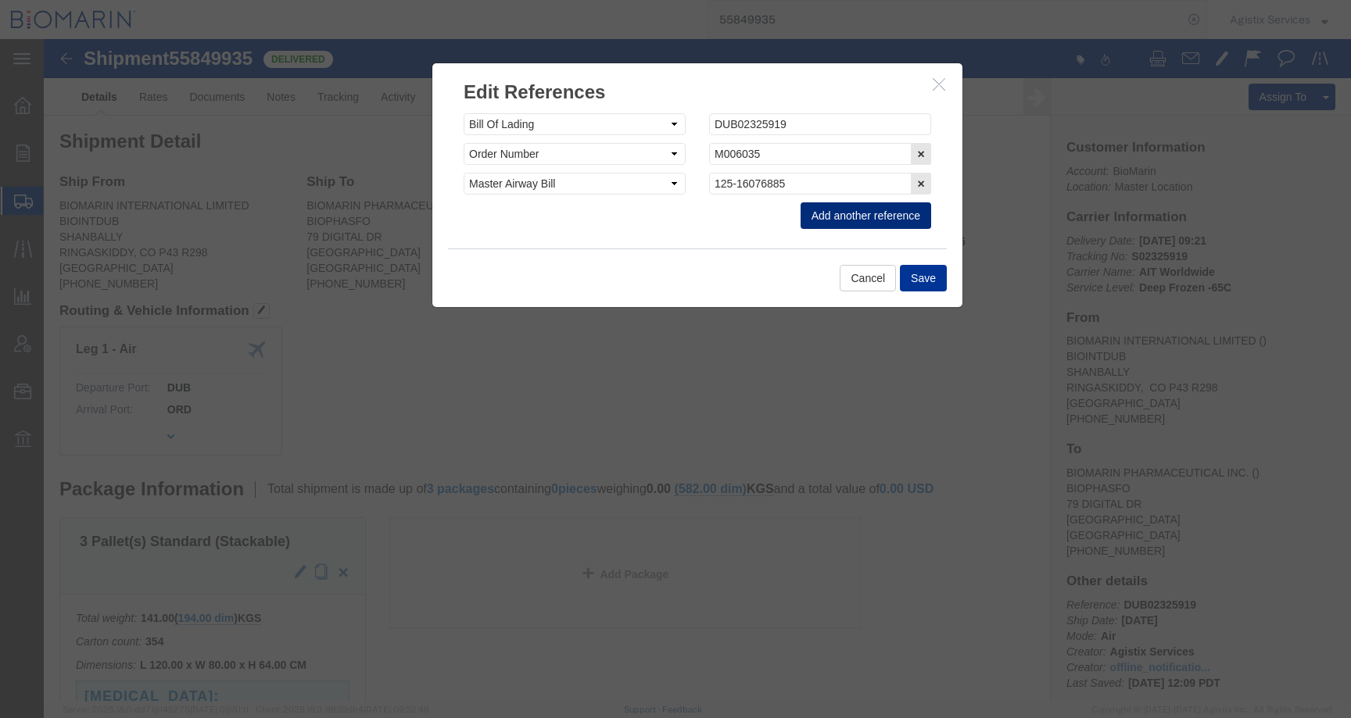
click button "Add another reference"
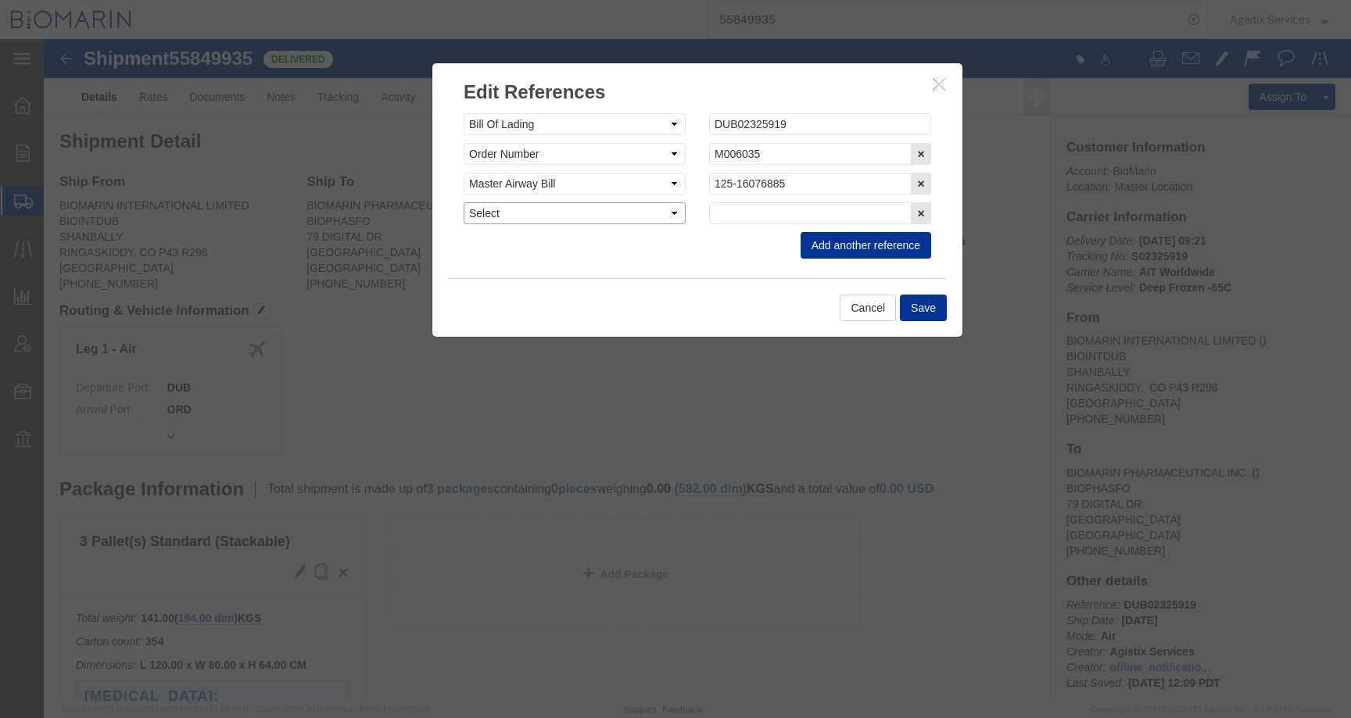
click select "Select Account Type Activity ID Airline Appointment Number ASN Batch Request # …"
select select "CBPENTRY"
click select "Select Account Type Activity ID Airline Appointment Number ASN Batch Request # …"
click input "text"
paste input "B8P15540226"
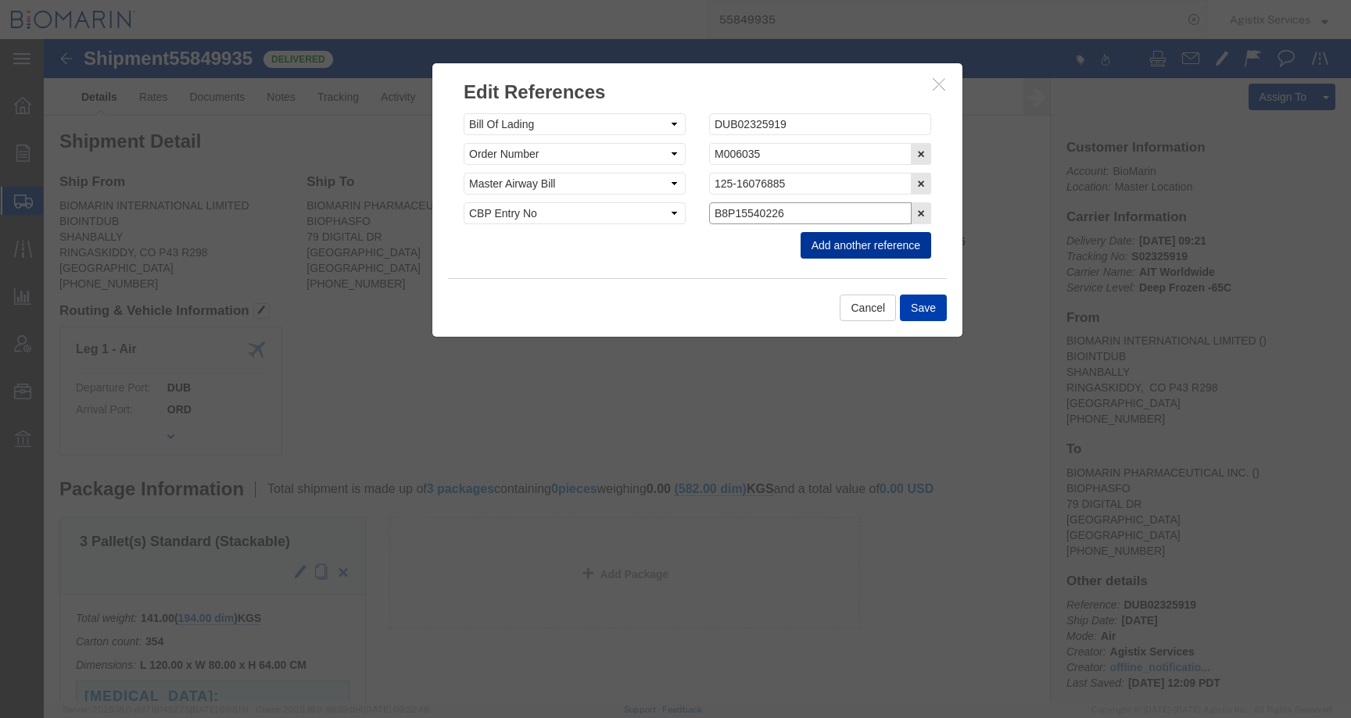
type input "B8P15540226"
click button "Save"
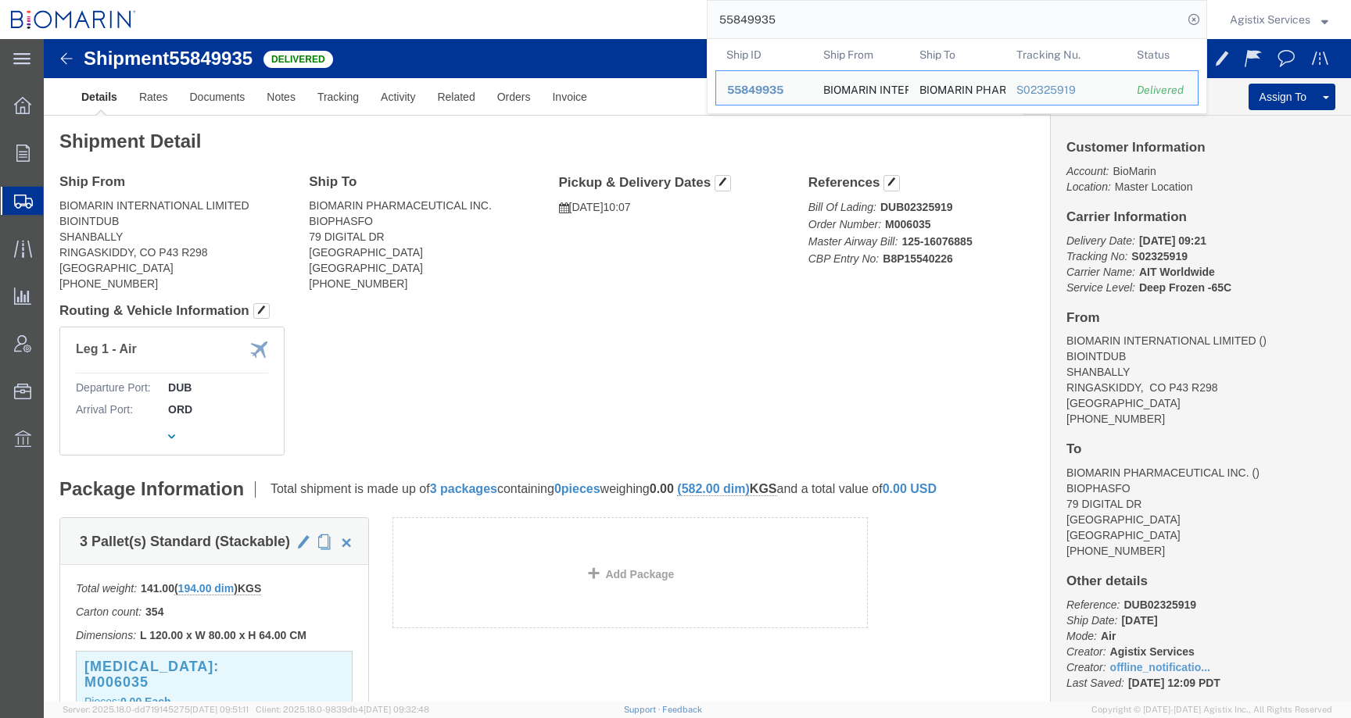
drag, startPoint x: 780, startPoint y: 20, endPoint x: 602, endPoint y: 20, distance: 178.3
click at [602, 20] on div "55849935 Ship ID Ship From Ship To Tracking Nu. Status Ship ID 55849935 Ship Fr…" at bounding box center [677, 19] width 1060 height 39
paste input "51"
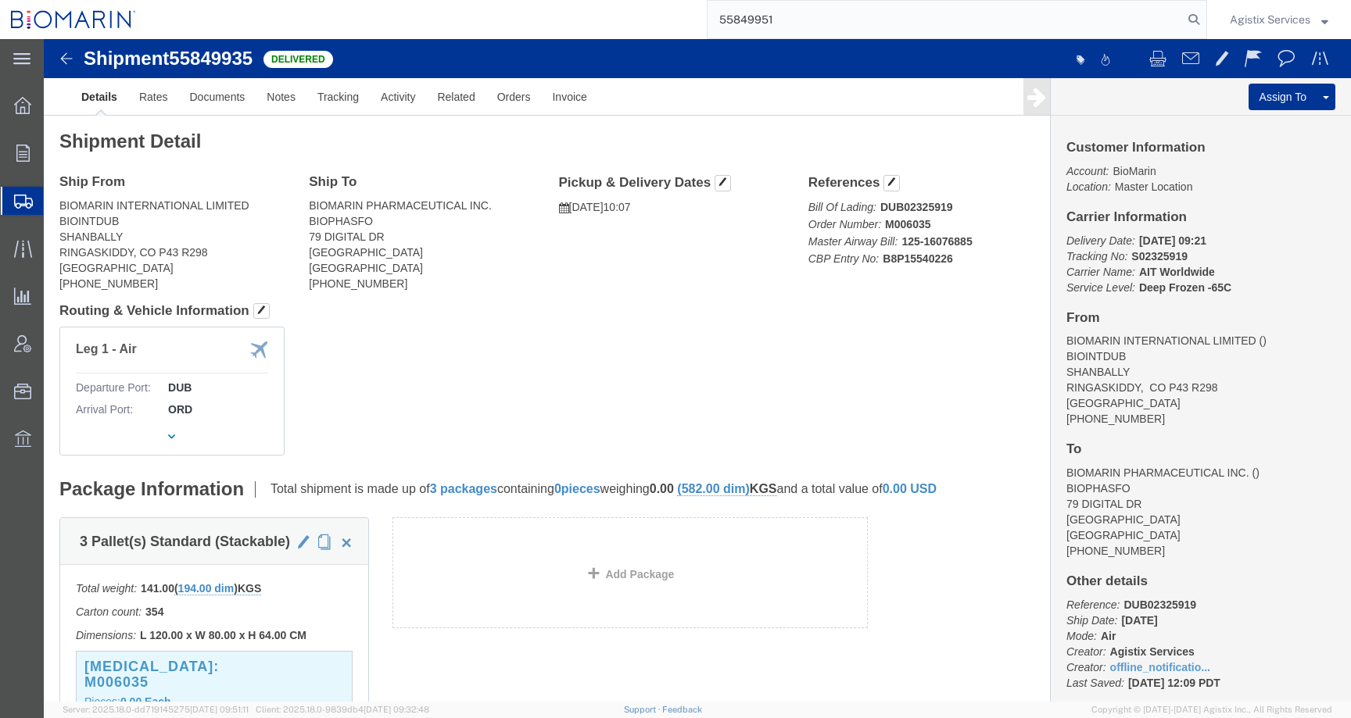
type input "55849951"
click span "button"
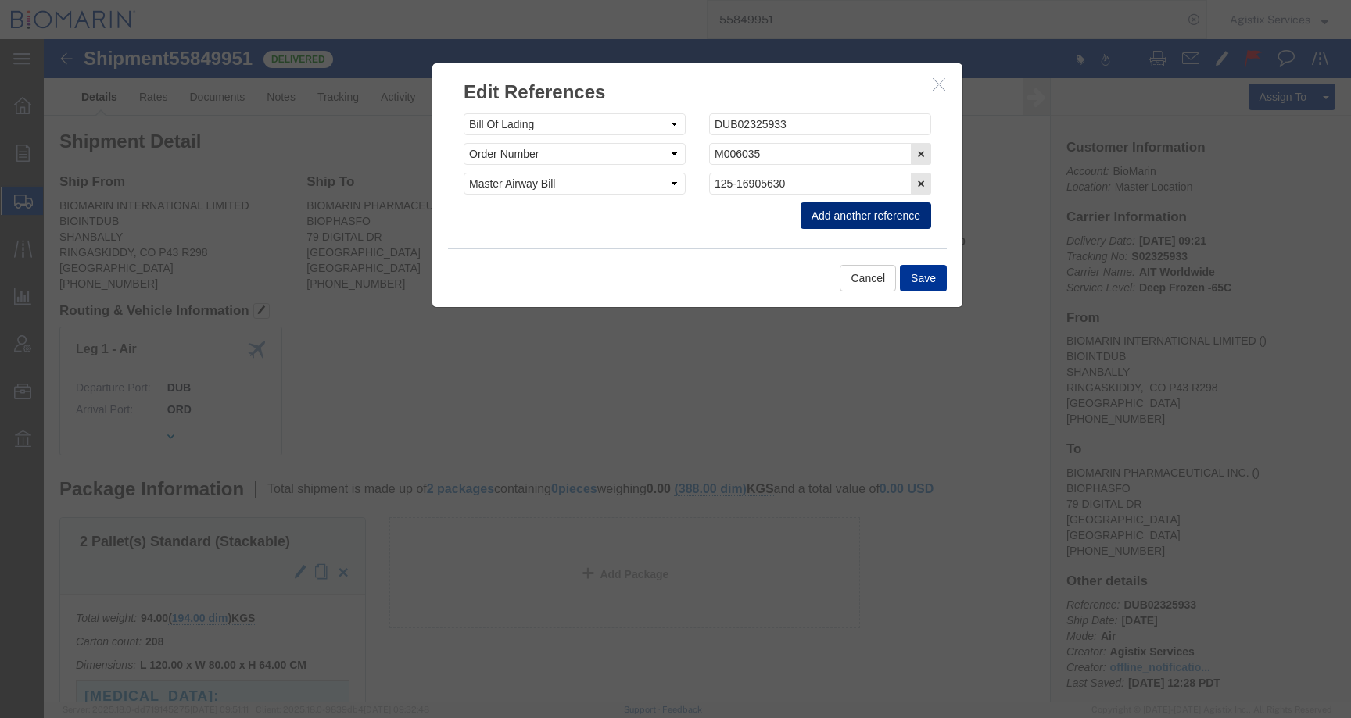
click button "Add another reference"
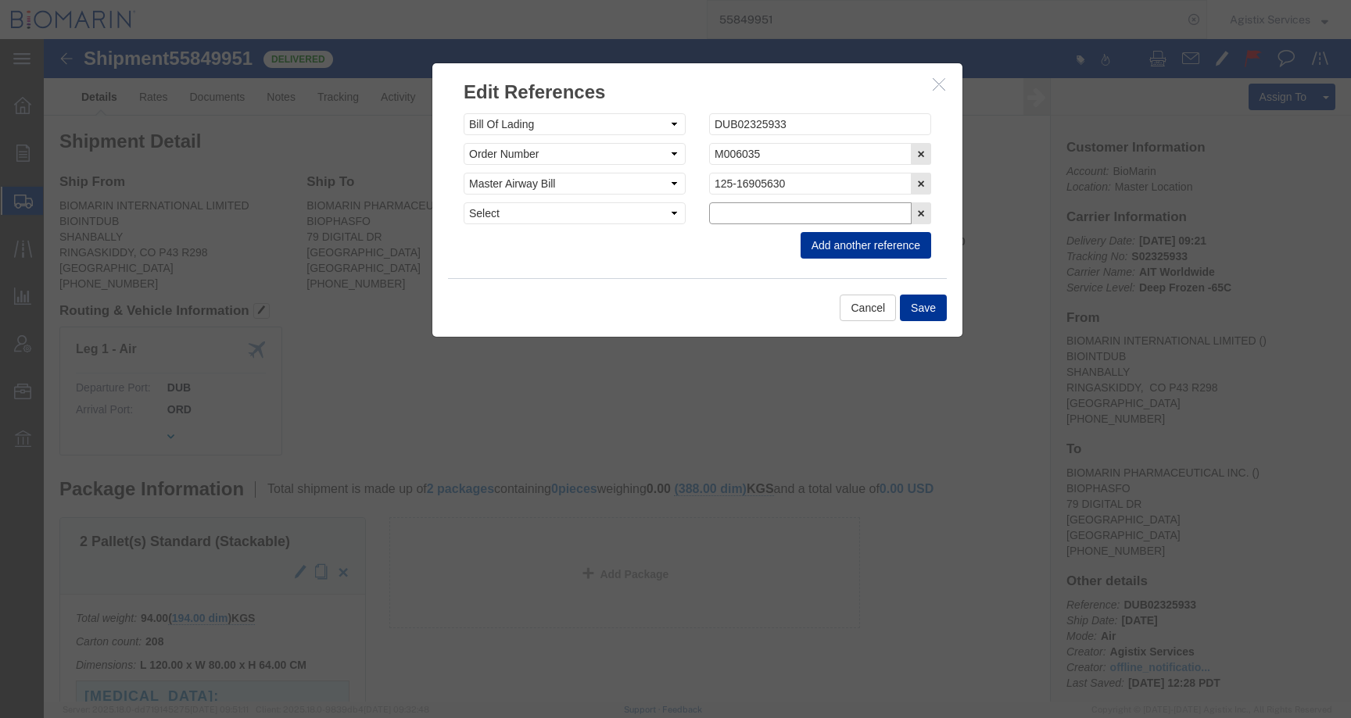
click input "text"
paste input "B8P15540598"
type input "B8P15540598"
click div "Select Account Type Activity ID Airline Appointment Number ASN Batch Request # …"
click select "Select Account Type Activity ID Airline Appointment Number ASN Batch Request # …"
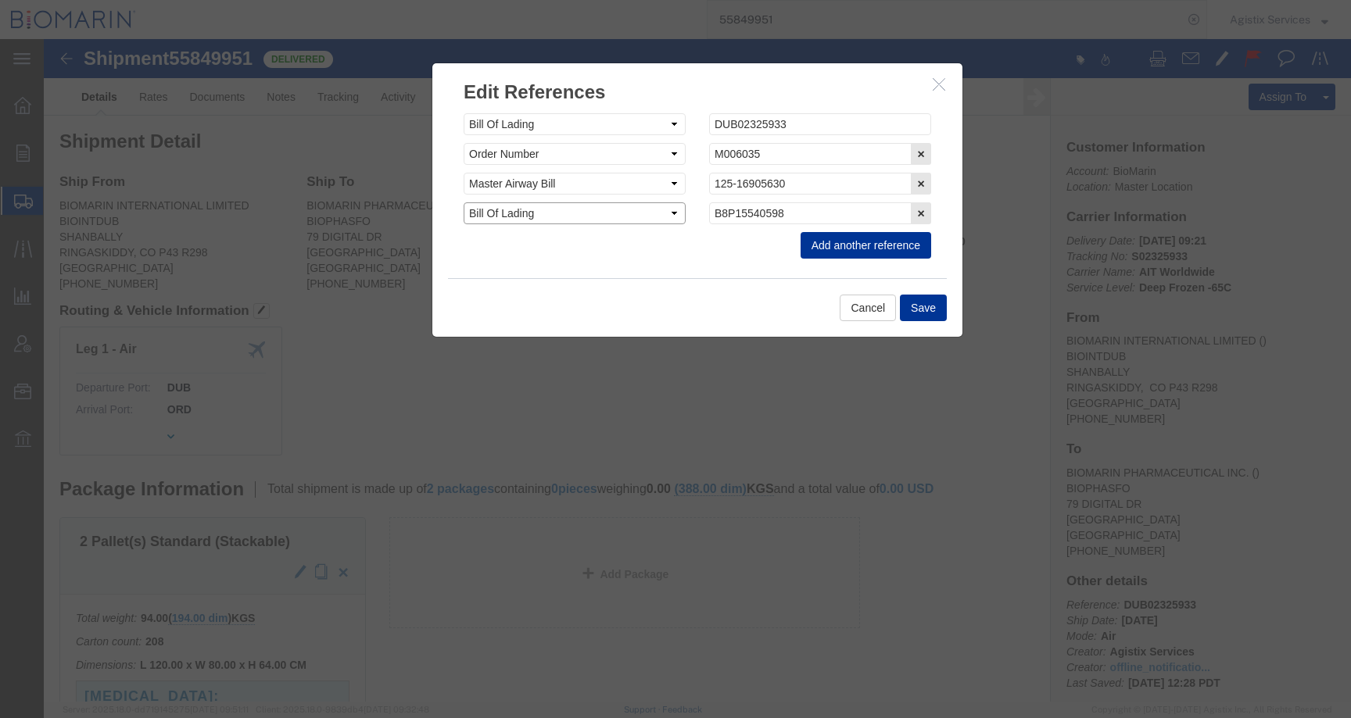
click select "Select Account Type Activity ID Airline Appointment Number ASN Batch Request # …"
select select "CBPENTRY"
click select "Select Account Type Activity ID Airline Appointment Number ASN Batch Request # …"
click button "Save"
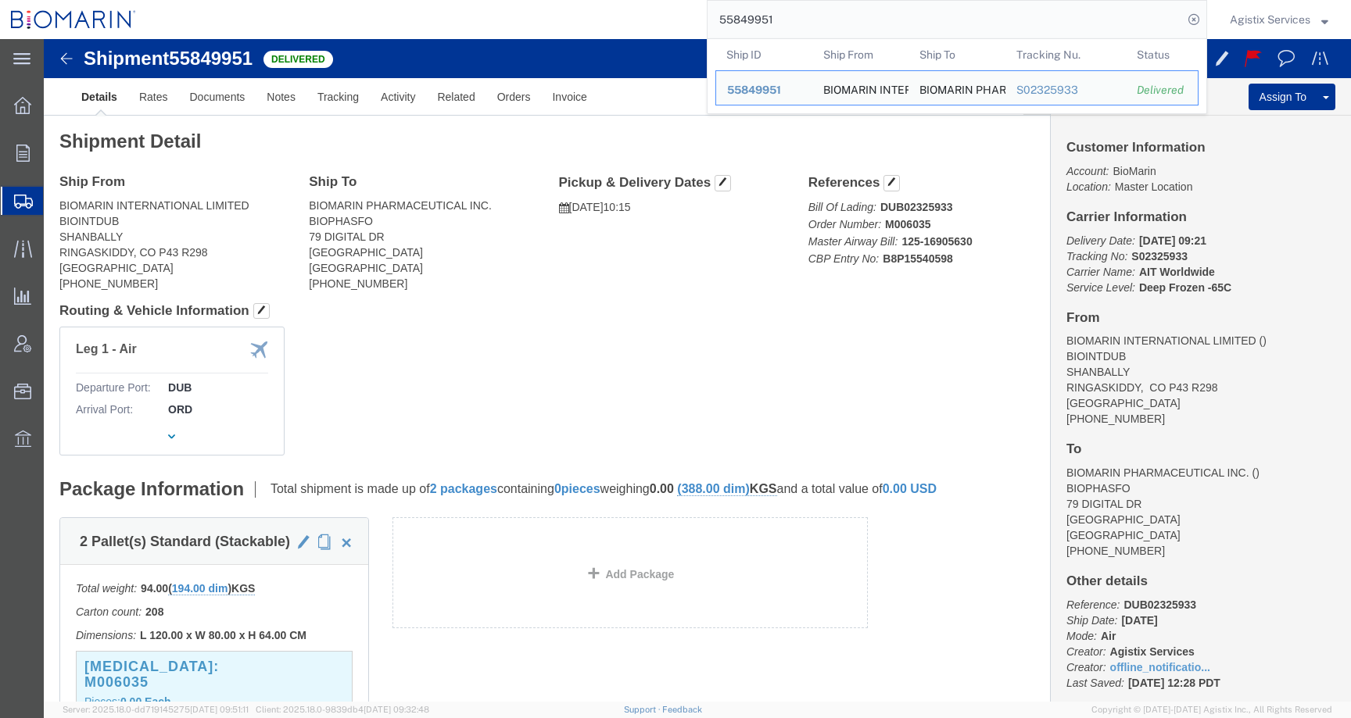
drag, startPoint x: 794, startPoint y: 25, endPoint x: 599, endPoint y: 13, distance: 195.8
click at [600, 13] on div "55849951 Ship ID Ship From Ship To Tracking Nu. Status Ship ID 55849951 Ship Fr…" at bounding box center [677, 19] width 1060 height 39
paste input "21755"
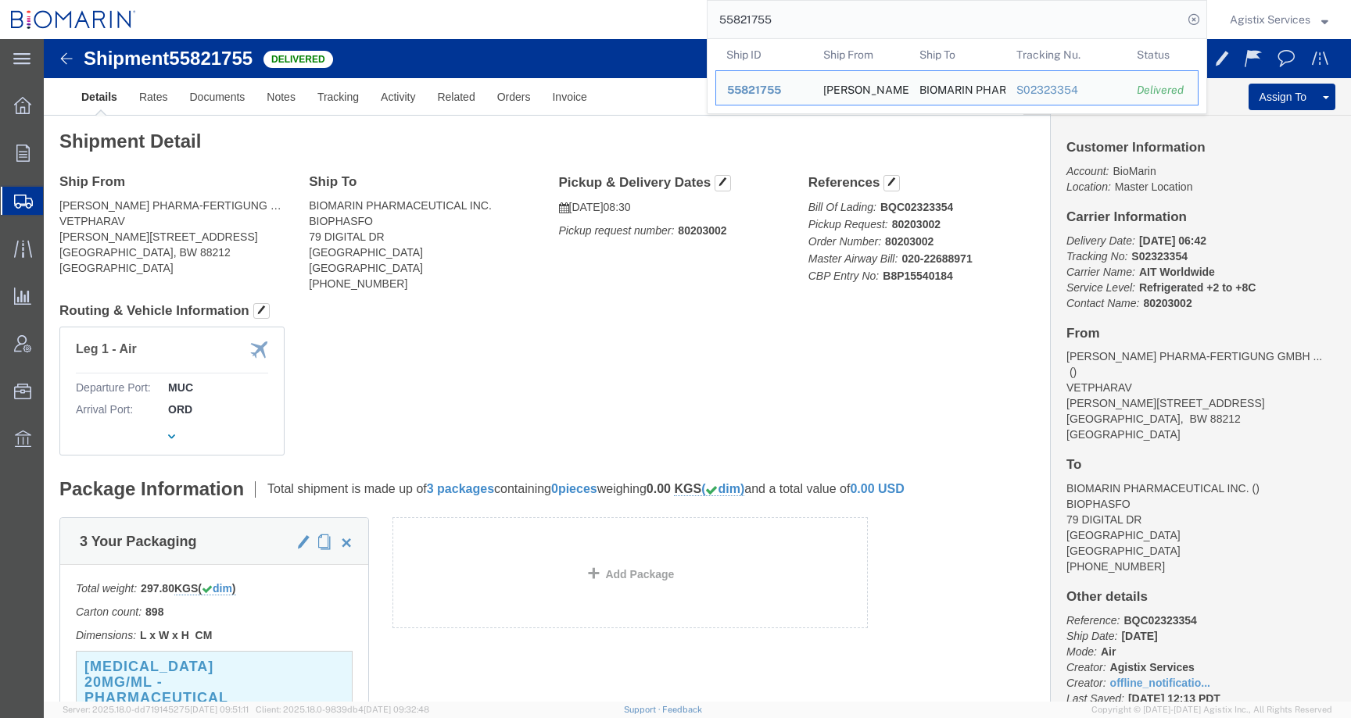
drag, startPoint x: 788, startPoint y: 20, endPoint x: 579, endPoint y: 20, distance: 209.5
click at [579, 20] on div "55821755 Ship ID Ship From Ship To Tracking Nu. Status Ship ID 55821755 Ship Fr…" at bounding box center [677, 19] width 1060 height 39
paste input "59218"
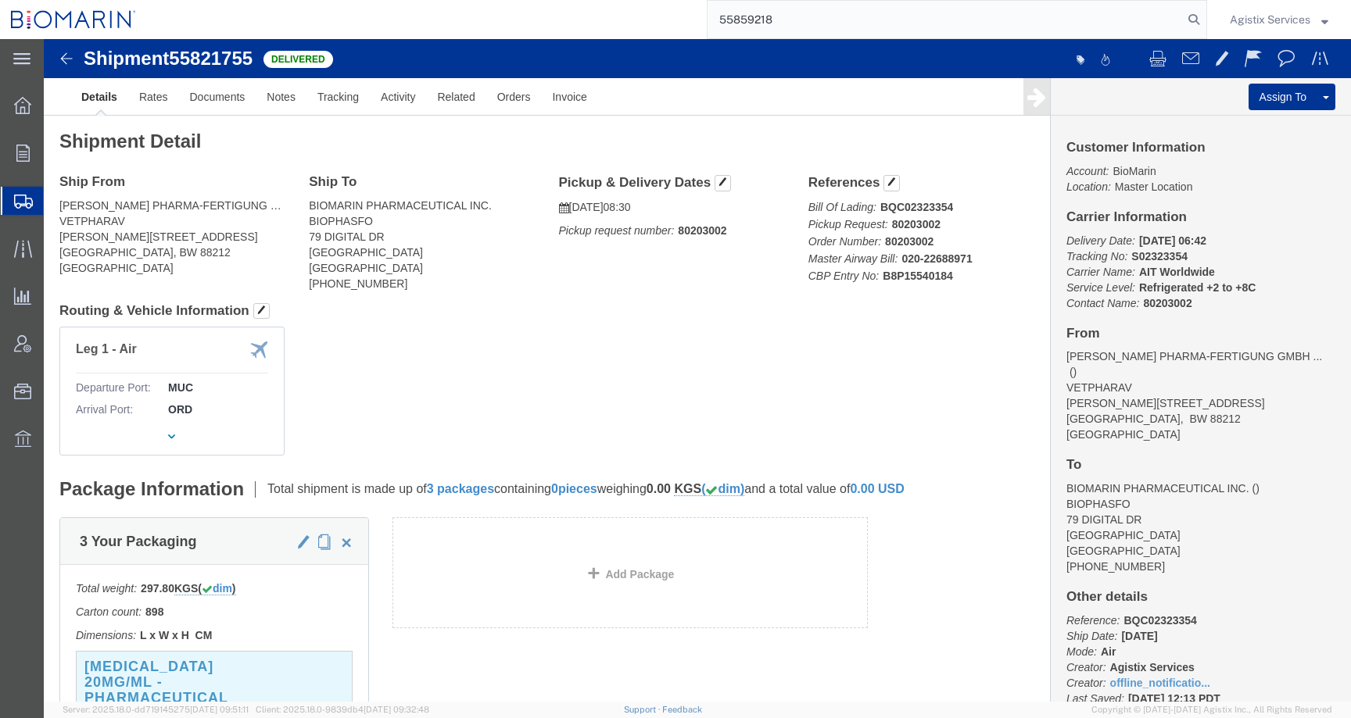
type input "55859218"
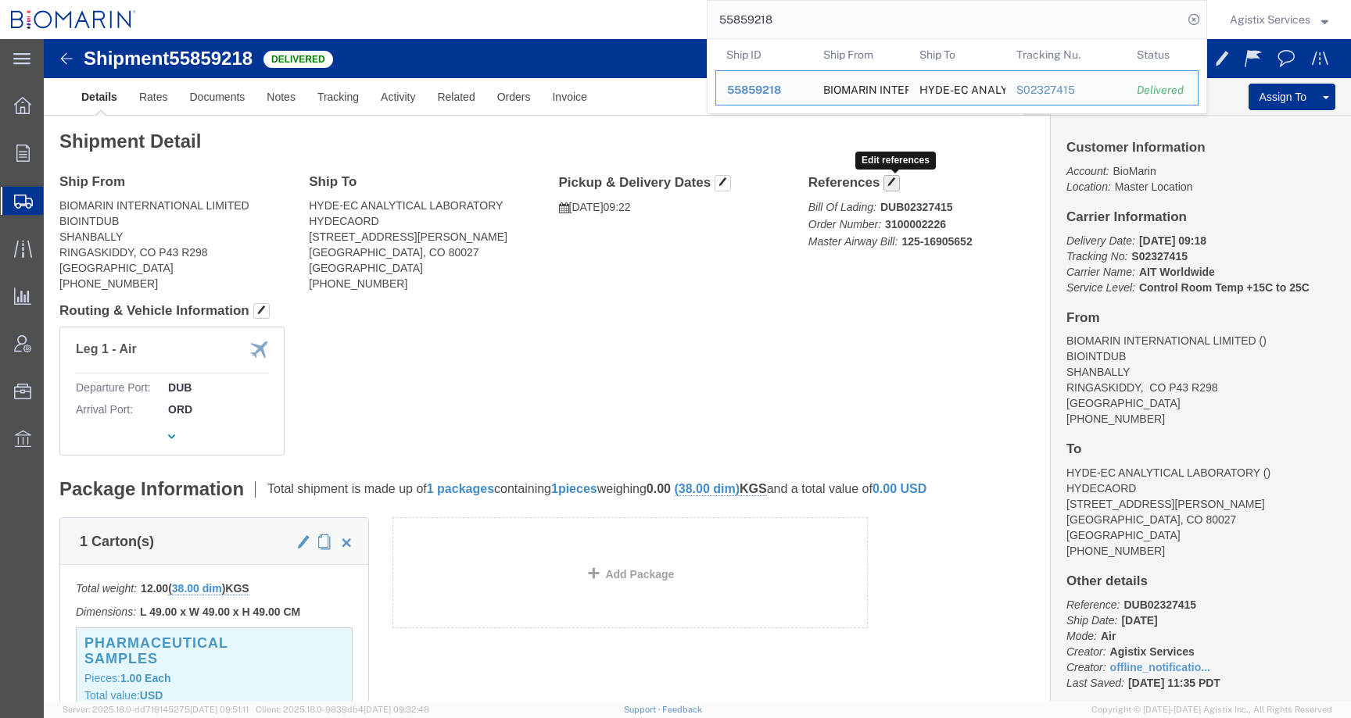
click span "button"
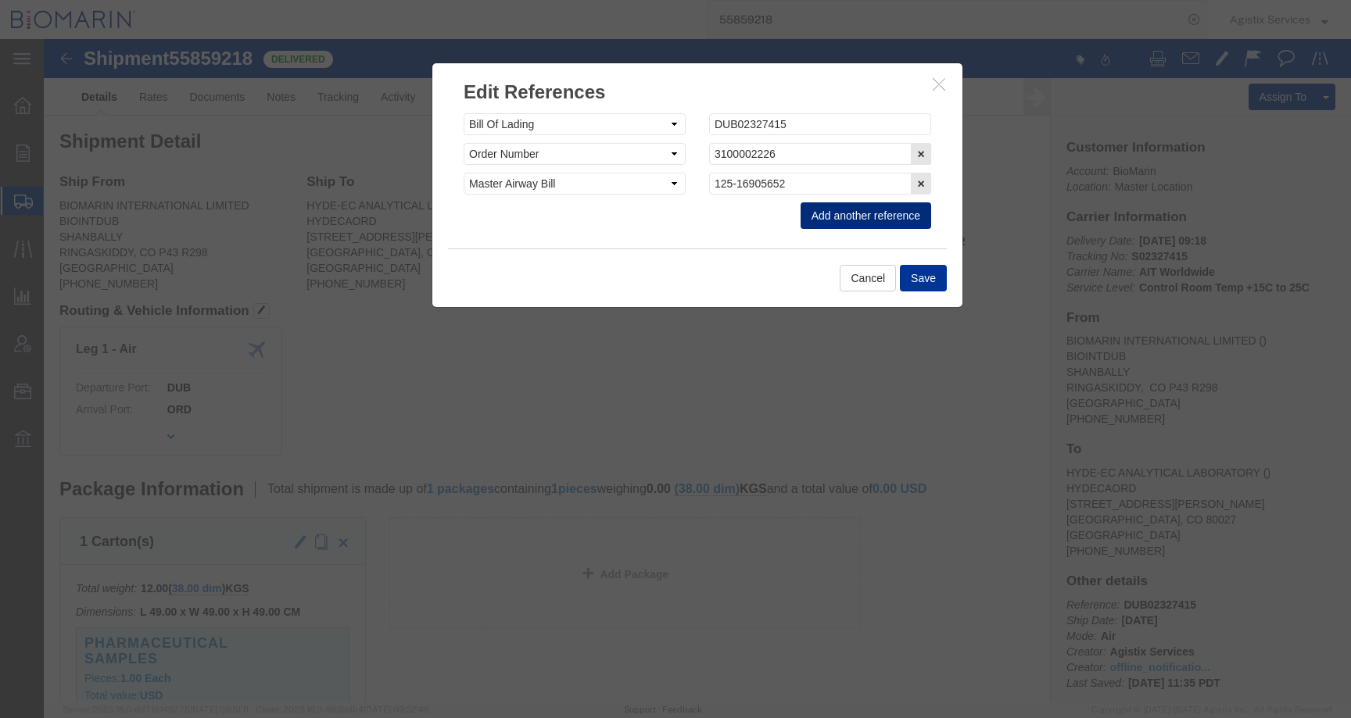
click button "Add another reference"
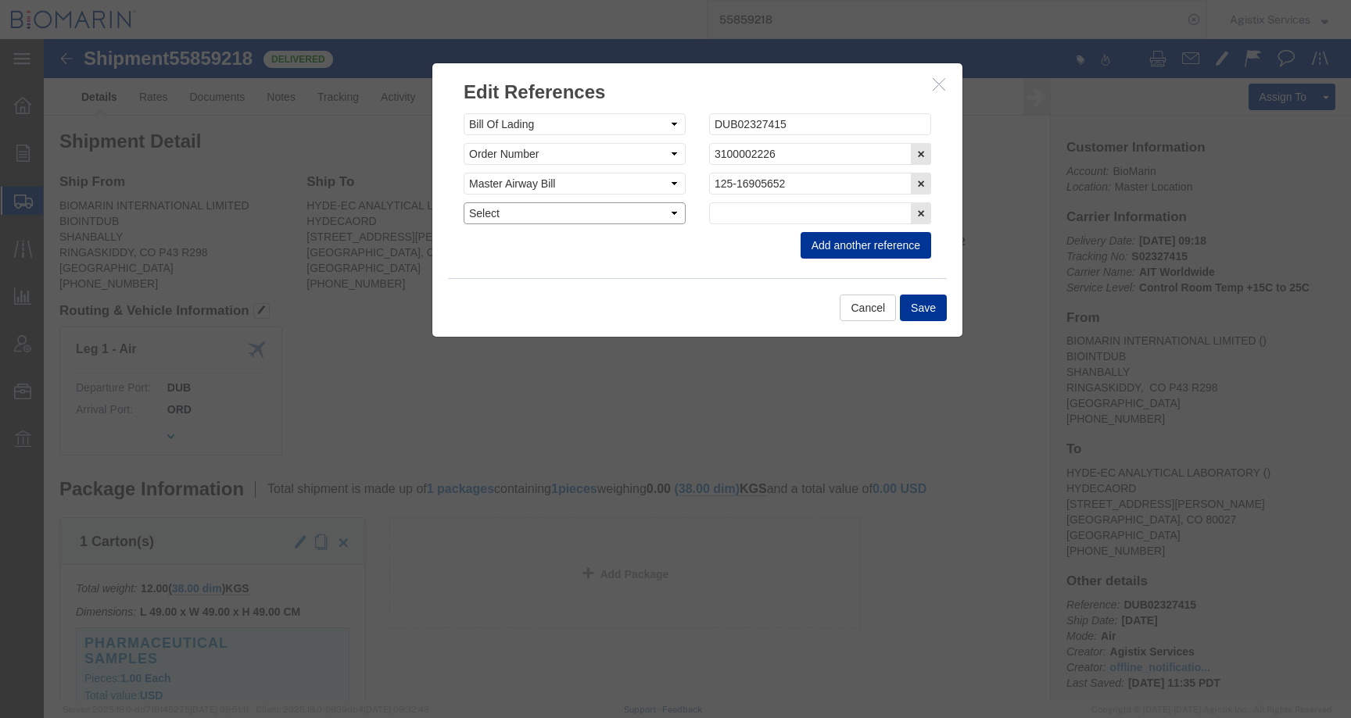
click select "Select Account Type Activity ID Airline Appointment Number ASN Batch Request # …"
select select "CBPENTRY"
click select "Select Account Type Activity ID Airline Appointment Number ASN Batch Request # …"
click input "text"
paste input "B8P15540218"
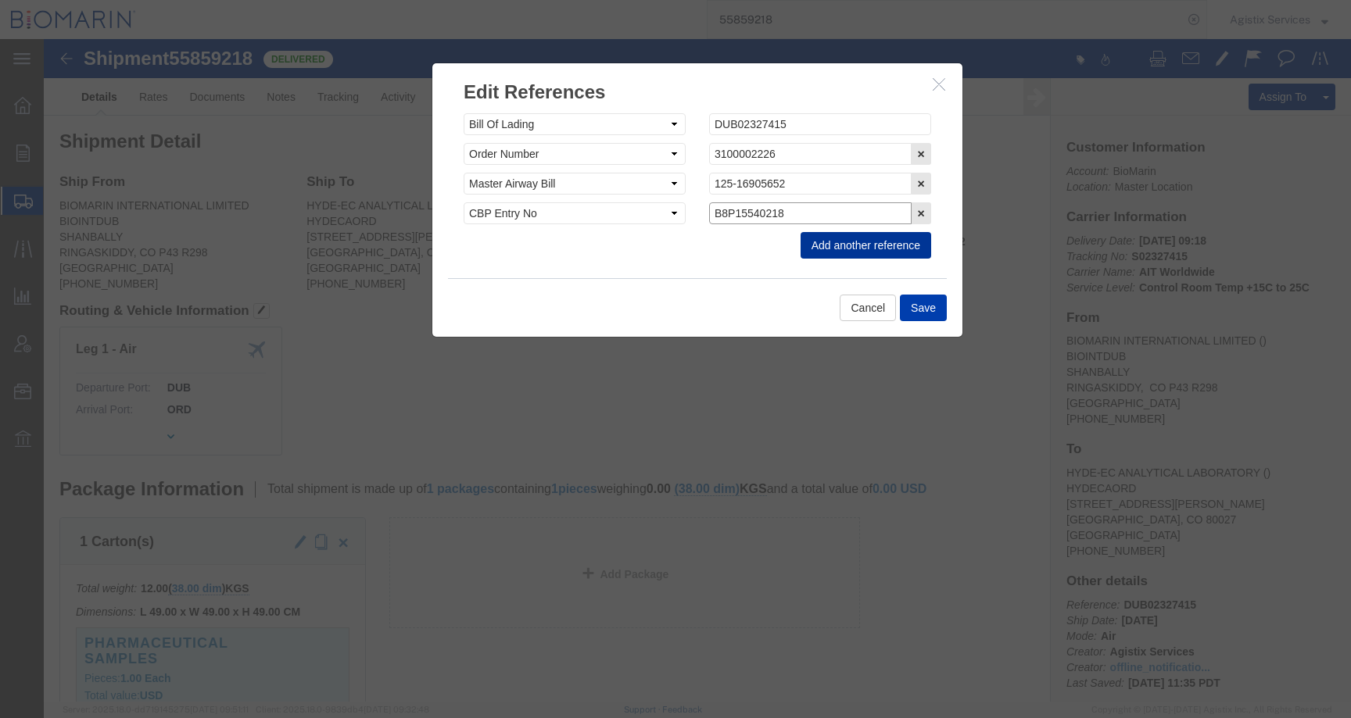
type input "B8P15540218"
click button "Save"
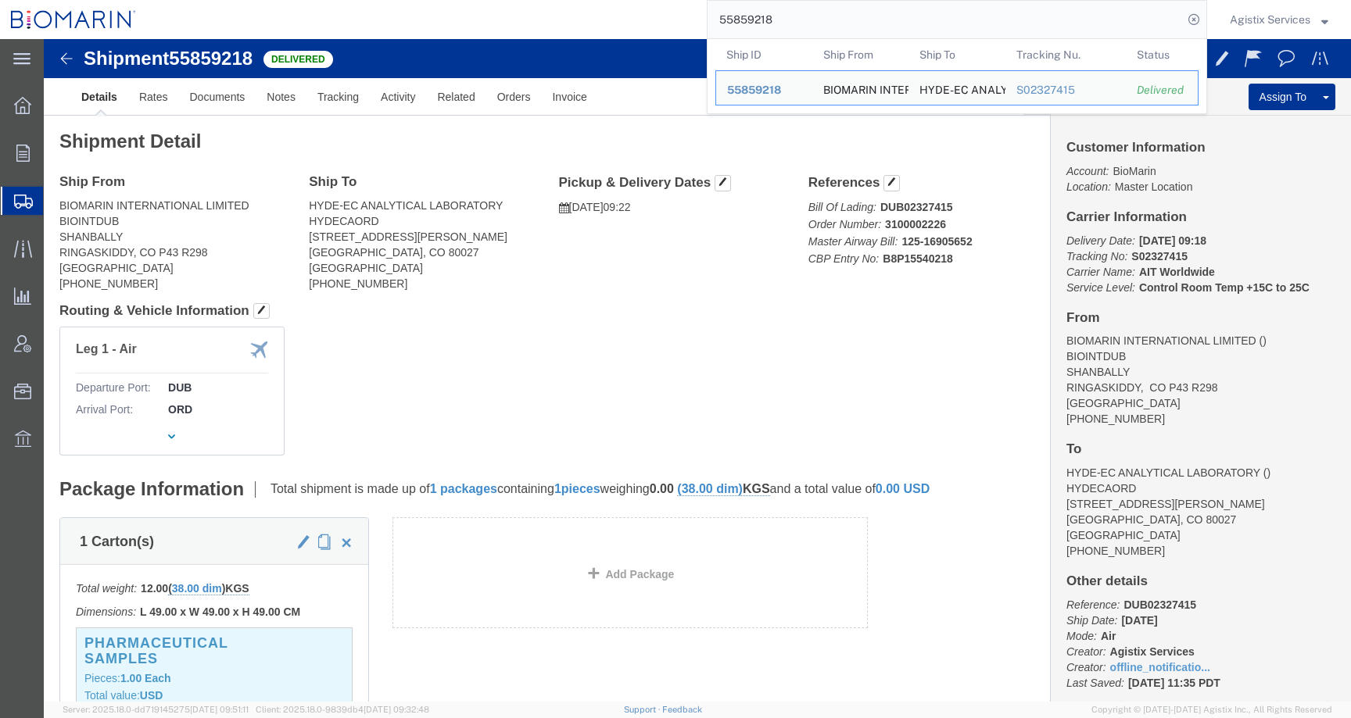
drag, startPoint x: 800, startPoint y: 18, endPoint x: 568, endPoint y: 12, distance: 232.3
click at [568, 12] on div "55859218 Ship ID Ship From Ship To Tracking Nu. Status Ship ID 55859218 Ship Fr…" at bounding box center [677, 19] width 1060 height 39
paste input "49935"
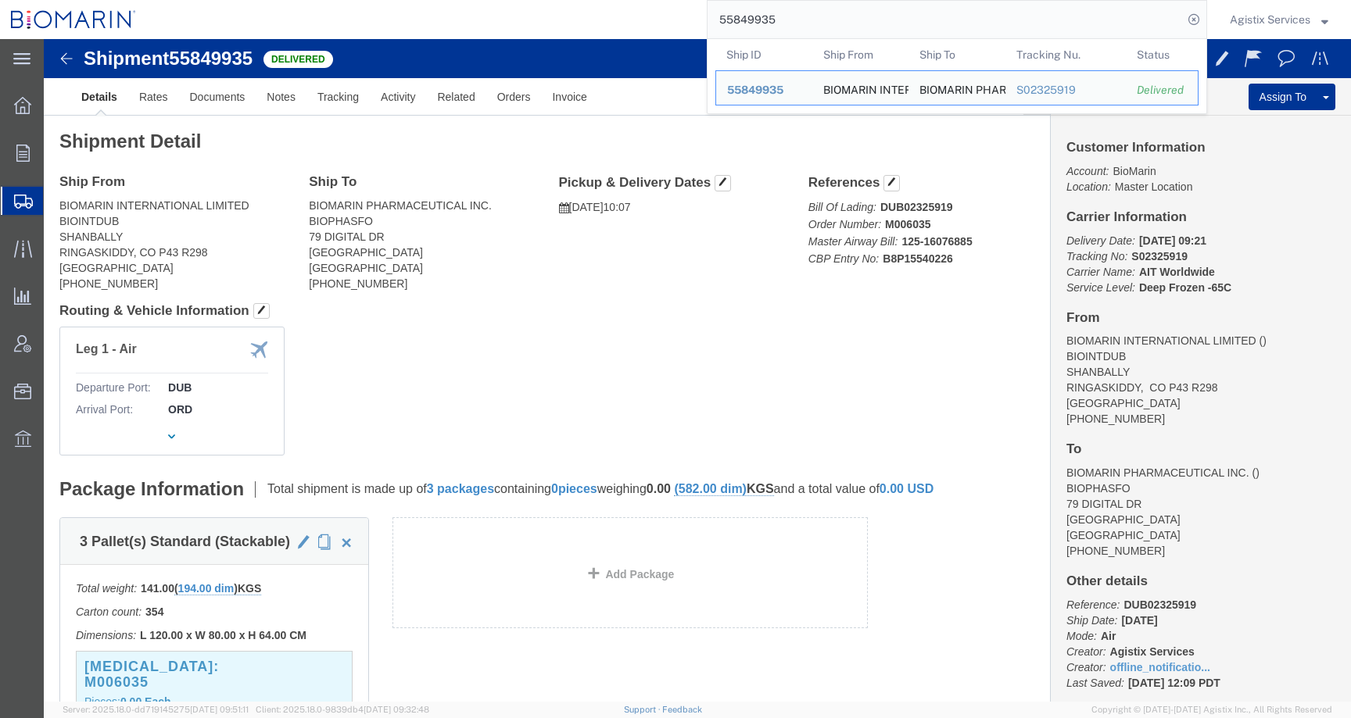
drag, startPoint x: 782, startPoint y: 20, endPoint x: 667, endPoint y: 20, distance: 114.9
click at [667, 20] on div "55849935 Ship ID Ship From Ship To Tracking Nu. Status Ship ID 55849935 Ship Fr…" at bounding box center [677, 19] width 1060 height 39
paste input "51"
drag, startPoint x: 787, startPoint y: 22, endPoint x: 672, endPoint y: 22, distance: 114.1
click at [672, 22] on div "55849951 Ship ID Ship From Ship To Tracking Nu. Status Ship ID 55849951 Ship Fr…" at bounding box center [677, 19] width 1060 height 39
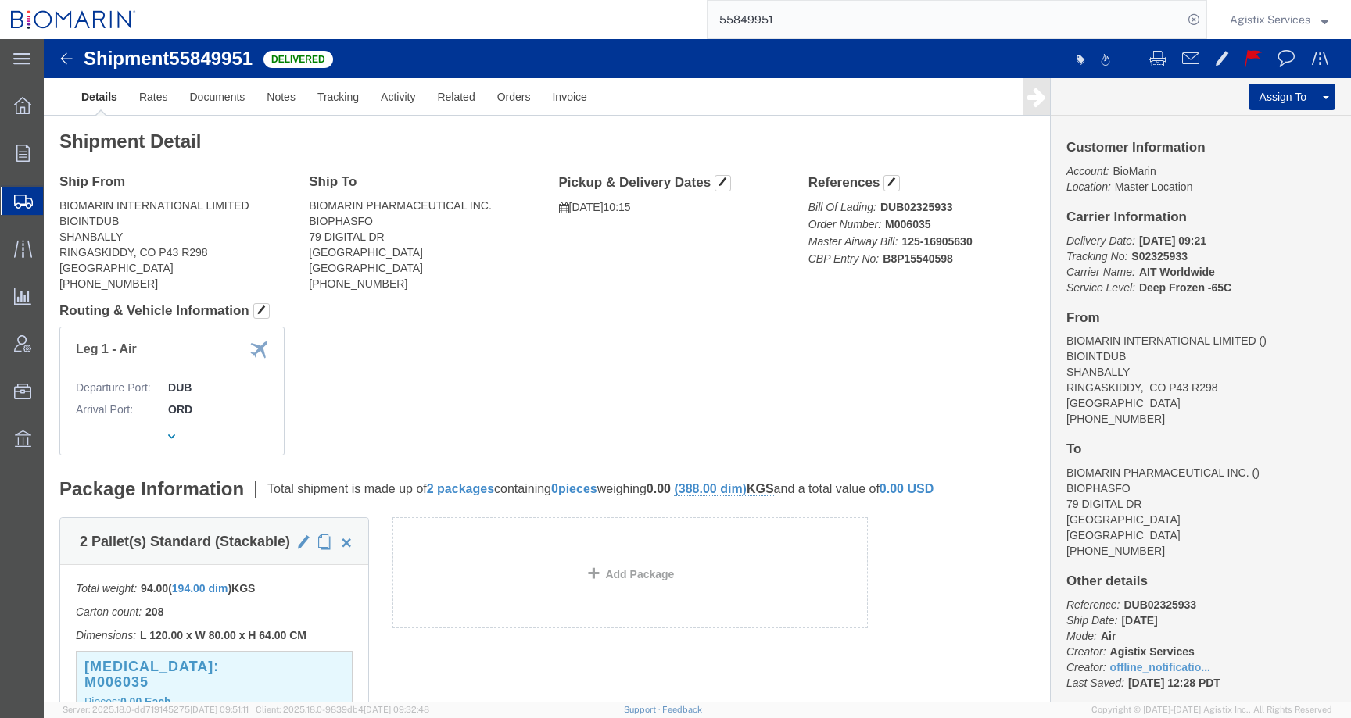
paste input "18"
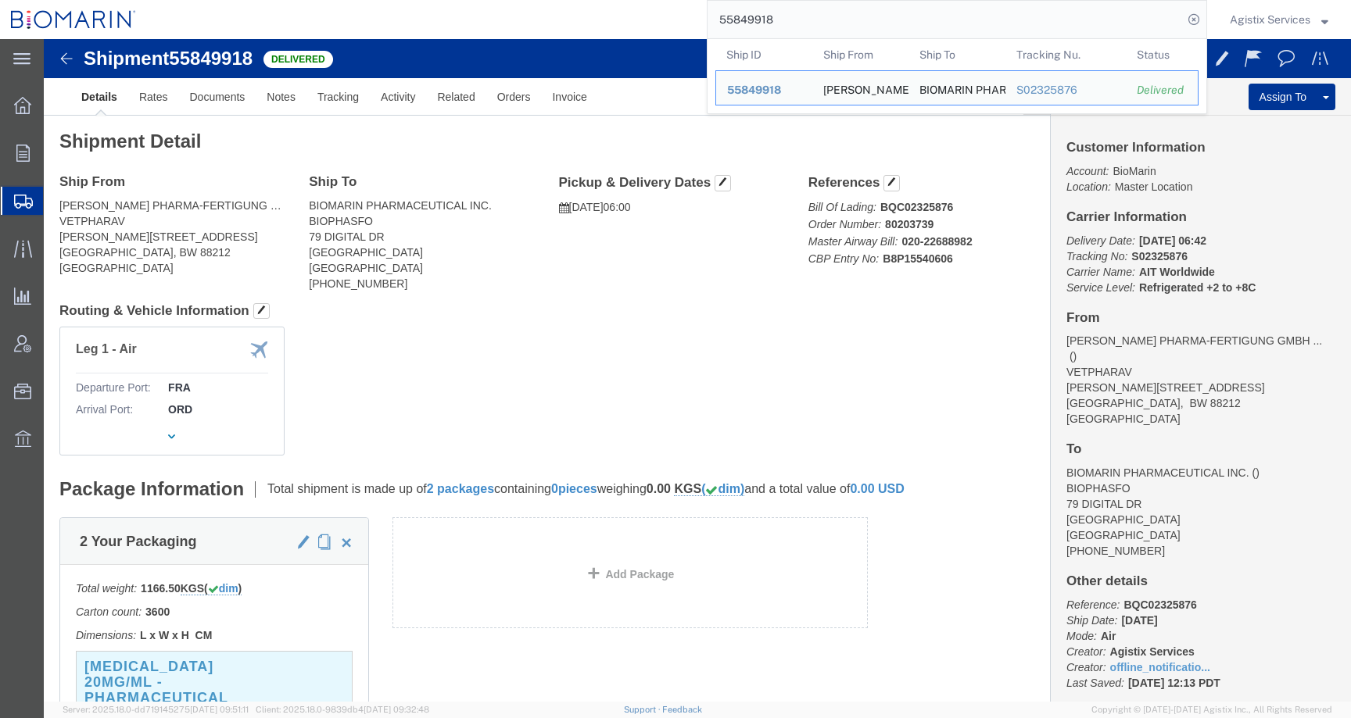
drag, startPoint x: 798, startPoint y: 21, endPoint x: 573, endPoint y: 21, distance: 225.2
click at [573, 21] on div "55849918 Ship ID Ship From Ship To Tracking Nu. Status Ship ID 55849918 Ship Fr…" at bounding box center [677, 19] width 1060 height 39
paste input "842"
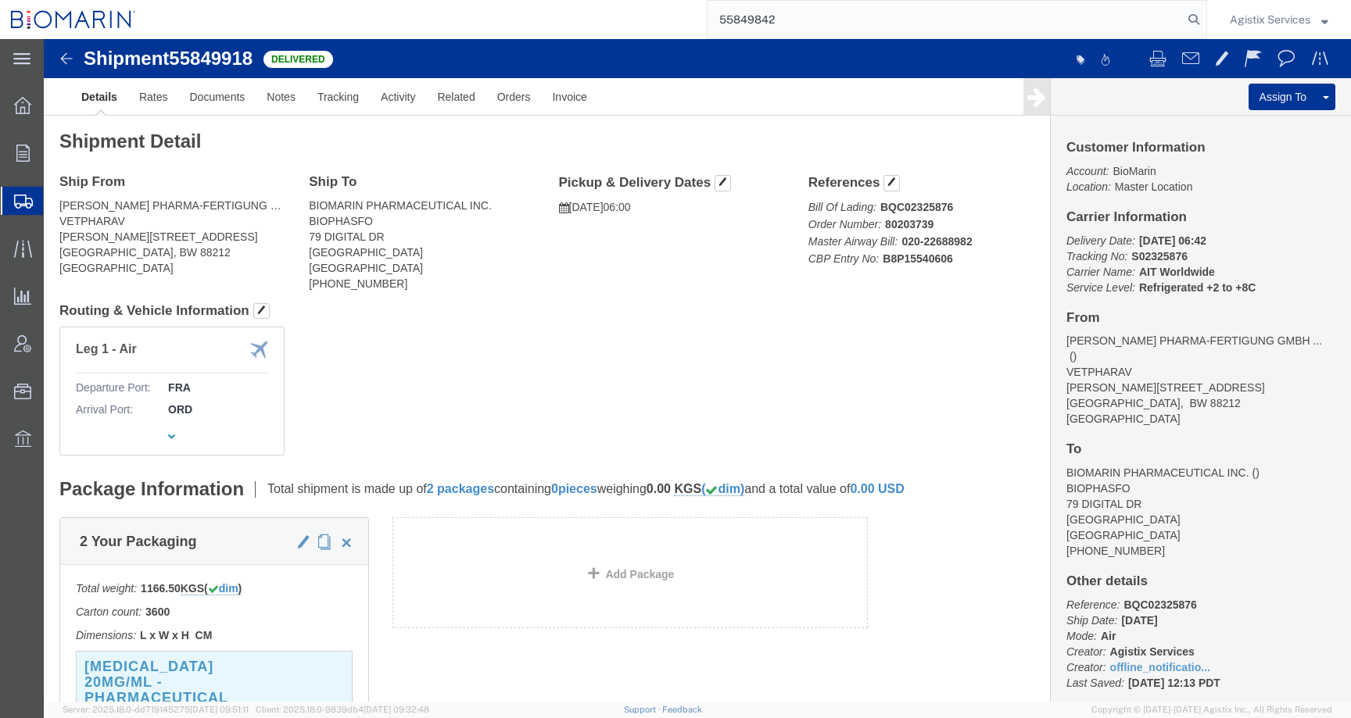
type input "55849842"
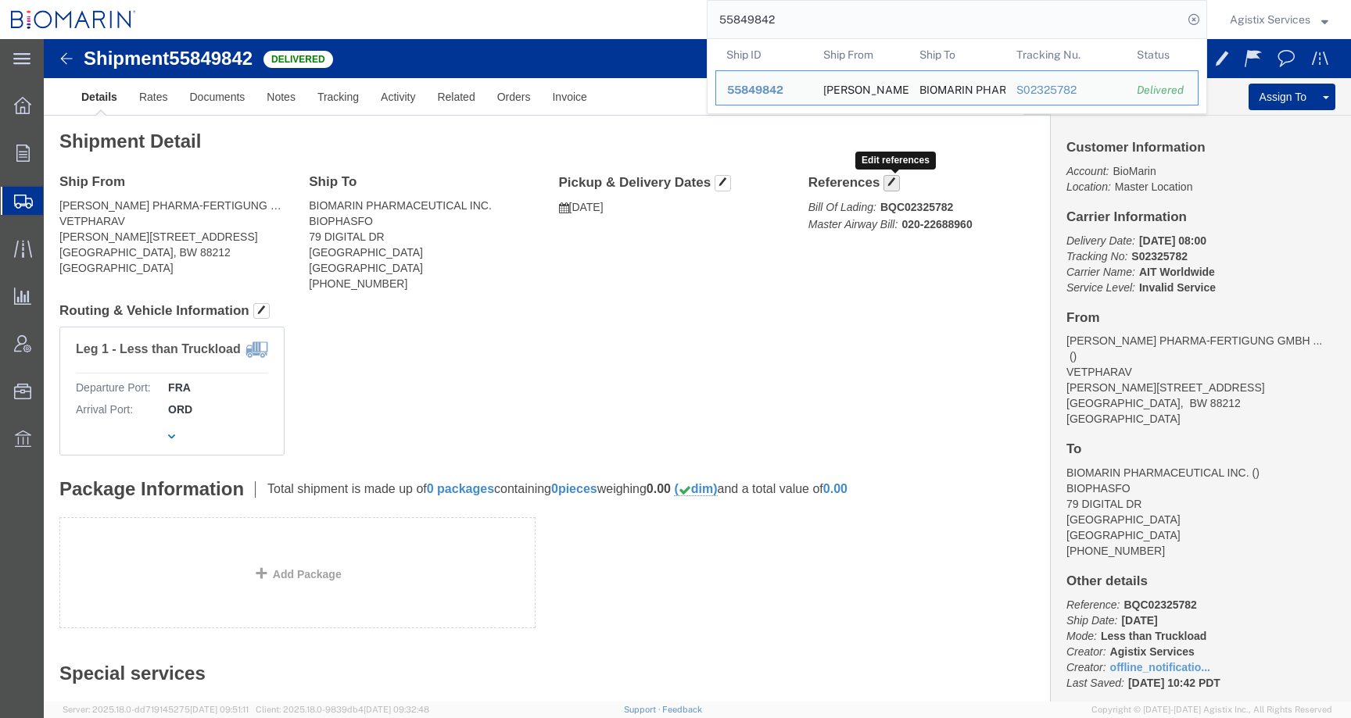
click span "button"
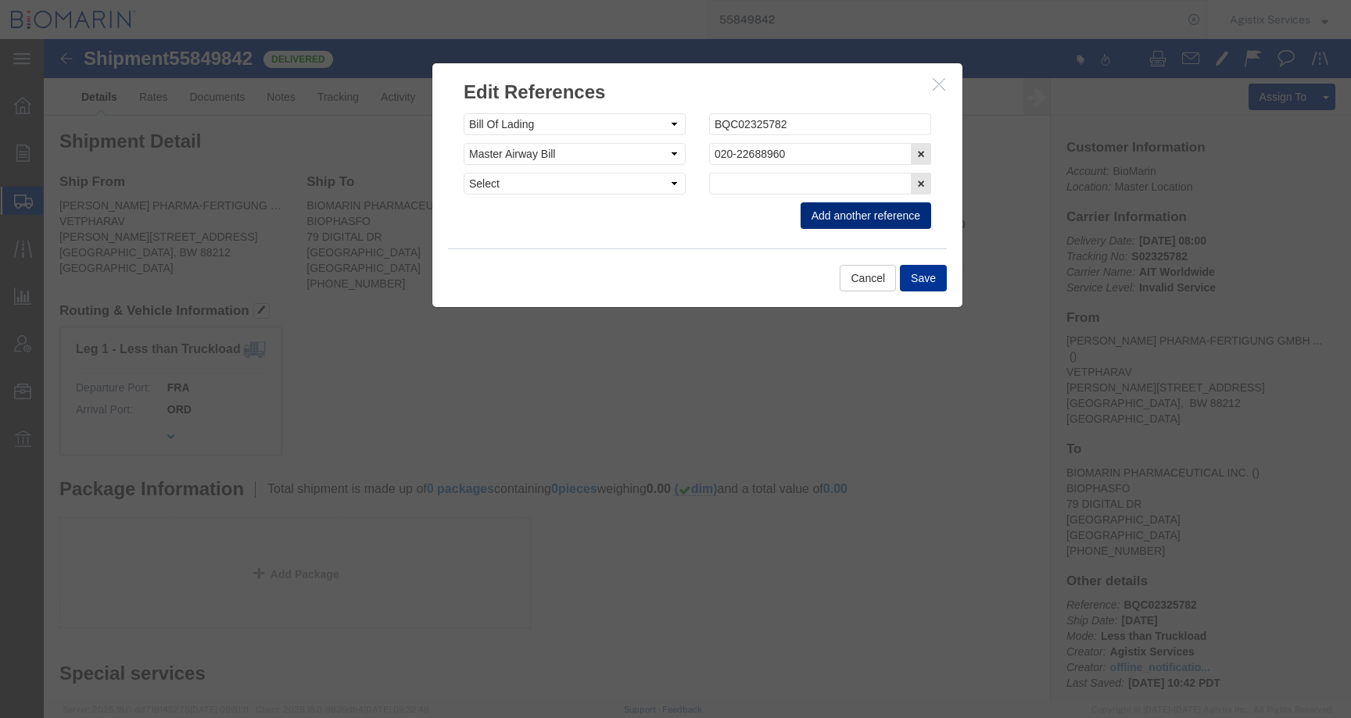
click button "Add another reference"
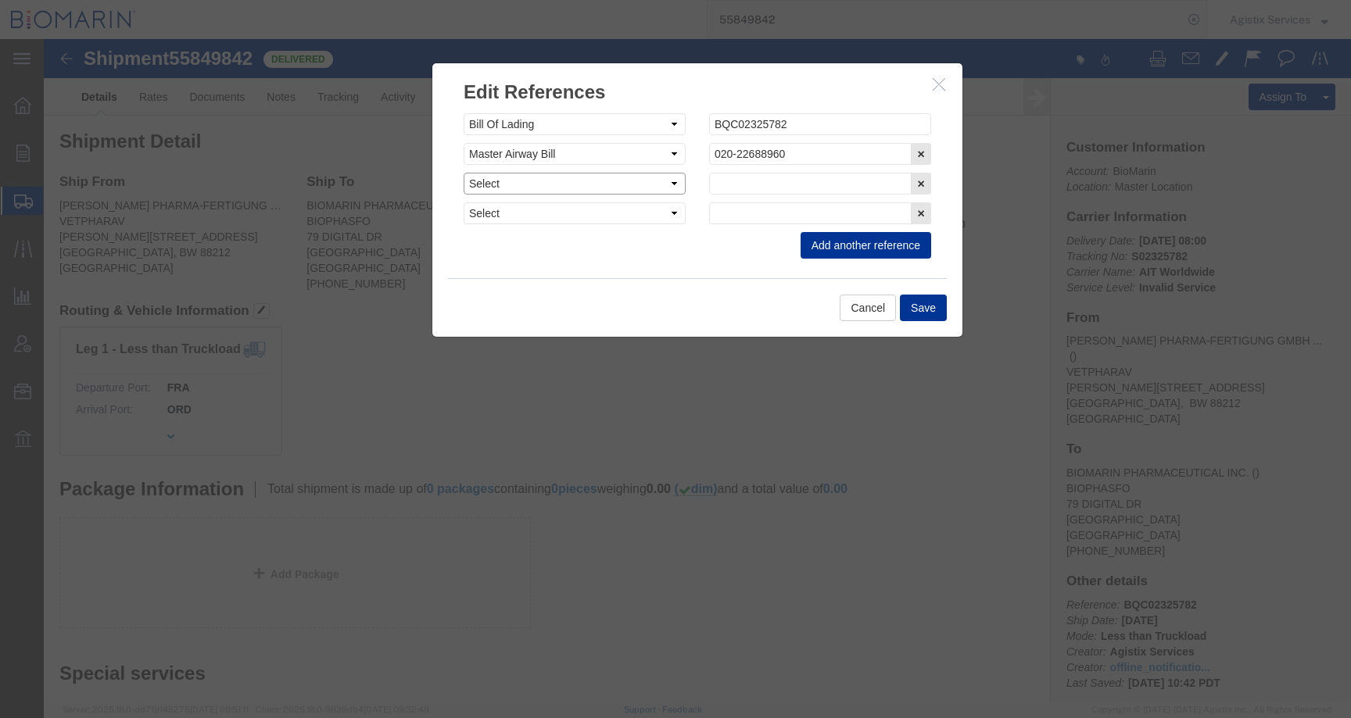
click select "Select Account Type Activity ID Airline Appointment Number ASN Batch Request # …"
select select "CBPENTRY"
click select "Select Account Type Activity ID Airline Appointment Number ASN Batch Request # …"
click input "text"
paste input "B8P15541158"
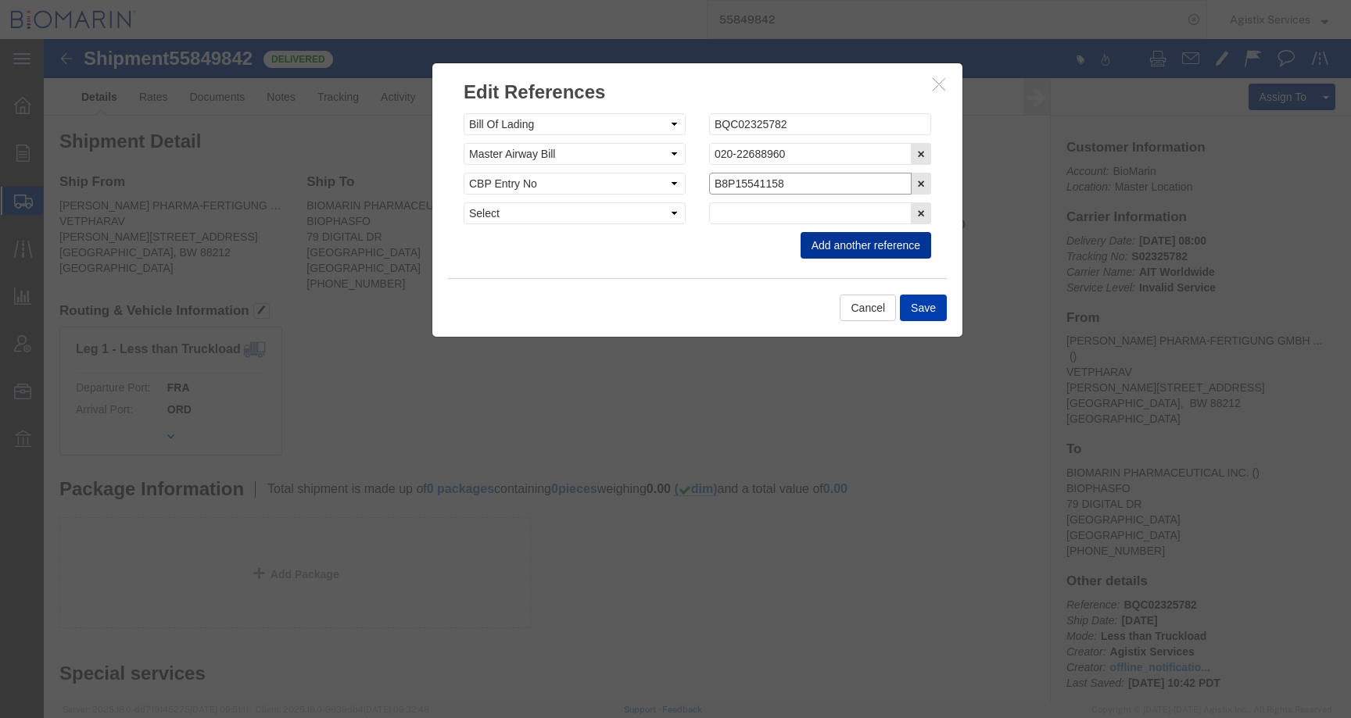
type input "B8P15541158"
click button "Save"
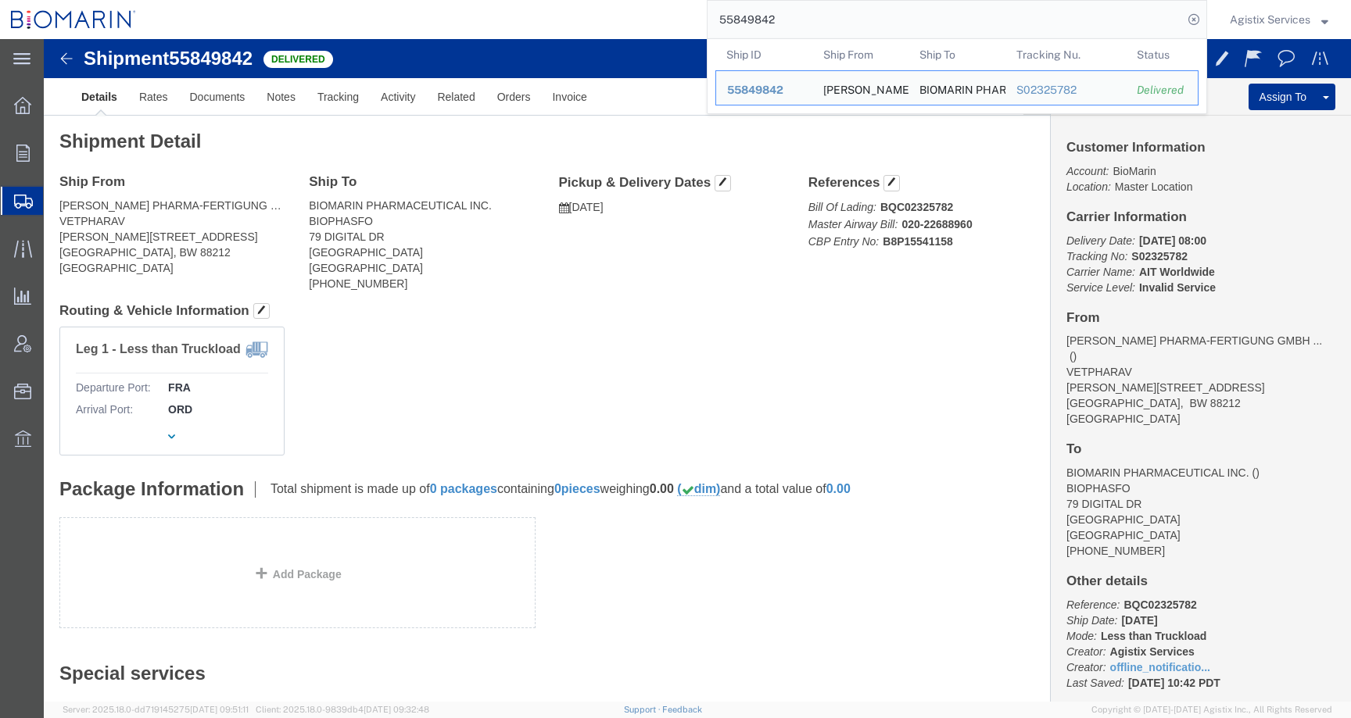
drag, startPoint x: 778, startPoint y: 22, endPoint x: 617, endPoint y: 22, distance: 161.1
click at [617, 22] on div "55849842 Ship ID Ship From Ship To Tracking Nu. Status Ship ID 55849842 Ship Fr…" at bounding box center [677, 19] width 1060 height 39
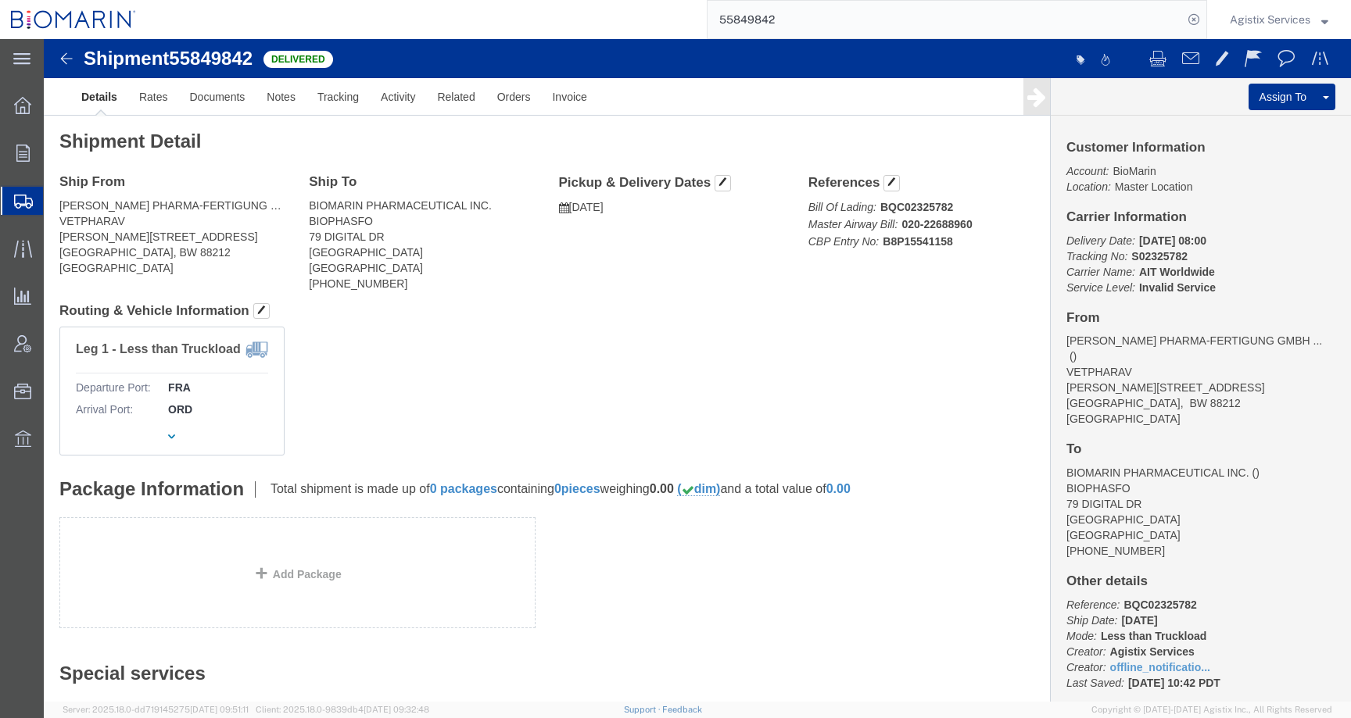
paste input "63573"
type input "55863573"
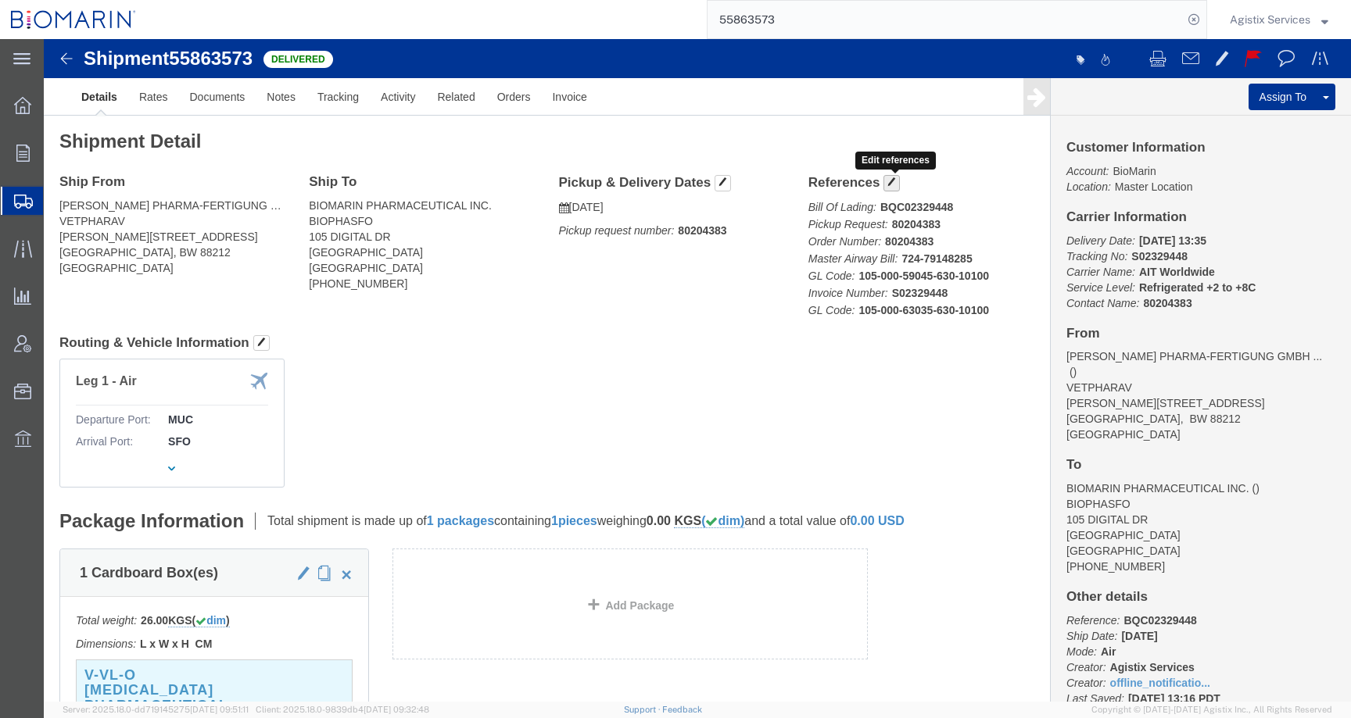
click span "button"
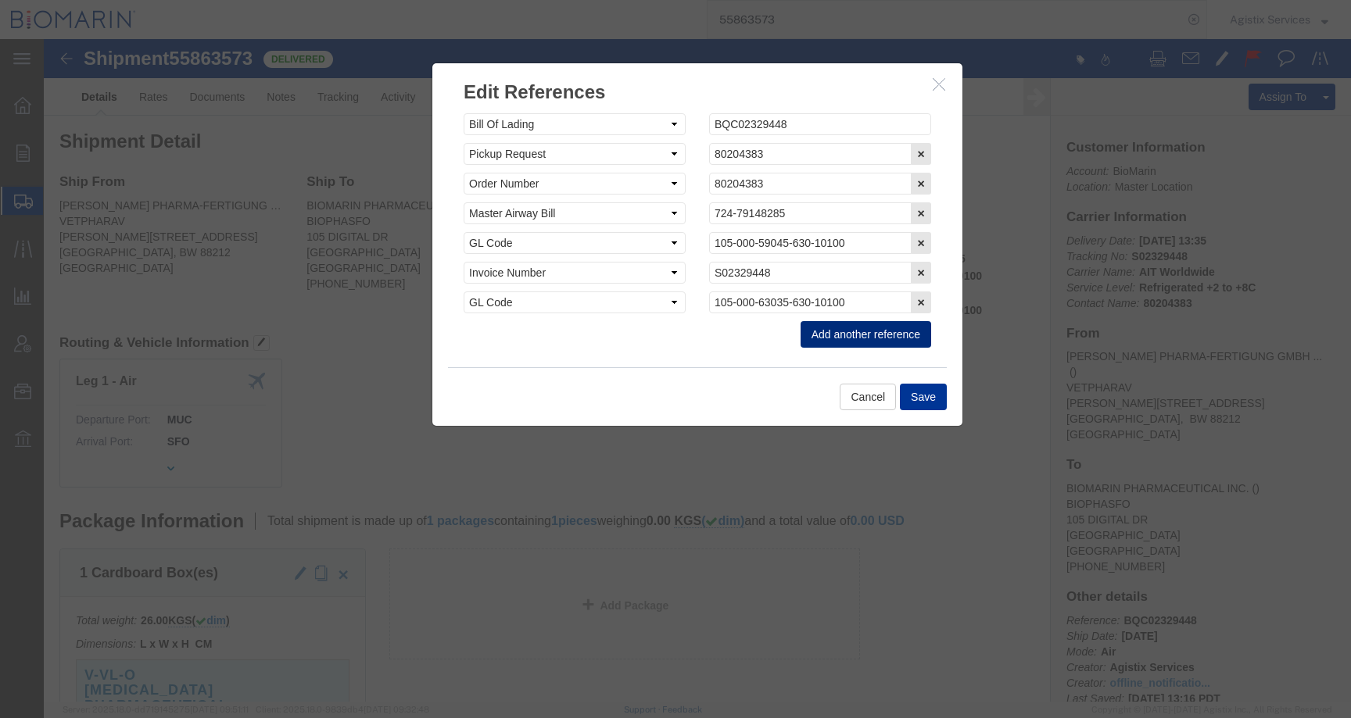
click button "Add another reference"
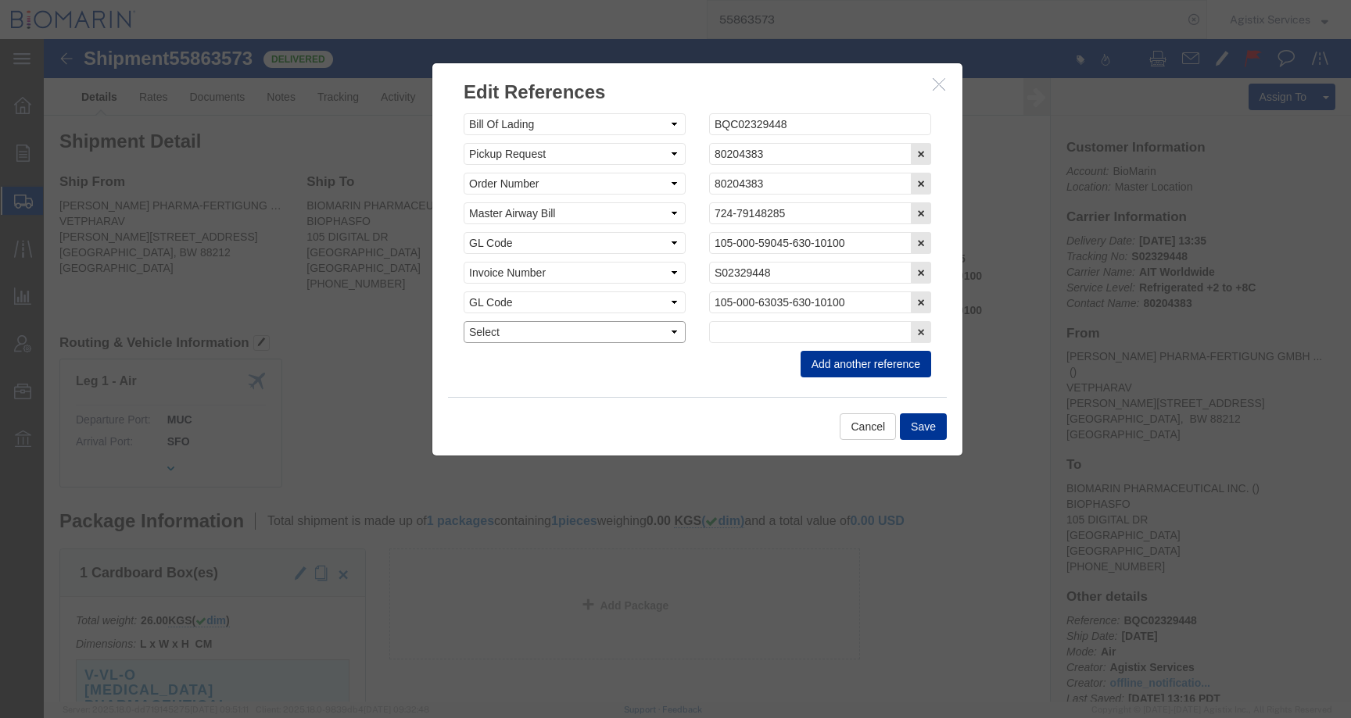
click select "Select Account Type Activity ID Airline Appointment Number ASN Batch Request # …"
select select "CBPENTRY"
click select "Select Account Type Activity ID Airline Appointment Number ASN Batch Request # …"
click input "text"
paste input "B8P15541596"
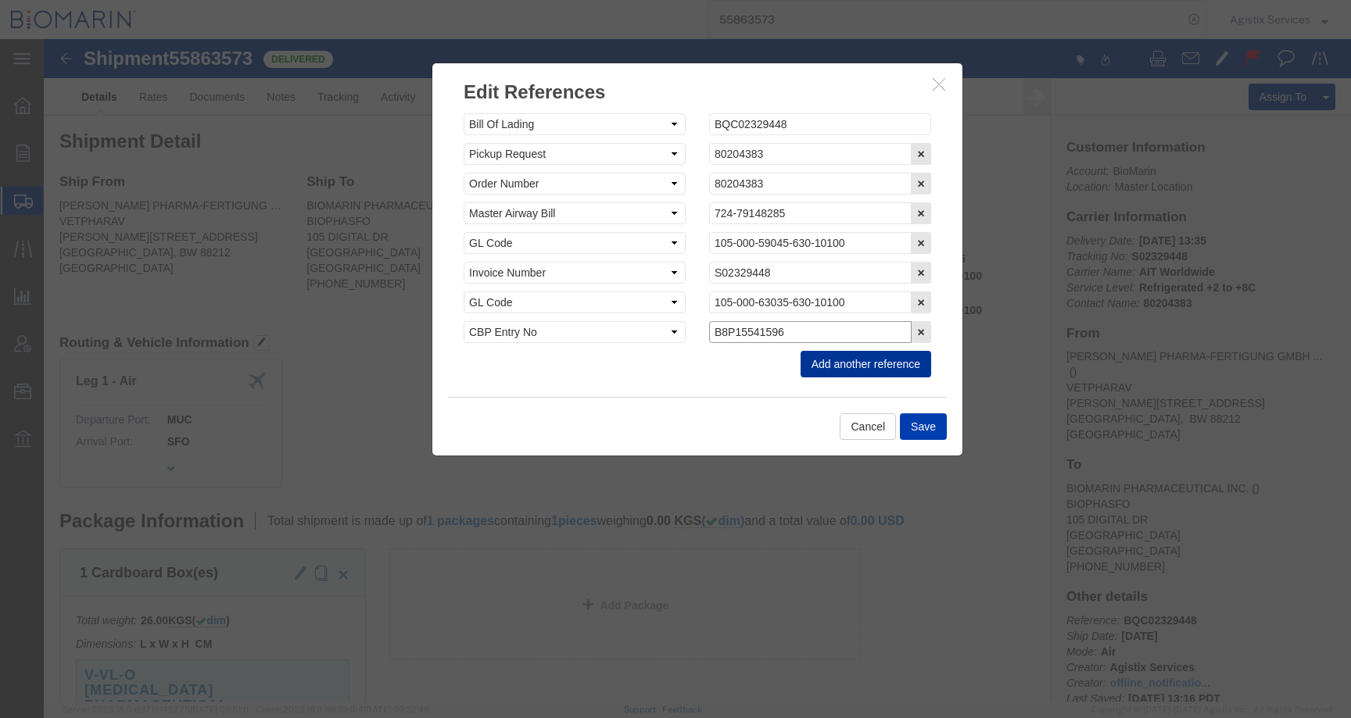
type input "B8P15541596"
click button "Save"
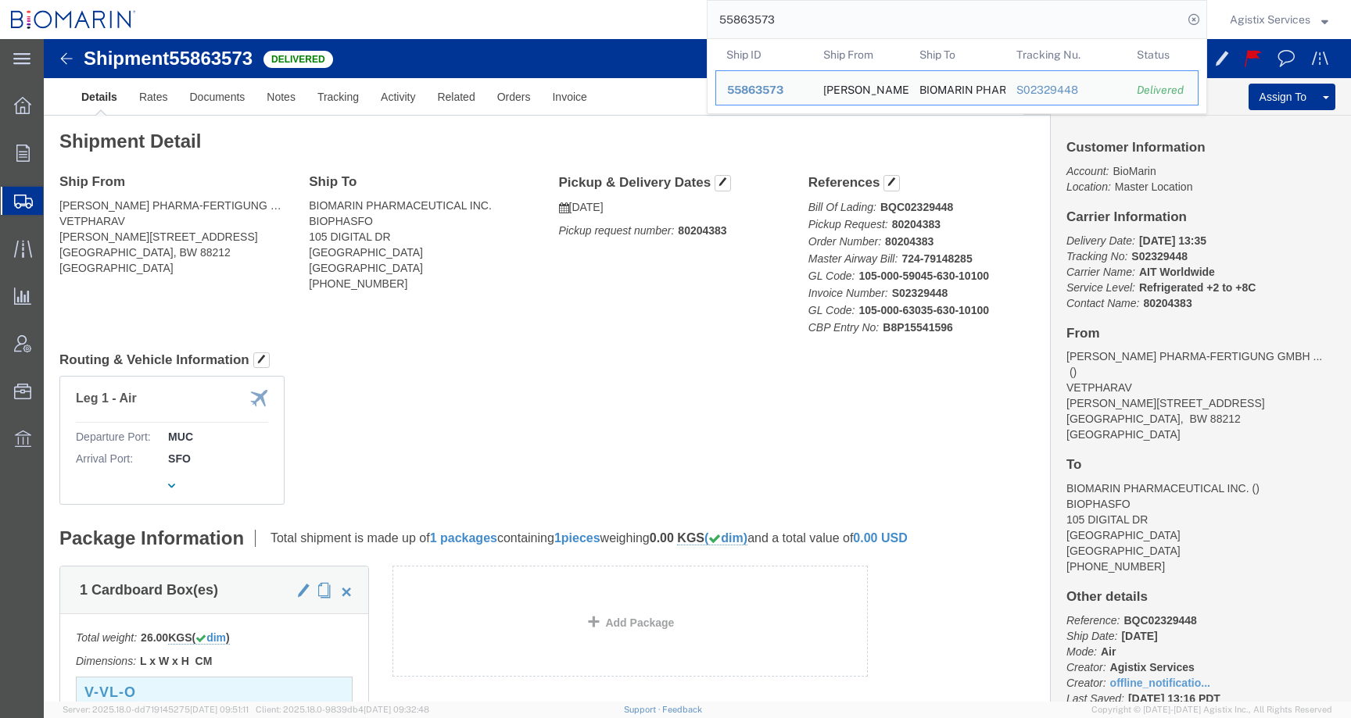
drag, startPoint x: 787, startPoint y: 16, endPoint x: 610, endPoint y: 16, distance: 176.7
click at [610, 16] on div "55863573 Ship ID Ship From Ship To Tracking Nu. Status Ship ID 55863573 Ship Fr…" at bounding box center [677, 19] width 1060 height 39
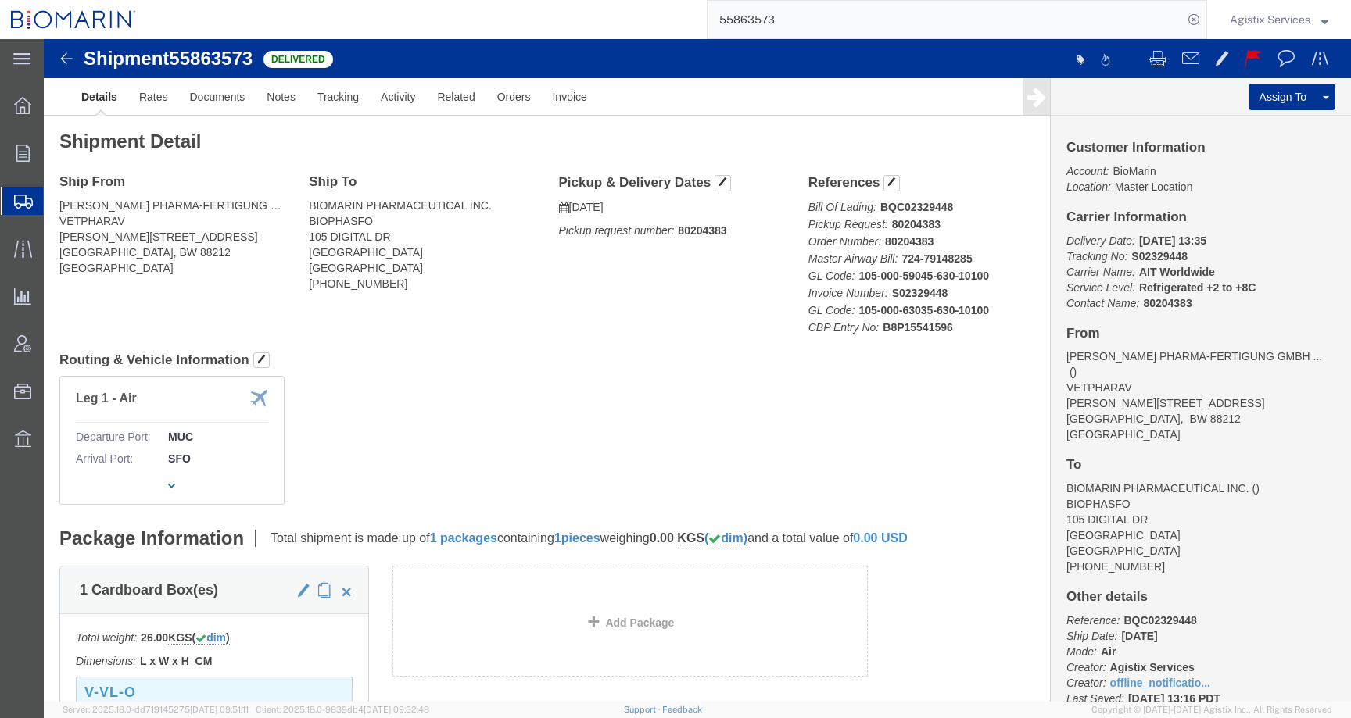
paste input "409"
type input "55863409"
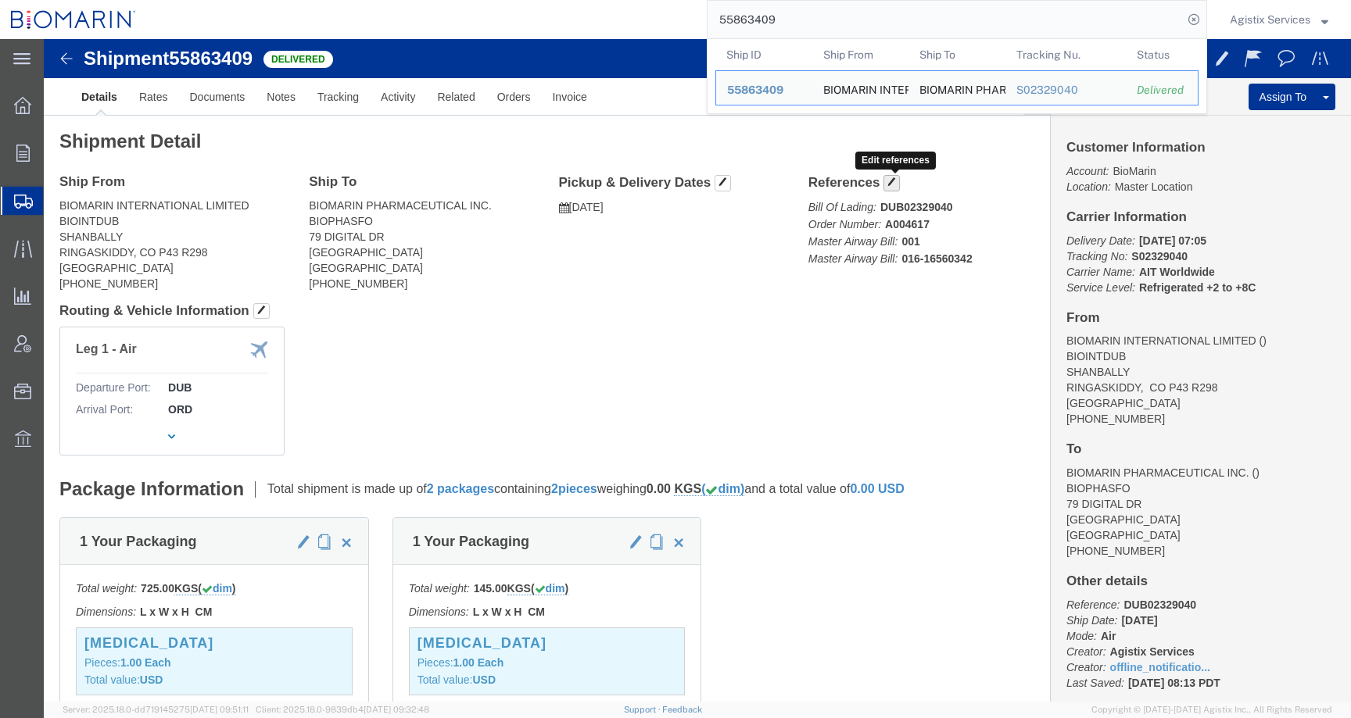
click span "button"
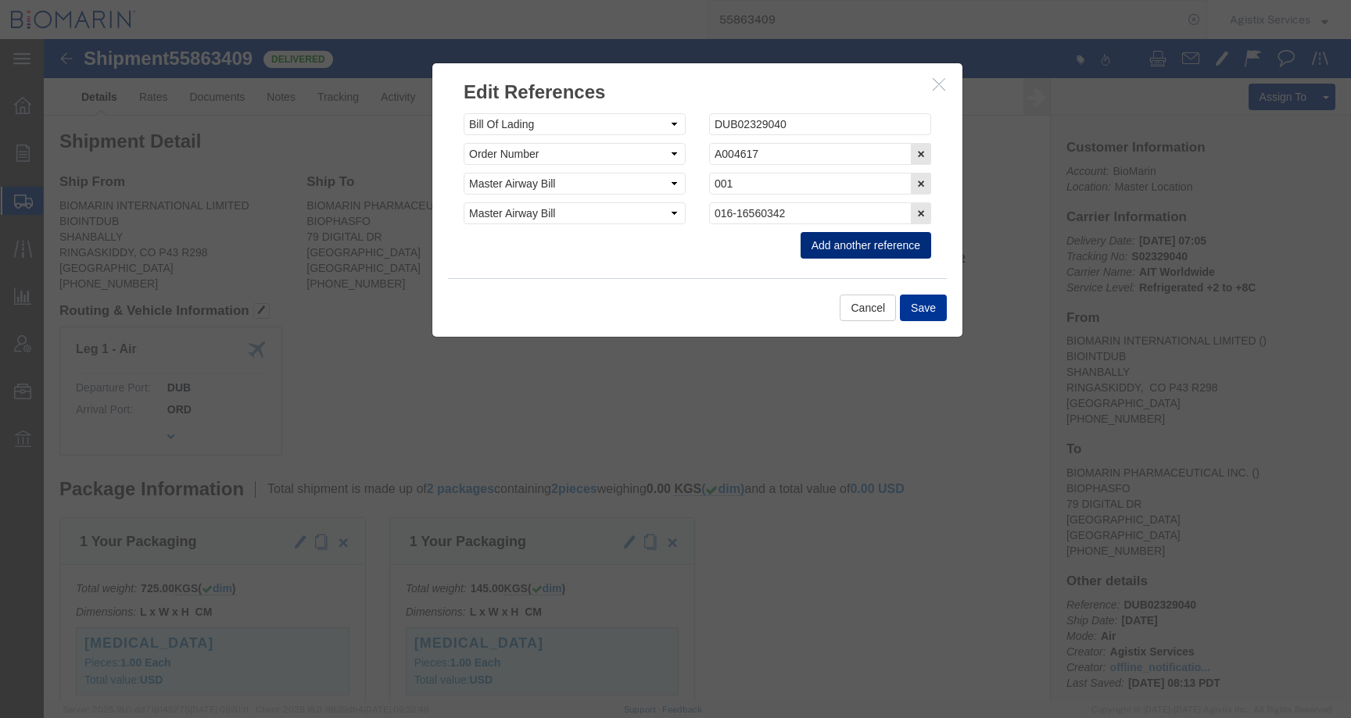
click button "Add another reference"
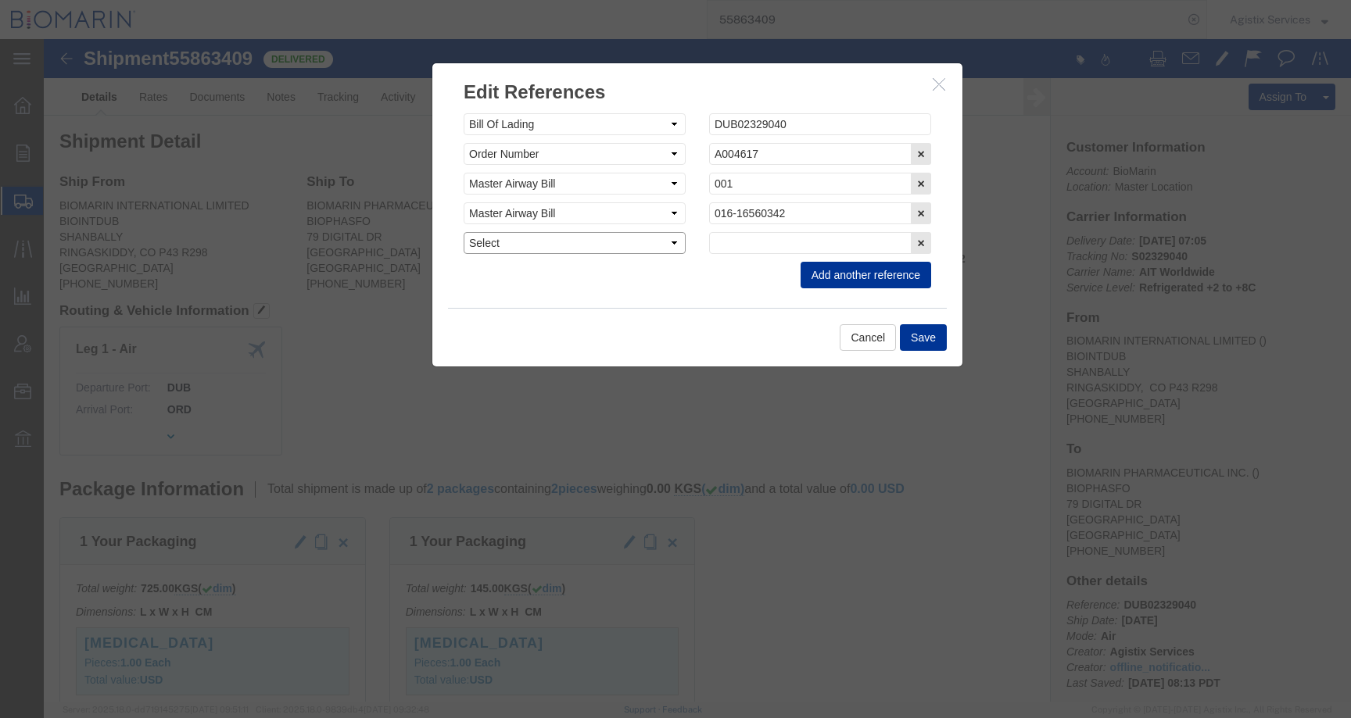
click select "Select Account Type Activity ID Airline Appointment Number ASN Batch Request # …"
select select "CBPENTRY"
click select "Select Account Type Activity ID Airline Appointment Number ASN Batch Request # …"
click input "text"
paste input "B8P15541836"
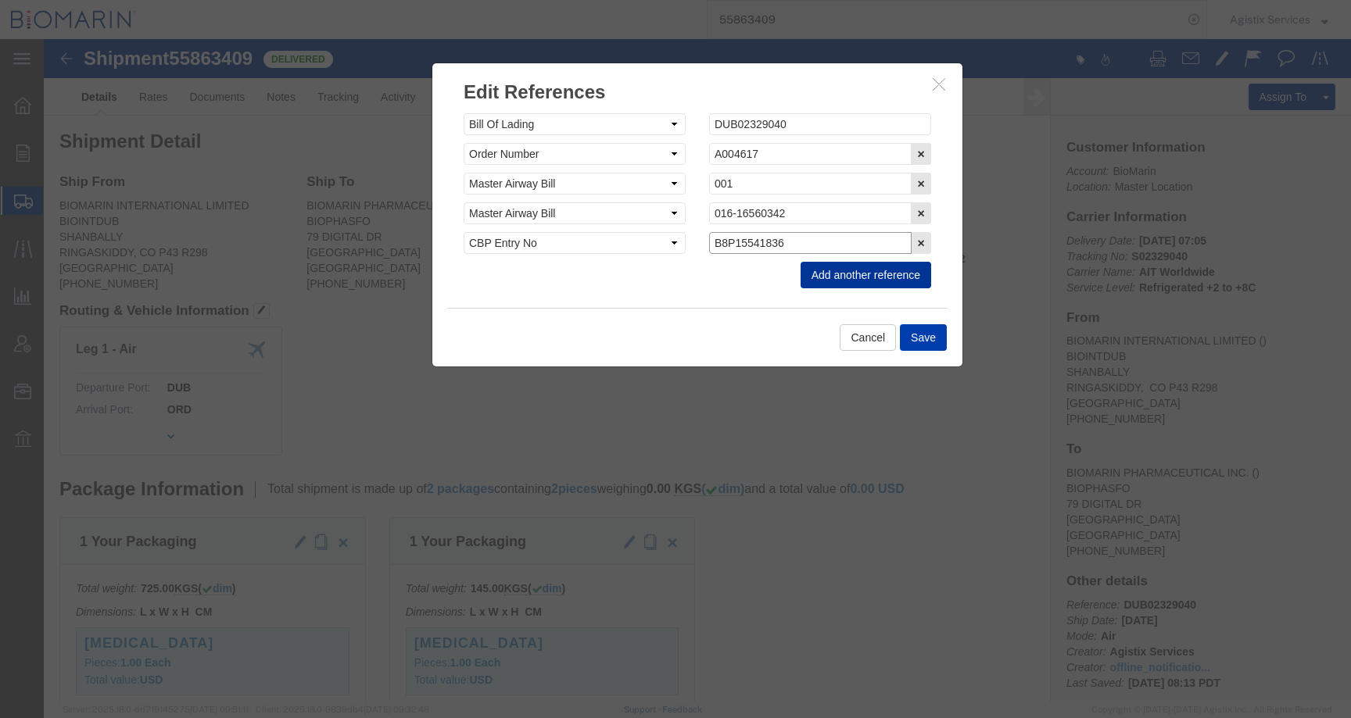
type input "B8P15541836"
click button "Save"
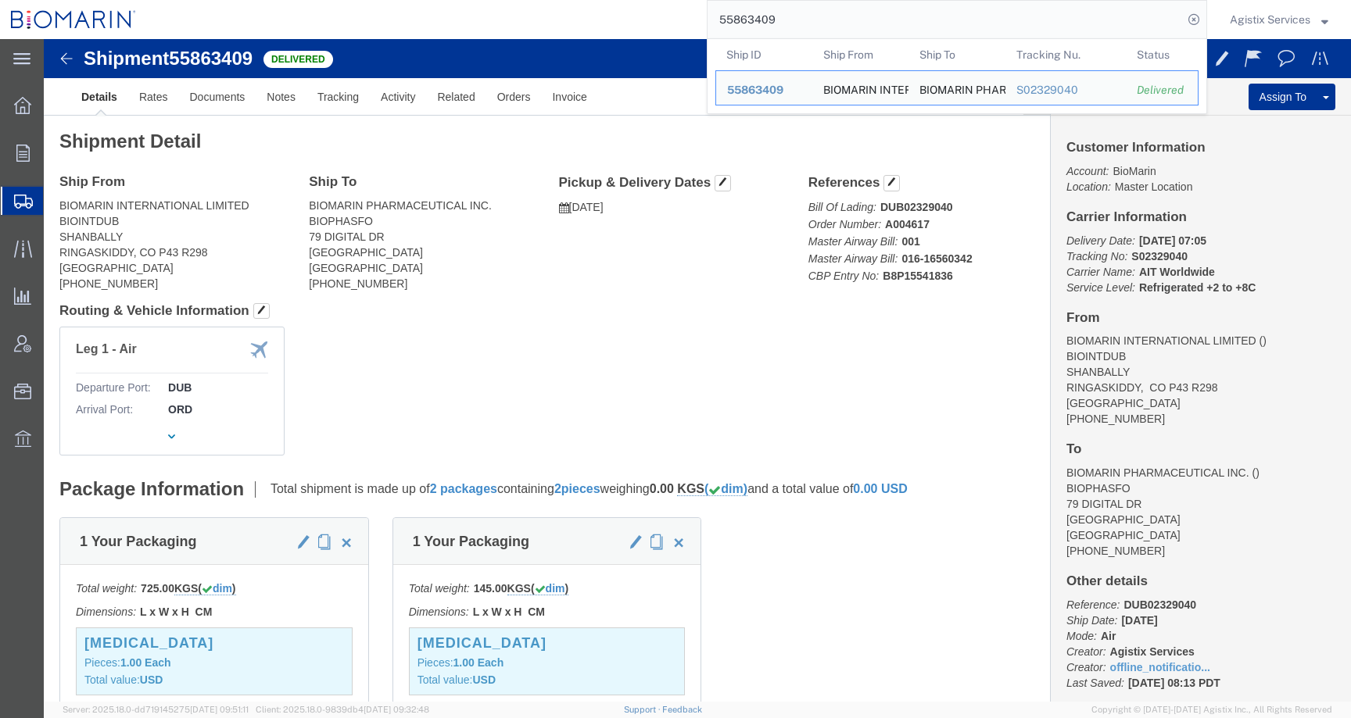
drag, startPoint x: 794, startPoint y: 22, endPoint x: 589, endPoint y: 22, distance: 205.6
click at [589, 22] on div "55863409 Ship ID Ship From Ship To Tracking Nu. Status Ship ID 55863409 Ship Fr…" at bounding box center [677, 19] width 1060 height 39
paste input "76622"
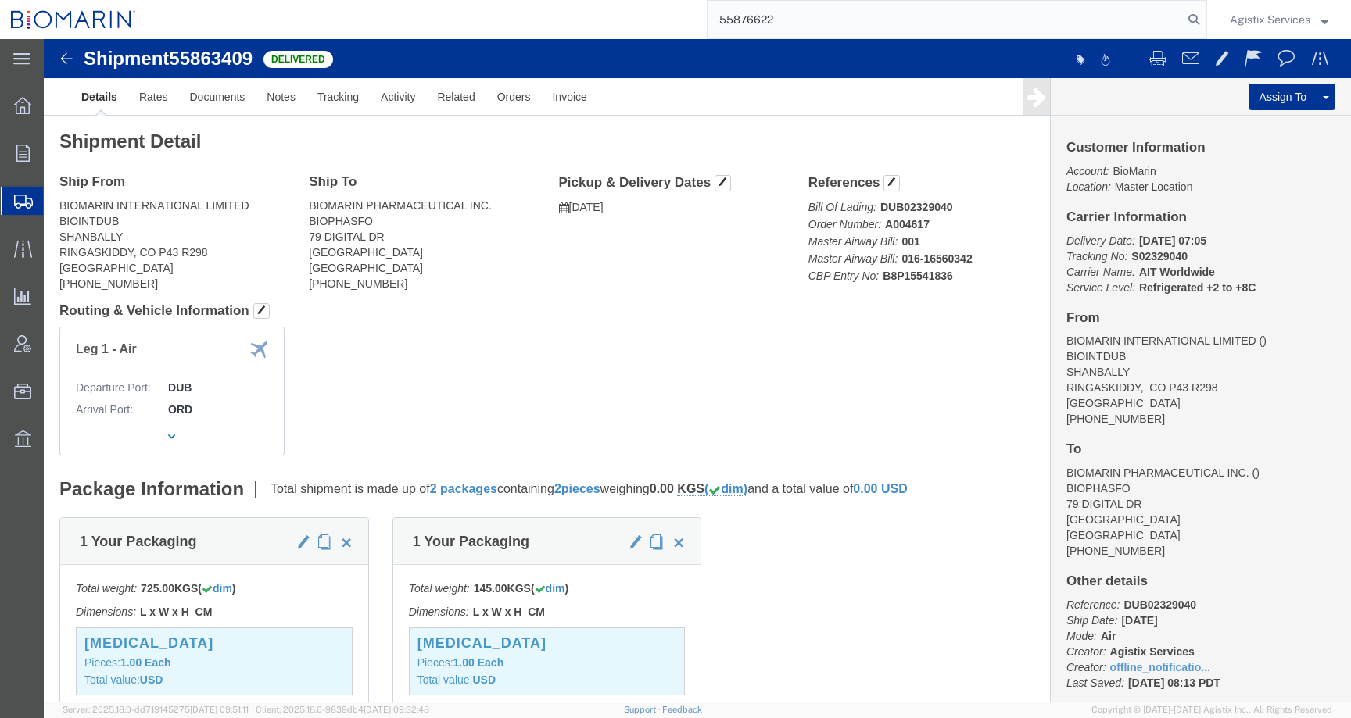
type input "55876622"
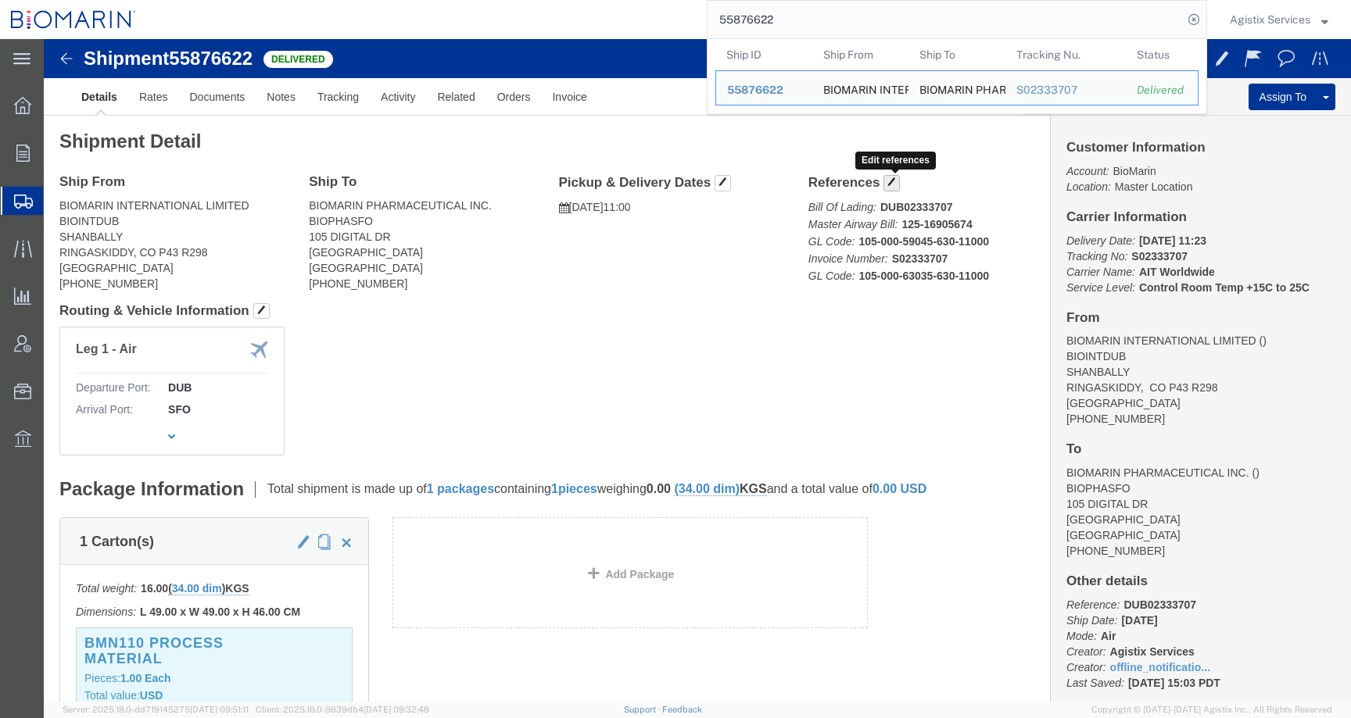
click span "button"
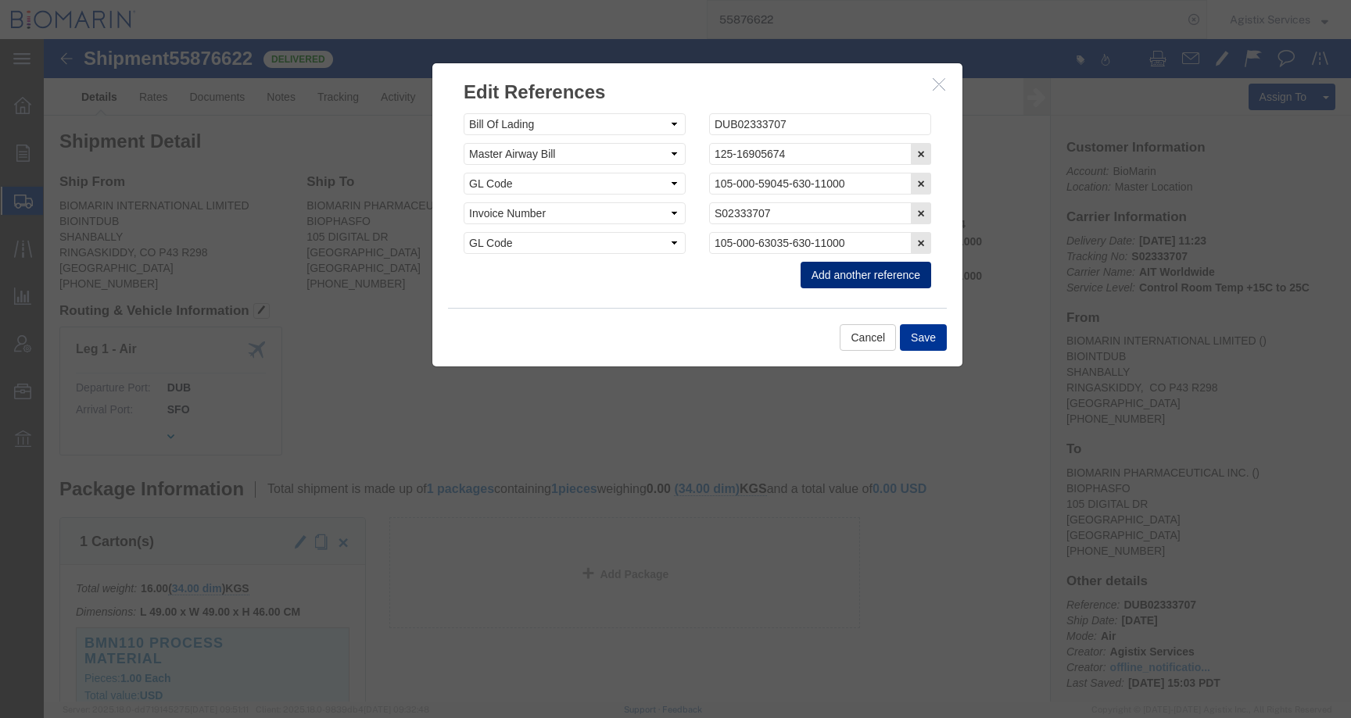
click button "Add another reference"
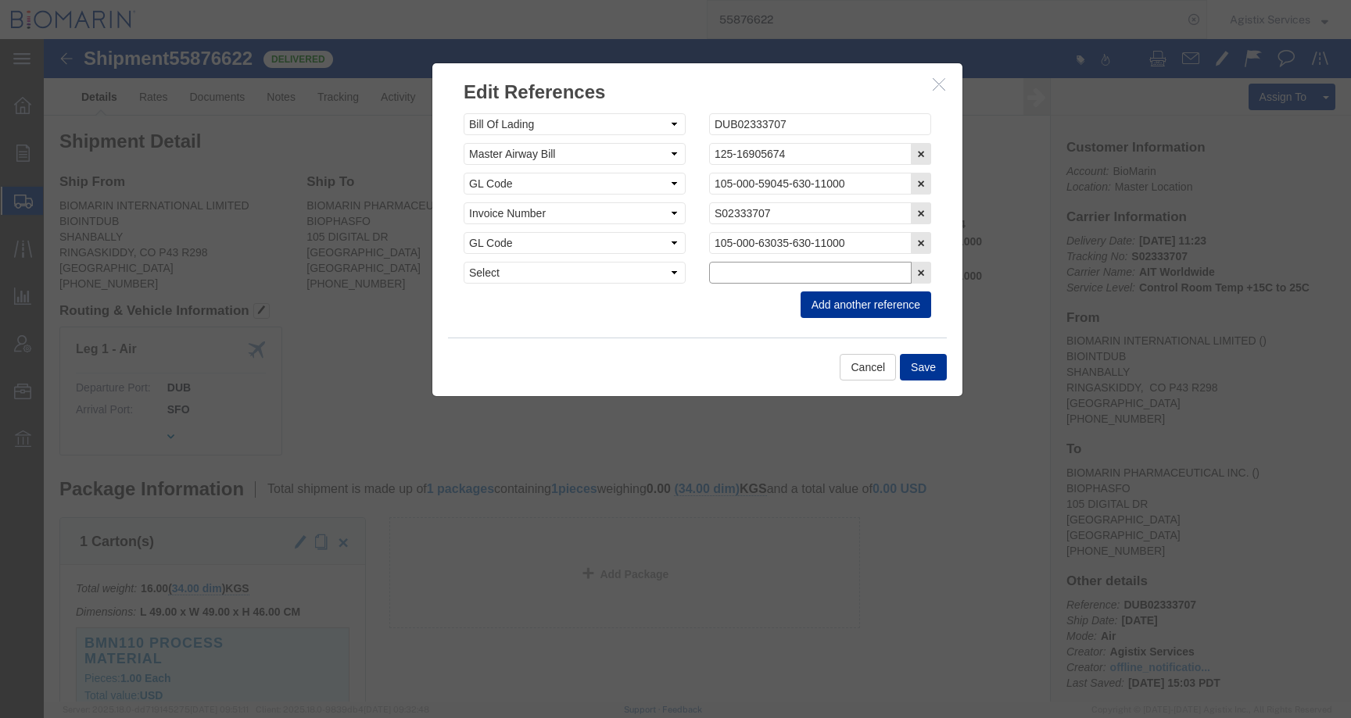
click input "text"
paste input "B8P15543006"
type input "B8P15543006"
click select "Select Account Type Activity ID Airline Appointment Number ASN Batch Request # …"
select select "CBPENTRY"
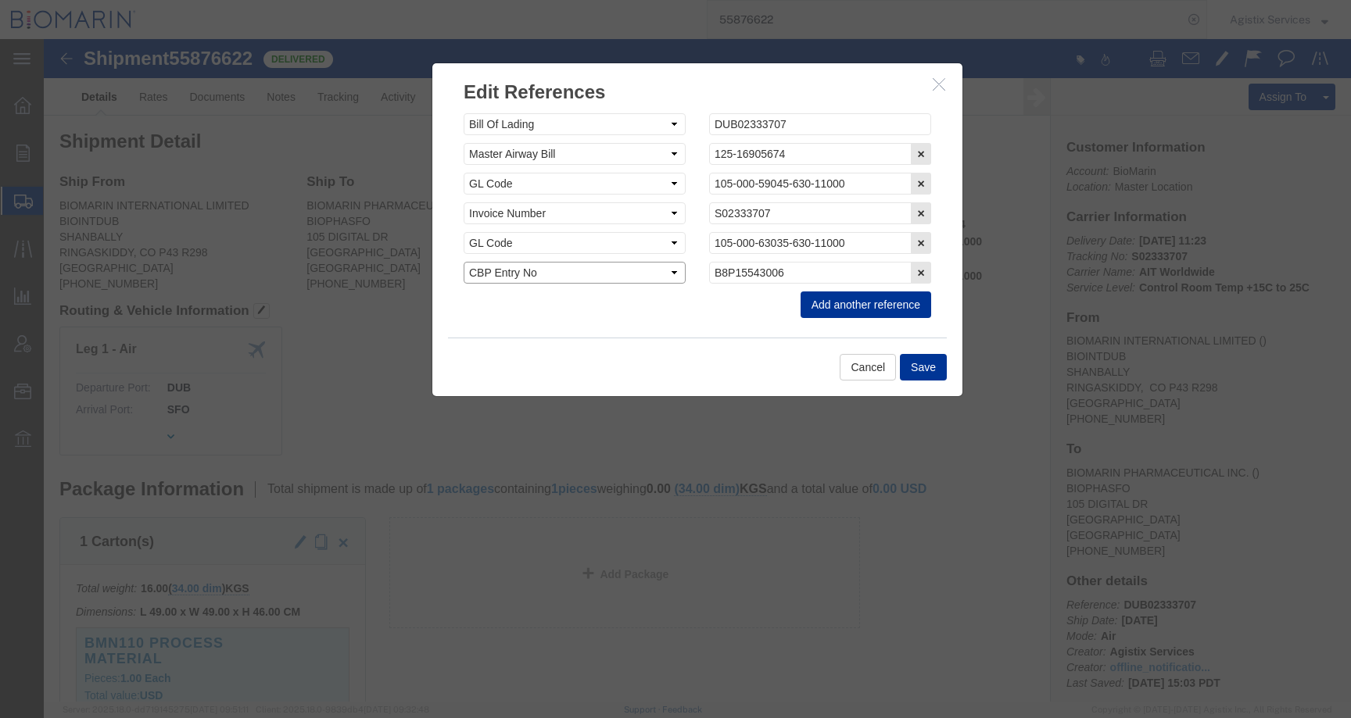
click select "Select Account Type Activity ID Airline Appointment Number ASN Batch Request # …"
click button "Save"
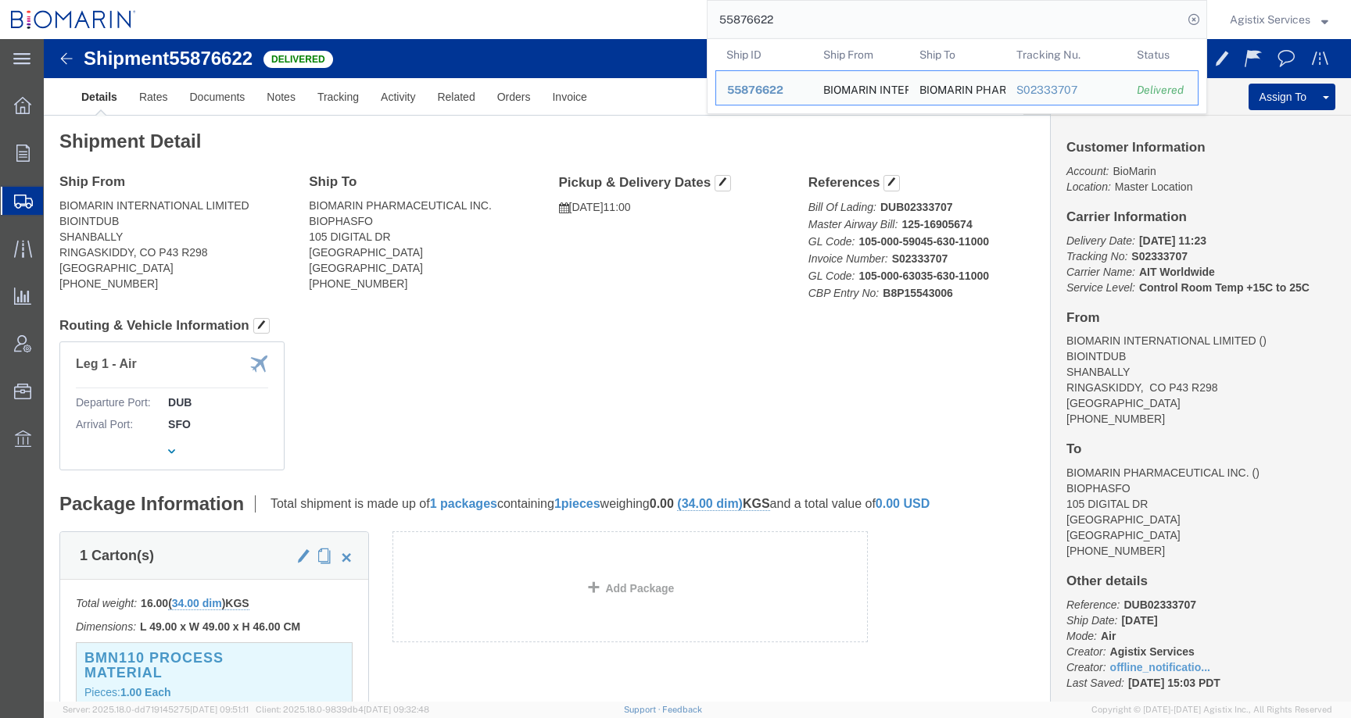
drag, startPoint x: 803, startPoint y: 20, endPoint x: 629, endPoint y: 20, distance: 174.3
click at [628, 20] on div "55876622 Ship ID Ship From Ship To Tracking Nu. Status Ship ID 55876622 Ship Fr…" at bounding box center [677, 19] width 1060 height 39
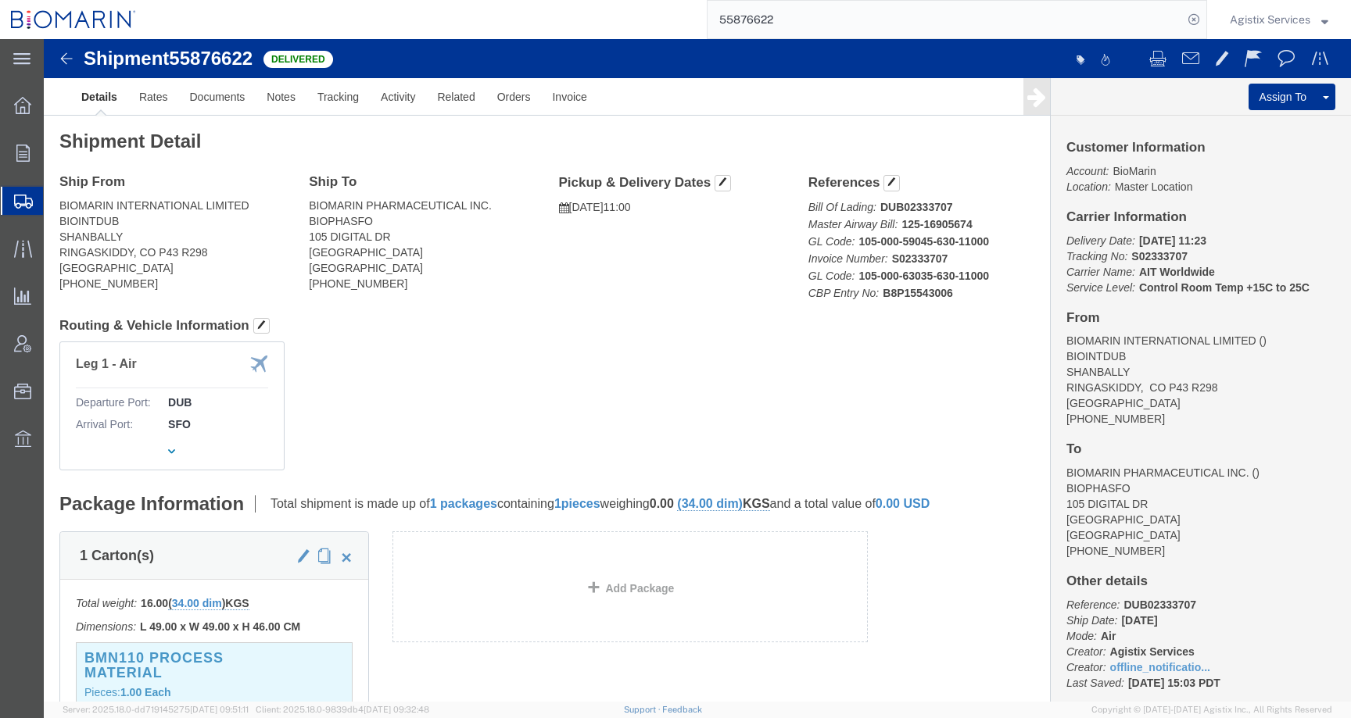
paste input "92751"
type input "55892751"
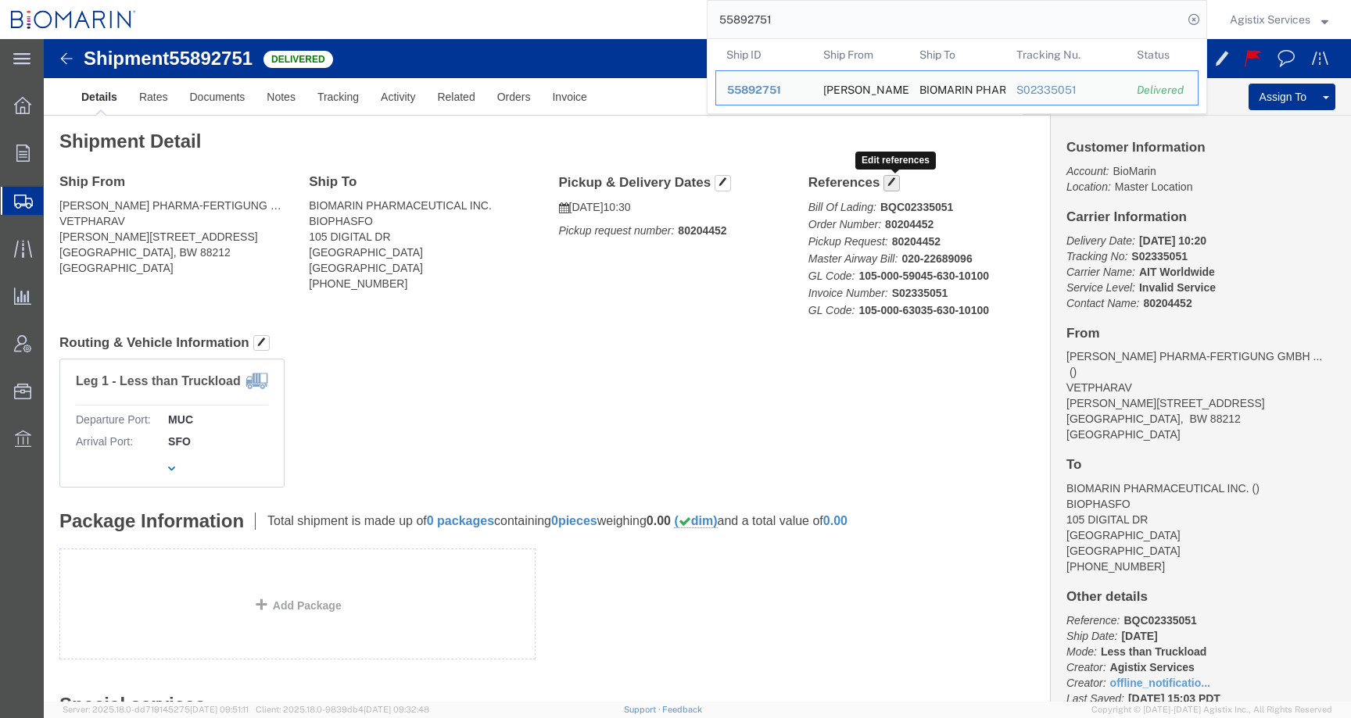
click span "button"
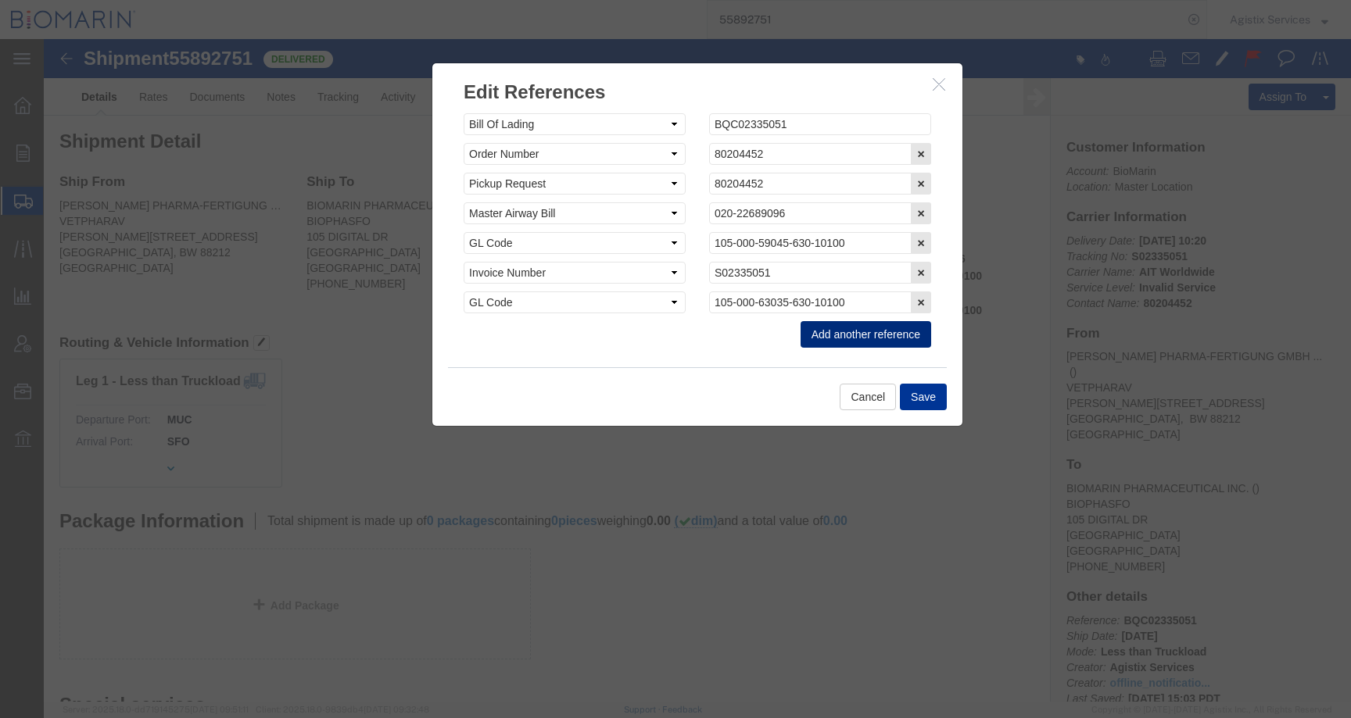
click button "Add another reference"
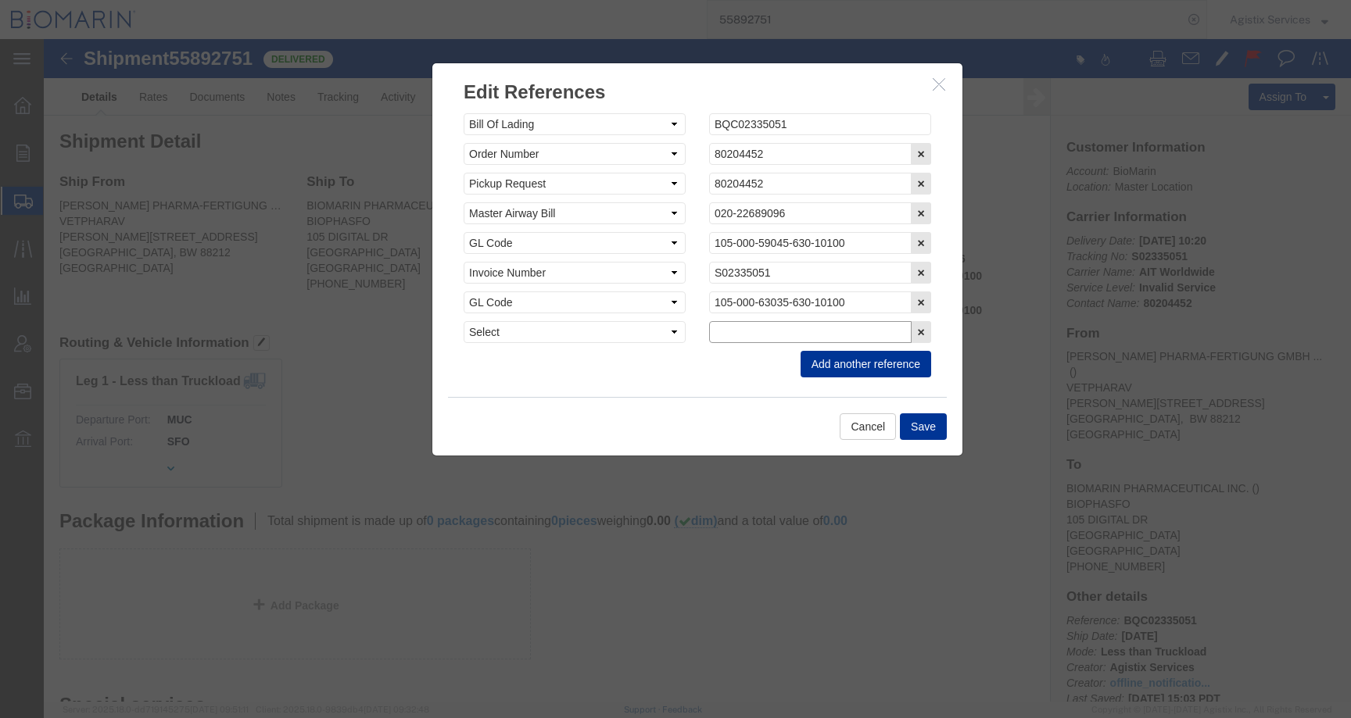
click input "text"
paste input "B8P15545050"
type input "B8P15545050"
click select "Select Account Type Activity ID Airline Appointment Number ASN Batch Request # …"
select select "CBPENTRY"
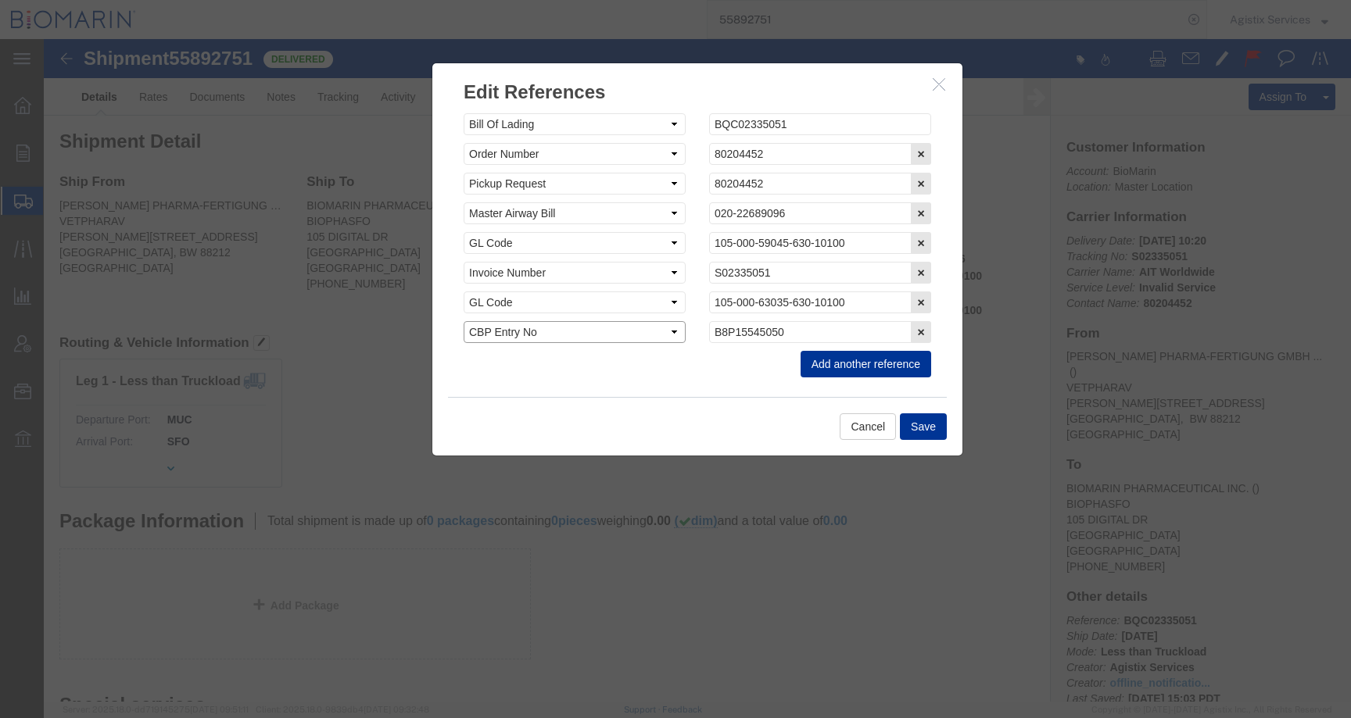
click select "Select Account Type Activity ID Airline Appointment Number ASN Batch Request # …"
click button "Save"
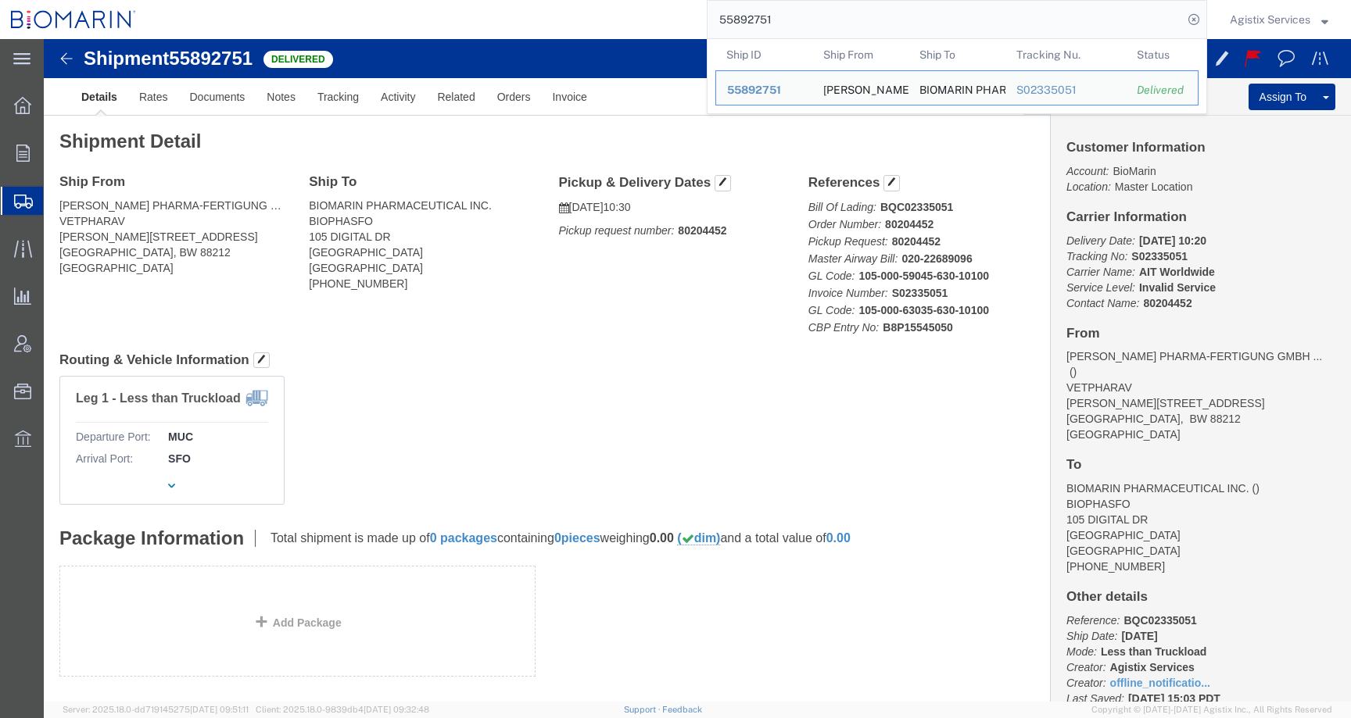
drag, startPoint x: 792, startPoint y: 30, endPoint x: 686, endPoint y: 9, distance: 107.8
click at [686, 9] on div "55892751 Ship ID Ship From Ship To Tracking Nu. Status Ship ID 55892751 Ship Fr…" at bounding box center [677, 19] width 1060 height 39
paste input "553"
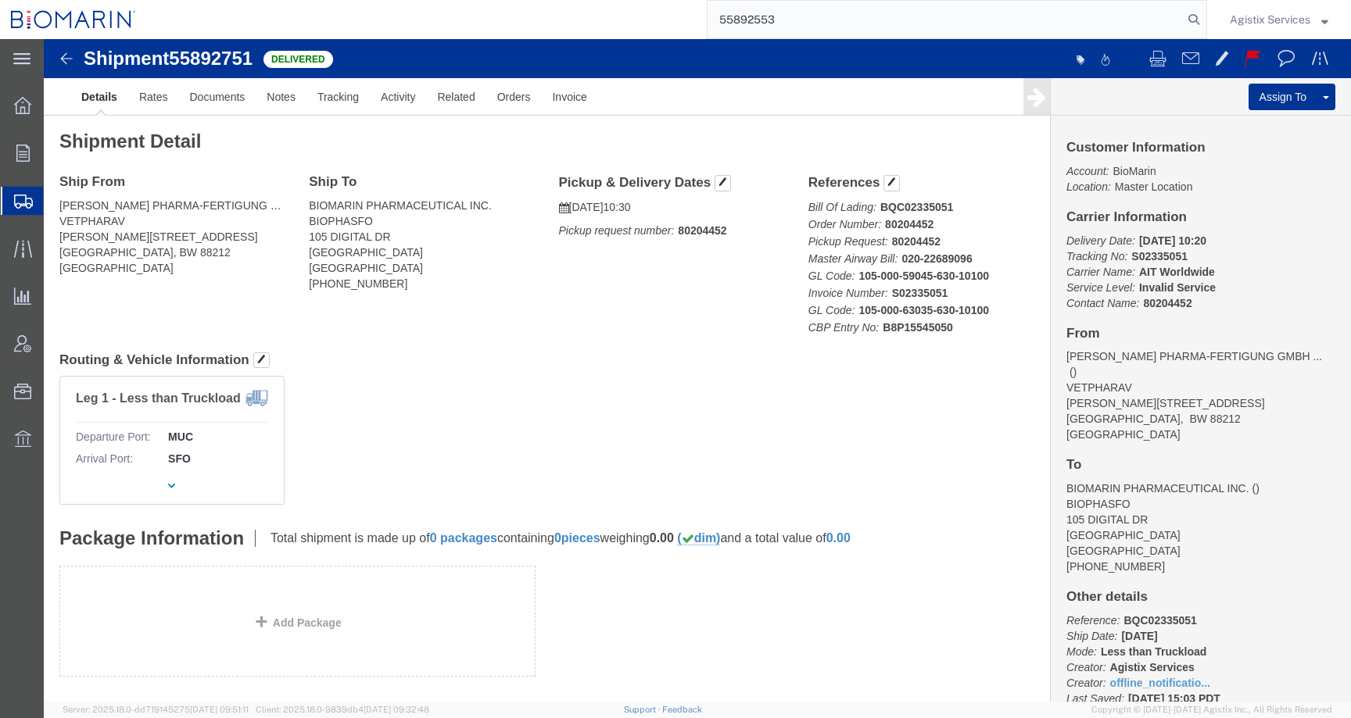
type input "55892553"
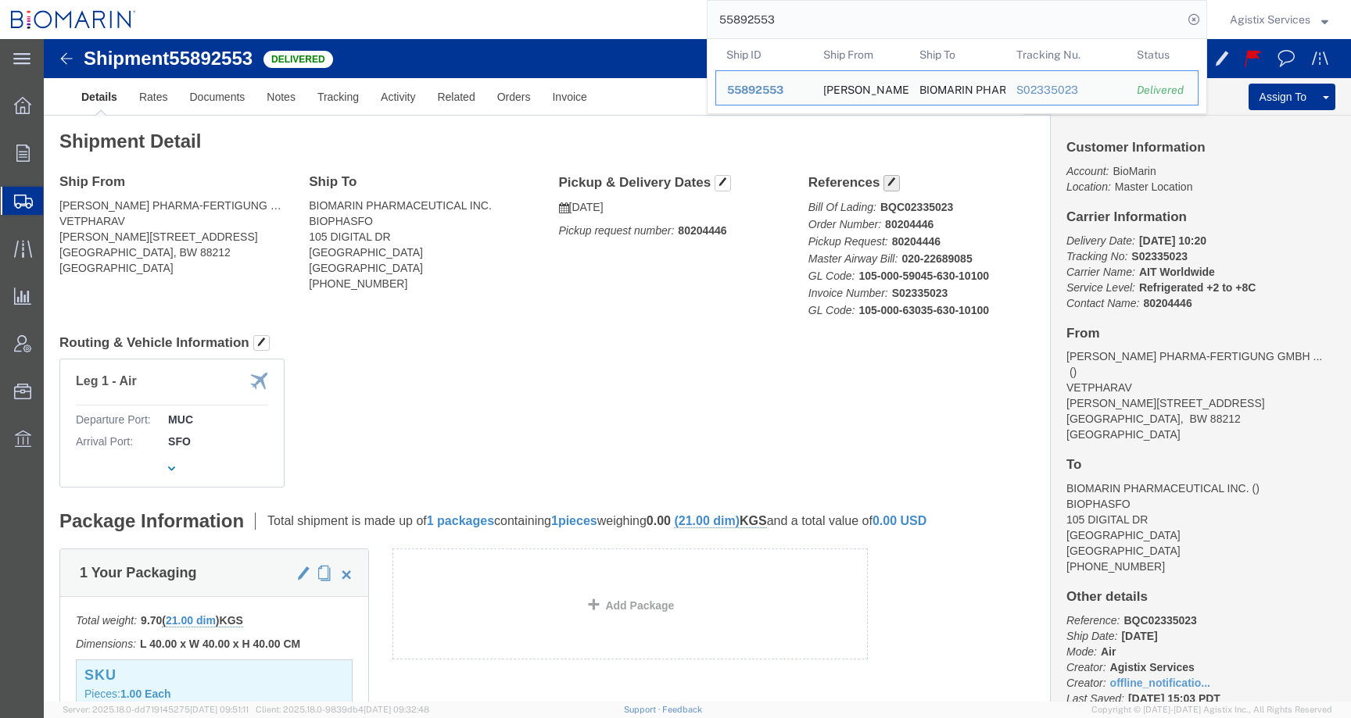
click span "button"
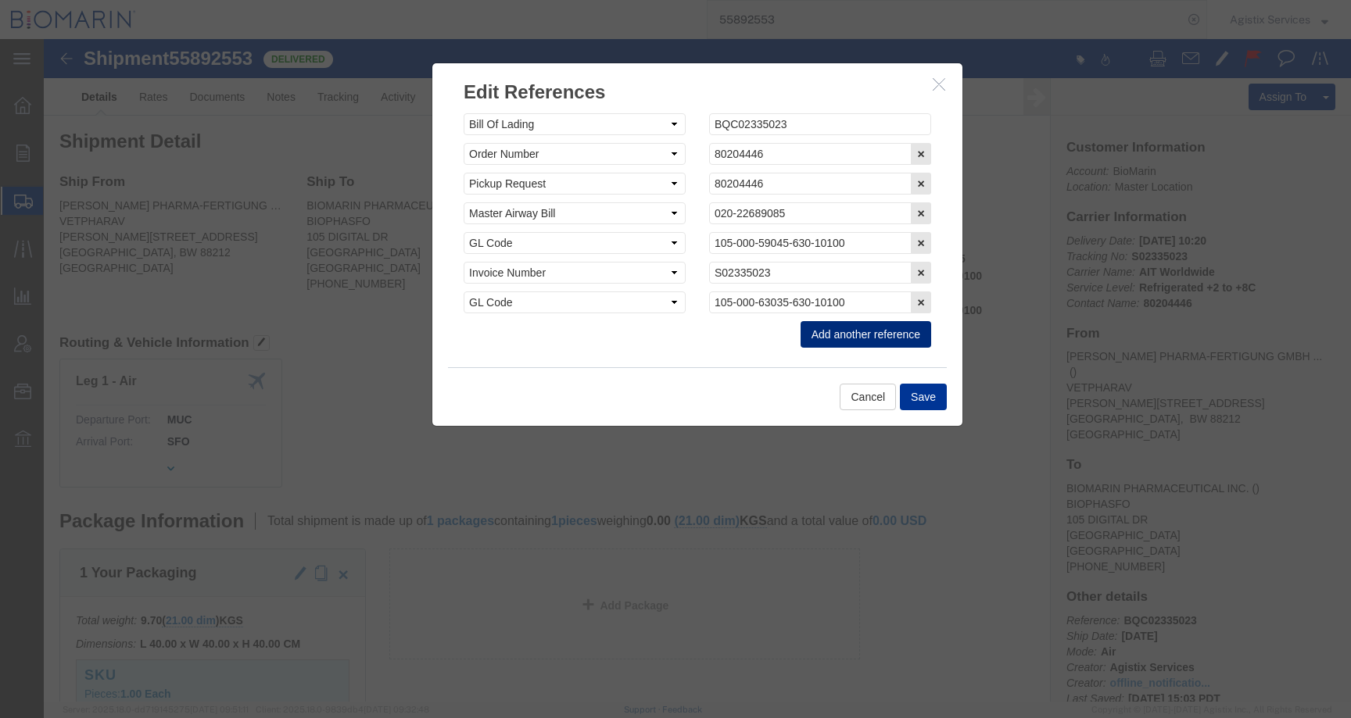
click button "Add another reference"
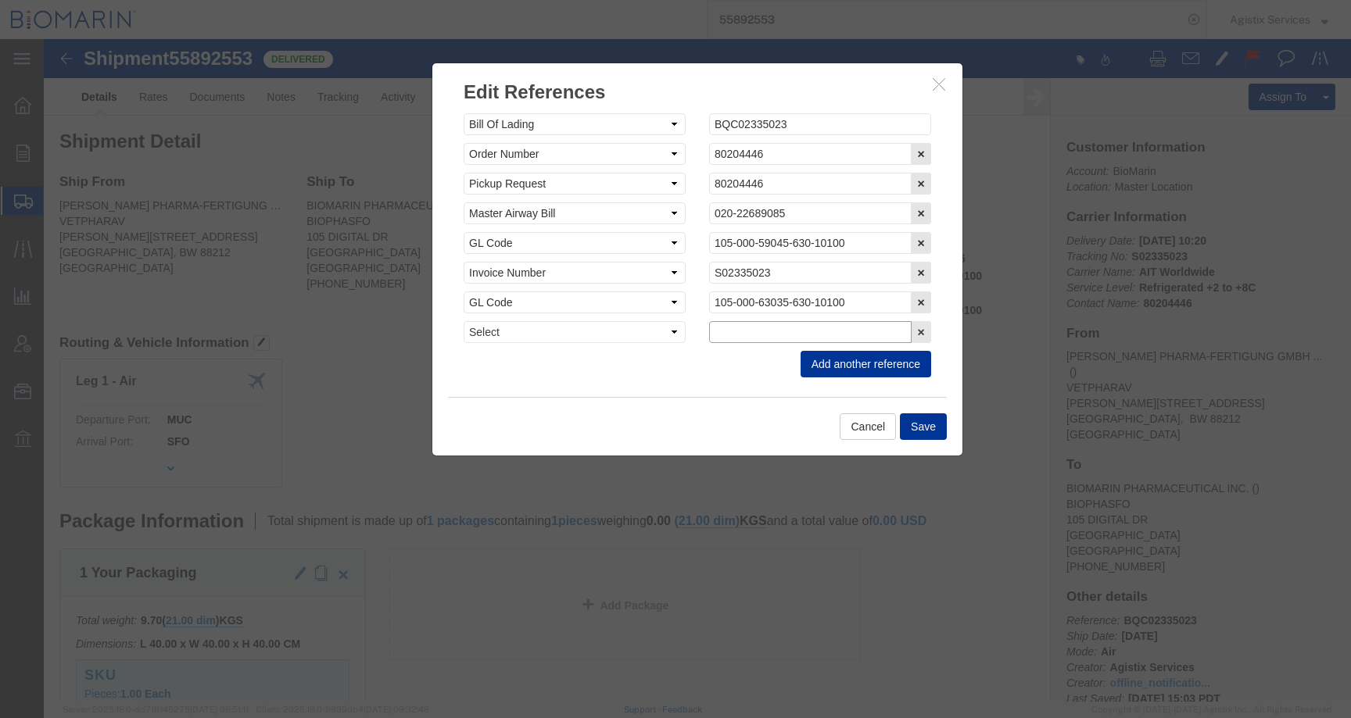
click input "text"
paste input "B8P15545076"
type input "B8P15545076"
click select "Select Account Type Activity ID Airline Appointment Number ASN Batch Request # …"
select select "CBPENTRY"
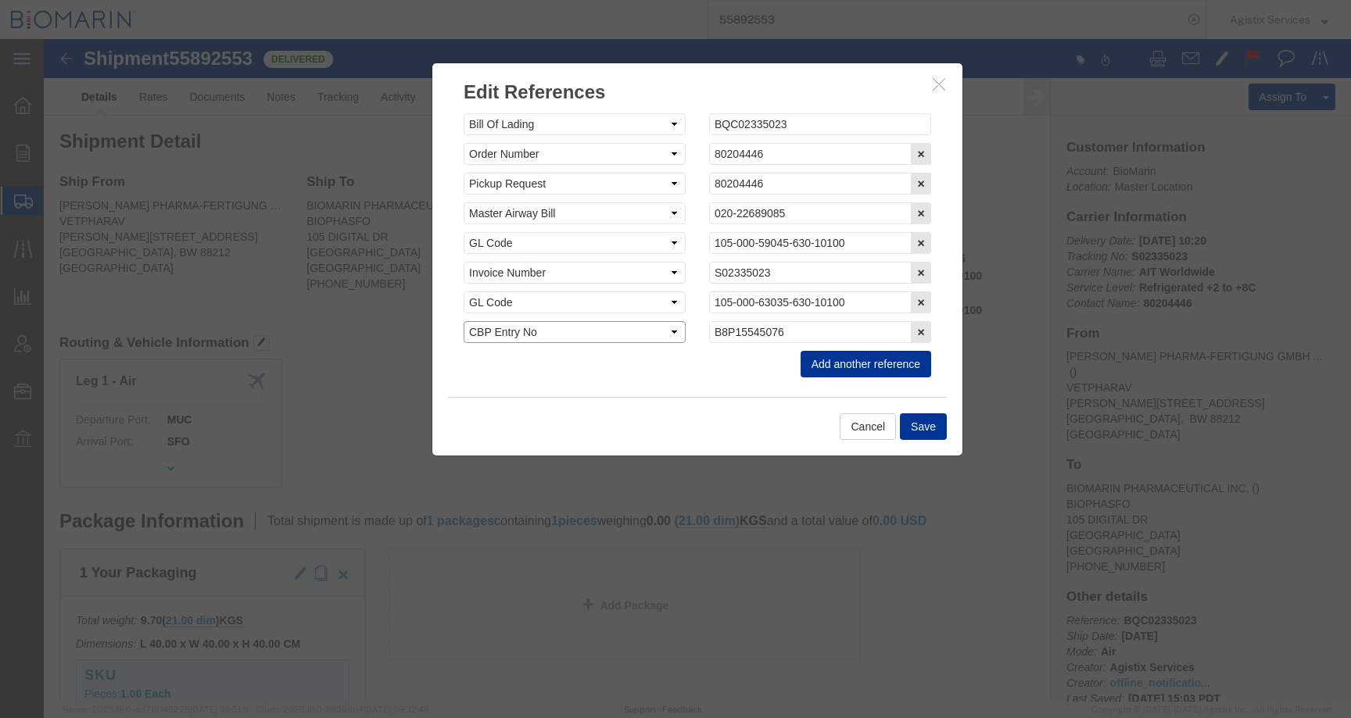
click select "Select Account Type Activity ID Airline Appointment Number ASN Batch Request # …"
click button "Save"
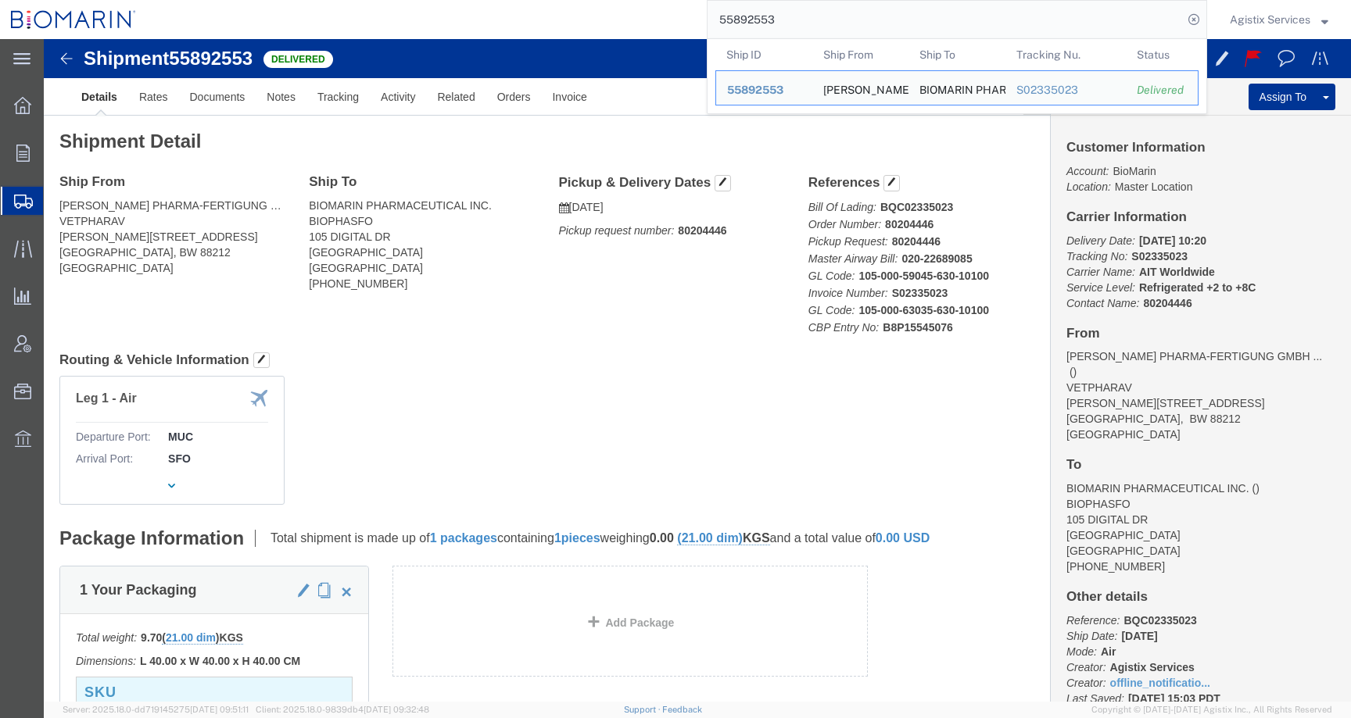
drag, startPoint x: 815, startPoint y: 25, endPoint x: 625, endPoint y: 13, distance: 191.2
click at [625, 13] on div "55892553 Ship ID Ship From Ship To Tracking Nu. Status Ship ID 55892553 Ship Fr…" at bounding box center [677, 19] width 1060 height 39
paste input "979904"
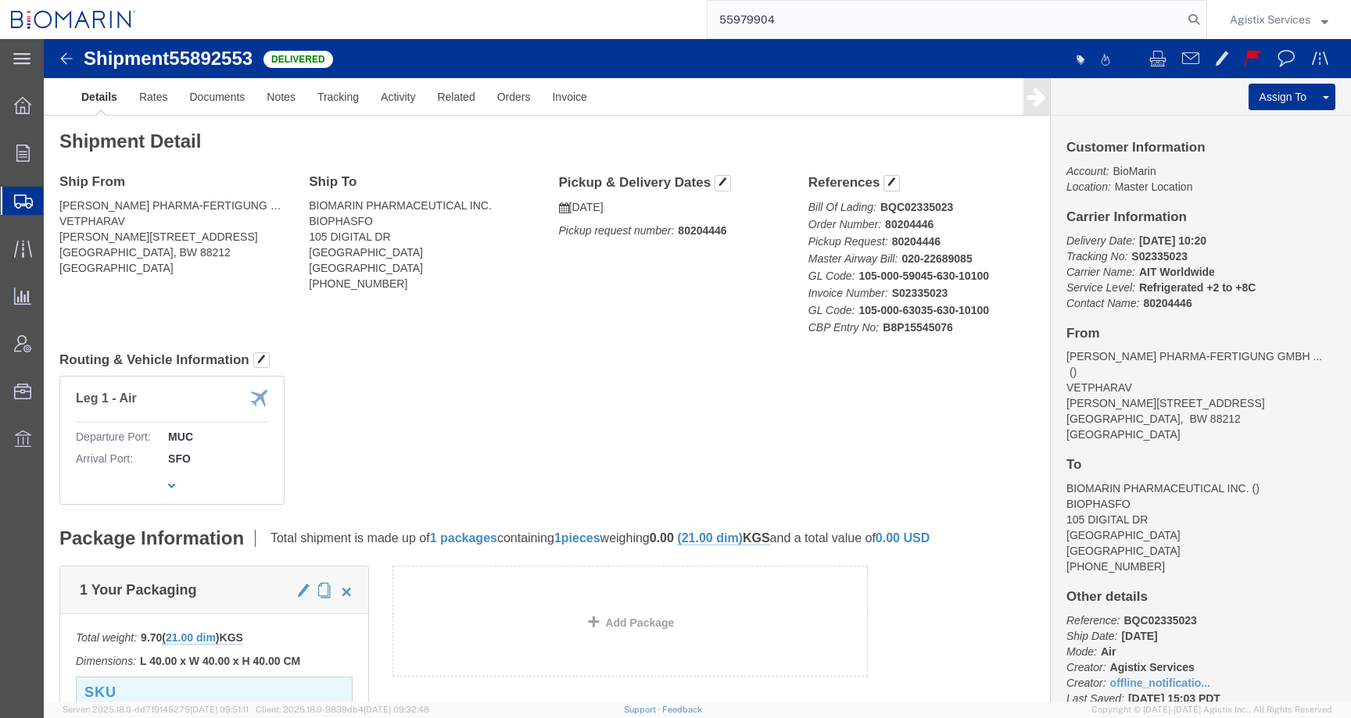
type input "55979904"
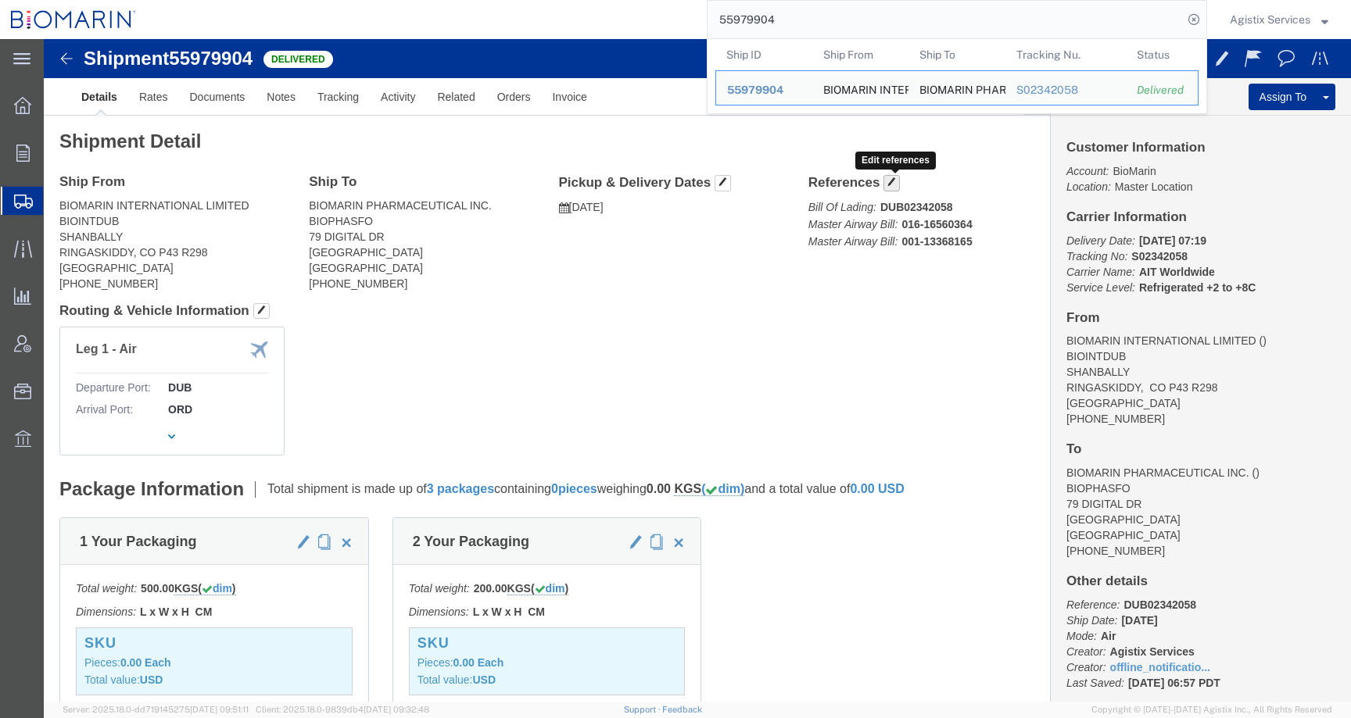
click span "button"
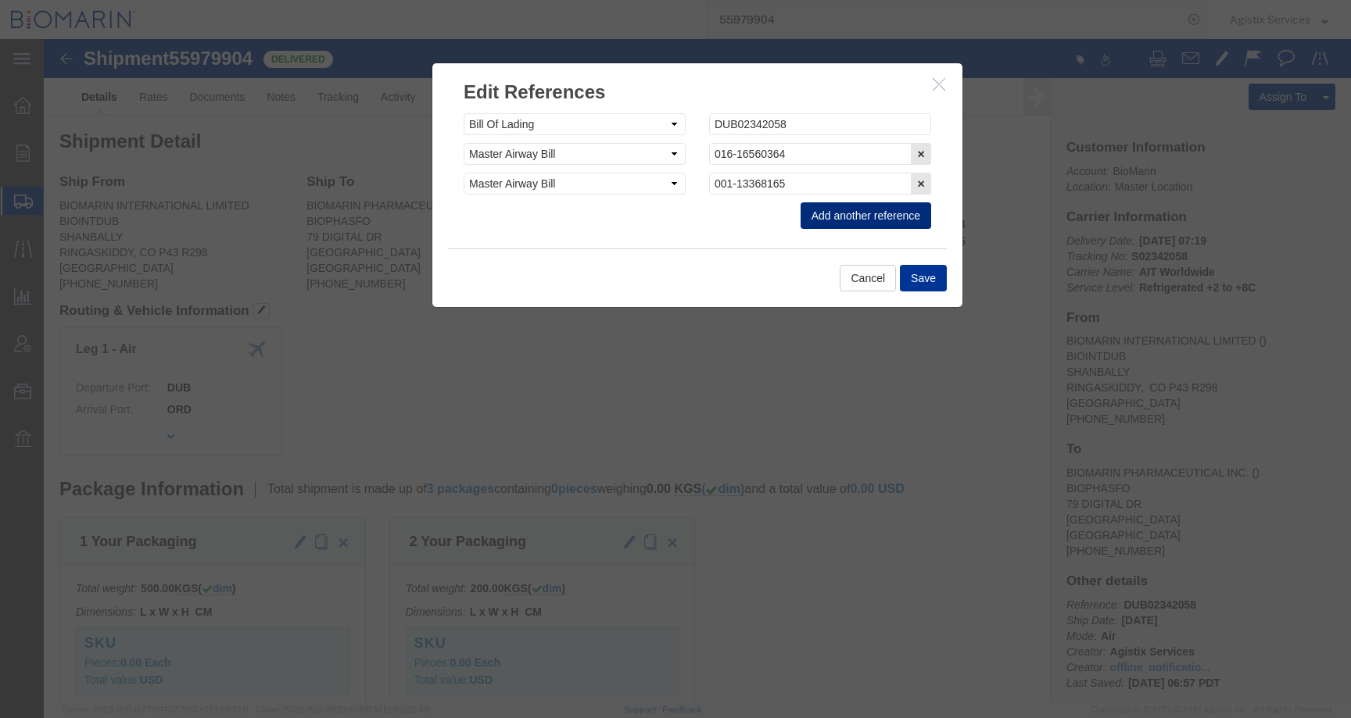
click button "Add another reference"
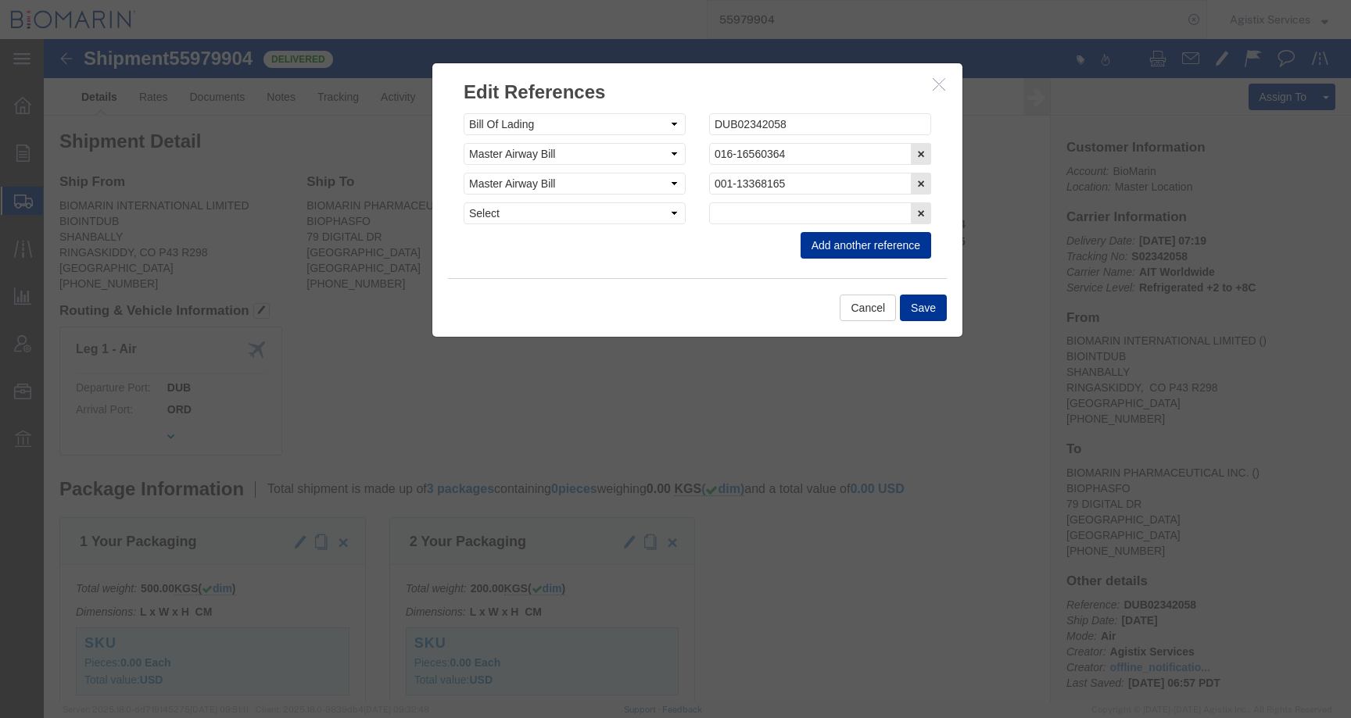
click div "Select Account Type Activity ID Airline Appointment Number ASN Batch Request # …"
click select "Select Account Type Activity ID Airline Appointment Number ASN Batch Request # …"
select select "CBPENTRY"
click select "Select Account Type Activity ID Airline Appointment Number ASN Batch Request # …"
click input "text"
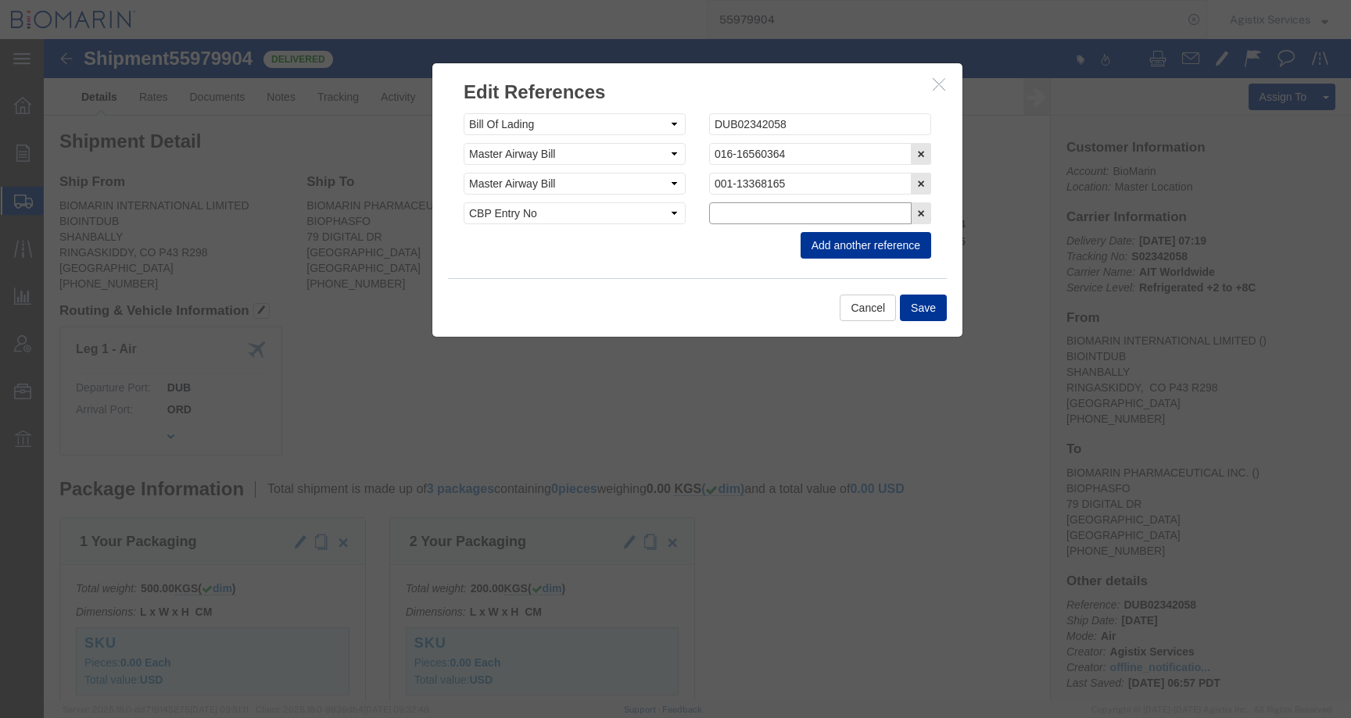
paste input "B8P15545910"
type input "B8P15545910"
click button "Save"
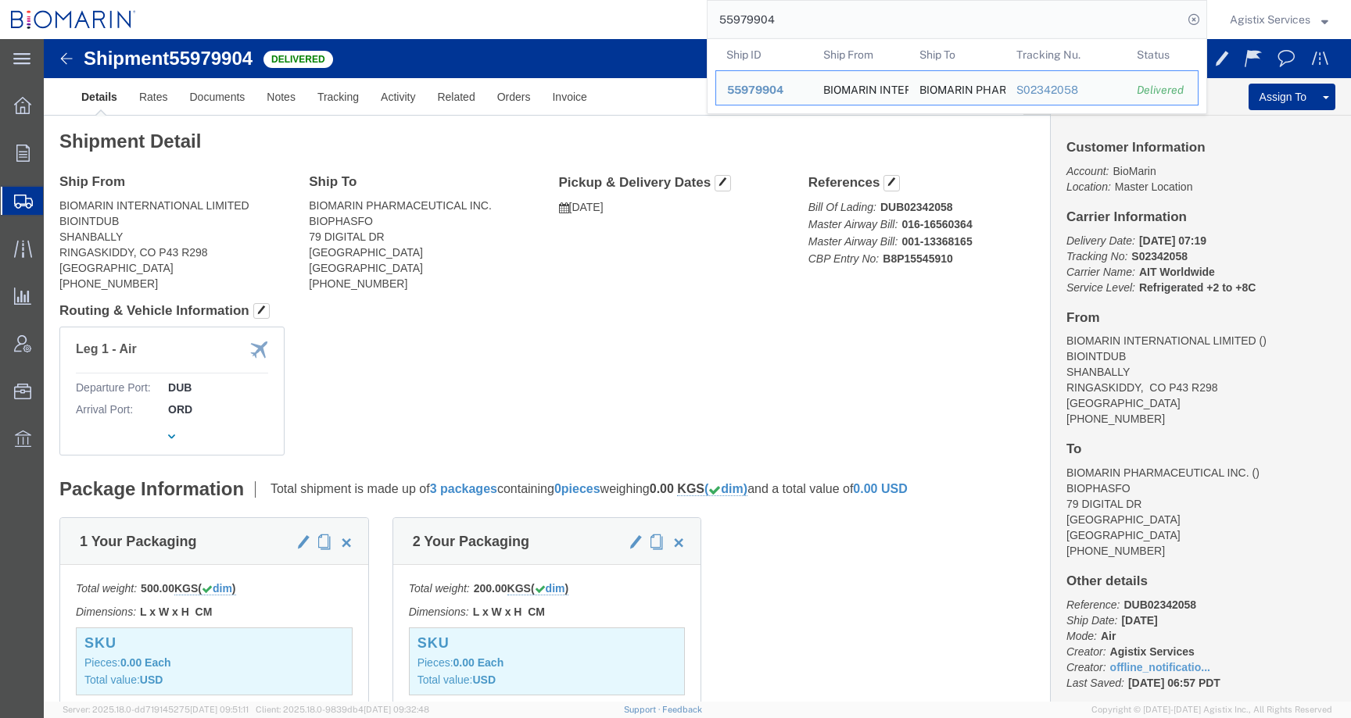
drag, startPoint x: 778, startPoint y: 22, endPoint x: 617, endPoint y: 12, distance: 161.4
click at [617, 12] on div "55979904 Ship ID Ship From Ship To Tracking Nu. Status Ship ID 55979904 Ship Fr…" at bounding box center [677, 19] width 1060 height 39
paste input "94750"
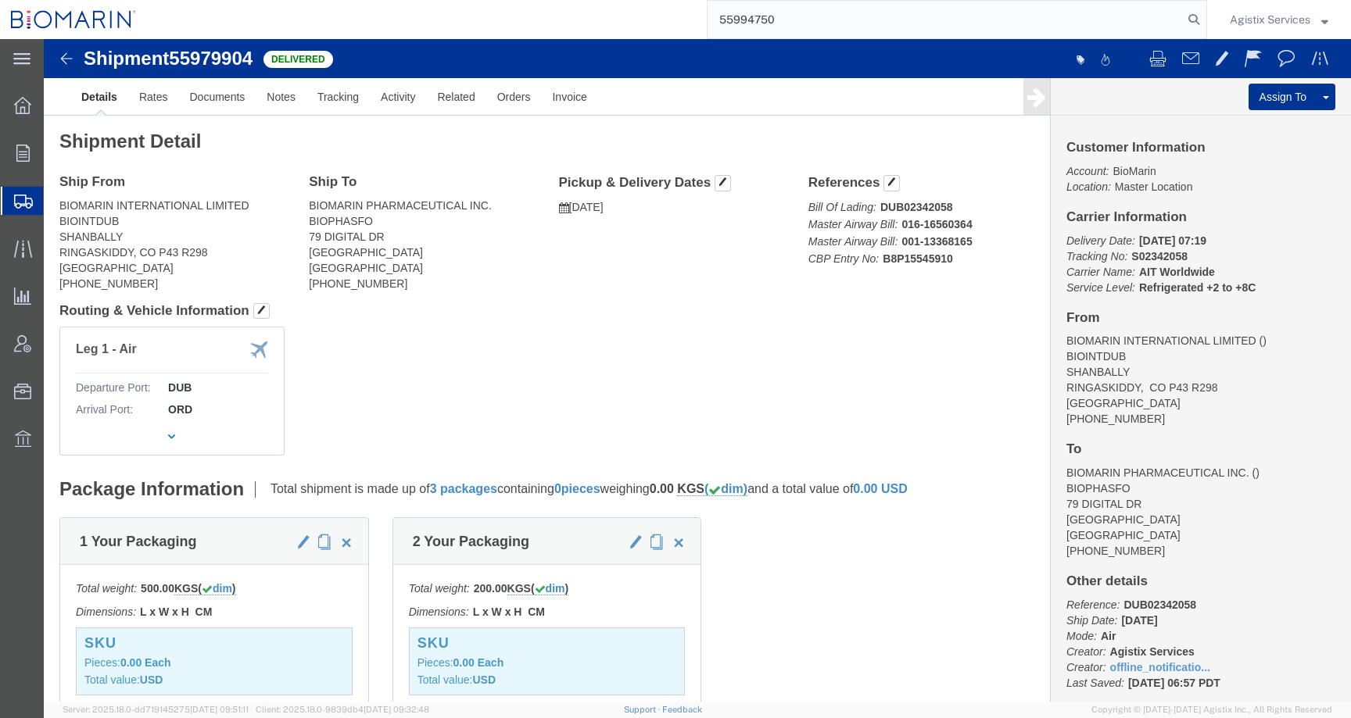
type input "55994750"
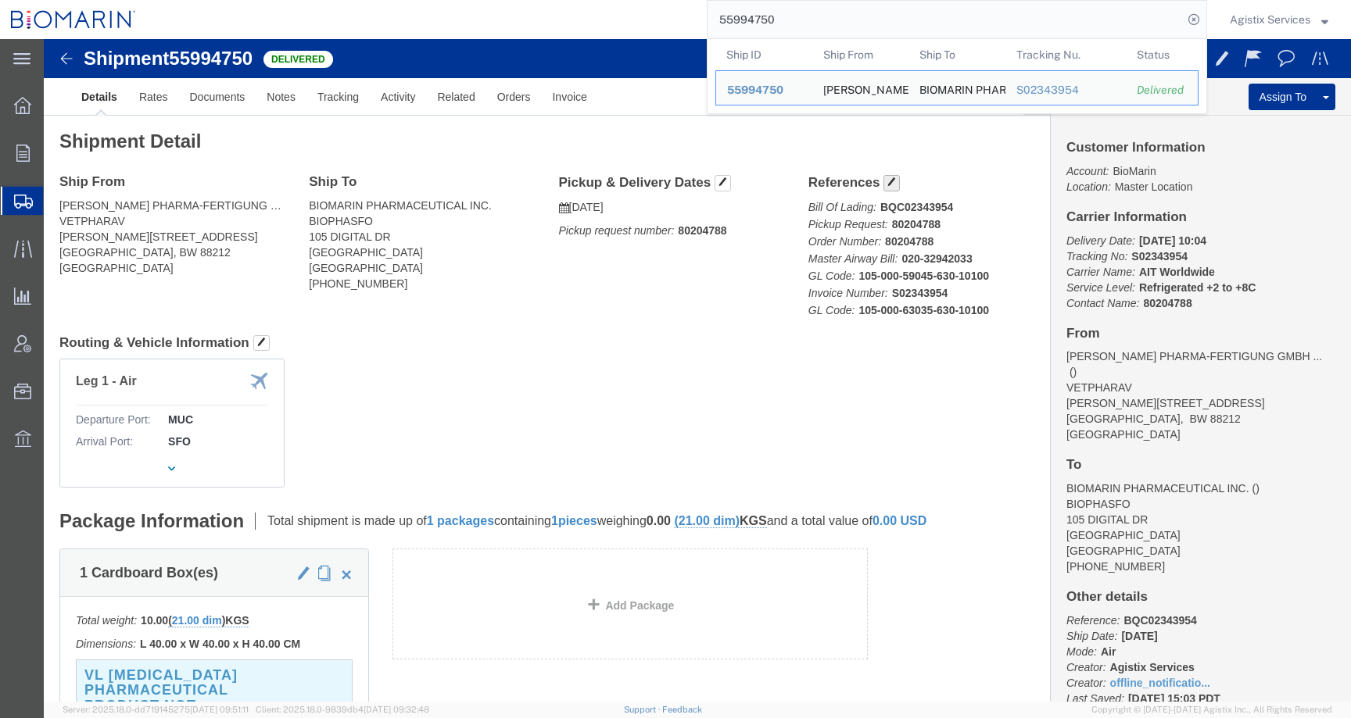
click button "button"
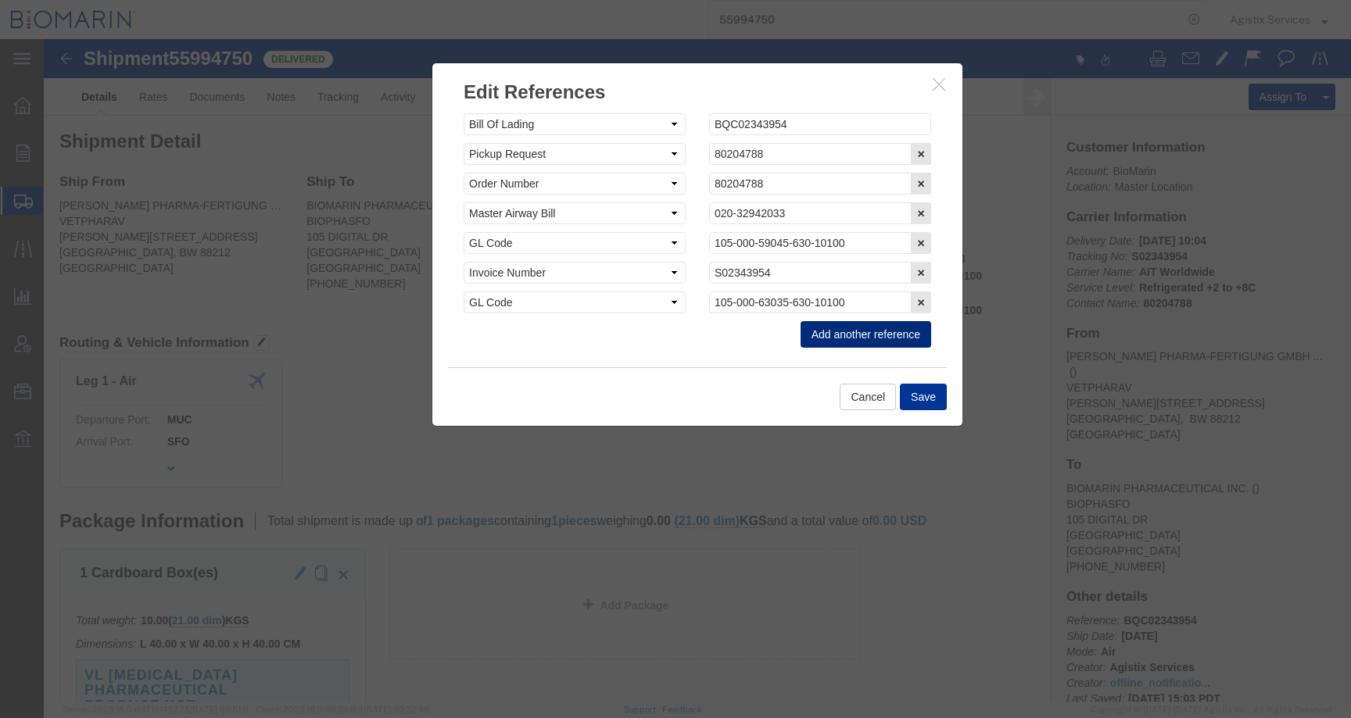
click button "Add another reference"
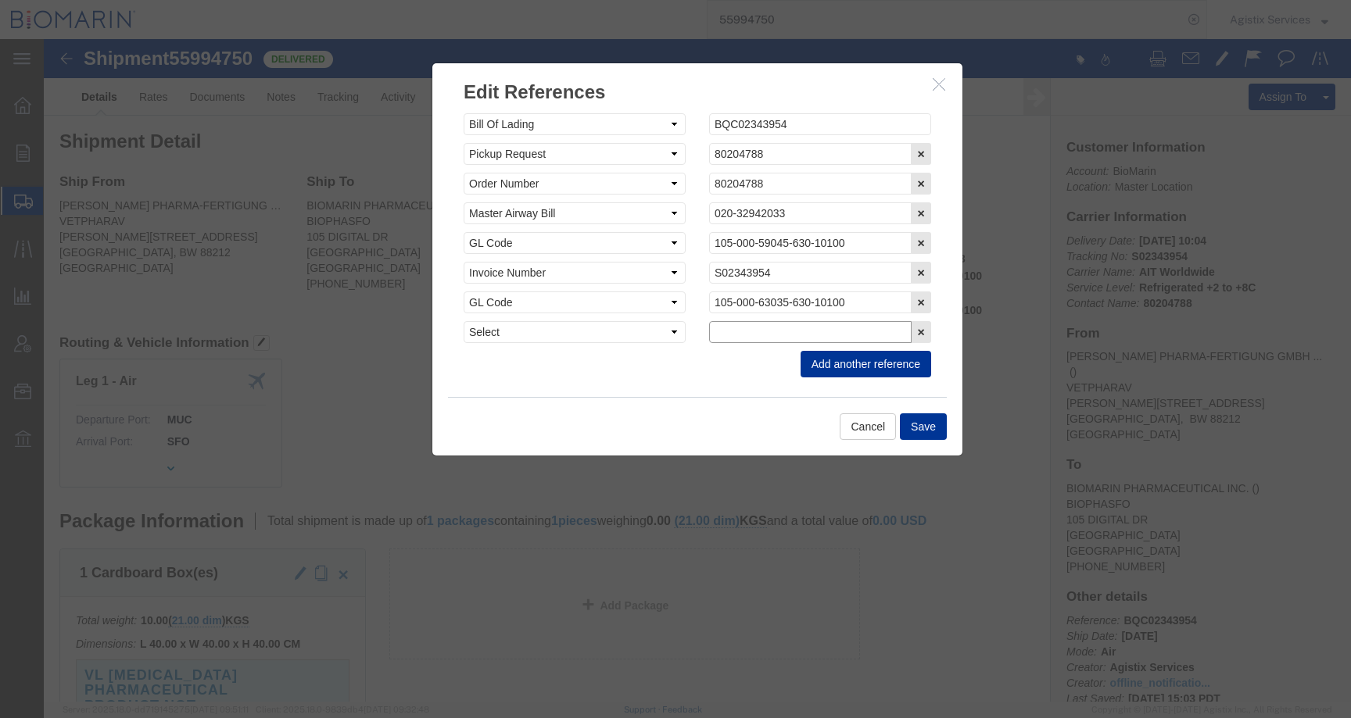
click input "text"
paste input "B8P15545969"
type input "B8P15545969"
click select "Select Account Type Activity ID Airline Appointment Number ASN Batch Request # …"
select select "CBPENTRY"
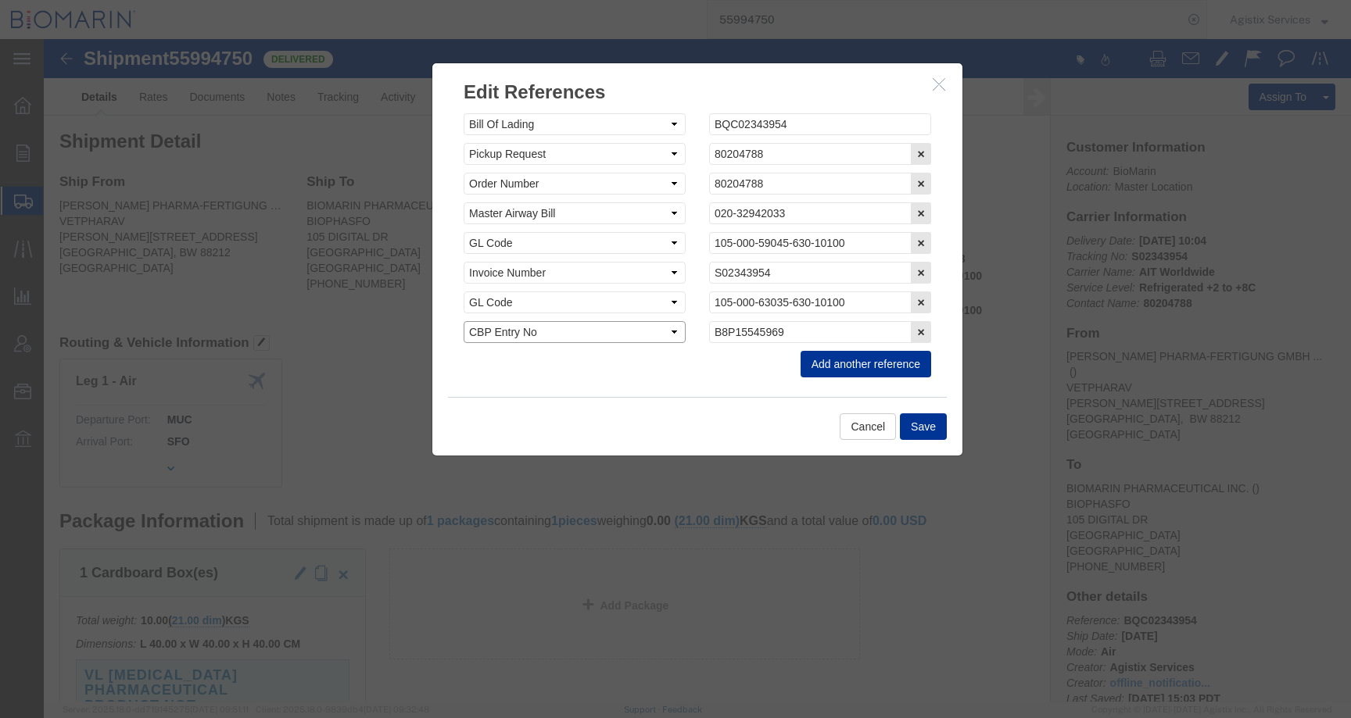
click select "Select Account Type Activity ID Airline Appointment Number ASN Batch Request # …"
click button "Save"
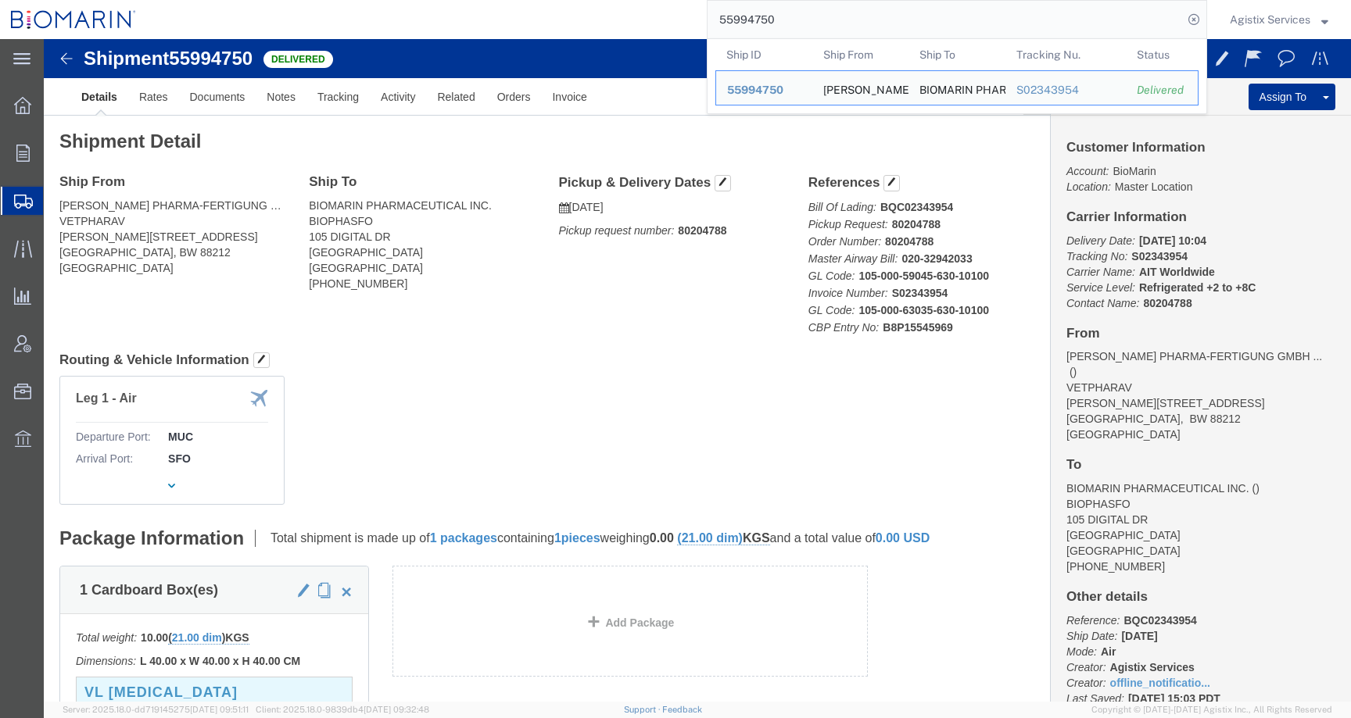
drag, startPoint x: 786, startPoint y: 19, endPoint x: 630, endPoint y: 19, distance: 155.6
click at [630, 19] on div "55994750 Ship ID Ship From Ship To Tracking Nu. Status Ship ID 55994750 Ship Fr…" at bounding box center [677, 19] width 1060 height 39
paste input "7973"
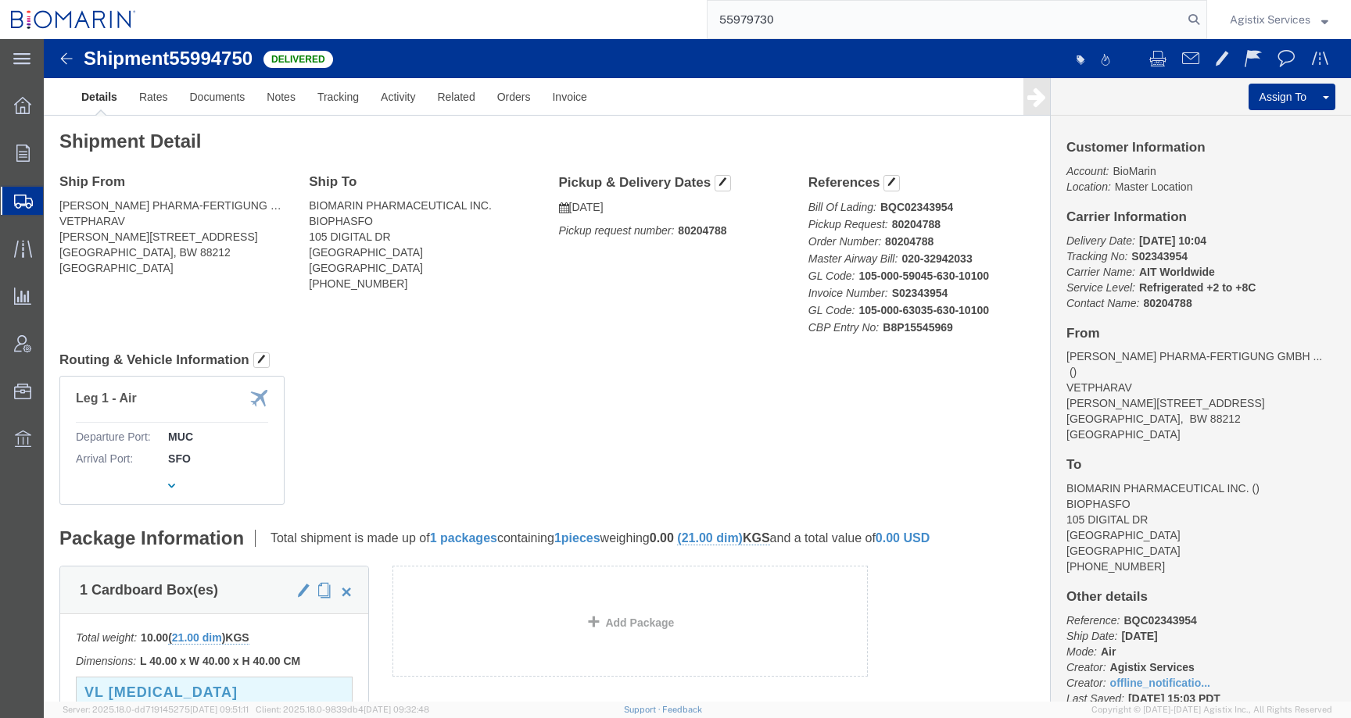
type input "55979730"
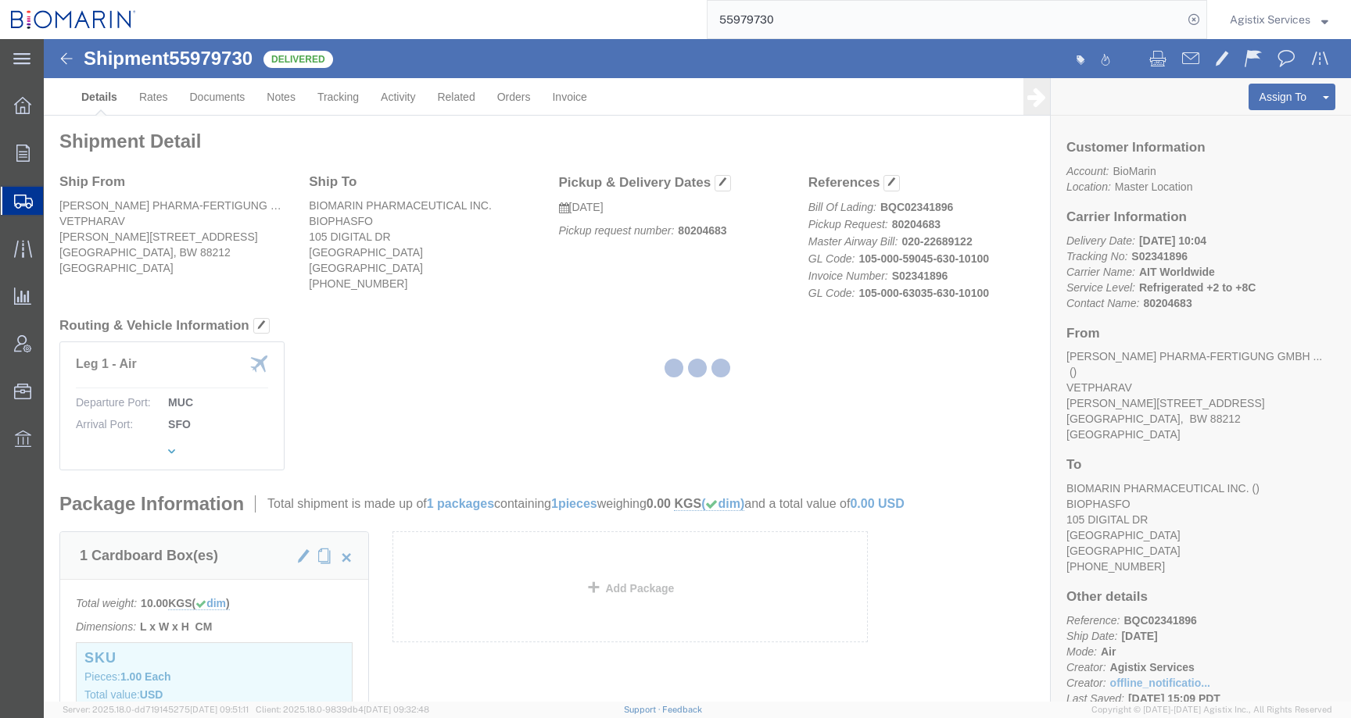
click at [890, 183] on div at bounding box center [697, 370] width 1307 height 663
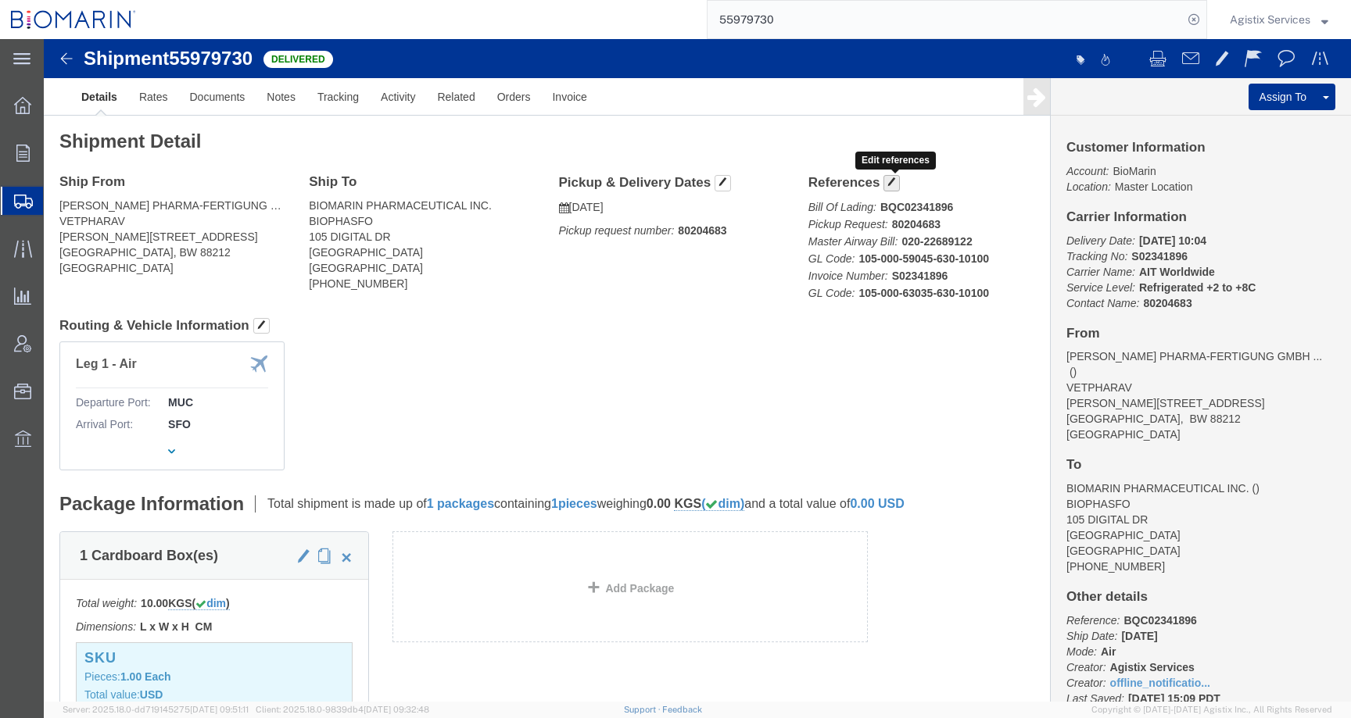
click span "button"
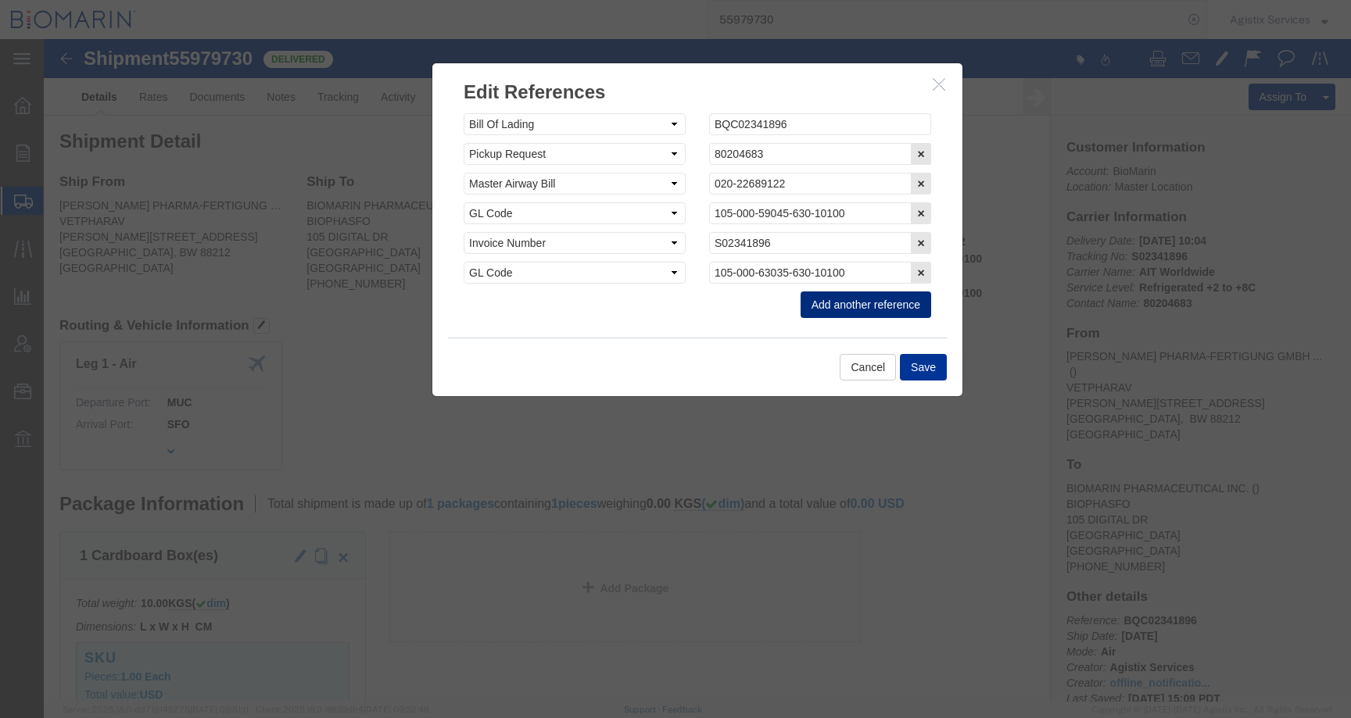
click button "Add another reference"
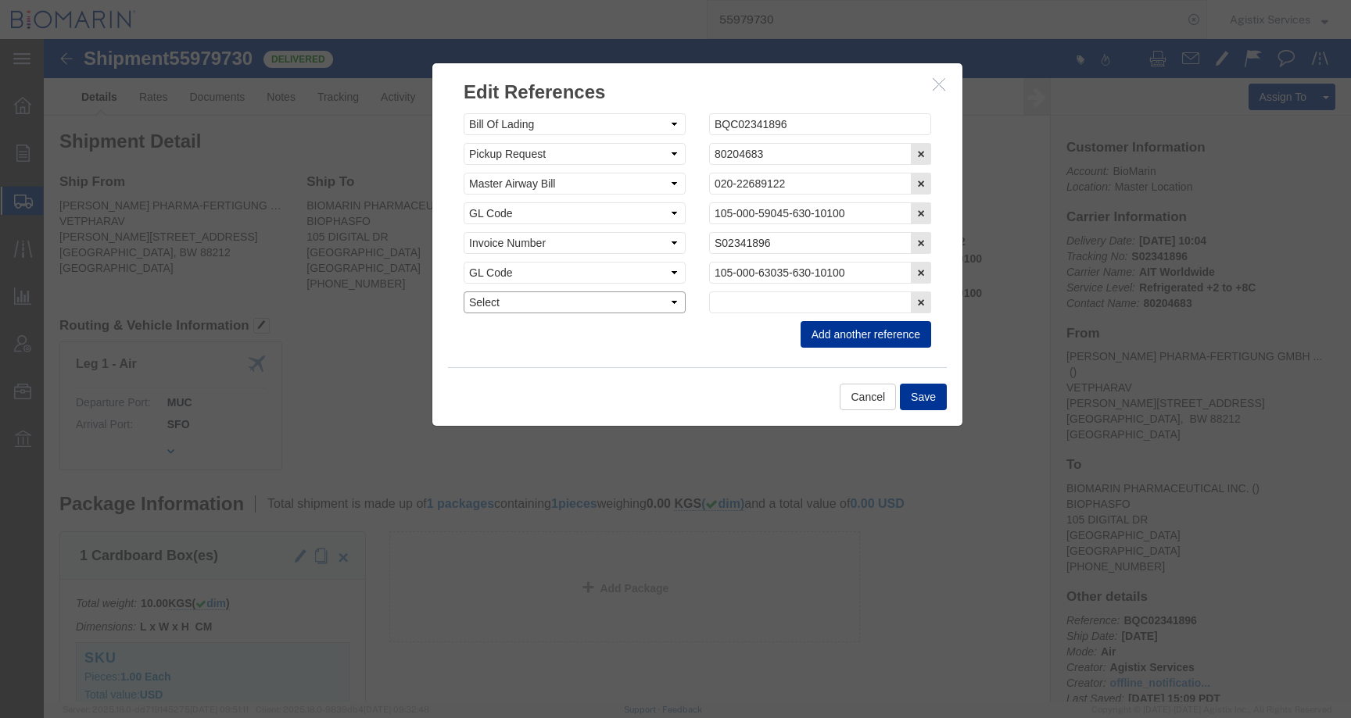
click select "Select Account Type Activity ID Airline Appointment Number ASN Batch Request # …"
select select "CBPENTRY"
click select "Select Account Type Activity ID Airline Appointment Number ASN Batch Request # …"
click input "text"
paste input "55979730"
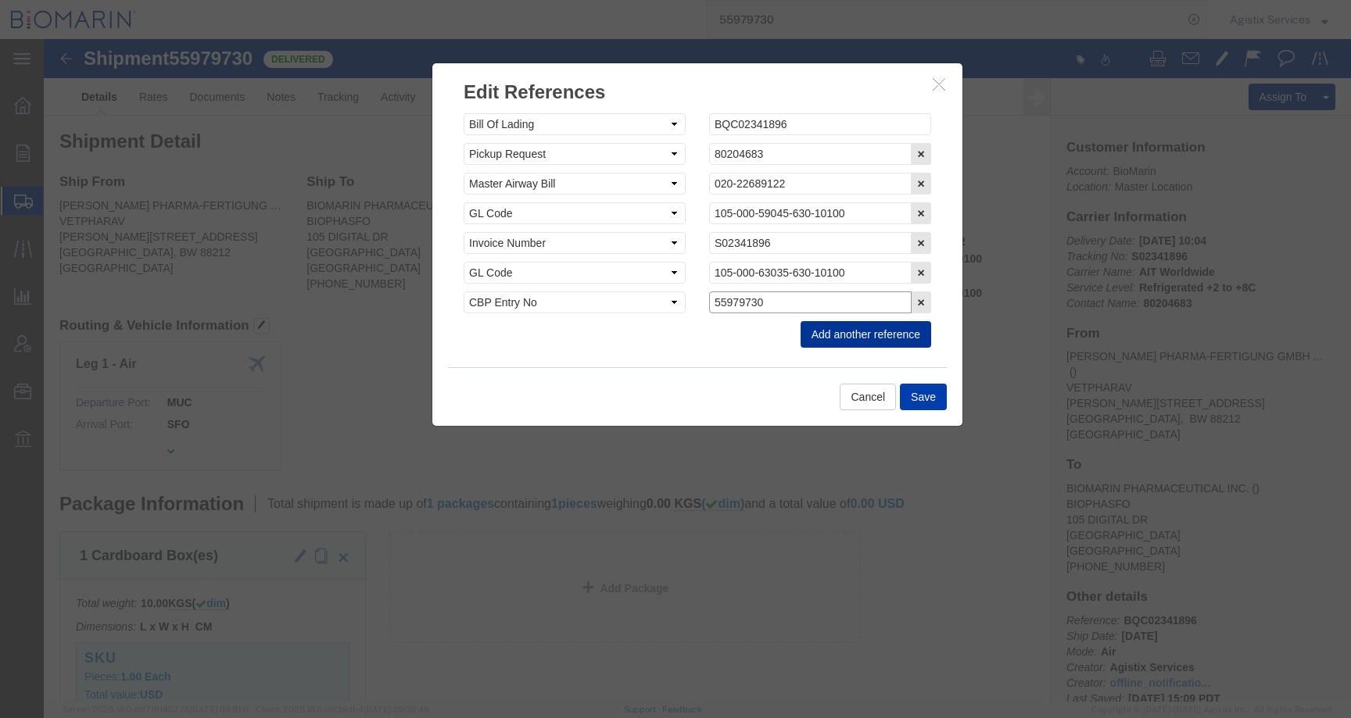
type input "55979730"
click button "Save"
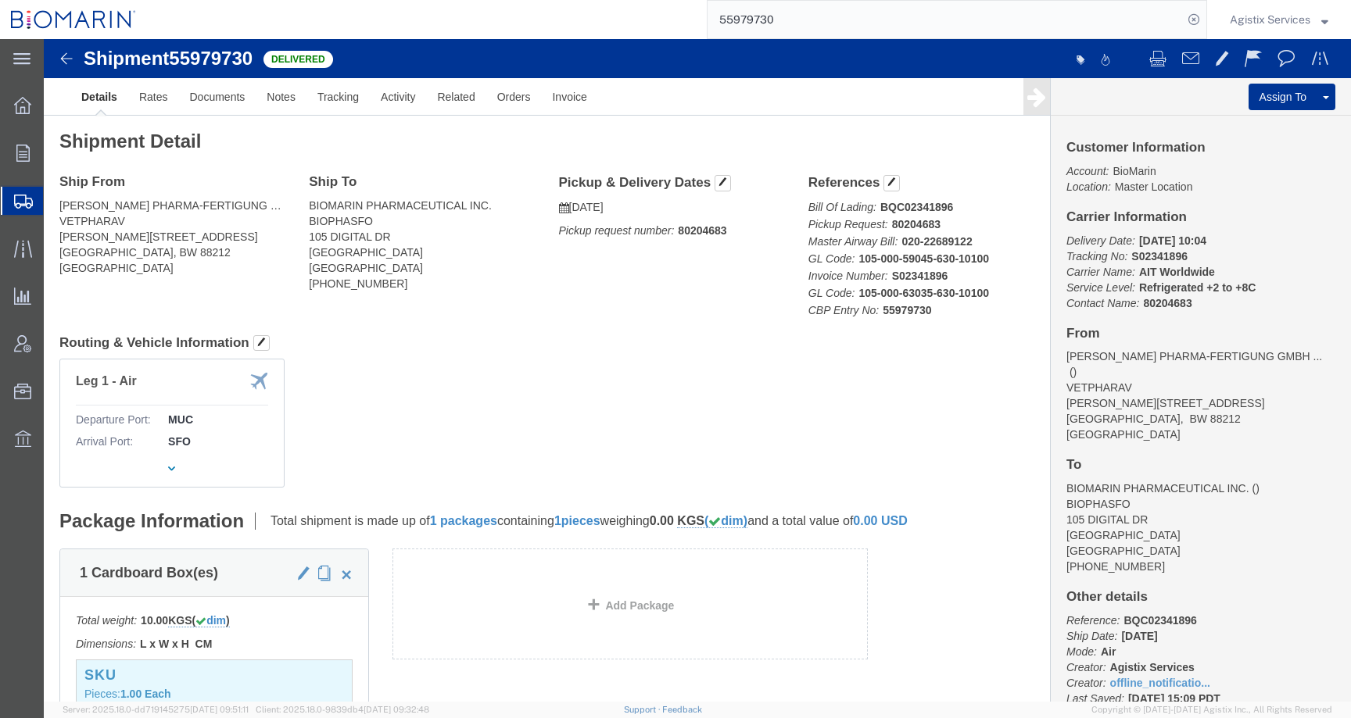
click at [1293, 20] on span "Agistix Services" at bounding box center [1270, 19] width 81 height 17
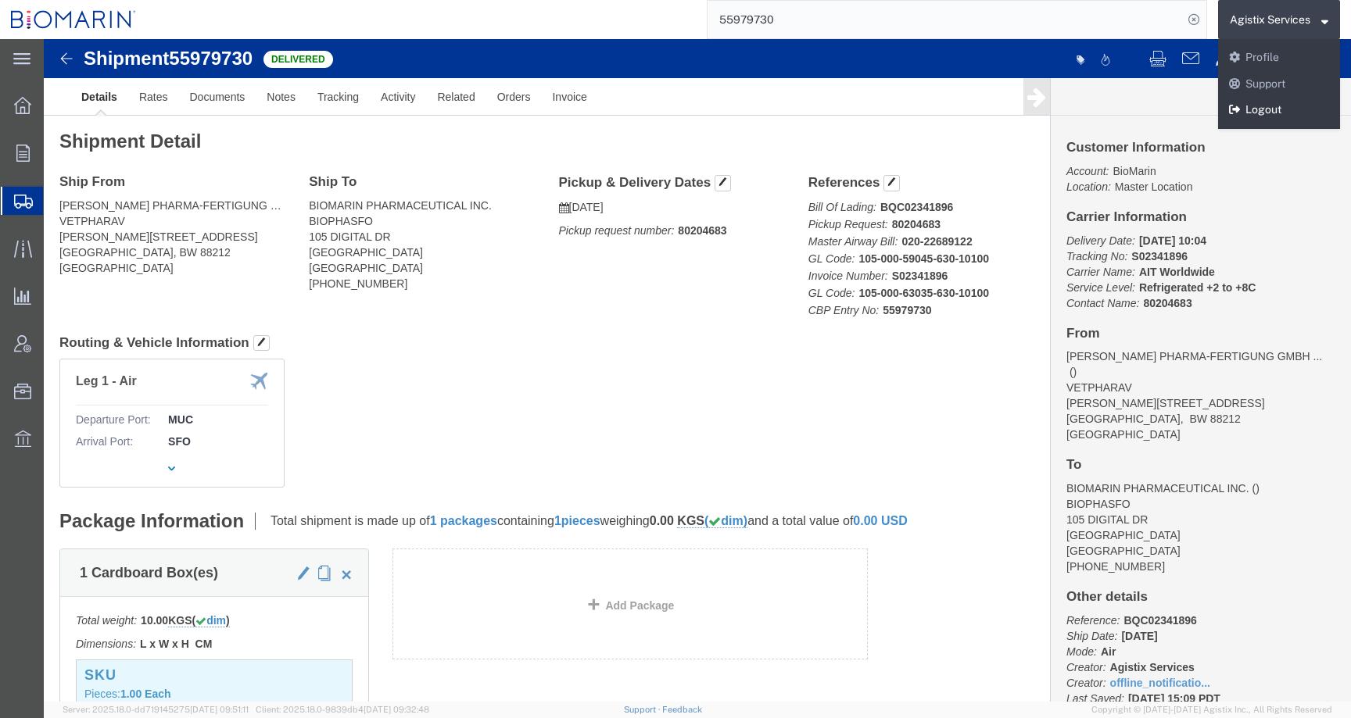
click at [1267, 117] on link "Logout" at bounding box center [1279, 110] width 122 height 27
